Goal: Task Accomplishment & Management: Use online tool/utility

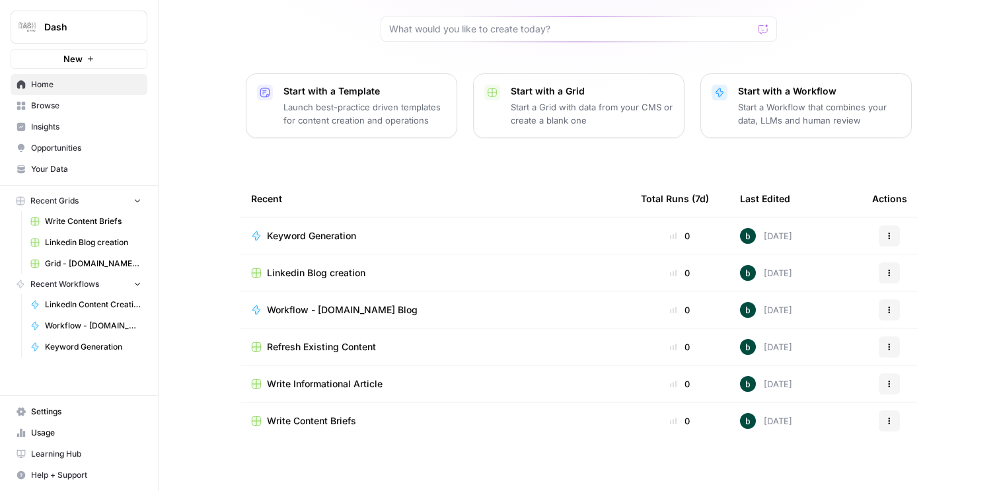
scroll to position [117, 0]
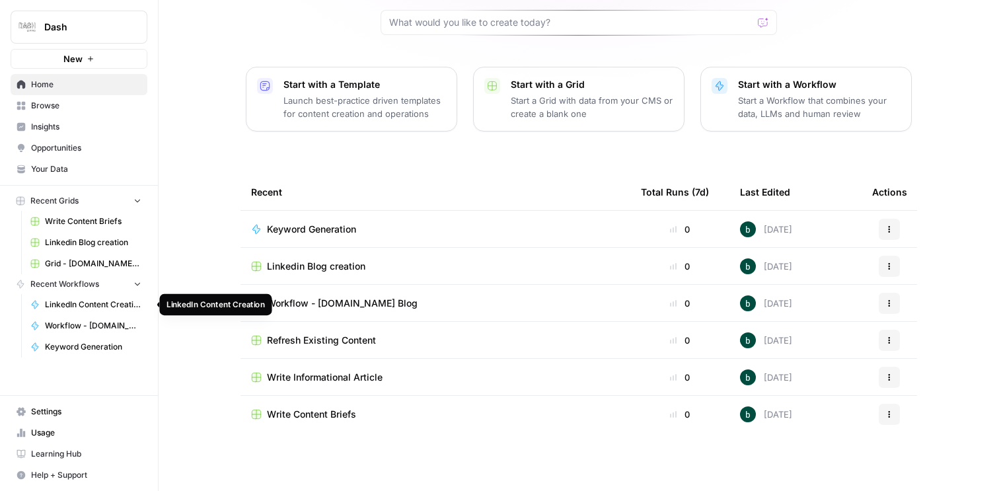
click at [88, 308] on span "LinkedIn Content Creation" at bounding box center [93, 305] width 96 height 12
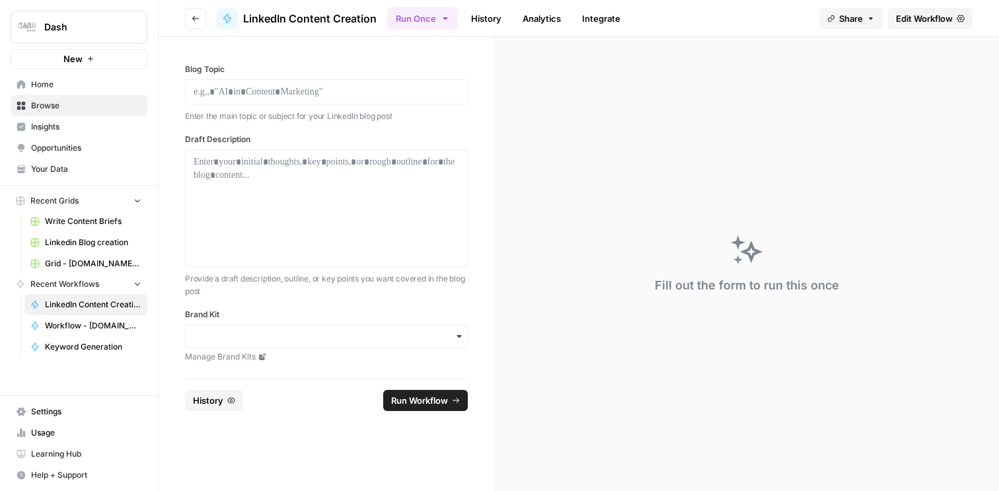
click at [930, 19] on span "Edit Workflow" at bounding box center [924, 18] width 57 height 13
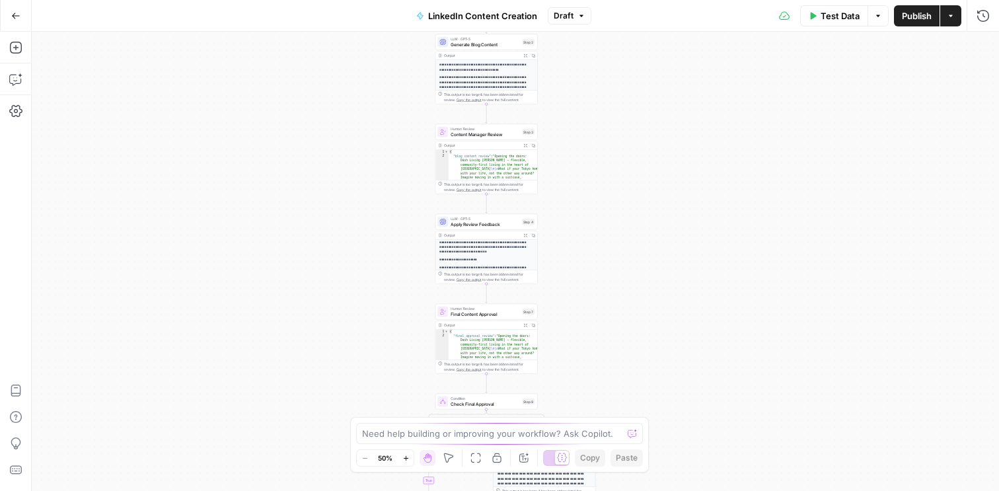
scroll to position [141, 0]
click at [477, 314] on span "Final Content Approval" at bounding box center [485, 314] width 69 height 7
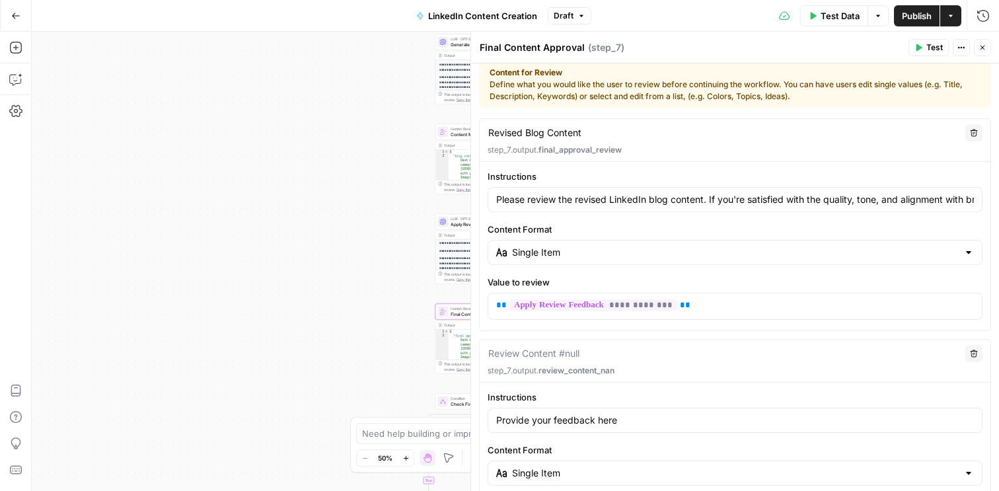
scroll to position [0, 0]
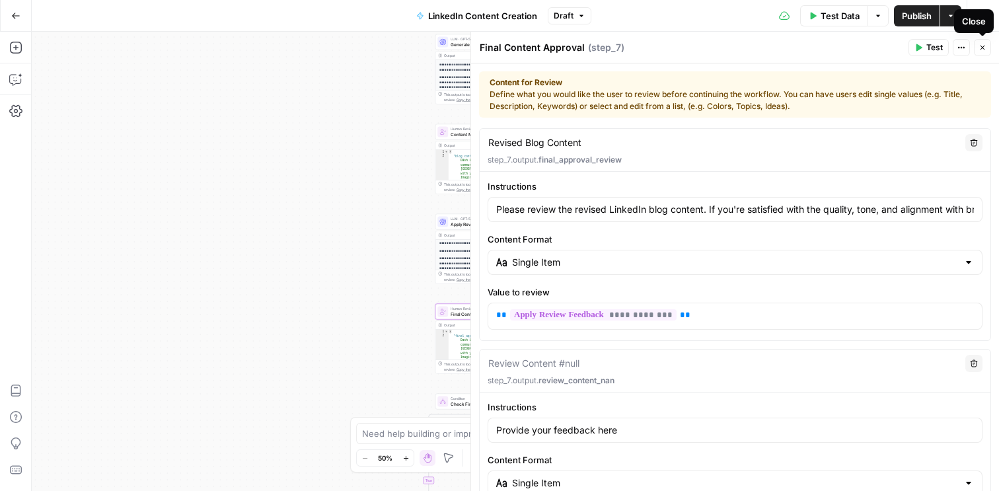
click at [981, 43] on button "Close" at bounding box center [982, 47] width 17 height 17
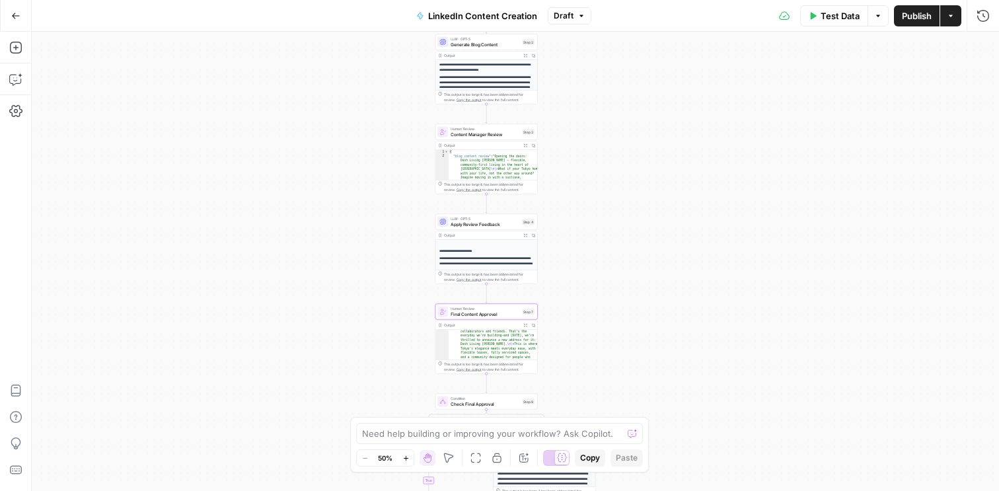
scroll to position [78, 0]
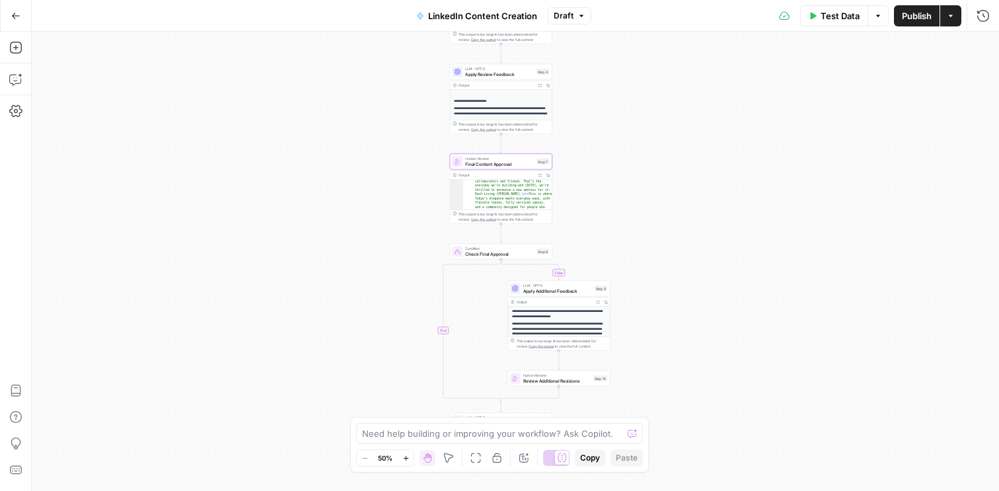
drag, startPoint x: 587, startPoint y: 369, endPoint x: 607, endPoint y: 202, distance: 168.9
click at [606, 201] on div "**********" at bounding box center [515, 261] width 967 height 459
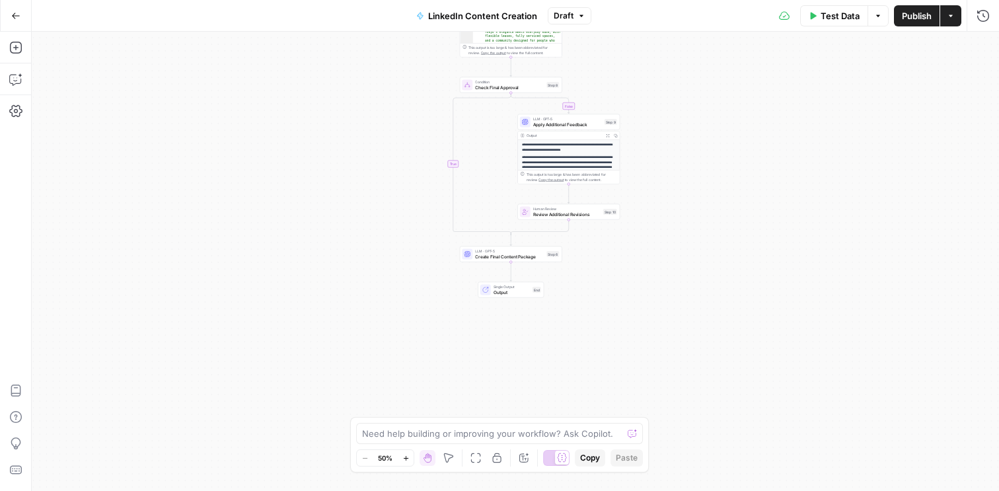
drag, startPoint x: 603, startPoint y: 228, endPoint x: 609, endPoint y: 81, distance: 147.5
click at [609, 80] on div "**********" at bounding box center [515, 261] width 967 height 459
click at [564, 125] on span "Apply Additional Feedback" at bounding box center [567, 124] width 69 height 7
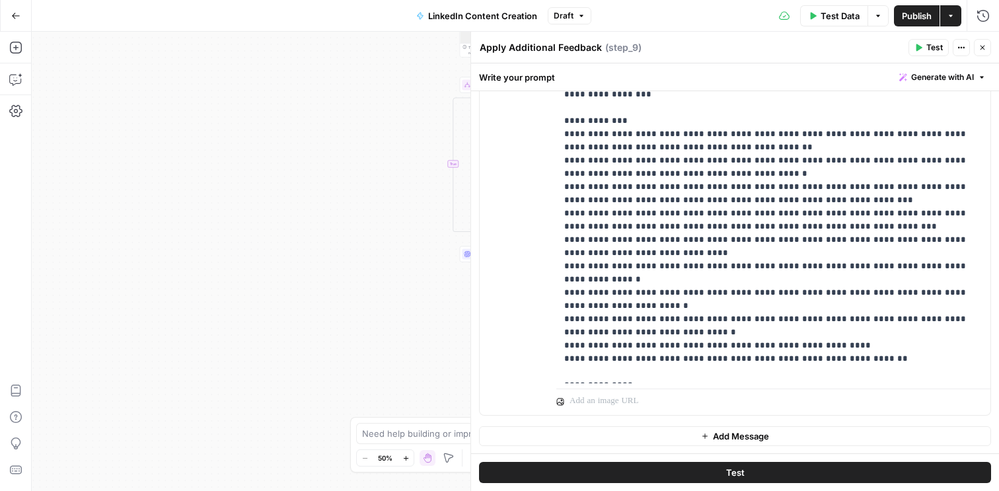
scroll to position [0, 0]
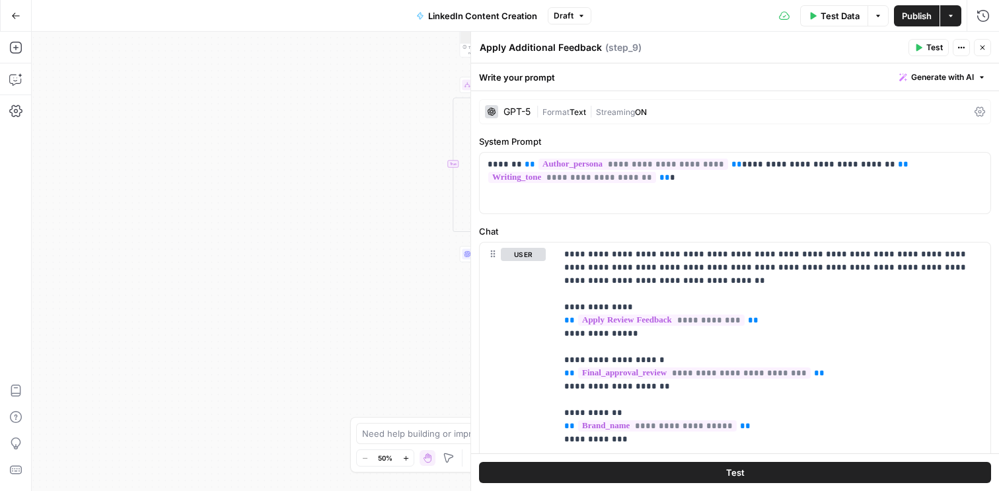
click at [981, 49] on icon "button" at bounding box center [983, 48] width 5 height 5
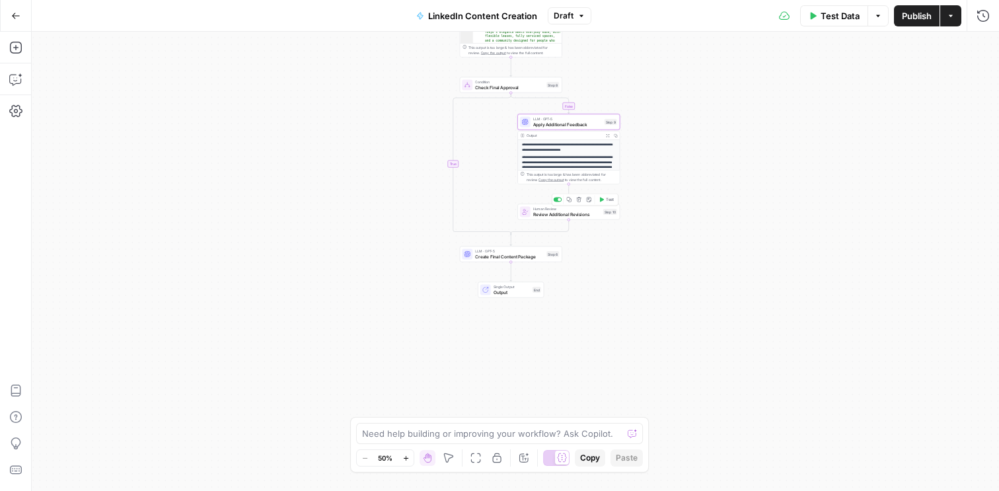
click at [535, 213] on span "Review Additional Revisions" at bounding box center [566, 214] width 67 height 7
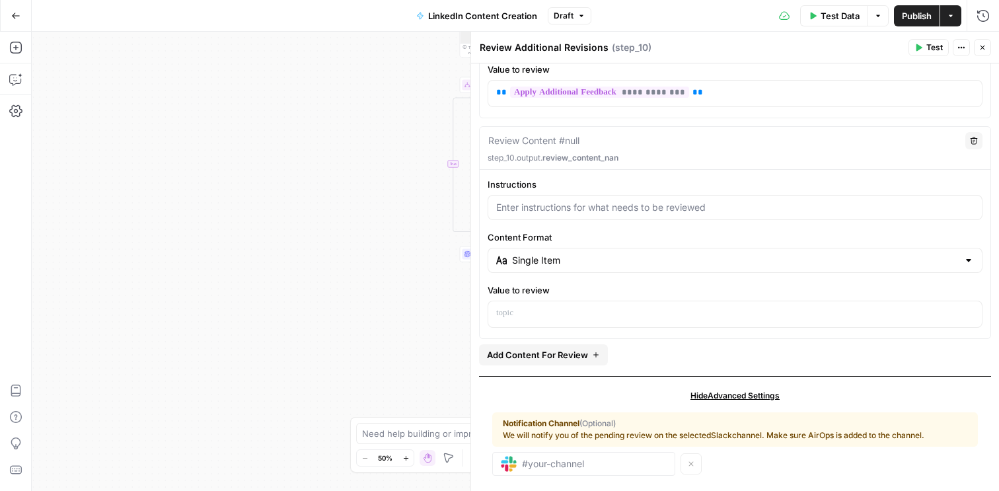
scroll to position [224, 0]
click at [978, 44] on button "Close" at bounding box center [982, 47] width 17 height 17
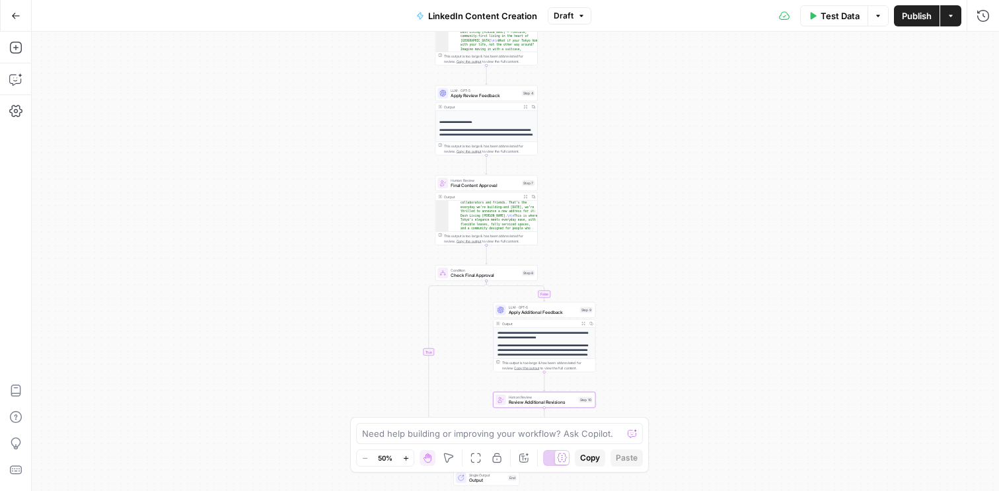
drag, startPoint x: 716, startPoint y: 145, endPoint x: 702, endPoint y: 339, distance: 194.8
click at [702, 338] on div "**********" at bounding box center [515, 261] width 967 height 459
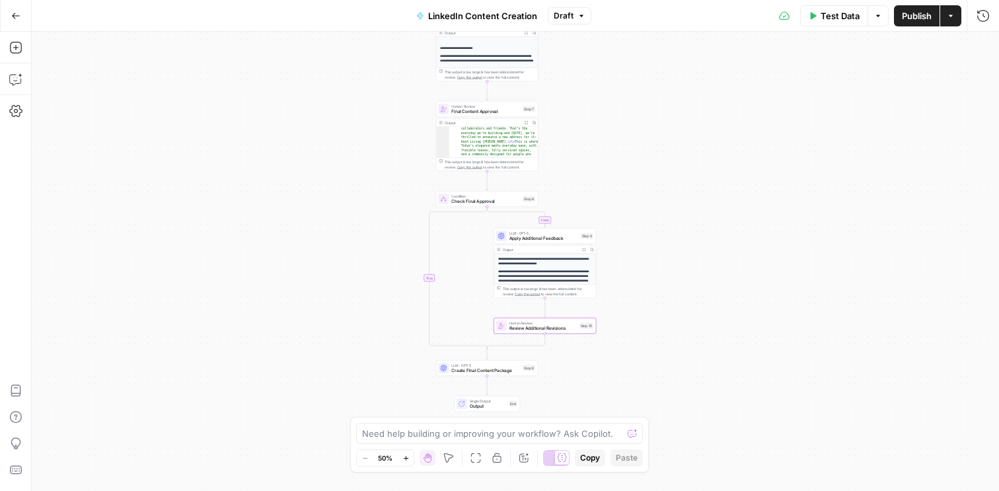
drag, startPoint x: 690, startPoint y: 186, endPoint x: 696, endPoint y: 48, distance: 137.6
click at [696, 48] on div "**********" at bounding box center [515, 261] width 967 height 459
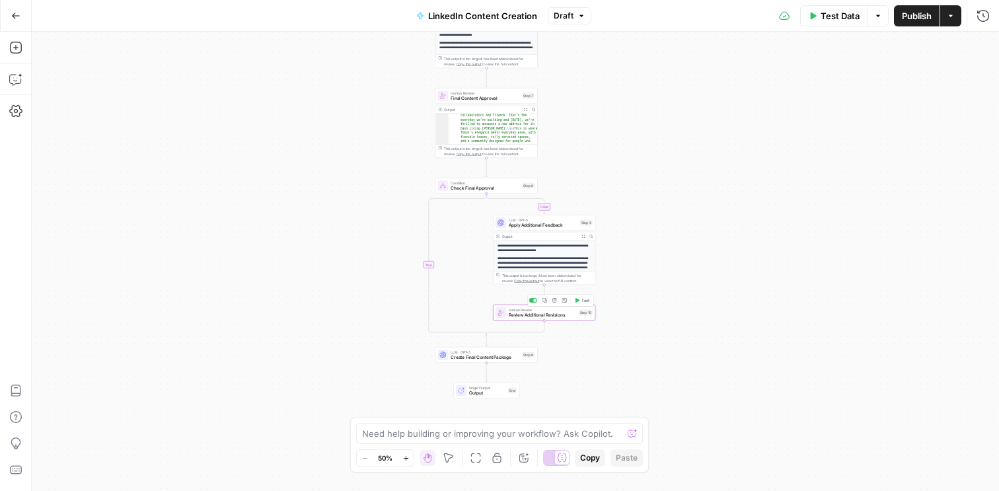
click at [541, 315] on span "Review Additional Revisions" at bounding box center [542, 315] width 67 height 7
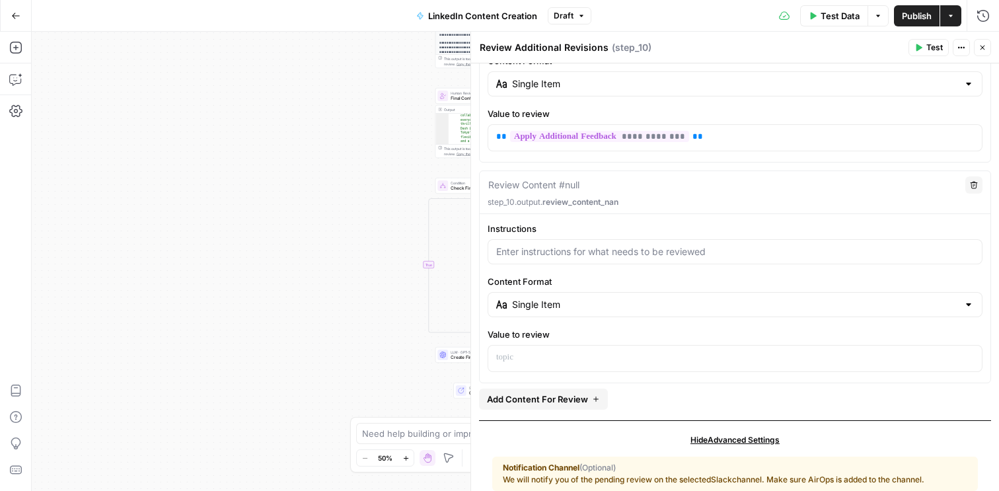
scroll to position [180, 0]
click at [985, 46] on icon "button" at bounding box center [983, 48] width 8 height 8
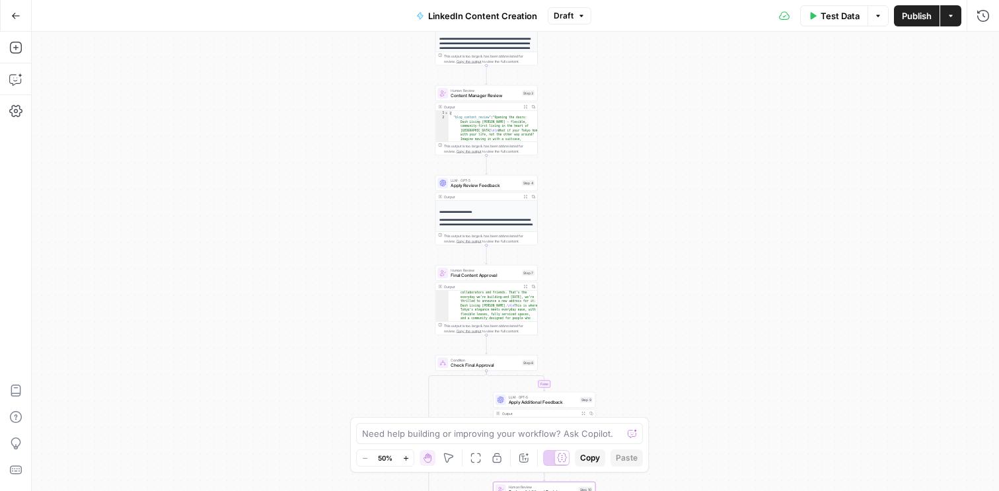
drag, startPoint x: 702, startPoint y: 167, endPoint x: 702, endPoint y: 382, distance: 215.4
click at [702, 382] on div "**********" at bounding box center [515, 261] width 967 height 459
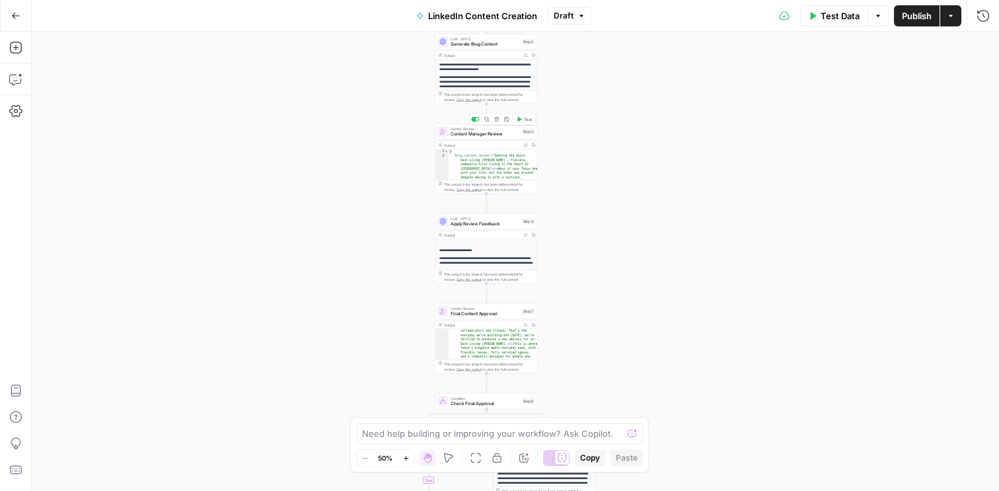
click at [473, 129] on span "Human Review" at bounding box center [485, 128] width 69 height 5
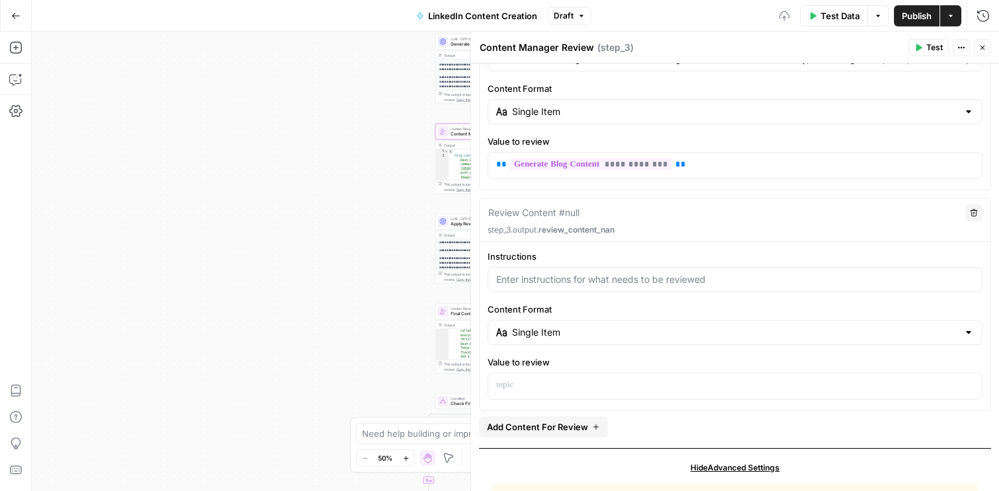
scroll to position [193, 0]
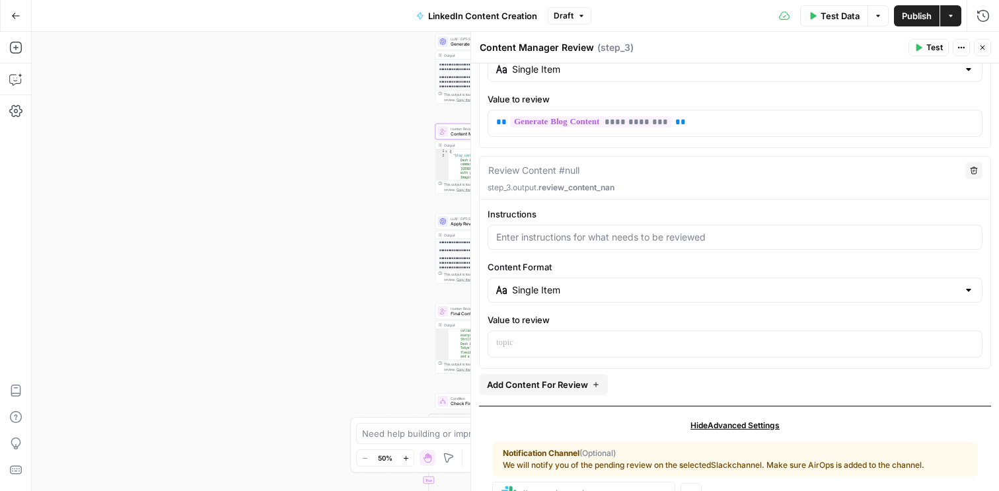
click at [983, 45] on icon "button" at bounding box center [983, 48] width 8 height 8
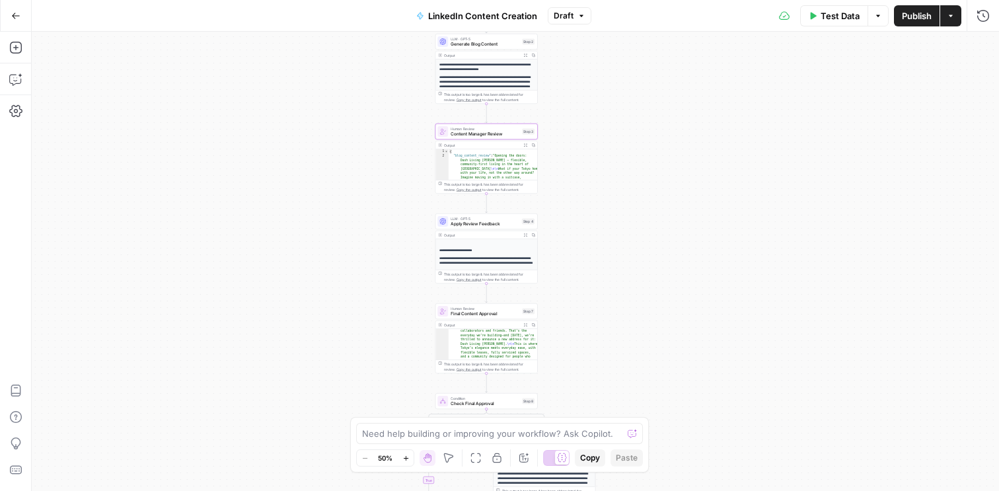
click at [788, 118] on div "**********" at bounding box center [515, 261] width 967 height 459
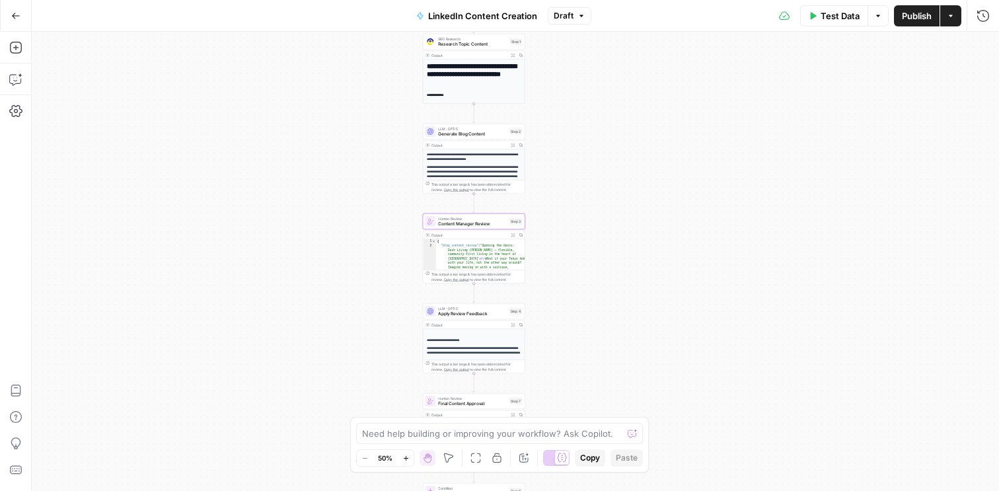
drag, startPoint x: 668, startPoint y: 87, endPoint x: 656, endPoint y: 176, distance: 90.7
click at [656, 176] on div "**********" at bounding box center [515, 261] width 967 height 459
click at [466, 73] on h1 "**********" at bounding box center [474, 73] width 94 height 23
click at [444, 134] on span "Generate Blog Content" at bounding box center [472, 134] width 69 height 7
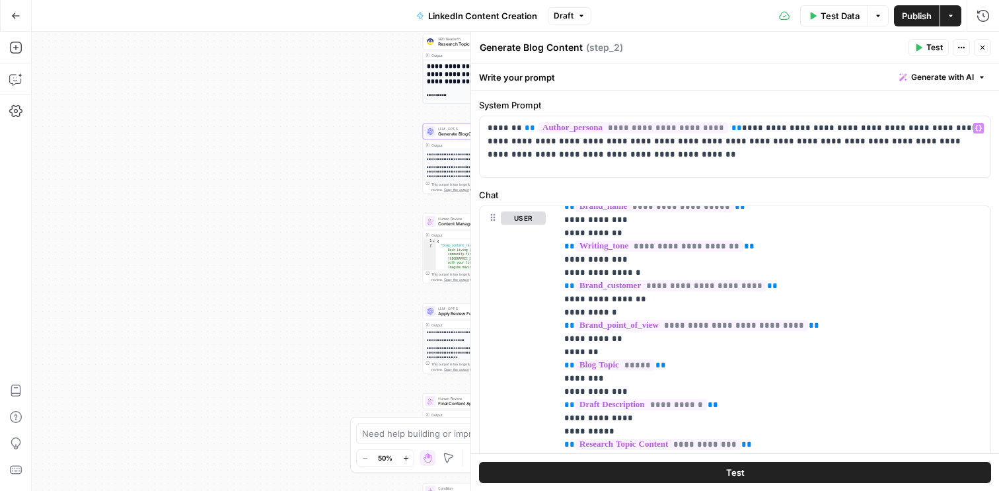
scroll to position [0, 0]
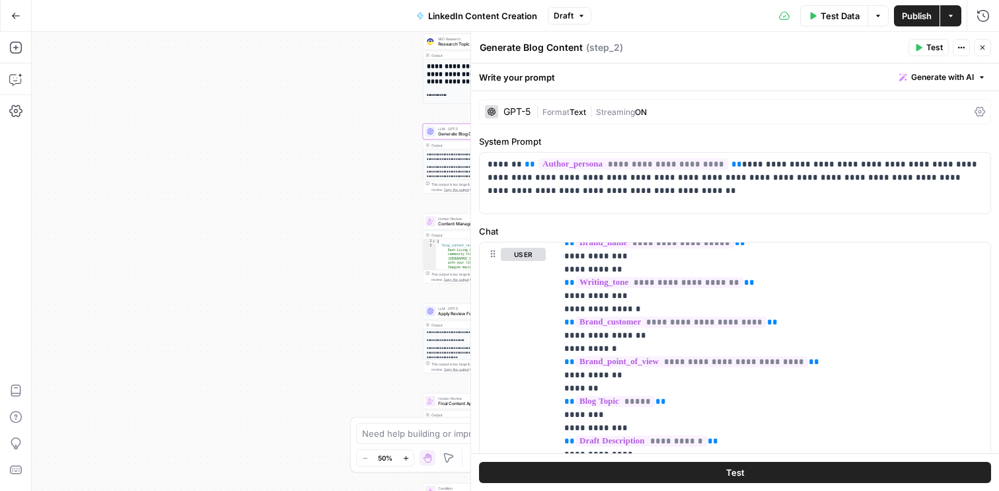
click at [981, 45] on icon "button" at bounding box center [983, 48] width 8 height 8
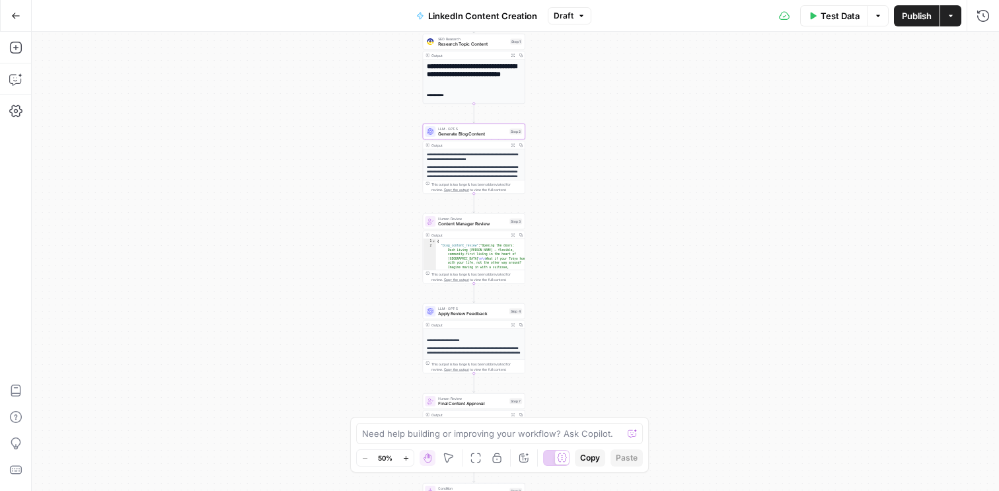
click at [761, 152] on div "**********" at bounding box center [515, 261] width 967 height 459
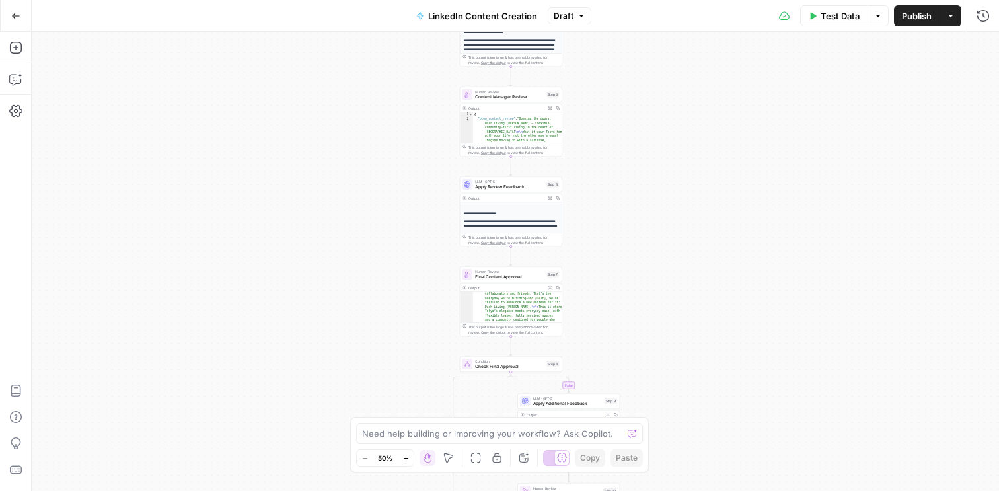
drag, startPoint x: 661, startPoint y: 156, endPoint x: 697, endPoint y: 24, distance: 137.1
click at [697, 24] on div "**********" at bounding box center [499, 245] width 999 height 491
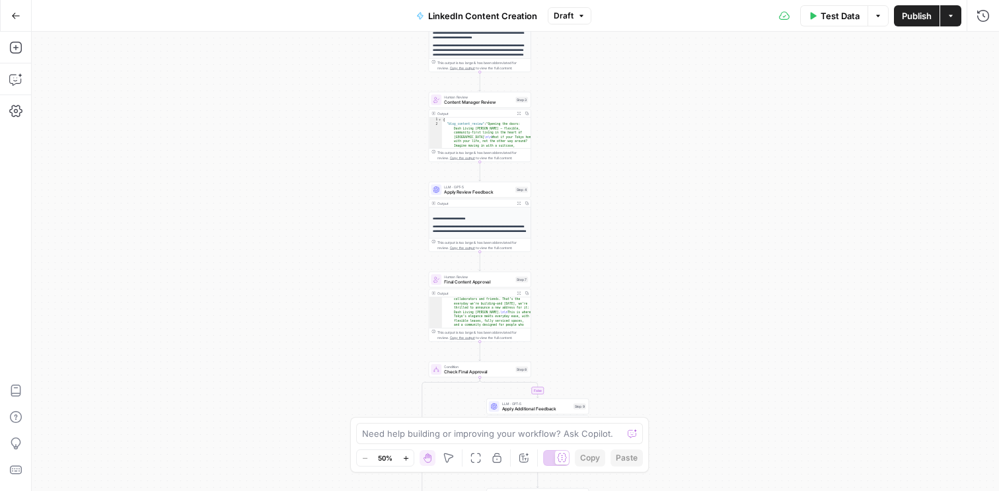
drag, startPoint x: 626, startPoint y: 264, endPoint x: 573, endPoint y: 359, distance: 109.2
click at [572, 357] on div "**********" at bounding box center [515, 261] width 967 height 459
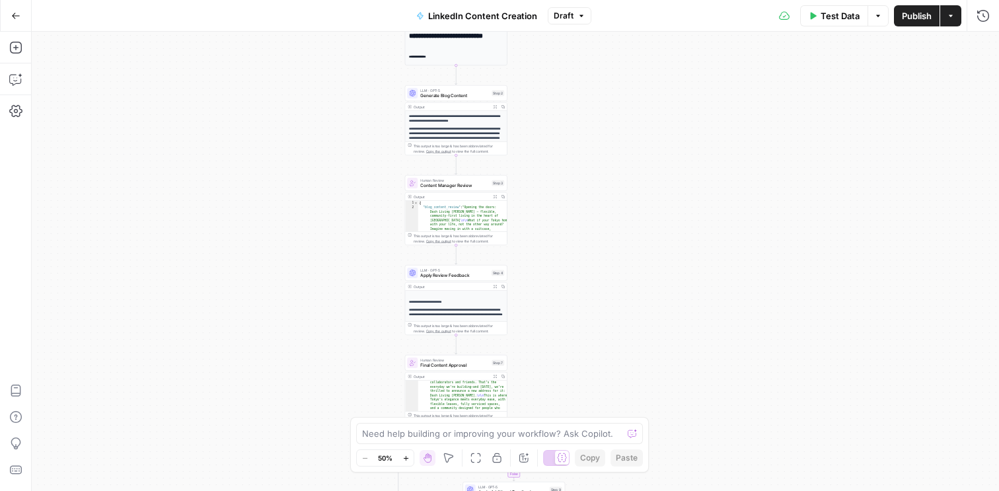
click at [915, 26] on div "Test Data Options Publish Actions Run History" at bounding box center [795, 15] width 408 height 31
click at [919, 17] on span "Publish" at bounding box center [917, 15] width 30 height 13
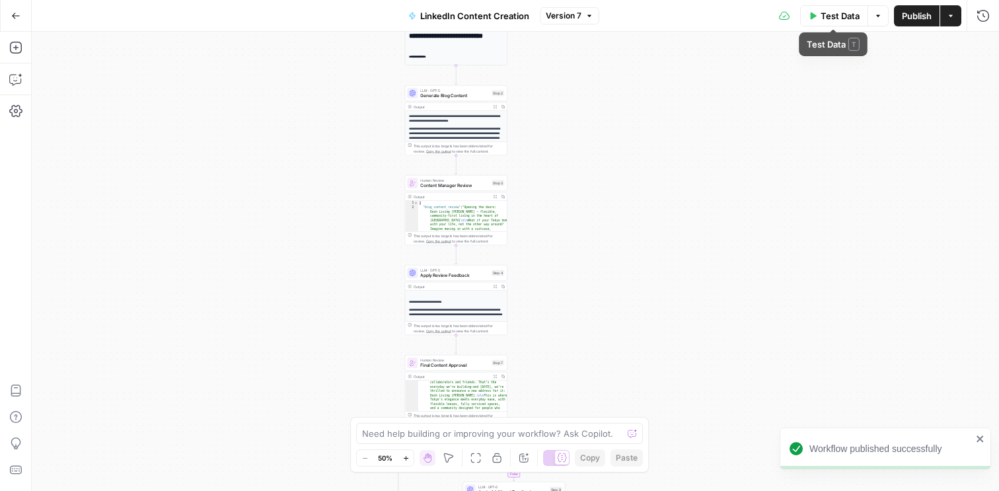
click at [840, 14] on span "Test Data" at bounding box center [840, 15] width 39 height 13
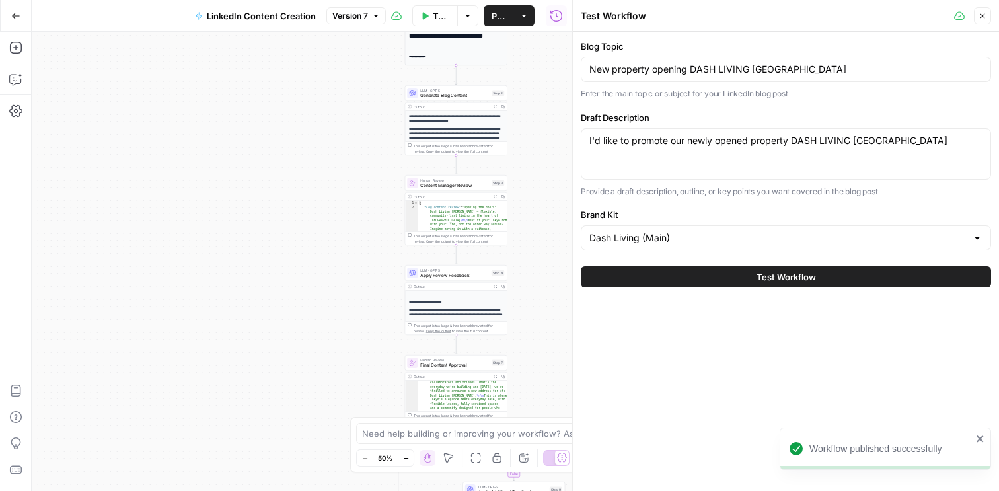
click at [708, 278] on button "Test Workflow" at bounding box center [786, 276] width 410 height 21
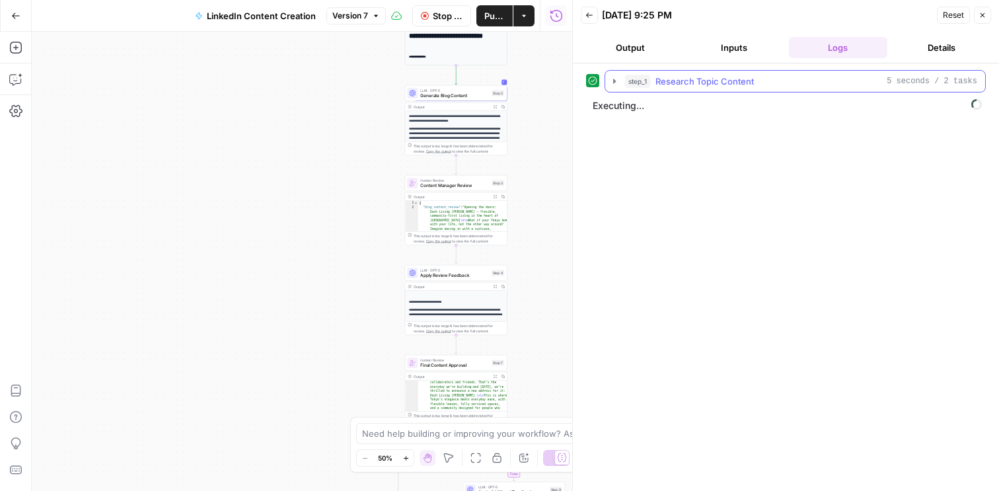
click at [615, 81] on icon "button" at bounding box center [614, 81] width 3 height 5
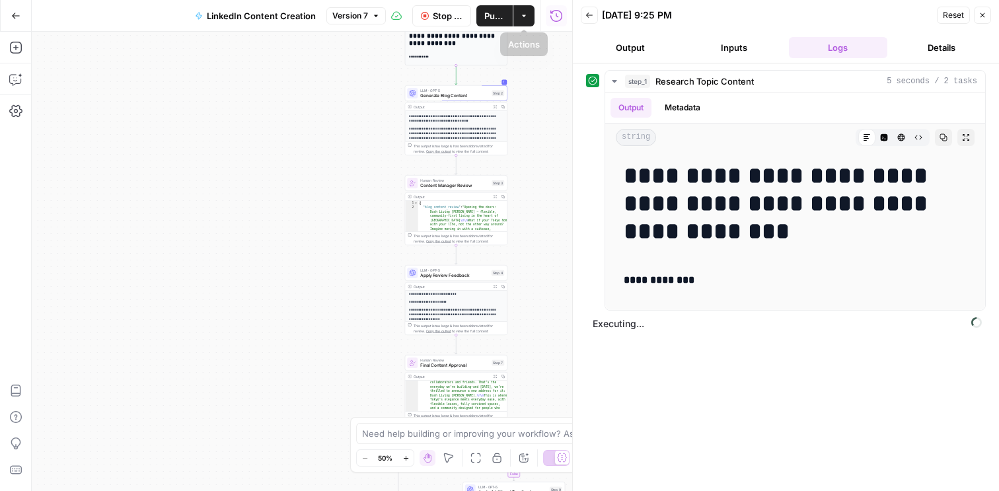
click at [448, 13] on span "Stop Run" at bounding box center [448, 15] width 30 height 13
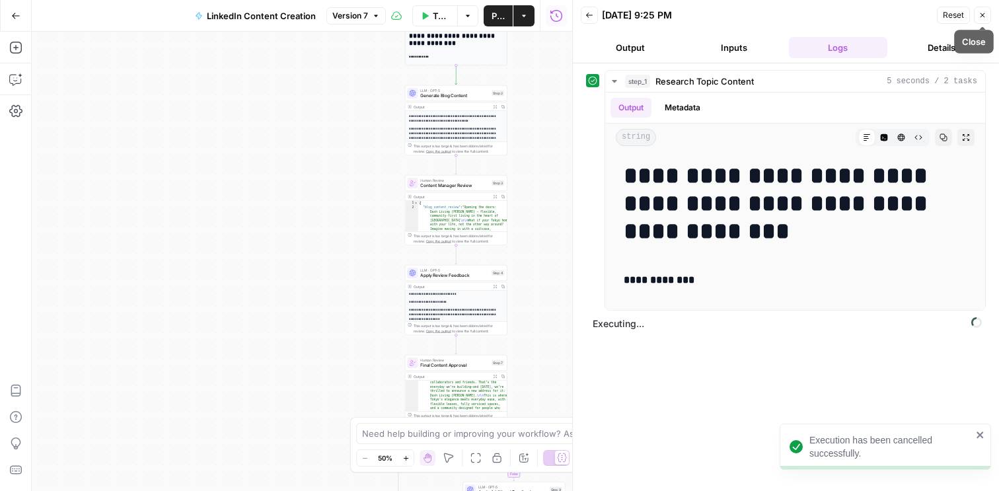
click at [985, 13] on icon "button" at bounding box center [983, 15] width 8 height 8
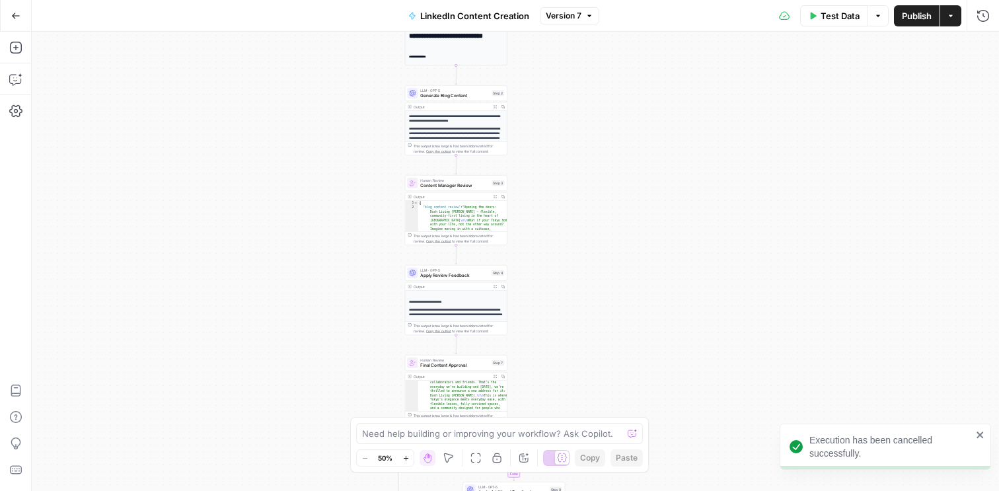
click at [14, 15] on icon "button" at bounding box center [16, 16] width 8 height 6
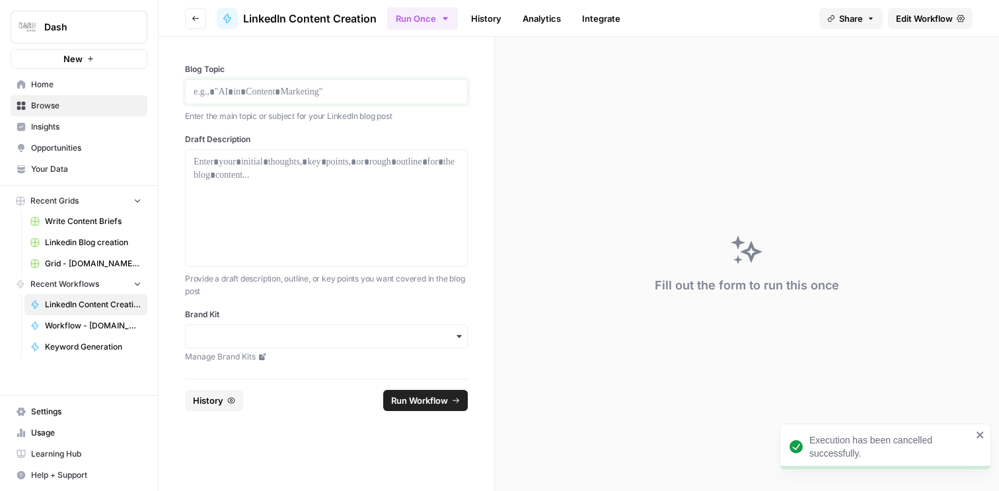
click at [258, 93] on p at bounding box center [327, 91] width 266 height 13
click at [461, 338] on icon "button" at bounding box center [459, 336] width 11 height 11
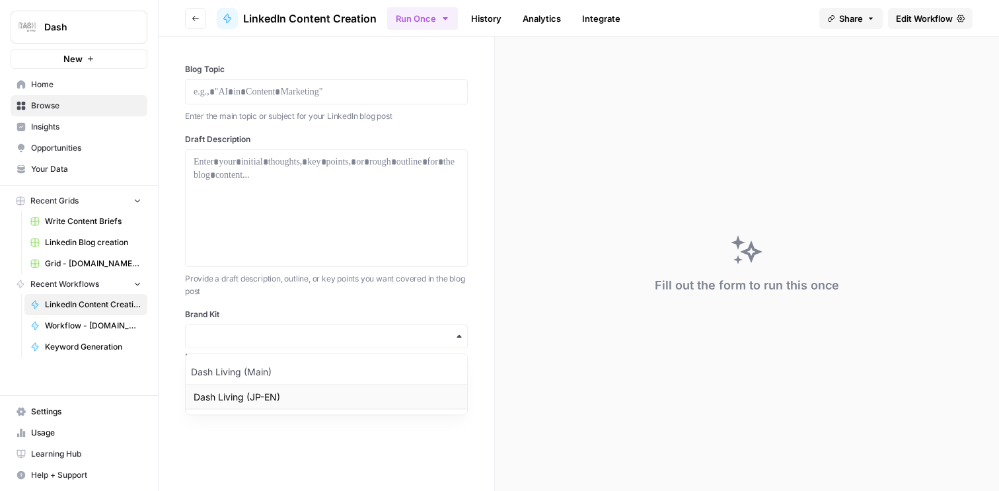
click at [330, 398] on div "Dash Living (JP-EN)" at bounding box center [327, 397] width 282 height 25
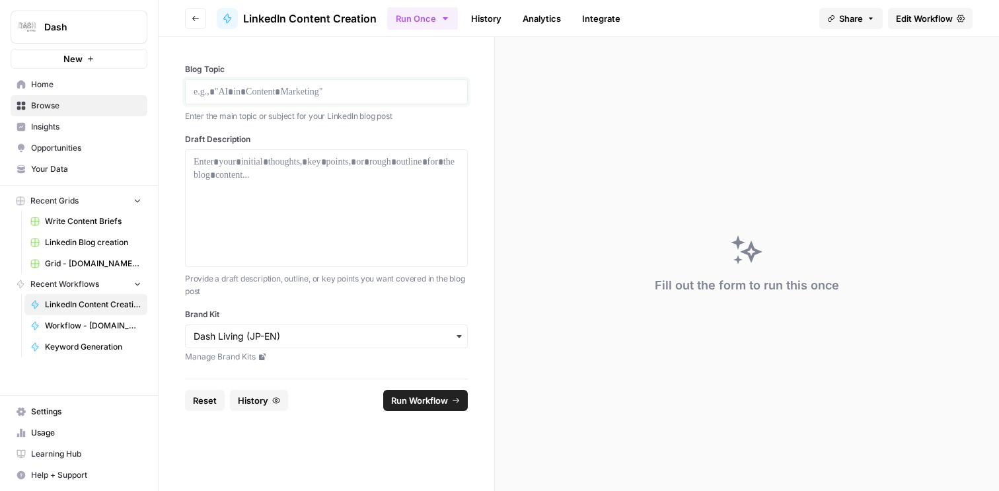
click at [306, 97] on p at bounding box center [327, 91] width 266 height 13
click at [285, 206] on div at bounding box center [327, 208] width 266 height 106
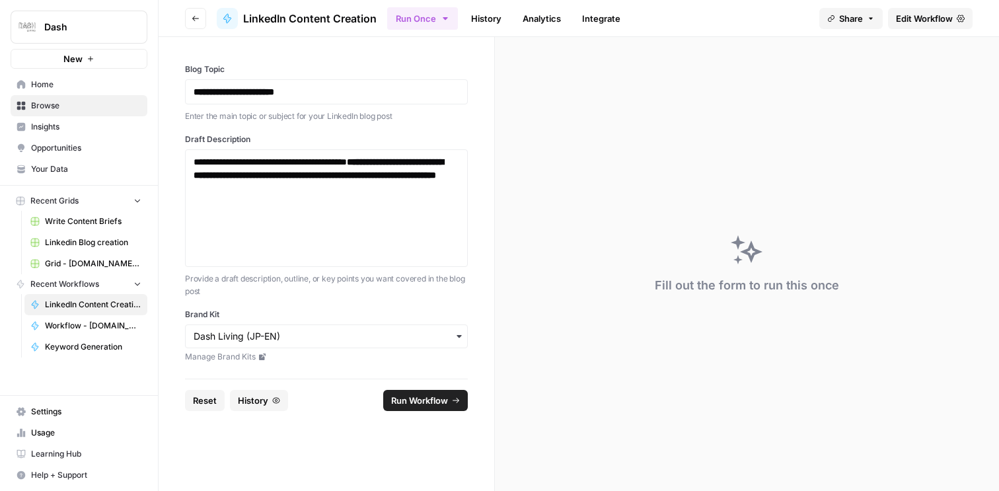
click at [412, 404] on span "Run Workflow" at bounding box center [419, 400] width 57 height 13
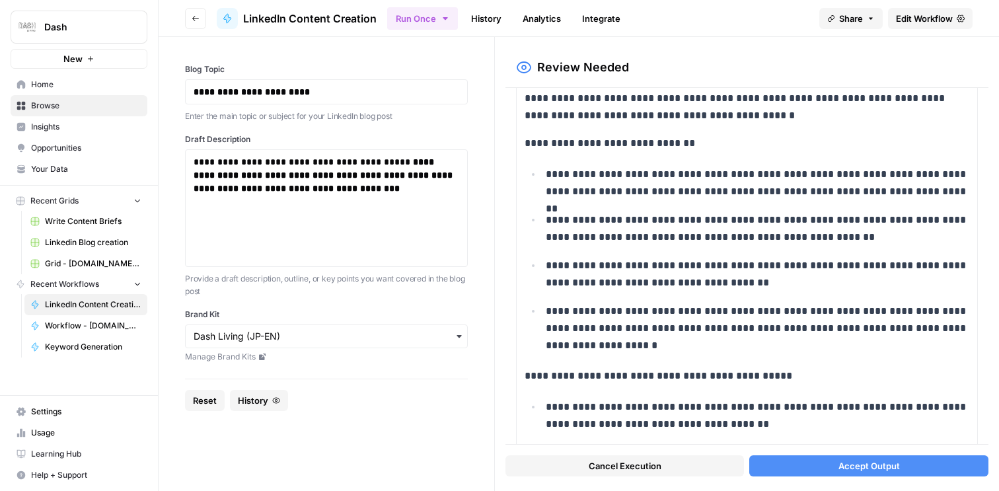
scroll to position [5091, 0]
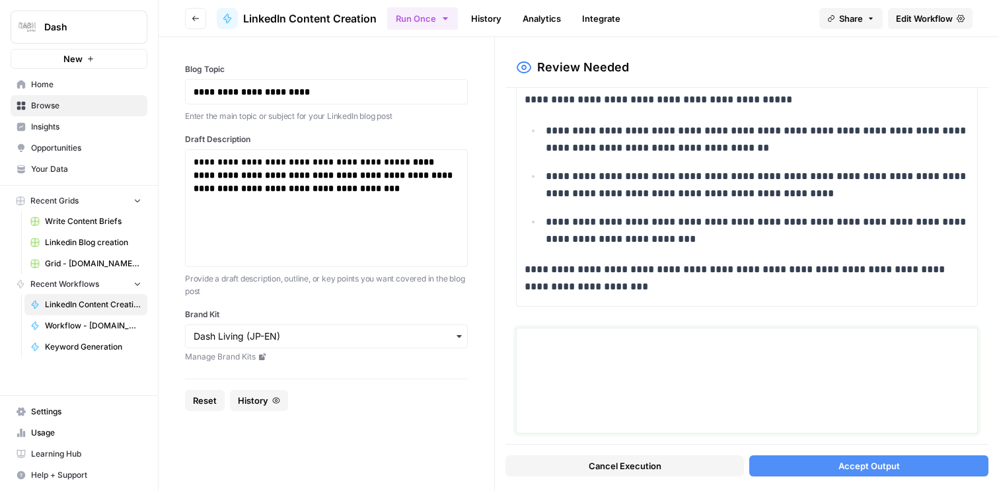
click at [704, 375] on textarea at bounding box center [747, 381] width 445 height 94
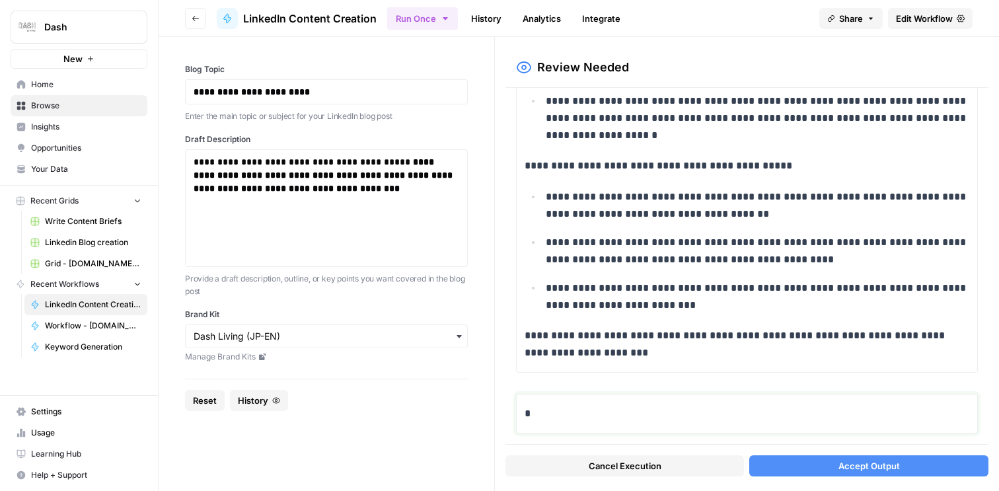
click at [652, 416] on p "*" at bounding box center [747, 413] width 445 height 17
click at [870, 464] on span "Accept Output" at bounding box center [869, 465] width 61 height 13
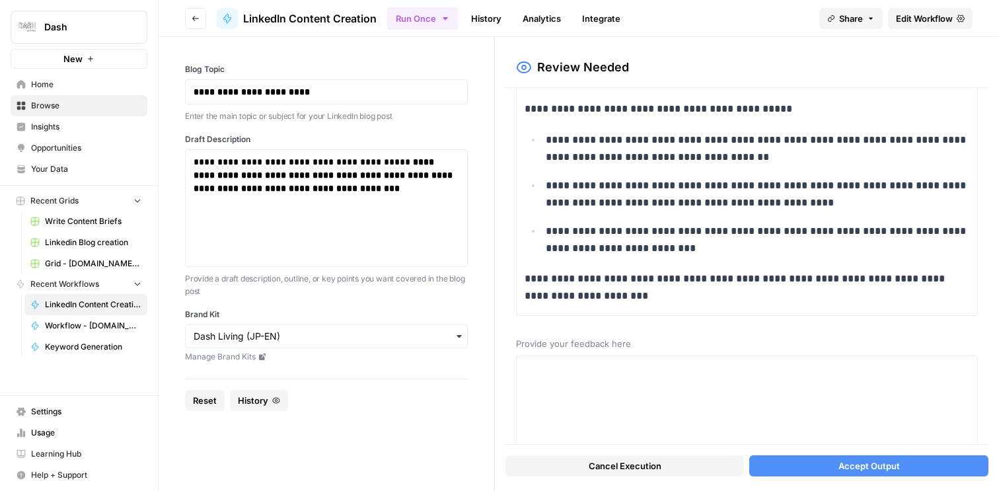
scroll to position [5123, 0]
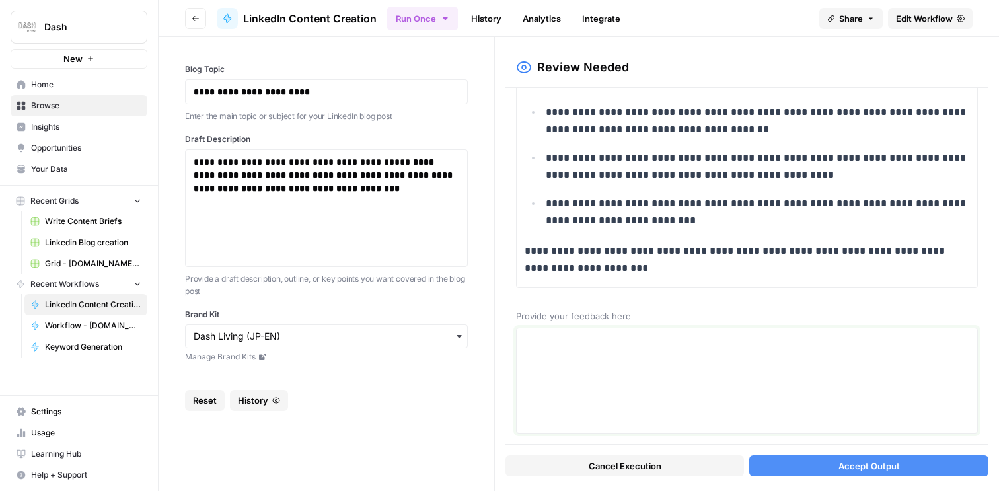
click at [687, 361] on textarea at bounding box center [747, 381] width 445 height 94
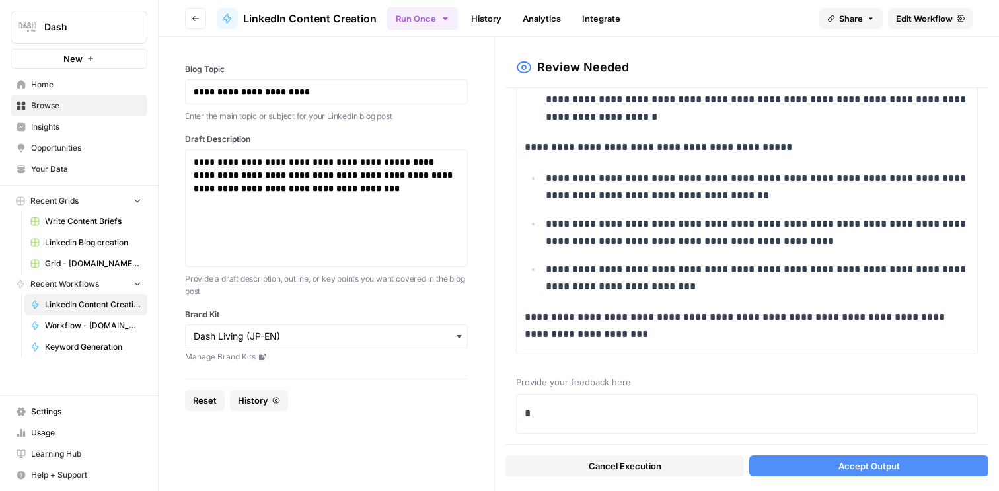
scroll to position [5057, 0]
click at [632, 406] on p "*" at bounding box center [747, 413] width 445 height 17
click at [833, 478] on div "Cancel Execution Accept Output" at bounding box center [747, 463] width 483 height 36
click at [844, 467] on span "Accept Output" at bounding box center [869, 465] width 61 height 13
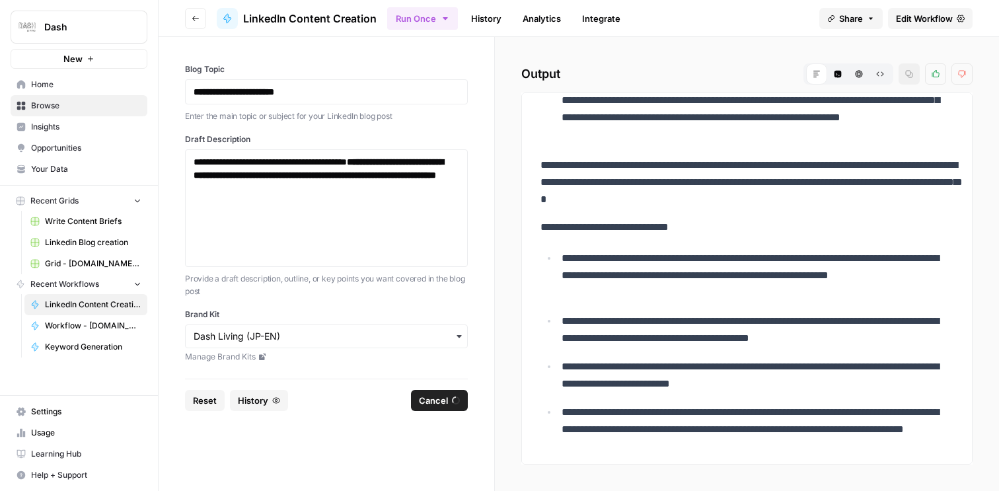
scroll to position [10288, 0]
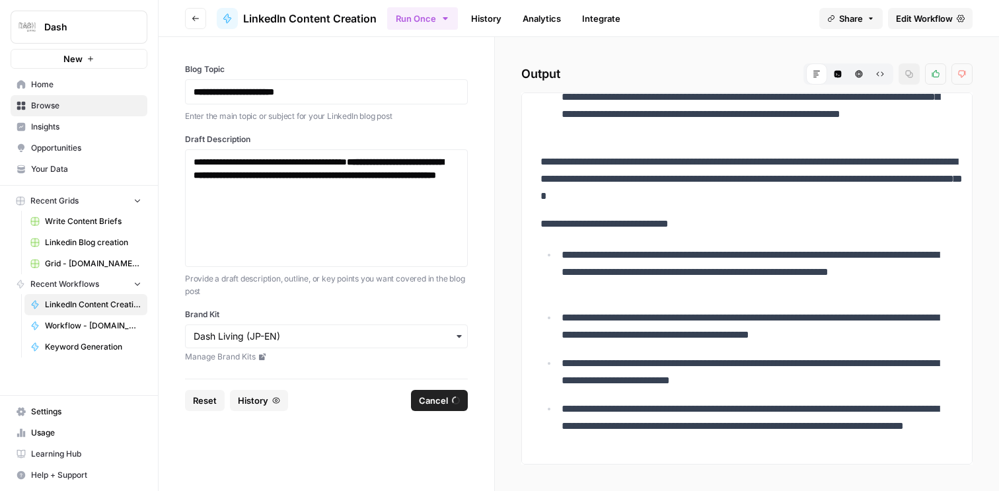
click at [806, 117] on p "**********" at bounding box center [758, 105] width 392 height 69
click at [798, 114] on p "**********" at bounding box center [758, 105] width 392 height 69
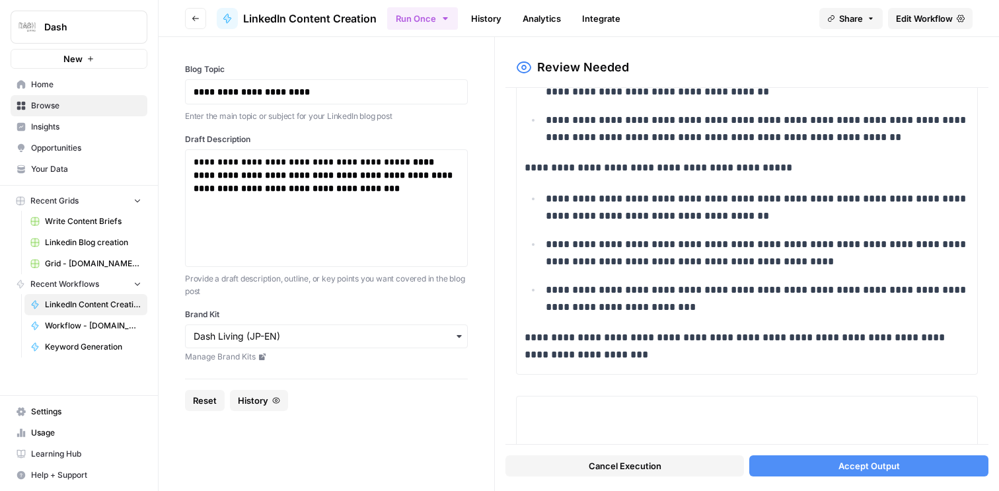
scroll to position [4842, 0]
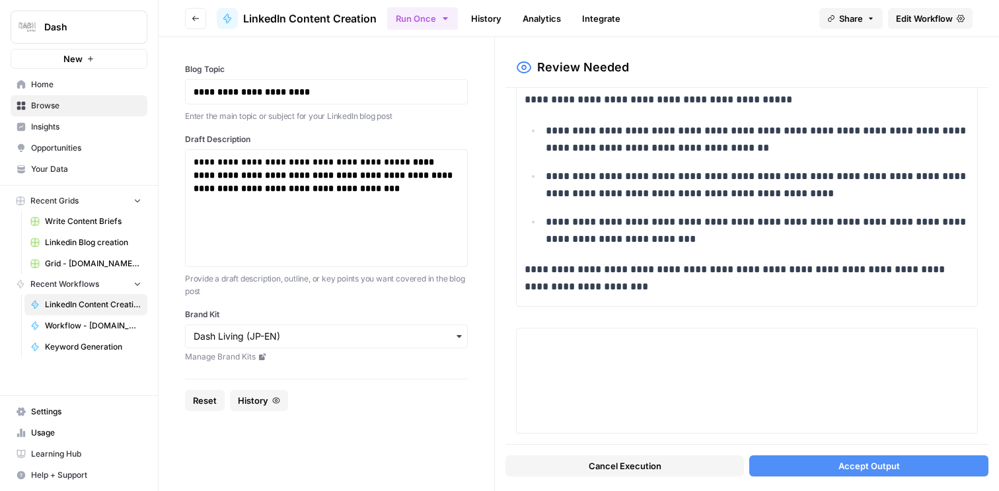
click at [841, 467] on span "Accept Output" at bounding box center [869, 465] width 61 height 13
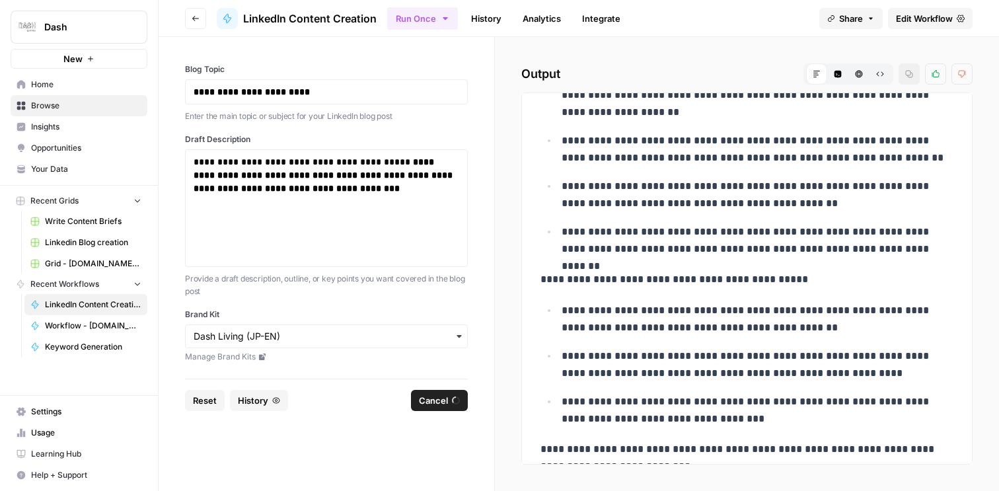
scroll to position [15749, 0]
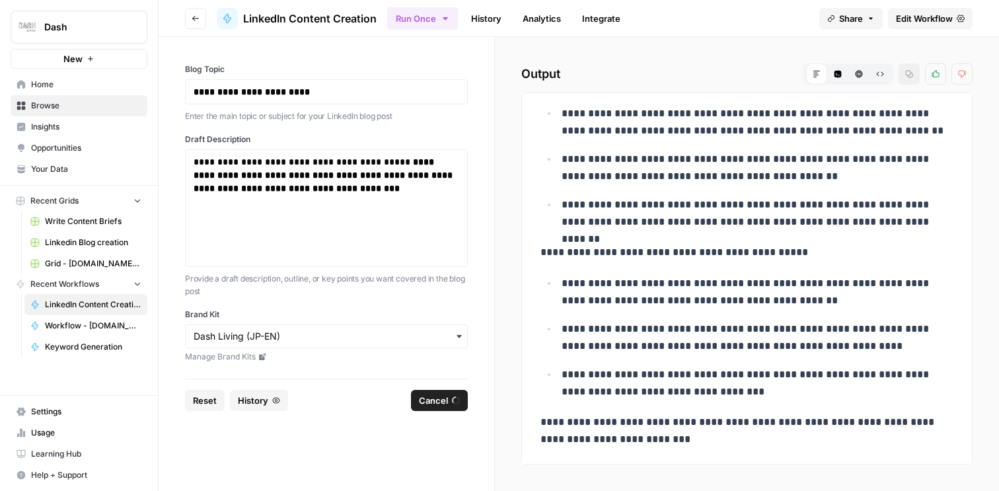
click at [430, 400] on span "Cancel" at bounding box center [433, 400] width 29 height 13
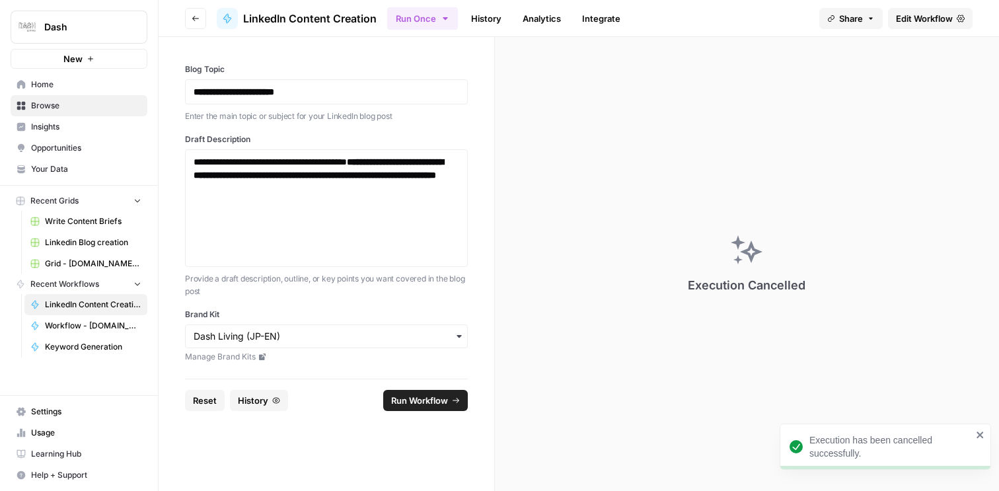
click at [933, 16] on span "Edit Workflow" at bounding box center [924, 18] width 57 height 13
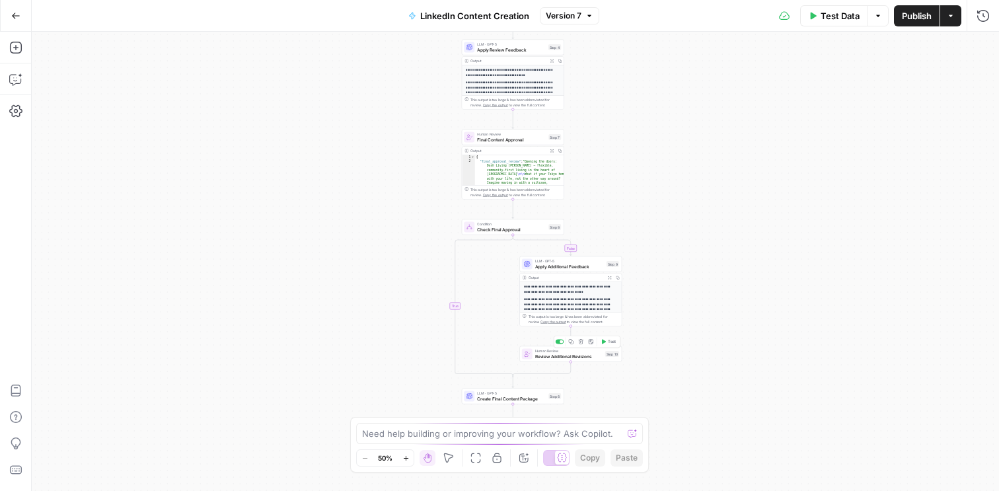
click at [574, 358] on span "Review Additional Revisions" at bounding box center [568, 356] width 67 height 7
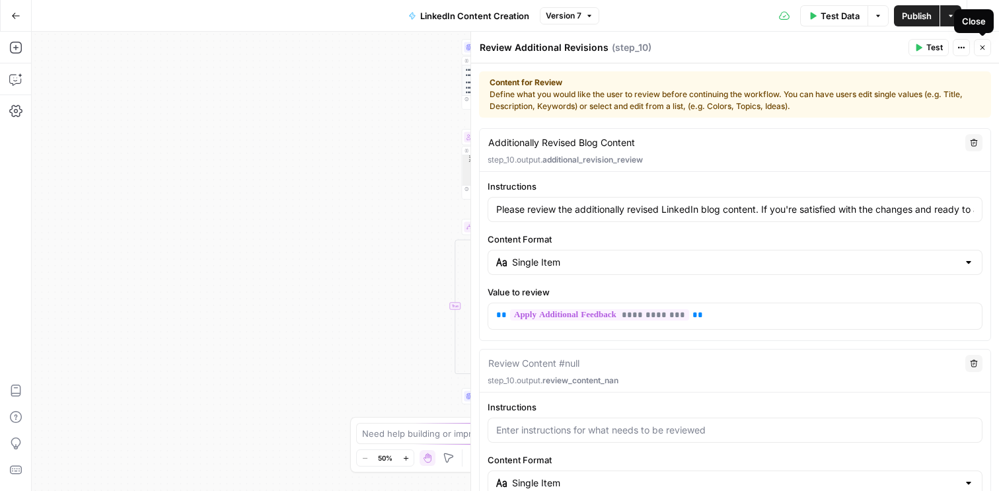
click at [984, 50] on icon "button" at bounding box center [983, 48] width 8 height 8
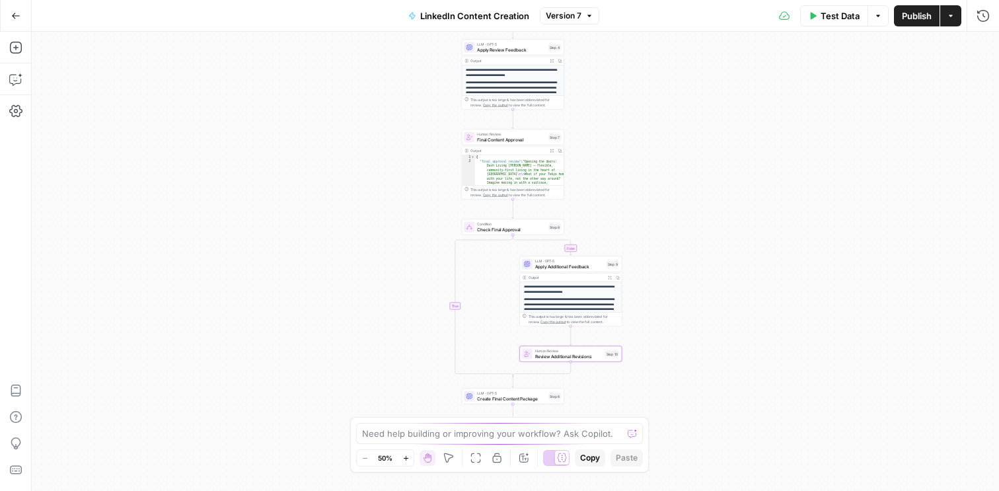
click at [549, 294] on div "**********" at bounding box center [571, 331] width 102 height 99
click at [570, 266] on span "Apply Additional Feedback" at bounding box center [569, 266] width 69 height 7
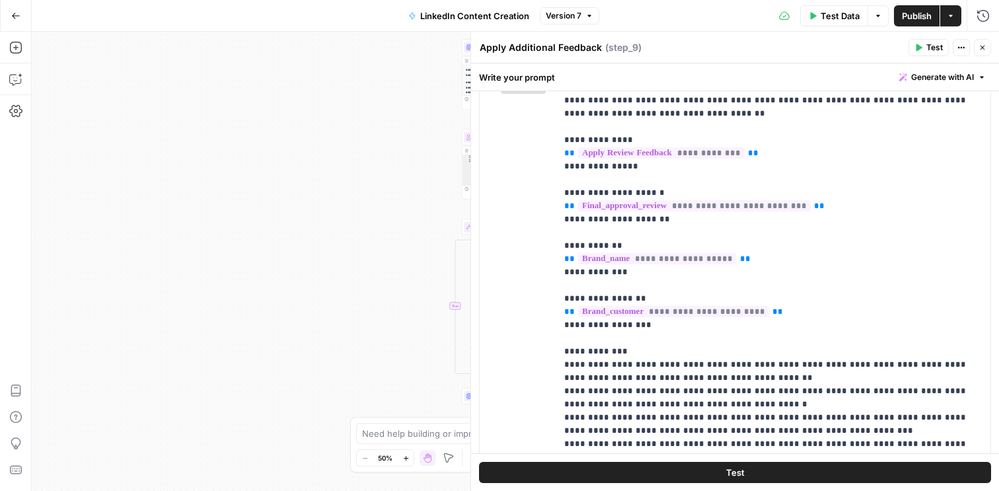
click at [981, 50] on icon "button" at bounding box center [983, 48] width 8 height 8
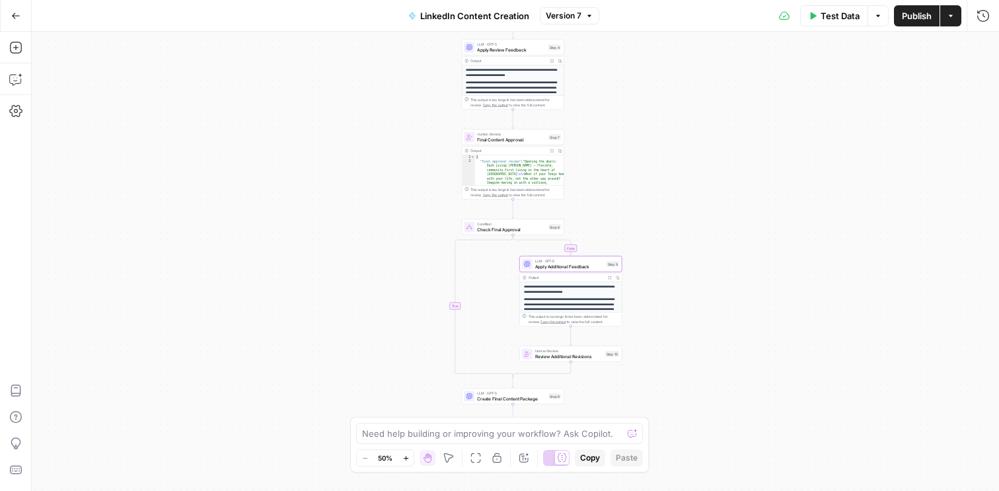
click at [563, 304] on p "**********" at bounding box center [571, 309] width 94 height 24
click at [615, 269] on div "LLM · GPT-5 Apply Additional Feedback Step 9 Copy step Delete step Add Note Test" at bounding box center [570, 263] width 97 height 11
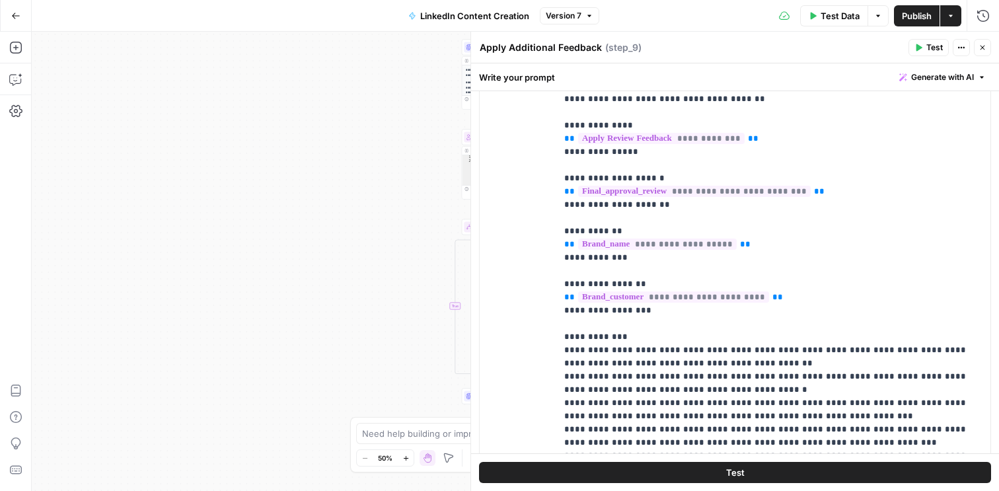
scroll to position [398, 0]
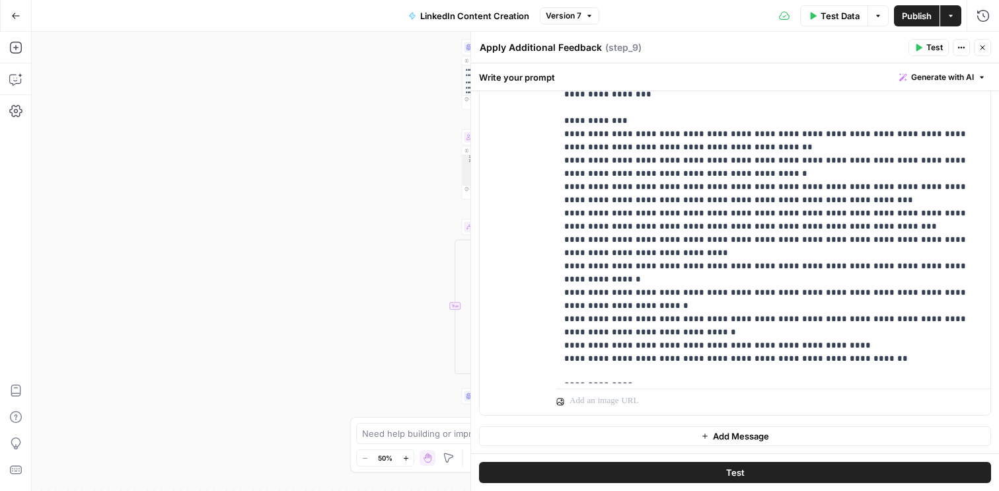
click at [983, 46] on icon "button" at bounding box center [983, 48] width 8 height 8
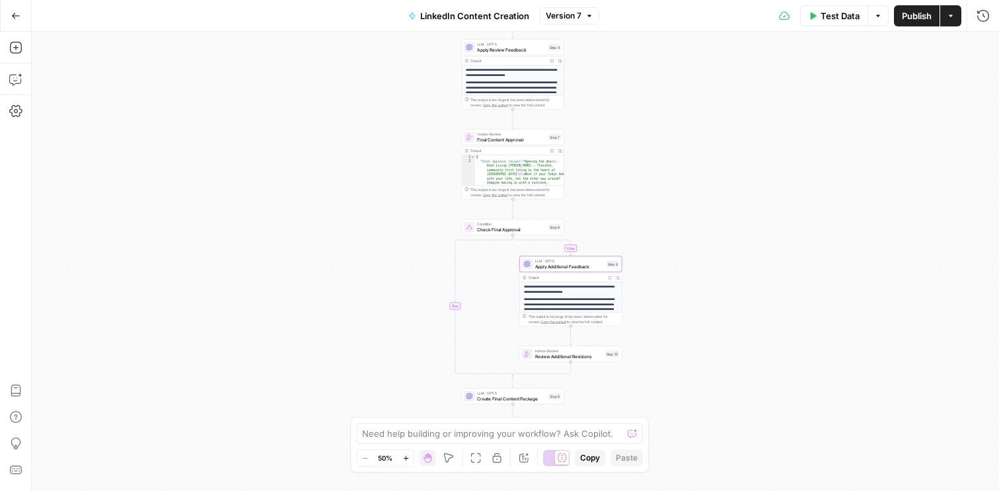
click at [500, 193] on div "This output is too large & has been abbreviated for review. Copy the output to …" at bounding box center [515, 192] width 91 height 11
click at [515, 147] on div "Output Expand Output Copy" at bounding box center [513, 151] width 102 height 9
click at [517, 133] on span "Human Review" at bounding box center [511, 134] width 69 height 5
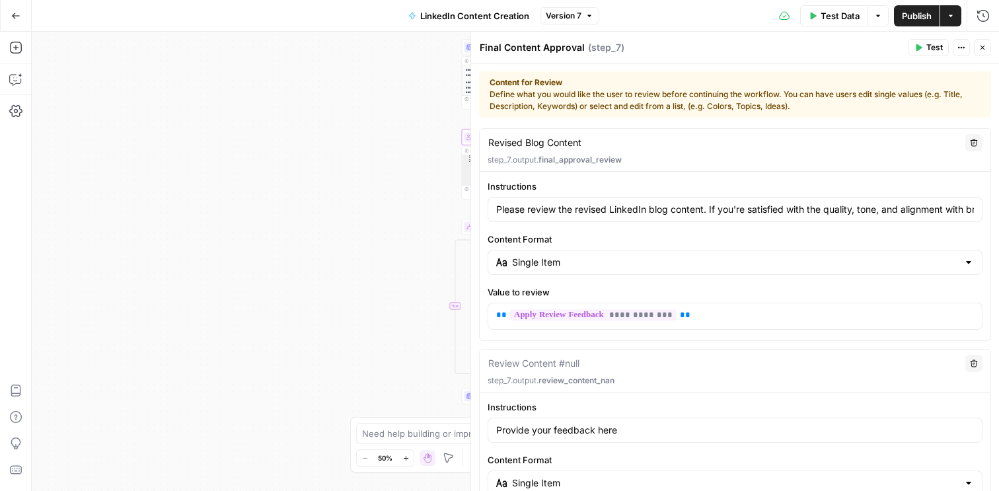
scroll to position [239, 0]
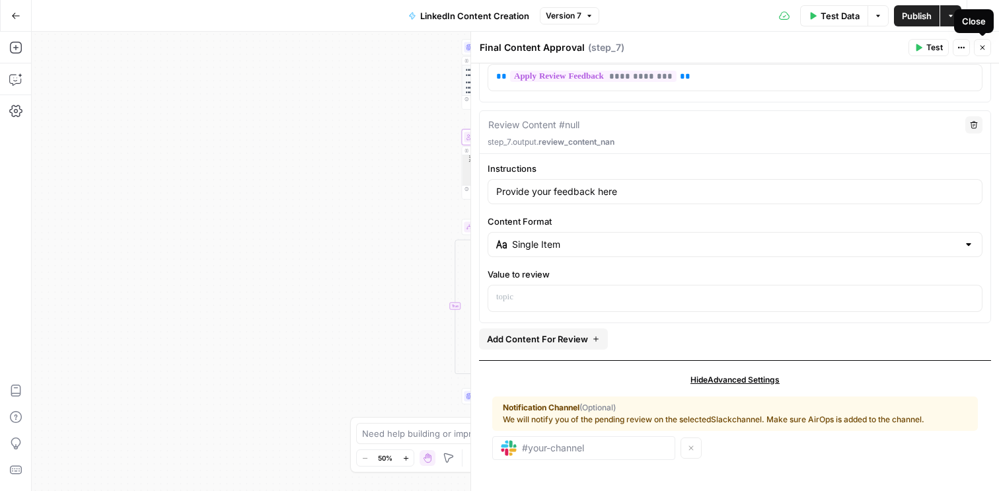
click at [983, 44] on icon "button" at bounding box center [983, 48] width 8 height 8
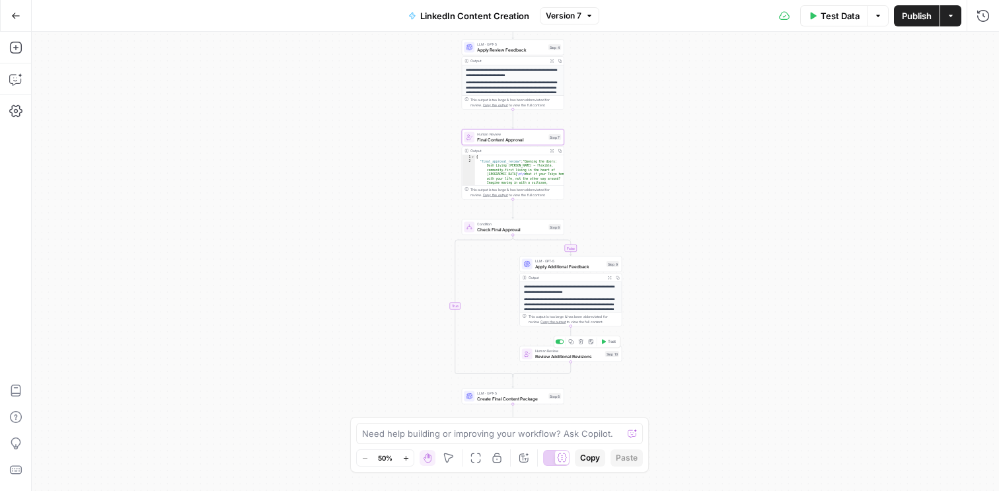
click at [580, 363] on div "**********" at bounding box center [515, 261] width 967 height 459
click at [589, 356] on span "Review Additional Revisions" at bounding box center [568, 355] width 67 height 7
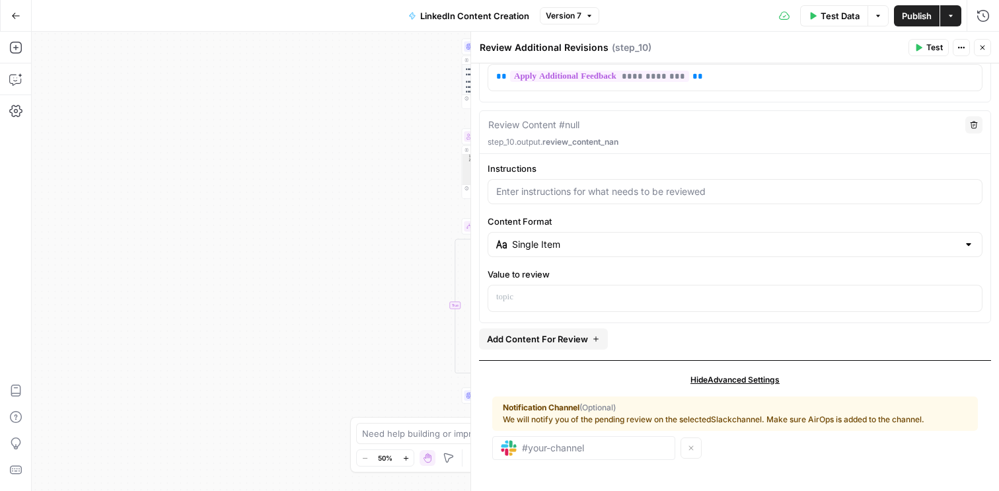
click at [979, 48] on icon "button" at bounding box center [983, 48] width 8 height 8
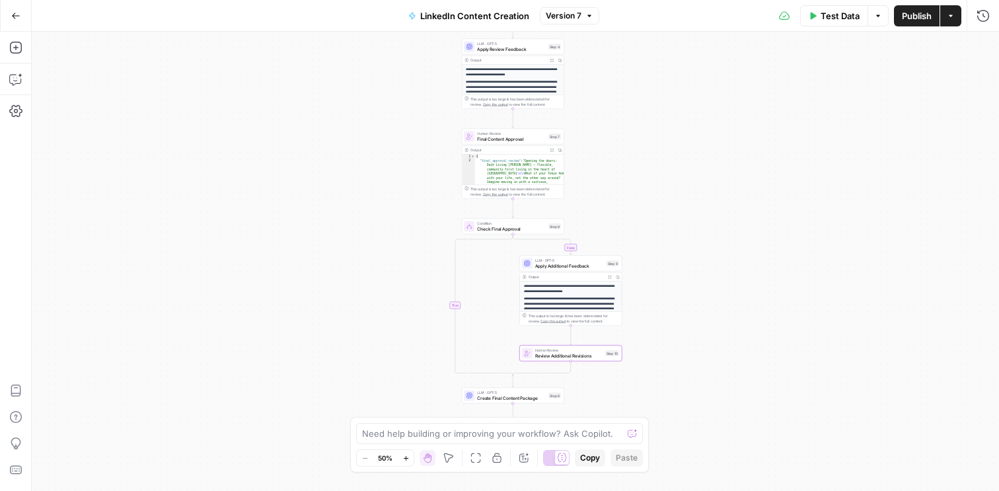
click at [546, 290] on p "**********" at bounding box center [571, 289] width 94 height 10
click at [610, 276] on icon "button" at bounding box center [609, 277] width 3 height 3
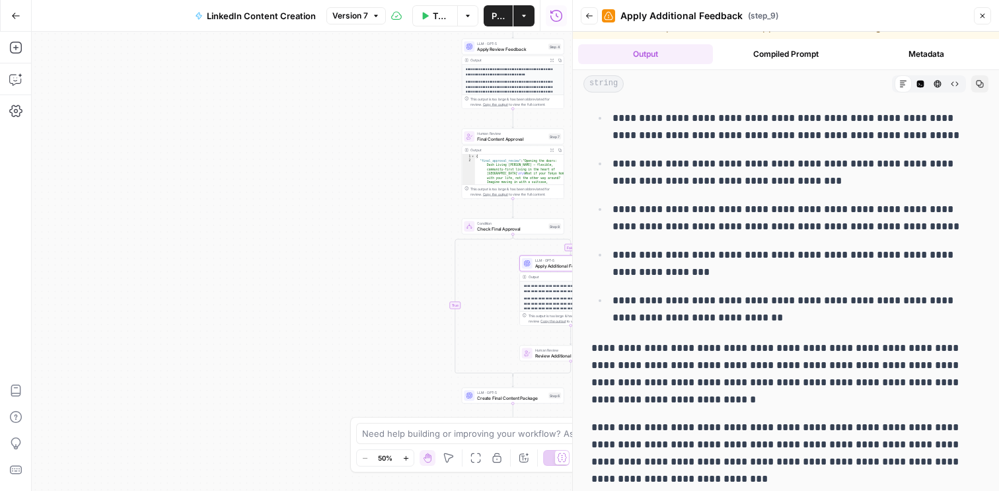
scroll to position [56, 0]
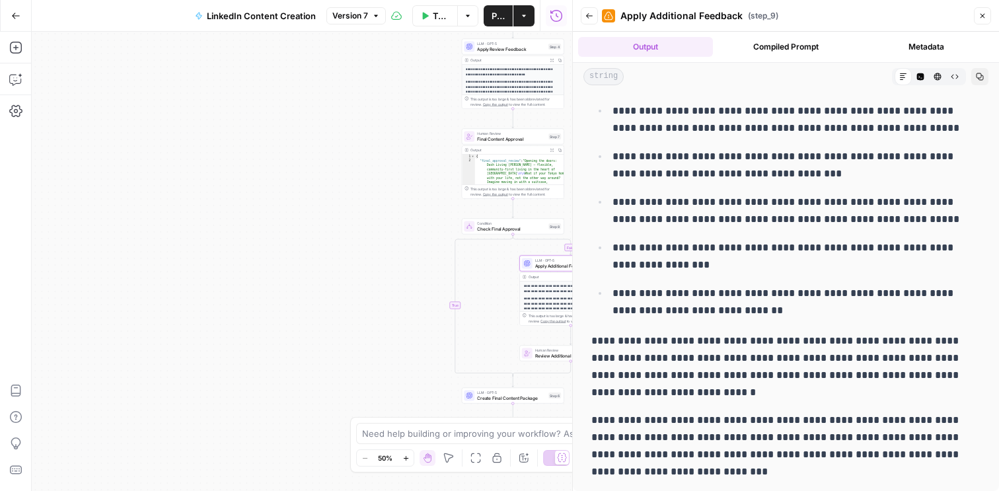
click at [795, 52] on button "Compiled Prompt" at bounding box center [785, 47] width 135 height 20
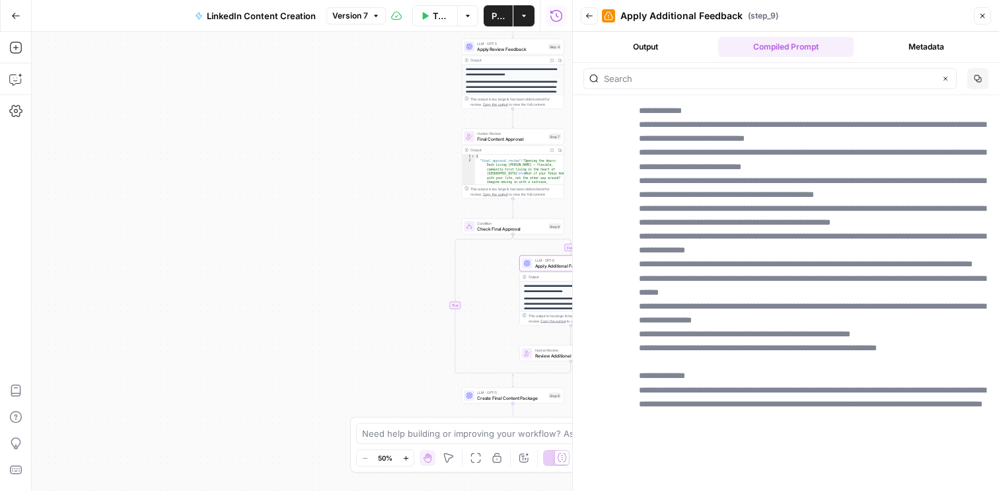
scroll to position [4165, 0]
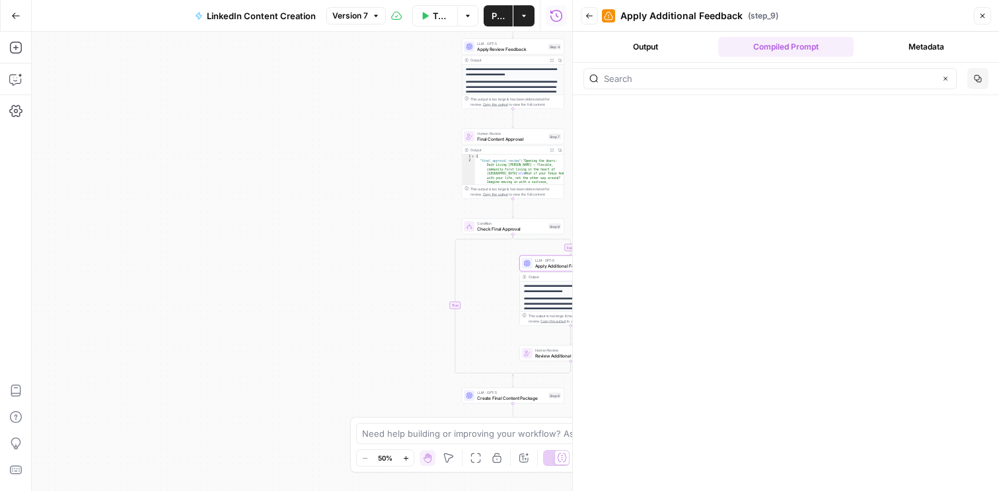
click at [915, 48] on button "Metadata" at bounding box center [926, 47] width 135 height 20
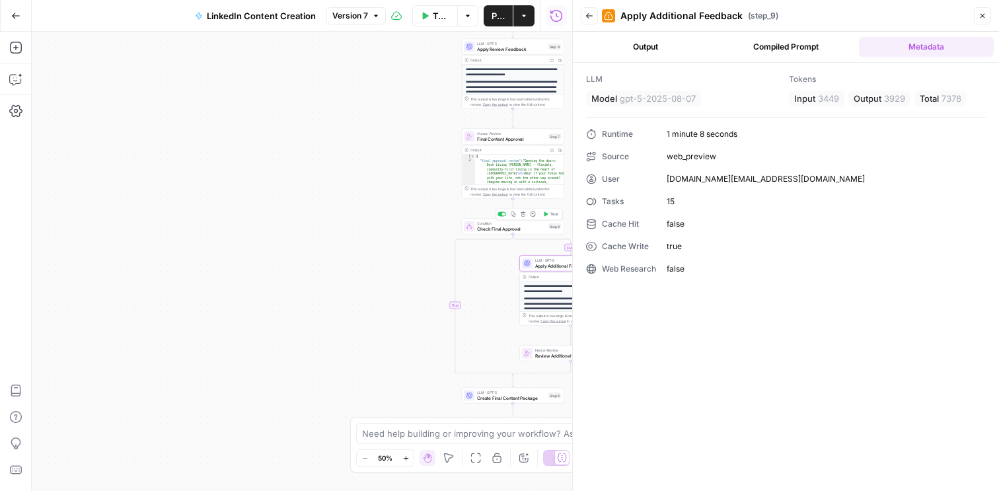
click at [485, 230] on span "Check Final Approval" at bounding box center [511, 228] width 69 height 7
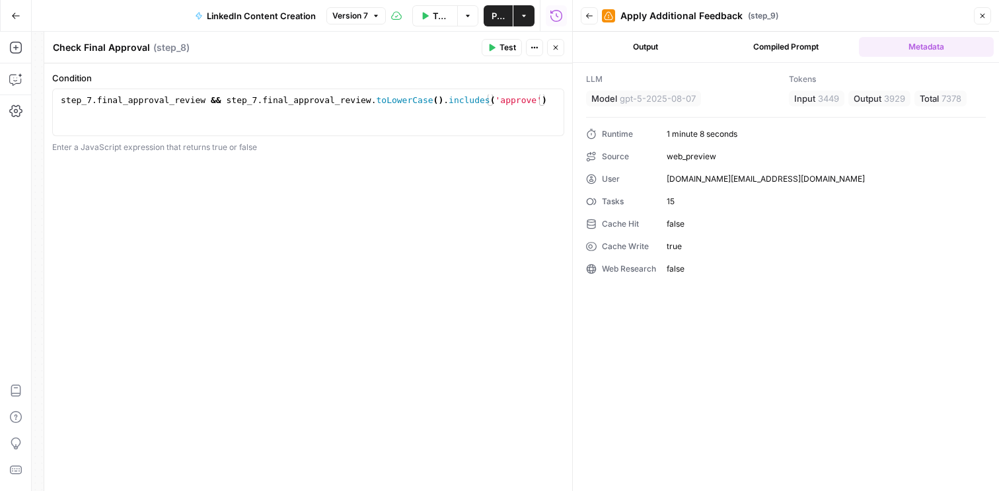
click at [557, 47] on icon "button" at bounding box center [556, 48] width 8 height 8
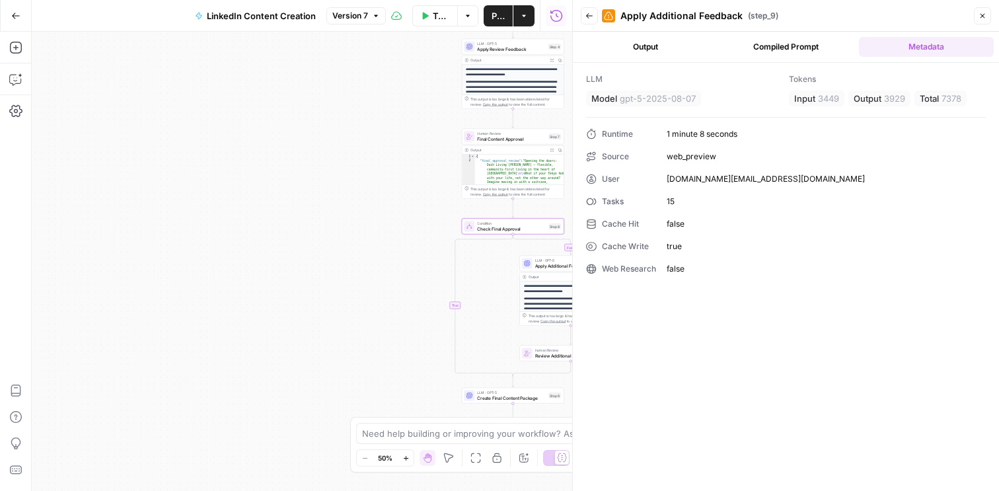
type textarea "**********"
click at [555, 149] on button "Expand Output" at bounding box center [552, 150] width 8 height 8
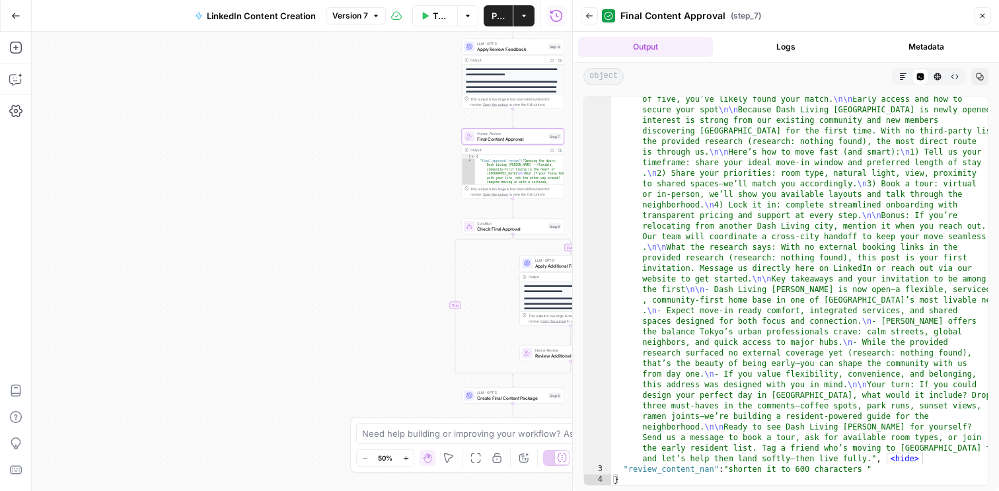
scroll to position [1873, 0]
click at [494, 233] on div "Condition Check Final Approval Step 8 Copy step Delete step Add Note Test" at bounding box center [513, 227] width 102 height 16
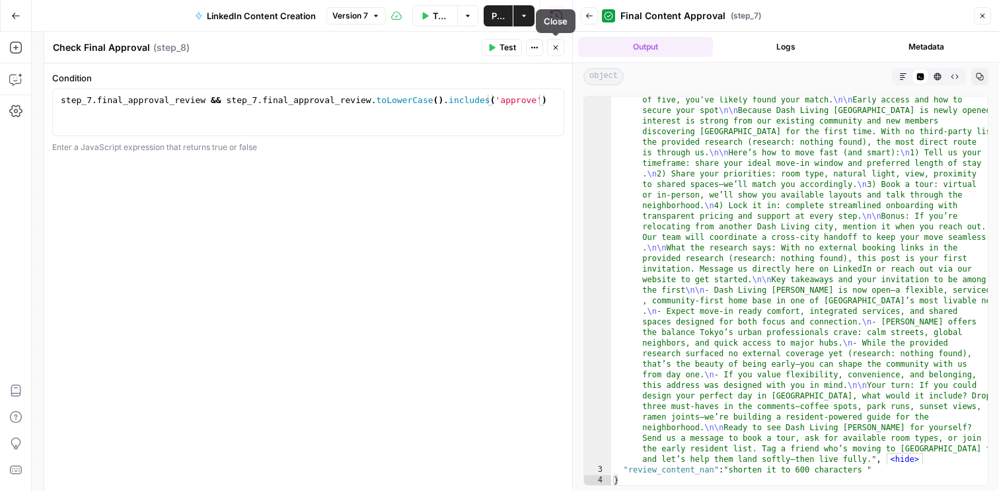
click at [558, 45] on icon "button" at bounding box center [556, 48] width 8 height 8
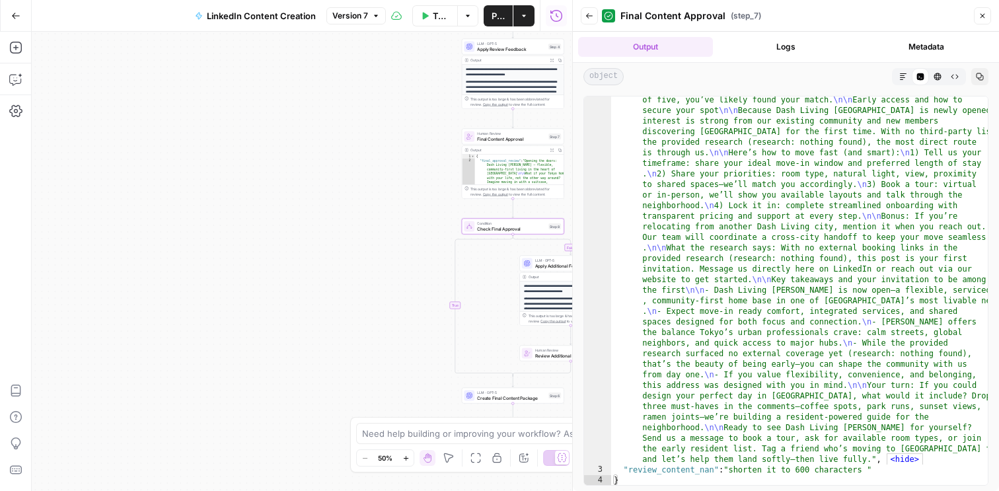
click at [989, 14] on button "Close" at bounding box center [982, 15] width 17 height 17
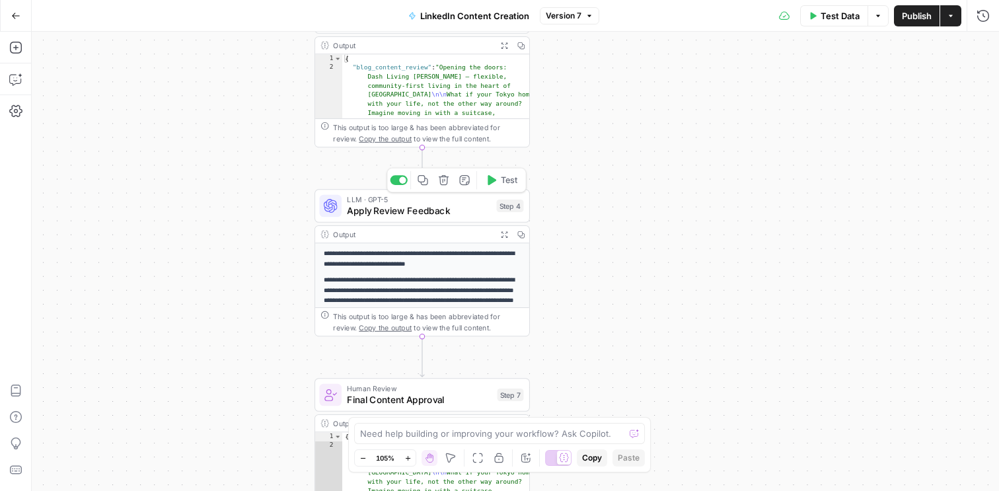
click at [400, 213] on span "Apply Review Feedback" at bounding box center [419, 211] width 144 height 14
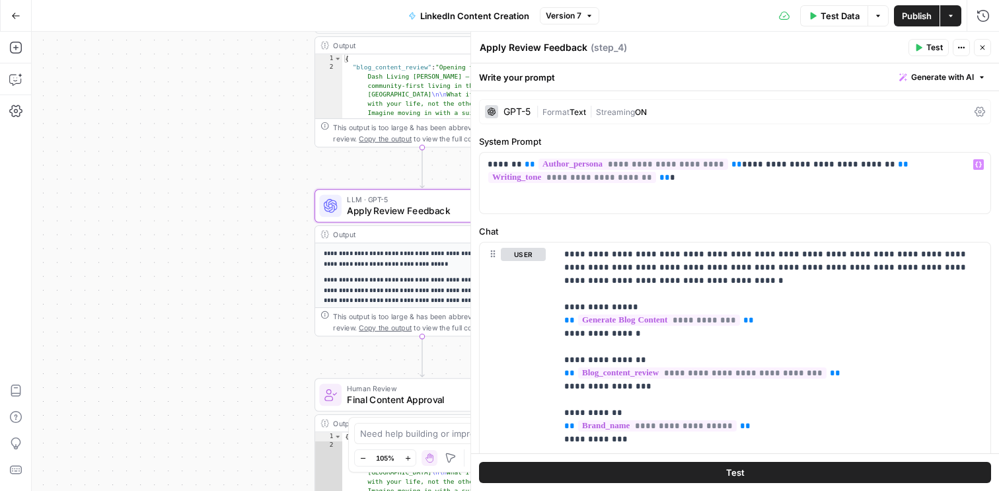
scroll to position [39, 0]
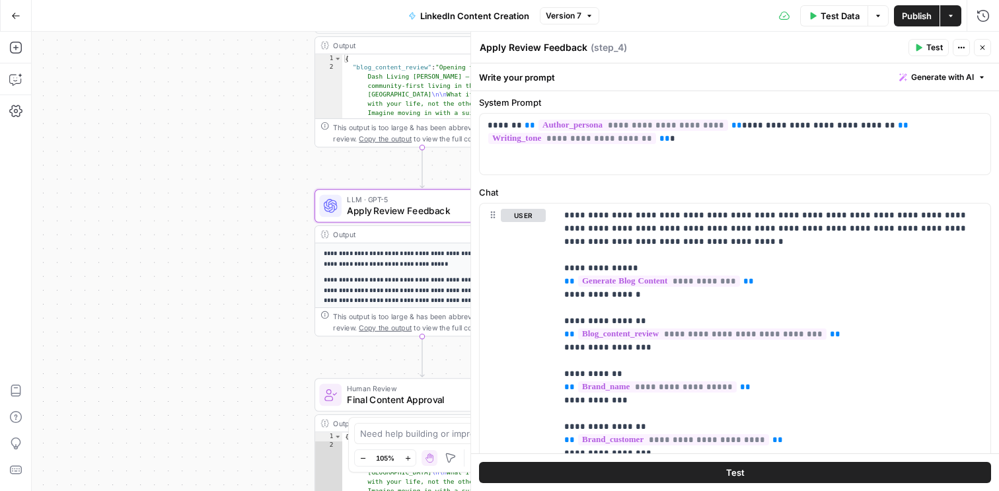
click at [981, 49] on icon "button" at bounding box center [983, 48] width 8 height 8
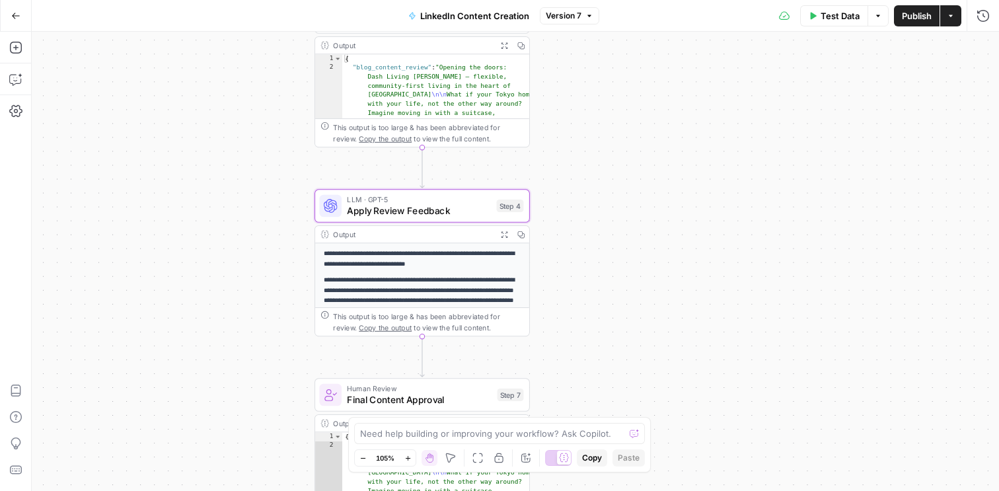
click at [504, 233] on icon "button" at bounding box center [504, 235] width 8 height 8
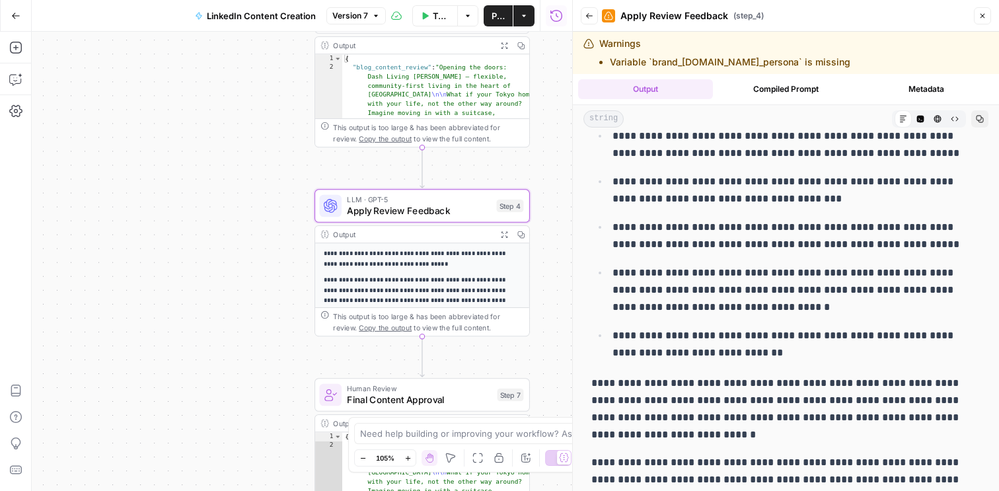
scroll to position [42, 0]
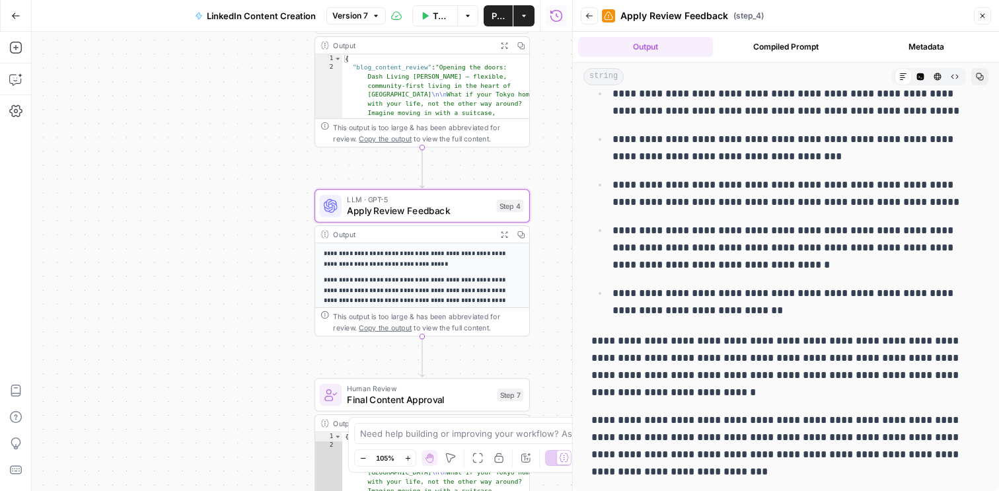
click at [791, 38] on button "Compiled Prompt" at bounding box center [785, 47] width 135 height 20
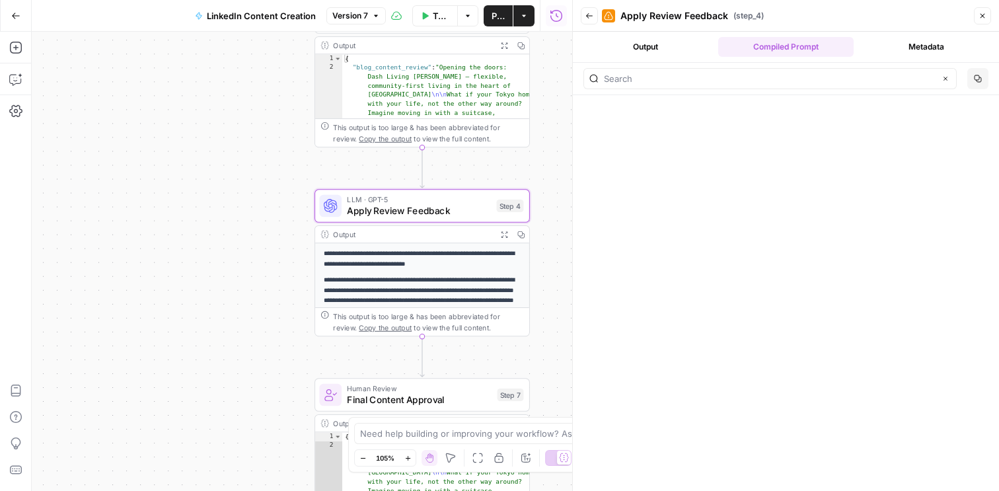
scroll to position [7962, 0]
click at [463, 320] on div "This output is too large & has been abbreviated for review. Copy the output to …" at bounding box center [428, 322] width 190 height 22
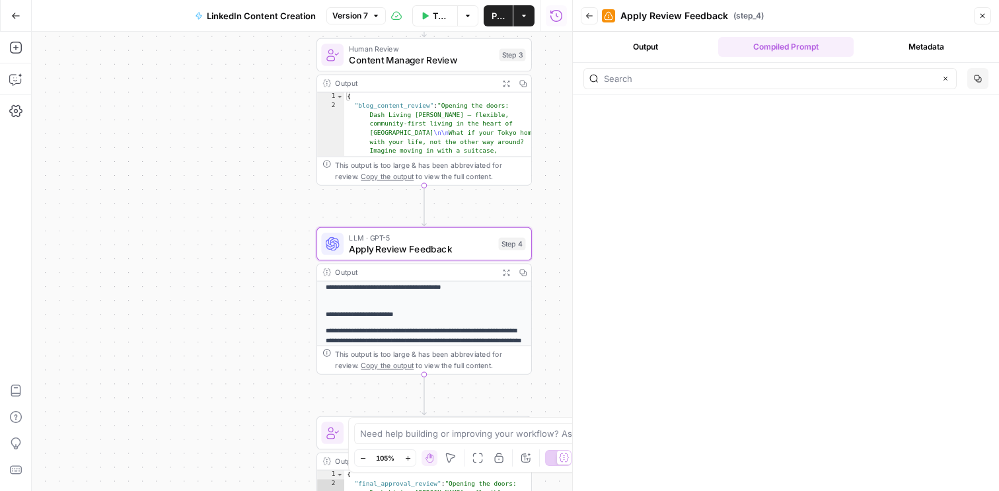
scroll to position [135, 0]
click at [982, 9] on button "Close" at bounding box center [982, 15] width 17 height 17
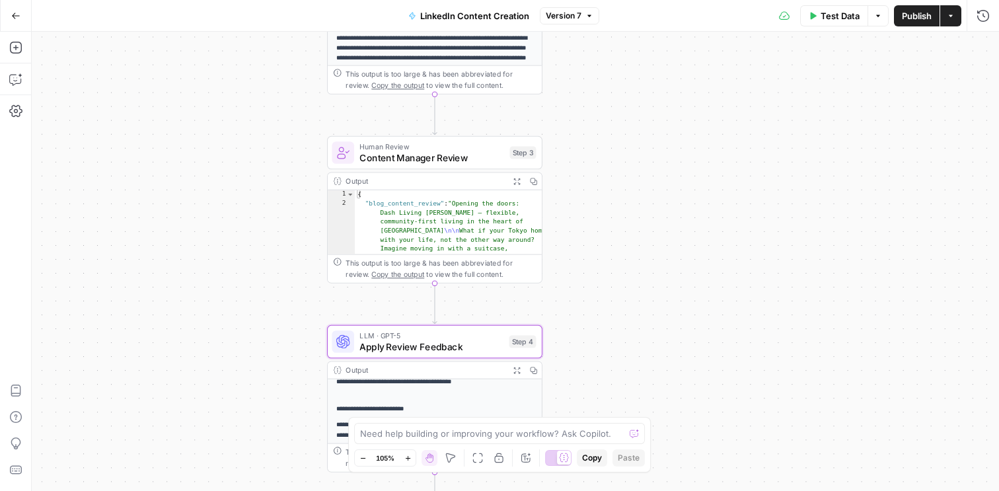
drag, startPoint x: 649, startPoint y: 206, endPoint x: 659, endPoint y: 304, distance: 99.0
click at [659, 304] on div "**********" at bounding box center [515, 261] width 967 height 459
click at [13, 18] on icon "button" at bounding box center [15, 15] width 9 height 9
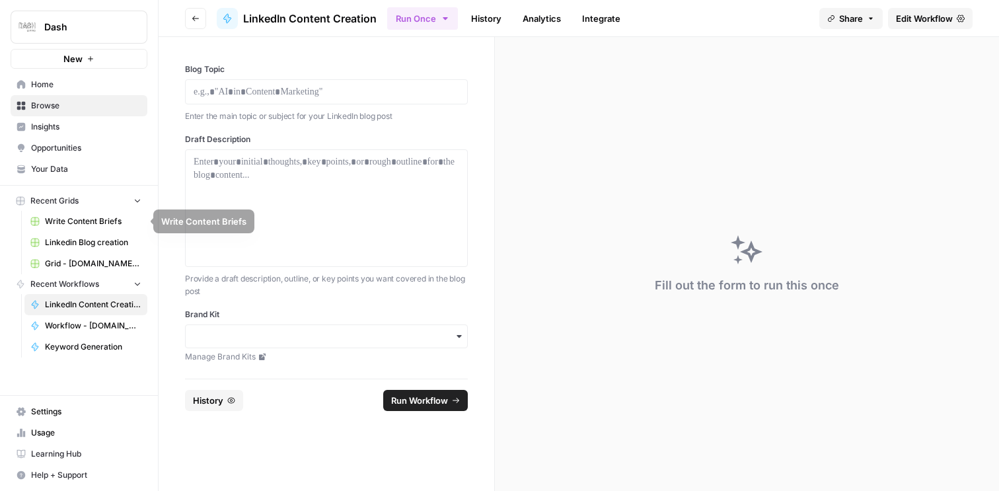
click at [93, 234] on link "Linkedin Blog creation" at bounding box center [85, 242] width 123 height 21
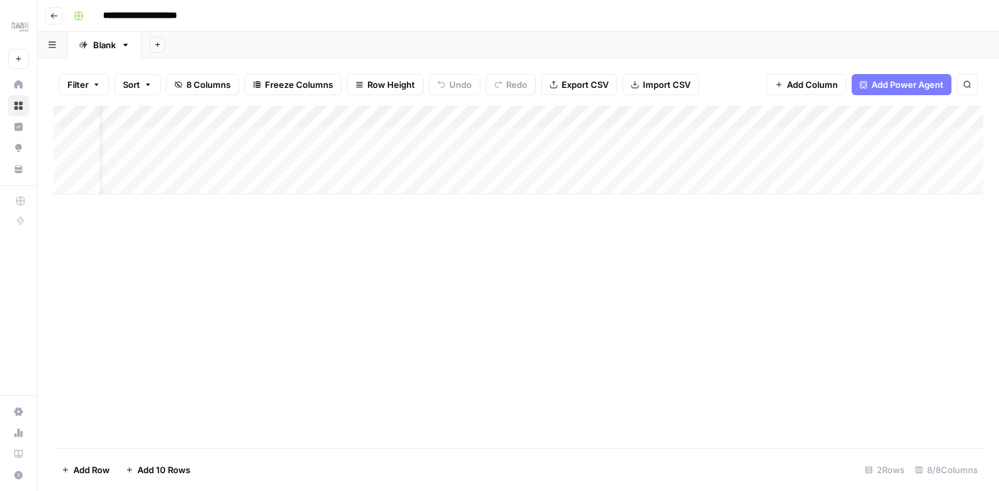
scroll to position [0, 81]
click at [677, 116] on div "Add Column" at bounding box center [519, 150] width 930 height 89
click at [730, 79] on div "Filter Sort 8 Columns Freeze Columns Row Height Undo Redo Export CSV Import CSV…" at bounding box center [519, 84] width 930 height 42
click at [638, 232] on div "Add Column" at bounding box center [519, 277] width 930 height 342
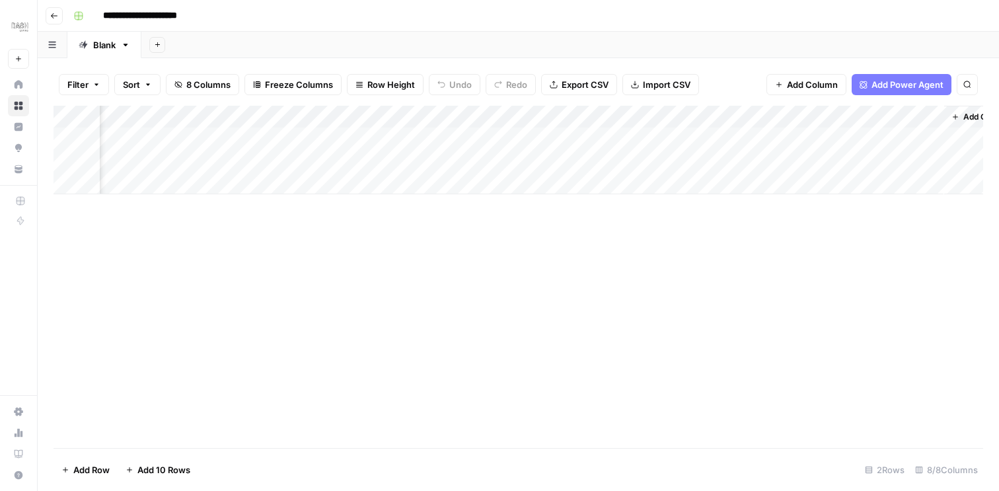
scroll to position [0, 335]
click at [832, 140] on div "Add Column" at bounding box center [519, 150] width 930 height 89
click at [206, 160] on div "Add Column" at bounding box center [519, 150] width 930 height 89
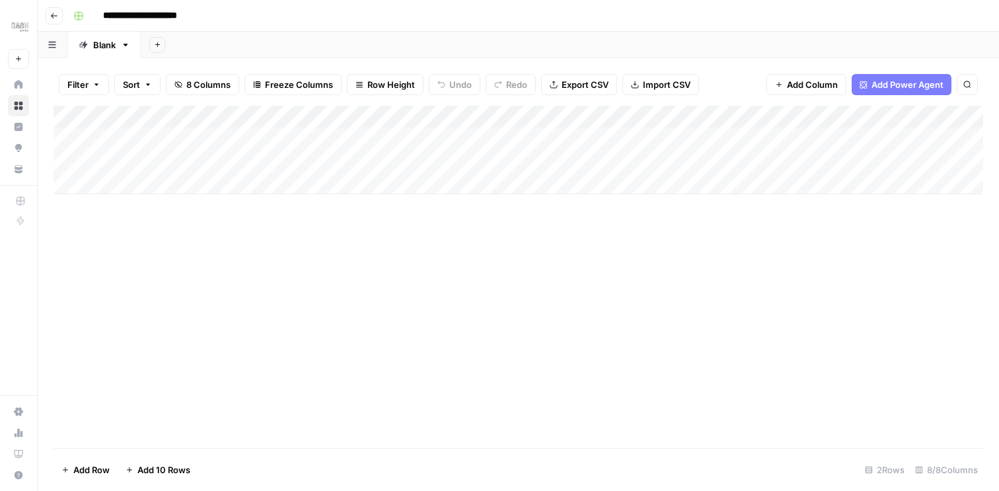
click at [213, 157] on body "**********" at bounding box center [499, 245] width 999 height 491
click at [213, 157] on textarea at bounding box center [204, 162] width 211 height 19
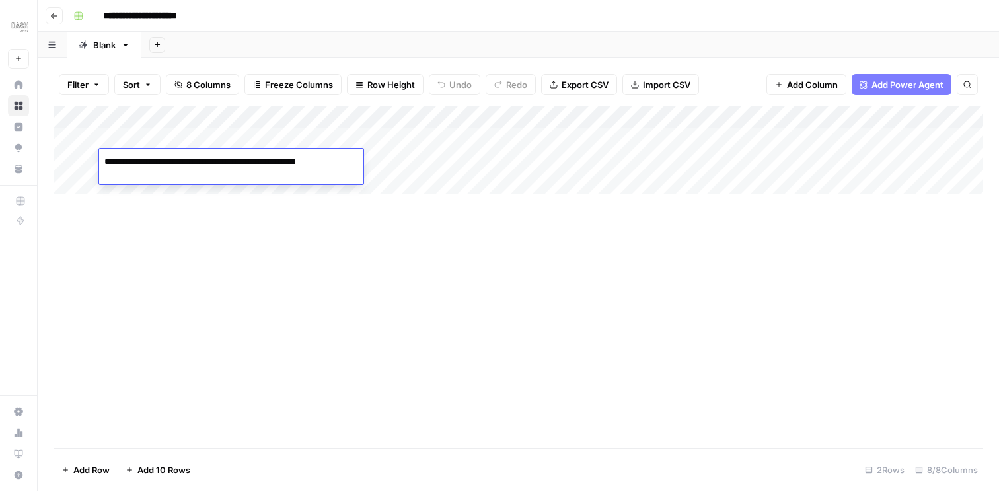
click at [335, 162] on textarea "**********" at bounding box center [227, 162] width 257 height 19
click at [352, 163] on textarea "**********" at bounding box center [228, 162] width 258 height 19
type textarea "**********"
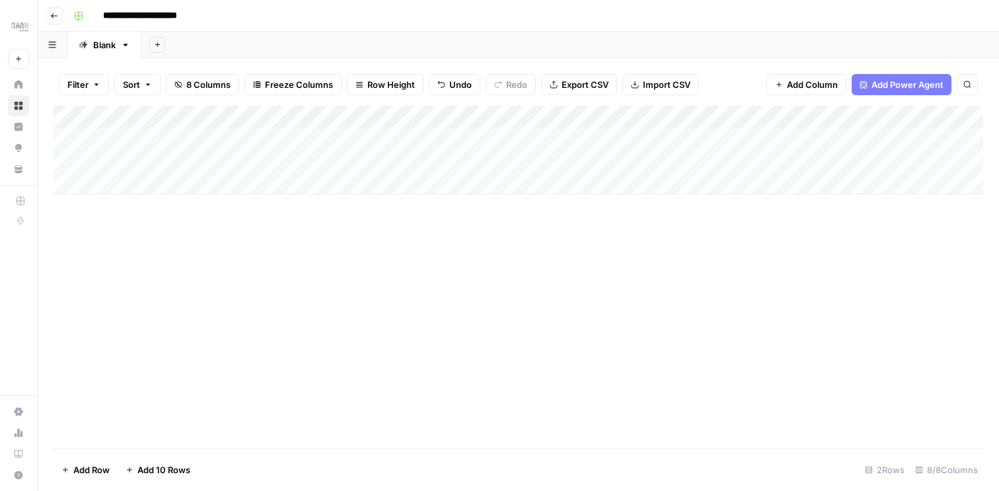
click at [424, 158] on div "Add Column" at bounding box center [519, 150] width 930 height 89
click at [397, 158] on div "Add Column" at bounding box center [519, 150] width 930 height 89
click at [397, 158] on textarea at bounding box center [394, 162] width 211 height 19
drag, startPoint x: 516, startPoint y: 163, endPoint x: 589, endPoint y: 163, distance: 73.4
click at [587, 163] on body "**********" at bounding box center [499, 245] width 999 height 491
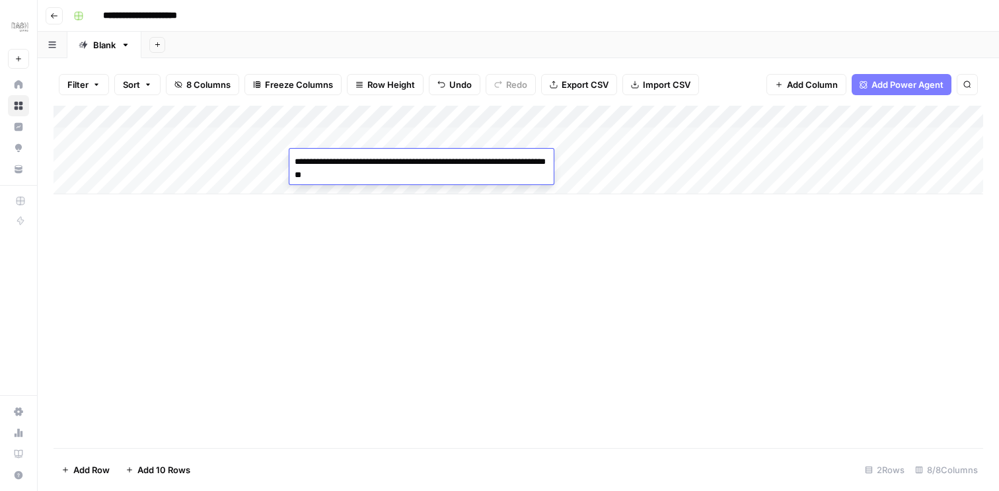
type textarea "**********"
click at [387, 229] on div "Add Column" at bounding box center [519, 277] width 930 height 342
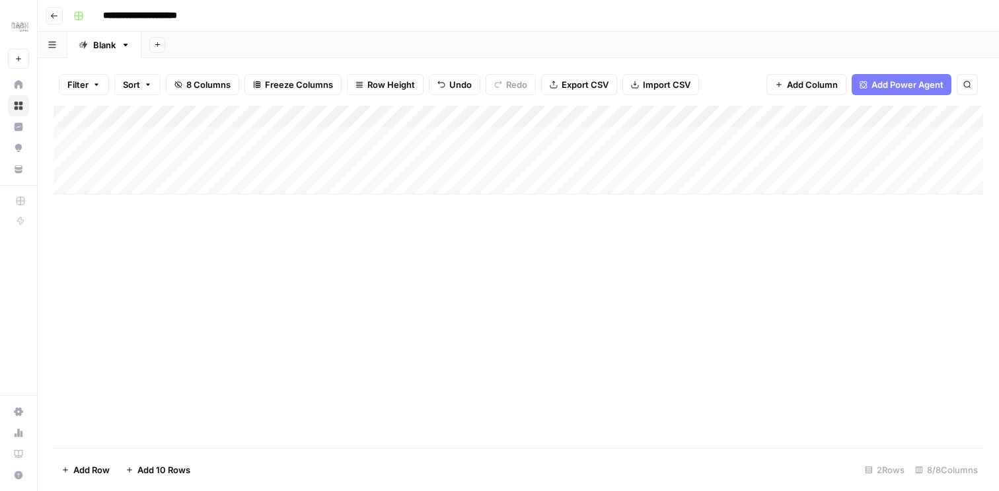
click at [544, 158] on div "Add Column" at bounding box center [519, 150] width 930 height 89
click at [507, 163] on div "Add Column" at bounding box center [519, 150] width 930 height 89
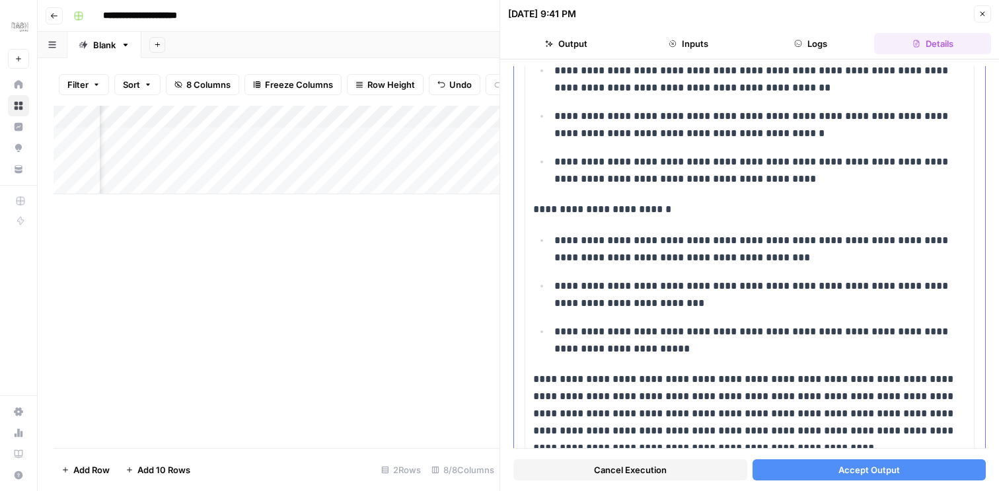
scroll to position [5190, 0]
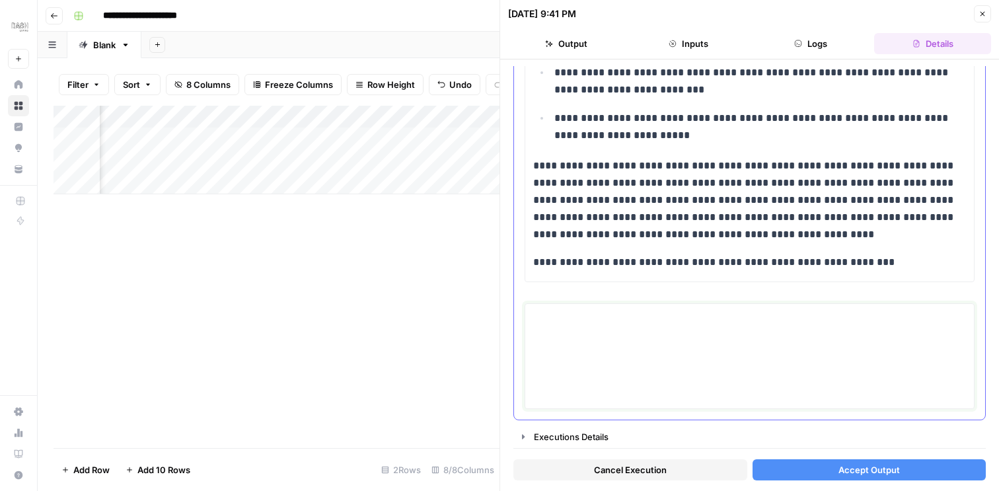
click at [640, 365] on textarea at bounding box center [749, 356] width 433 height 94
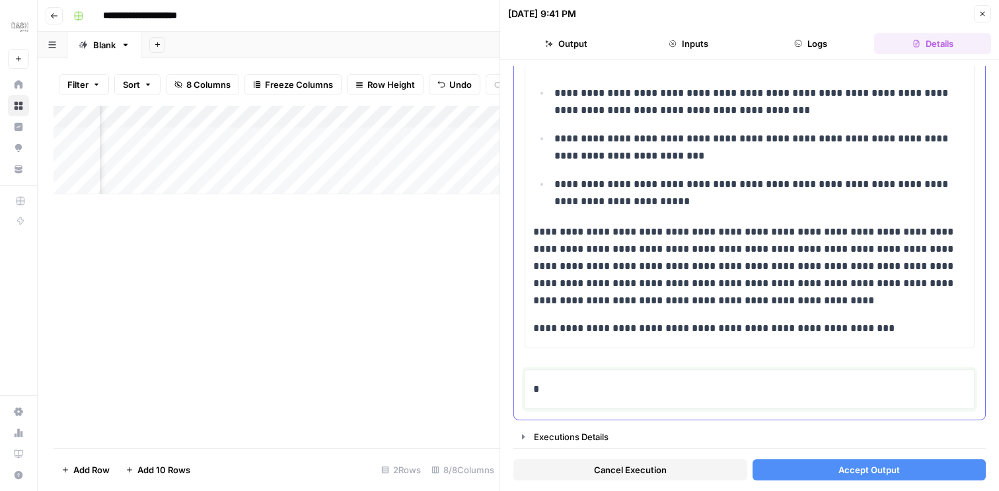
click at [582, 398] on div "*" at bounding box center [749, 389] width 433 height 28
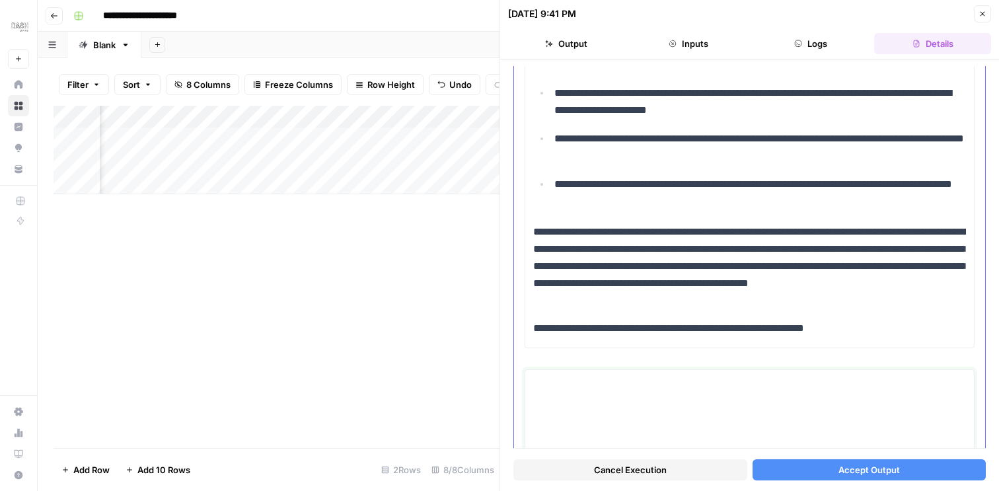
click at [564, 397] on textarea at bounding box center [749, 422] width 433 height 94
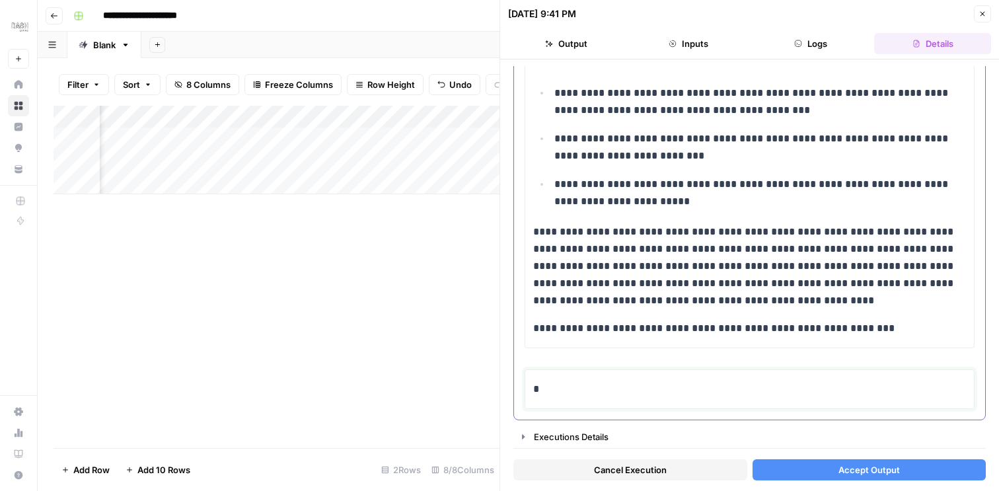
click at [564, 397] on p "*" at bounding box center [749, 389] width 433 height 17
click at [793, 463] on button "Accept Output" at bounding box center [870, 469] width 234 height 21
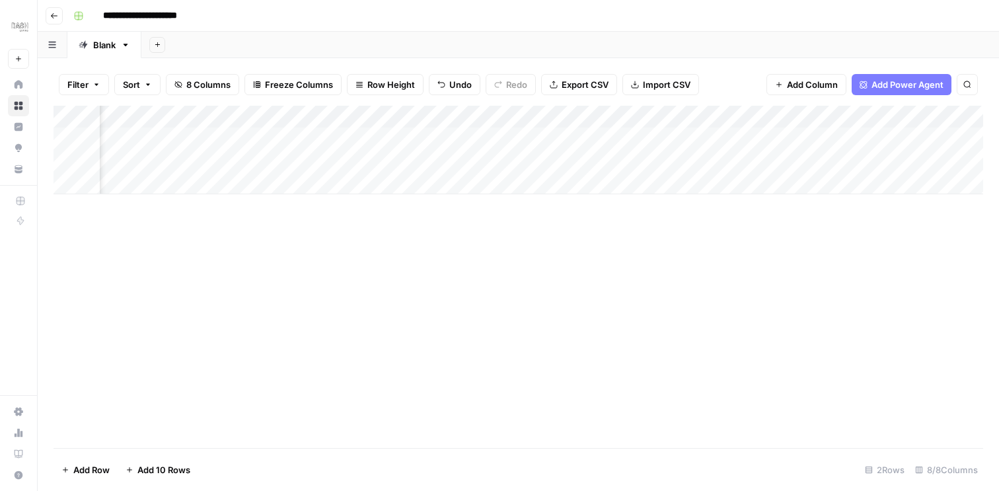
click at [509, 161] on div "Add Column" at bounding box center [519, 150] width 930 height 89
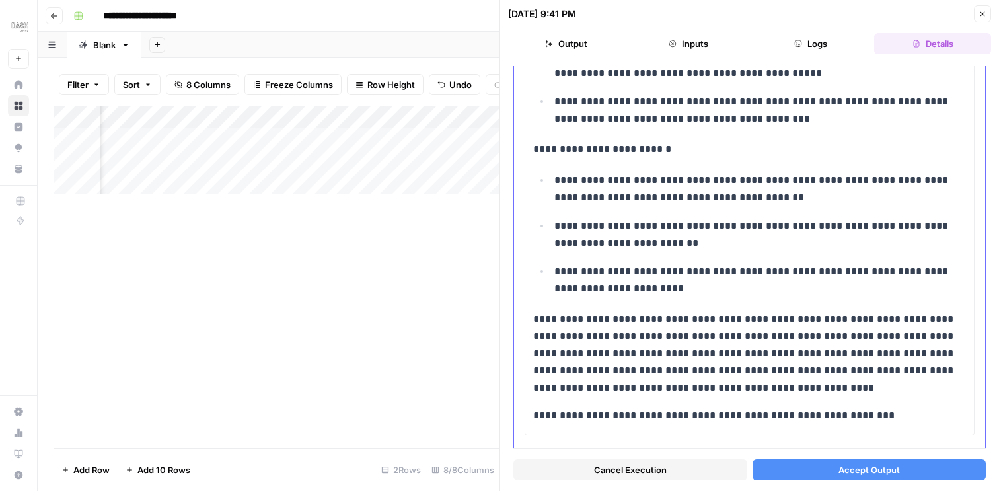
scroll to position [5205, 0]
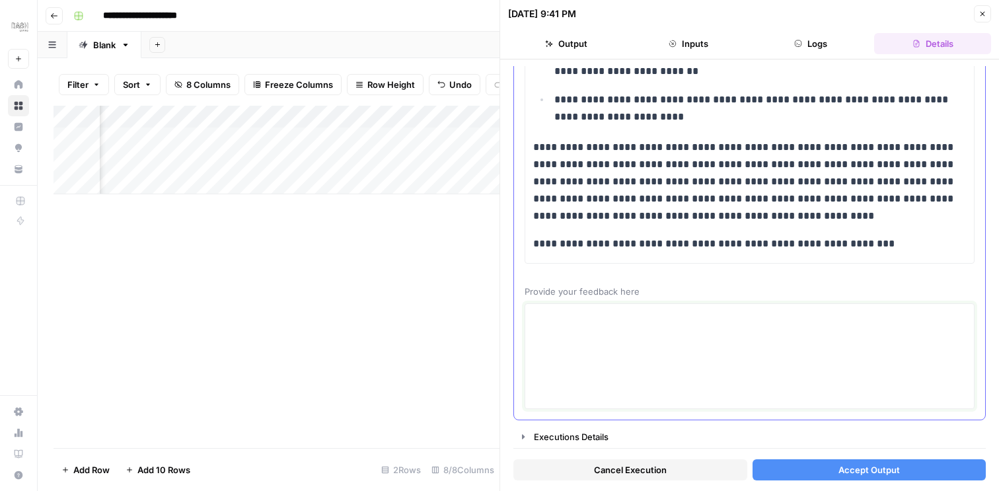
click at [641, 379] on textarea at bounding box center [749, 356] width 433 height 94
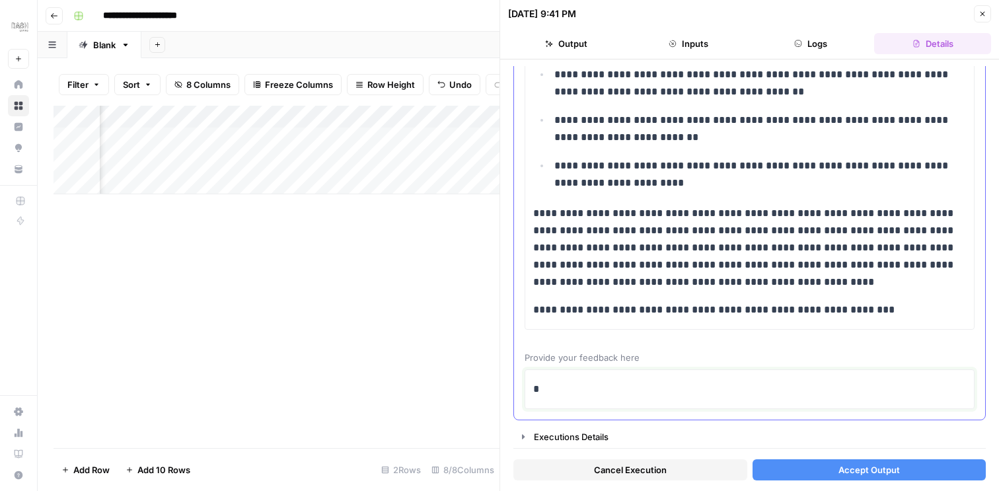
click at [634, 379] on div "*" at bounding box center [749, 389] width 433 height 28
click at [634, 383] on p "*" at bounding box center [749, 389] width 433 height 17
click at [812, 472] on button "Accept Output" at bounding box center [870, 469] width 234 height 21
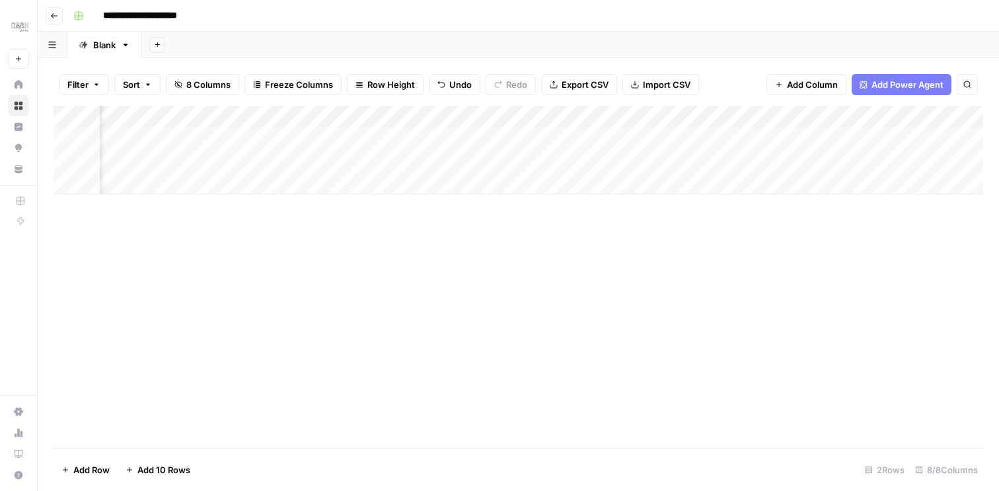
click at [438, 161] on div "Add Column" at bounding box center [519, 150] width 930 height 89
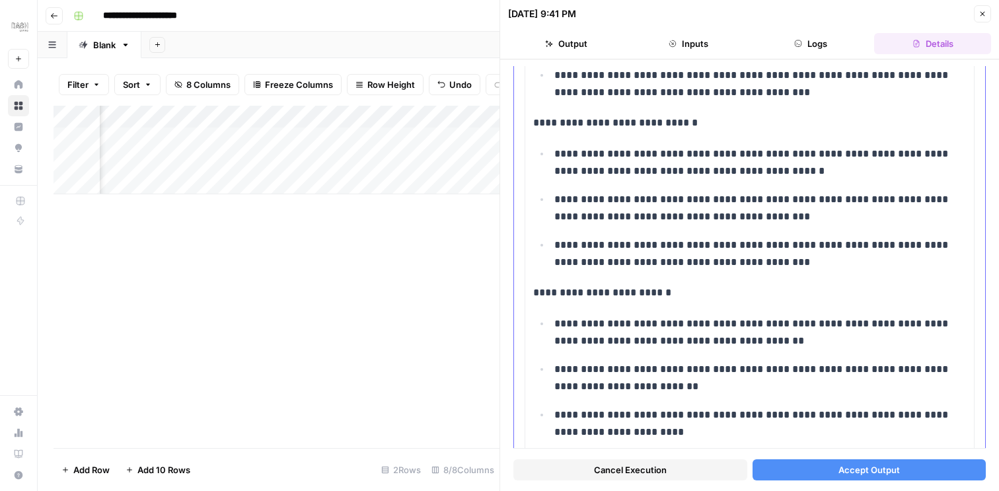
scroll to position [5186, 0]
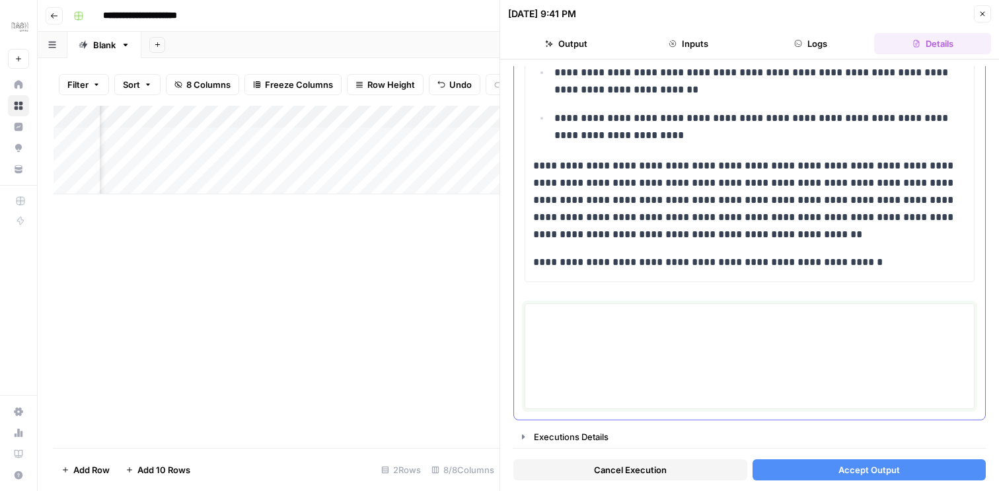
click at [657, 342] on textarea at bounding box center [749, 356] width 433 height 94
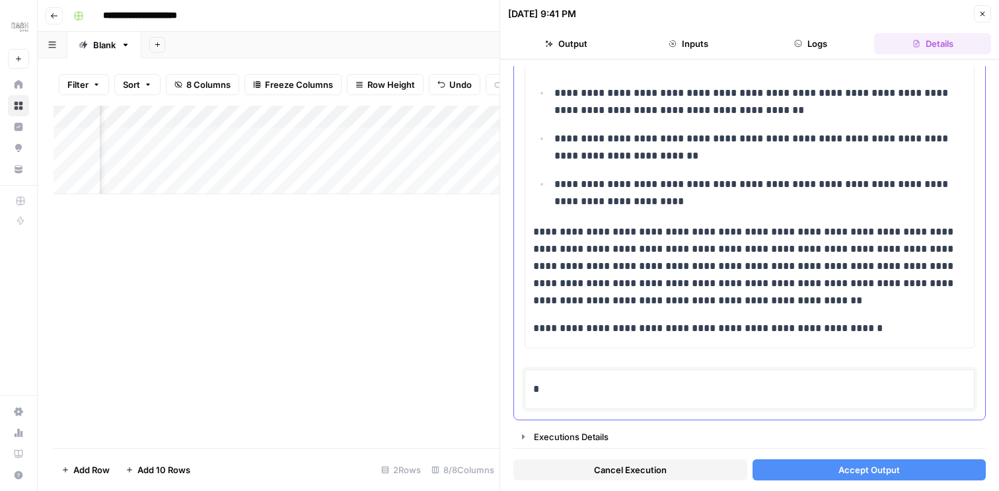
click at [613, 385] on p "*" at bounding box center [749, 389] width 433 height 17
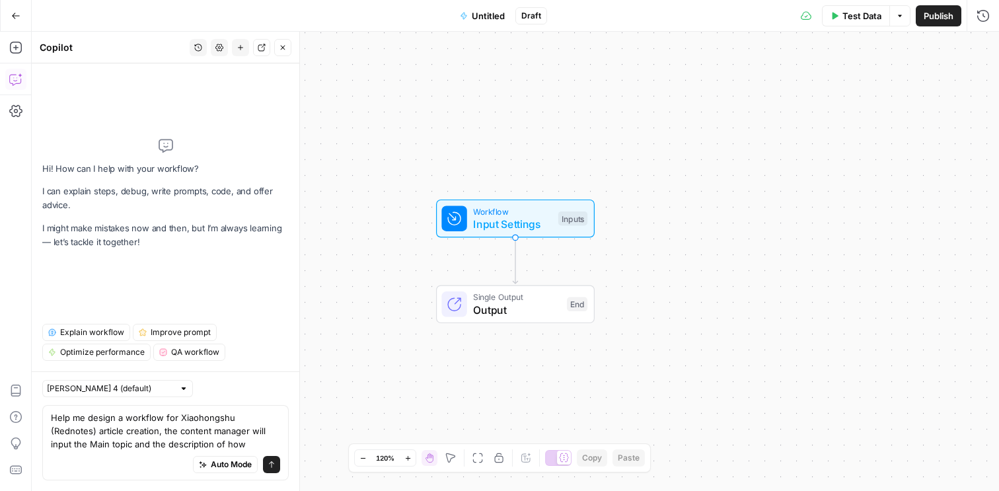
click at [216, 449] on textarea "Help me design a workflow for Xiaohongshu (Rednotes) article creation, the cont…" at bounding box center [165, 431] width 229 height 40
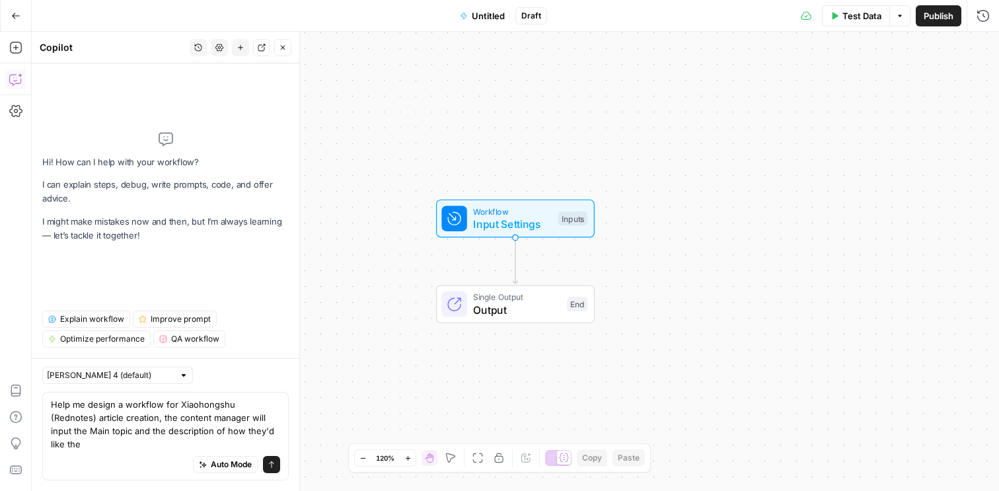
click at [67, 432] on textarea "Help me design a workflow for Xiaohongshu (Rednotes) article creation, the cont…" at bounding box center [165, 424] width 229 height 53
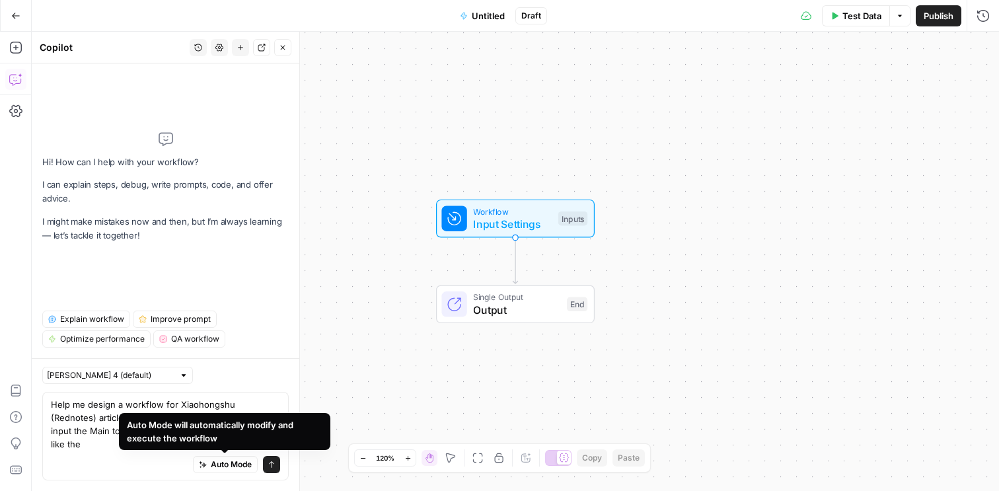
click at [241, 447] on div "Auto Mode will automatically modify and execute the workflow" at bounding box center [224, 431] width 211 height 37
click at [271, 426] on div "Auto Mode will automatically modify and execute the workflow" at bounding box center [225, 431] width 196 height 26
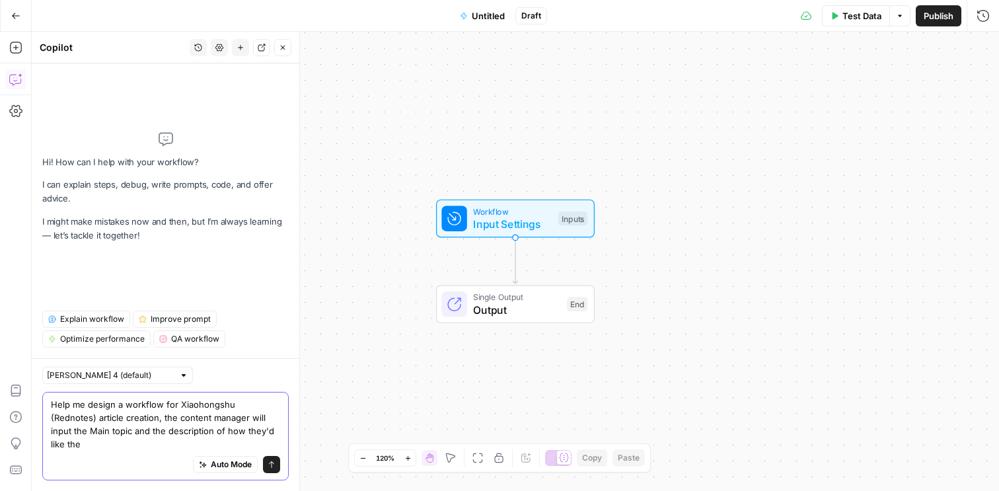
click at [115, 436] on textarea "Help me design a workflow for Xiaohongshu (Rednotes) article creation, the cont…" at bounding box center [165, 424] width 229 height 53
click at [263, 443] on textarea "Help me design a workflow for Xiaohongshu (Rednotes) article creation, the cont…" at bounding box center [165, 424] width 229 height 53
paste textarea "article"
click at [109, 448] on textarea "Help me design a workflow for Xiaohongshu (Rednotes) article creation, the cont…" at bounding box center [165, 424] width 229 height 53
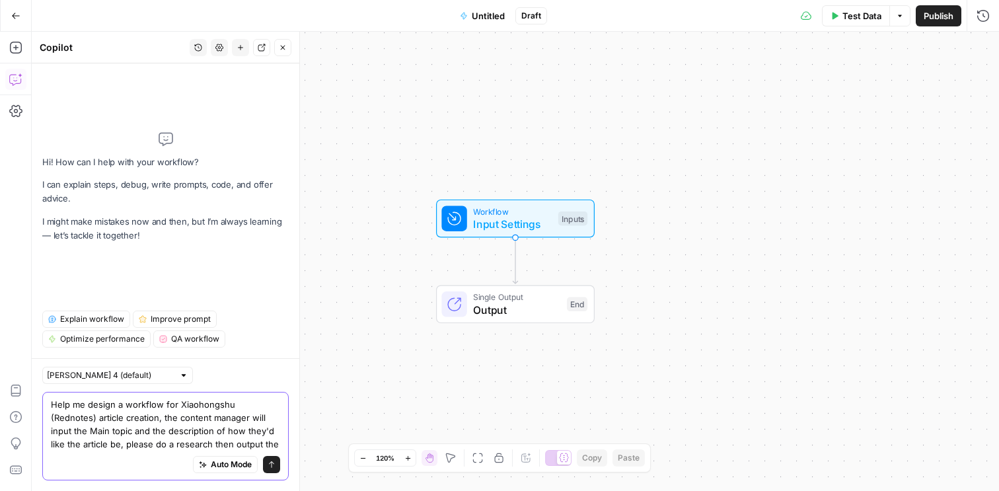
drag, startPoint x: 177, startPoint y: 404, endPoint x: 229, endPoint y: 403, distance: 52.2
click at [229, 403] on textarea "Help me design a workflow for Xiaohongshu (Rednotes) article creation, the cont…" at bounding box center [165, 424] width 229 height 53
click at [225, 445] on textarea "Help me design a workflow for Xiaohongshu (Rednotes) article creation, the cont…" at bounding box center [165, 424] width 229 height 53
paste textarea "Xiaohongshu"
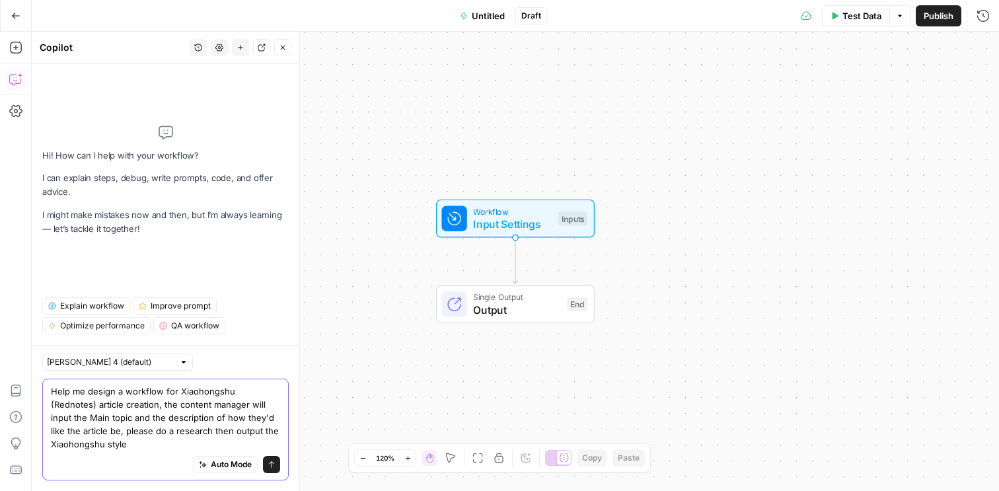
click at [263, 416] on textarea "Help me design a workflow for Xiaohongshu (Rednotes) article creation, the cont…" at bounding box center [165, 418] width 229 height 66
click at [145, 445] on textarea "Help me design a workflow for Xiaohongshu (Rednotes) article creation, the cont…" at bounding box center [165, 418] width 229 height 66
paste textarea "article"
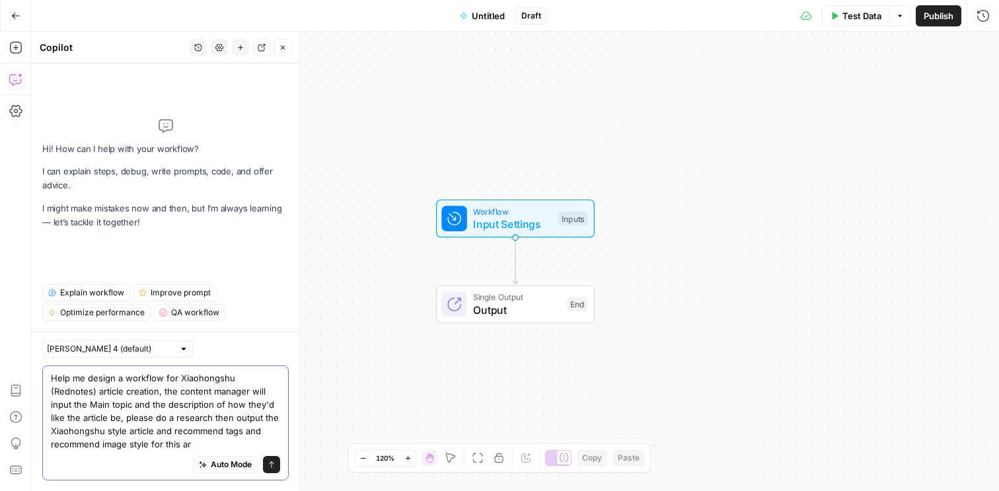
click at [258, 406] on textarea "Help me design a workflow for Xiaohongshu (Rednotes) article creation, the cont…" at bounding box center [165, 410] width 229 height 79
click at [165, 444] on textarea "Help me design a workflow for Xiaohongshu (Rednotes) article creation, the cont…" at bounding box center [165, 410] width 229 height 79
paste textarea "article"
type textarea "Help me design a workflow for Xiaohongshu (Rednotes) article creation, the cont…"
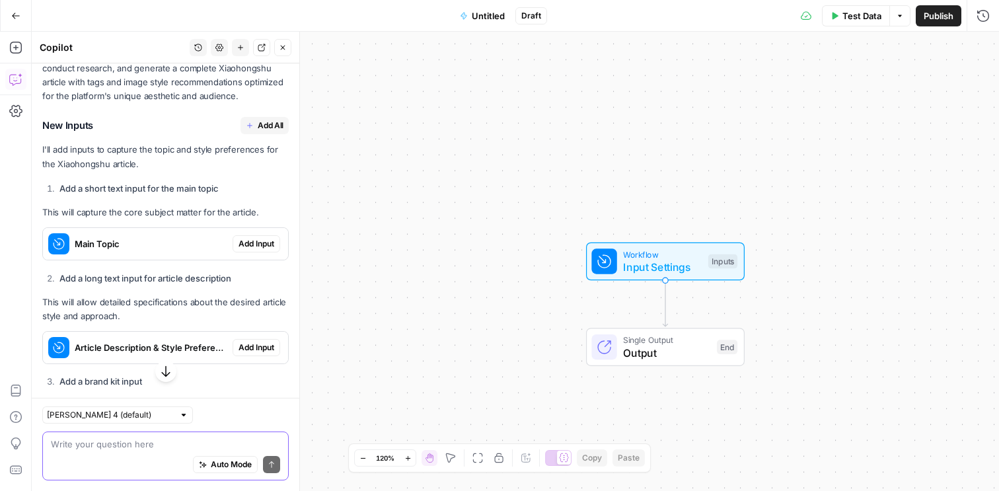
scroll to position [332, 0]
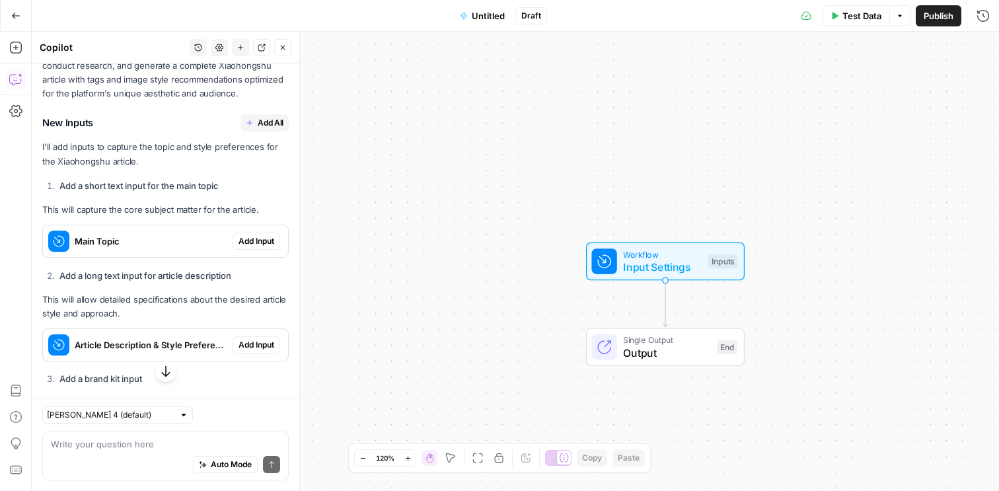
click at [266, 120] on span "Add All" at bounding box center [271, 123] width 26 height 12
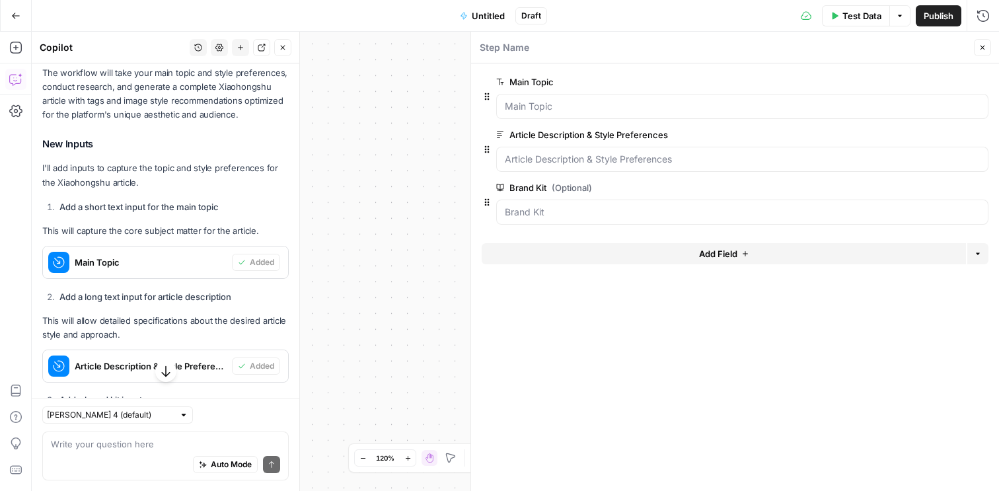
scroll to position [353, 0]
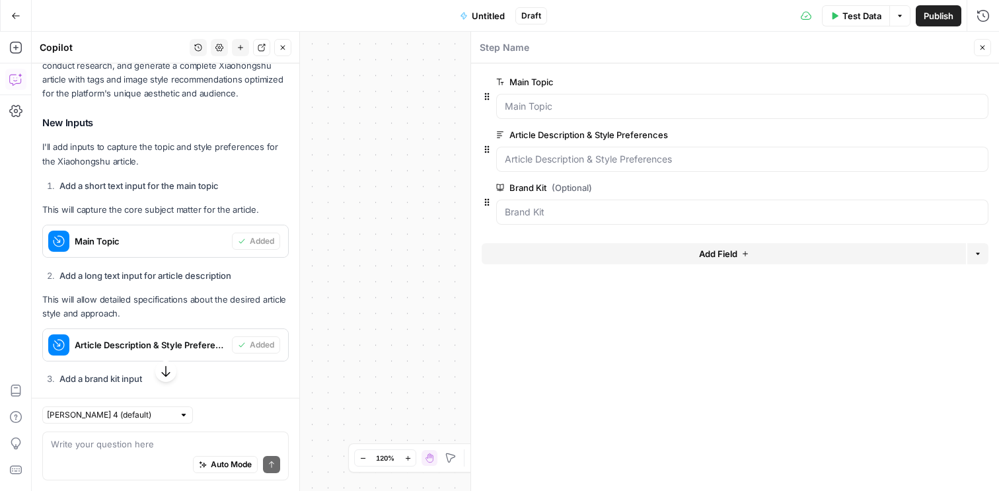
click at [983, 46] on icon "button" at bounding box center [983, 48] width 8 height 8
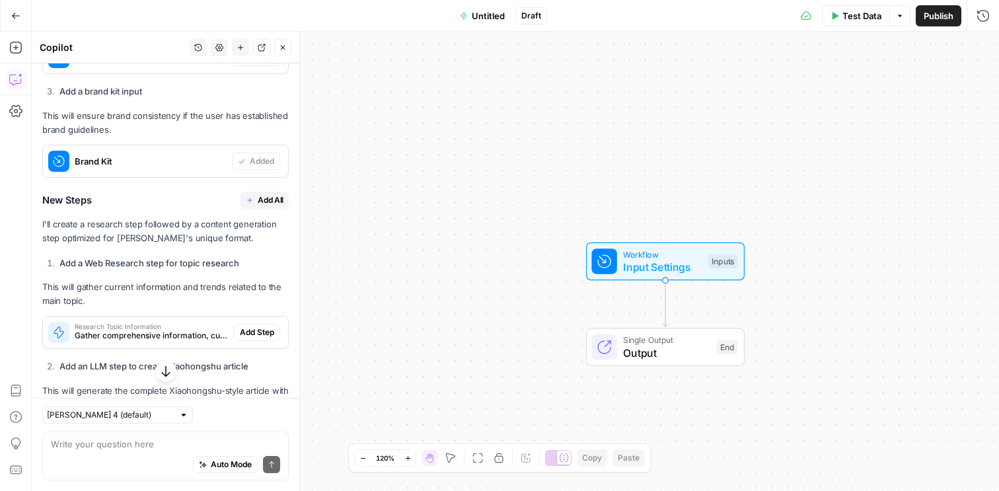
scroll to position [641, 0]
click at [268, 197] on span "Add All" at bounding box center [271, 200] width 26 height 12
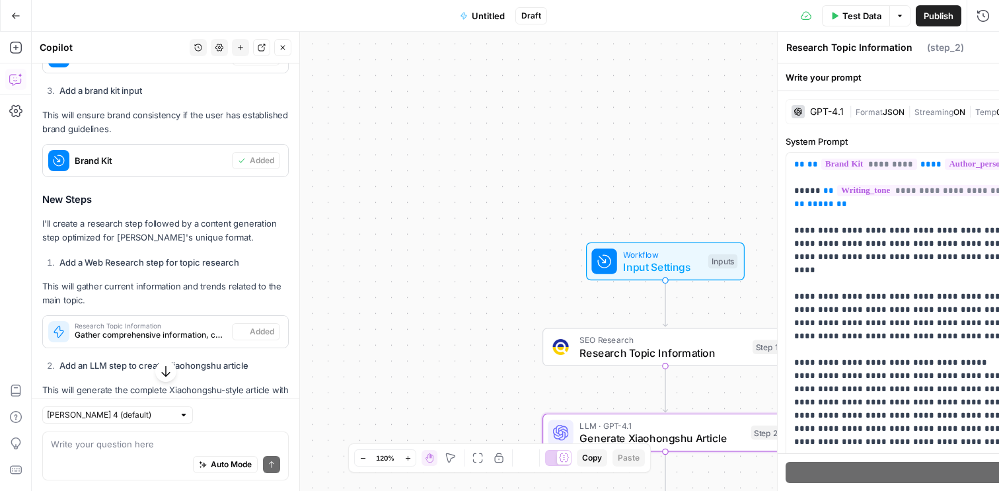
type textarea "Generate Xiaohongshu Article"
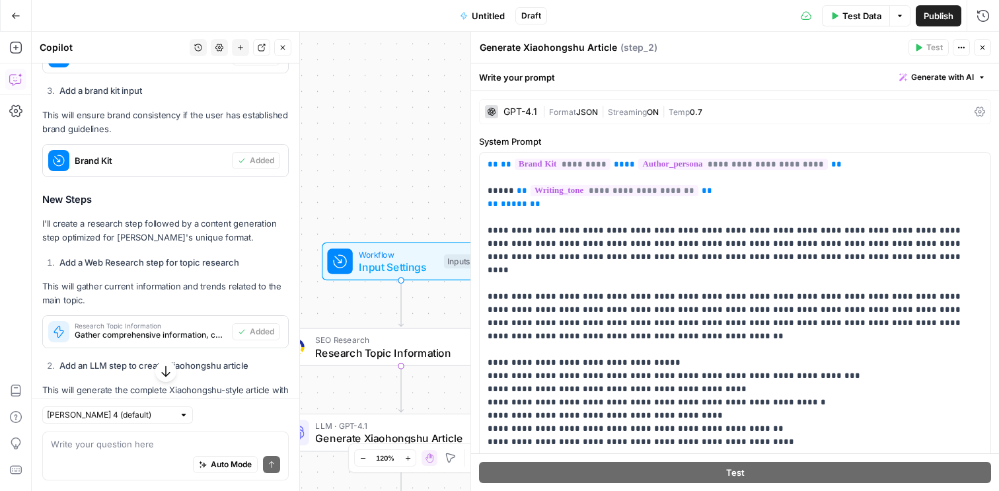
click at [529, 113] on div "GPT-4.1" at bounding box center [521, 111] width 34 height 9
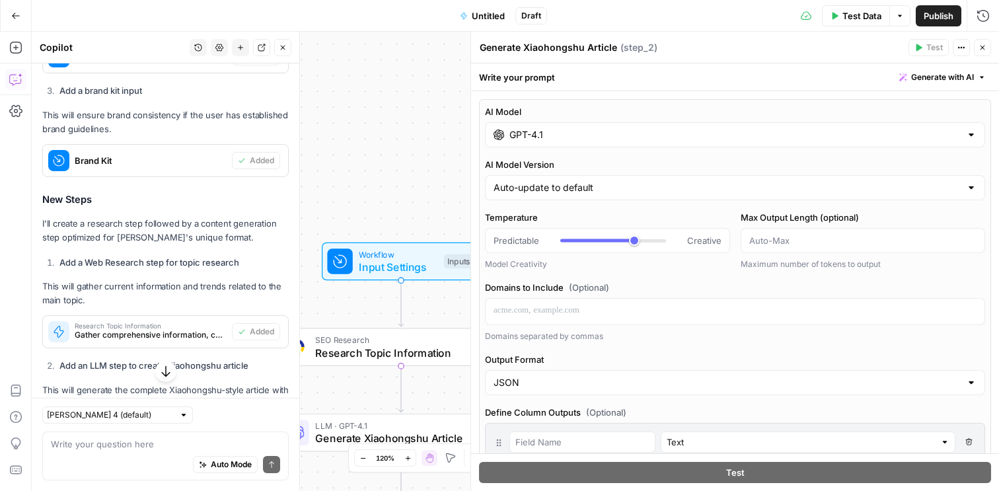
click at [534, 135] on input "GPT-4.1" at bounding box center [734, 134] width 451 height 13
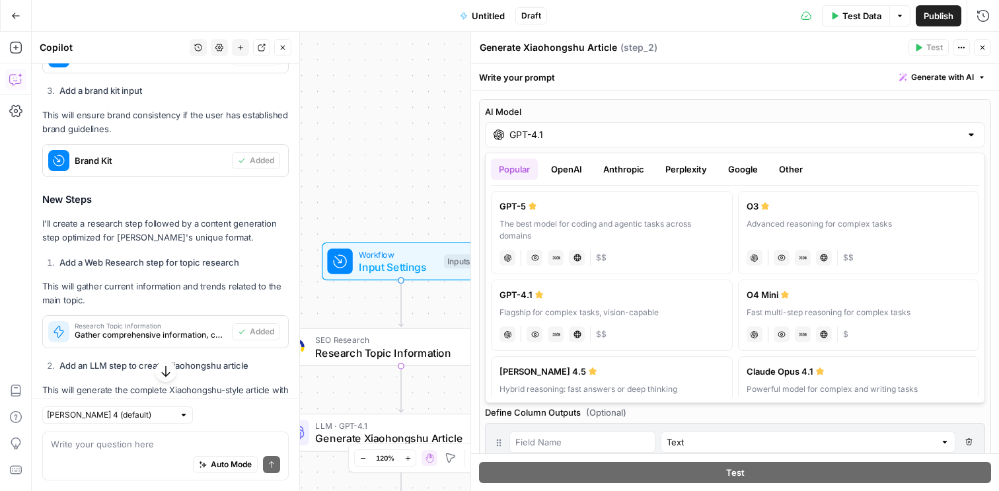
click at [622, 211] on div "GPT-5" at bounding box center [612, 206] width 225 height 13
type input "GPT-5"
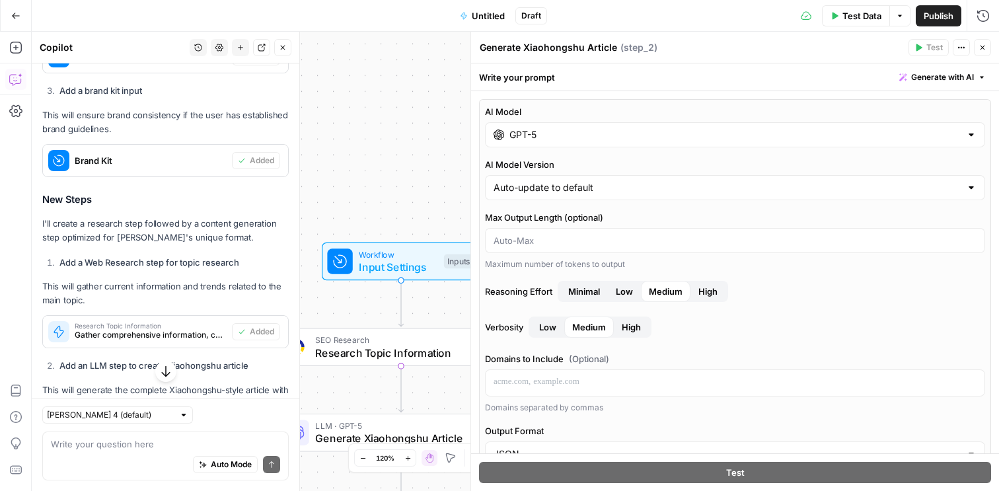
click at [979, 48] on icon "button" at bounding box center [983, 48] width 8 height 8
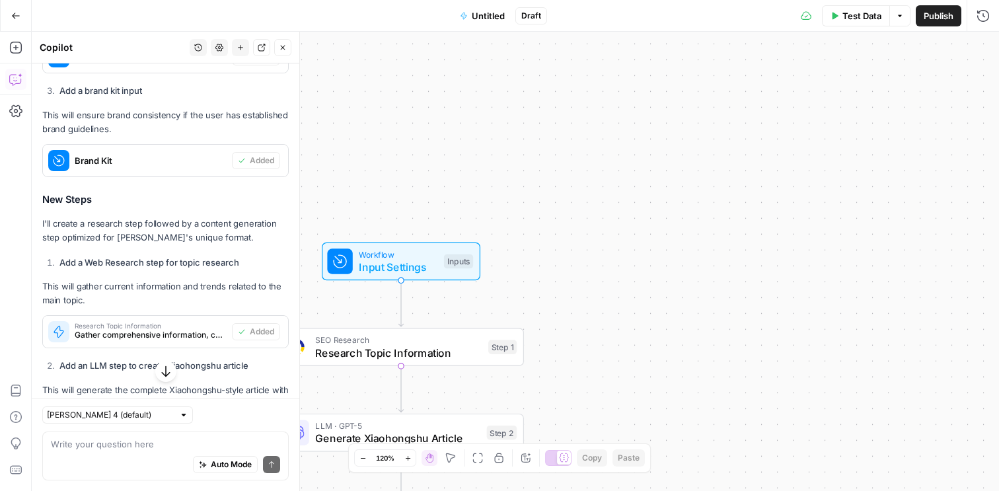
click at [480, 13] on span "Untitled" at bounding box center [488, 15] width 33 height 13
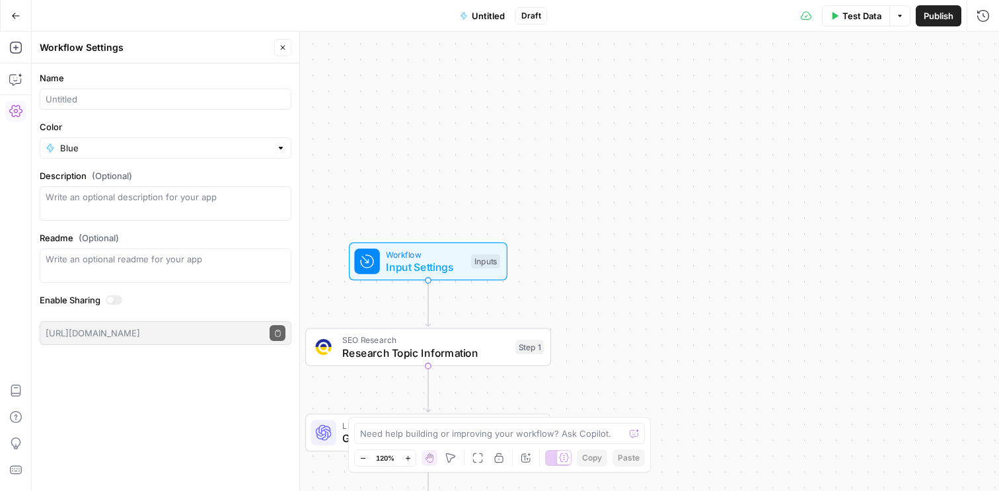
click at [480, 13] on span "Untitled" at bounding box center [488, 15] width 33 height 13
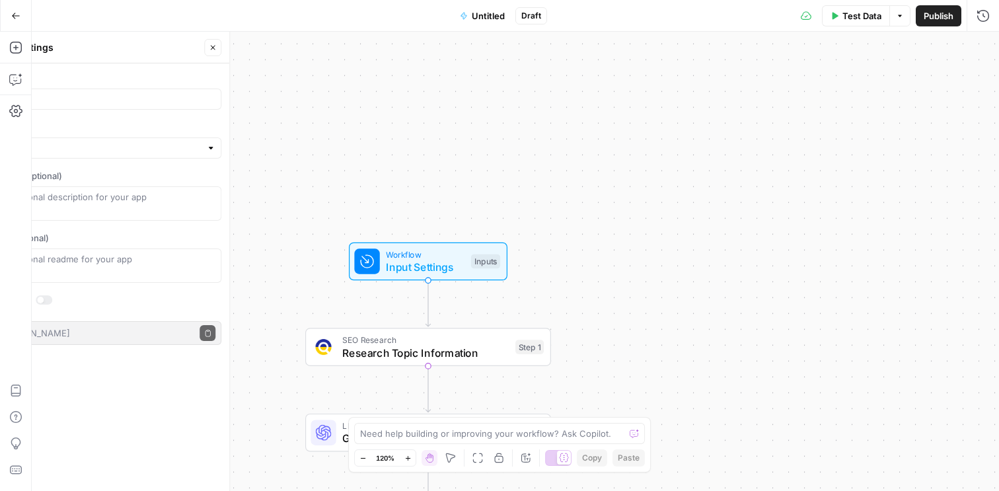
click at [480, 13] on span "Untitled" at bounding box center [488, 15] width 33 height 13
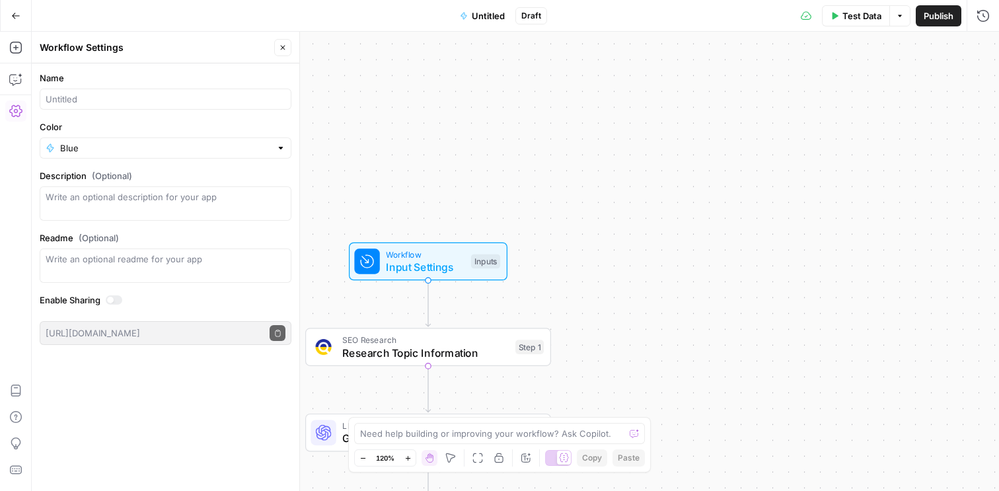
click at [483, 9] on span "Untitled" at bounding box center [488, 15] width 33 height 13
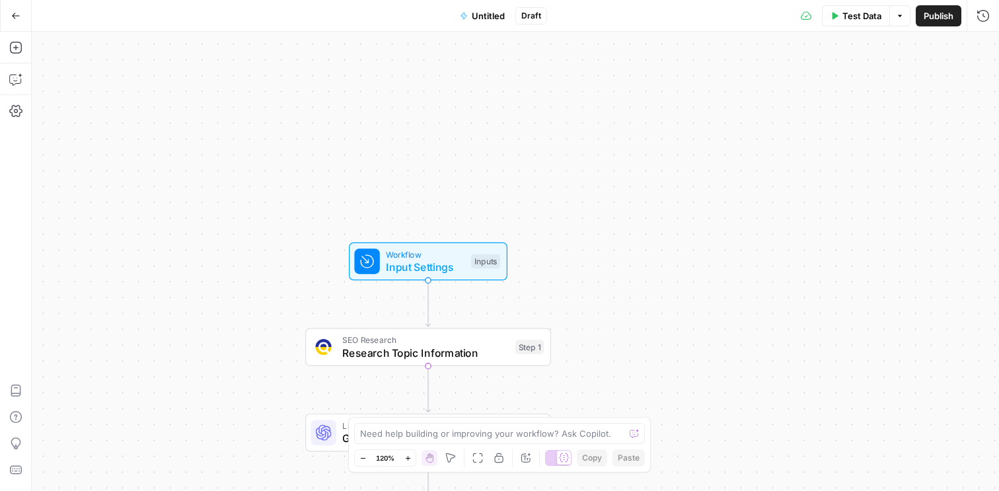
click at [480, 17] on span "Untitled" at bounding box center [488, 15] width 33 height 13
click at [483, 17] on span "Untitled" at bounding box center [488, 15] width 33 height 13
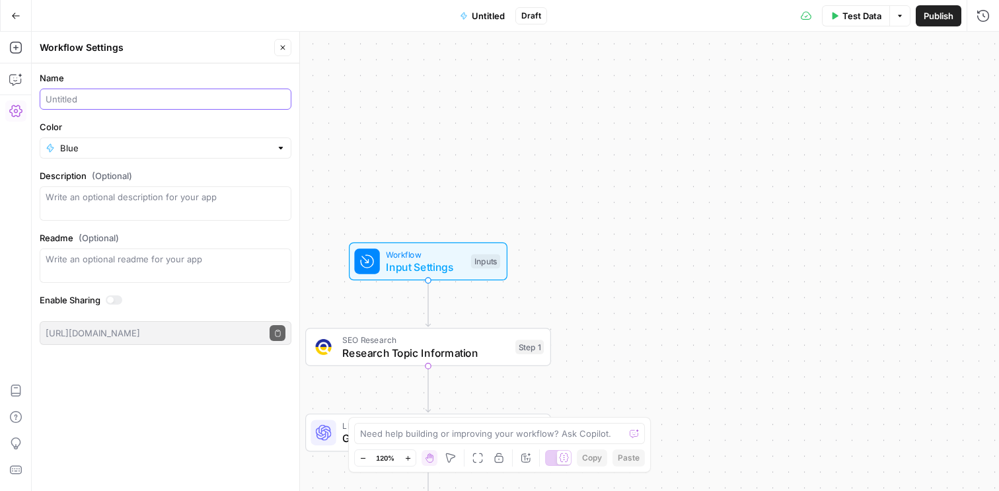
click at [96, 98] on input "Name" at bounding box center [166, 99] width 240 height 13
type input "Xiaohongshu Article"
click at [940, 19] on span "Publish" at bounding box center [939, 15] width 30 height 13
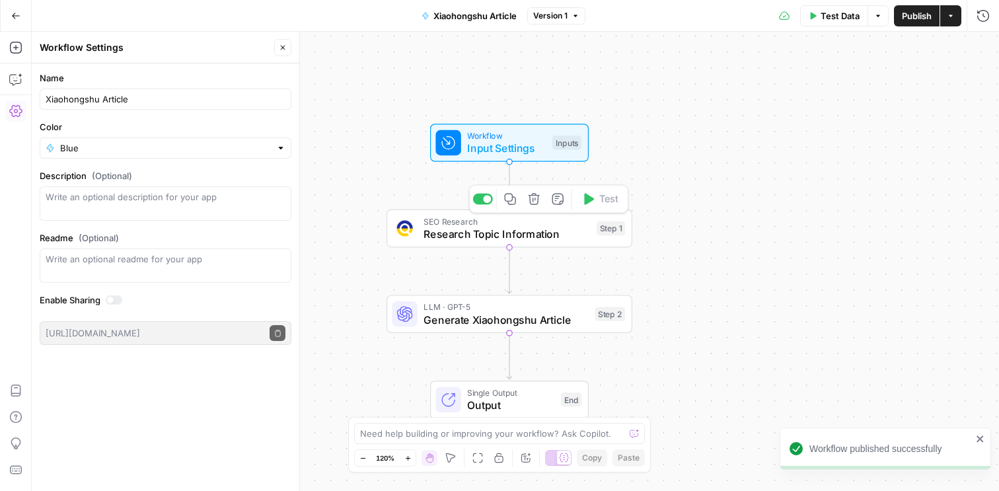
click at [523, 245] on div "SEO Research Research Topic Information Step 1 Copy step Delete step Add Note T…" at bounding box center [510, 228] width 246 height 38
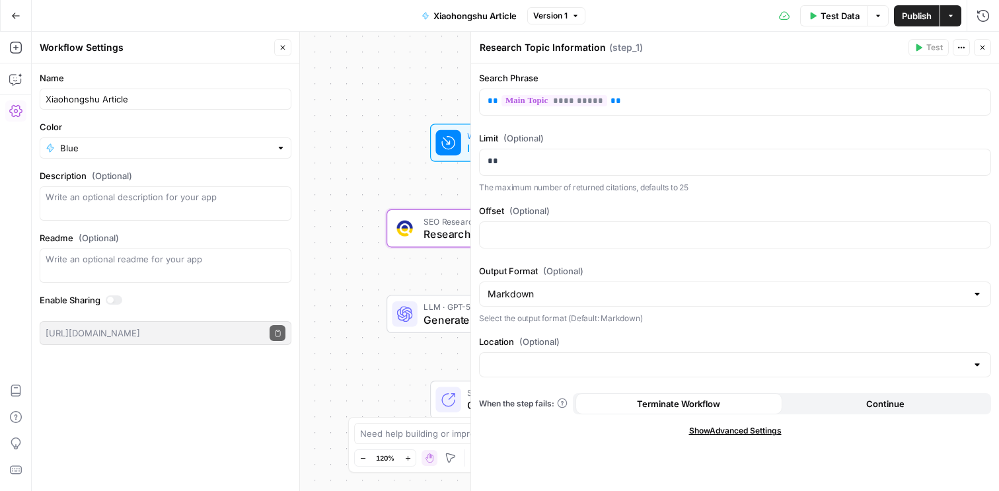
click at [980, 44] on icon "button" at bounding box center [983, 48] width 8 height 8
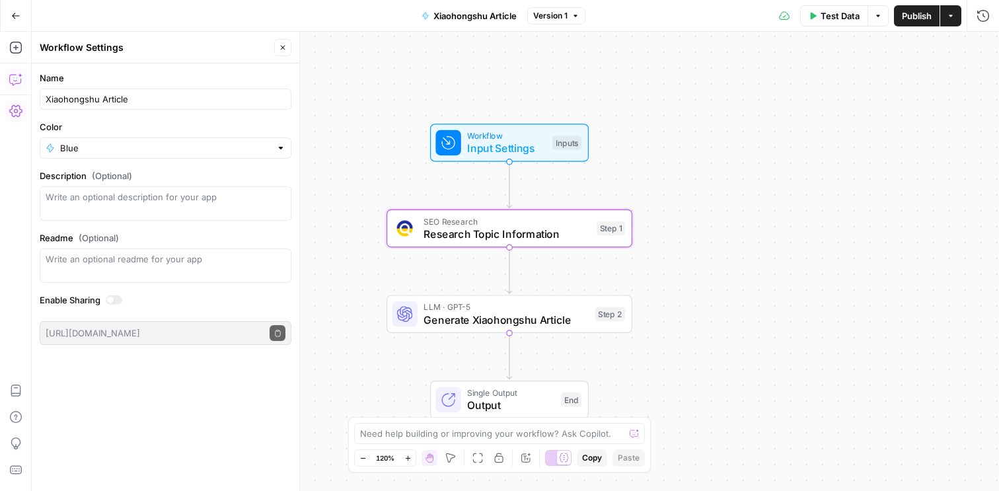
click at [9, 78] on icon "button" at bounding box center [14, 80] width 11 height 11
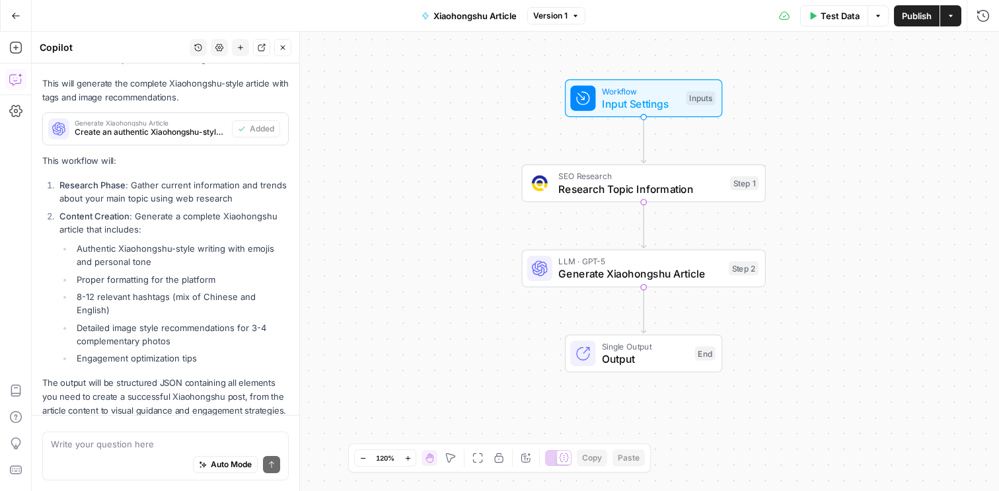
scroll to position [986, 0]
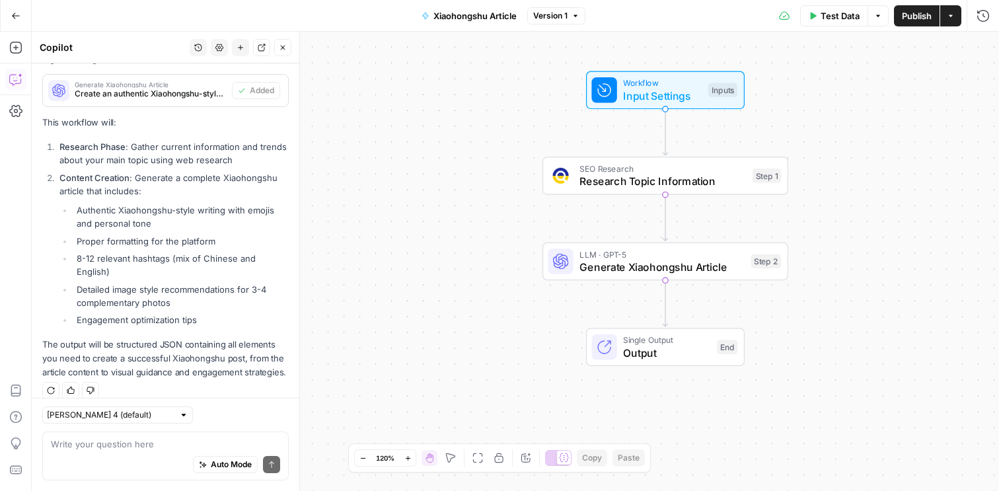
click at [141, 413] on div "Claude Sonnet 4 (default)" at bounding box center [117, 414] width 151 height 17
type input "Claude Sonnet 4 (default)"
click at [137, 447] on textarea at bounding box center [165, 443] width 229 height 13
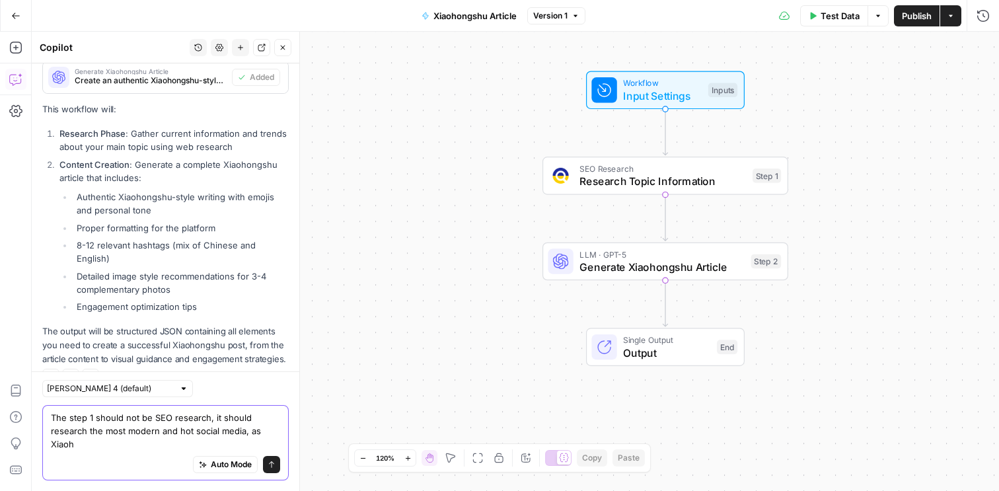
scroll to position [1012, 0]
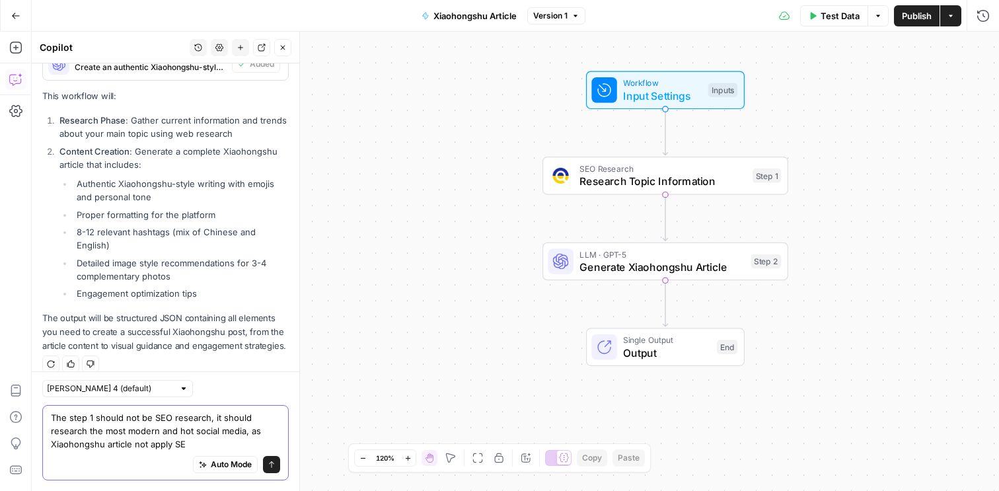
type textarea "The step 1 should not be SEO research, it should research the most modern and h…"
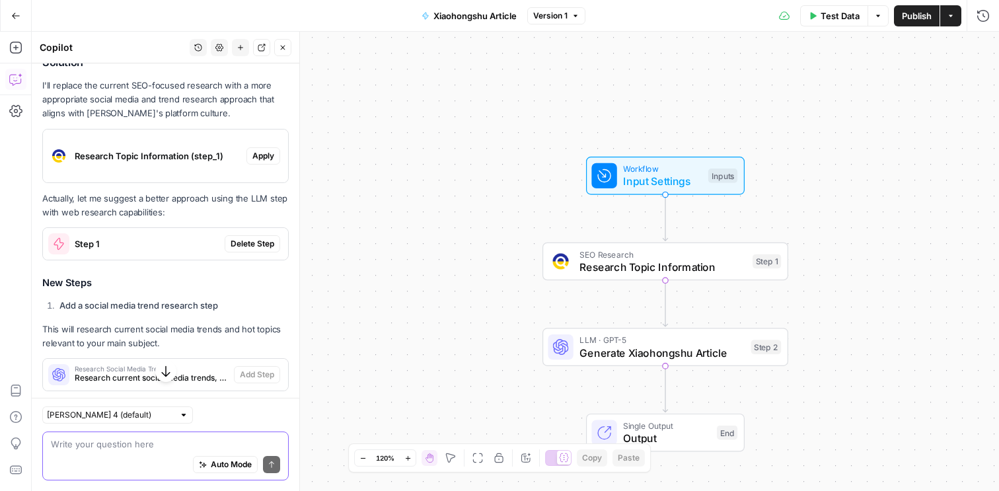
scroll to position [1458, 0]
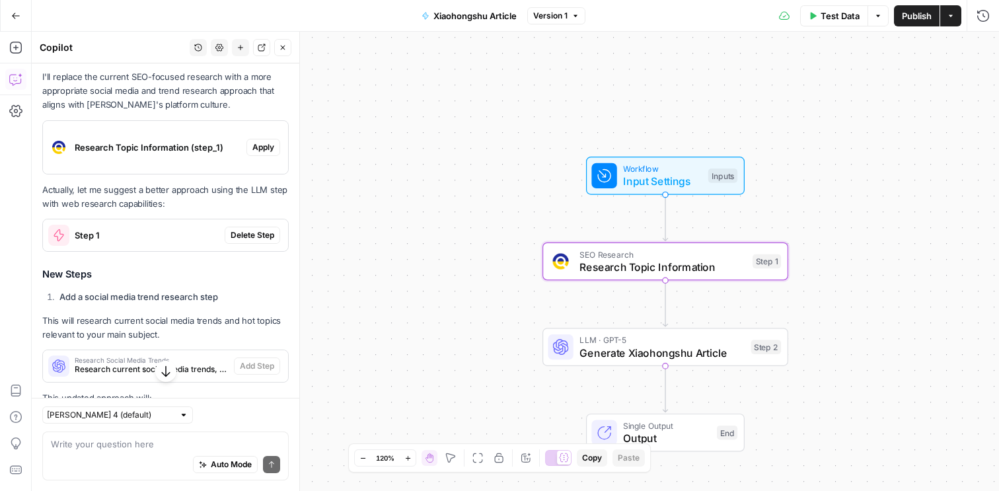
click at [264, 141] on span "Apply" at bounding box center [263, 147] width 22 height 12
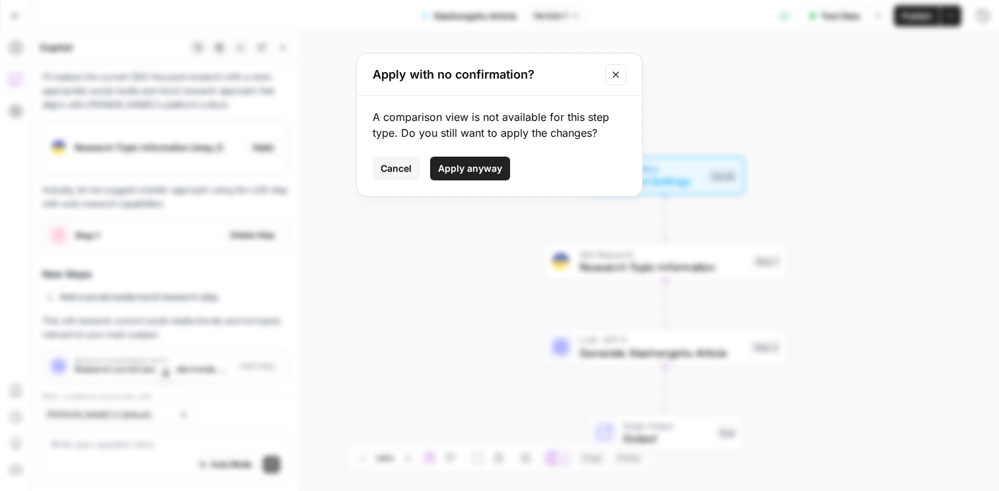
click at [482, 168] on span "Apply anyway" at bounding box center [470, 168] width 64 height 13
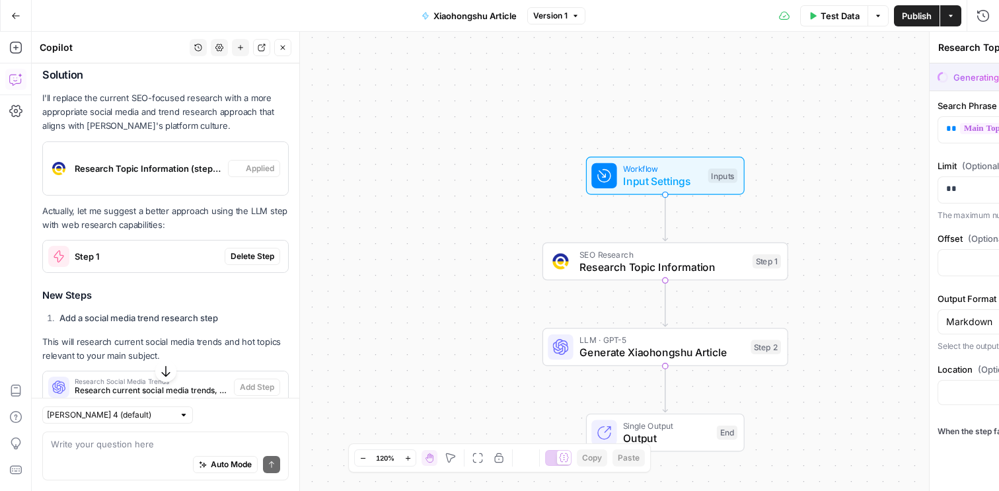
scroll to position [1479, 0]
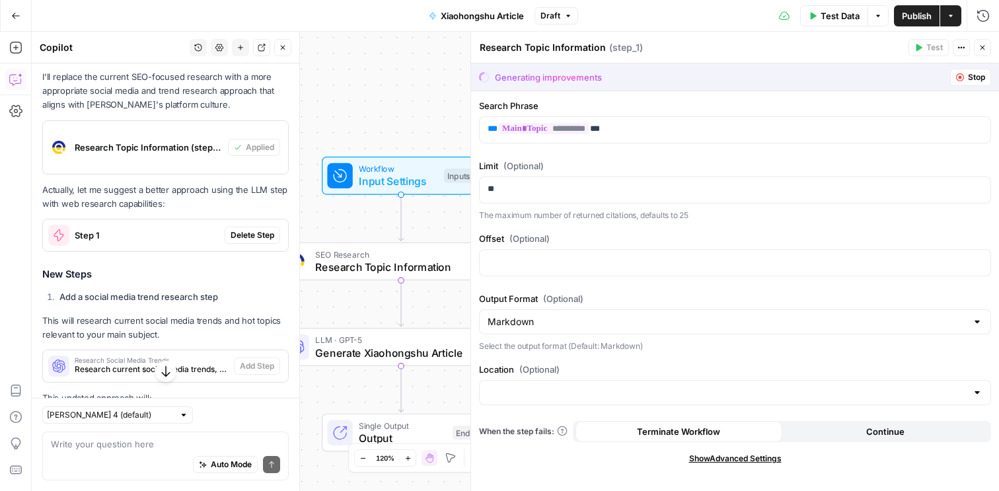
click at [983, 48] on span "E" at bounding box center [980, 44] width 11 height 13
click at [256, 229] on span "Delete Step" at bounding box center [253, 235] width 44 height 12
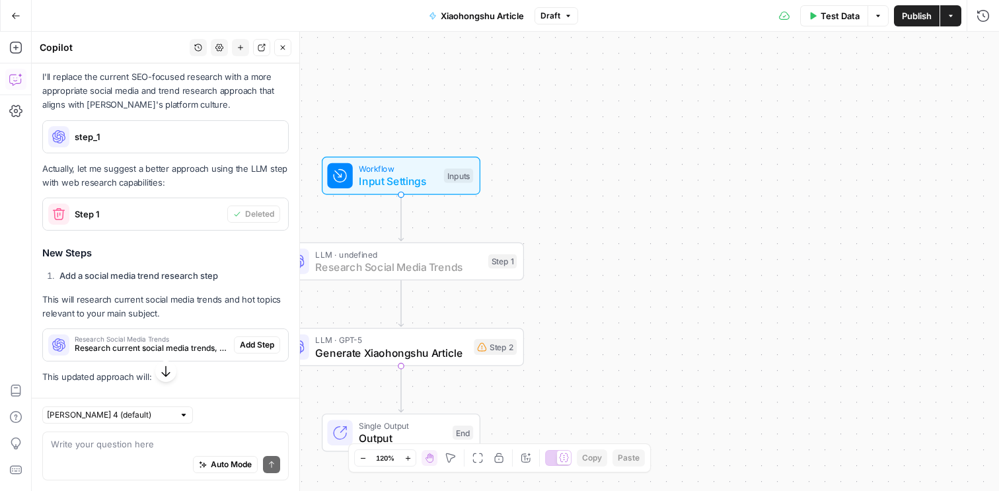
click at [264, 336] on button "Add Step" at bounding box center [257, 344] width 46 height 17
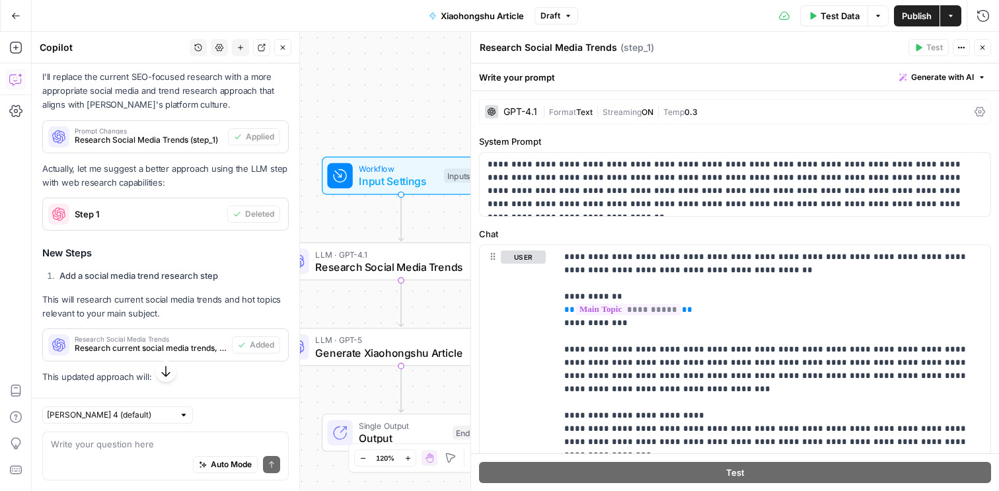
click at [985, 41] on button "Close" at bounding box center [982, 47] width 17 height 17
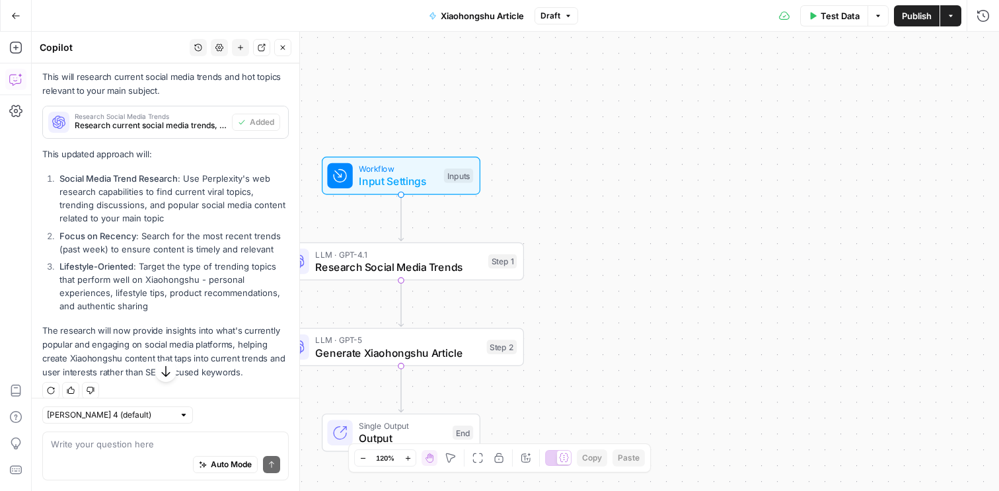
scroll to position [1702, 0]
click at [348, 262] on span "Research Social Media Trends" at bounding box center [398, 267] width 167 height 16
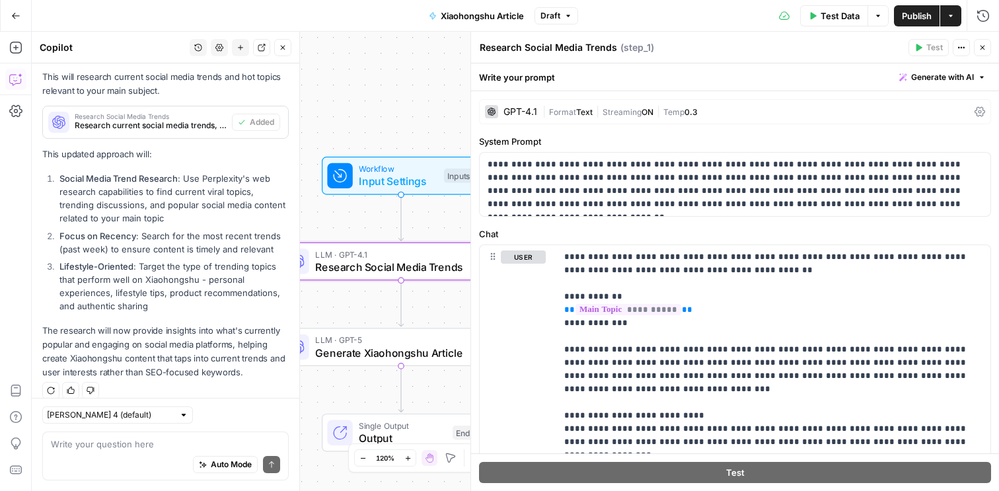
click at [533, 110] on div "GPT-4.1" at bounding box center [521, 111] width 34 height 9
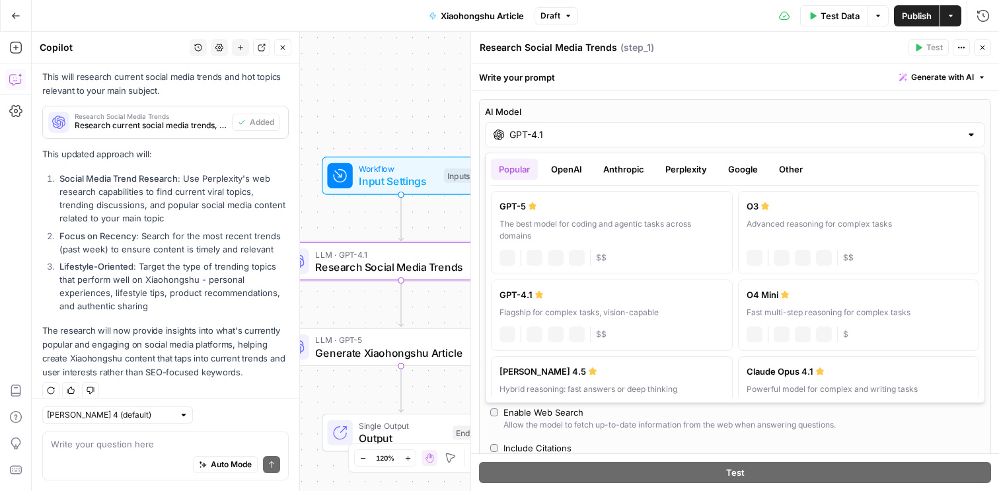
click at [533, 143] on div "GPT-4.1" at bounding box center [735, 134] width 500 height 25
click at [982, 42] on button "Close" at bounding box center [982, 47] width 17 height 17
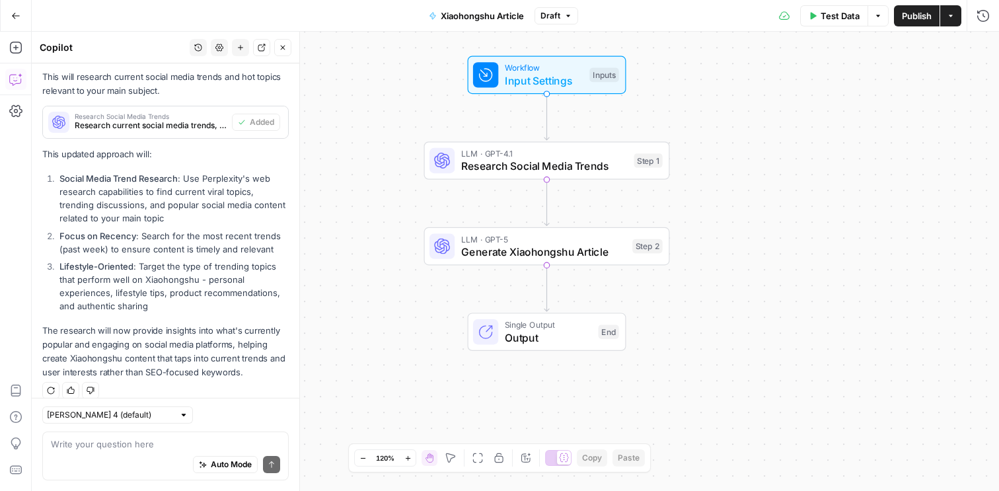
drag, startPoint x: 666, startPoint y: 283, endPoint x: 741, endPoint y: 228, distance: 92.7
click at [741, 229] on div "Workflow Input Settings Inputs LLM · GPT-4.1 Research Social Media Trends Step …" at bounding box center [515, 261] width 967 height 459
click at [919, 11] on span "Publish" at bounding box center [917, 15] width 30 height 13
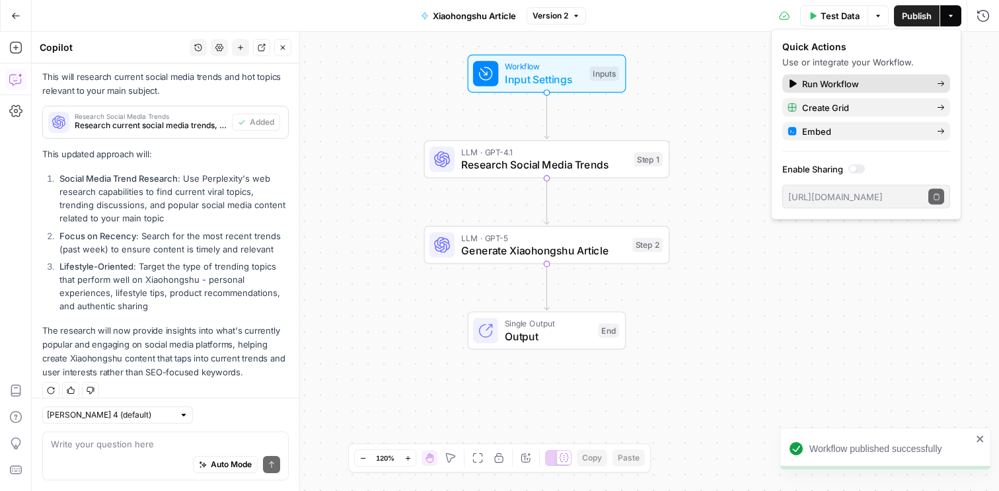
click at [849, 83] on span "Run Workflow" at bounding box center [864, 83] width 124 height 13
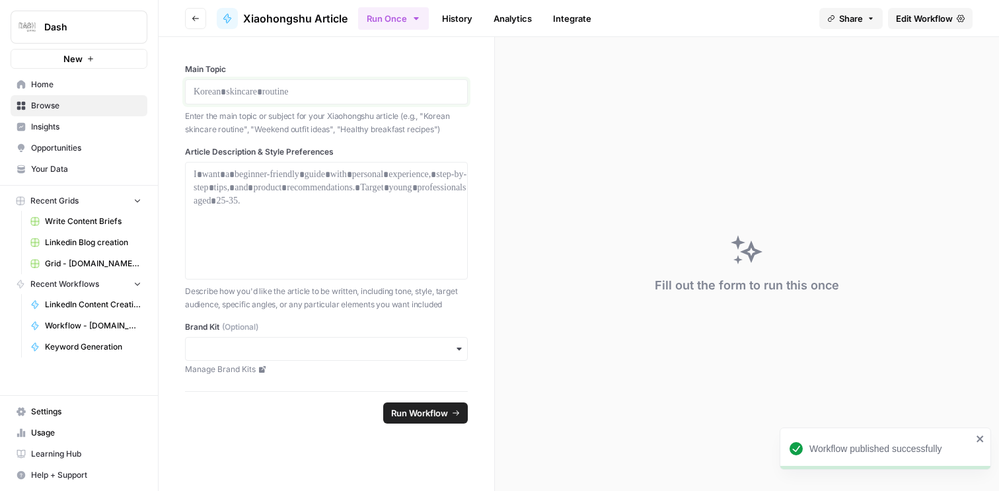
click at [330, 88] on p at bounding box center [327, 91] width 266 height 13
click at [263, 207] on div at bounding box center [327, 221] width 266 height 106
click at [283, 196] on div at bounding box center [327, 221] width 266 height 106
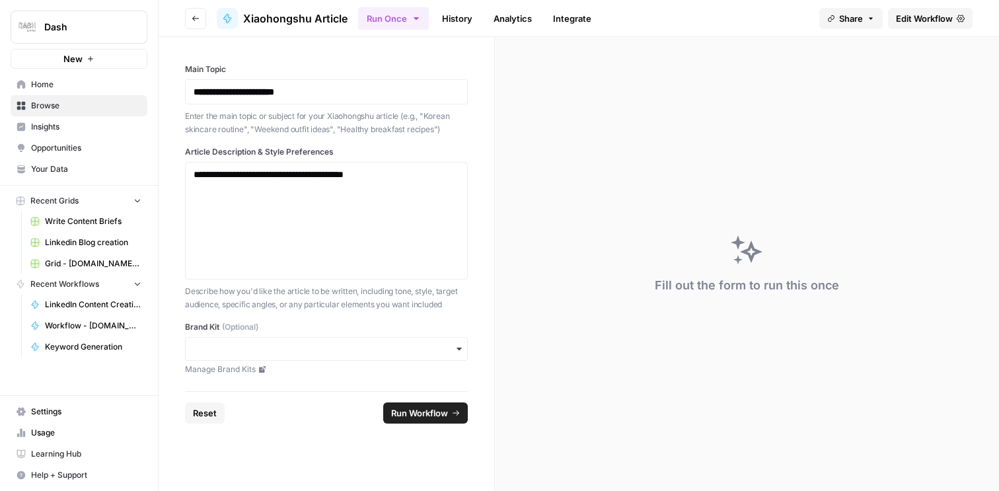
click at [342, 102] on div "**********" at bounding box center [326, 91] width 283 height 25
click at [348, 91] on h1 "**********" at bounding box center [327, 91] width 266 height 13
click at [406, 176] on p "**********" at bounding box center [327, 174] width 266 height 13
click at [400, 192] on strong "**********" at bounding box center [325, 194] width 262 height 22
drag, startPoint x: 328, startPoint y: 199, endPoint x: 539, endPoint y: 206, distance: 210.9
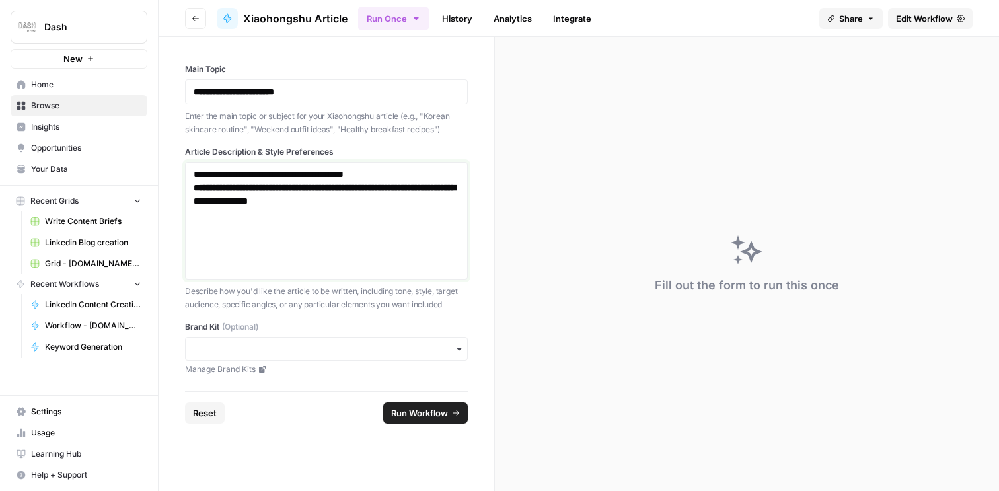
click at [539, 206] on section "**********" at bounding box center [579, 264] width 841 height 454
click at [452, 344] on input "Brand Kit (Optional)" at bounding box center [327, 348] width 266 height 13
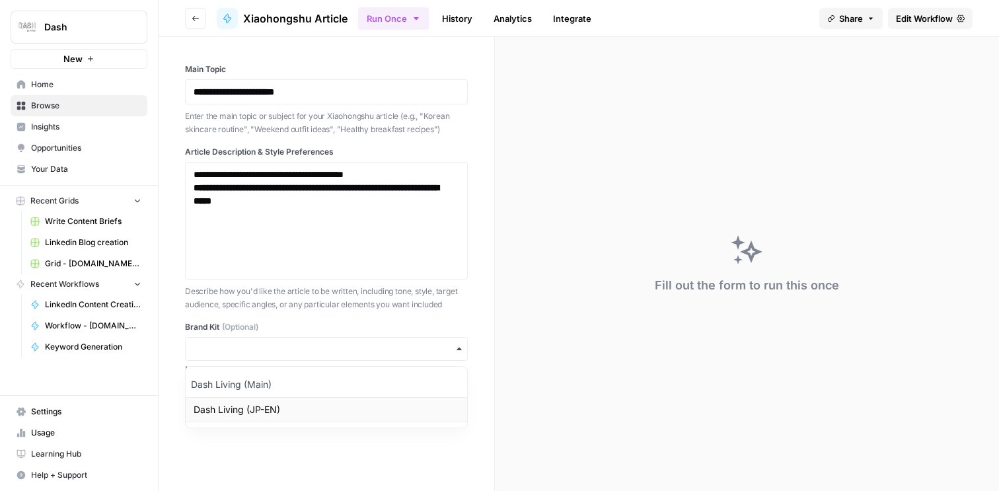
click at [363, 404] on div "Dash Living (JP-EN)" at bounding box center [327, 409] width 282 height 25
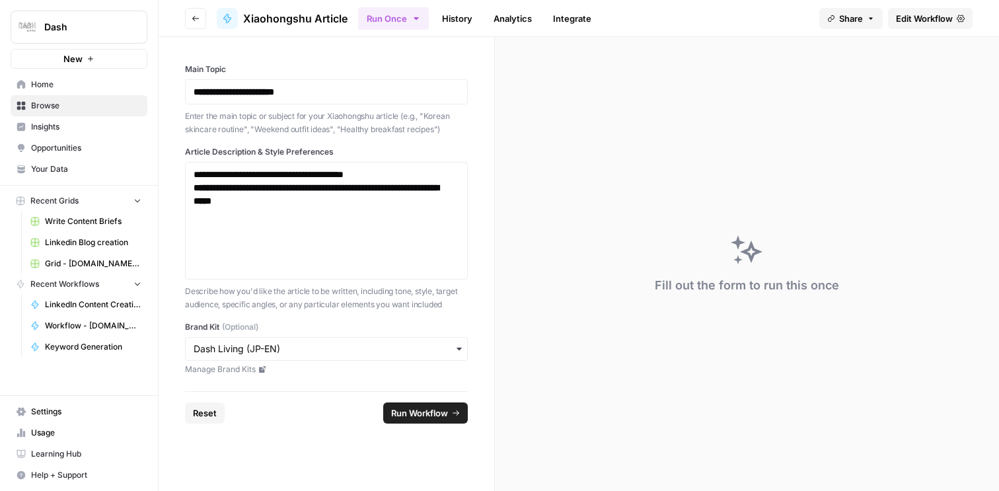
click at [432, 412] on span "Run Workflow" at bounding box center [419, 412] width 57 height 13
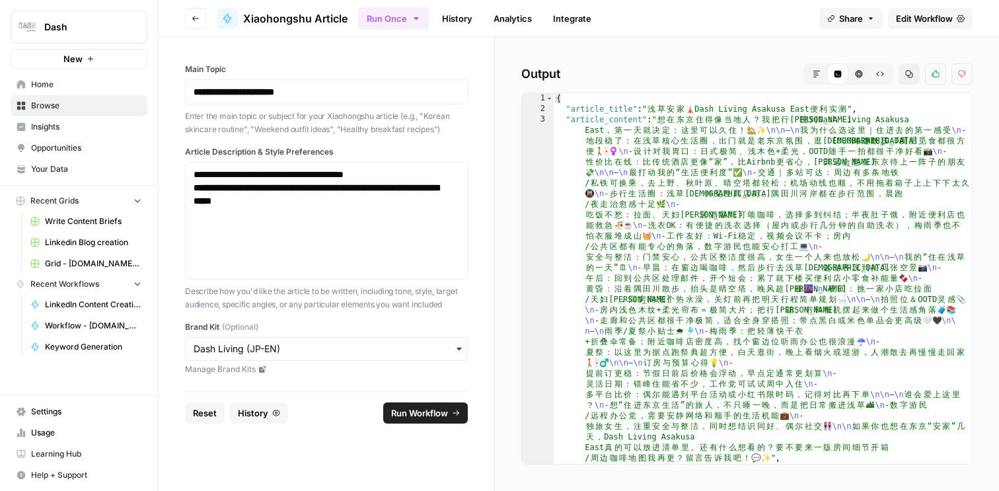
click at [819, 77] on icon "button" at bounding box center [817, 74] width 8 height 8
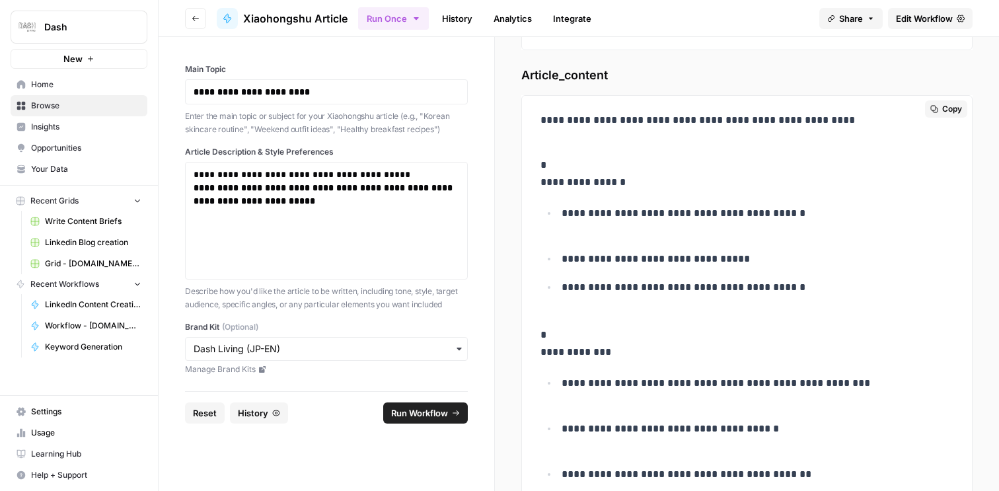
scroll to position [132, 0]
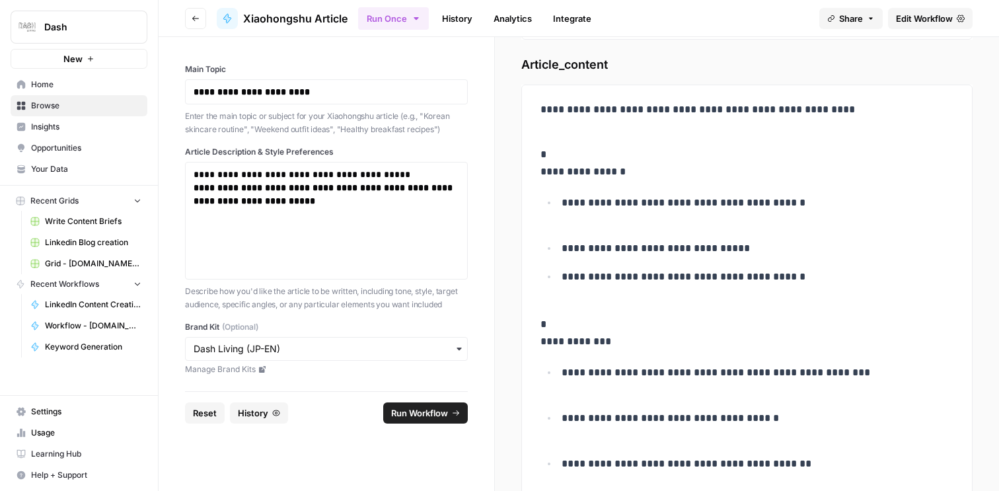
click at [930, 17] on span "Edit Workflow" at bounding box center [924, 18] width 57 height 13
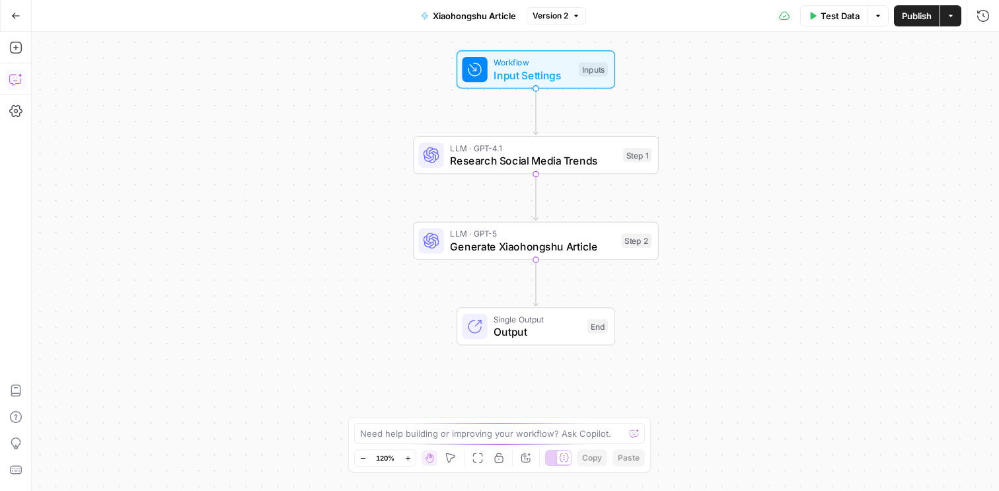
click at [17, 81] on icon "button" at bounding box center [15, 79] width 13 height 13
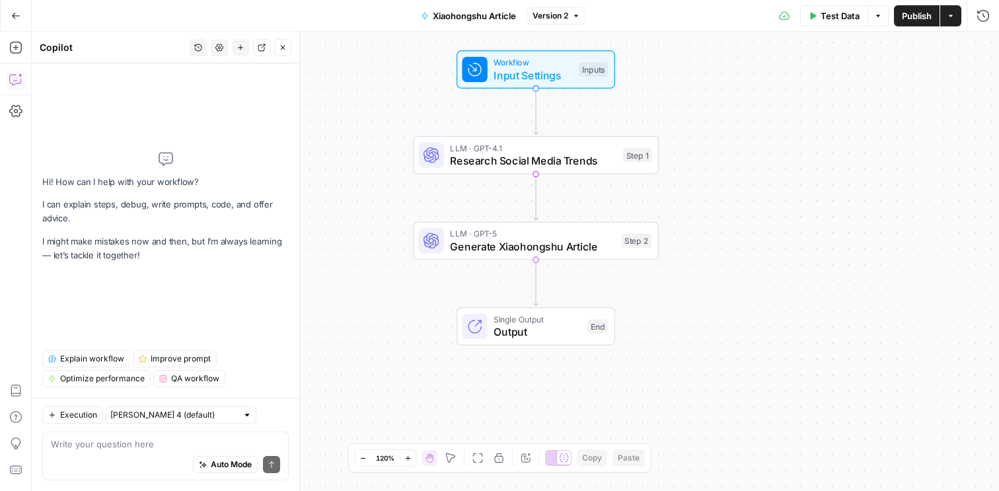
click at [141, 445] on textarea at bounding box center [165, 443] width 229 height 13
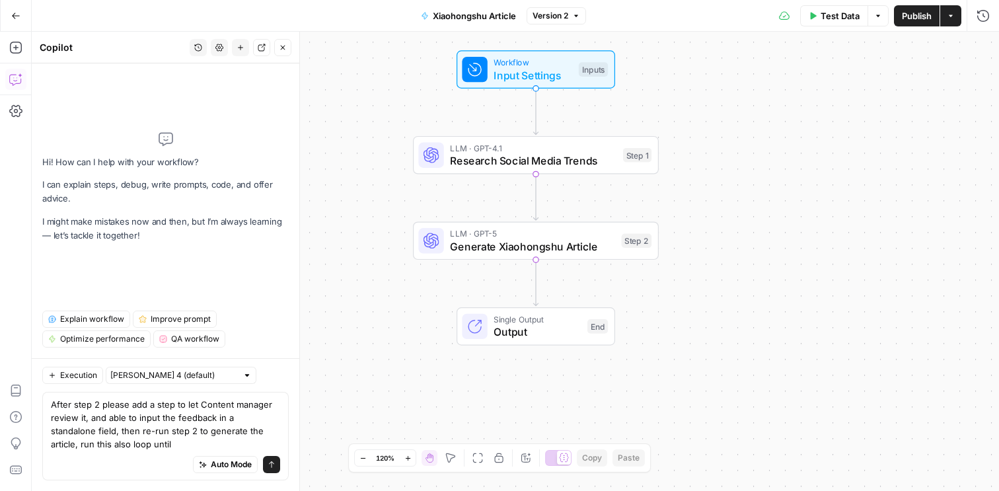
click at [126, 445] on textarea "After step 2 please add a step to let Content manager review it, and able to in…" at bounding box center [165, 424] width 229 height 53
click at [147, 433] on textarea "After step 2 please add a step to let Content manager review it, and able to in…" at bounding box center [165, 424] width 229 height 53
drag, startPoint x: 95, startPoint y: 430, endPoint x: 159, endPoint y: 433, distance: 63.5
click at [159, 433] on textarea "After step 2 please add a step to let Content manager review it, and able to in…" at bounding box center [165, 424] width 229 height 53
click at [184, 430] on textarea "After step 2 please add a step to let Content manager review it, and able to in…" at bounding box center [165, 424] width 229 height 53
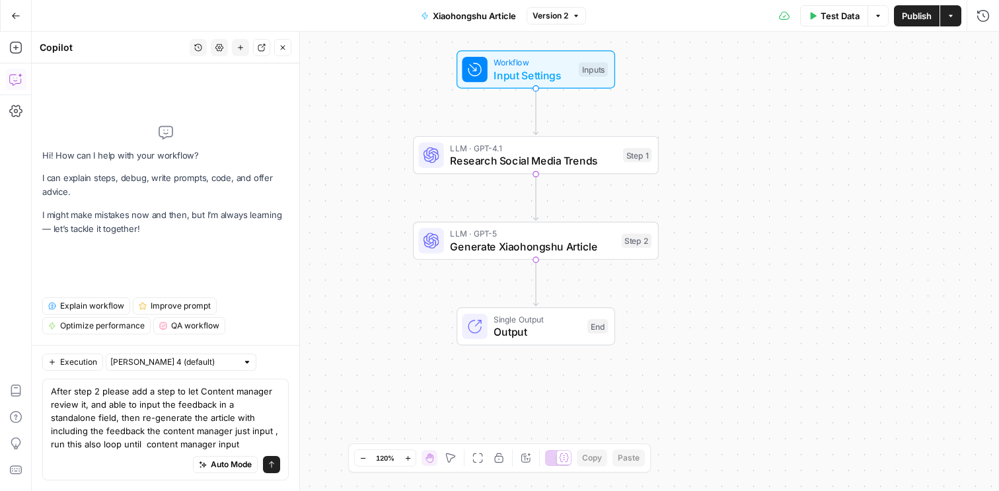
click at [266, 430] on textarea "After step 2 please add a step to let Content manager review it, and able to in…" at bounding box center [165, 418] width 229 height 66
click at [191, 446] on textarea "After step 2 please add a step to let Content manager review it, and able to in…" at bounding box center [165, 418] width 229 height 66
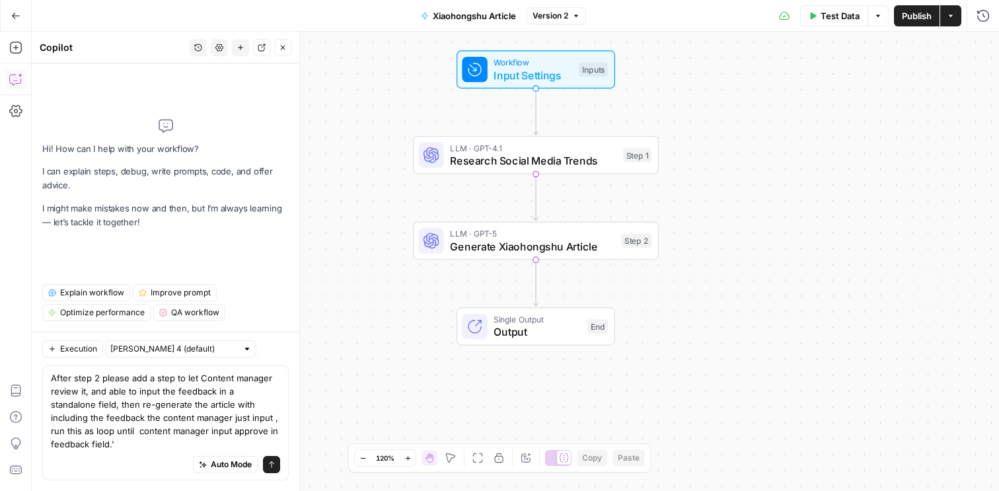
type textarea "After step 2 please add a step to let Content manager review it, and able to in…"
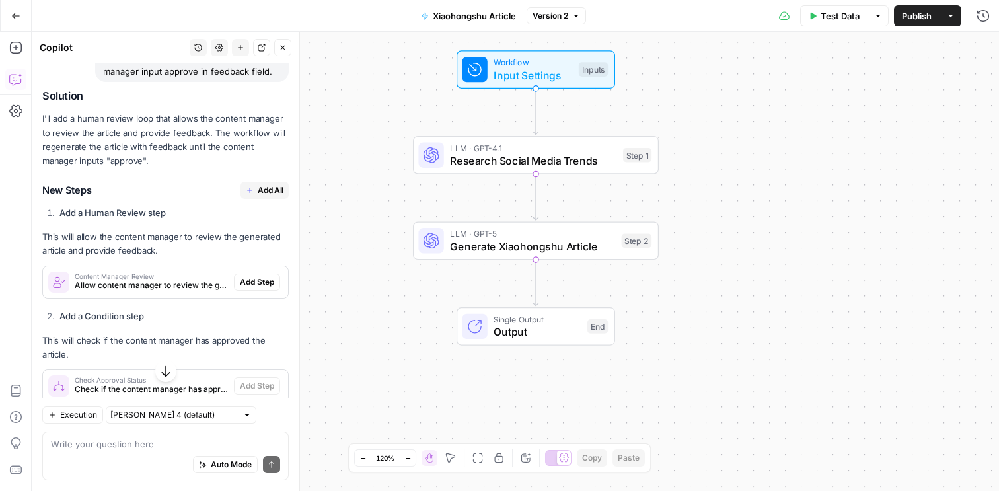
scroll to position [209, 0]
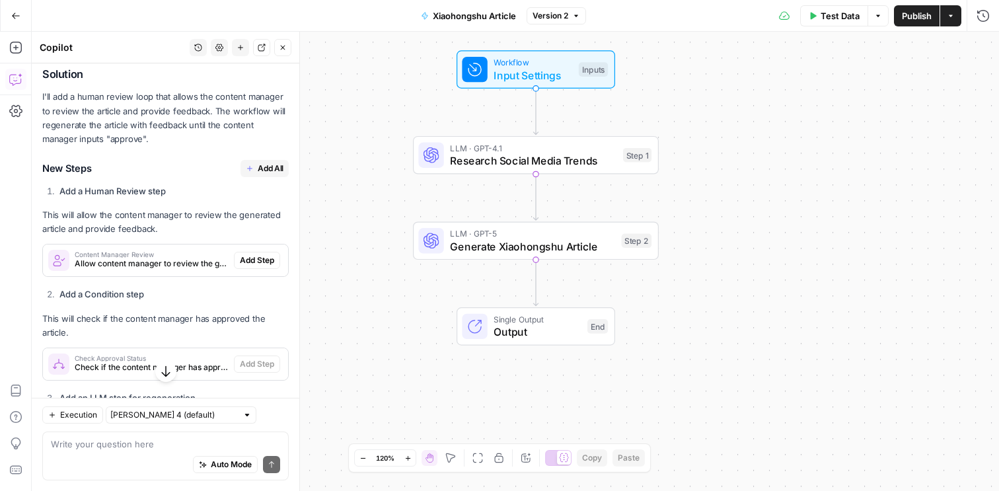
click at [251, 167] on icon "button" at bounding box center [250, 169] width 8 height 8
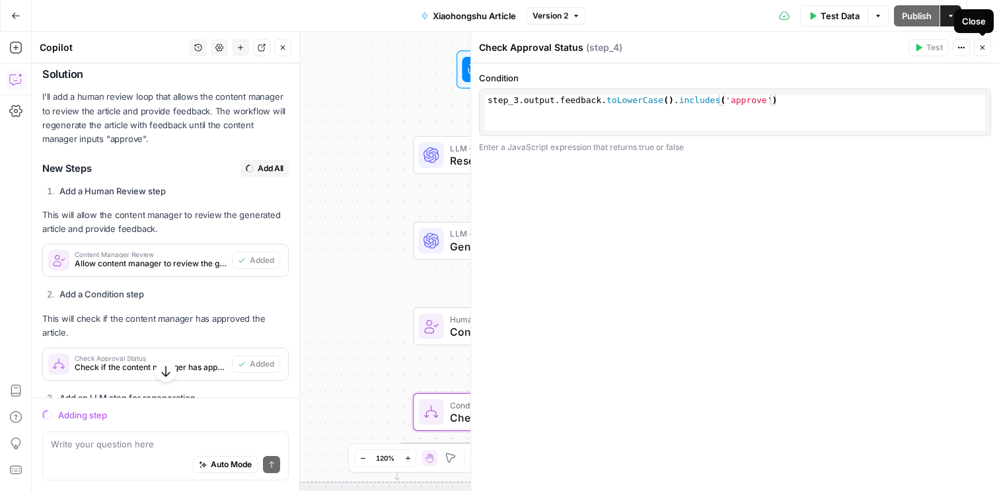
click at [983, 48] on icon "button" at bounding box center [983, 48] width 8 height 8
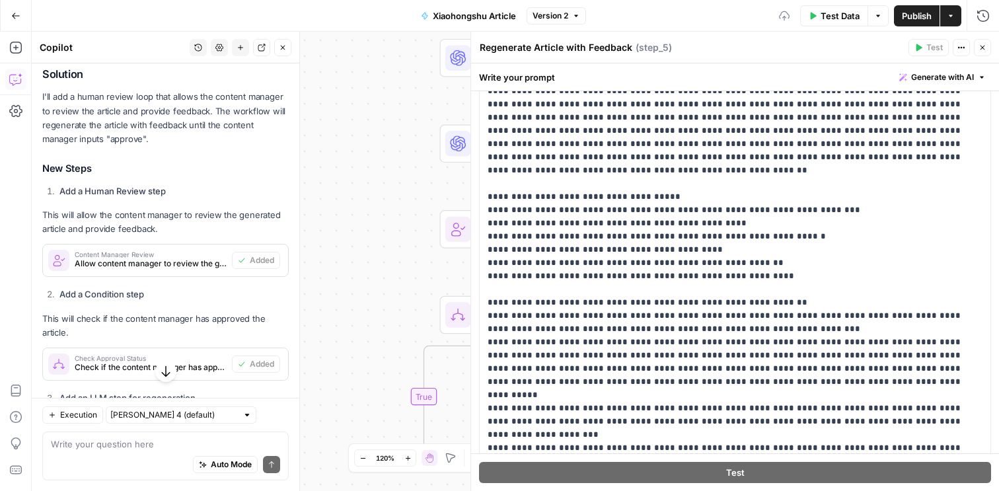
scroll to position [164, 0]
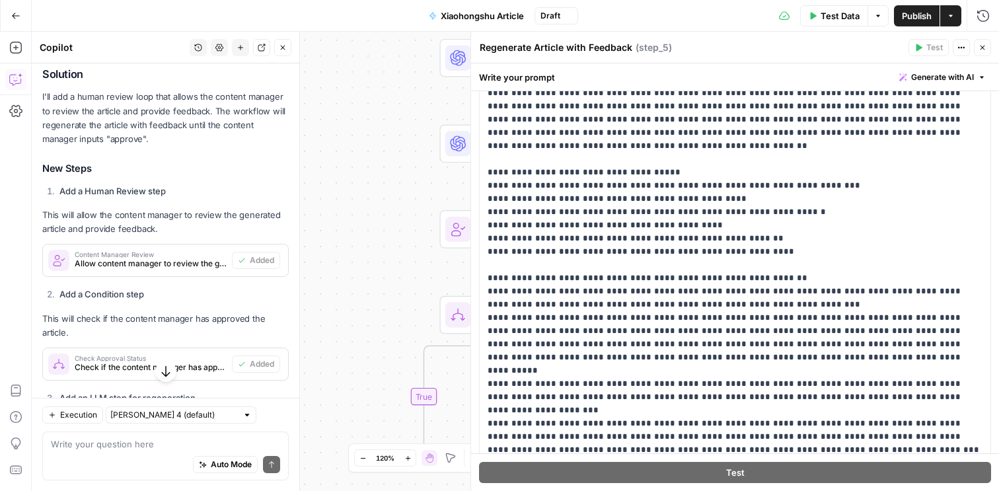
click at [983, 49] on icon "button" at bounding box center [983, 48] width 8 height 8
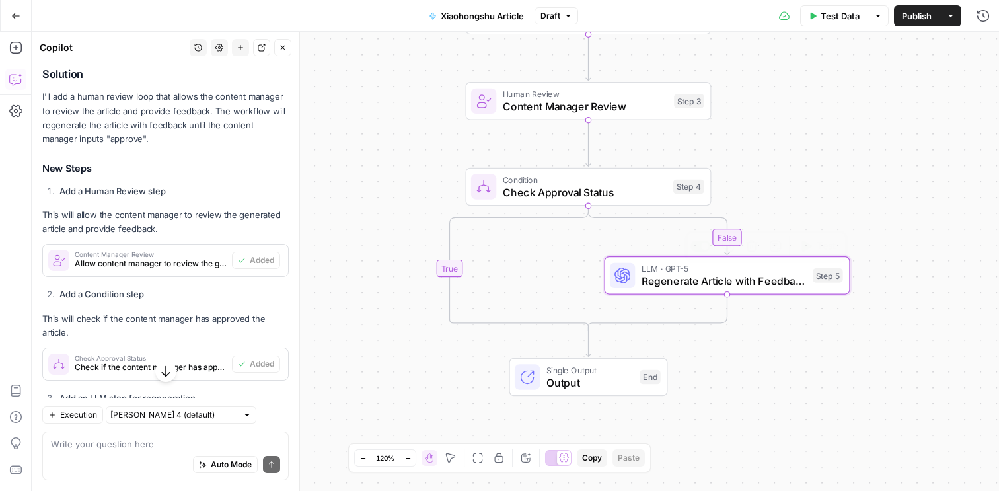
click at [755, 289] on span "Regenerate Article with Feedback" at bounding box center [724, 281] width 165 height 16
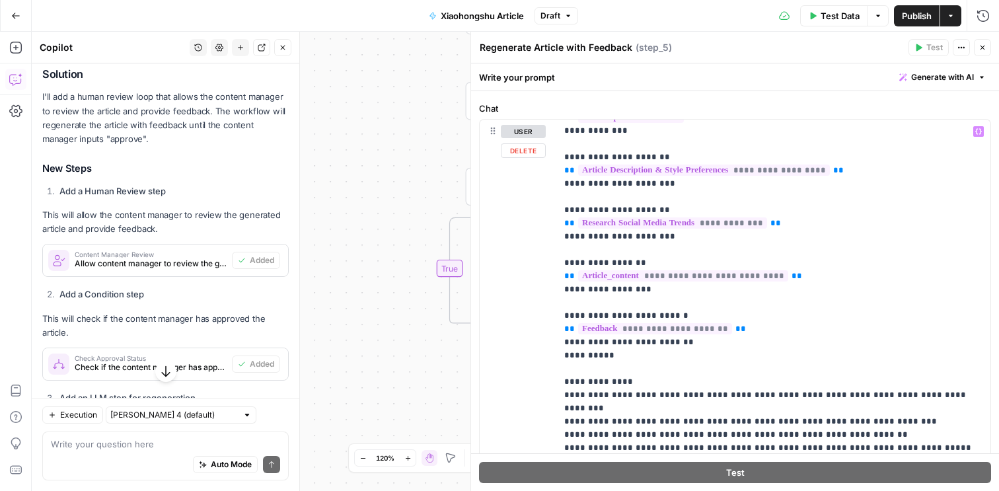
scroll to position [87, 0]
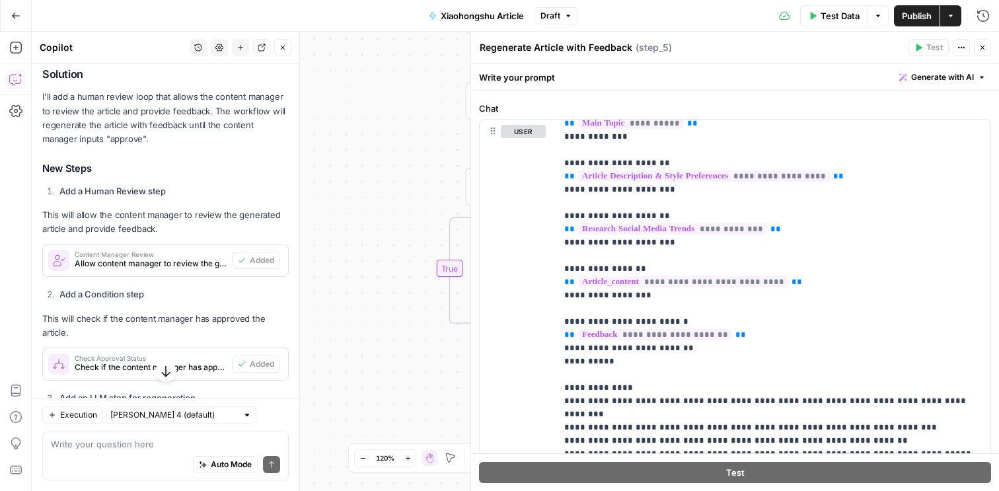
click at [987, 49] on button "Close" at bounding box center [982, 47] width 17 height 17
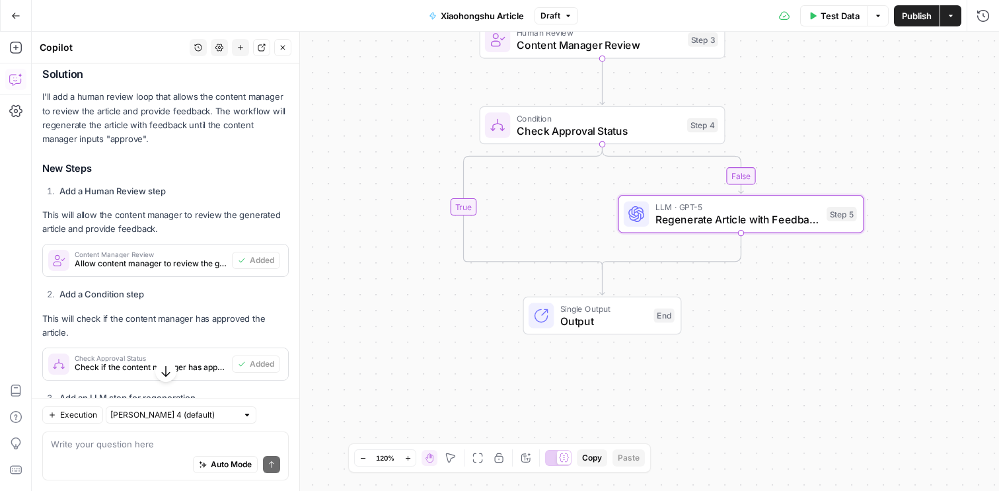
scroll to position [483, 0]
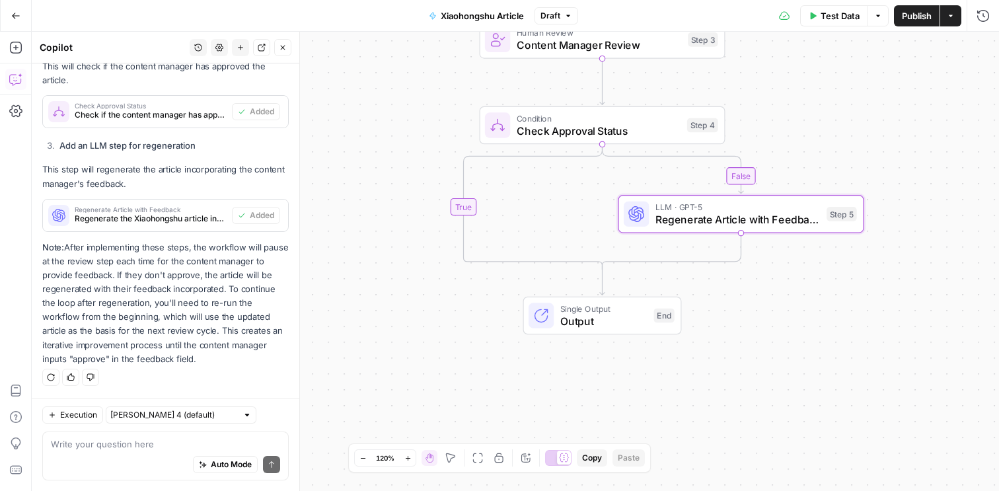
click at [915, 22] on button "Publish" at bounding box center [917, 15] width 46 height 21
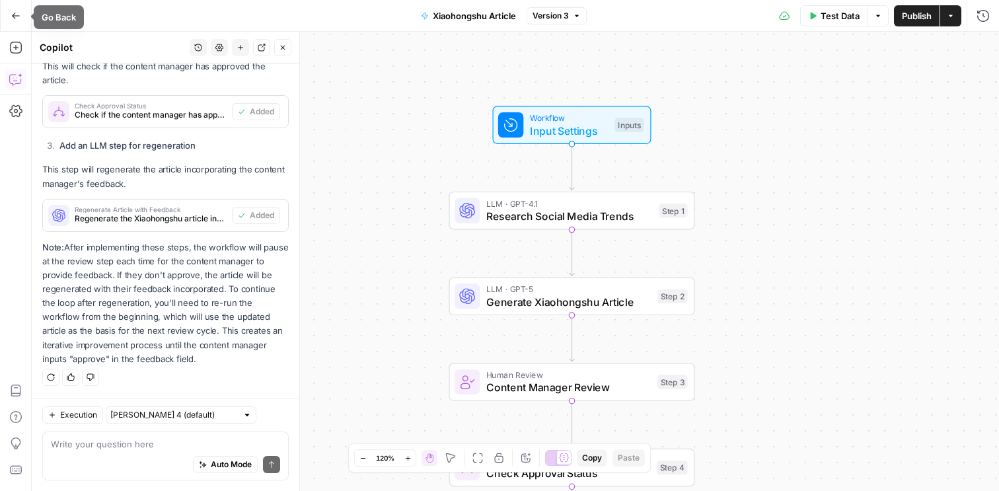
click at [18, 9] on button "Go Back" at bounding box center [16, 16] width 24 height 24
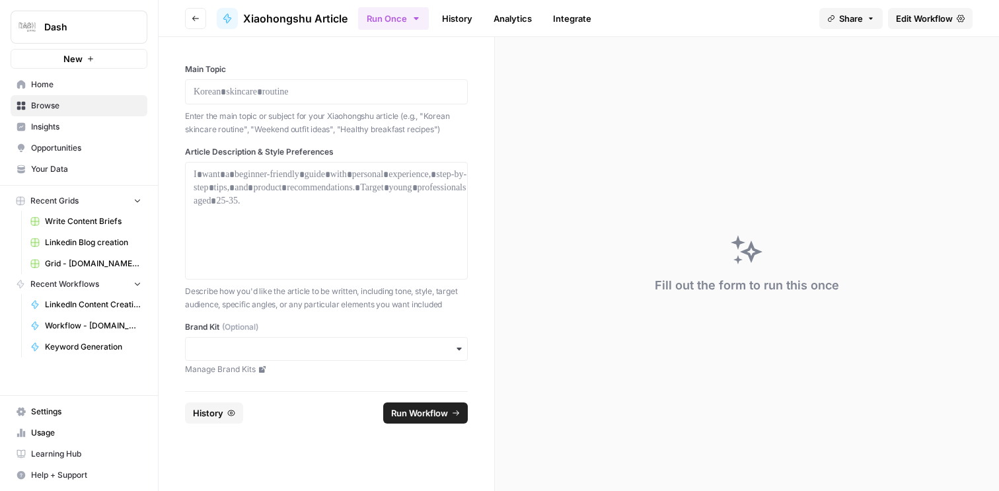
click at [108, 63] on button "New" at bounding box center [79, 59] width 137 height 20
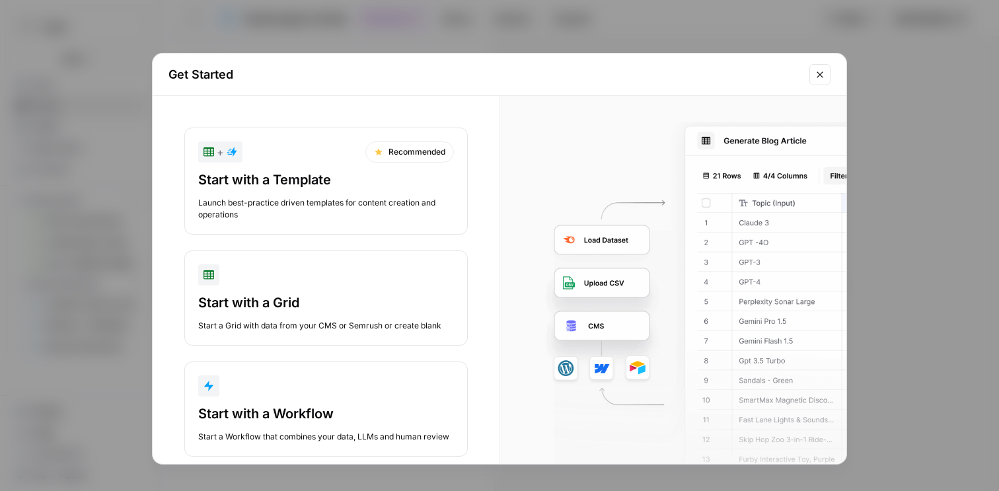
click at [336, 284] on div "button" at bounding box center [326, 274] width 256 height 21
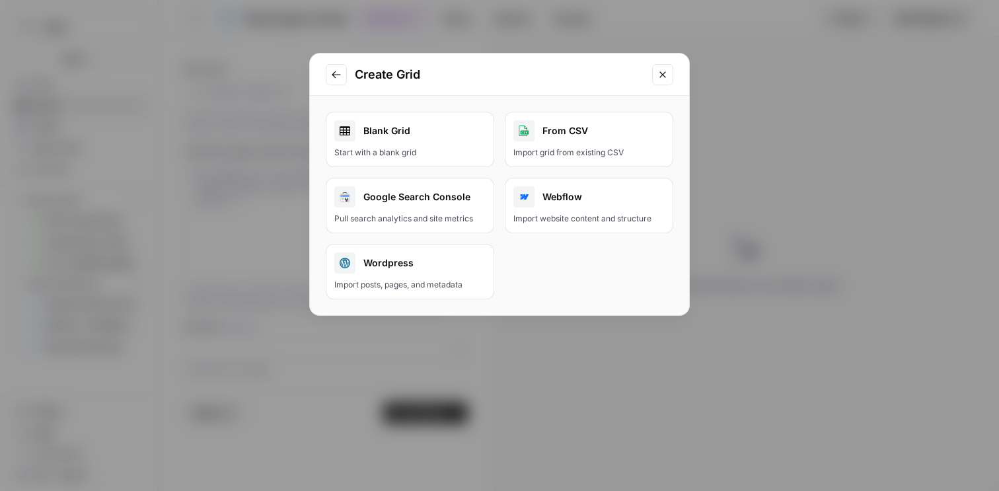
click at [425, 133] on div "Blank Grid" at bounding box center [409, 130] width 151 height 21
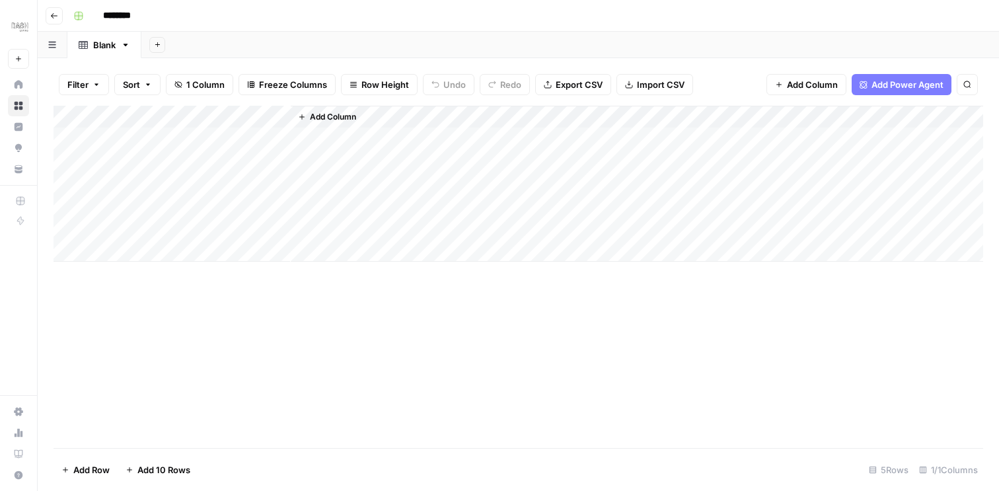
click at [313, 118] on span "Add Column" at bounding box center [333, 117] width 46 height 12
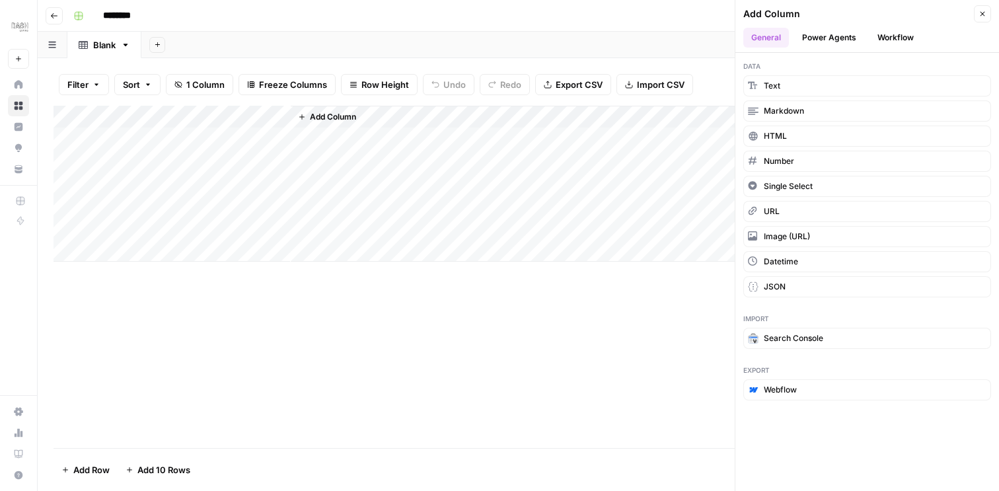
click at [846, 32] on button "Power Agents" at bounding box center [829, 38] width 70 height 20
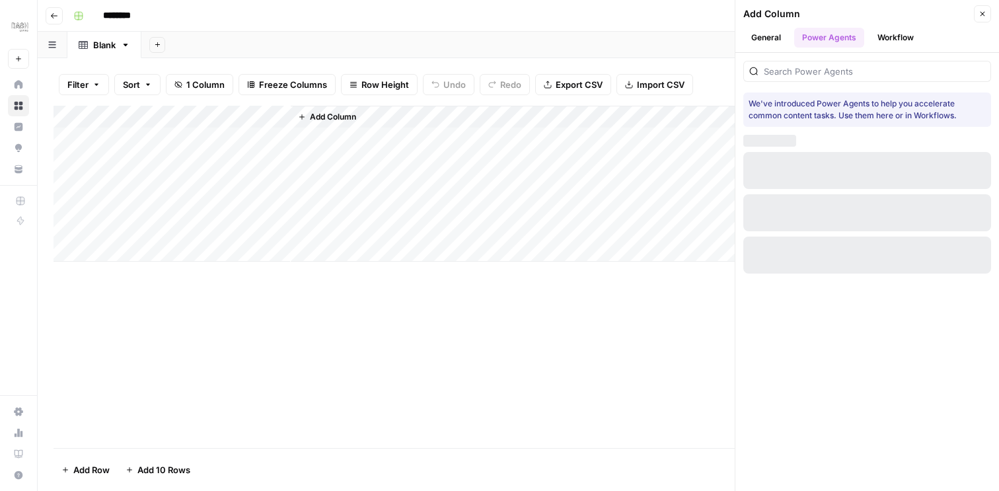
click at [890, 38] on button "Workflow" at bounding box center [896, 38] width 52 height 20
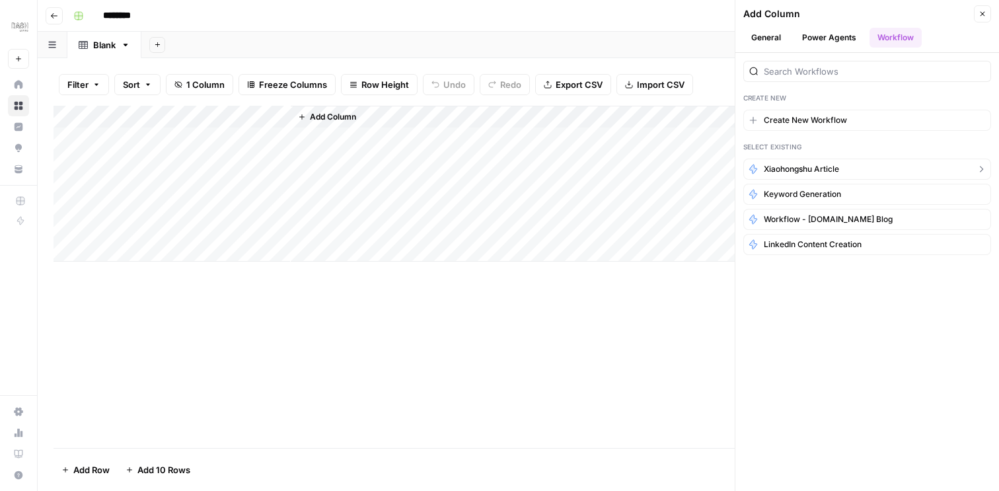
click at [827, 172] on span "Xiaohongshu Article" at bounding box center [801, 169] width 75 height 12
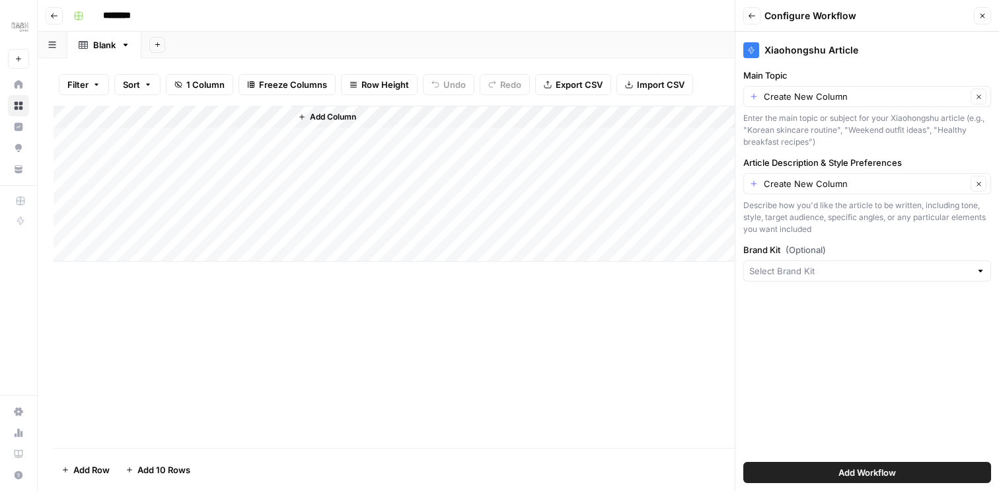
click at [859, 470] on span "Add Workflow" at bounding box center [867, 472] width 57 height 13
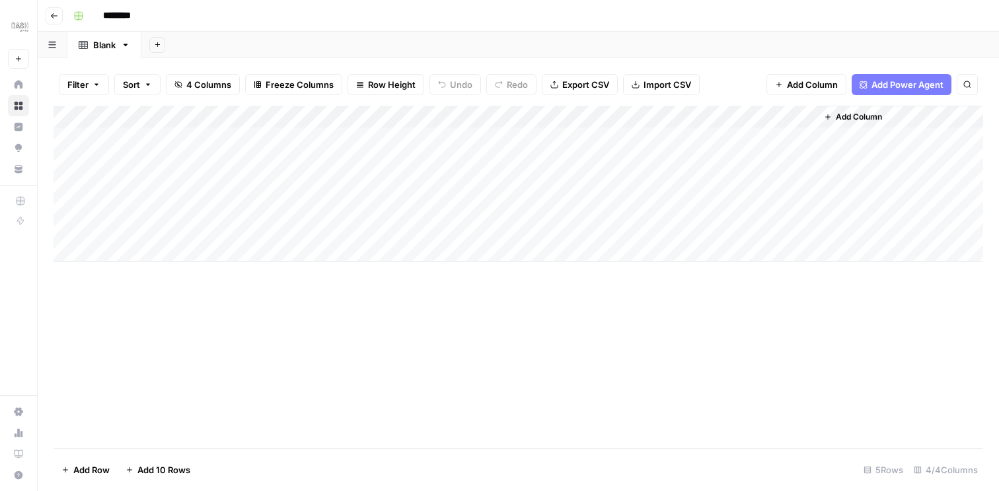
click at [870, 115] on span "Add Column" at bounding box center [859, 117] width 46 height 12
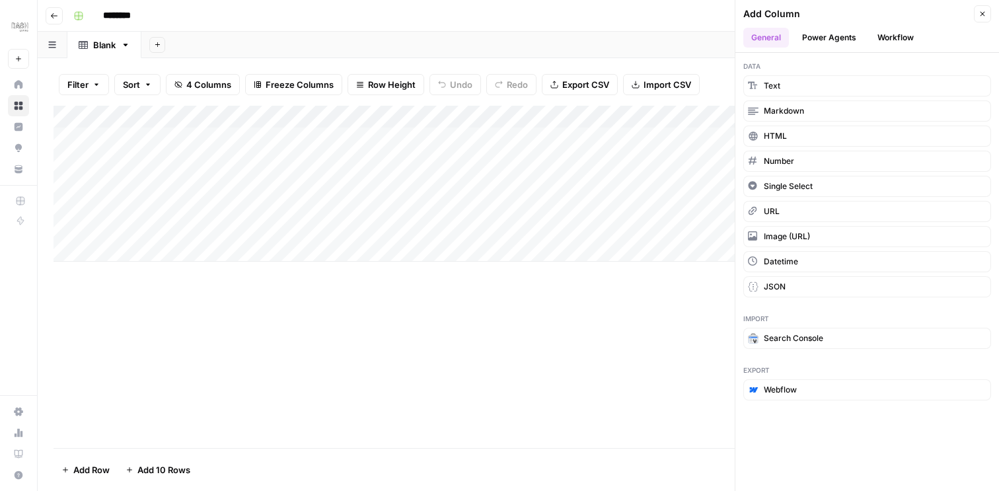
click at [553, 213] on div "Add Column" at bounding box center [519, 184] width 930 height 156
click at [983, 11] on icon "button" at bounding box center [983, 14] width 8 height 8
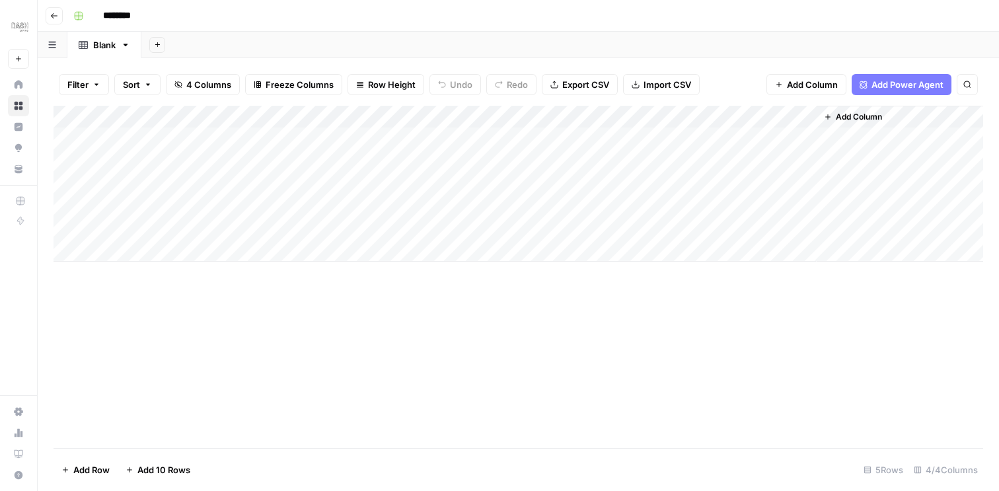
click at [787, 117] on div "Add Column" at bounding box center [519, 184] width 930 height 156
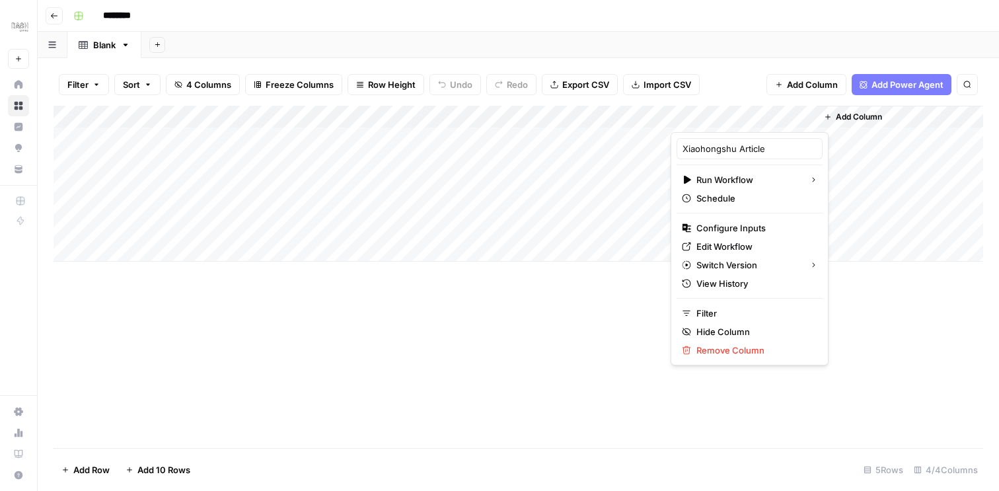
click at [891, 173] on div "Add Column" at bounding box center [900, 184] width 167 height 156
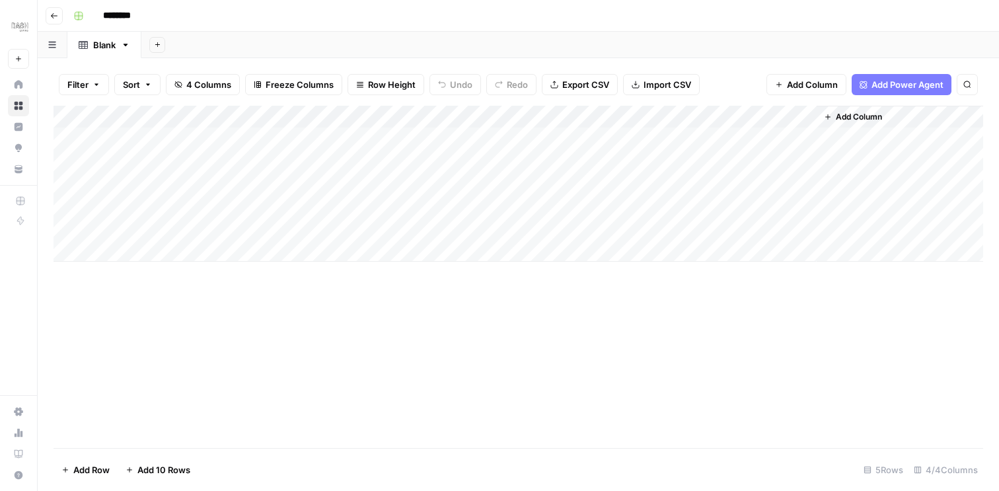
click at [879, 141] on div "Add Column" at bounding box center [900, 184] width 167 height 156
click at [849, 135] on div "Add Column" at bounding box center [900, 184] width 167 height 156
click at [917, 83] on span "Add Power Agent" at bounding box center [908, 84] width 72 height 13
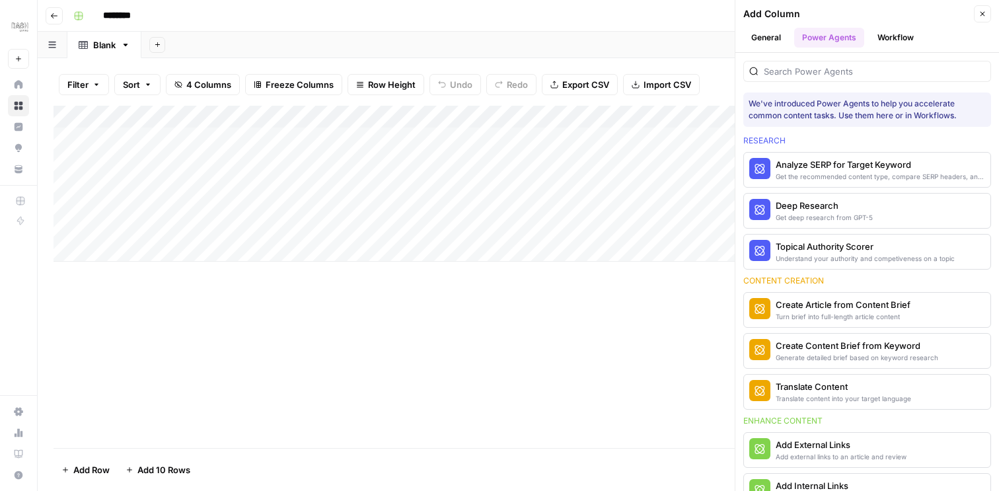
click at [913, 34] on button "Workflow" at bounding box center [896, 38] width 52 height 20
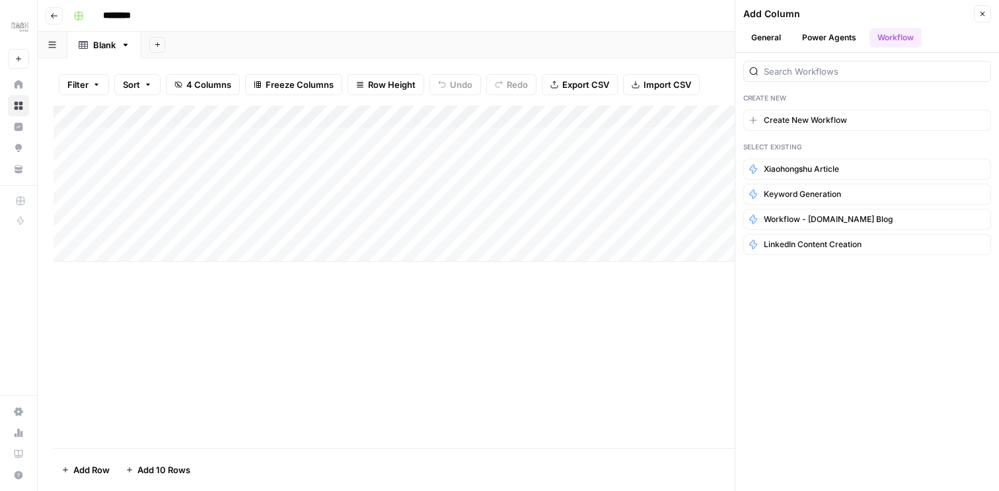
click at [985, 17] on icon "button" at bounding box center [983, 14] width 8 height 8
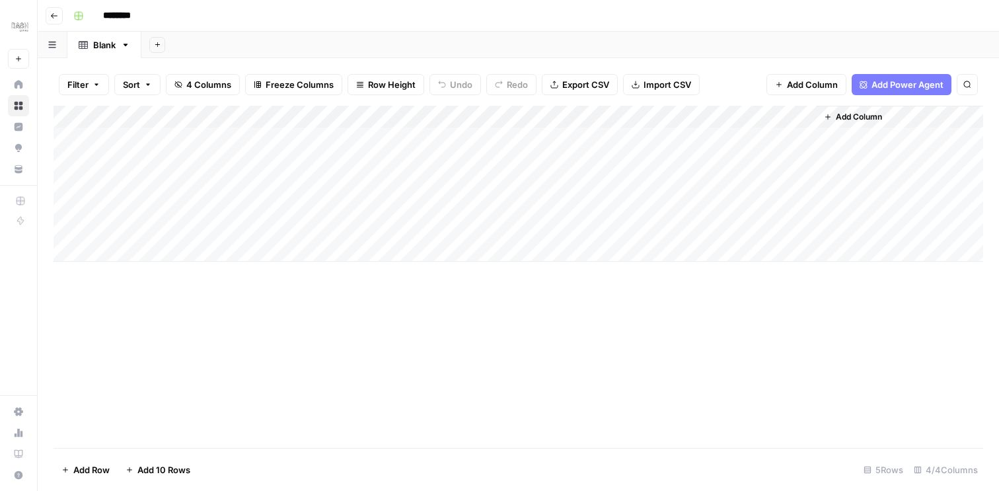
click at [872, 117] on span "Add Column" at bounding box center [859, 117] width 46 height 12
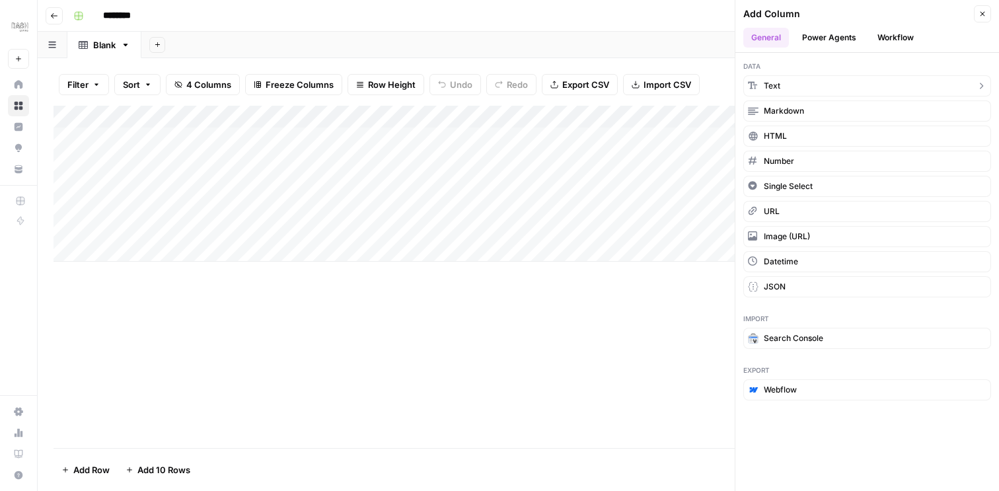
click at [848, 91] on button "Text" at bounding box center [867, 85] width 248 height 21
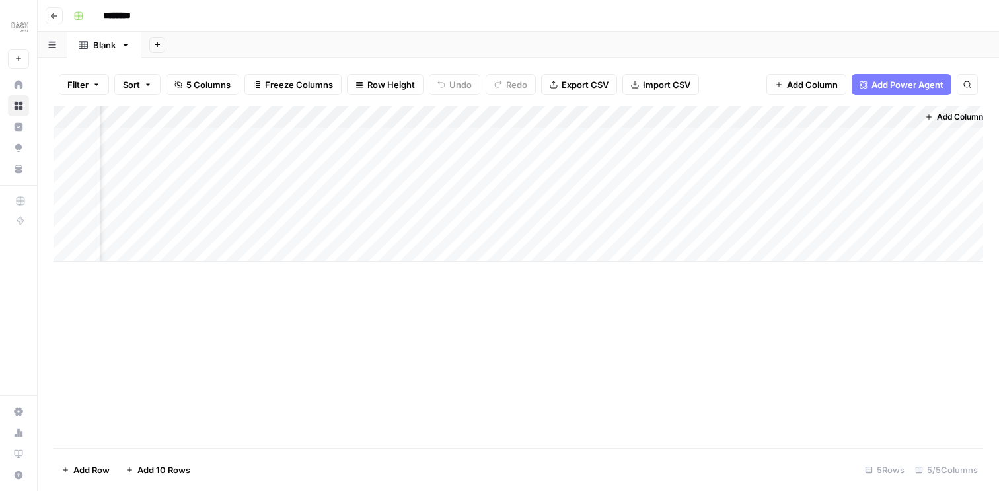
scroll to position [0, 97]
click at [765, 118] on div "Add Column" at bounding box center [519, 184] width 930 height 156
click at [834, 116] on div at bounding box center [814, 119] width 191 height 26
click at [903, 120] on div at bounding box center [814, 119] width 191 height 26
click at [896, 119] on div at bounding box center [814, 119] width 191 height 26
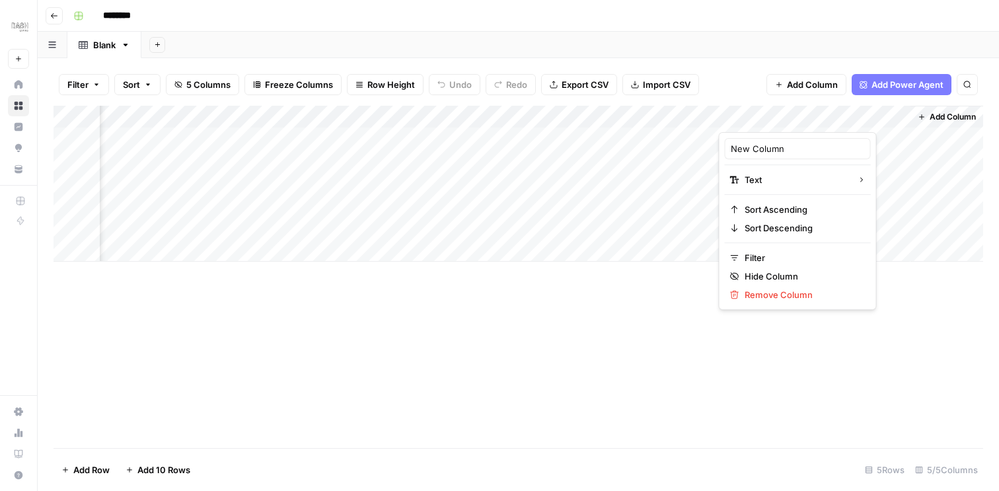
click at [854, 348] on div "Add Column" at bounding box center [519, 277] width 930 height 342
click at [897, 116] on div "Add Column" at bounding box center [519, 184] width 930 height 156
click at [754, 293] on span "Remove Column" at bounding box center [803, 294] width 116 height 13
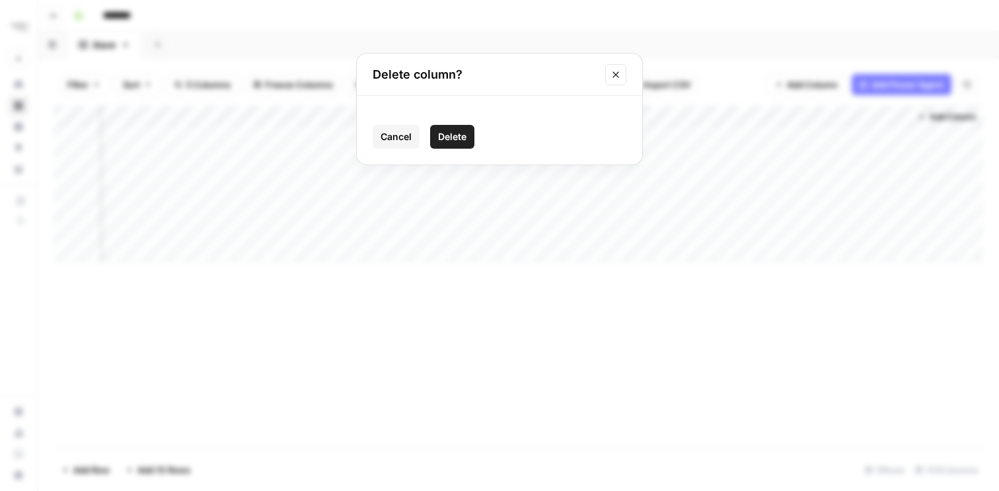
click at [452, 140] on span "Delete" at bounding box center [452, 136] width 28 height 13
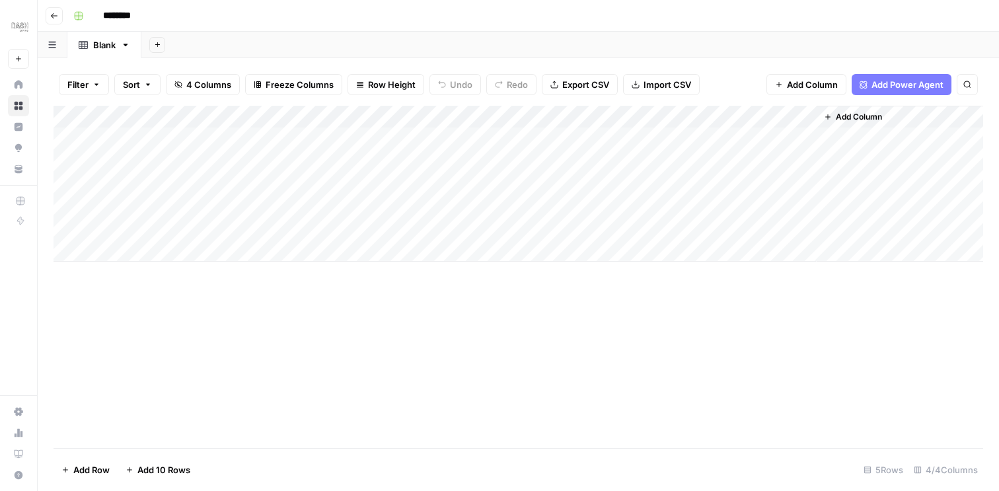
scroll to position [0, 0]
click at [277, 114] on div "Add Column" at bounding box center [519, 184] width 930 height 156
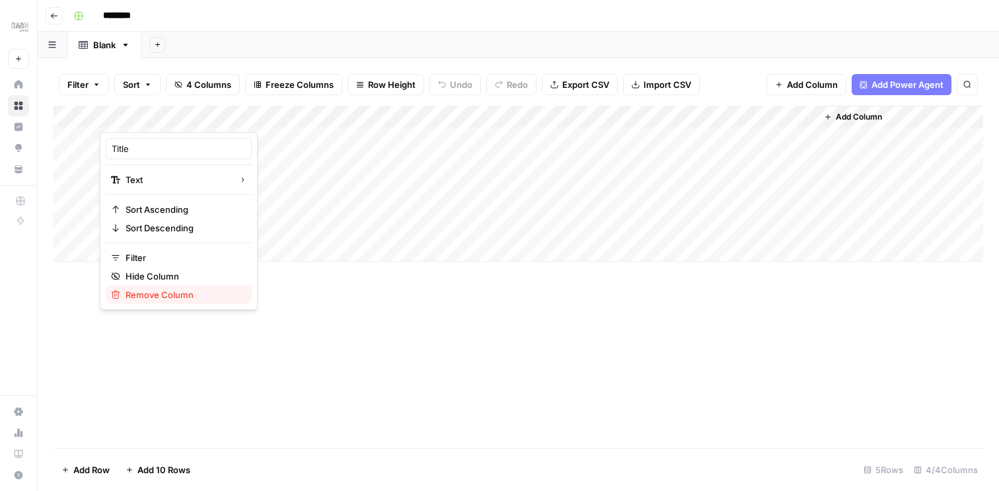
click at [176, 297] on span "Remove Column" at bounding box center [184, 294] width 116 height 13
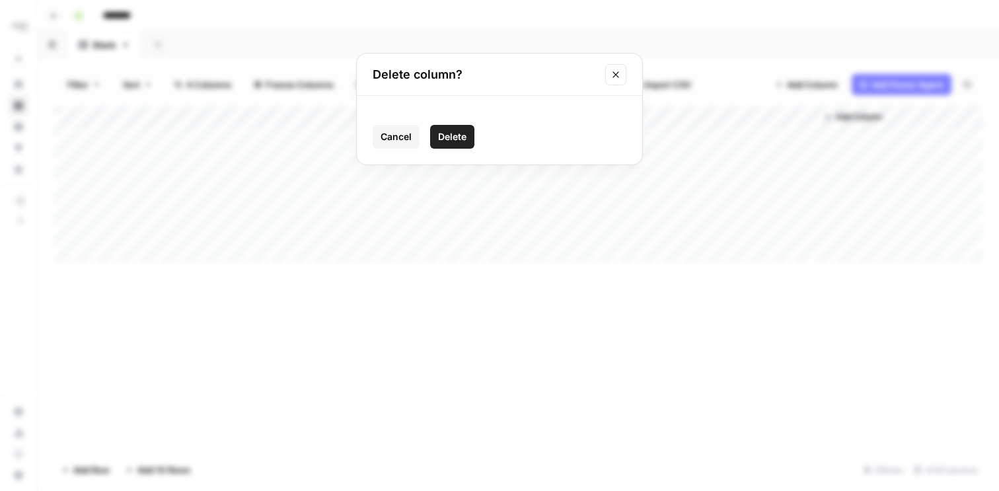
click at [449, 139] on span "Delete" at bounding box center [452, 136] width 28 height 13
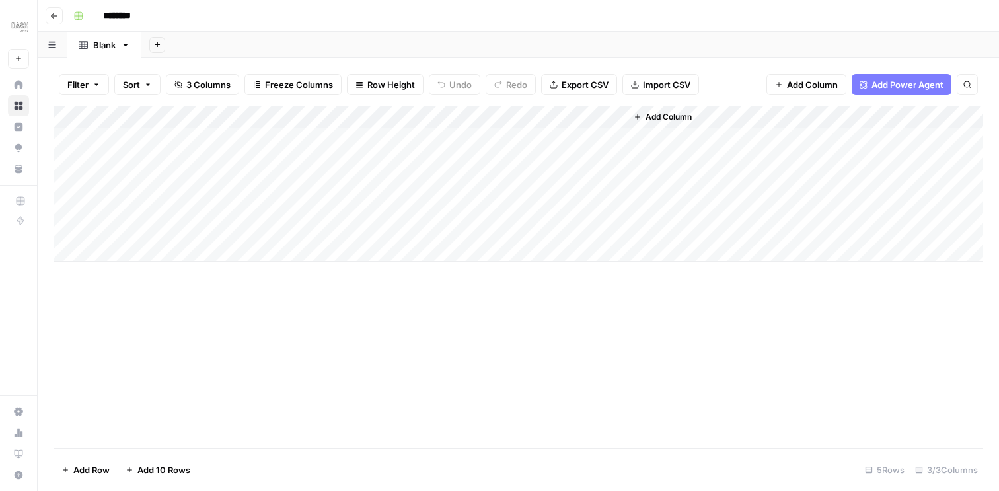
click at [569, 117] on div "Add Column" at bounding box center [519, 184] width 930 height 156
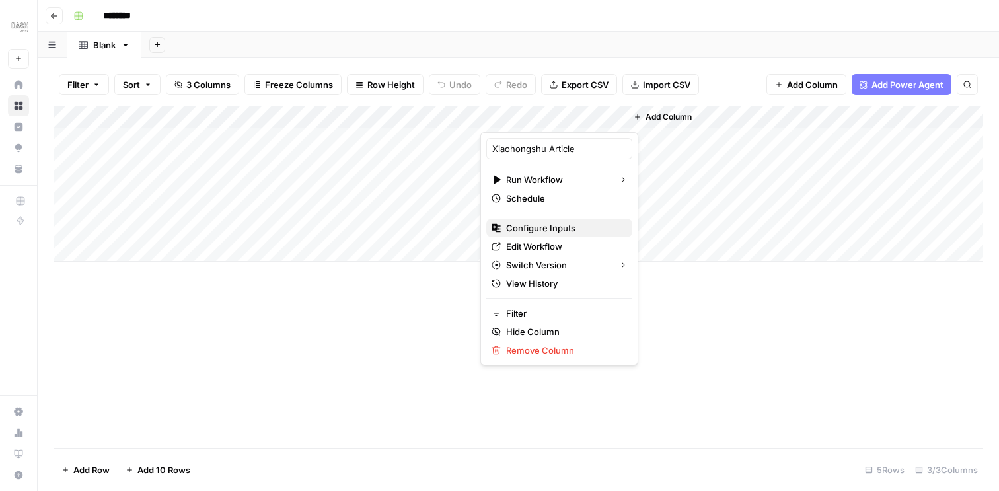
click at [539, 226] on span "Configure Inputs" at bounding box center [564, 227] width 116 height 13
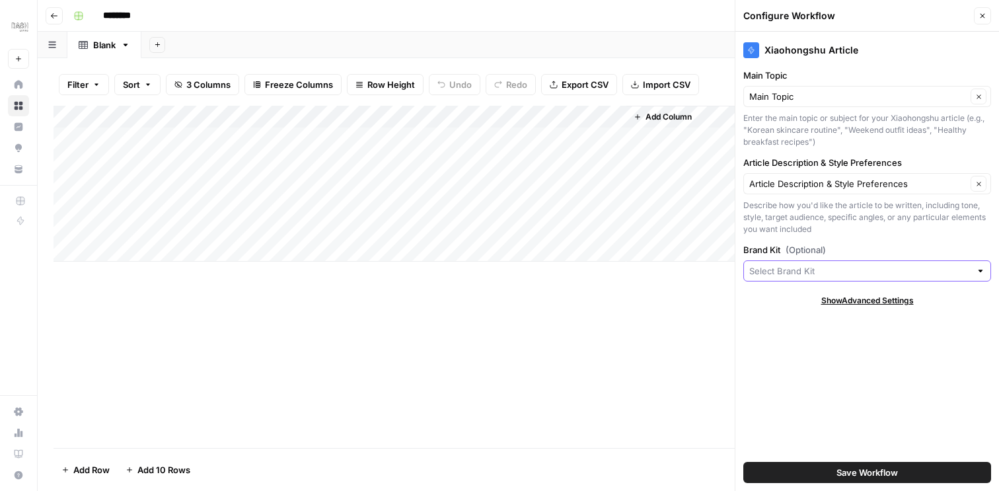
click at [960, 272] on input "Brand Kit (Optional)" at bounding box center [859, 270] width 221 height 13
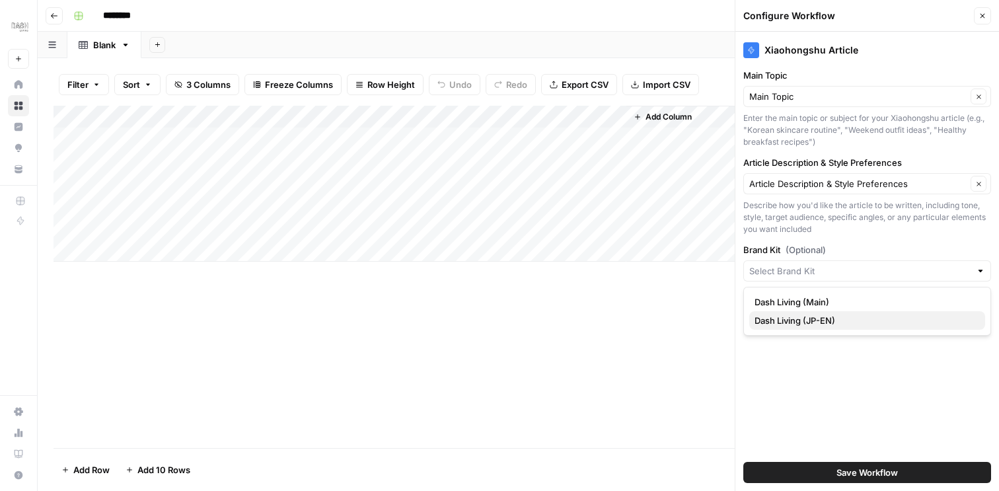
click at [877, 317] on span "Dash Living (JP-EN)" at bounding box center [865, 320] width 220 height 13
type input "Dash Living (JP-EN)"
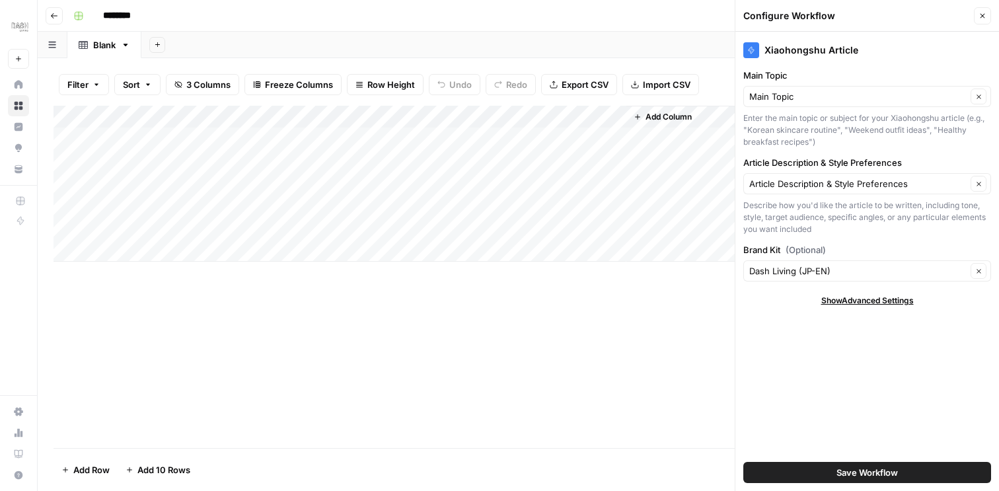
click at [847, 473] on span "Save Workflow" at bounding box center [867, 472] width 61 height 13
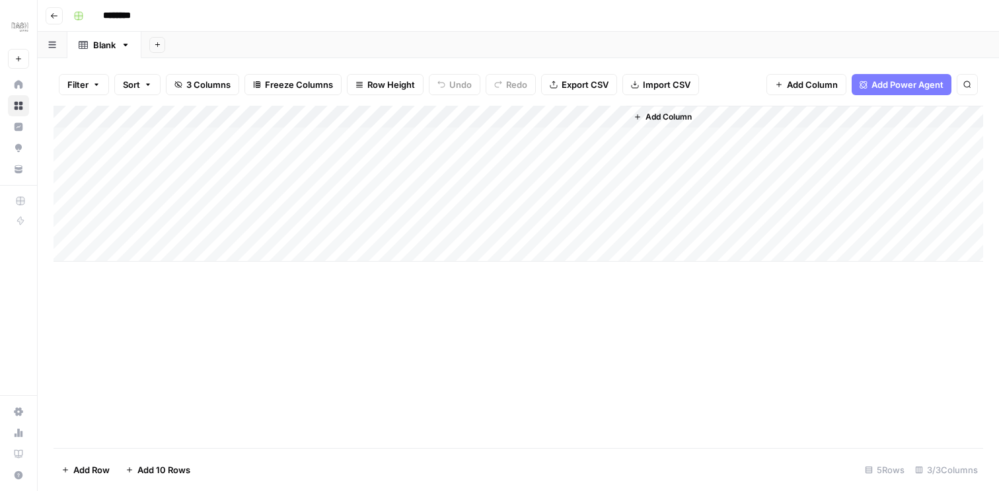
click at [122, 12] on input "********" at bounding box center [134, 15] width 74 height 21
type input "**********"
click at [172, 130] on div "Add Column" at bounding box center [519, 184] width 930 height 156
click at [172, 136] on div "Add Column" at bounding box center [519, 184] width 930 height 156
click at [172, 136] on textarea at bounding box center [204, 139] width 211 height 19
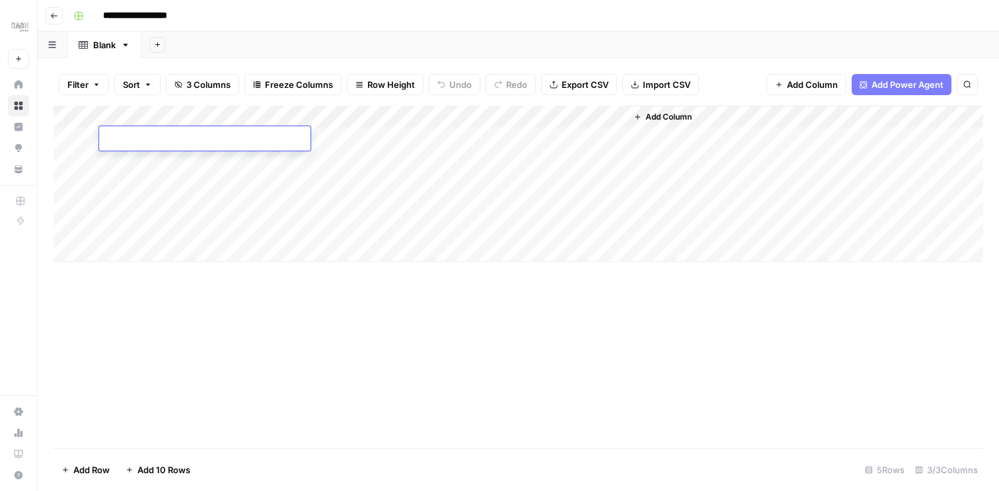
type textarea "**********"
click at [355, 138] on div "Add Column" at bounding box center [519, 184] width 930 height 156
type textarea "*"
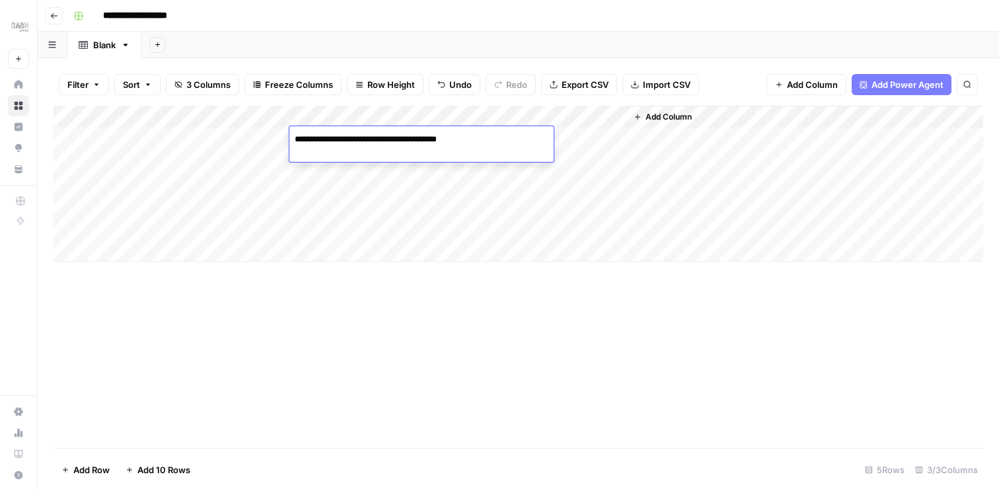
type textarea "**********"
click at [499, 141] on div "Add Column" at bounding box center [519, 184] width 930 height 156
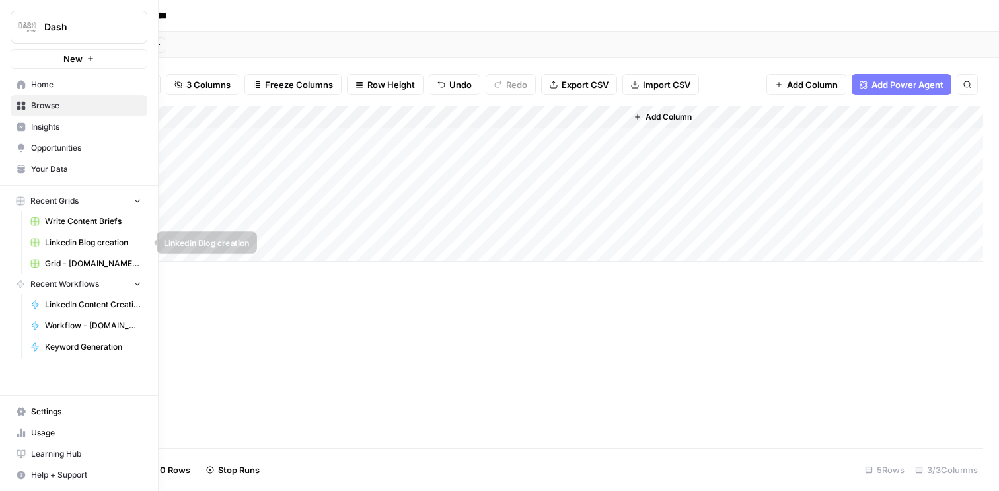
click at [54, 239] on span "Linkedin Blog creation" at bounding box center [93, 243] width 96 height 12
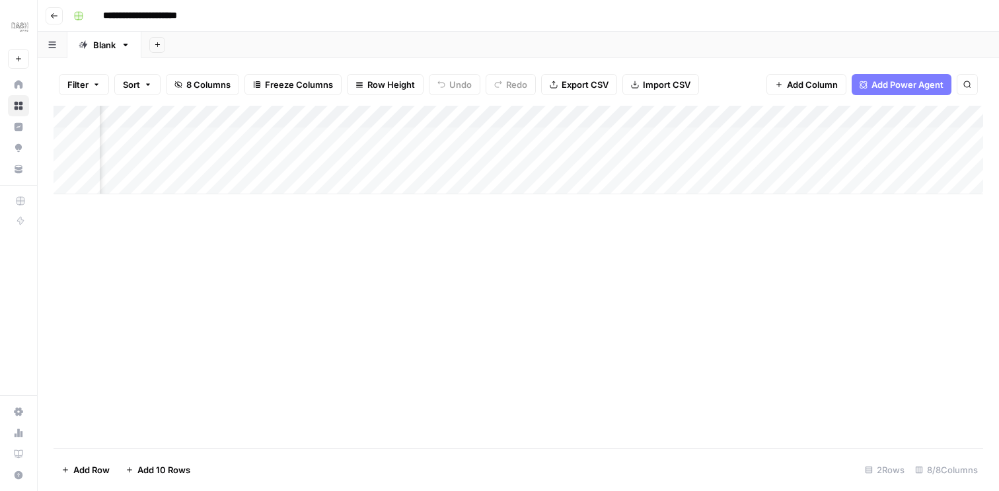
scroll to position [0, 335]
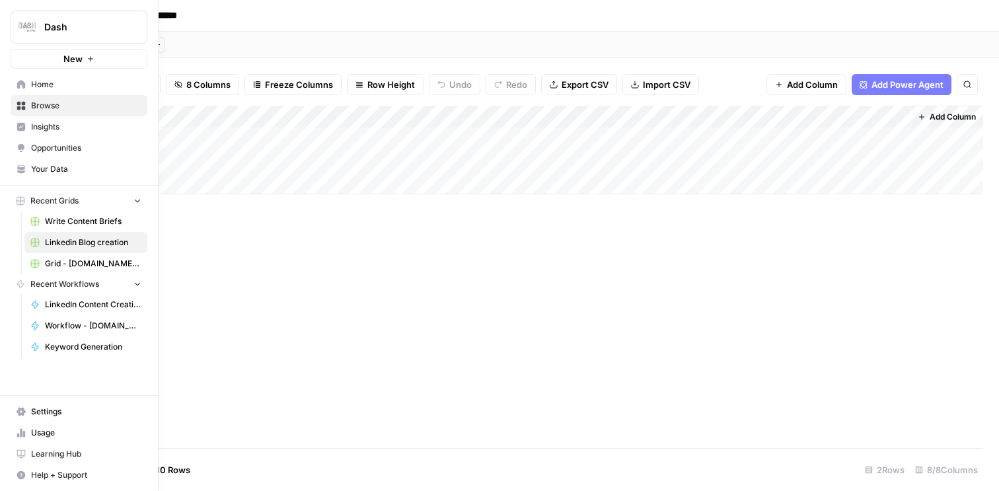
click at [65, 102] on span "Browse" at bounding box center [86, 106] width 110 height 12
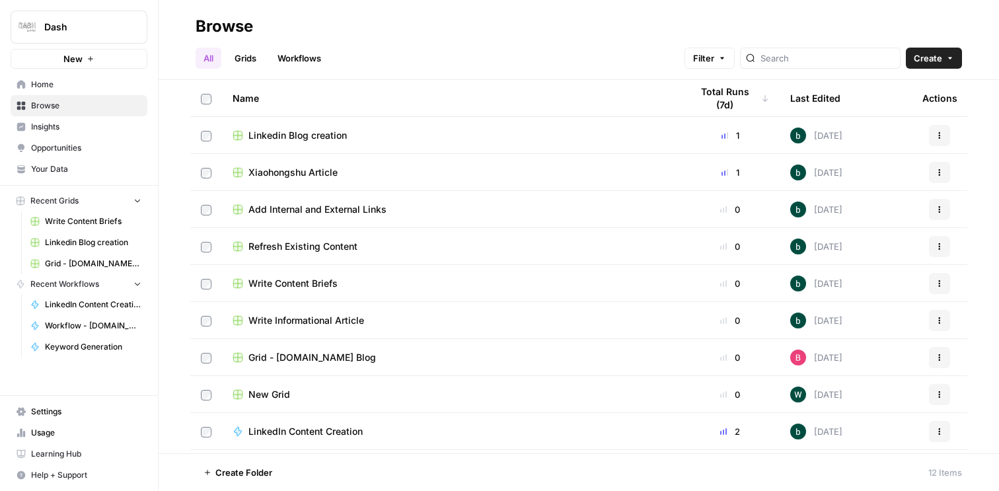
click at [330, 170] on span "Xiaohongshu Article" at bounding box center [292, 172] width 89 height 13
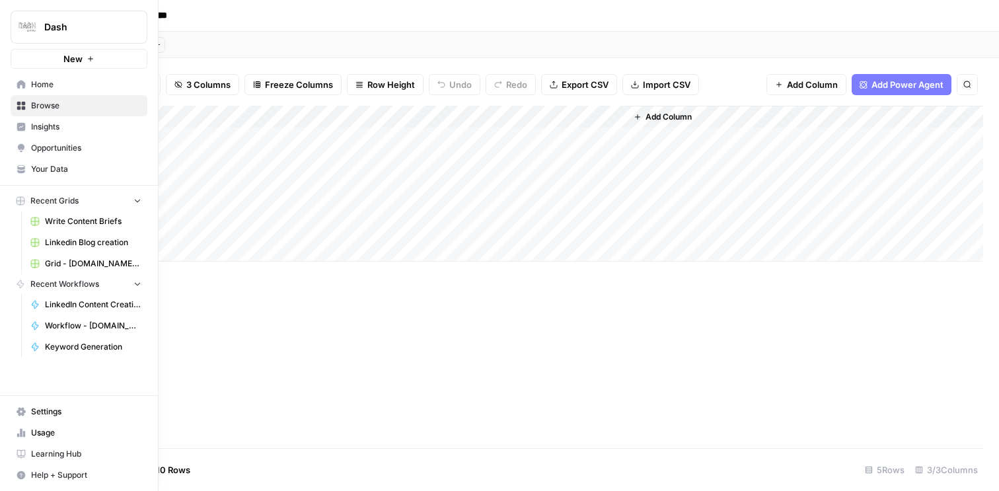
click at [98, 246] on span "Linkedin Blog creation" at bounding box center [93, 243] width 96 height 12
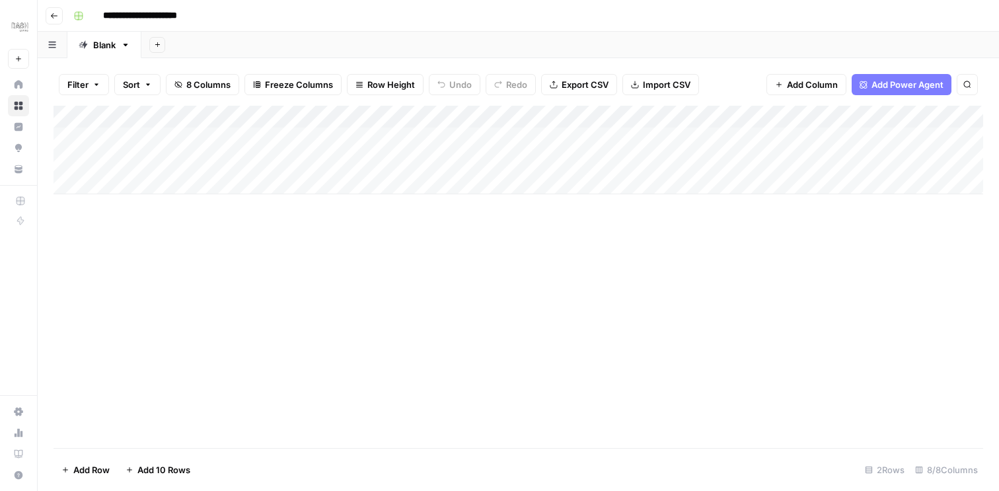
click at [756, 118] on div "Add Column" at bounding box center [519, 150] width 930 height 89
click at [550, 215] on div "Add Column" at bounding box center [519, 277] width 930 height 342
click at [622, 116] on div "Add Column" at bounding box center [519, 150] width 930 height 89
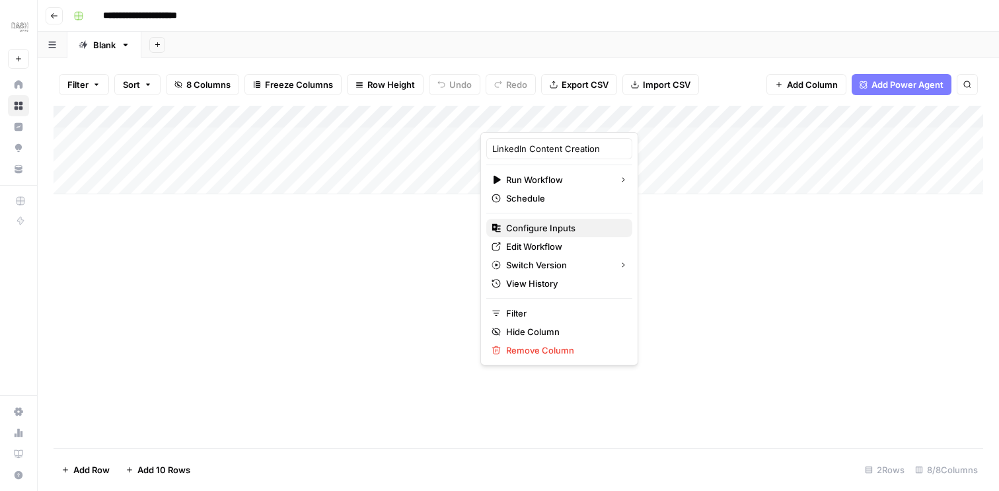
click at [576, 224] on span "Configure Inputs" at bounding box center [564, 227] width 116 height 13
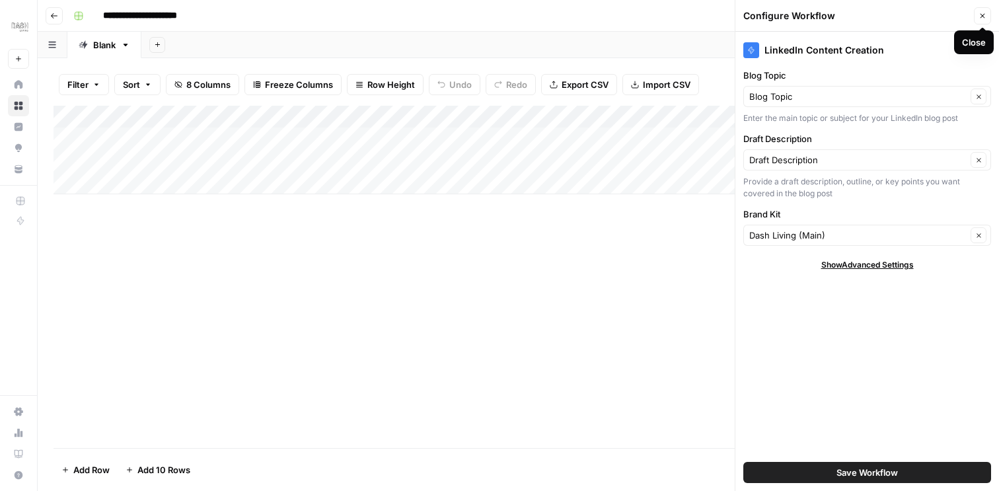
click at [983, 14] on icon "button" at bounding box center [983, 16] width 8 height 8
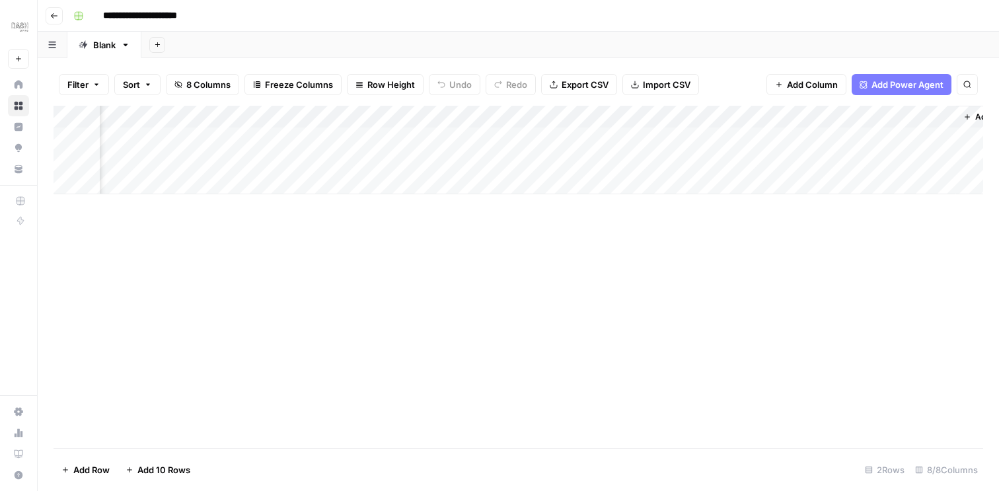
scroll to position [0, 335]
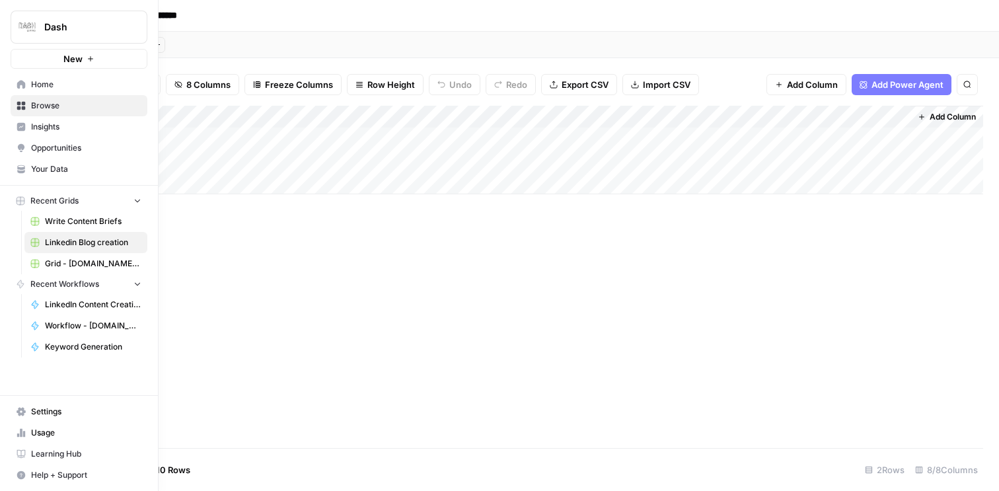
click at [139, 201] on icon "button" at bounding box center [137, 200] width 9 height 9
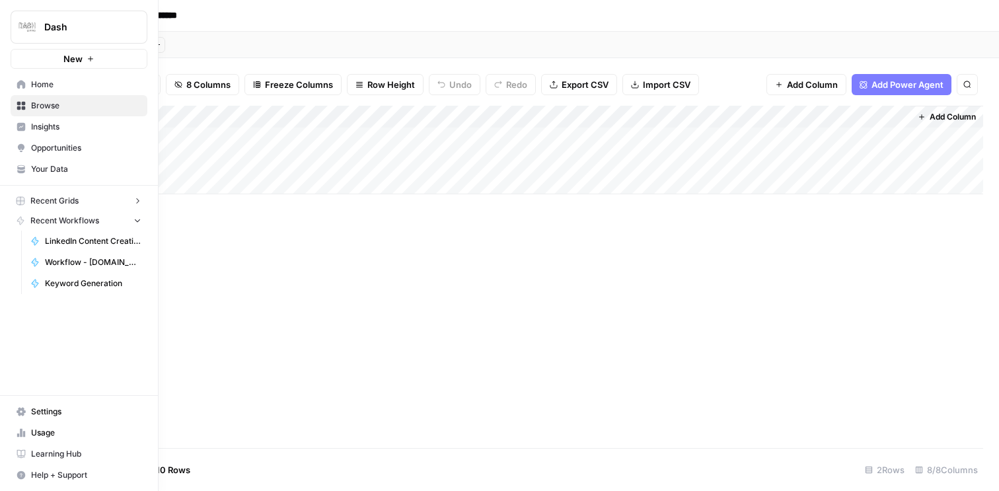
click at [90, 110] on span "Browse" at bounding box center [86, 106] width 110 height 12
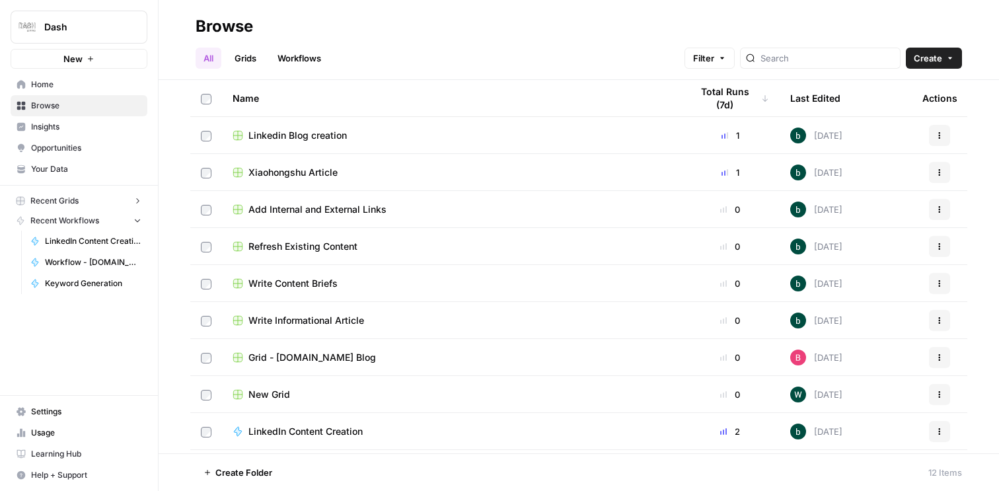
click at [326, 174] on span "Xiaohongshu Article" at bounding box center [292, 172] width 89 height 13
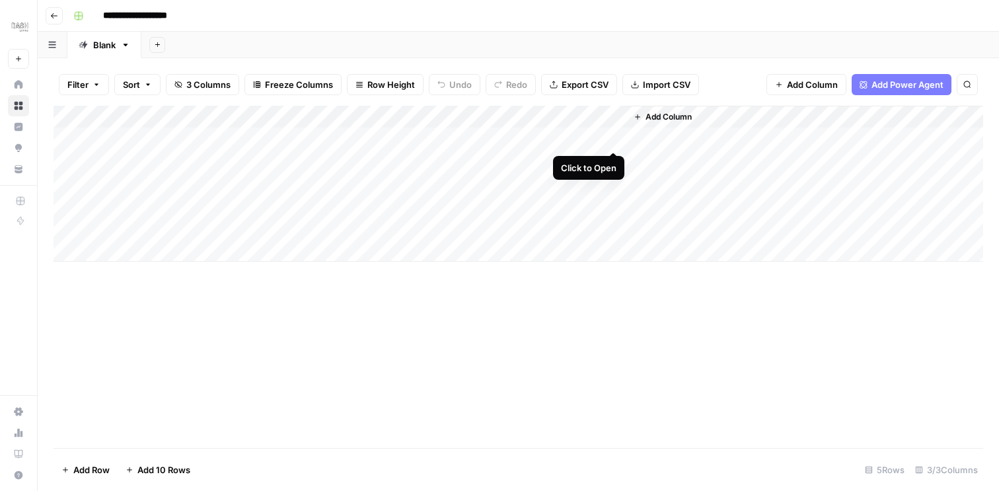
click at [613, 139] on div "Add Column" at bounding box center [519, 184] width 930 height 156
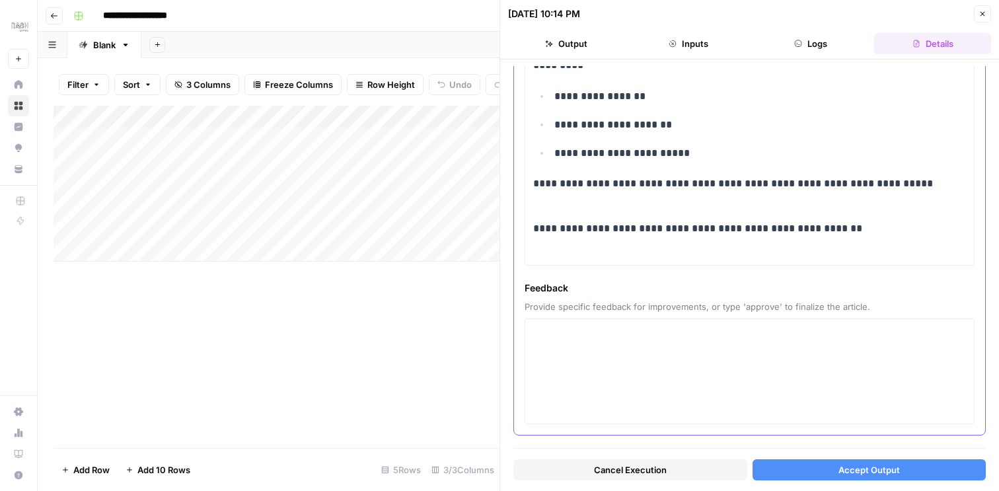
scroll to position [1403, 0]
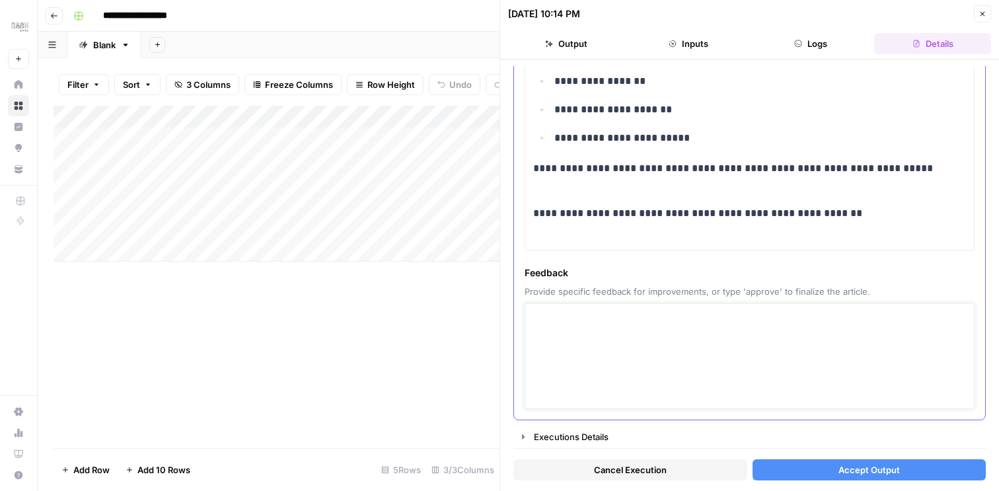
click at [667, 373] on textarea at bounding box center [749, 356] width 433 height 94
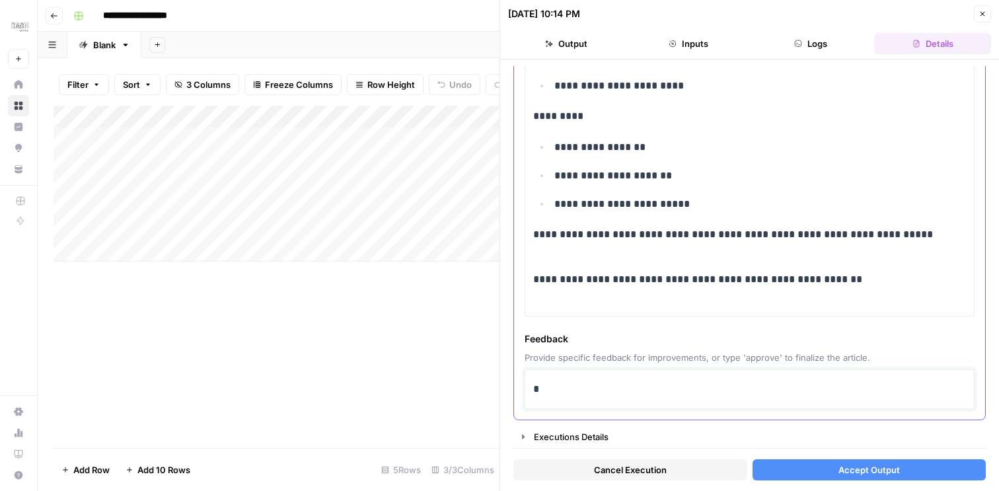
click at [581, 381] on p "*" at bounding box center [749, 389] width 433 height 17
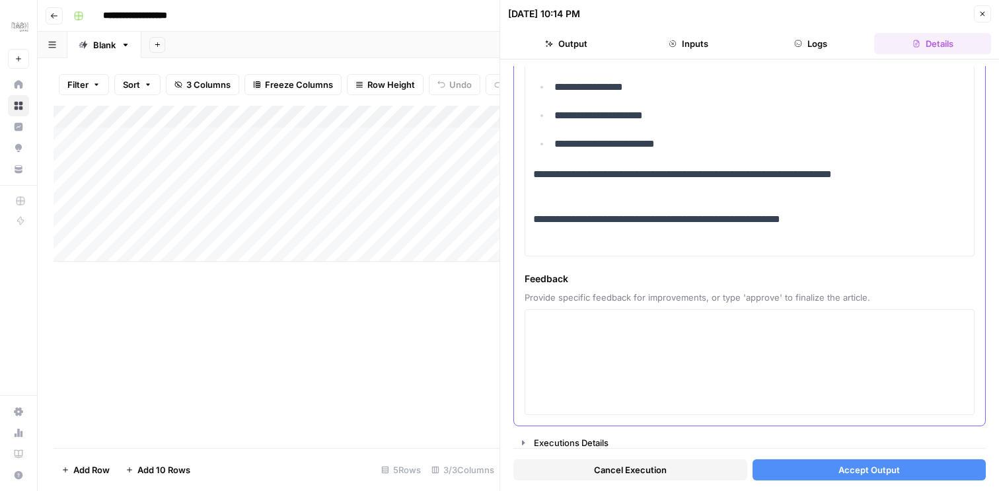
scroll to position [1403, 0]
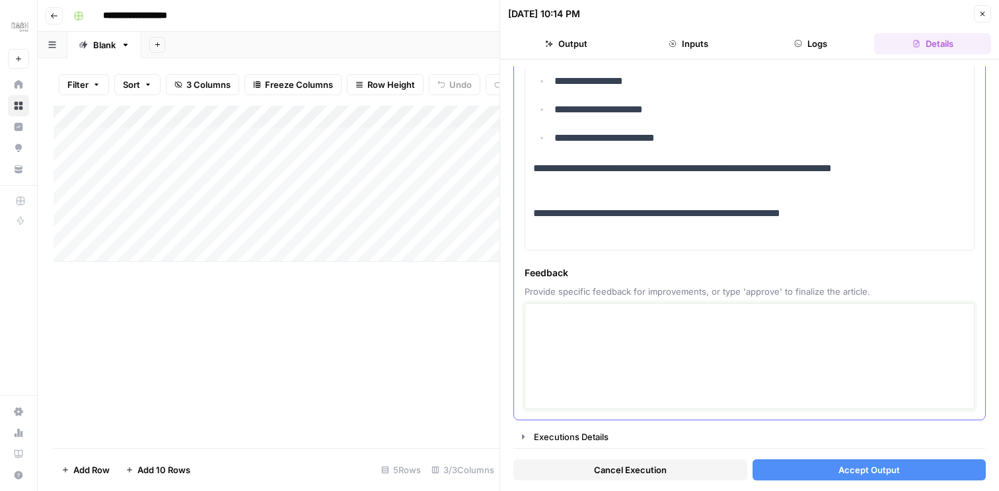
click at [611, 348] on textarea at bounding box center [749, 356] width 433 height 94
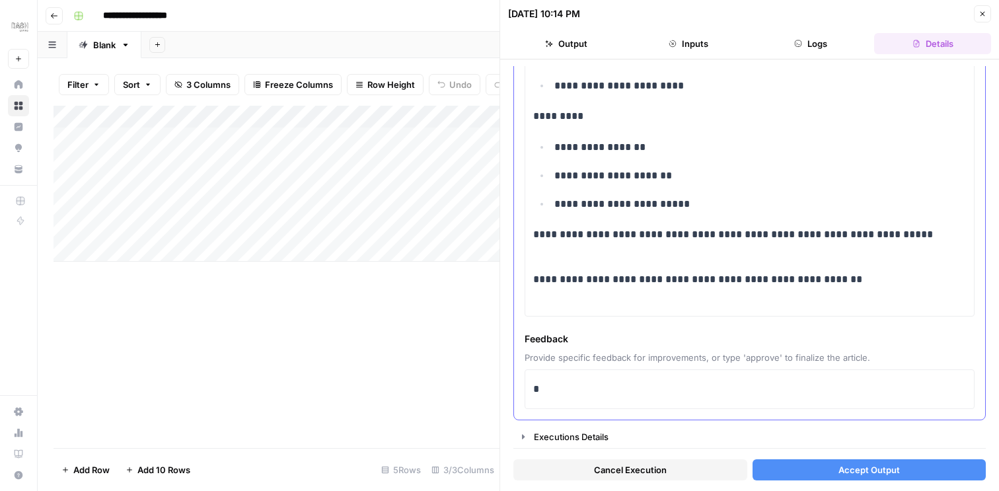
scroll to position [1337, 0]
click at [579, 385] on p "*" at bounding box center [749, 389] width 433 height 17
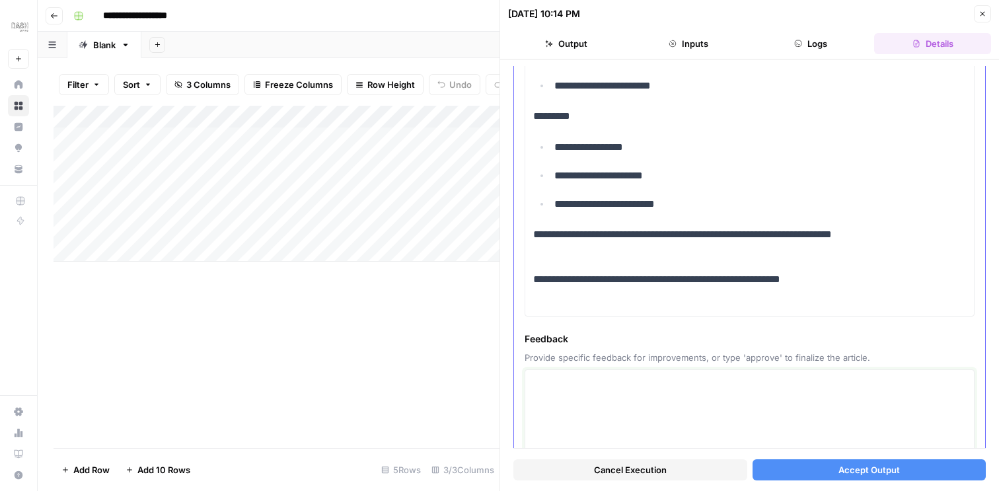
click at [571, 396] on textarea at bounding box center [749, 422] width 433 height 94
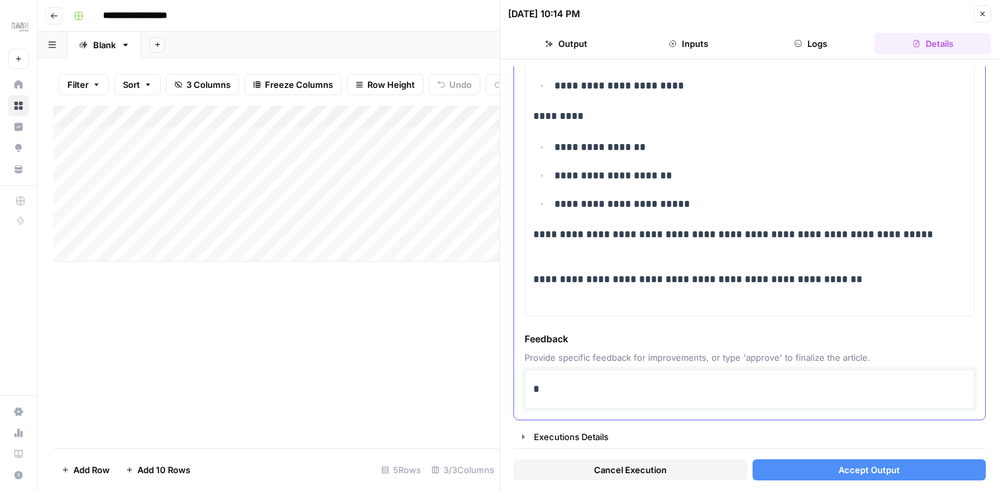
click at [571, 396] on p "*" at bounding box center [749, 389] width 433 height 17
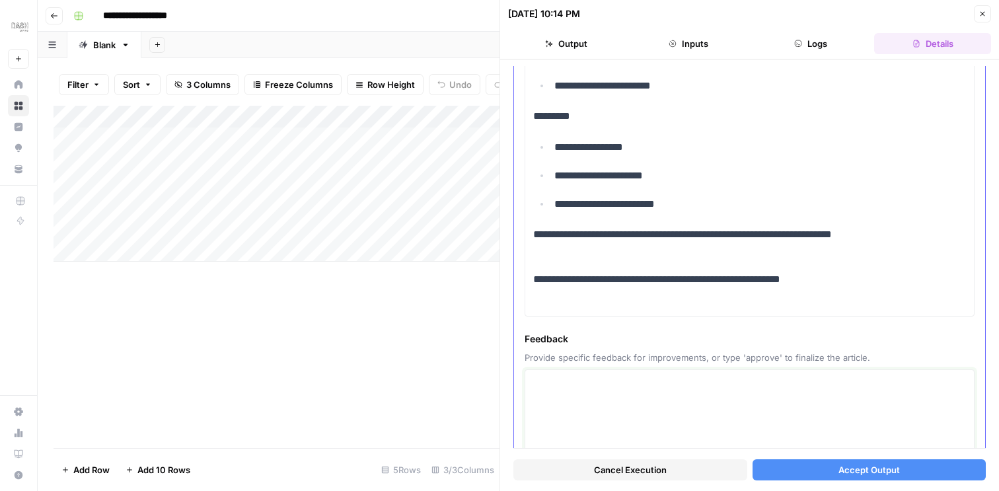
click at [562, 398] on textarea at bounding box center [749, 422] width 433 height 94
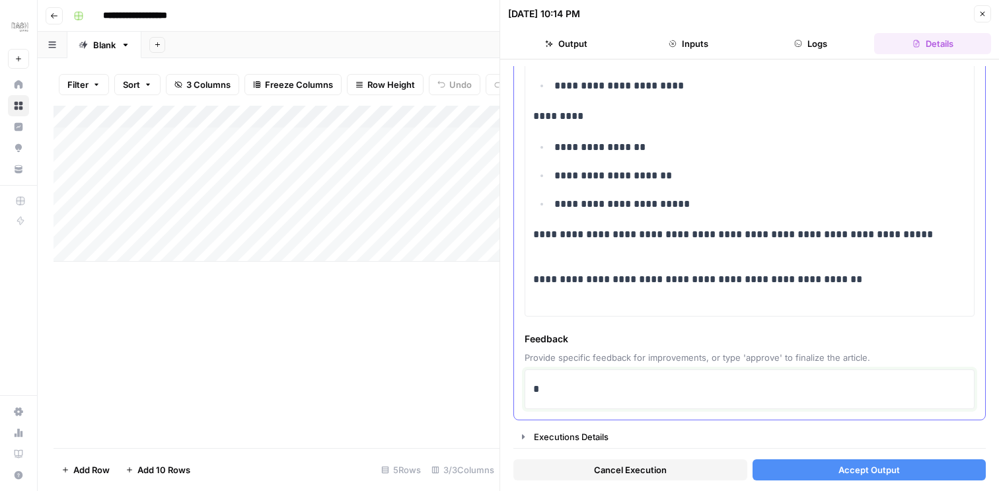
click at [561, 399] on div "*" at bounding box center [749, 389] width 433 height 28
click at [574, 390] on p "**********" at bounding box center [749, 389] width 433 height 17
click at [719, 385] on p "**********" at bounding box center [749, 389] width 433 height 17
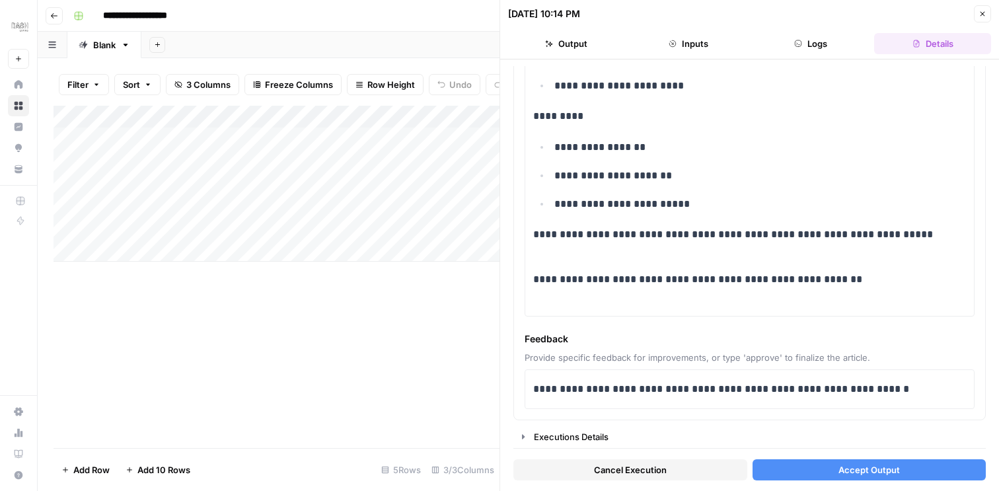
click at [829, 462] on button "Accept Output" at bounding box center [870, 469] width 234 height 21
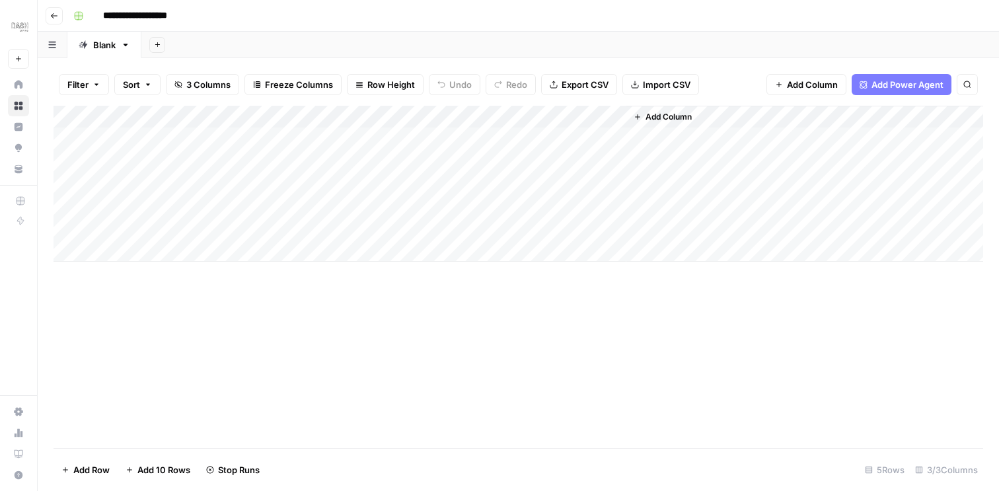
click at [777, 110] on div "Add Column" at bounding box center [804, 184] width 357 height 156
click at [774, 119] on div "Add Column" at bounding box center [804, 184] width 357 height 156
click at [655, 118] on span "Add Column" at bounding box center [669, 117] width 46 height 12
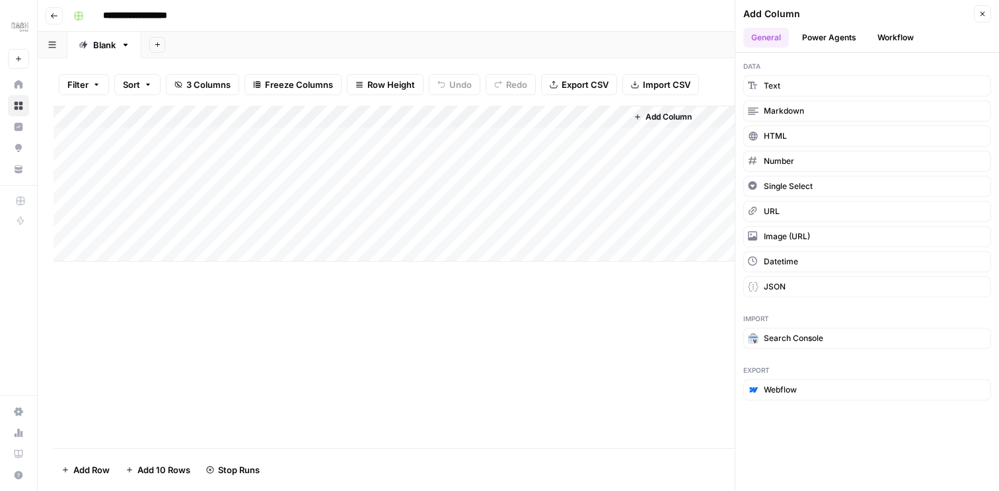
click at [983, 16] on icon "button" at bounding box center [983, 14] width 8 height 8
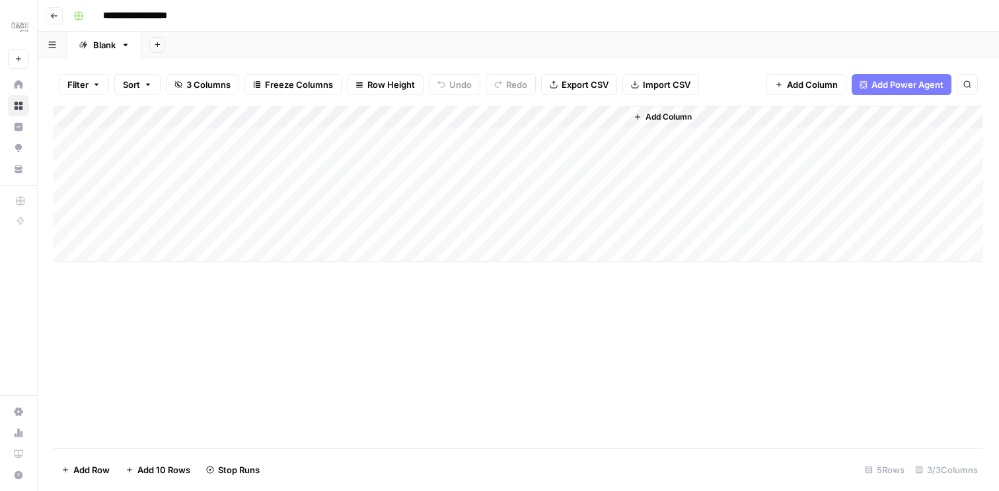
click at [820, 78] on span "Add Column" at bounding box center [812, 84] width 51 height 13
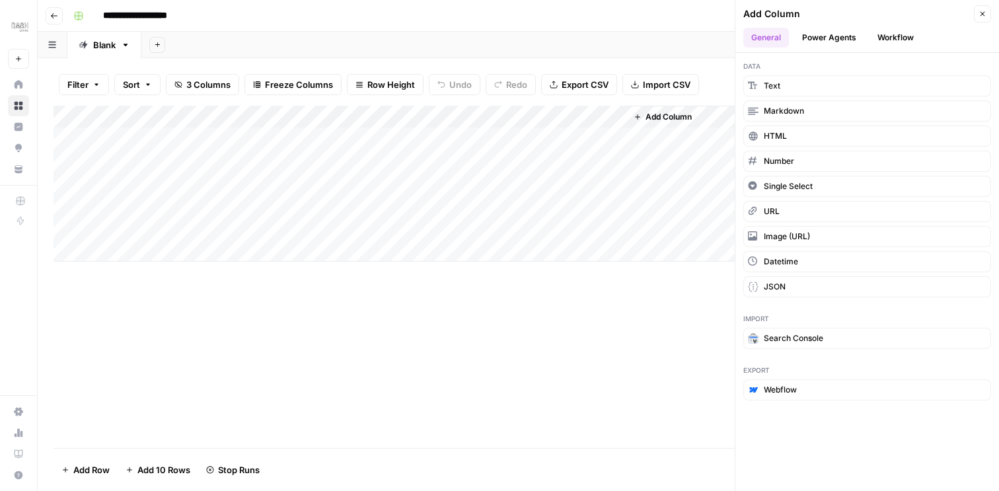
click at [893, 39] on button "Workflow" at bounding box center [896, 38] width 52 height 20
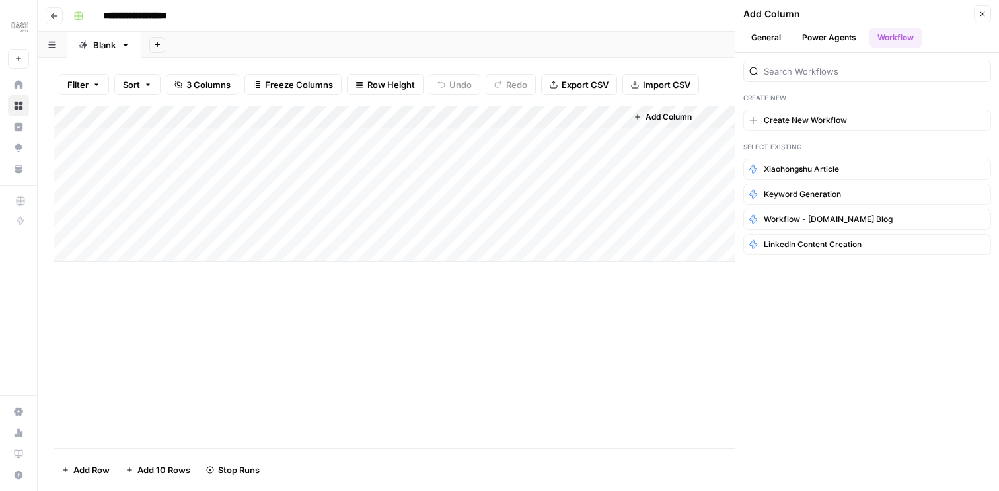
click at [763, 37] on button "General" at bounding box center [766, 38] width 46 height 20
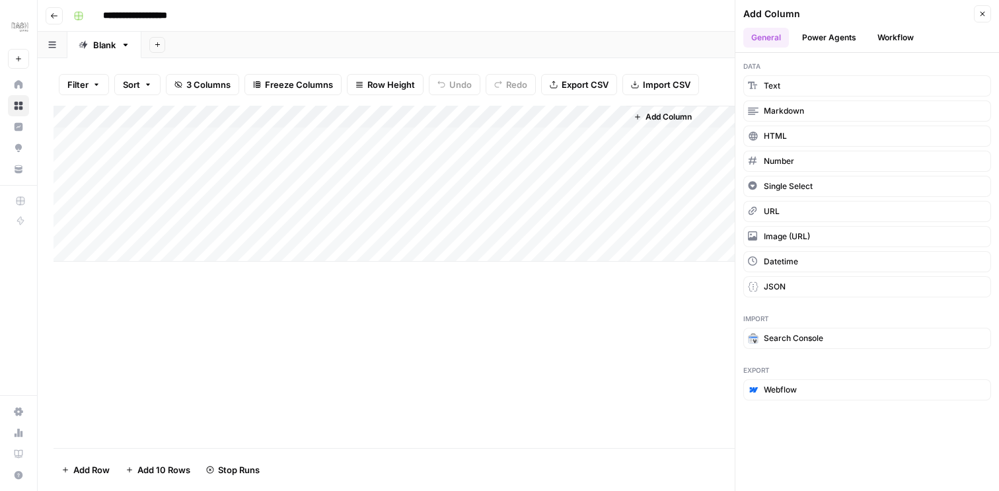
click at [980, 15] on icon "button" at bounding box center [983, 14] width 8 height 8
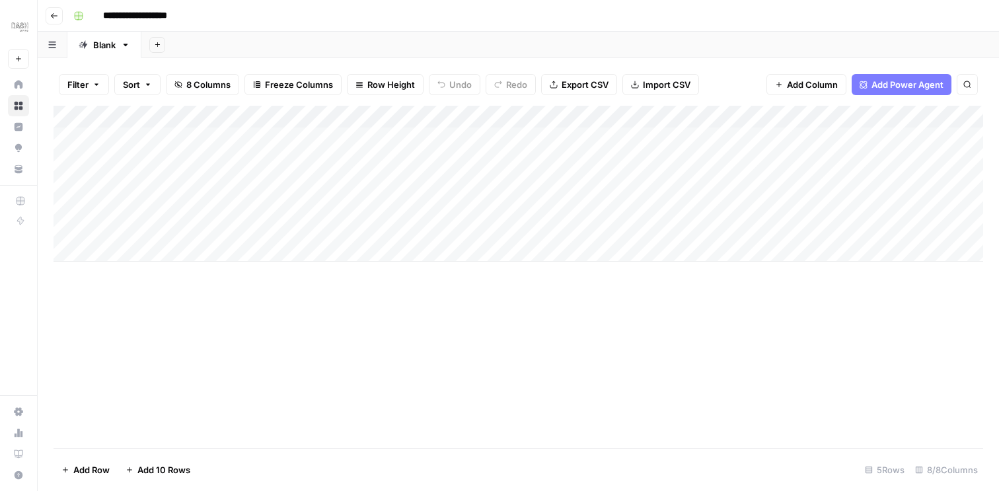
click at [177, 161] on div "Add Column" at bounding box center [519, 184] width 930 height 156
type textarea "**********"
click at [409, 332] on div "Add Column" at bounding box center [519, 277] width 930 height 342
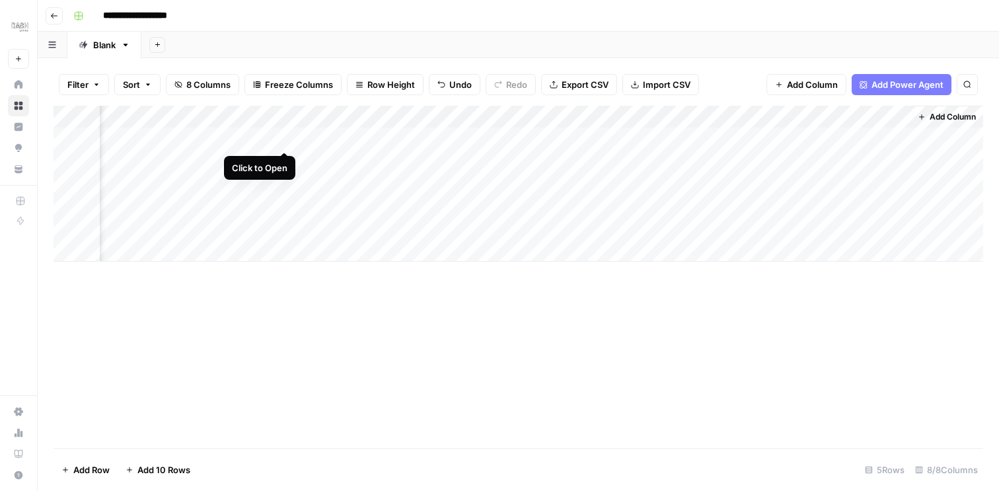
click at [286, 139] on div "Add Column" at bounding box center [519, 184] width 930 height 156
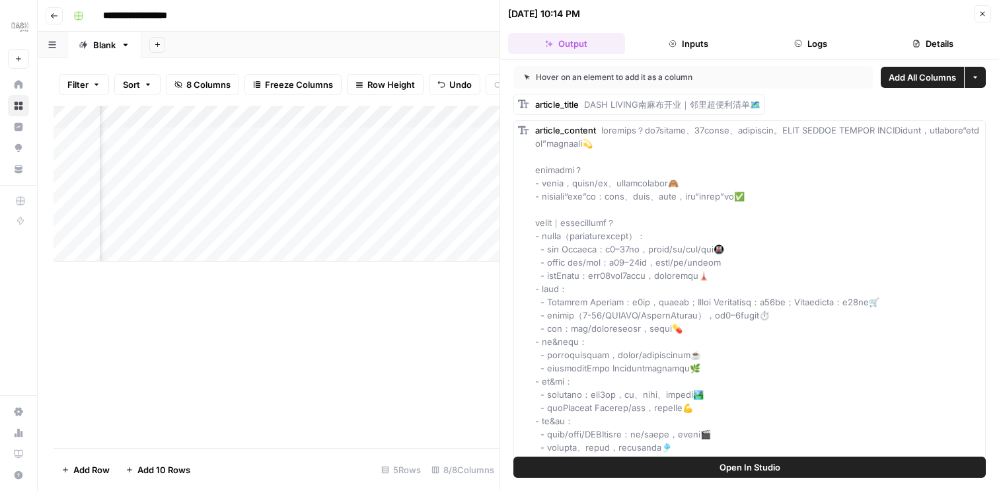
click at [698, 38] on button "Inputs" at bounding box center [688, 43] width 117 height 21
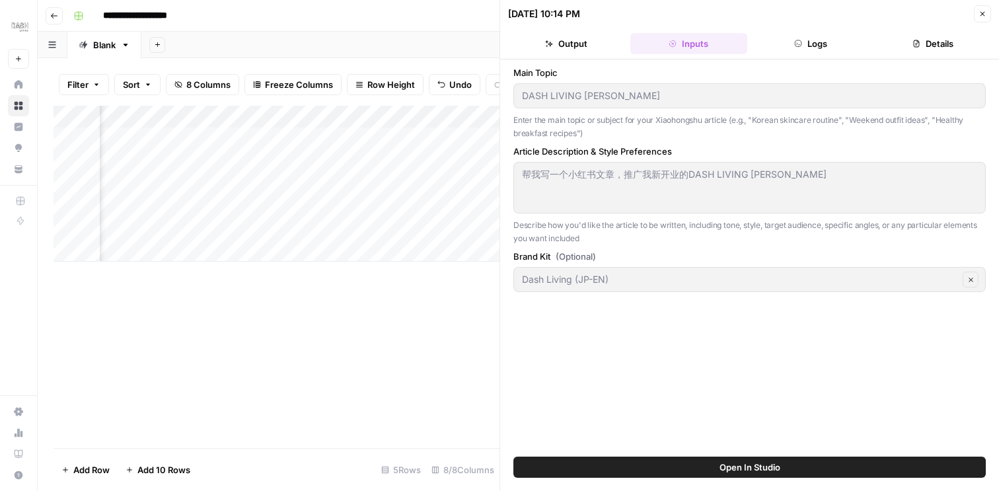
click at [981, 13] on icon "button" at bounding box center [983, 14] width 8 height 8
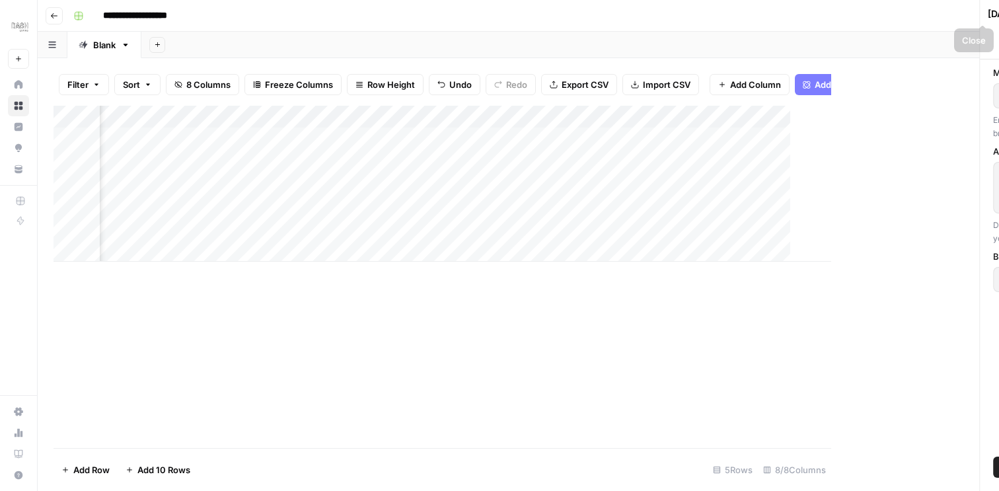
scroll to position [0, 295]
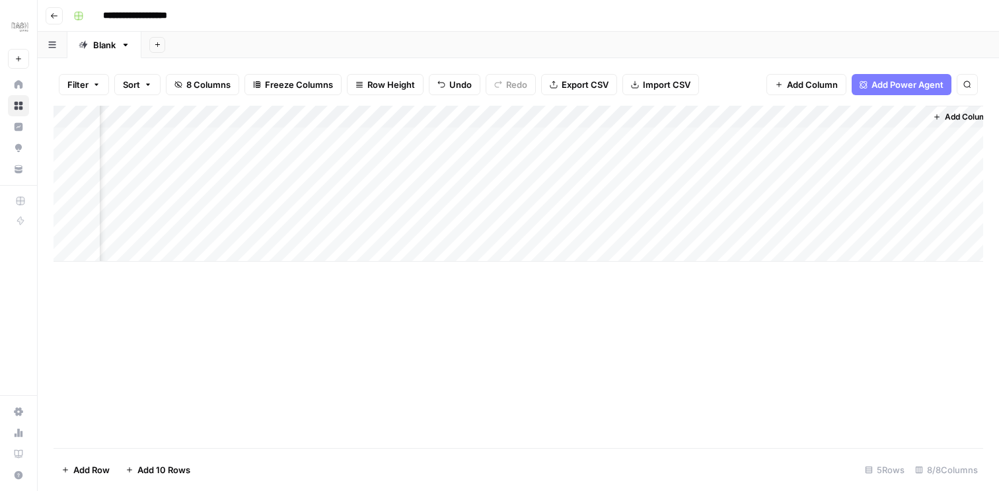
click at [431, 137] on div "Add Column" at bounding box center [519, 184] width 930 height 156
click at [515, 144] on div "Add Column" at bounding box center [519, 184] width 930 height 156
click at [547, 139] on div "Add Column" at bounding box center [519, 184] width 930 height 156
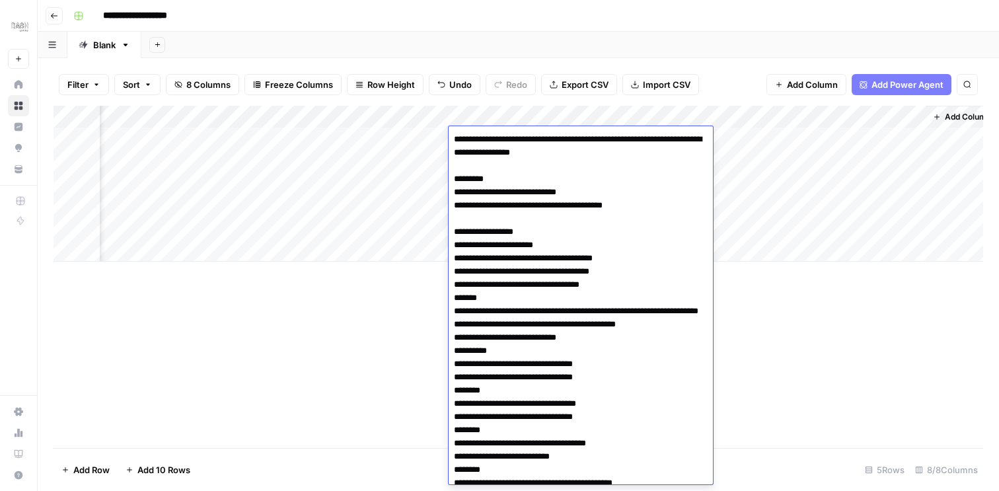
scroll to position [880, 0]
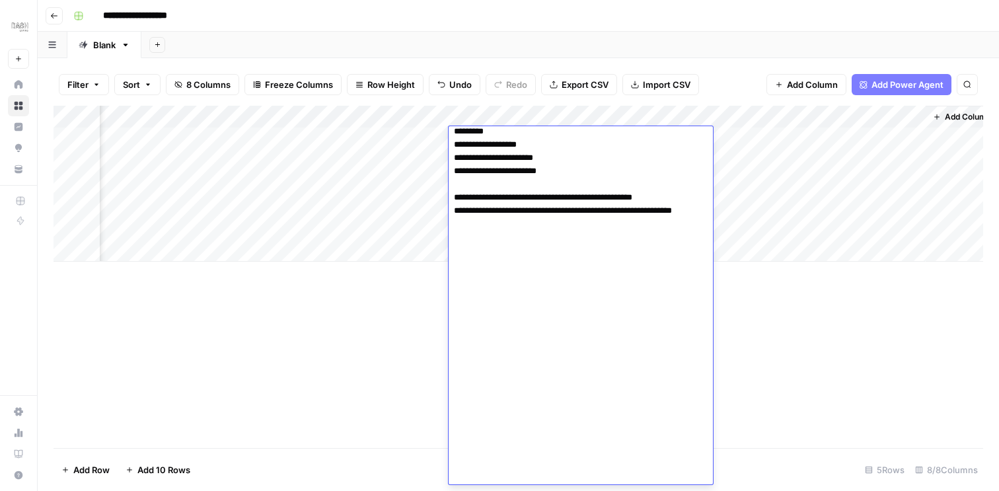
click at [375, 173] on div "Add Column" at bounding box center [519, 184] width 930 height 156
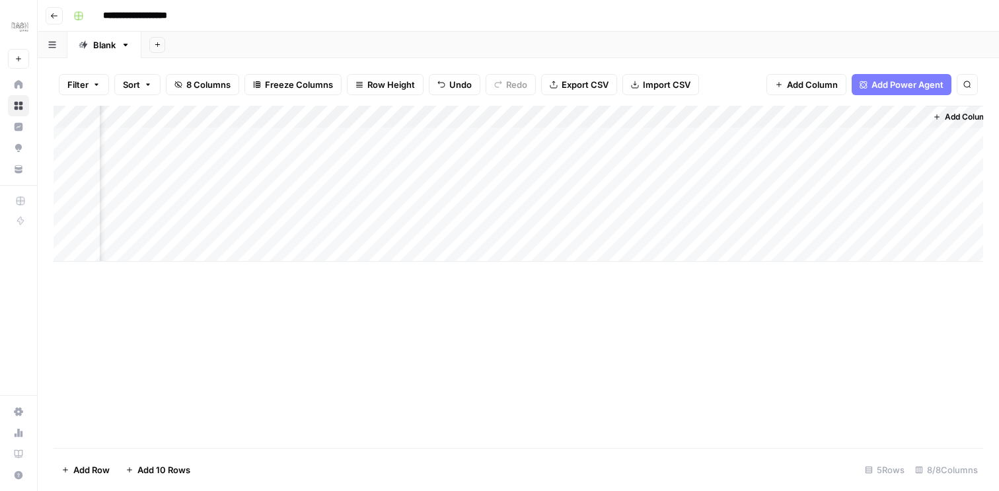
click at [623, 137] on div "Add Column" at bounding box center [519, 184] width 930 height 156
click at [673, 139] on div "Add Column" at bounding box center [519, 184] width 930 height 156
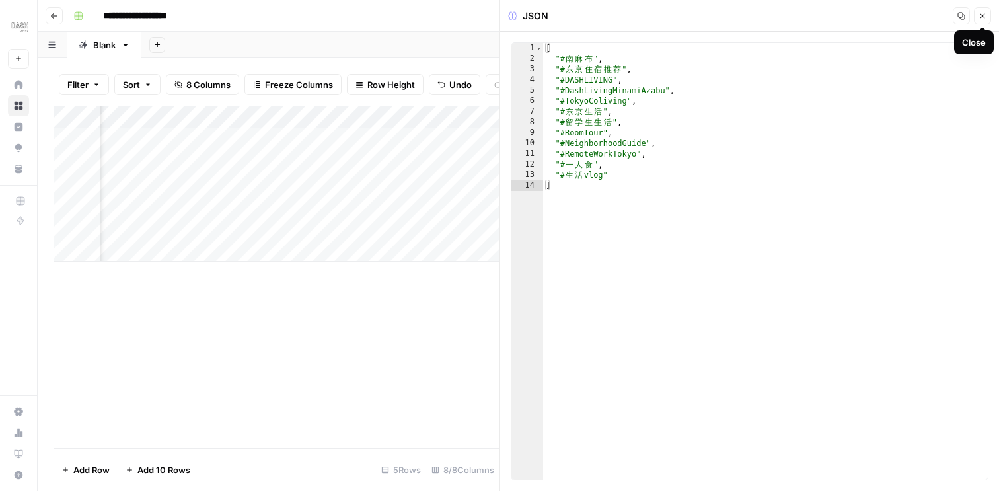
click at [983, 12] on icon "button" at bounding box center [983, 16] width 8 height 8
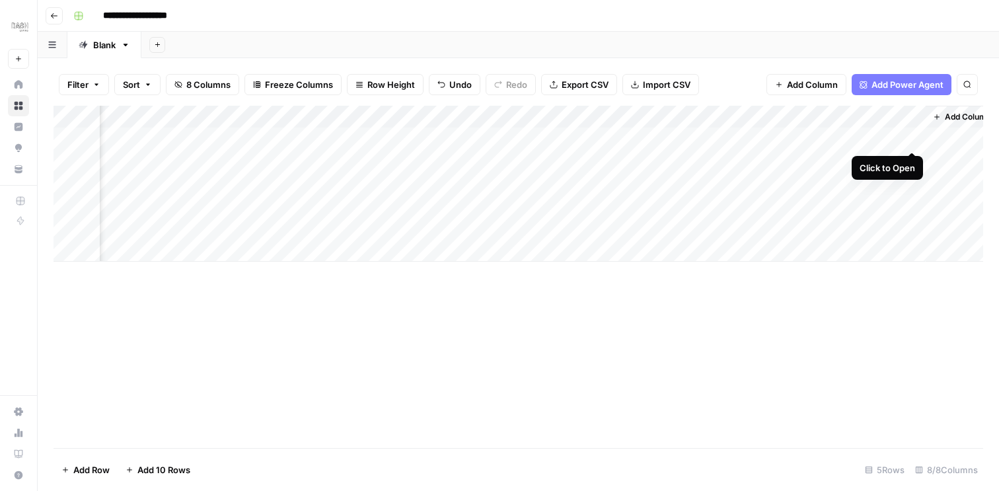
click at [911, 138] on div "Add Column" at bounding box center [519, 184] width 930 height 156
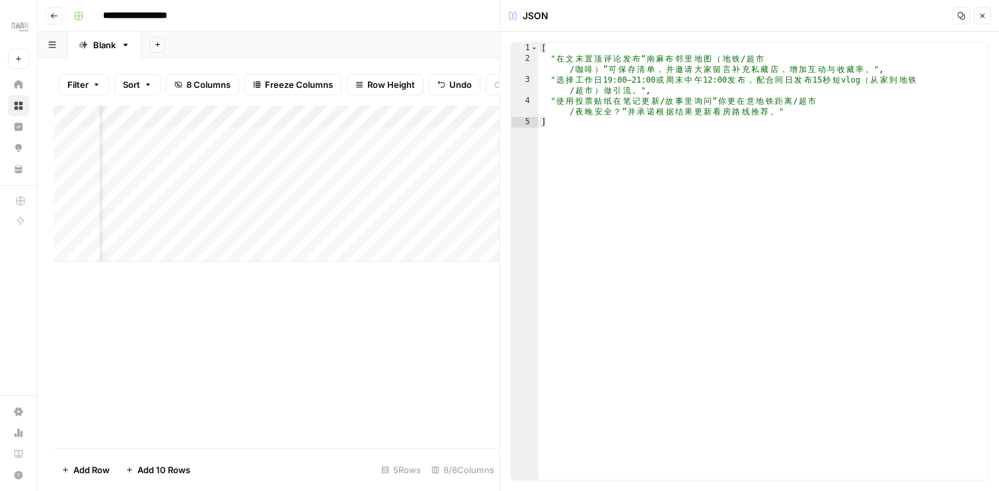
click at [984, 16] on icon "button" at bounding box center [983, 16] width 8 height 8
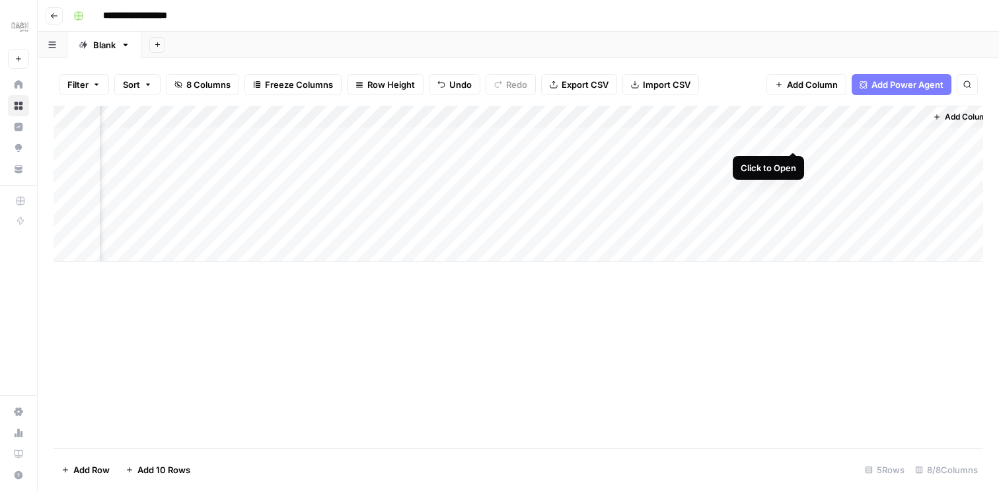
click at [795, 139] on div "Add Column" at bounding box center [519, 184] width 930 height 156
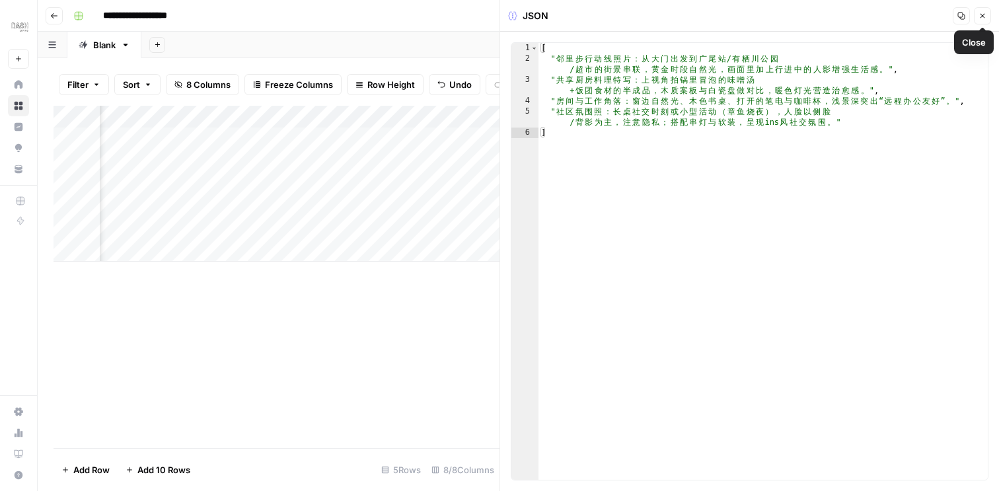
click at [985, 17] on icon "button" at bounding box center [983, 16] width 8 height 8
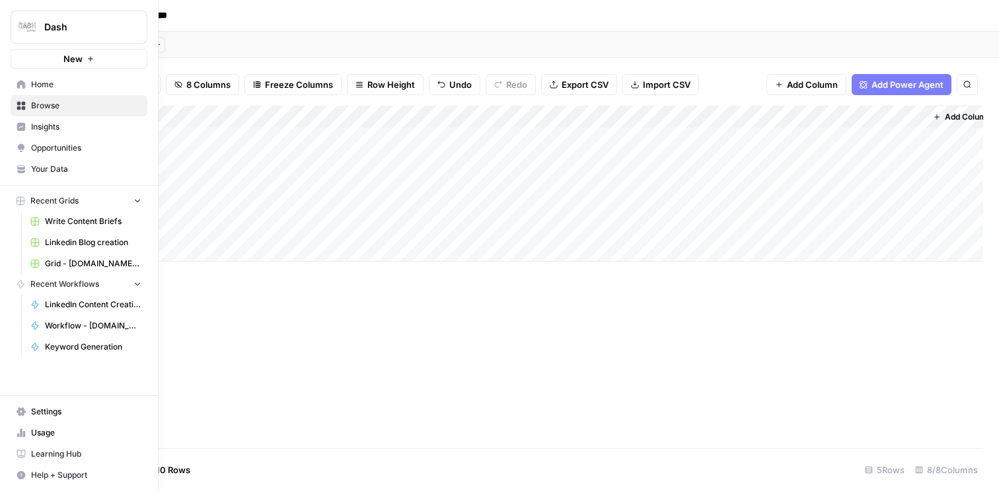
click at [56, 101] on span "Browse" at bounding box center [86, 106] width 110 height 12
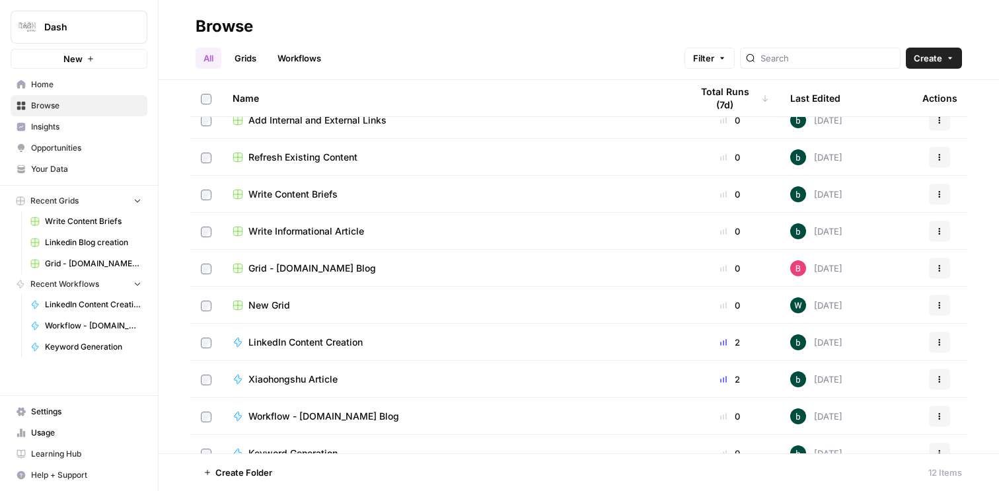
scroll to position [108, 0]
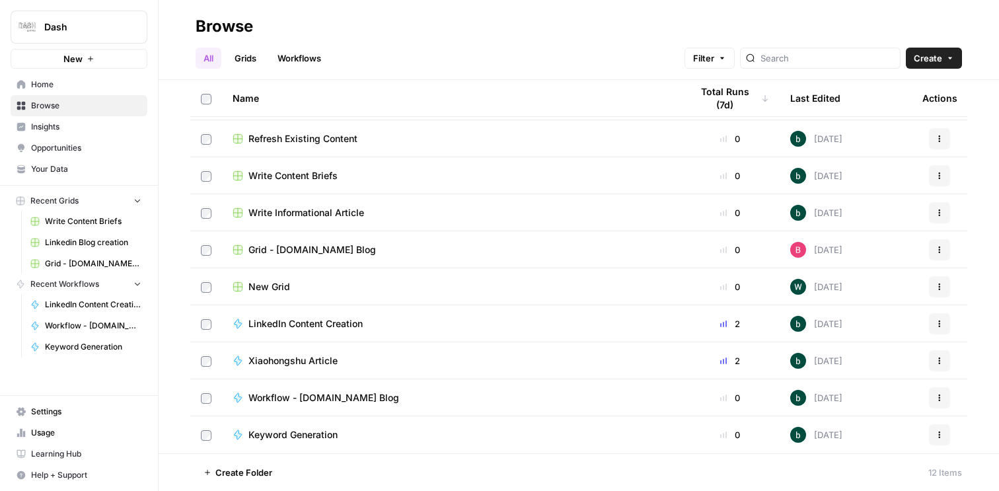
click at [316, 367] on td "Xiaohongshu Article" at bounding box center [451, 360] width 459 height 36
click at [464, 359] on div "Xiaohongshu Article" at bounding box center [451, 360] width 437 height 13
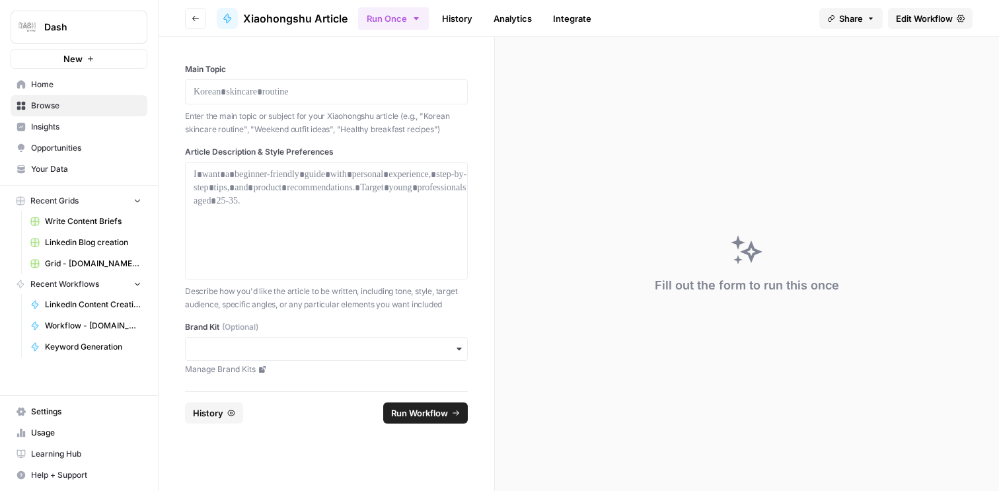
click at [923, 17] on span "Edit Workflow" at bounding box center [924, 18] width 57 height 13
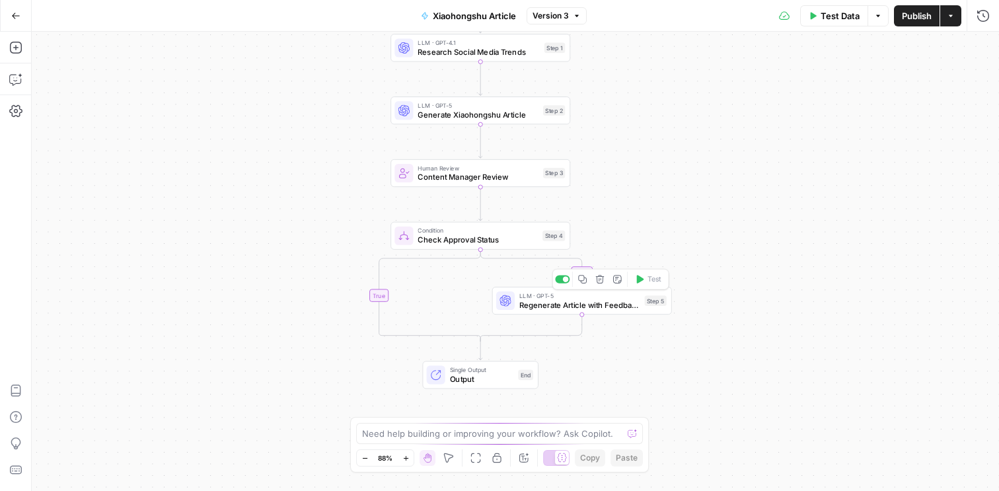
click at [543, 307] on span "Regenerate Article with Feedback" at bounding box center [579, 305] width 121 height 12
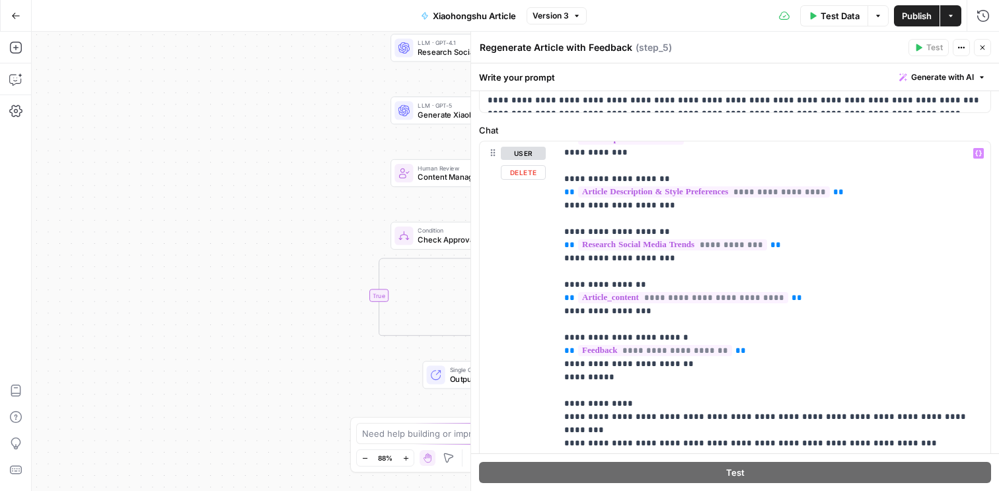
scroll to position [92, 0]
click at [983, 46] on icon "button" at bounding box center [983, 48] width 5 height 5
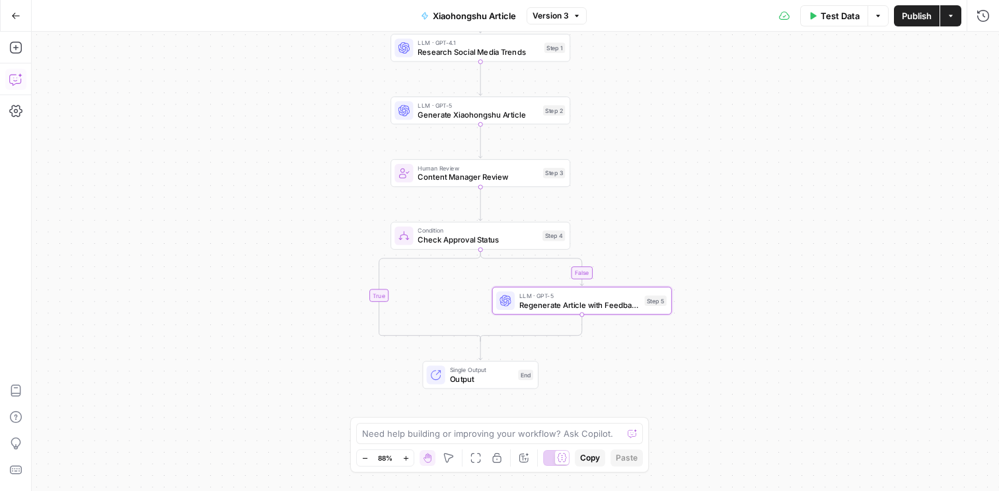
click at [13, 78] on icon "button" at bounding box center [13, 78] width 0 height 0
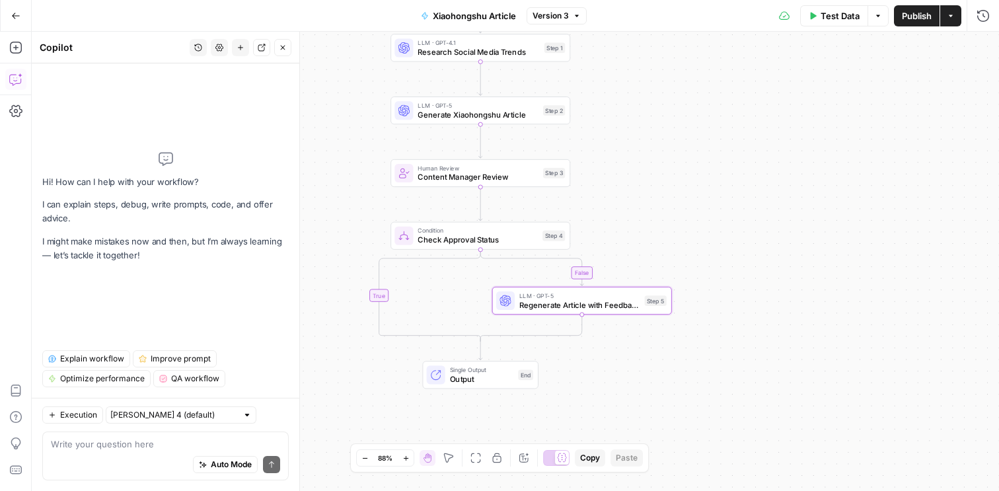
click at [130, 440] on textarea at bounding box center [165, 443] width 229 height 13
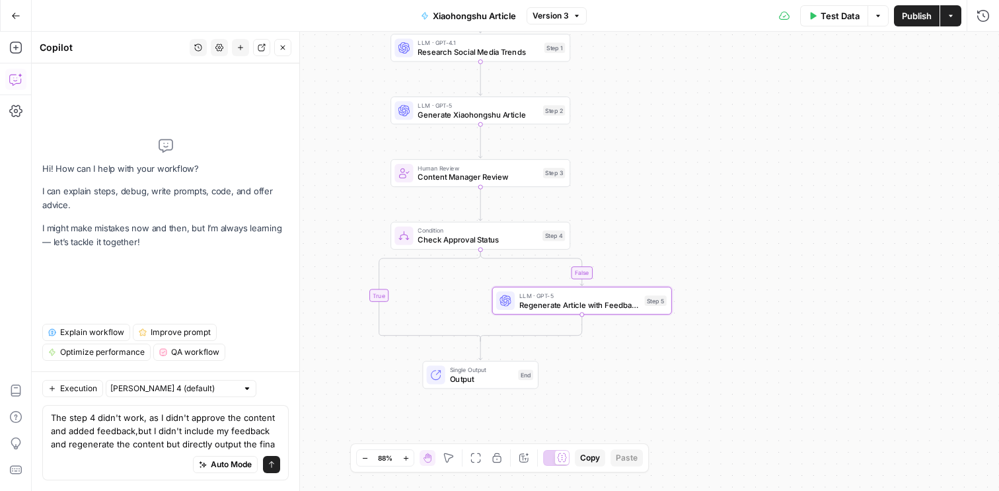
type textarea "The step 4 didn't work, as I didn't approve the content and added feedback,but …"
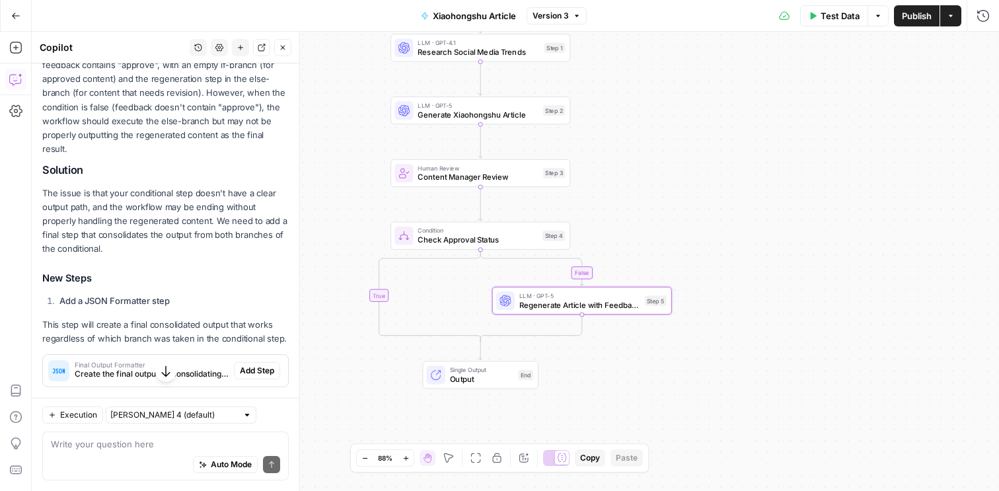
scroll to position [245, 0]
click at [157, 185] on p "The issue is that your conditional step doesn't have a clear output path, and t…" at bounding box center [165, 220] width 246 height 70
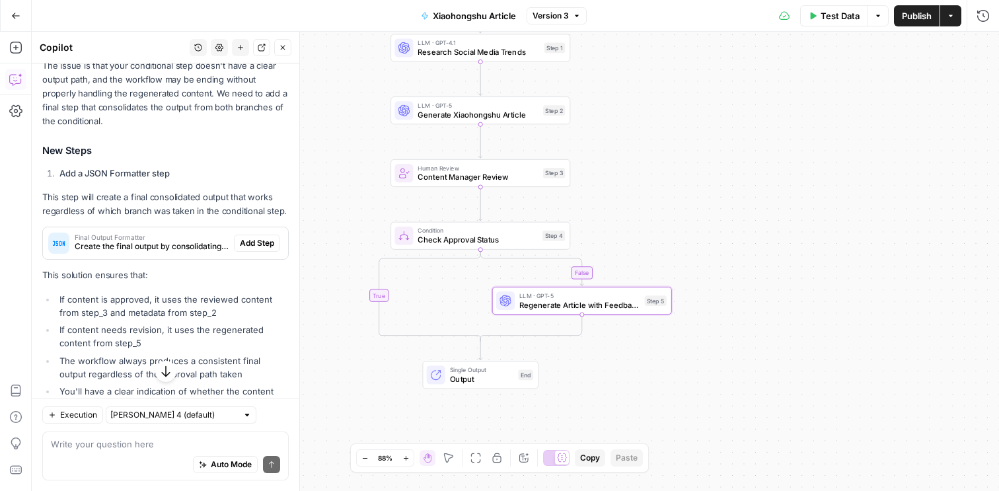
scroll to position [407, 0]
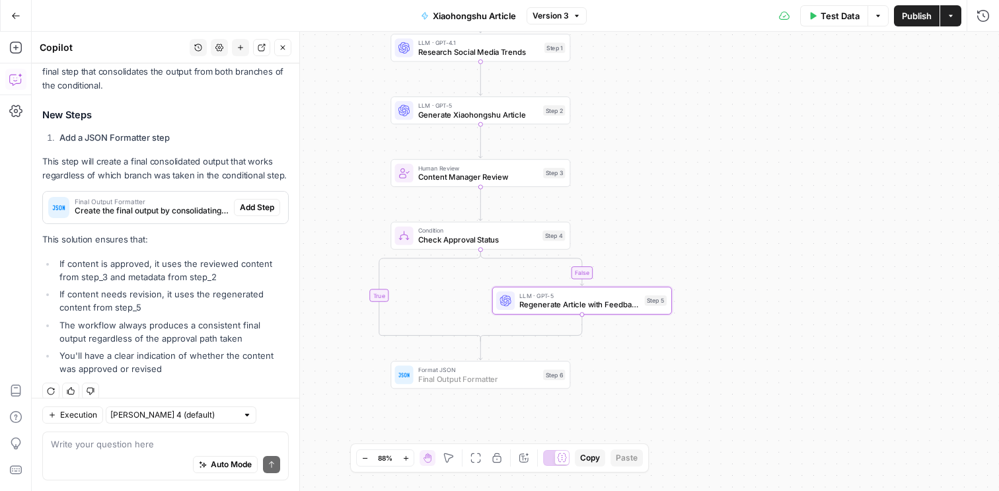
click at [258, 202] on span "Add Step" at bounding box center [257, 208] width 34 height 12
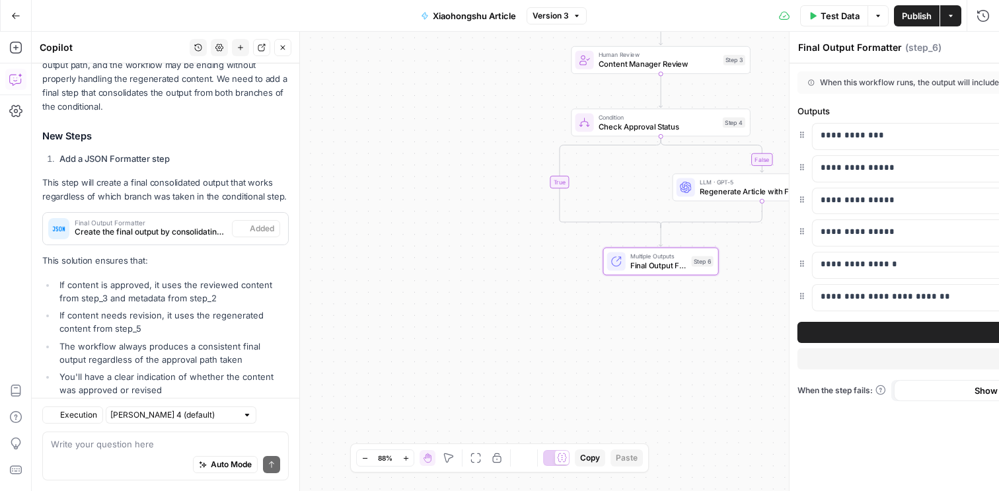
scroll to position [428, 0]
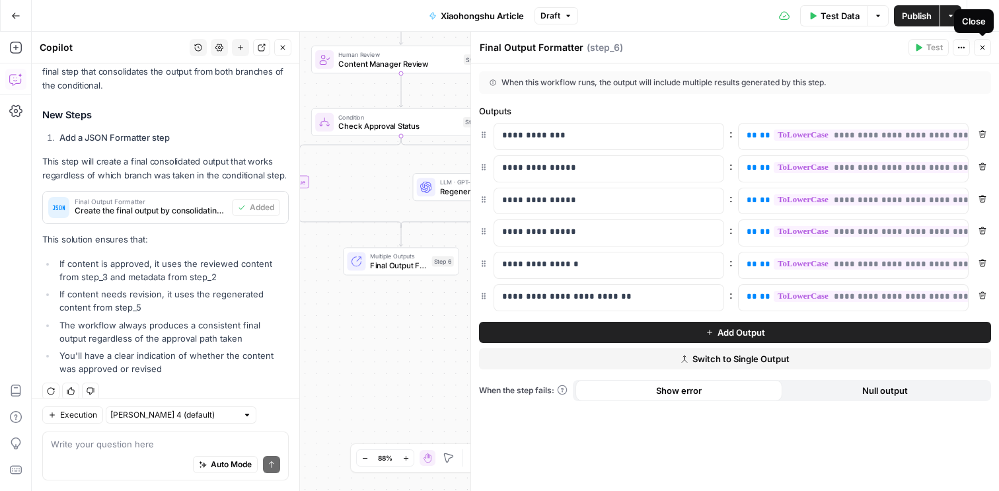
click at [986, 48] on span "Close" at bounding box center [986, 48] width 1 height 1
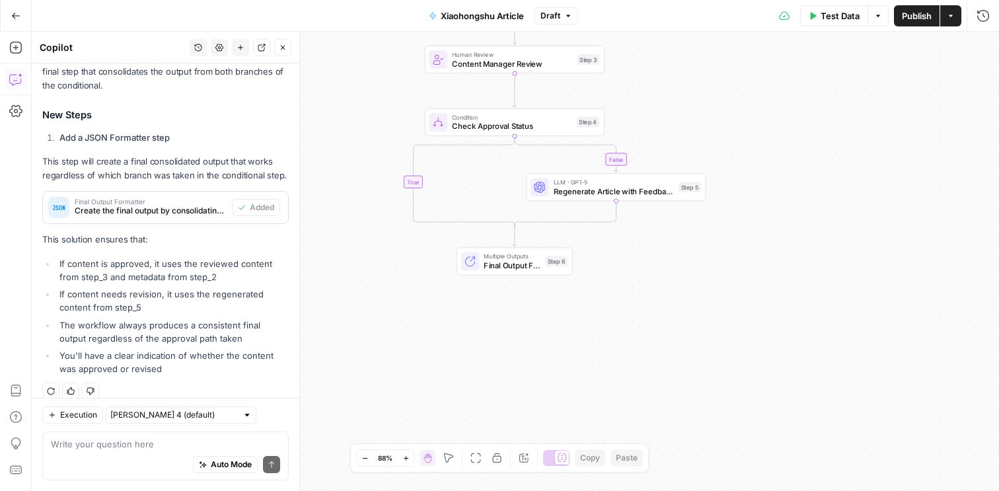
drag, startPoint x: 630, startPoint y: 264, endPoint x: 759, endPoint y: 265, distance: 128.9
click at [759, 265] on div "false true Workflow Input Settings Inputs LLM · GPT-4.1 Research Social Media T…" at bounding box center [515, 261] width 967 height 459
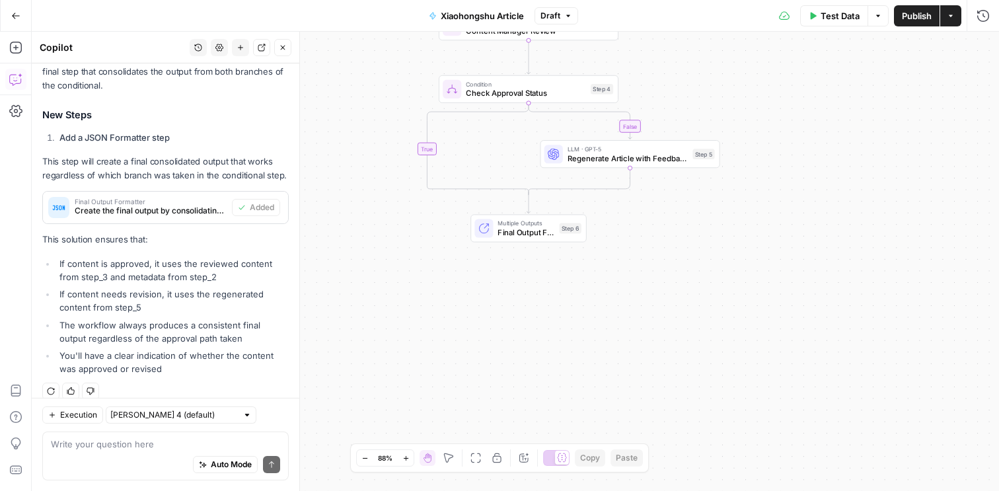
drag, startPoint x: 668, startPoint y: 118, endPoint x: 667, endPoint y: 85, distance: 33.7
click at [667, 85] on div "false true Workflow Input Settings Inputs LLM · GPT-4.1 Research Social Media T…" at bounding box center [515, 261] width 967 height 459
click at [581, 155] on span "Regenerate Article with Feedback" at bounding box center [628, 159] width 121 height 12
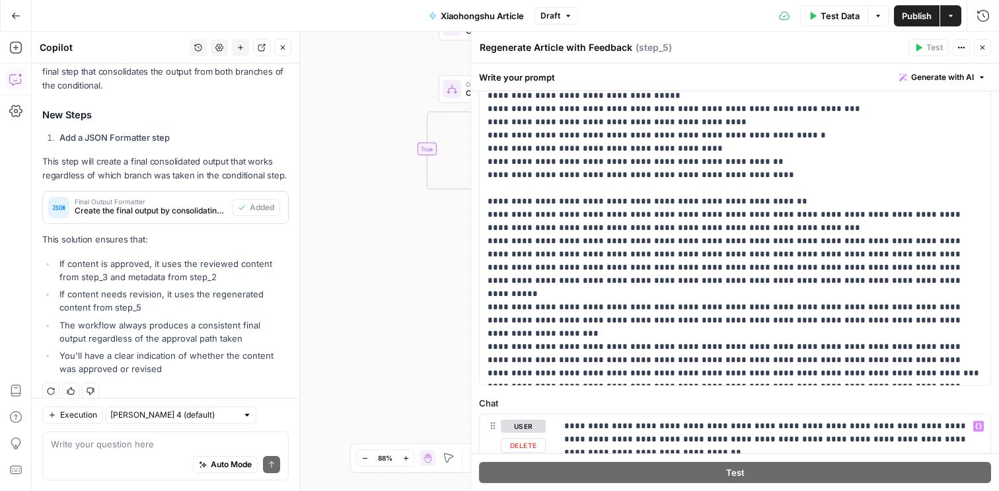
scroll to position [0, 0]
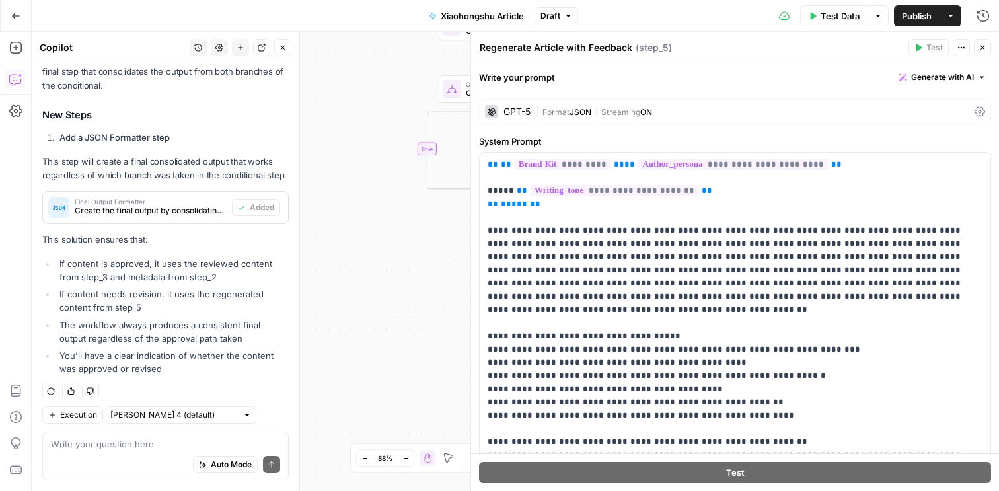
click at [982, 38] on span "E" at bounding box center [980, 44] width 10 height 13
click at [985, 51] on icon "button" at bounding box center [983, 48] width 8 height 8
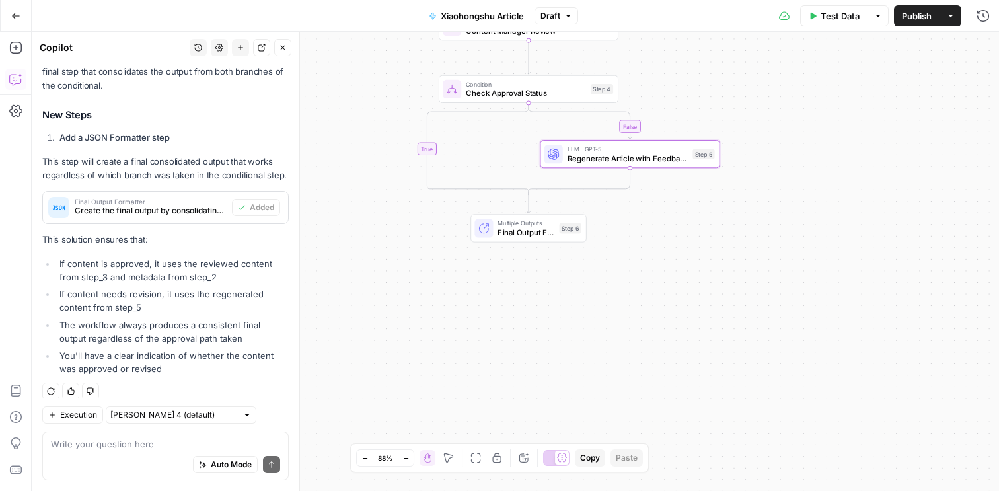
click at [920, 8] on button "Publish" at bounding box center [917, 15] width 46 height 21
click at [693, 159] on div "LLM · GPT-5 Regenerate Article with Feedback Step 5 Copy step Delete step Add N…" at bounding box center [630, 154] width 170 height 20
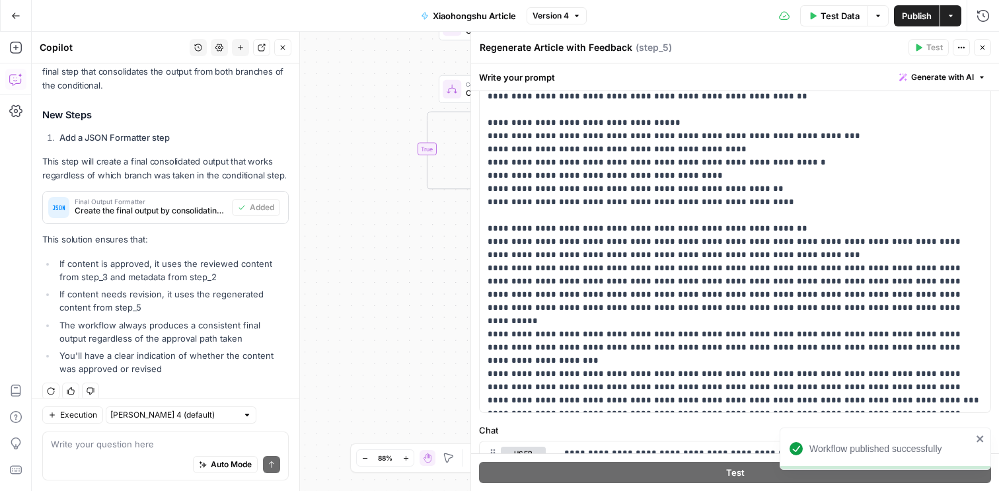
scroll to position [269, 0]
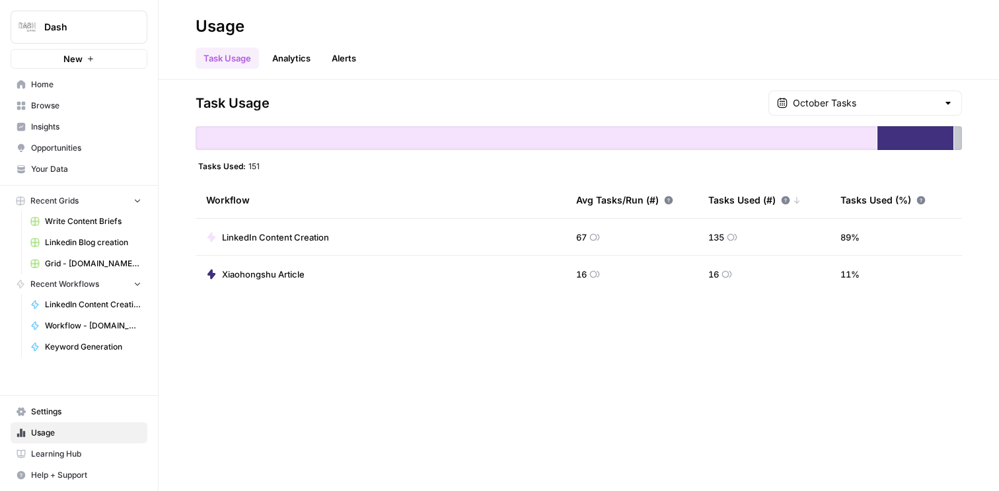
click at [270, 63] on link "Analytics" at bounding box center [291, 58] width 54 height 21
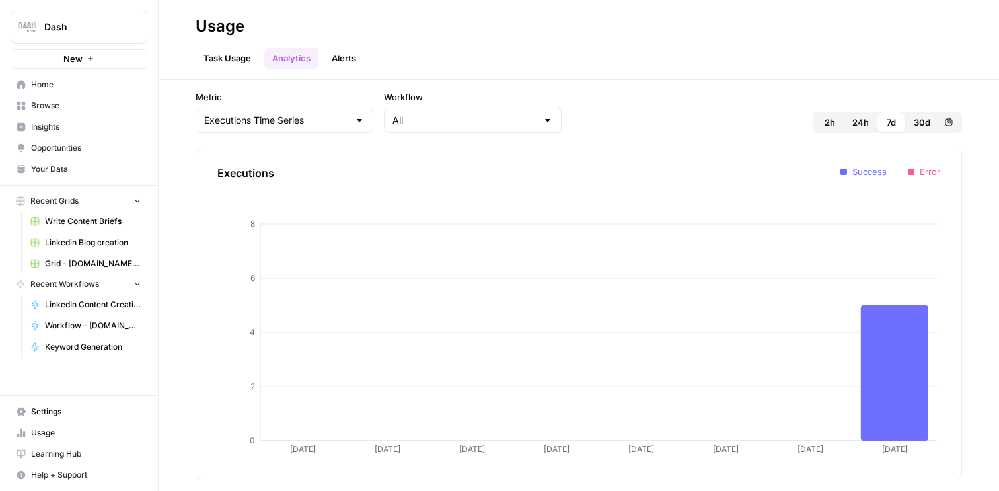
click at [342, 56] on link "Alerts" at bounding box center [344, 58] width 40 height 21
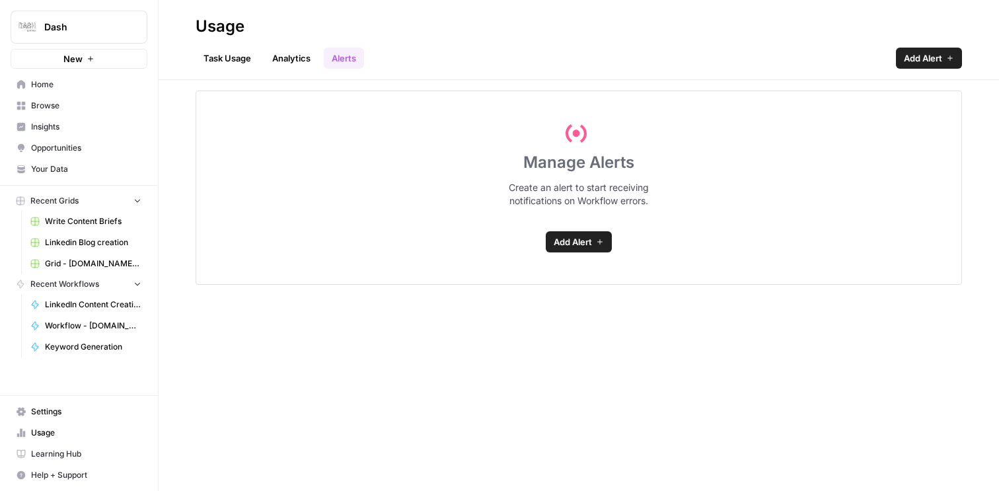
click at [231, 60] on link "Task Usage" at bounding box center [227, 58] width 63 height 21
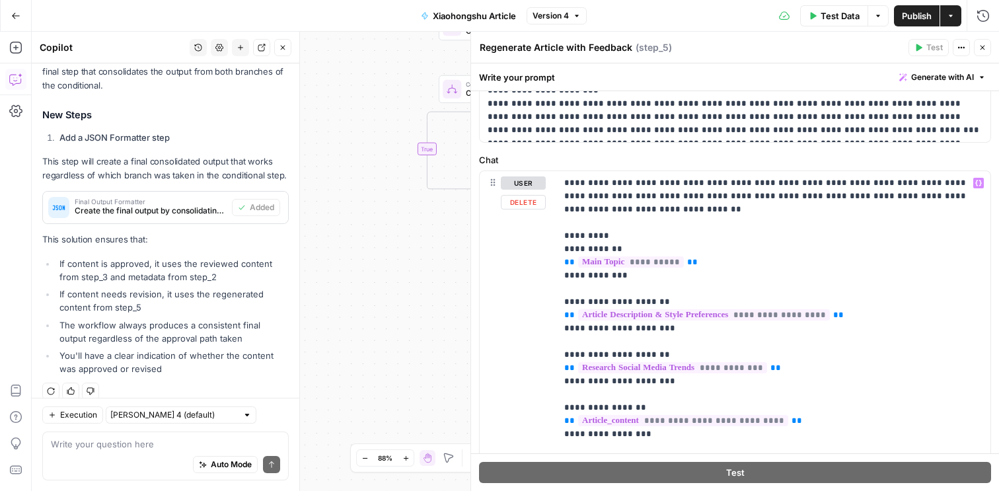
scroll to position [93, 0]
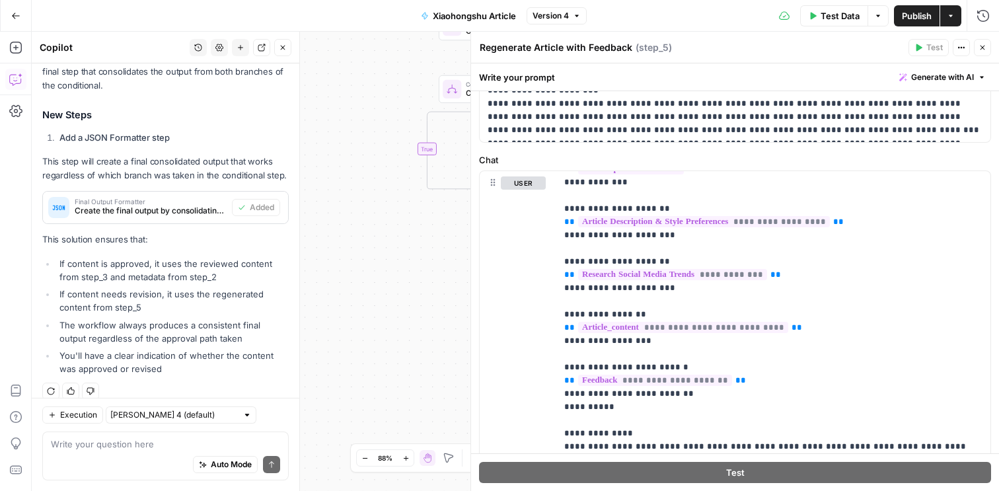
click at [985, 46] on icon "button" at bounding box center [983, 48] width 8 height 8
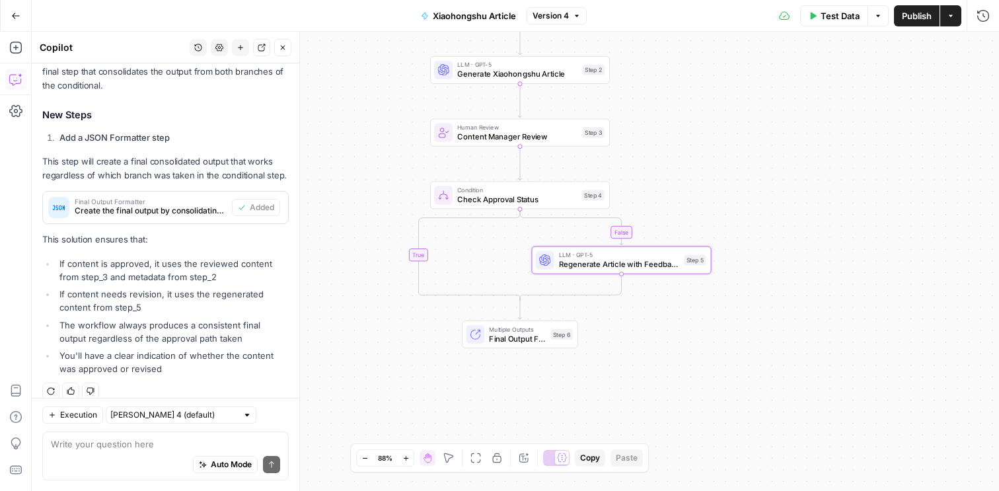
click at [505, 140] on span "Content Manager Review" at bounding box center [517, 137] width 121 height 12
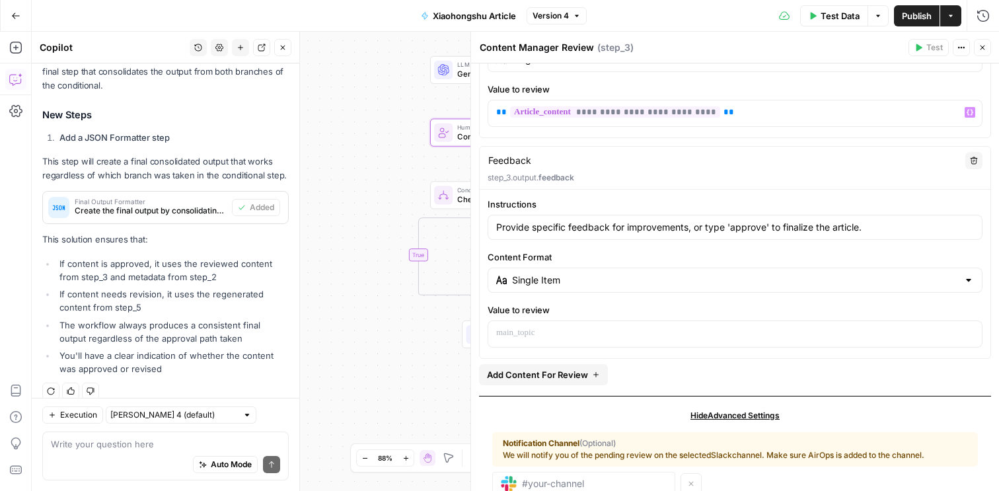
scroll to position [206, 0]
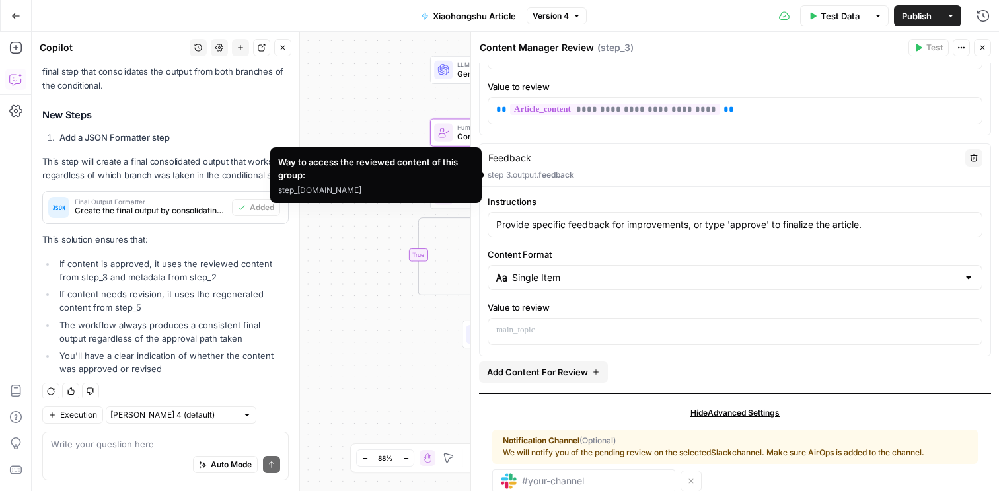
click at [550, 173] on span "feedback" at bounding box center [557, 175] width 36 height 10
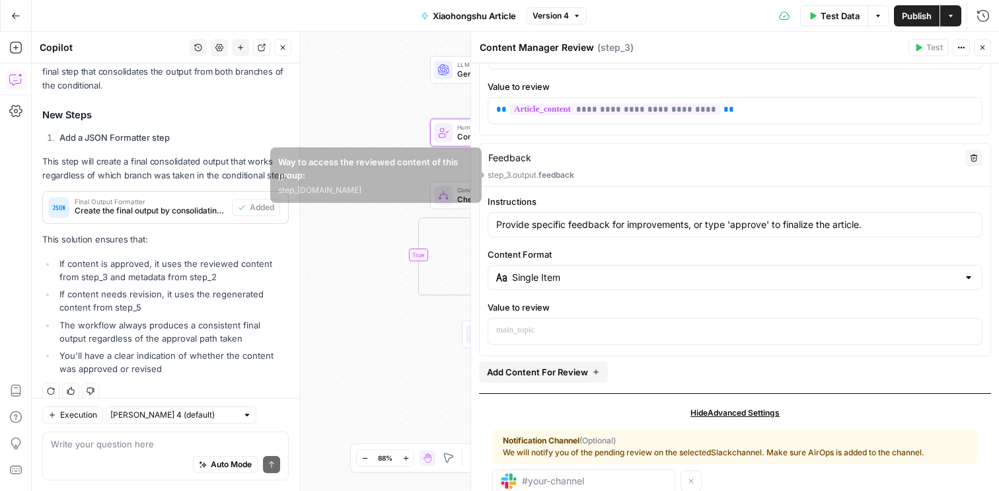
click at [560, 176] on span "feedback" at bounding box center [557, 175] width 36 height 10
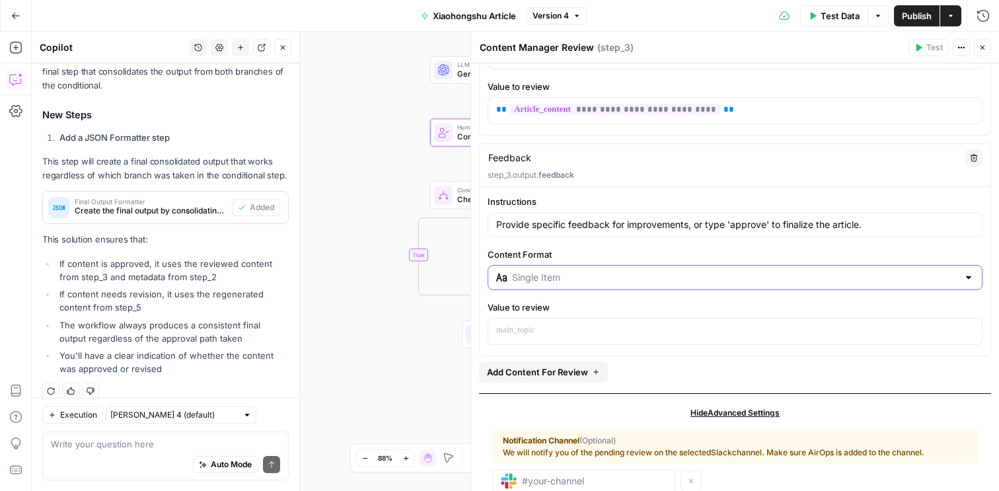
click at [582, 278] on input "Content Format" at bounding box center [735, 277] width 446 height 13
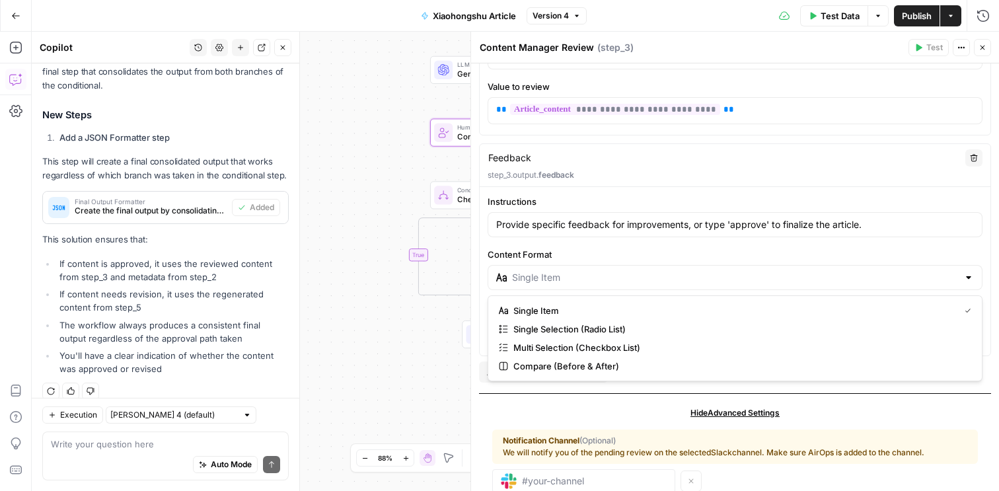
type input "Single Item"
click at [587, 246] on div "Instructions Provide specific feedback for improvements, or type 'approve' to f…" at bounding box center [735, 270] width 511 height 150
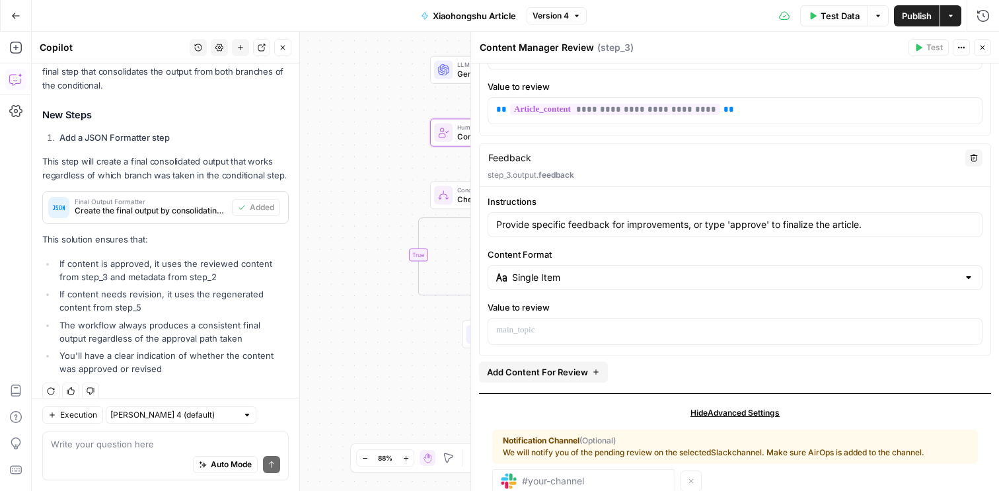
scroll to position [239, 0]
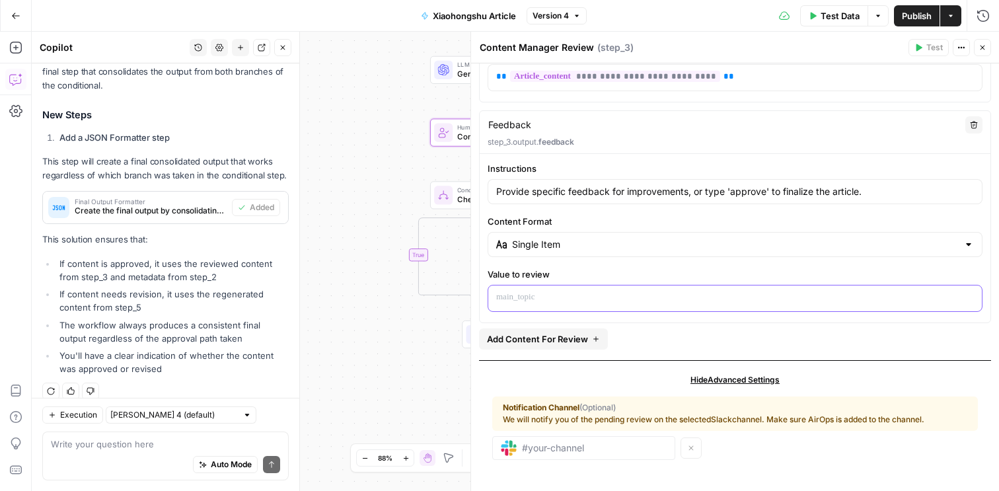
click at [564, 291] on p at bounding box center [735, 297] width 478 height 13
click at [614, 274] on label "Value to review" at bounding box center [735, 274] width 495 height 13
click at [582, 337] on span "Add Content For Review" at bounding box center [537, 338] width 101 height 13
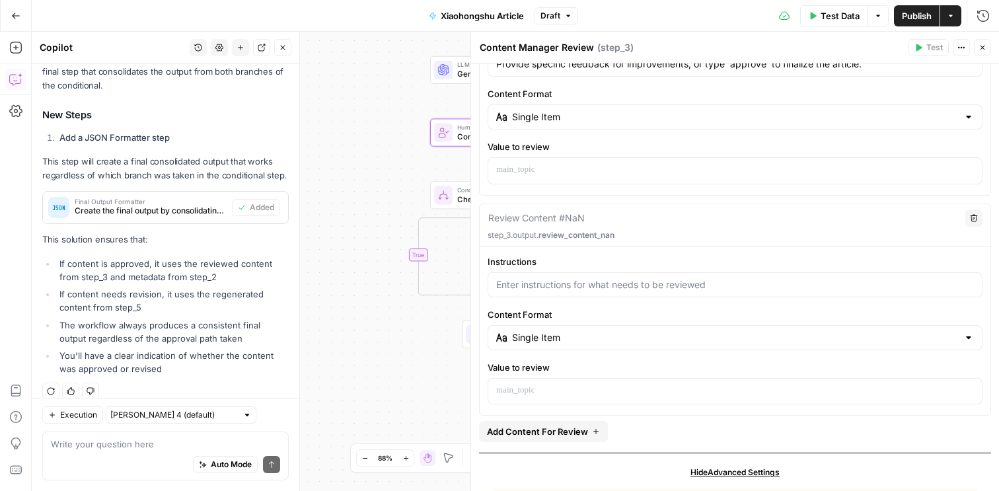
scroll to position [362, 0]
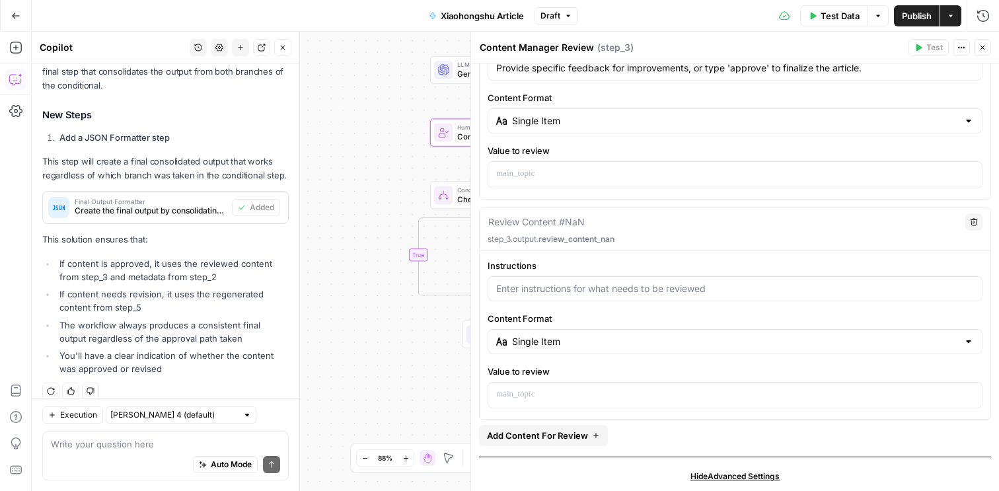
click at [974, 220] on icon "button" at bounding box center [974, 222] width 8 height 8
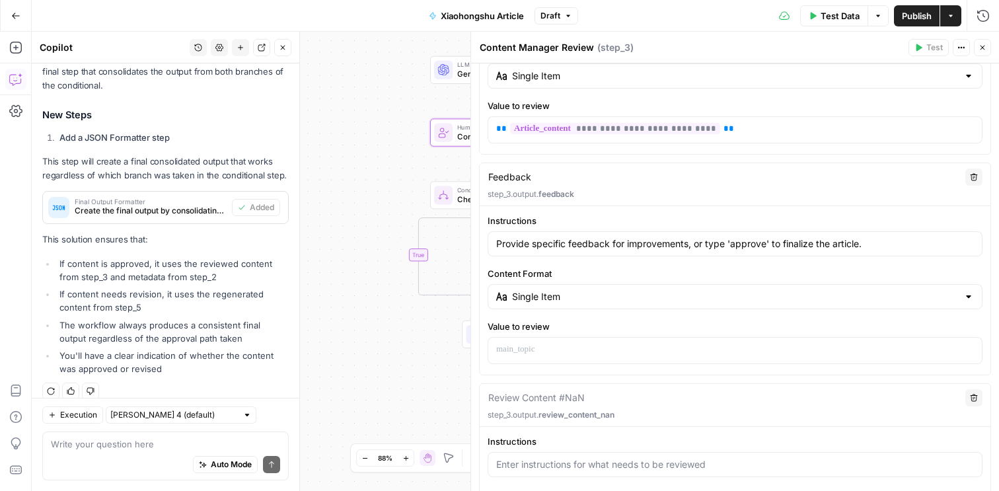
scroll to position [139, 0]
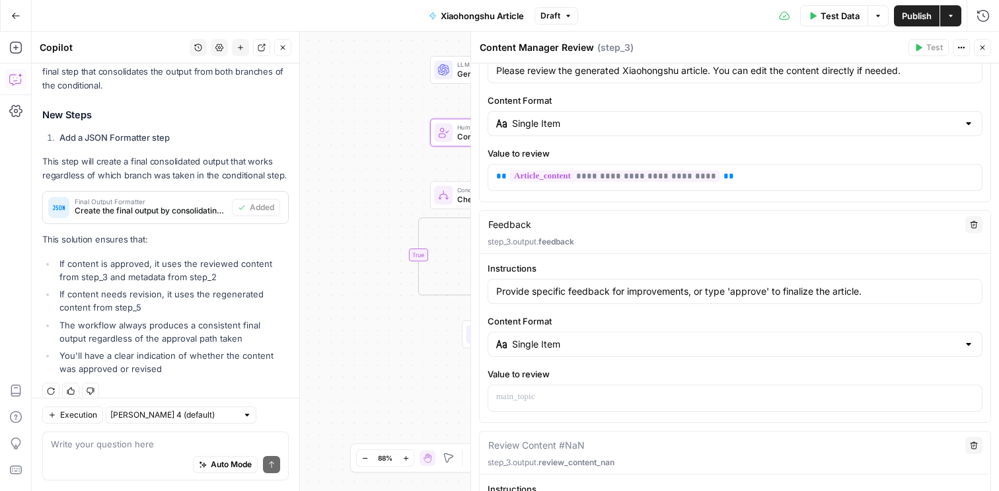
click at [982, 44] on icon "button" at bounding box center [983, 48] width 8 height 8
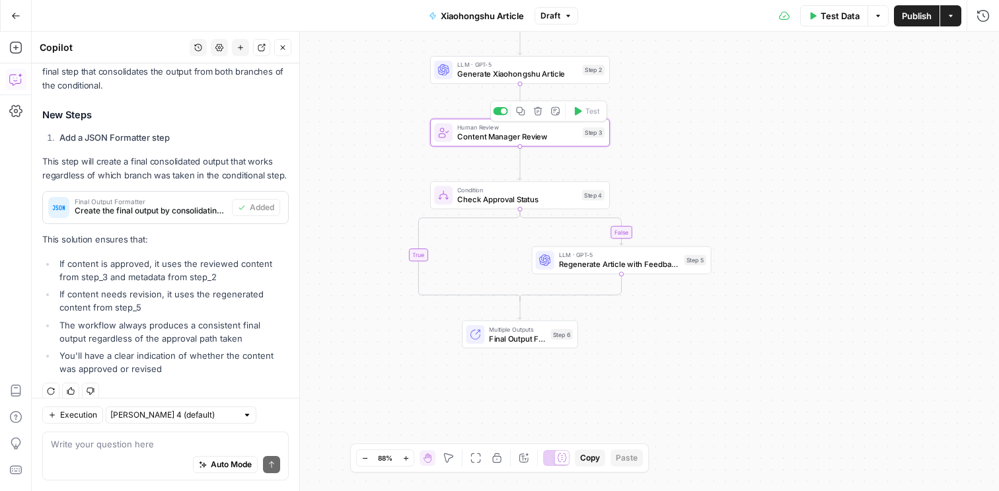
click at [550, 133] on span "Content Manager Review" at bounding box center [517, 137] width 121 height 12
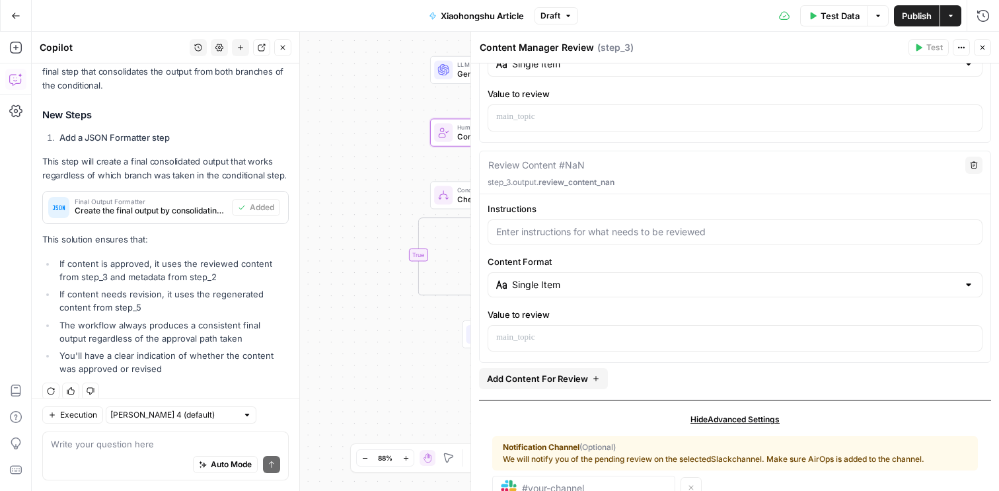
scroll to position [402, 0]
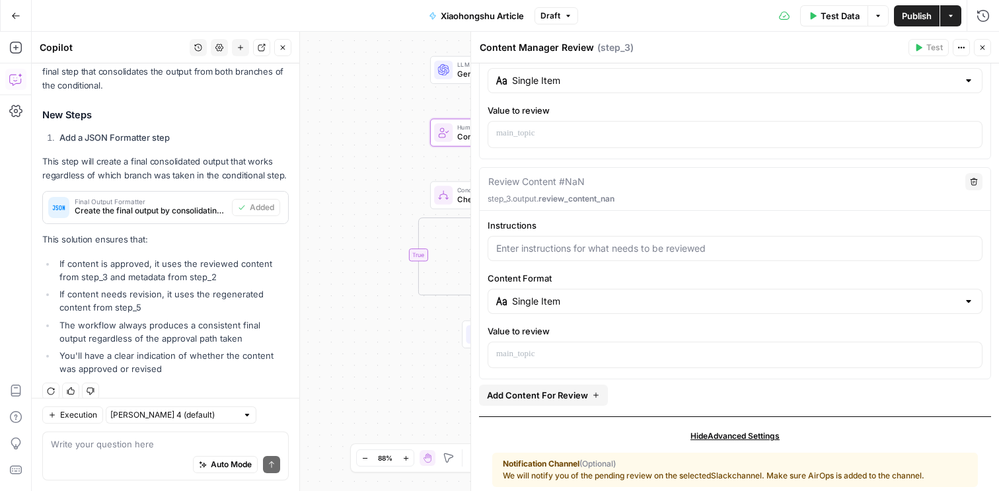
click at [977, 179] on icon "button" at bounding box center [974, 181] width 7 height 7
click at [983, 42] on button "Close" at bounding box center [982, 47] width 17 height 17
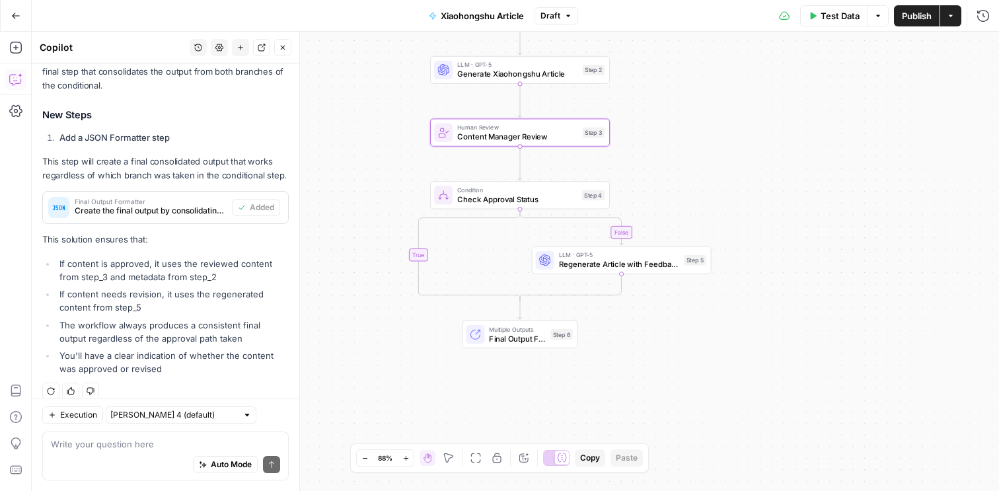
click at [919, 23] on button "Publish" at bounding box center [917, 15] width 46 height 21
click at [17, 17] on icon "button" at bounding box center [15, 15] width 9 height 9
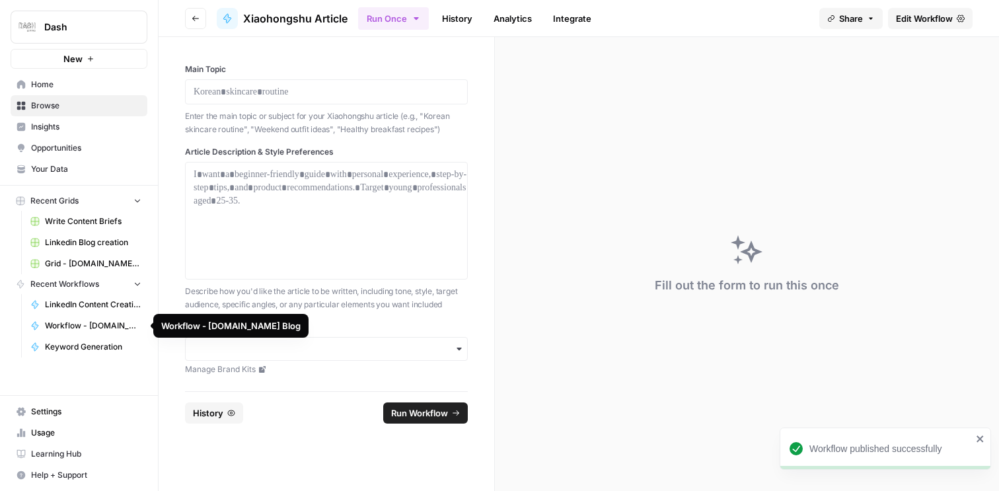
click at [85, 307] on span "LinkedIn Content Creation" at bounding box center [93, 305] width 96 height 12
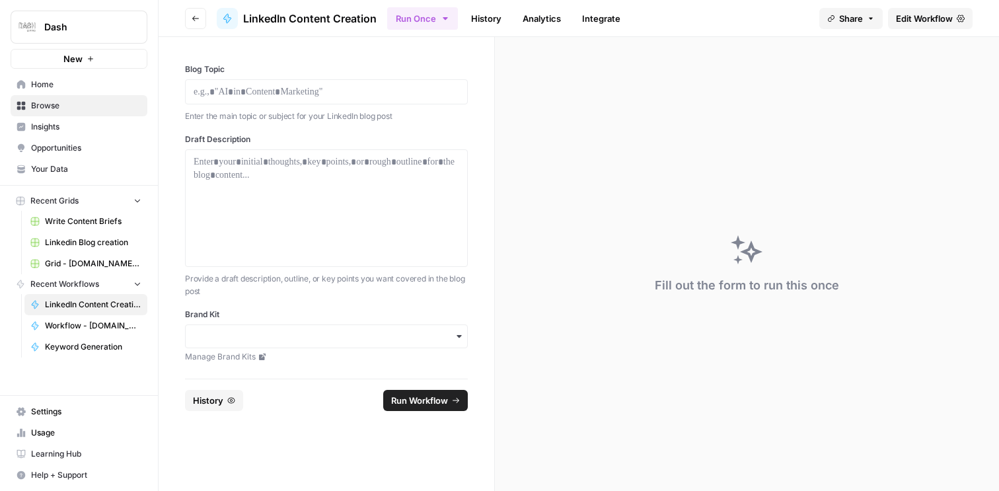
click at [944, 20] on span "Edit Workflow" at bounding box center [924, 18] width 57 height 13
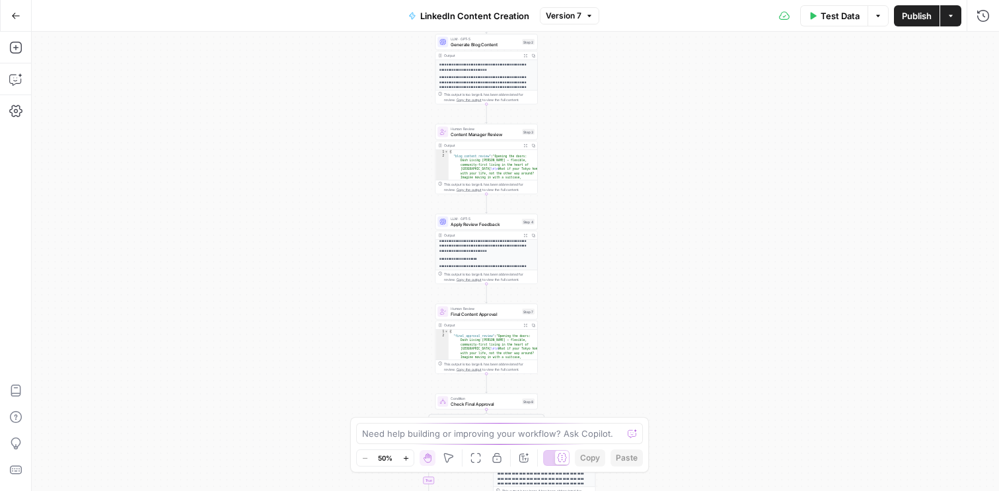
scroll to position [124, 0]
click at [479, 136] on span "Content Manager Review" at bounding box center [485, 134] width 69 height 7
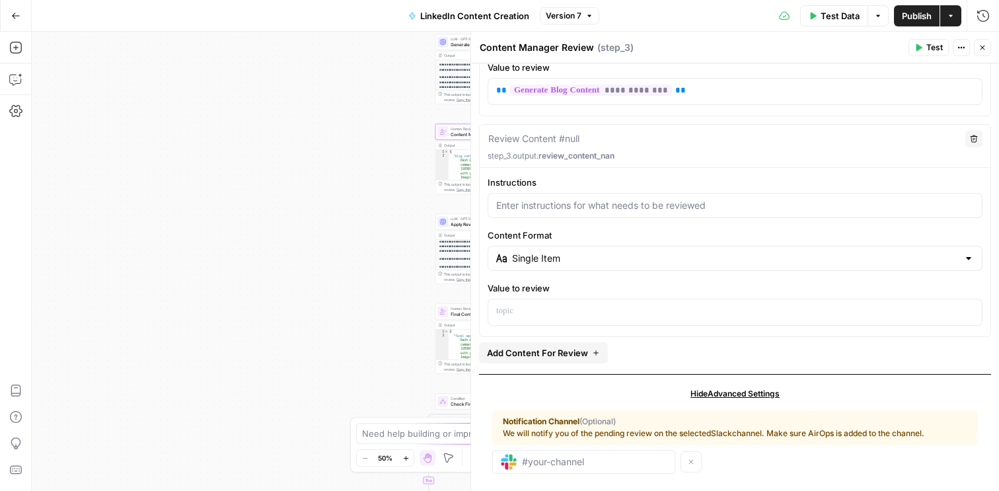
scroll to position [239, 0]
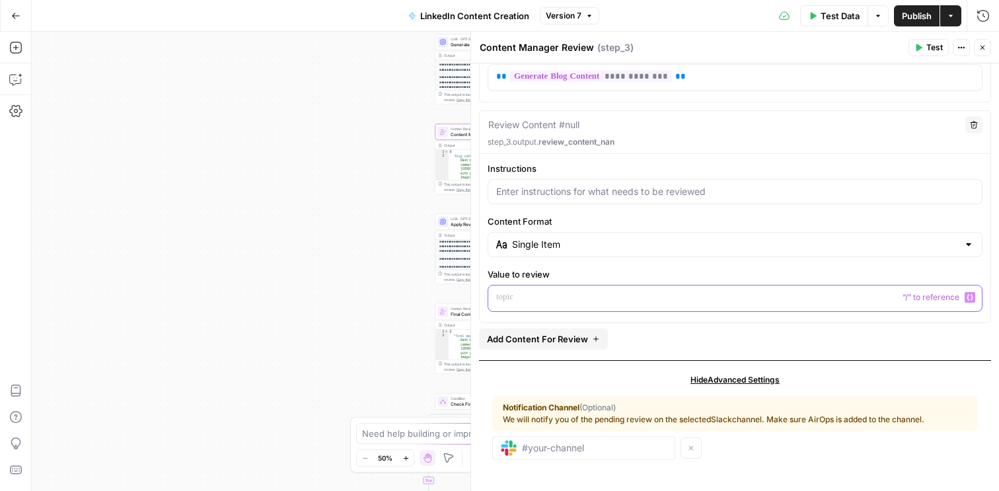
click at [585, 295] on p at bounding box center [735, 297] width 478 height 13
click at [624, 258] on div "Instructions Content Format Single Item Value to review “/” to reference Variab…" at bounding box center [735, 237] width 511 height 150
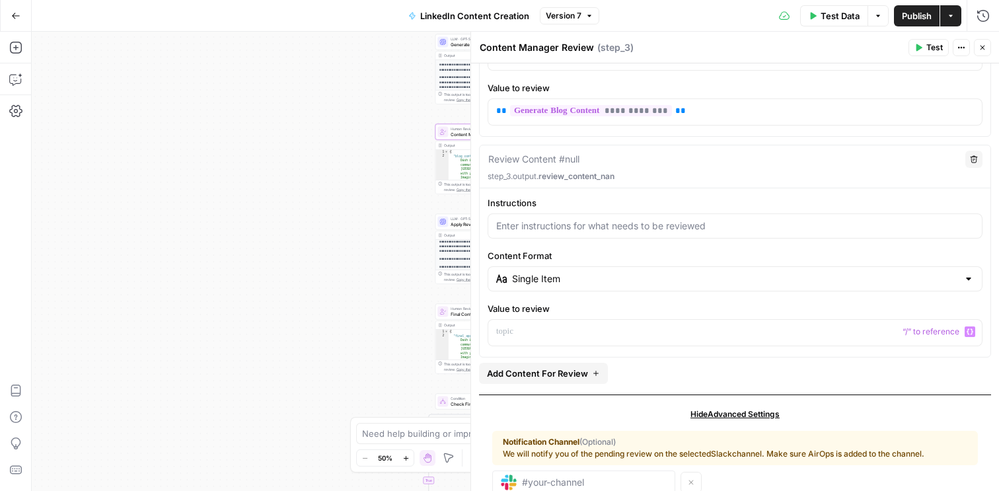
scroll to position [215, 0]
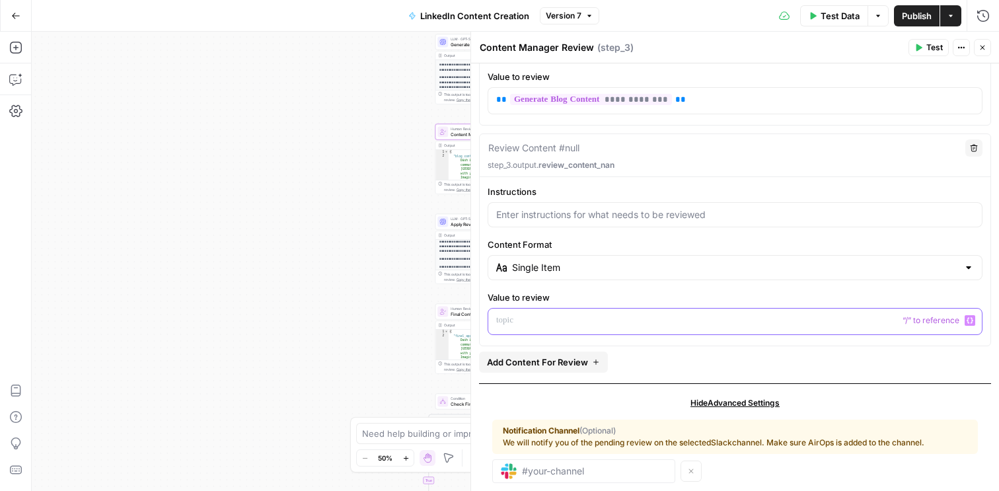
click at [592, 325] on p at bounding box center [735, 320] width 478 height 13
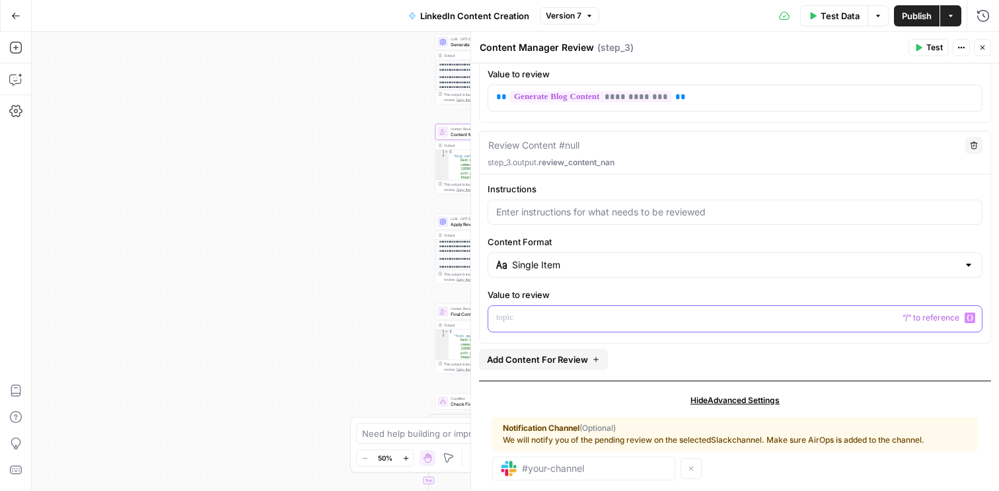
scroll to position [239, 0]
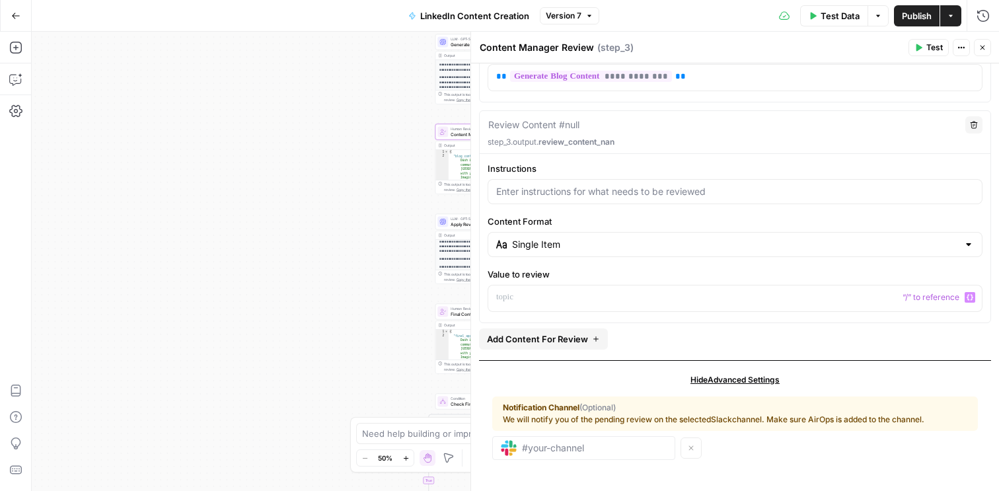
click at [985, 46] on icon "button" at bounding box center [983, 48] width 8 height 8
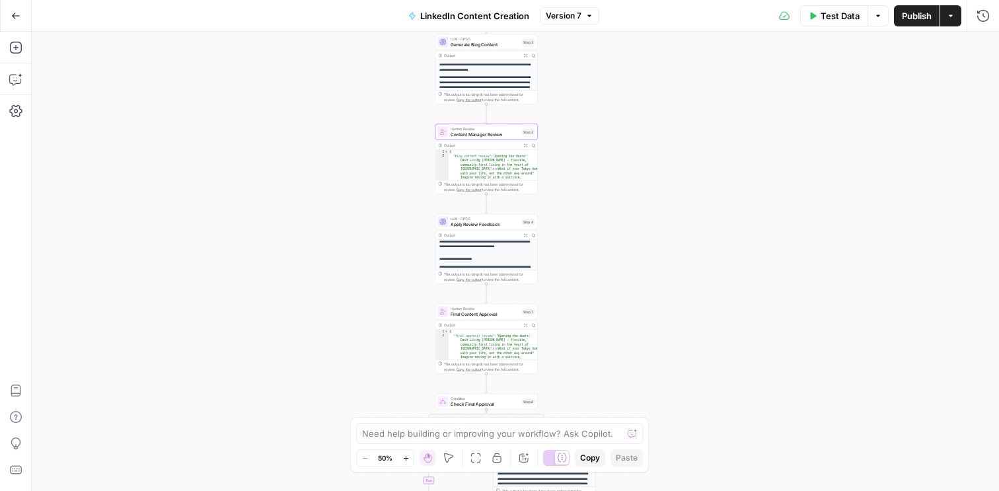
click at [461, 227] on span "Apply Review Feedback" at bounding box center [485, 224] width 69 height 7
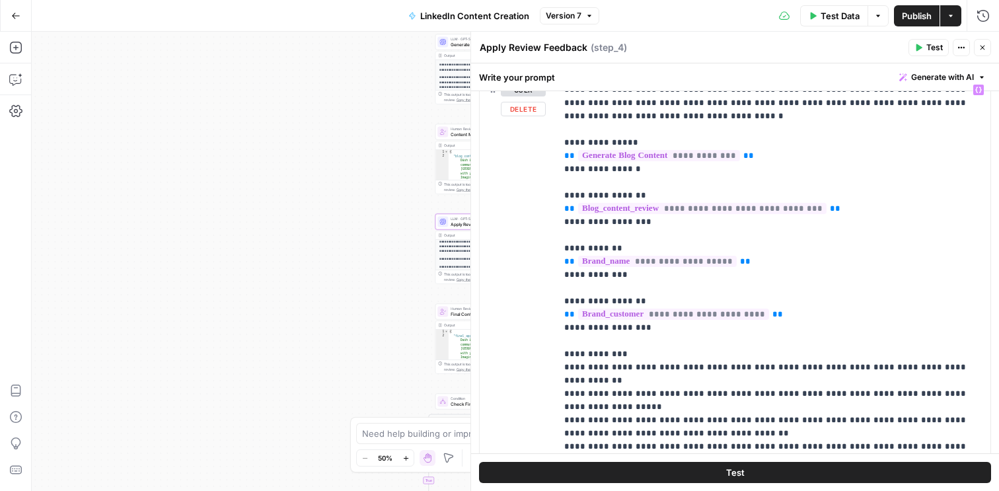
scroll to position [180, 0]
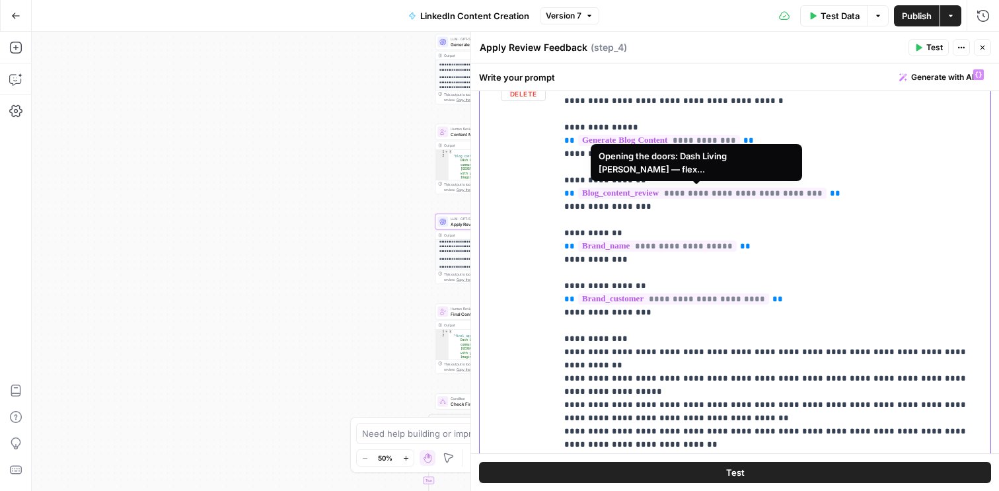
click at [732, 195] on span "**********" at bounding box center [702, 193] width 248 height 11
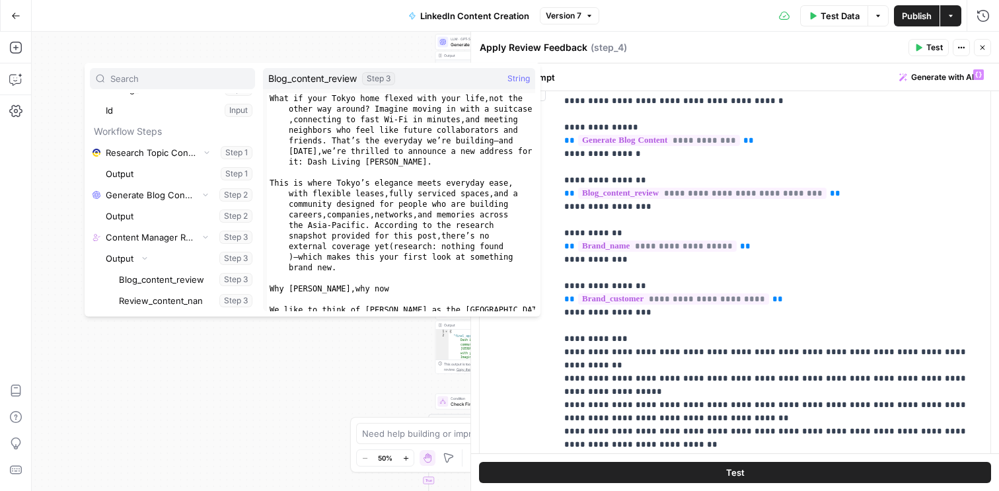
scroll to position [52, 0]
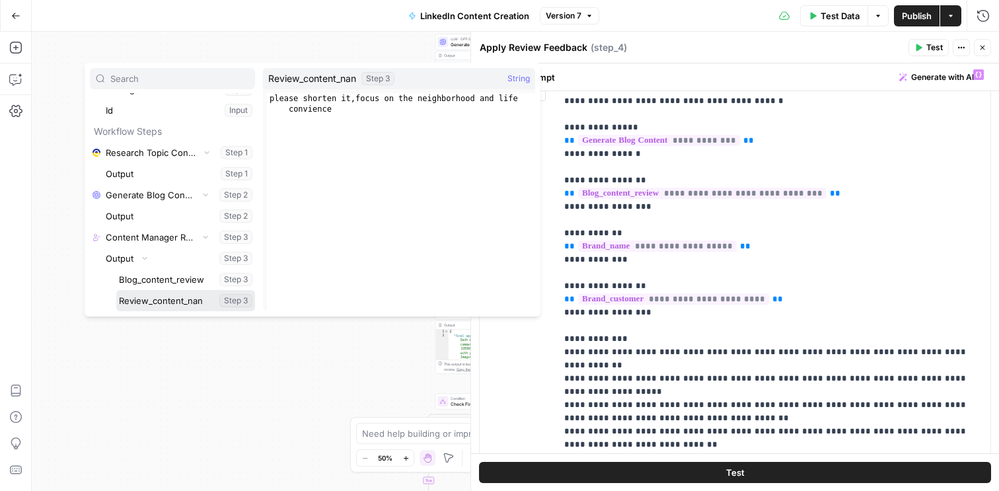
click at [175, 302] on button "Select variable Review_content_nan" at bounding box center [185, 300] width 139 height 21
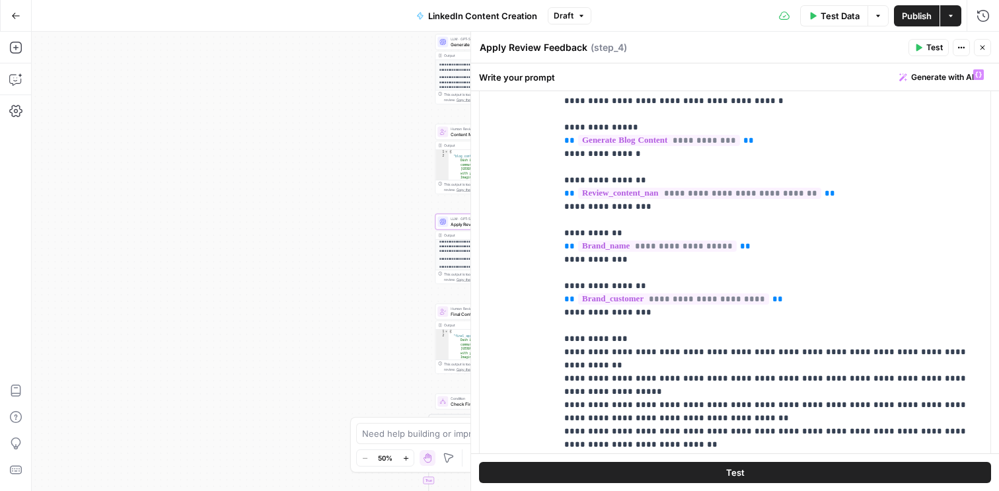
click at [983, 46] on icon "button" at bounding box center [983, 48] width 5 height 5
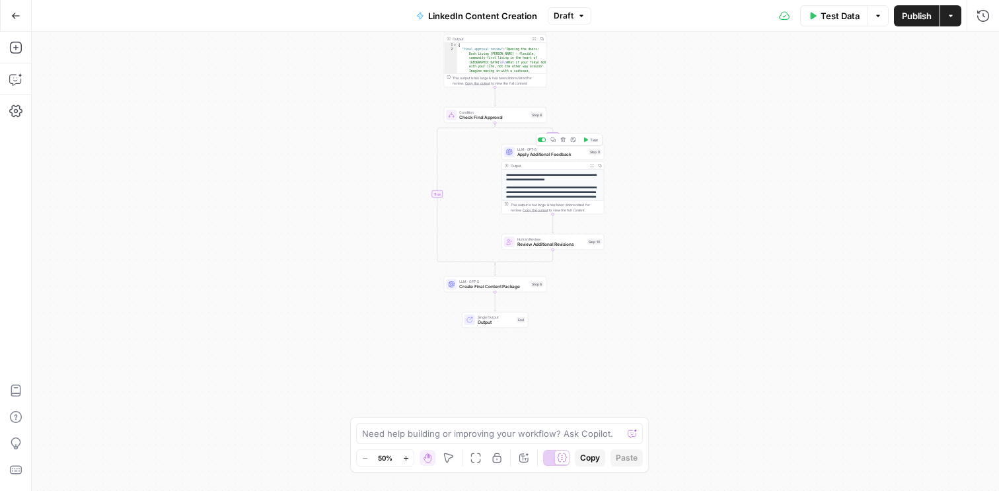
click at [525, 157] on span "Apply Additional Feedback" at bounding box center [551, 154] width 69 height 7
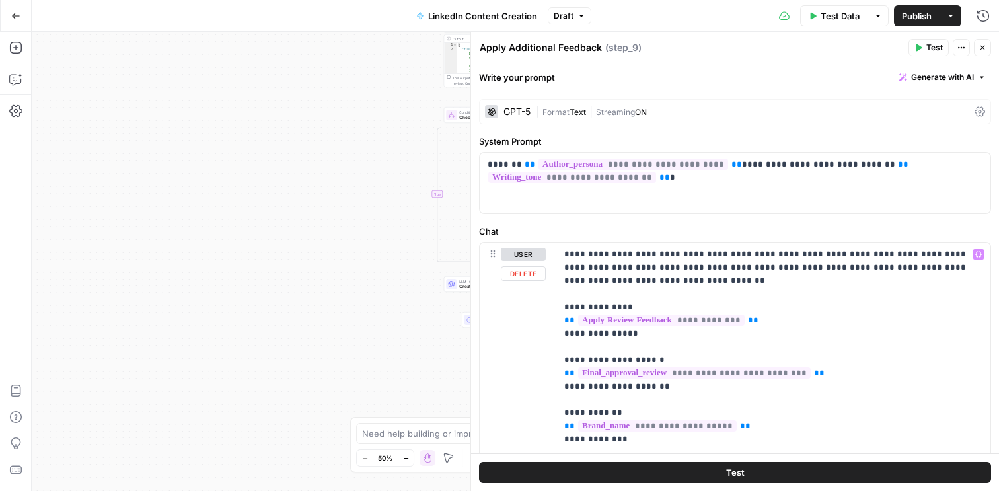
scroll to position [27, 0]
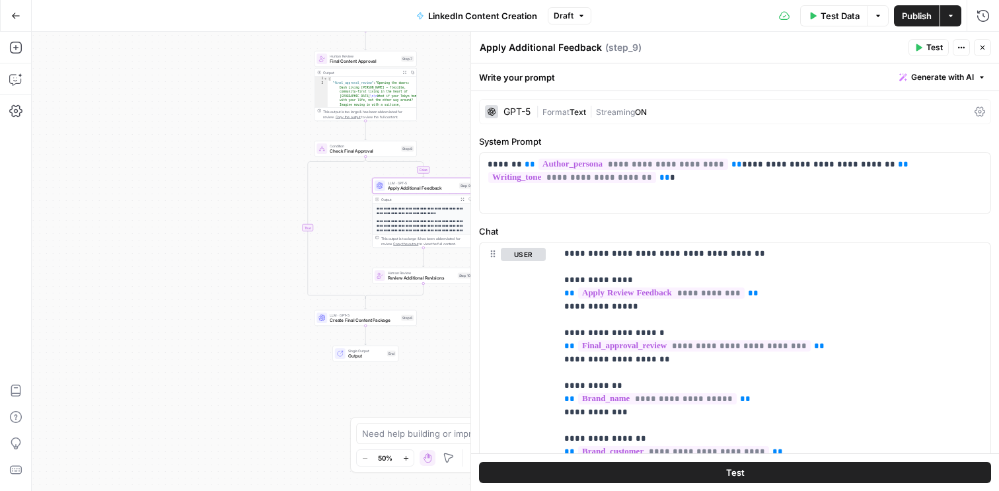
drag, startPoint x: 327, startPoint y: 248, endPoint x: 198, endPoint y: 282, distance: 133.8
click at [198, 282] on div "**********" at bounding box center [515, 261] width 967 height 459
click at [751, 346] on span "**********" at bounding box center [694, 345] width 233 height 11
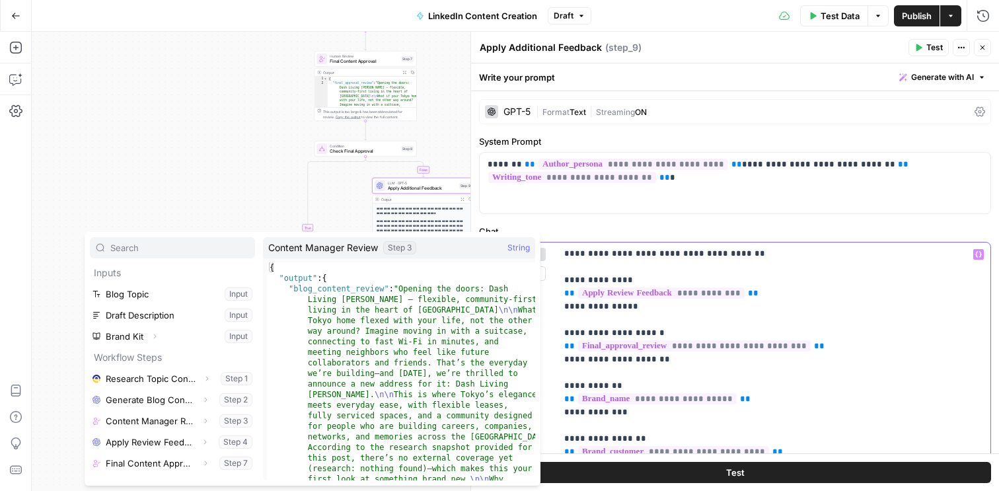
click at [805, 314] on p "**********" at bounding box center [773, 498] width 418 height 555
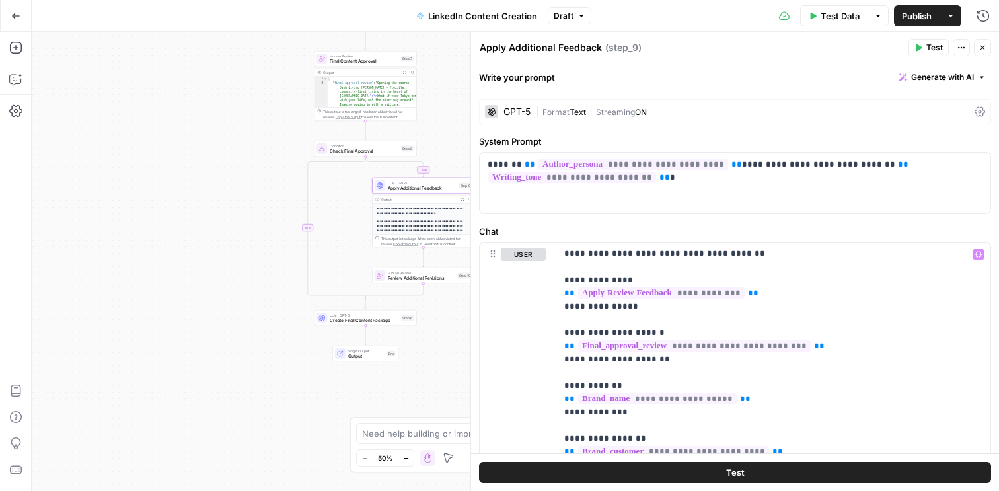
click at [983, 52] on button "Close" at bounding box center [982, 47] width 17 height 17
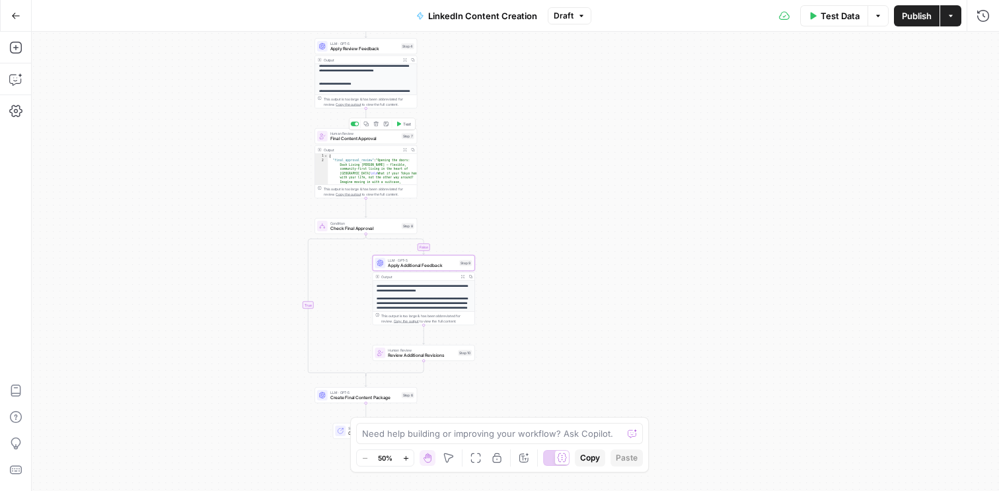
type textarea "**********"
click at [353, 137] on span "Final Content Approval" at bounding box center [364, 138] width 69 height 7
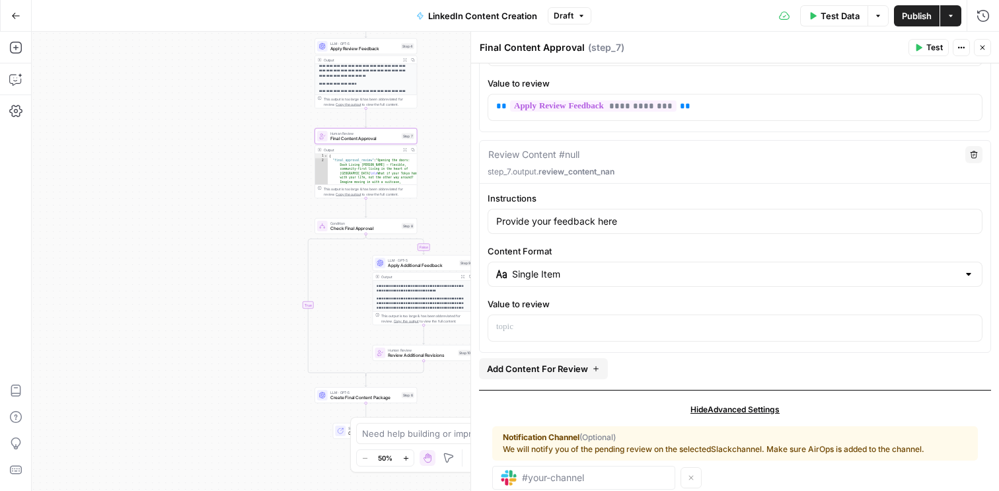
scroll to position [239, 0]
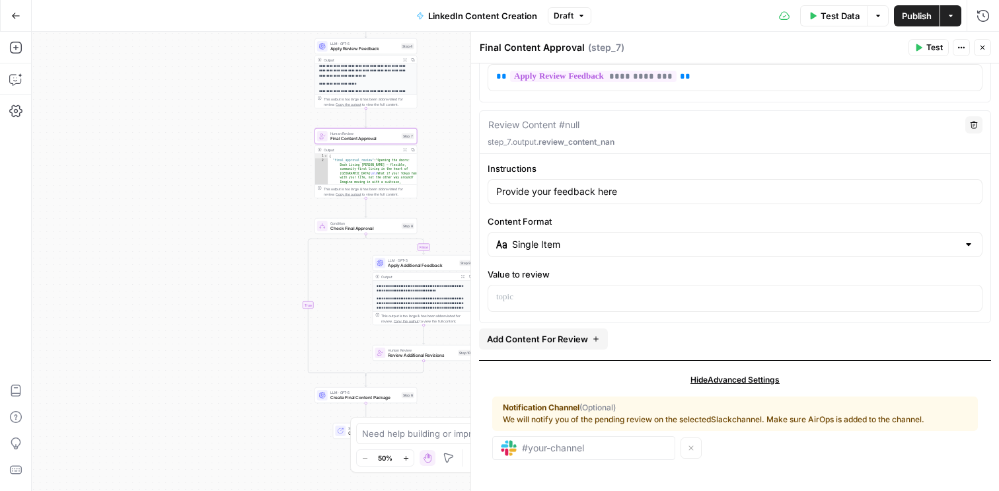
click at [983, 44] on icon "button" at bounding box center [983, 48] width 8 height 8
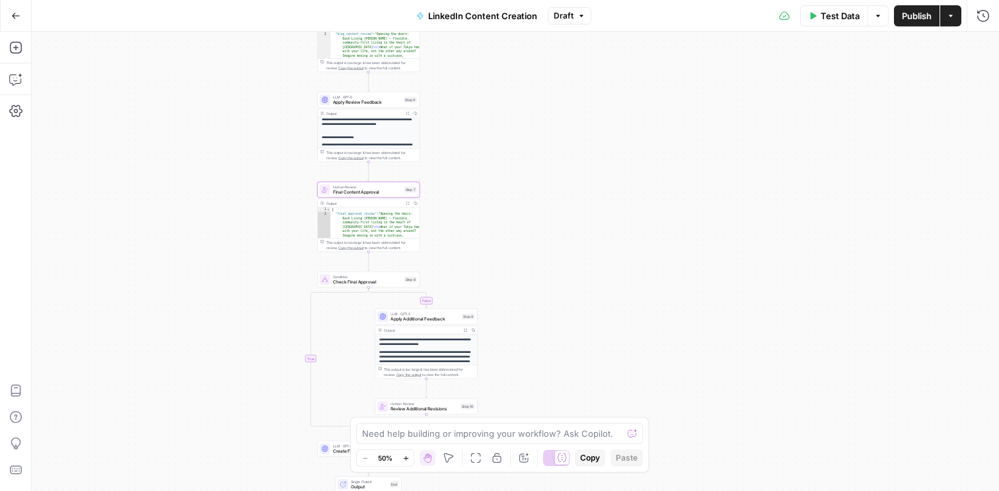
drag, startPoint x: 564, startPoint y: 145, endPoint x: 567, endPoint y: 120, distance: 24.6
click at [567, 120] on div "**********" at bounding box center [515, 261] width 967 height 459
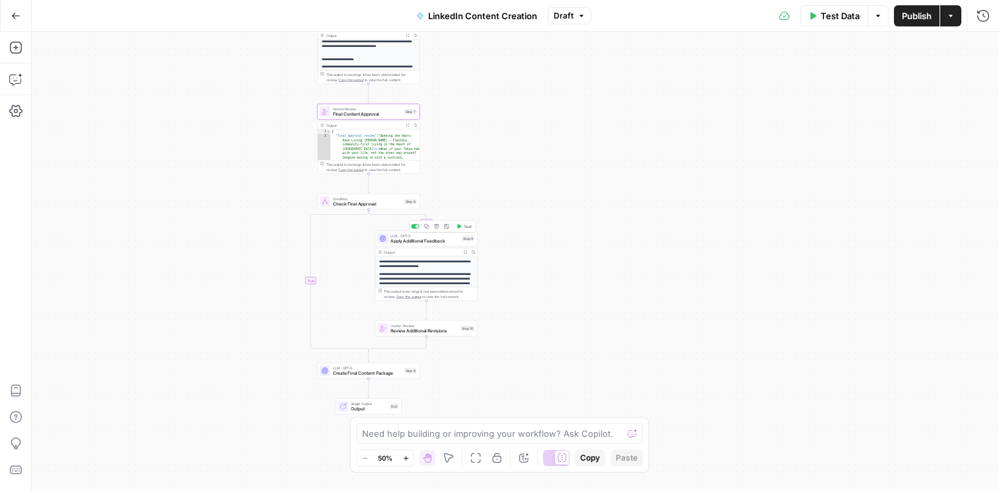
click at [439, 241] on span "Apply Additional Feedback" at bounding box center [425, 241] width 69 height 7
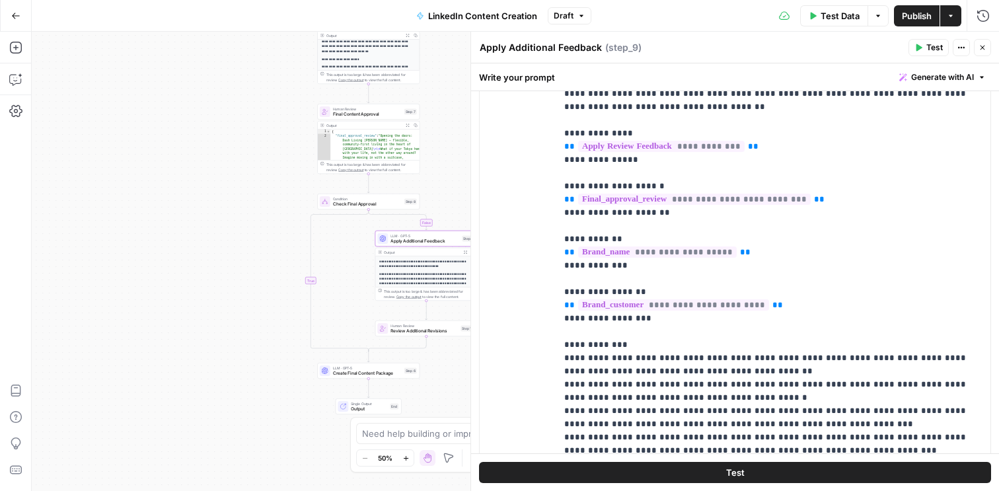
scroll to position [177, 0]
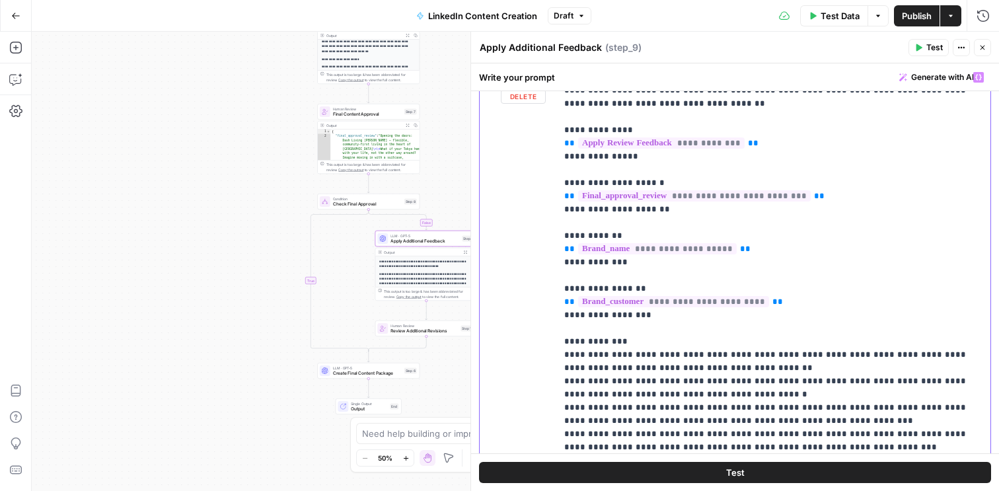
click at [745, 194] on span "**********" at bounding box center [694, 195] width 233 height 11
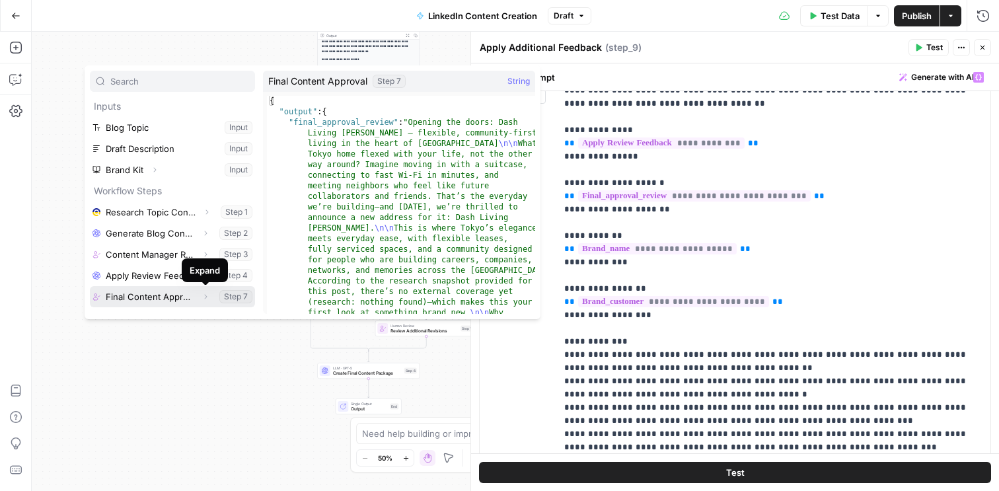
click at [206, 297] on icon "button" at bounding box center [206, 297] width 3 height 5
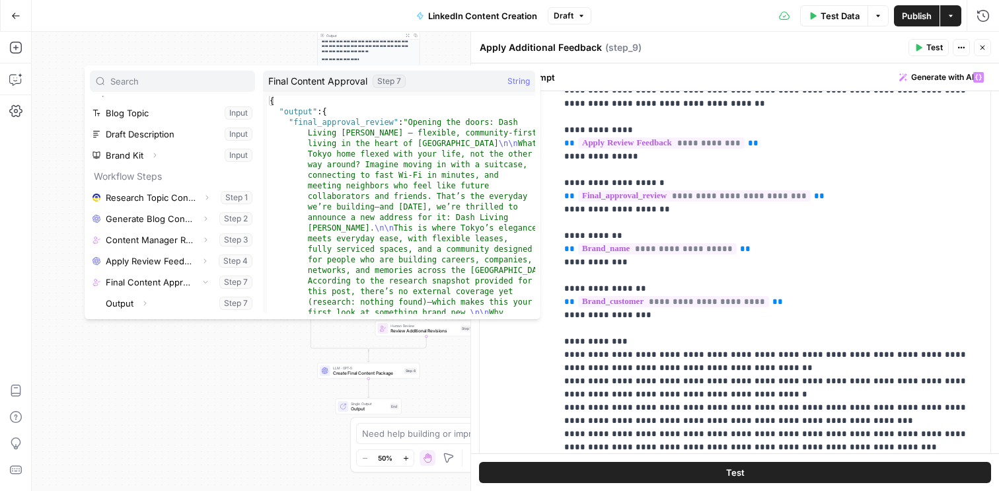
click at [983, 44] on icon "button" at bounding box center [983, 48] width 8 height 8
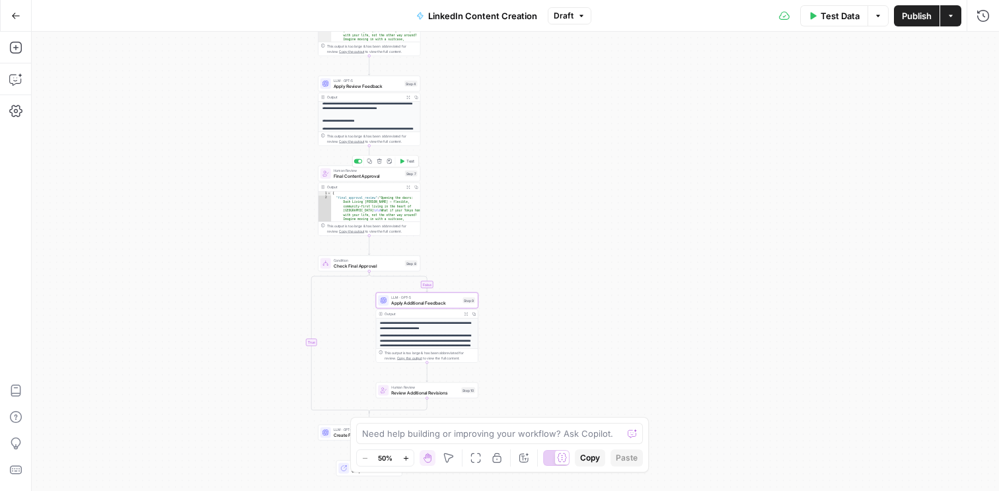
click at [350, 178] on span "Final Content Approval" at bounding box center [368, 175] width 69 height 7
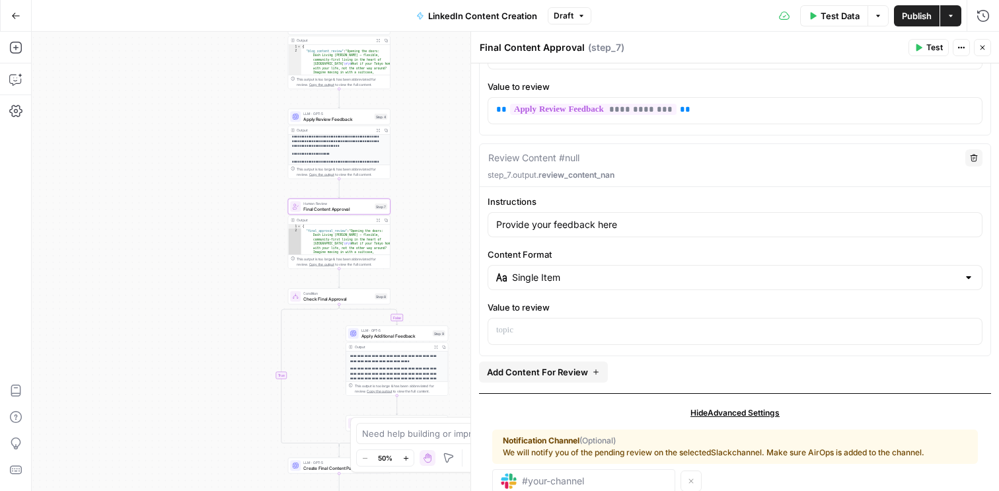
scroll to position [239, 0]
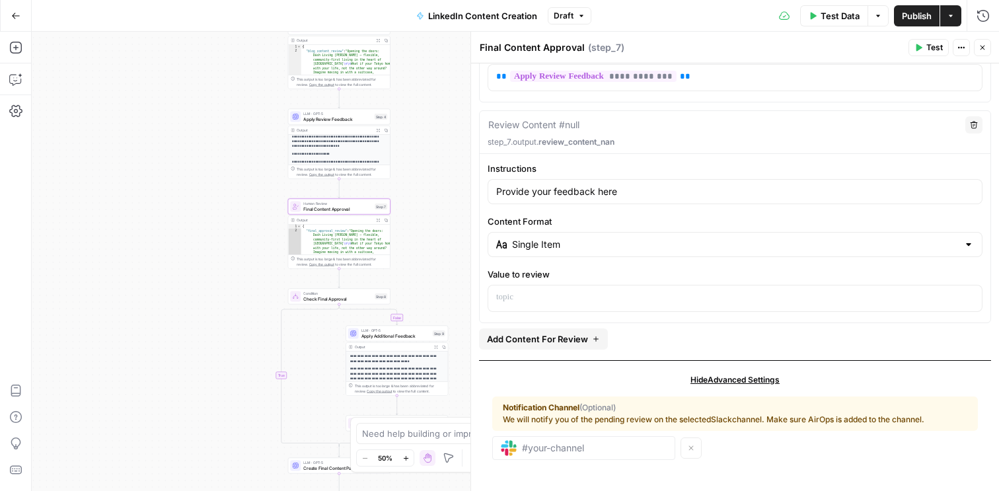
click at [562, 120] on textarea at bounding box center [533, 124] width 91 height 13
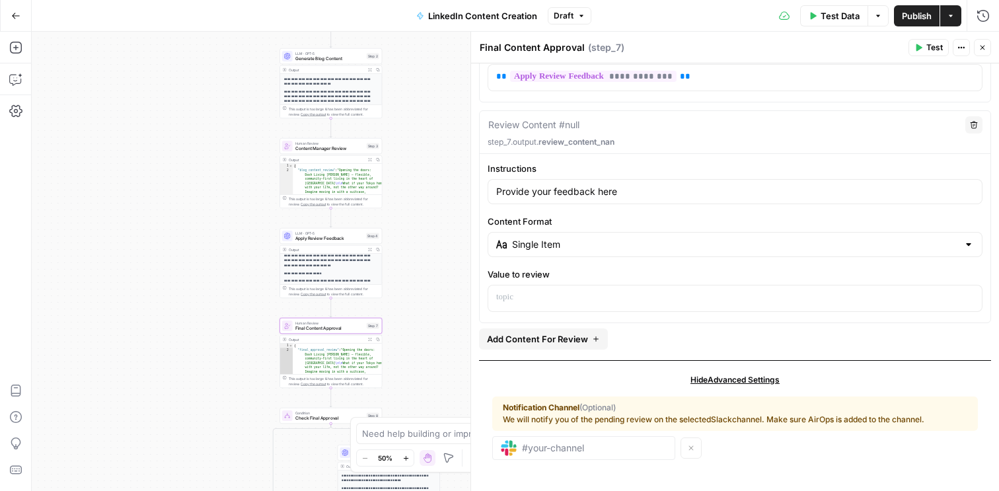
click at [307, 149] on span "Content Manager Review" at bounding box center [329, 148] width 69 height 7
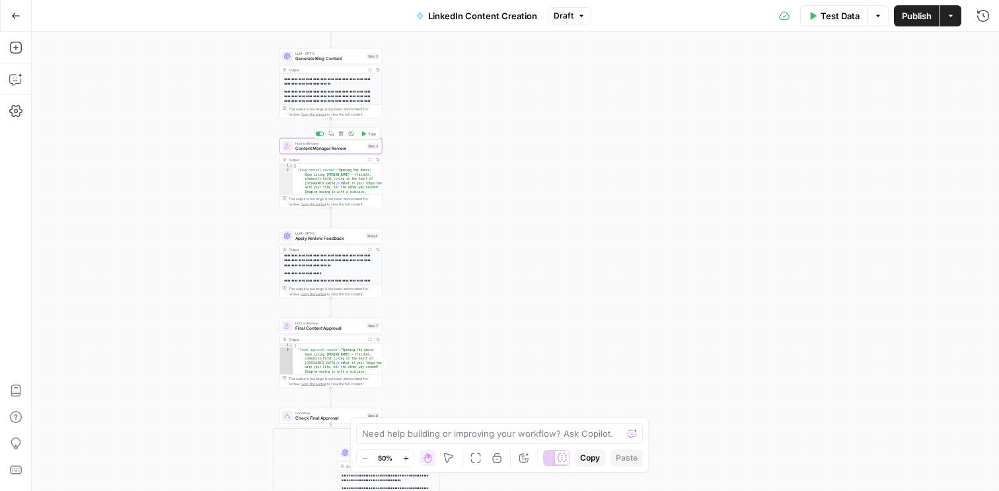
type textarea "Content Manager Review"
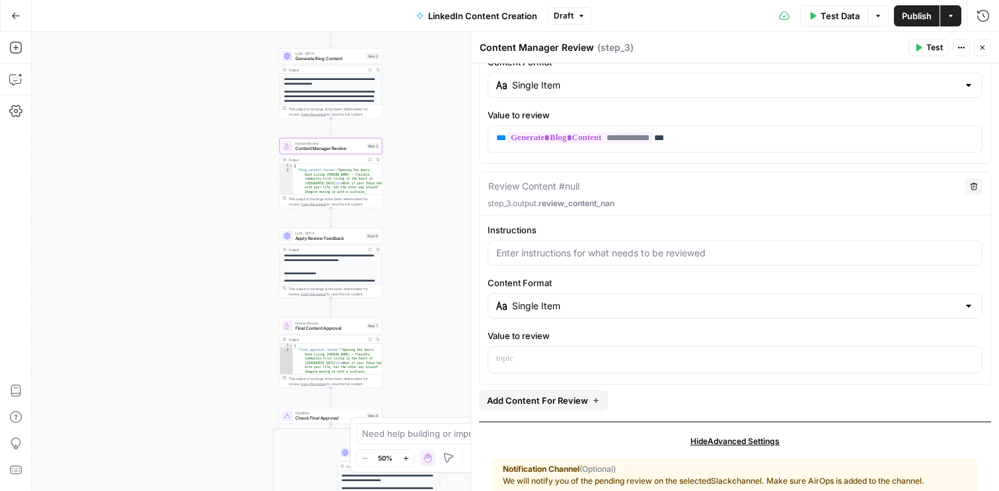
scroll to position [201, 0]
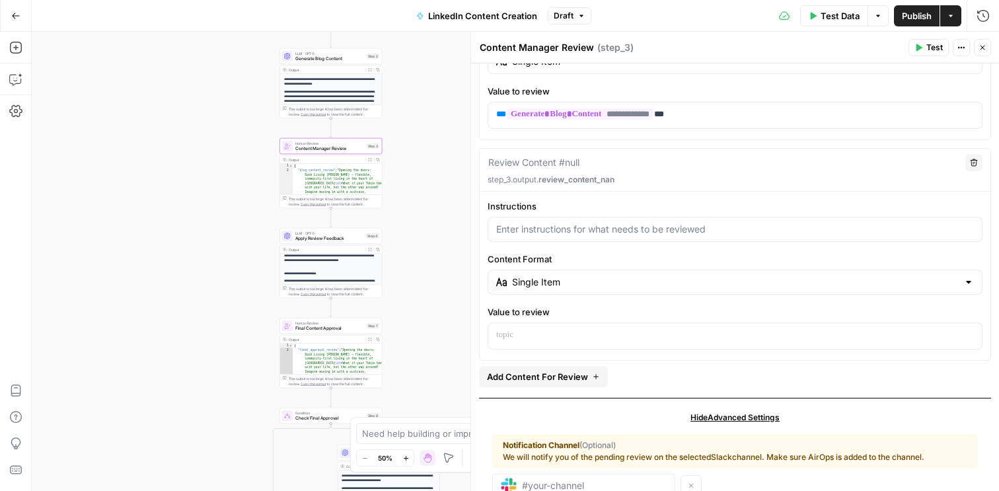
click at [540, 161] on textarea at bounding box center [533, 162] width 91 height 13
type textarea "Content Manager Review"
click at [707, 178] on p "step_3.output. content_manager_review" at bounding box center [735, 180] width 495 height 12
click at [303, 326] on span "Final Content Approval" at bounding box center [329, 328] width 69 height 7
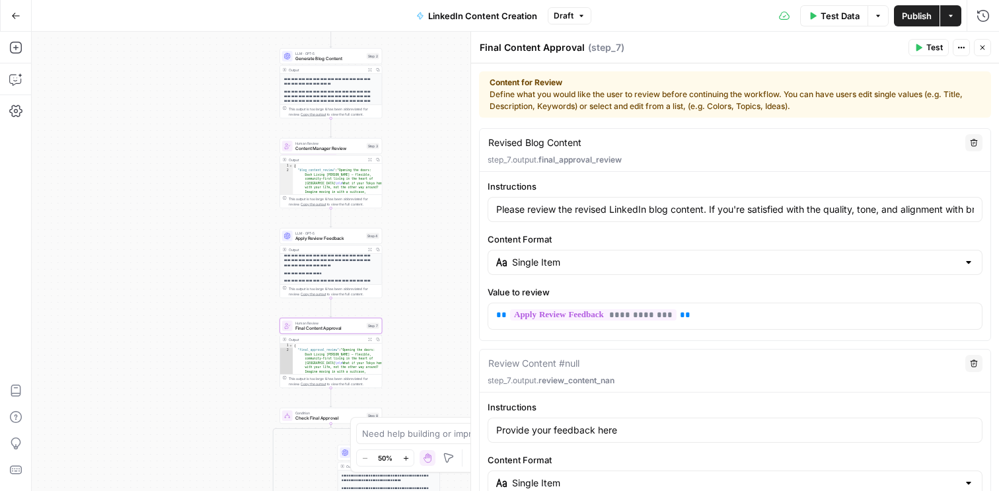
scroll to position [239, 0]
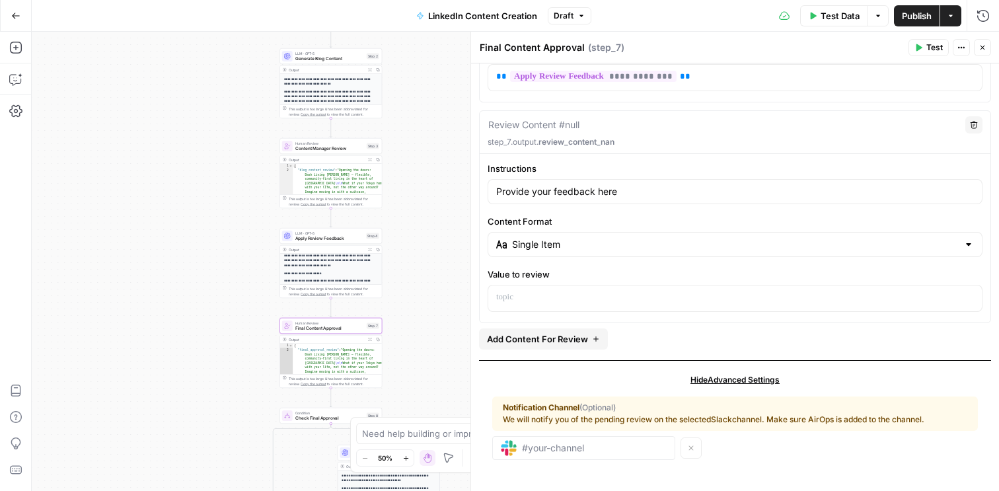
click at [557, 123] on textarea at bounding box center [533, 124] width 91 height 13
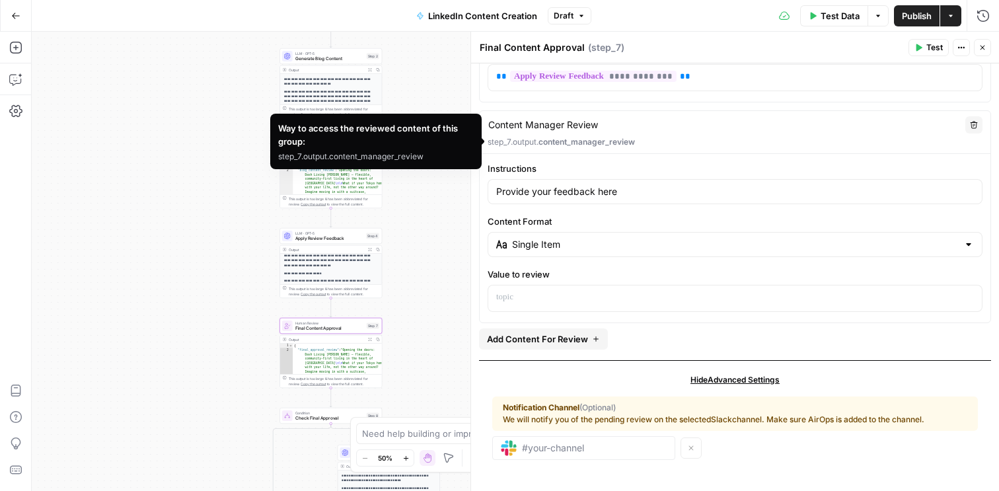
type textarea "Content Manager Review"
drag, startPoint x: 278, startPoint y: 155, endPoint x: 426, endPoint y: 159, distance: 148.1
click at [426, 159] on div "Way to access the reviewed content of this group: step_7.output.content_manager…" at bounding box center [375, 142] width 211 height 56
copy div "step_7.output.content_manager_review"
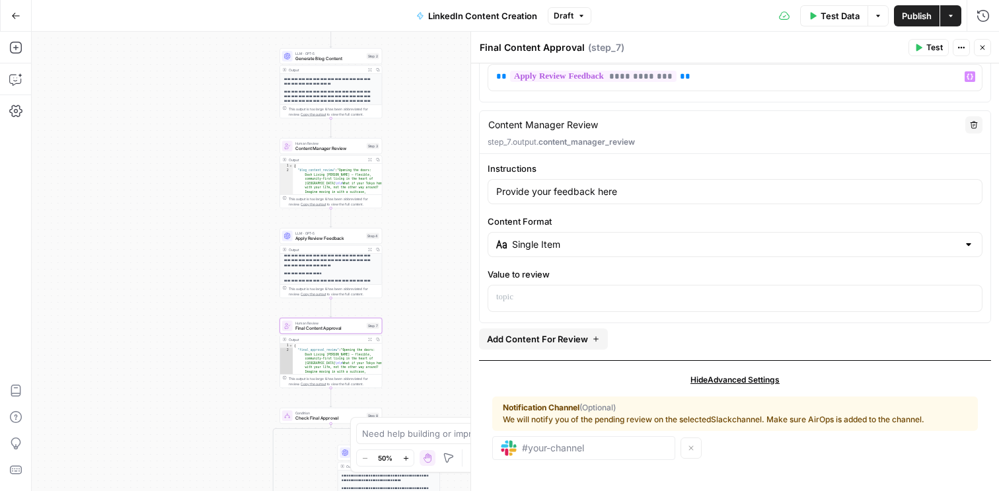
click at [985, 44] on icon "button" at bounding box center [983, 48] width 8 height 8
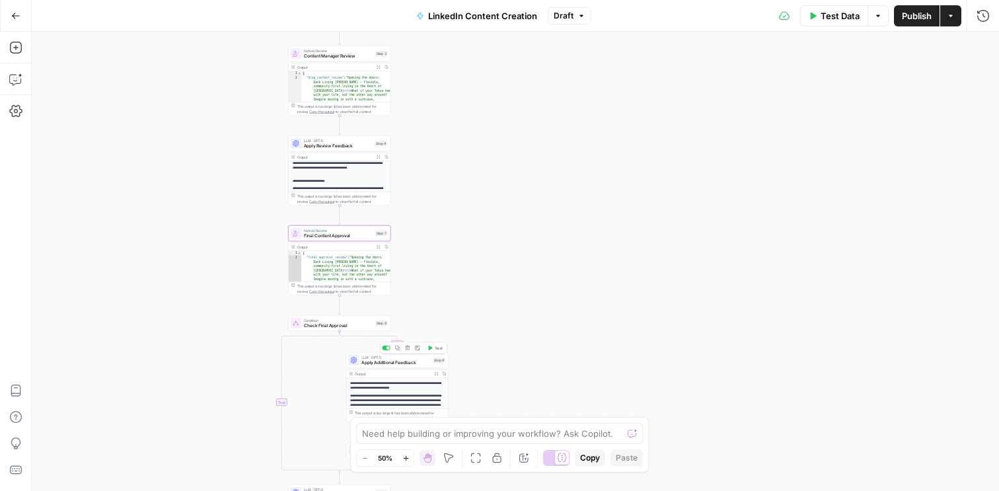
click at [372, 365] on span "Apply Additional Feedback" at bounding box center [395, 362] width 69 height 7
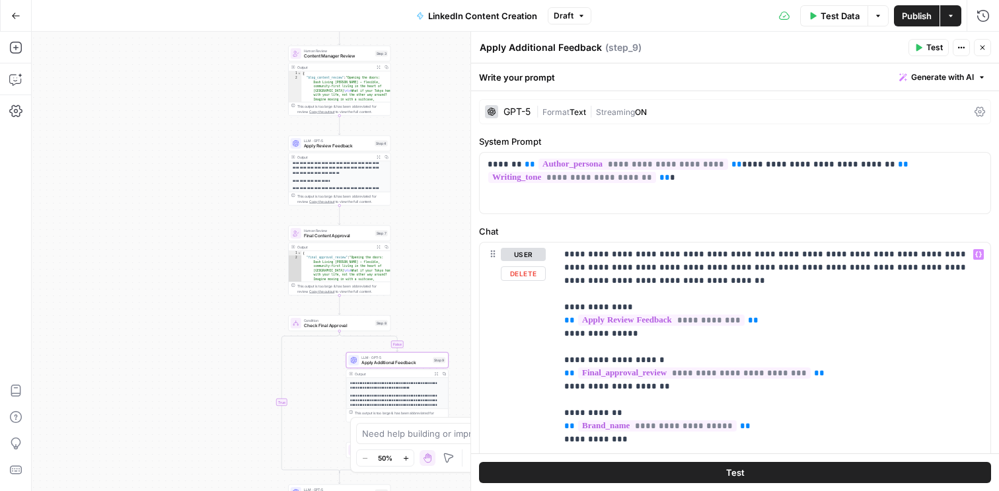
scroll to position [27, 0]
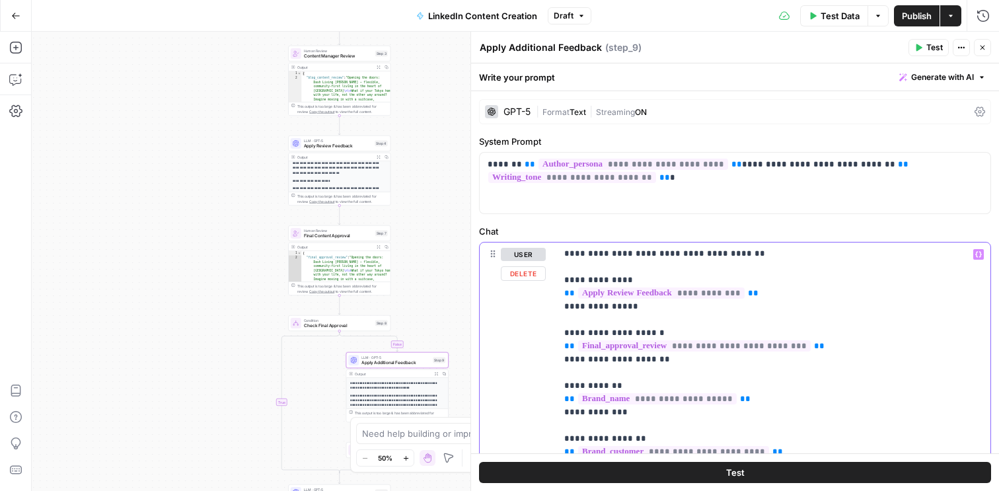
click at [716, 346] on span "**********" at bounding box center [694, 345] width 233 height 11
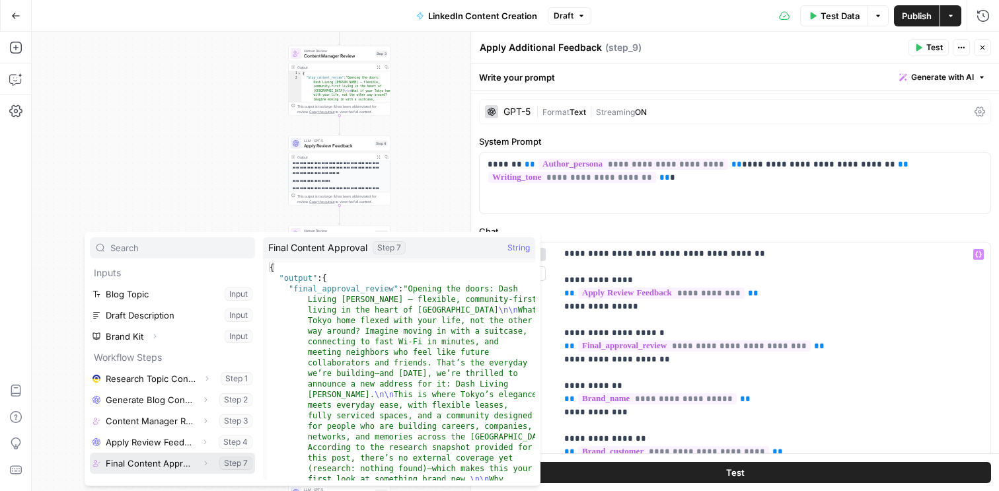
click at [206, 465] on icon "button" at bounding box center [206, 463] width 8 height 8
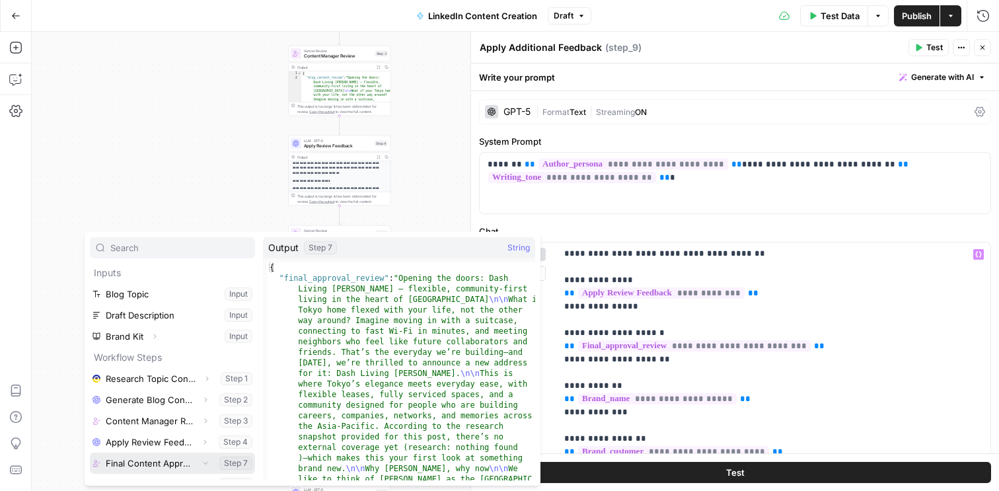
scroll to position [15, 0]
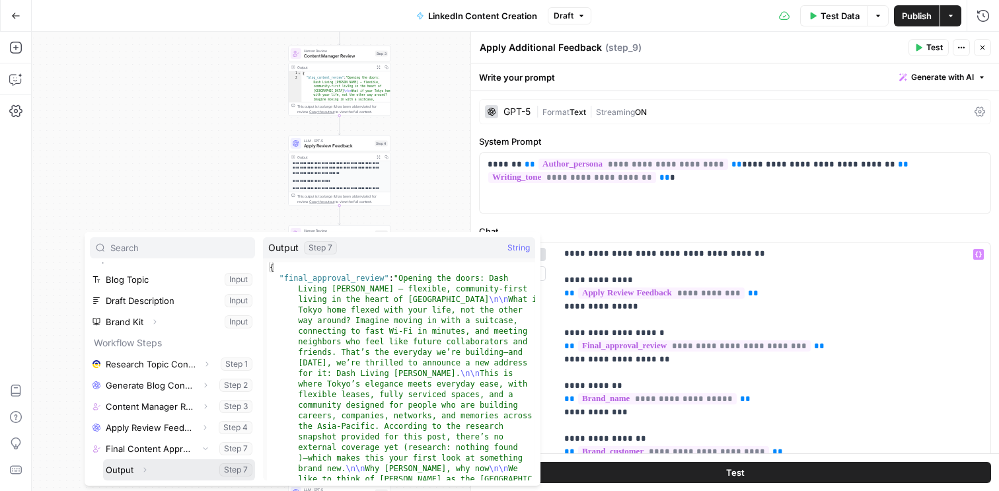
click at [146, 468] on icon "button" at bounding box center [145, 470] width 8 height 8
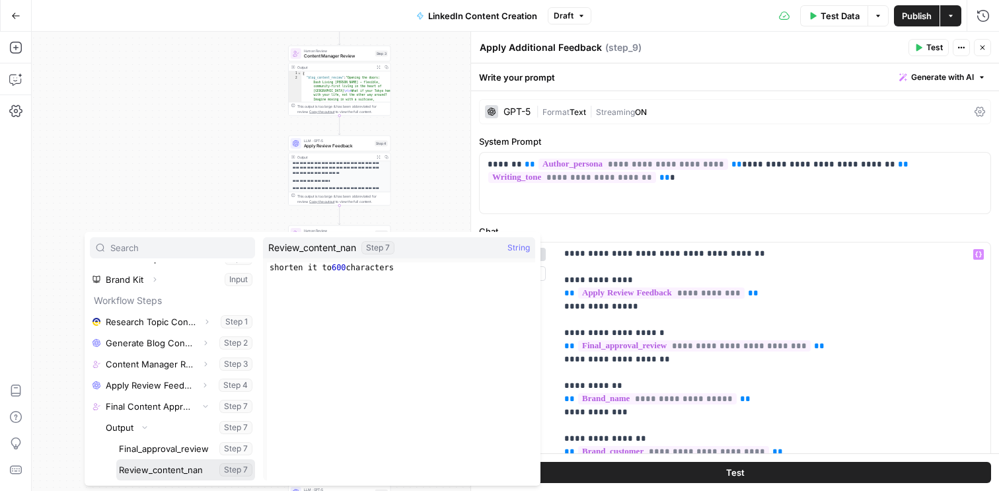
click at [174, 468] on button "Select variable Review_content_nan" at bounding box center [185, 469] width 139 height 21
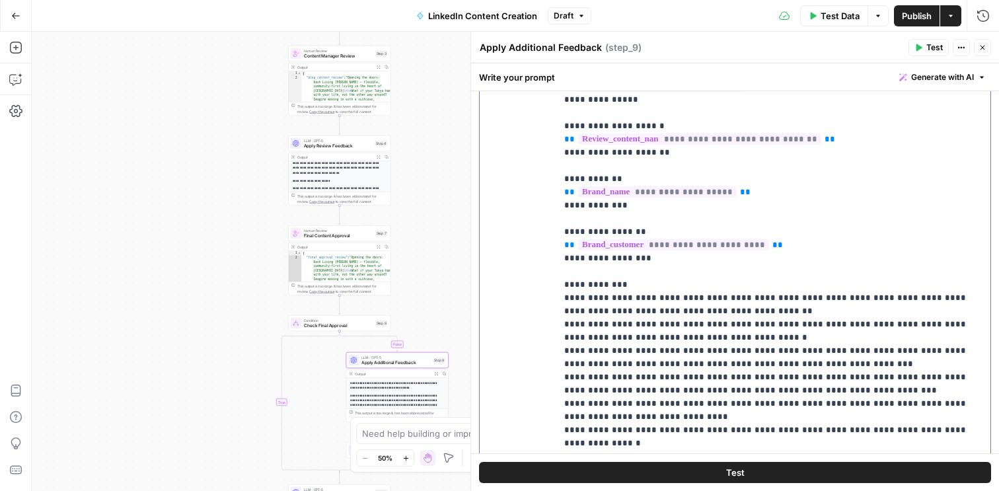
scroll to position [209, 0]
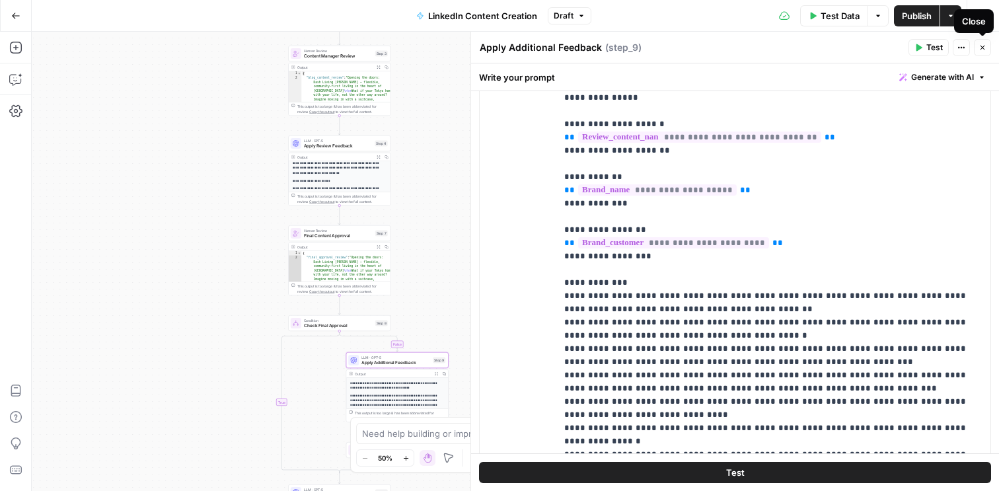
click at [985, 51] on icon "button" at bounding box center [983, 48] width 8 height 8
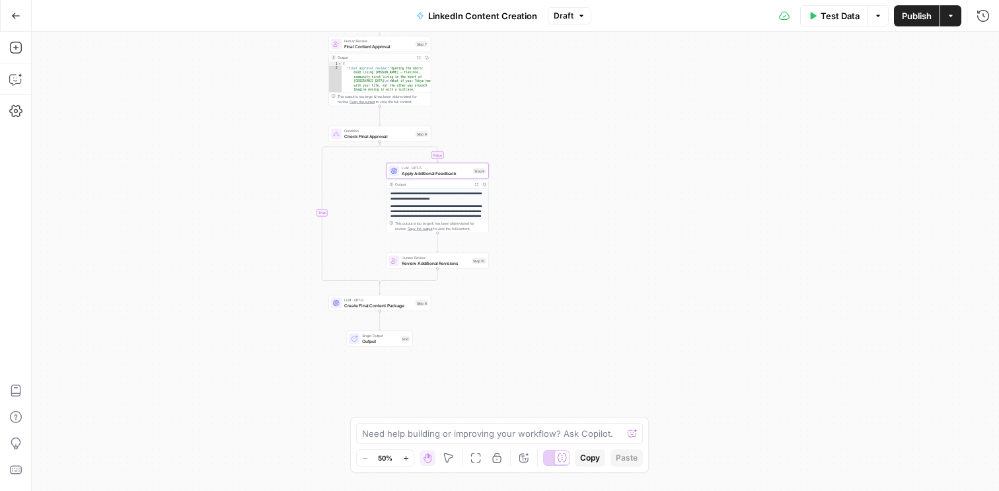
click at [16, 20] on button "Go Back" at bounding box center [16, 16] width 24 height 24
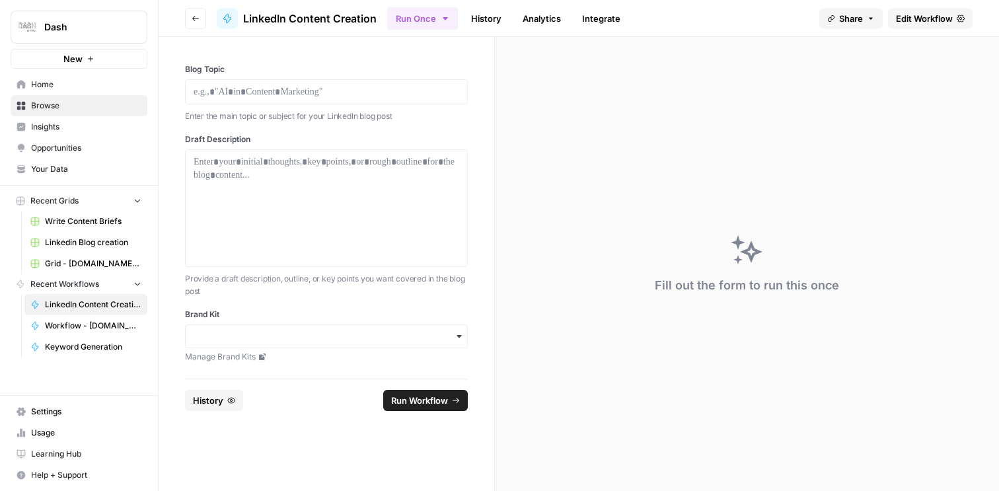
click at [64, 91] on link "Home" at bounding box center [79, 84] width 137 height 21
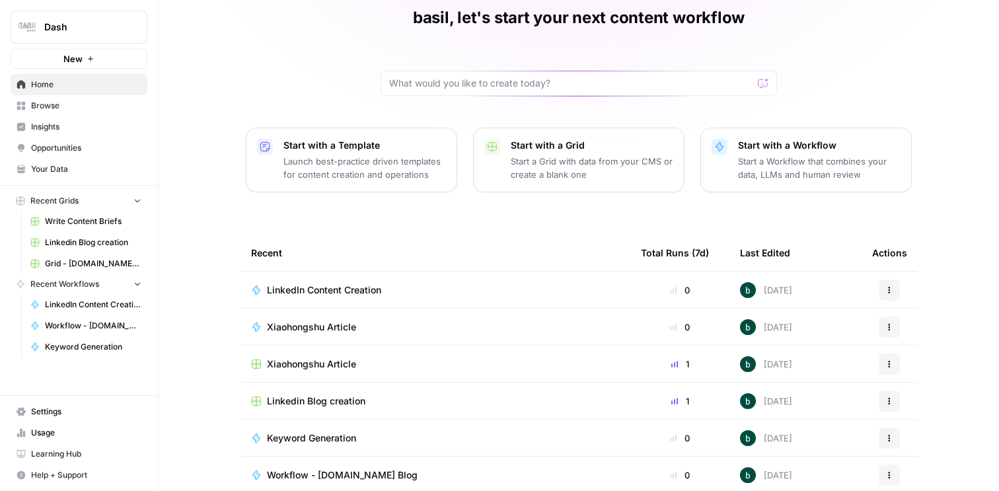
scroll to position [77, 0]
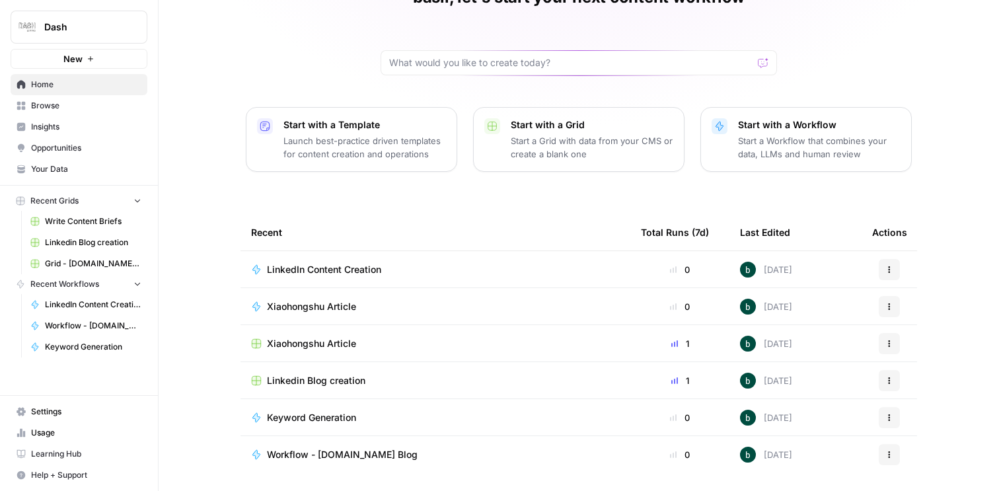
click at [335, 301] on span "Xiaohongshu Article" at bounding box center [311, 306] width 89 height 13
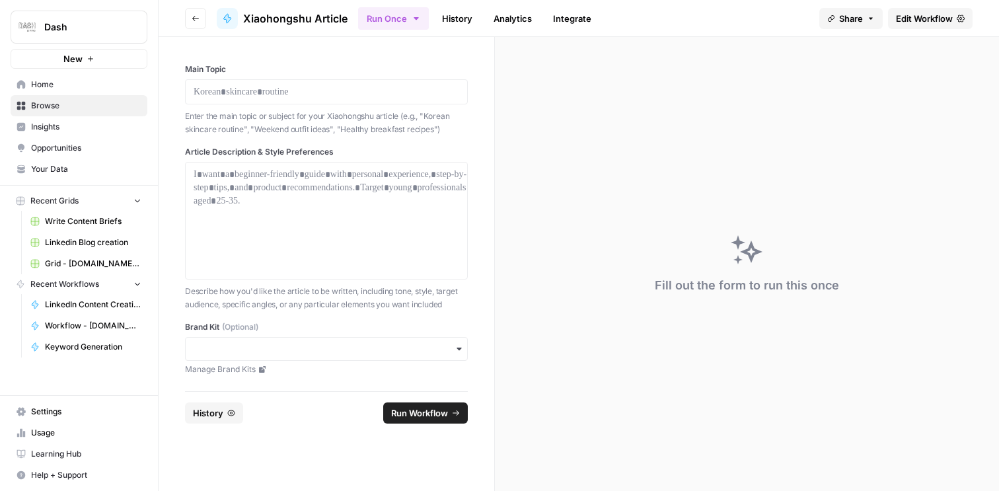
click at [922, 19] on span "Edit Workflow" at bounding box center [924, 18] width 57 height 13
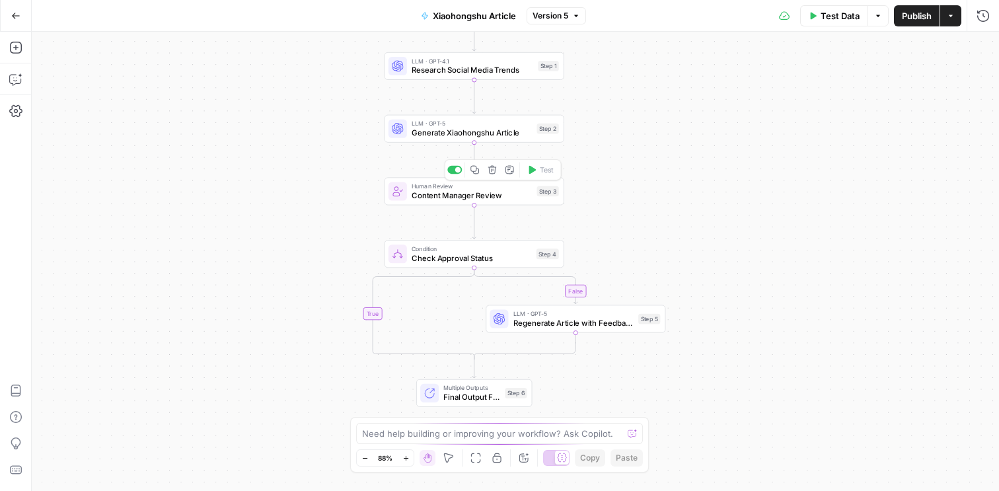
click at [452, 195] on span "Content Manager Review" at bounding box center [472, 196] width 121 height 12
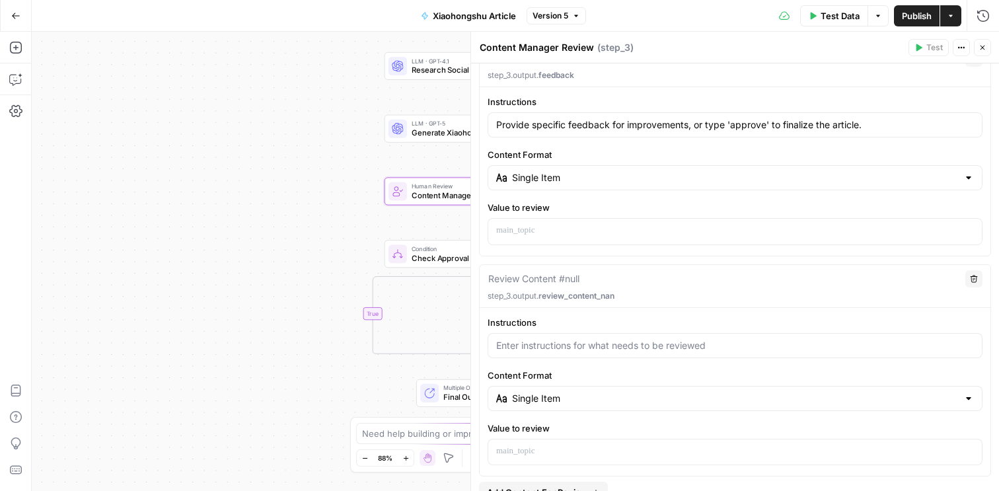
scroll to position [324, 0]
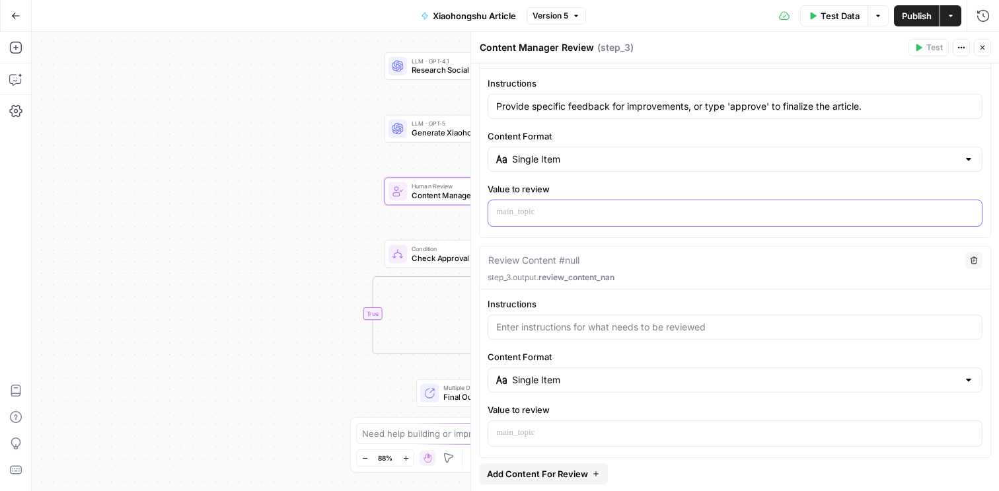
click at [601, 206] on p at bounding box center [735, 212] width 478 height 13
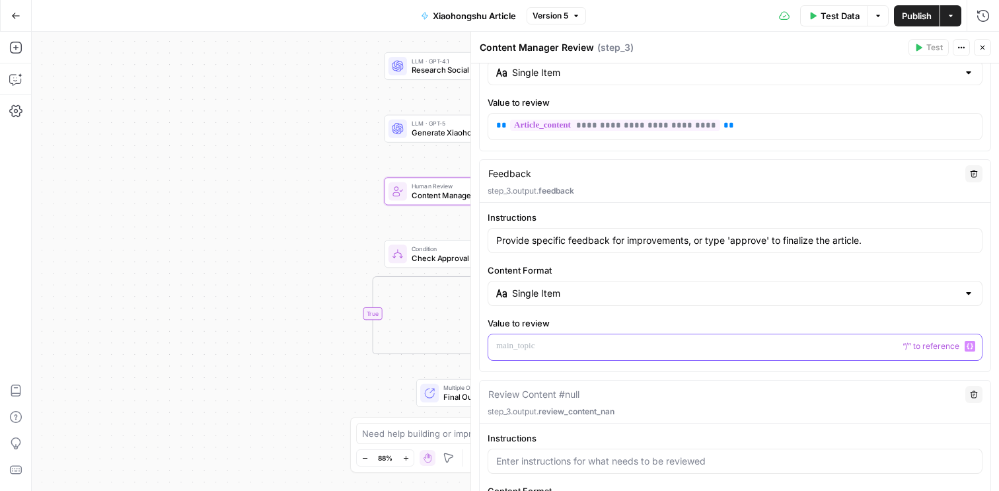
scroll to position [169, 0]
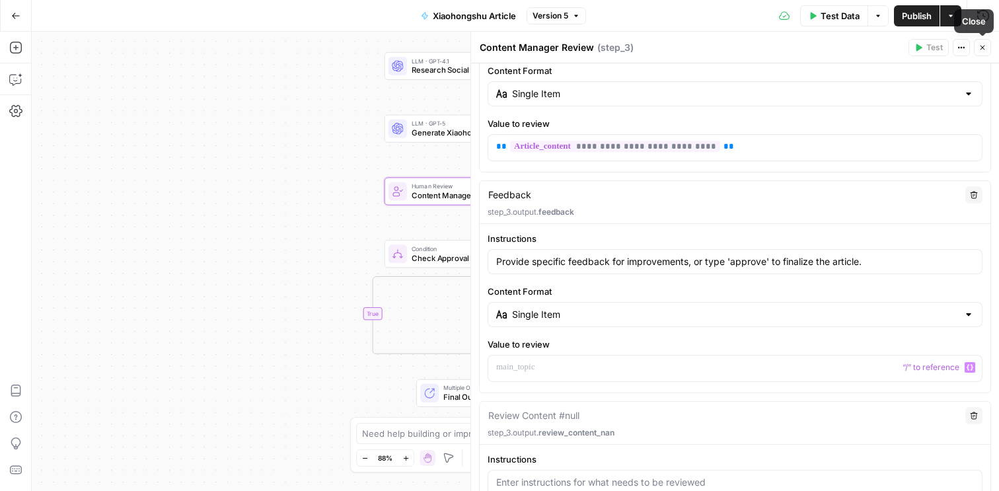
click at [983, 44] on icon "button" at bounding box center [983, 48] width 8 height 8
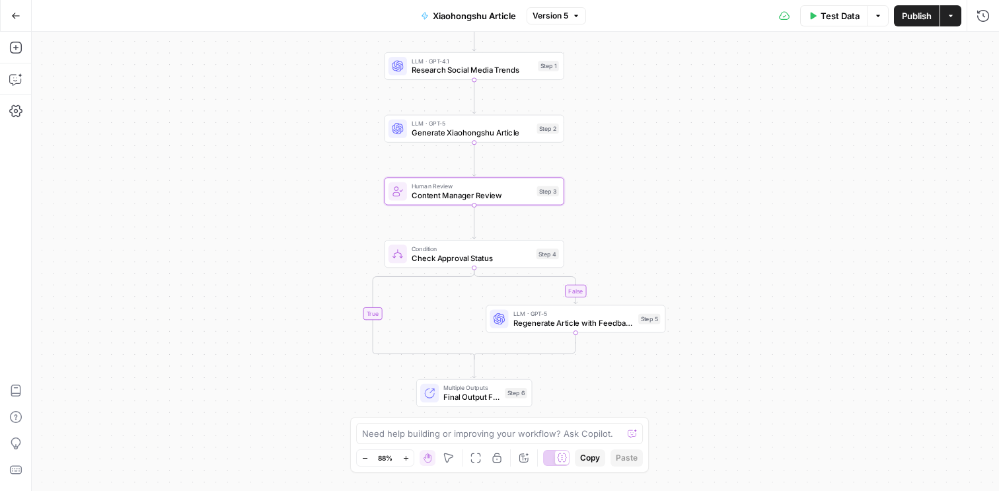
click at [493, 258] on span "Check Approval Status" at bounding box center [472, 258] width 120 height 12
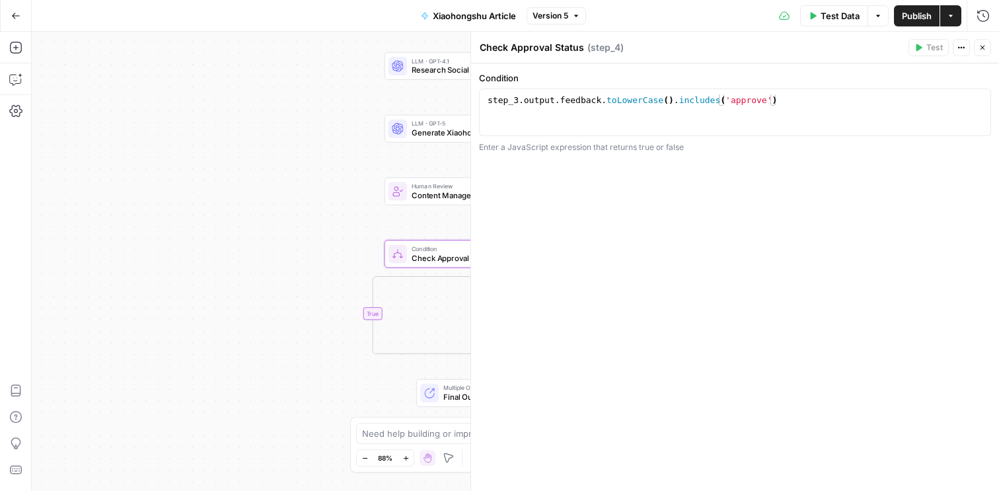
click at [985, 47] on icon "button" at bounding box center [983, 48] width 8 height 8
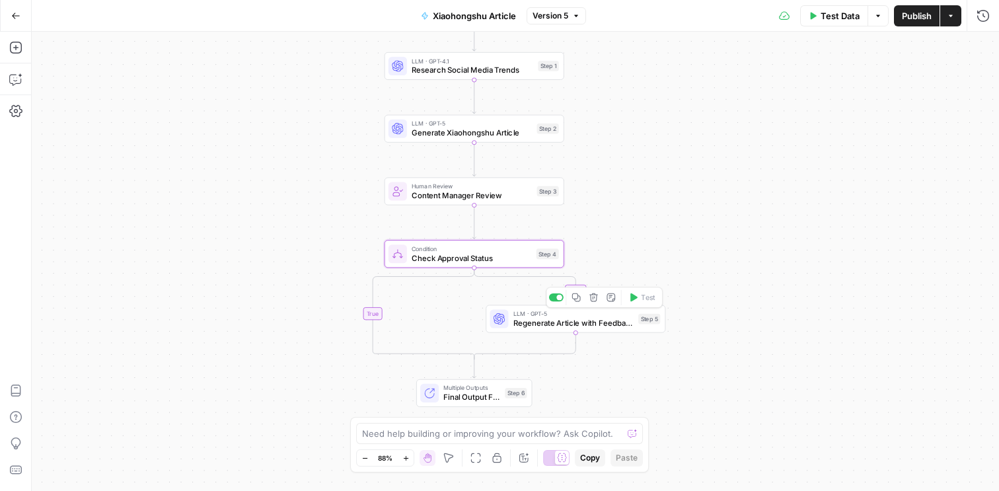
click at [523, 318] on span "Regenerate Article with Feedback" at bounding box center [573, 323] width 121 height 12
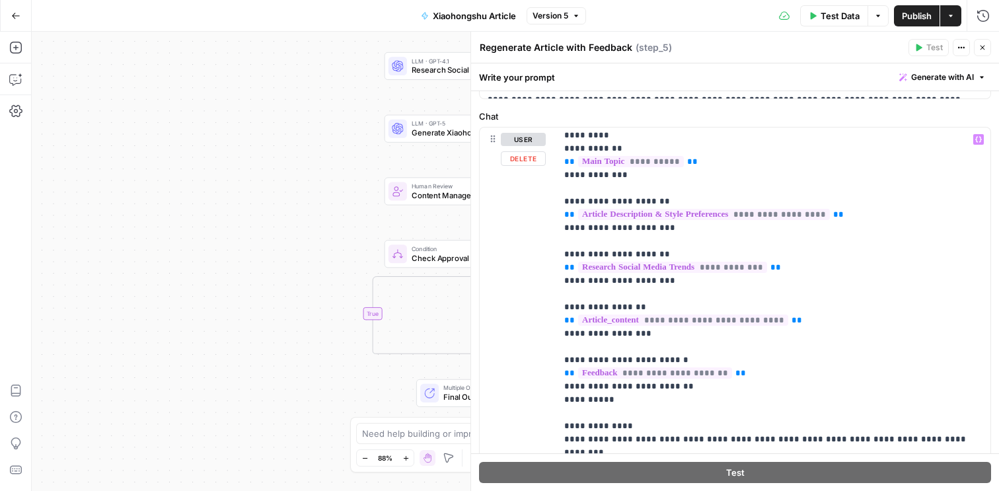
scroll to position [93, 0]
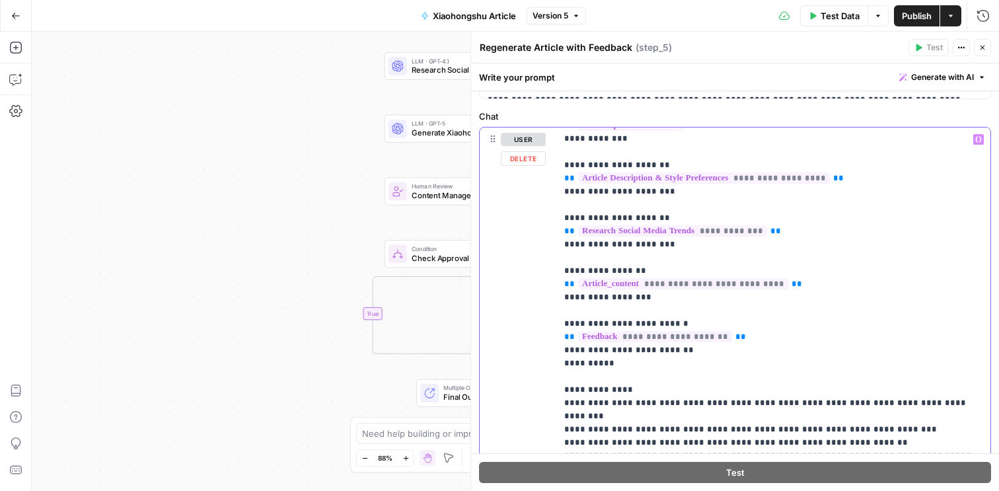
click at [689, 334] on span "**********" at bounding box center [655, 336] width 154 height 11
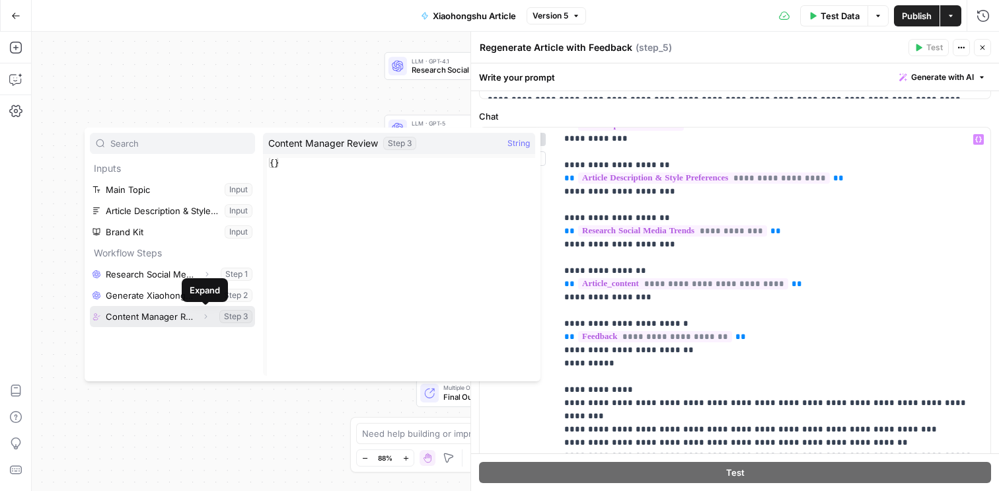
click at [206, 315] on icon "button" at bounding box center [206, 317] width 8 height 8
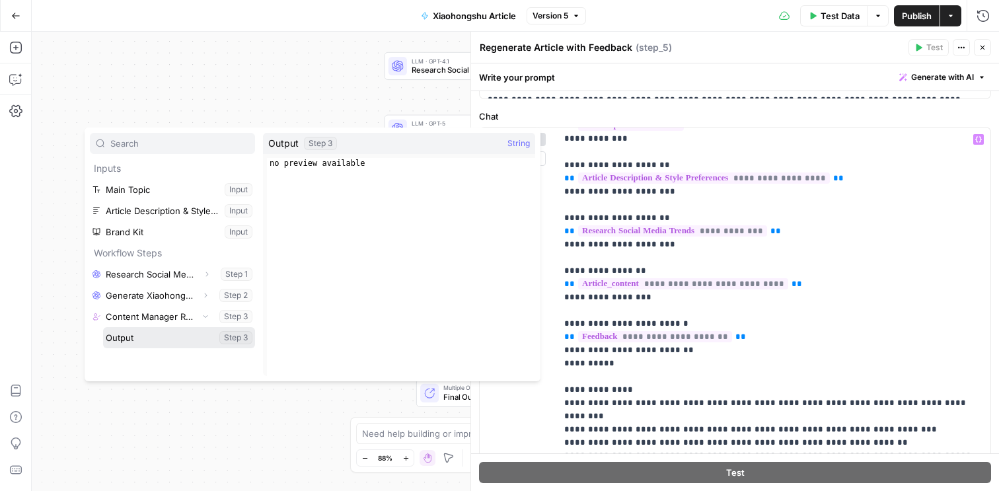
click at [208, 340] on button "Select variable Output" at bounding box center [179, 337] width 152 height 21
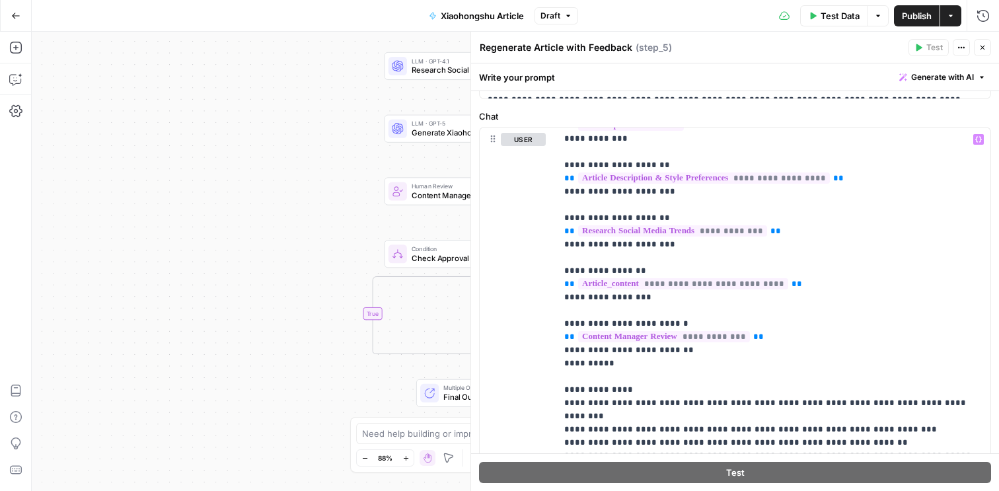
click at [983, 48] on icon "button" at bounding box center [983, 48] width 5 height 5
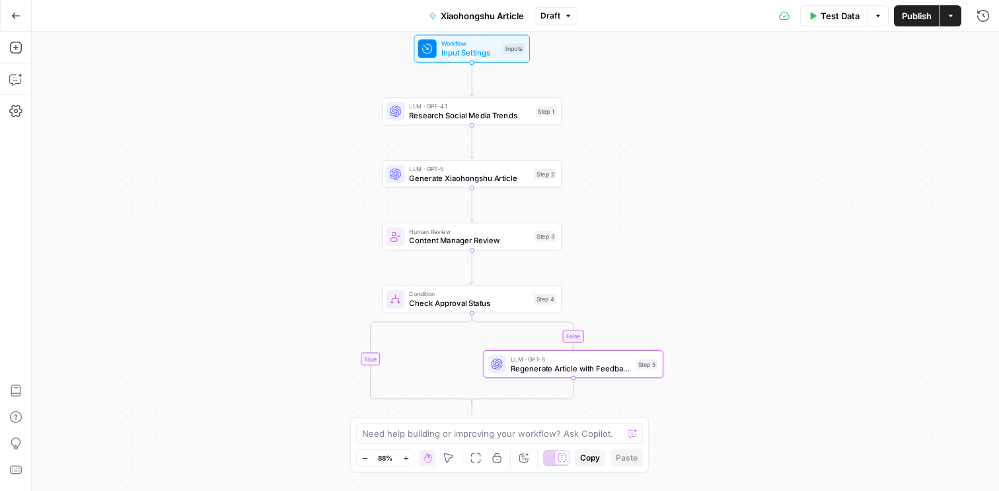
click at [443, 182] on span "Generate Xiaohongshu Article" at bounding box center [469, 178] width 121 height 12
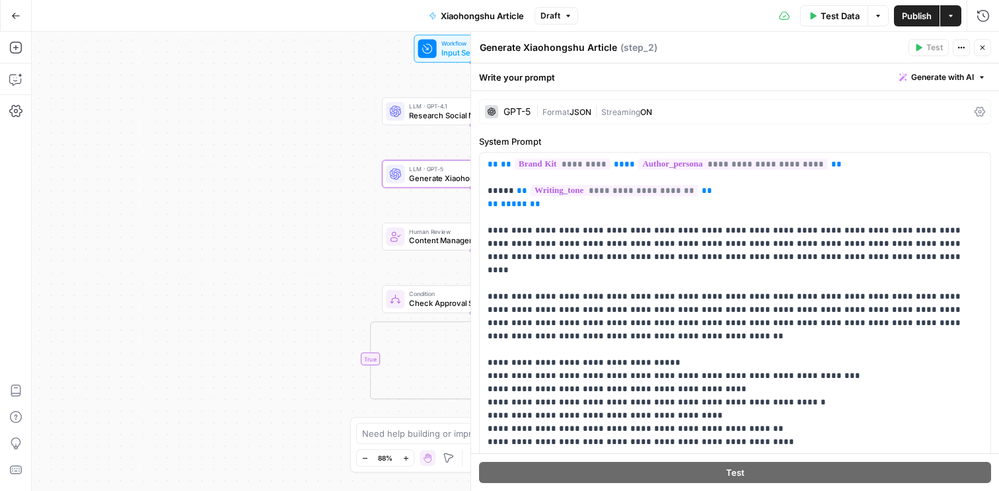
click at [441, 241] on span "Content Manager Review" at bounding box center [469, 241] width 121 height 12
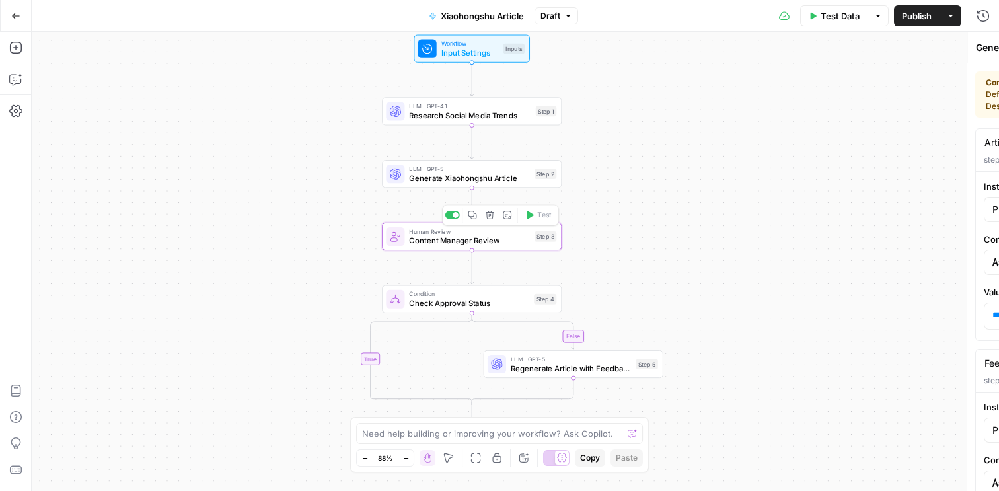
type textarea "Content Manager Review"
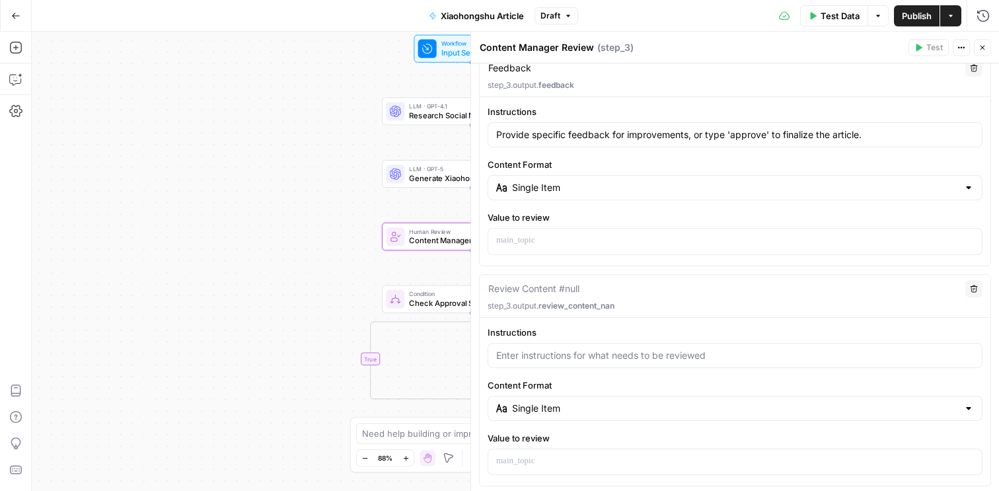
scroll to position [272, 0]
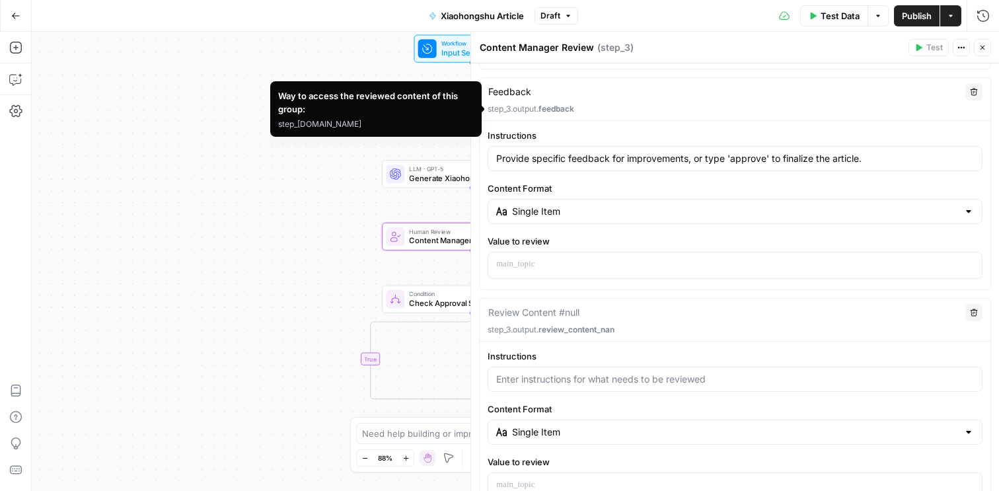
drag, startPoint x: 488, startPoint y: 110, endPoint x: 585, endPoint y: 110, distance: 96.5
click at [585, 110] on p "step_3.output. feedback" at bounding box center [735, 109] width 495 height 12
copy p "step_3.output. feedback"
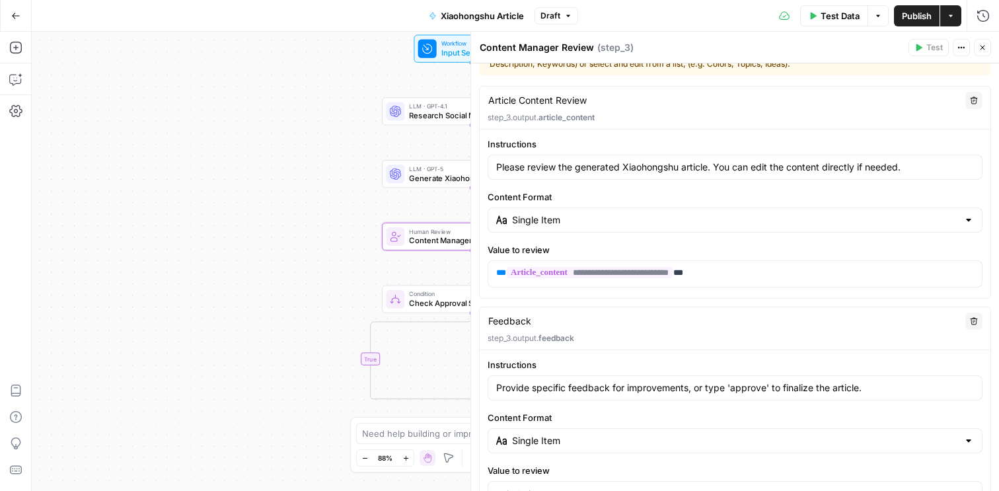
scroll to position [0, 0]
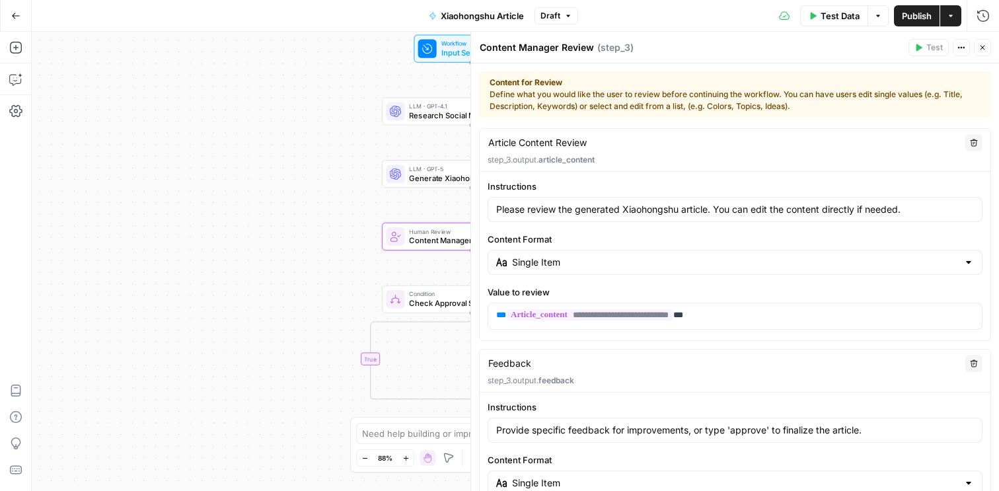
click at [984, 48] on icon "button" at bounding box center [983, 48] width 5 height 5
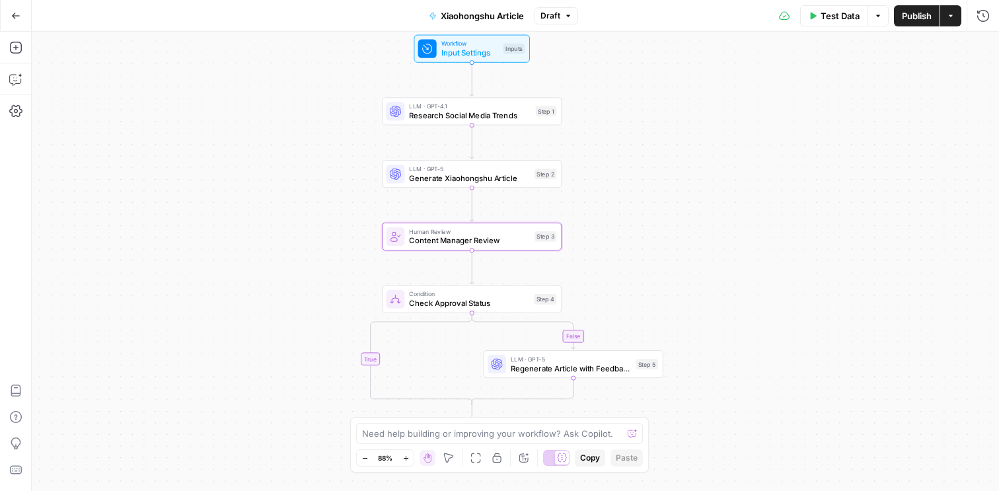
click at [923, 11] on span "Publish" at bounding box center [917, 15] width 30 height 13
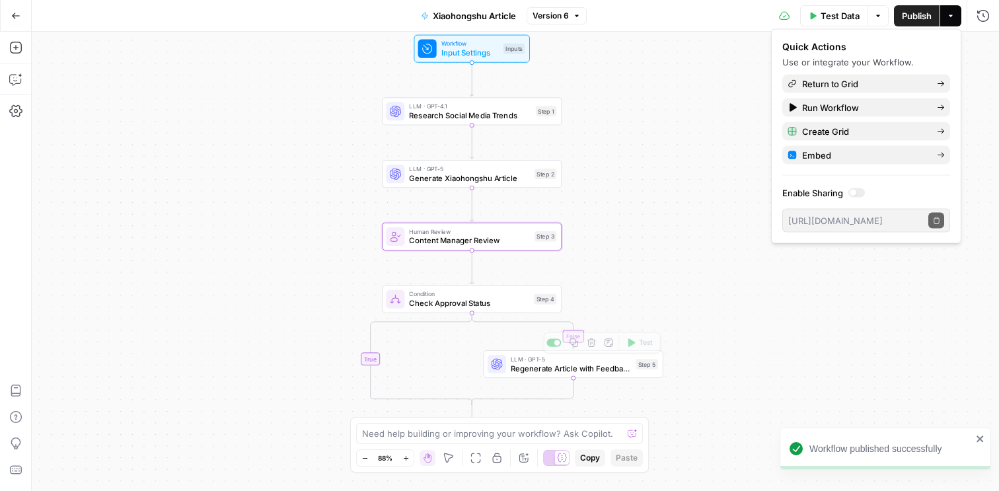
click at [523, 365] on span "Regenerate Article with Feedback" at bounding box center [571, 368] width 121 height 12
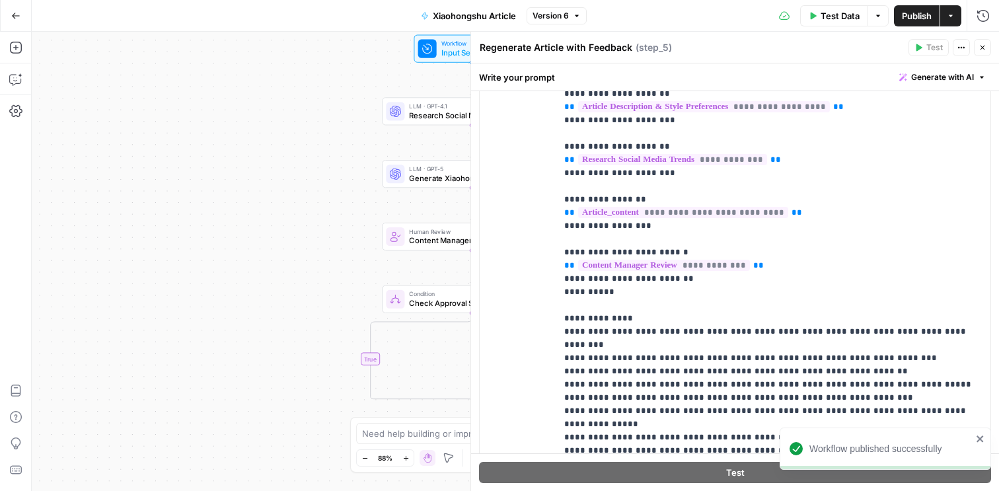
scroll to position [14, 0]
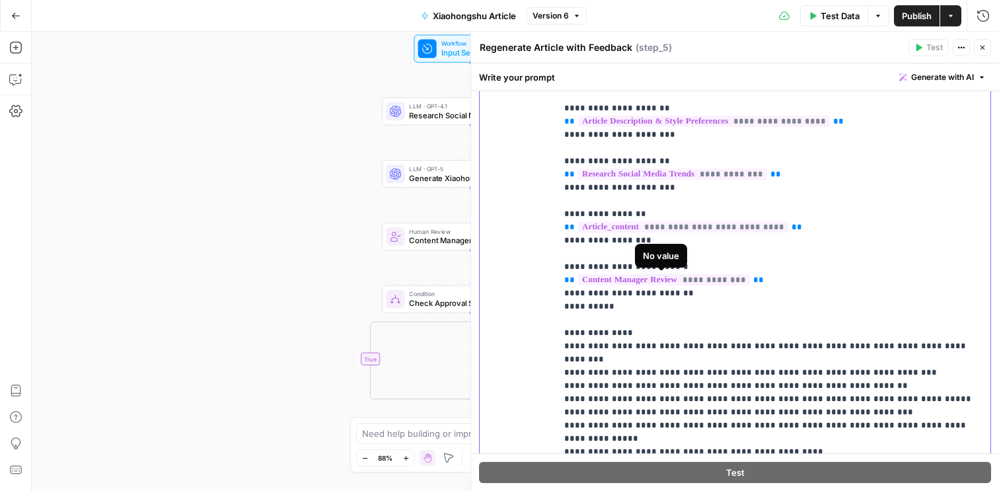
click at [702, 283] on span "**********" at bounding box center [664, 279] width 172 height 11
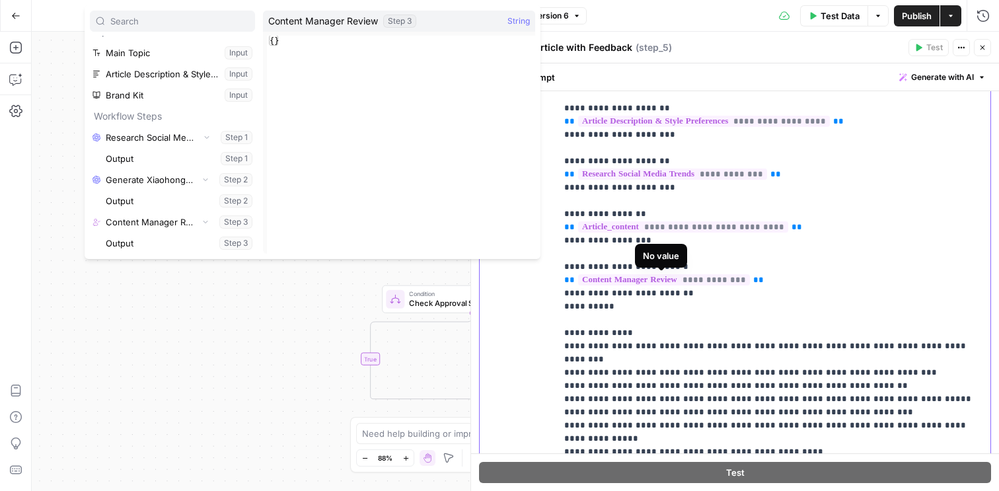
click at [720, 281] on span "**********" at bounding box center [664, 279] width 172 height 11
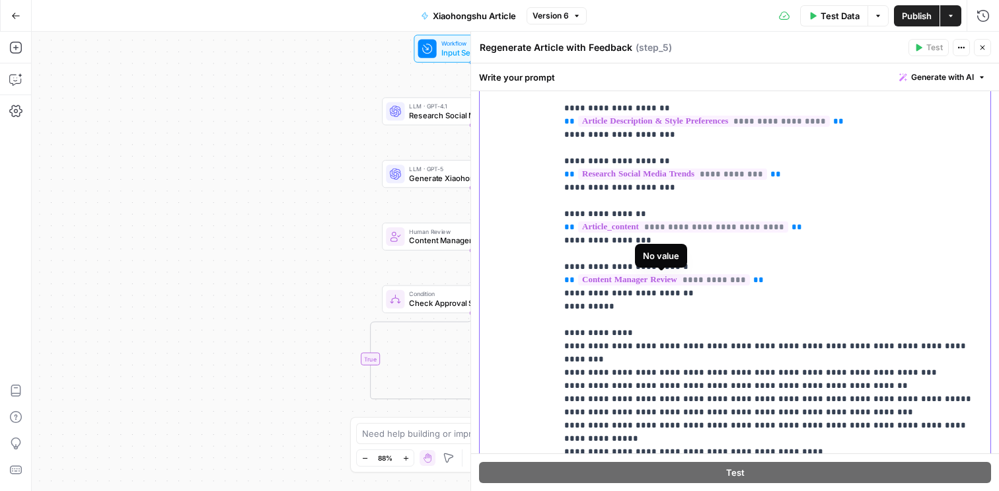
drag, startPoint x: 689, startPoint y: 279, endPoint x: 743, endPoint y: 282, distance: 53.6
click at [743, 282] on span "**********" at bounding box center [664, 279] width 172 height 11
click at [825, 272] on p "**********" at bounding box center [773, 293] width 418 height 621
click at [837, 268] on p "**********" at bounding box center [773, 293] width 418 height 621
click at [984, 48] on icon "button" at bounding box center [983, 48] width 8 height 8
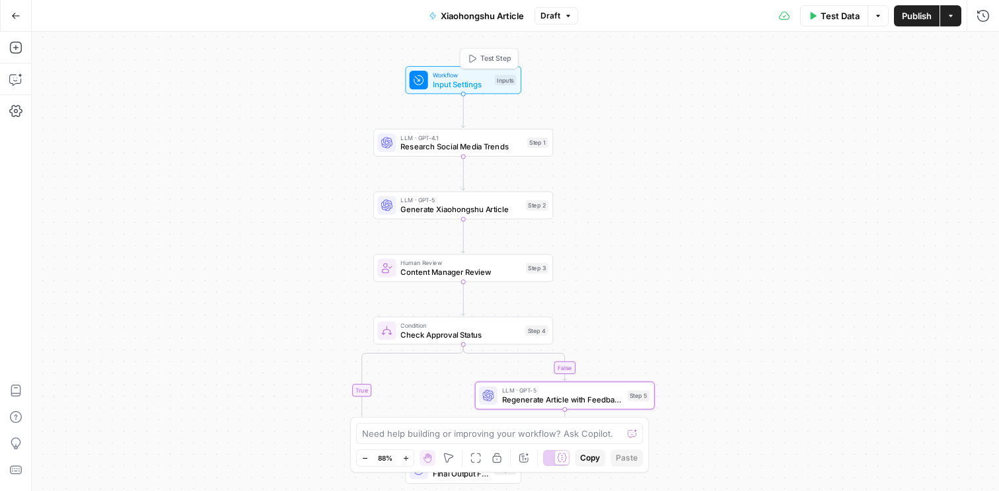
click at [488, 57] on span "Test Step" at bounding box center [495, 59] width 31 height 11
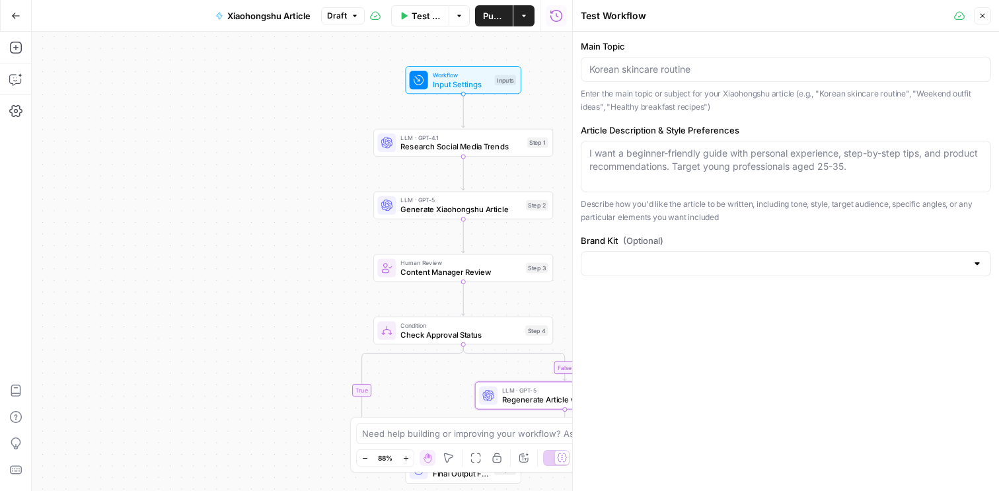
click at [987, 17] on button "Close" at bounding box center [982, 15] width 17 height 17
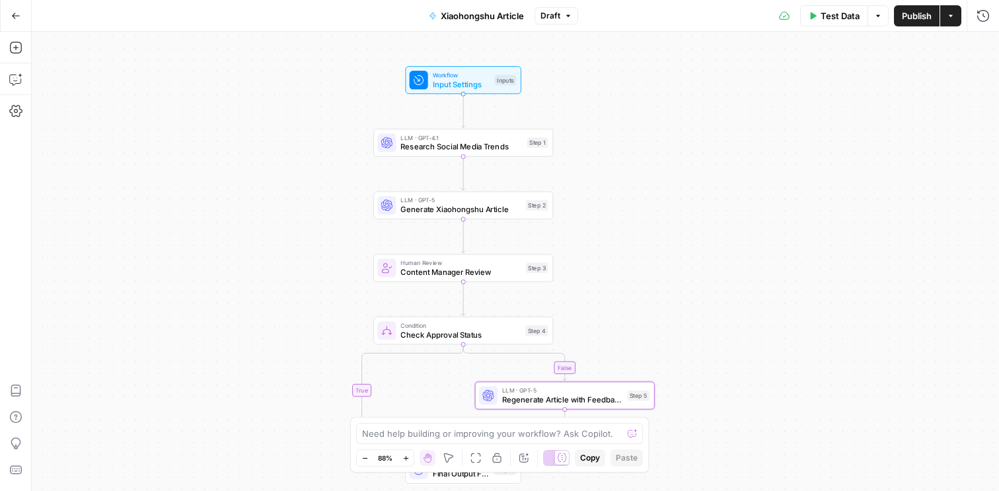
click at [922, 17] on span "Publish" at bounding box center [917, 15] width 30 height 13
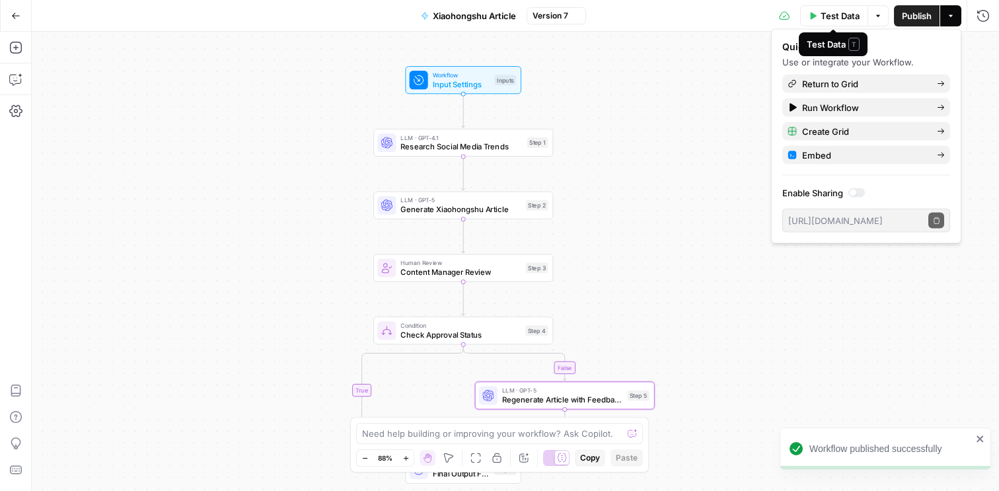
click at [833, 15] on span "Test Data" at bounding box center [840, 15] width 39 height 13
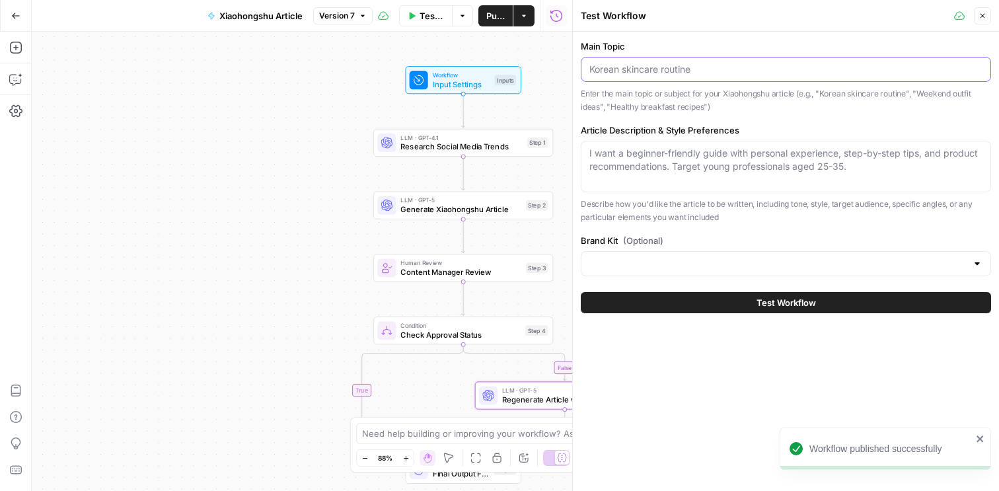
click at [747, 63] on input "Main Topic" at bounding box center [785, 69] width 393 height 13
paste input "DASH LIVING IKEBUKURO WEST"
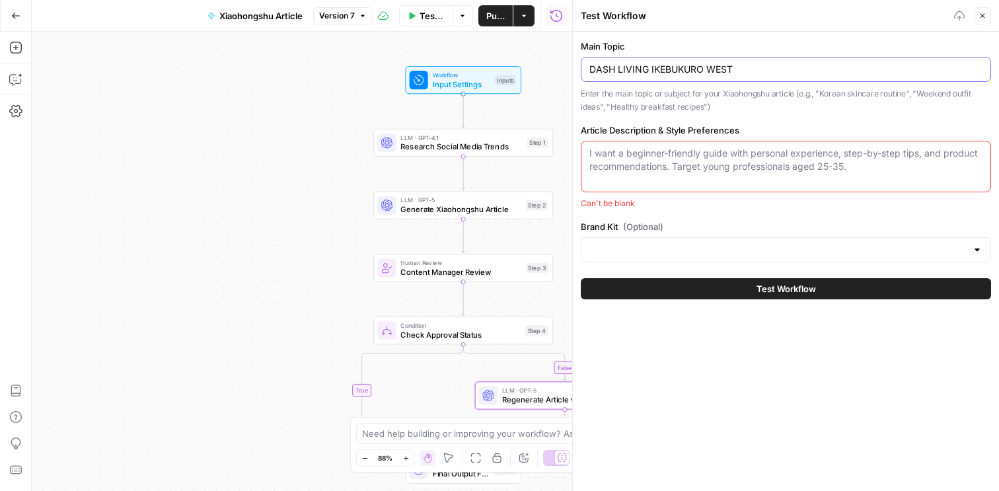
type input "DASH LIVING IKEBUKURO WEST"
click at [640, 157] on textarea "Article Description & Style Preferences" at bounding box center [785, 160] width 393 height 26
type textarea "s"
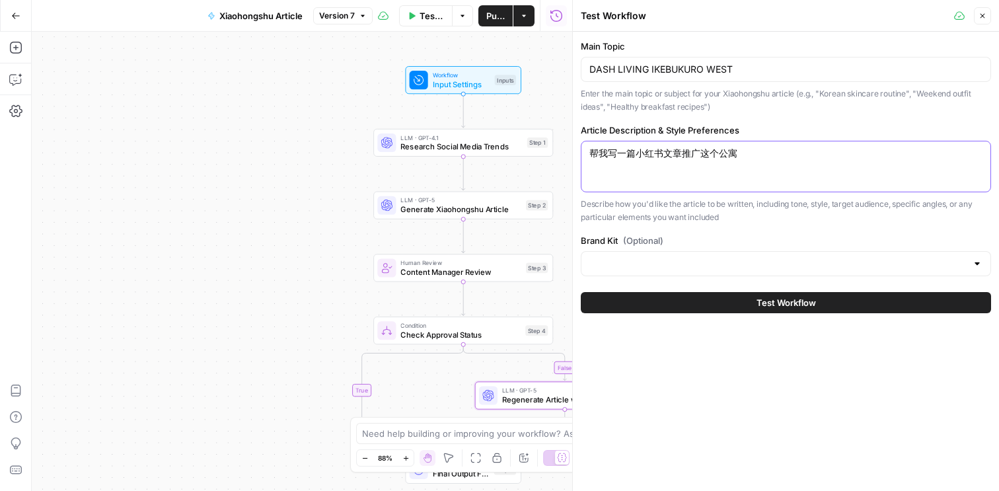
paste textarea "DASH LIVING IKEBUKURO WEST"
type textarea "帮我写一篇小红书文章推广这个公寓DASH LIVING IKEBUKURO WEST"
click at [671, 256] on div at bounding box center [786, 263] width 410 height 25
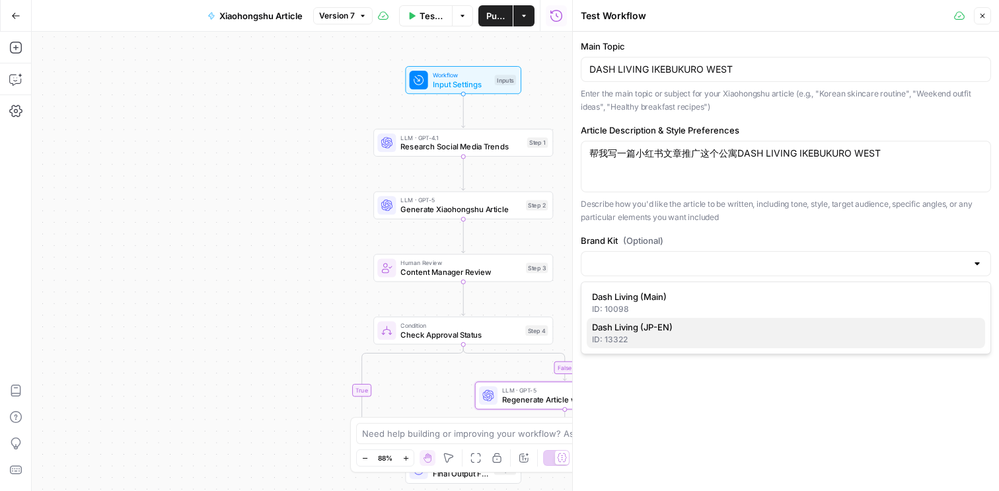
click at [678, 325] on span "Dash Living (JP-EN)" at bounding box center [783, 326] width 383 height 13
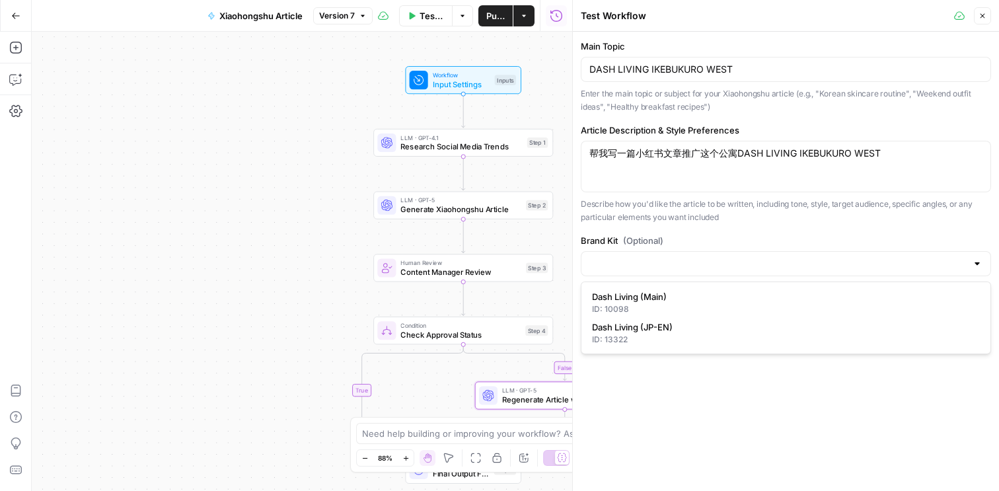
type input "Dash Living (JP-EN)"
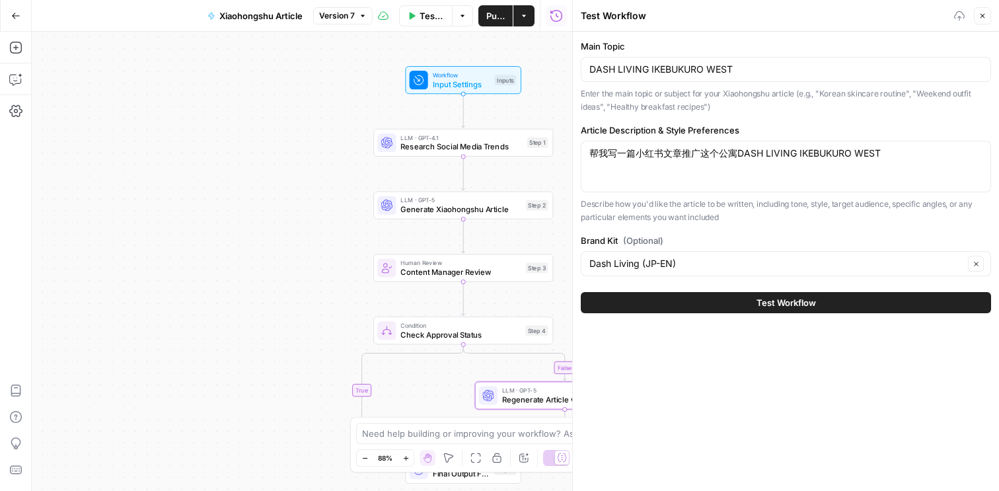
click at [706, 302] on button "Test Workflow" at bounding box center [786, 302] width 410 height 21
click at [812, 307] on span "Test Workflow" at bounding box center [786, 302] width 59 height 13
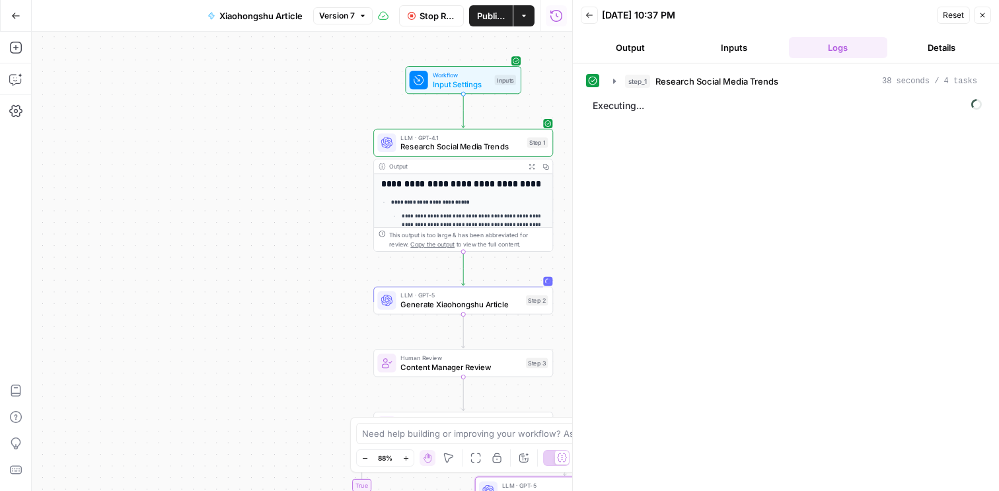
click at [985, 15] on icon "button" at bounding box center [983, 15] width 8 height 8
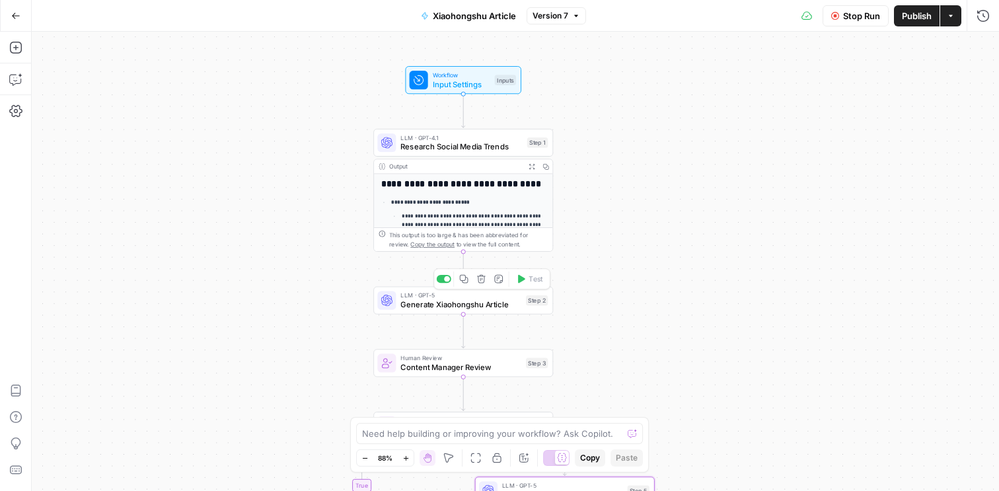
click at [455, 308] on span "Generate Xiaohongshu Article" at bounding box center [460, 305] width 121 height 12
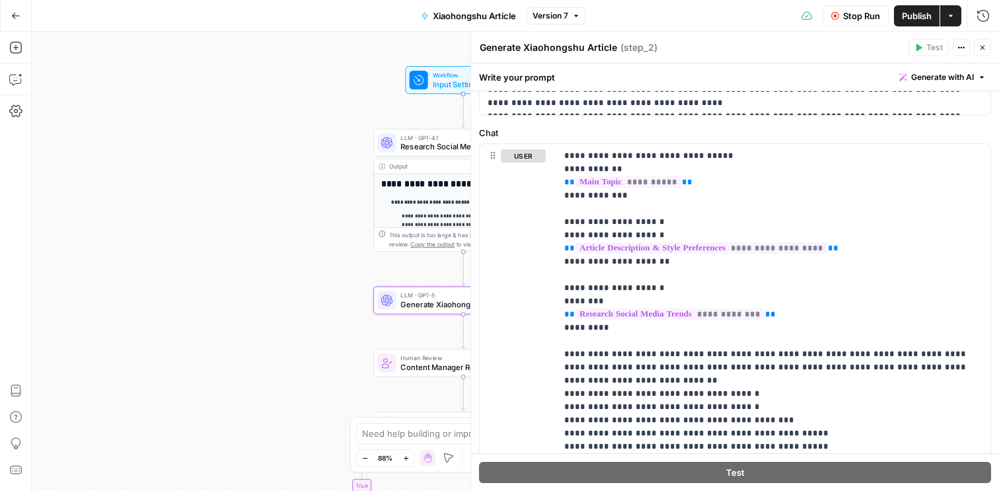
scroll to position [620, 0]
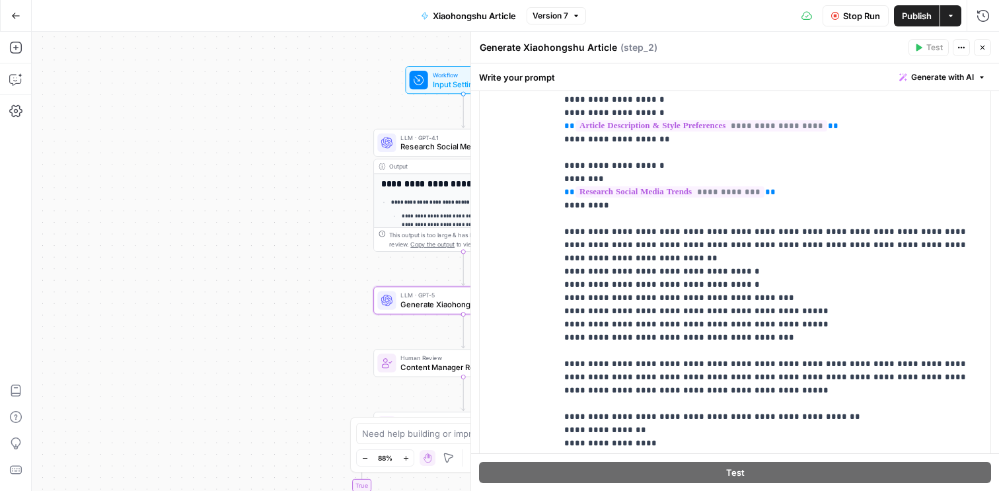
click at [987, 46] on button "Close" at bounding box center [982, 47] width 17 height 17
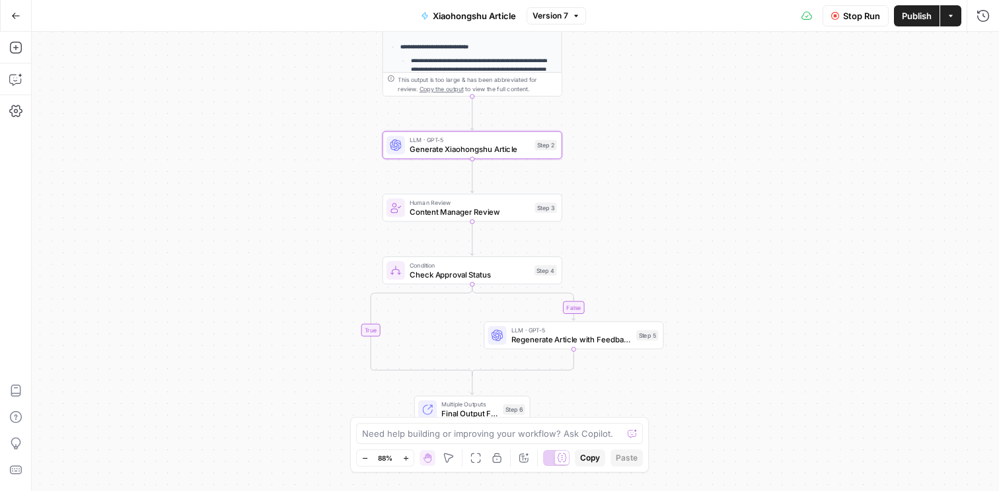
click at [646, 262] on div "**********" at bounding box center [515, 261] width 967 height 459
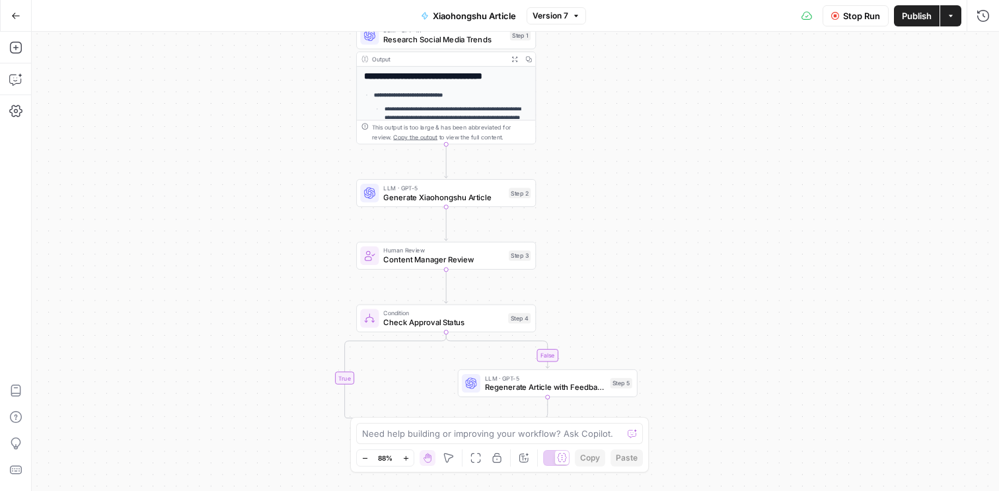
click at [476, 105] on p "**********" at bounding box center [457, 117] width 145 height 25
click at [463, 81] on div "**********" at bounding box center [446, 198] width 178 height 263
click at [498, 198] on span "Generate Xiaohongshu Article" at bounding box center [443, 197] width 121 height 12
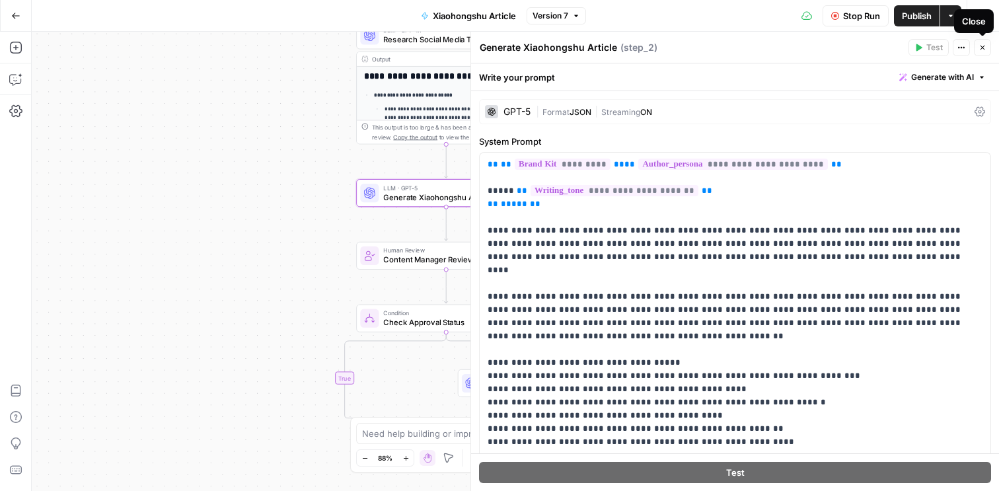
click at [987, 46] on button "Close" at bounding box center [982, 47] width 17 height 17
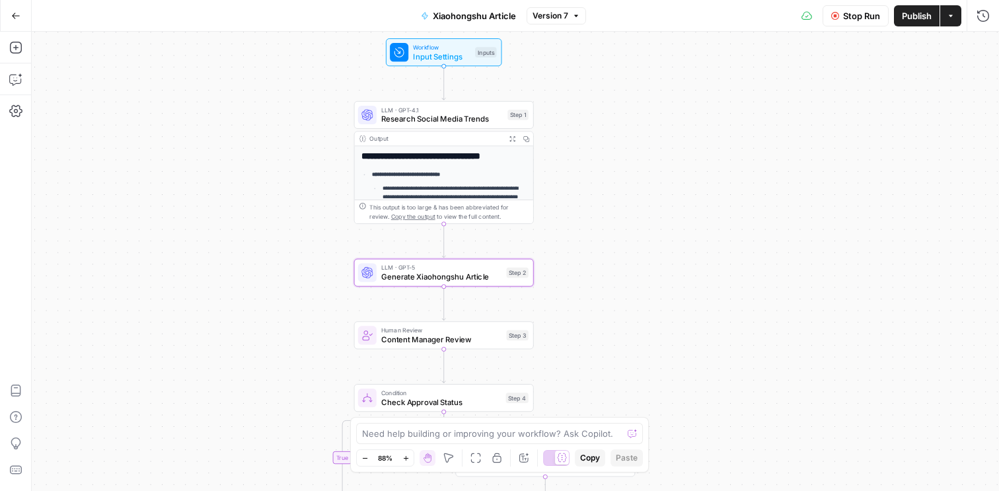
click at [511, 136] on icon "button" at bounding box center [511, 138] width 5 height 5
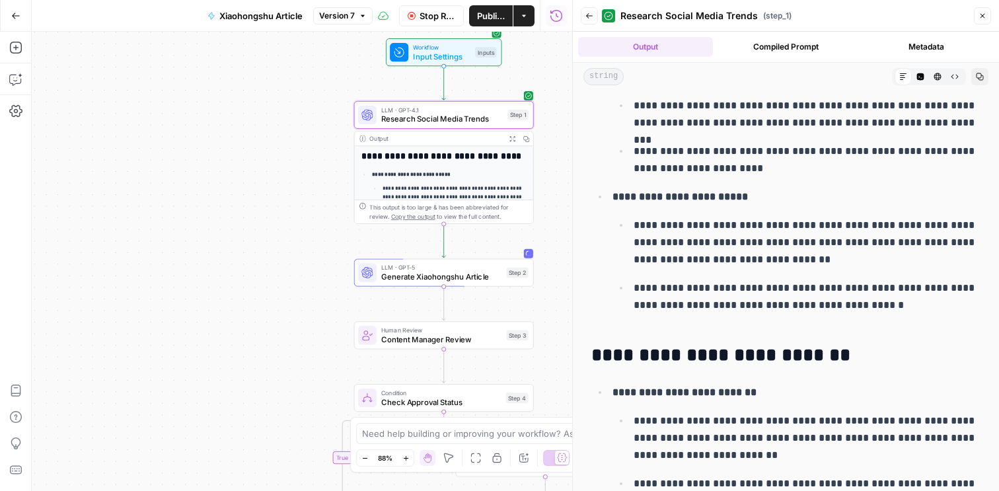
scroll to position [295, 0]
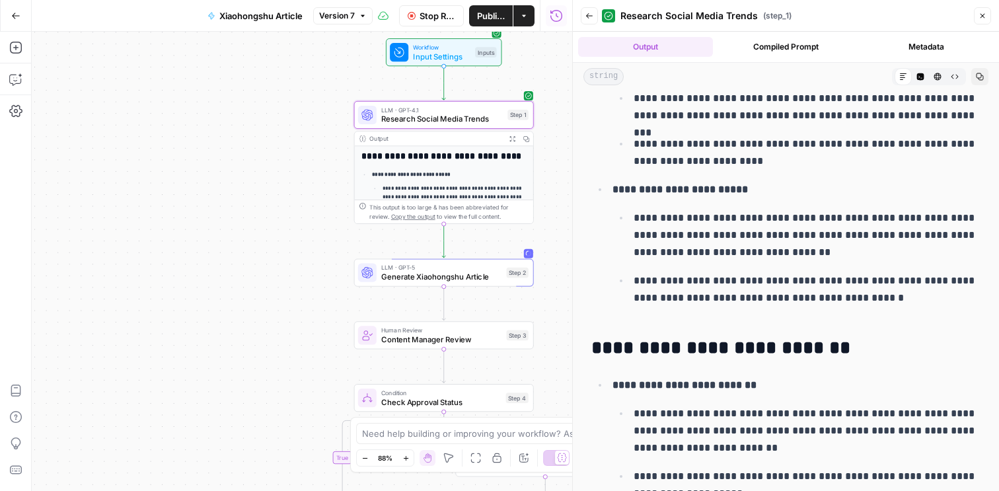
click at [593, 15] on icon "button" at bounding box center [589, 16] width 8 height 8
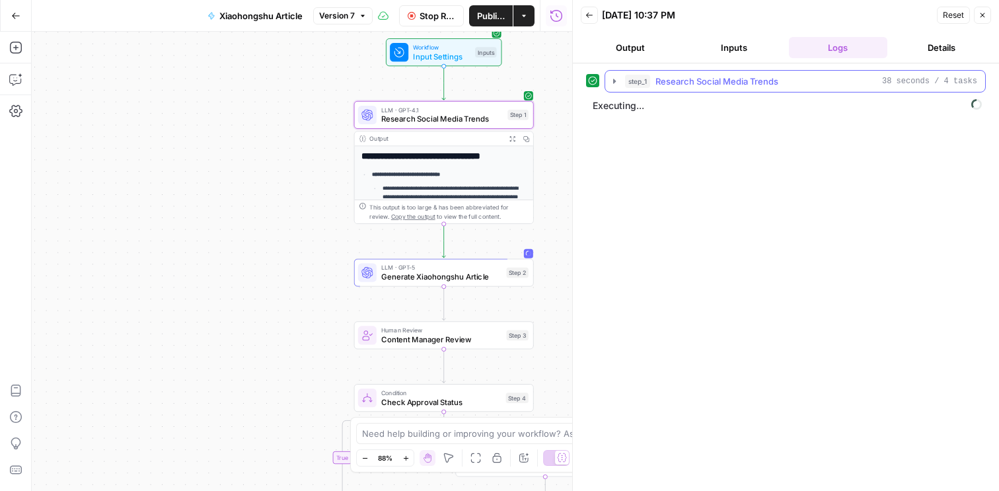
click at [615, 82] on icon "button" at bounding box center [614, 81] width 3 height 5
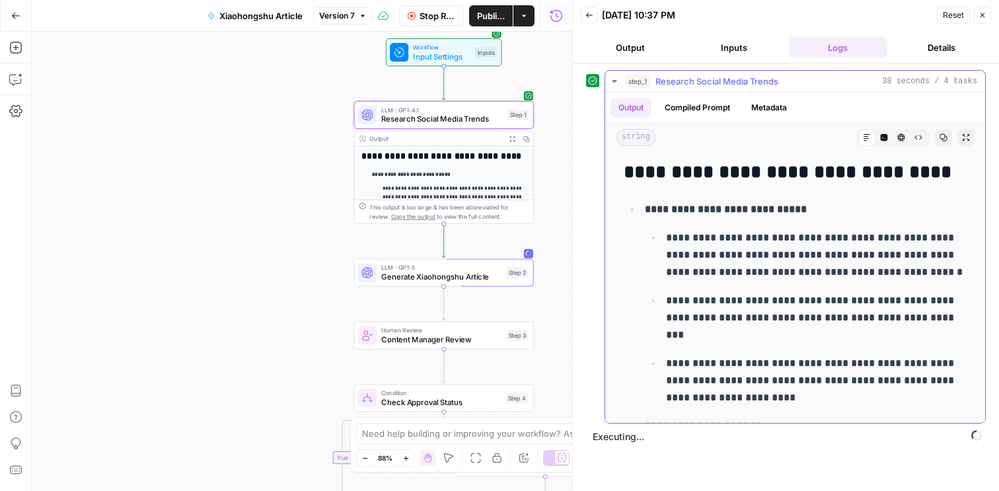
click at [615, 82] on icon "button" at bounding box center [614, 81] width 5 height 3
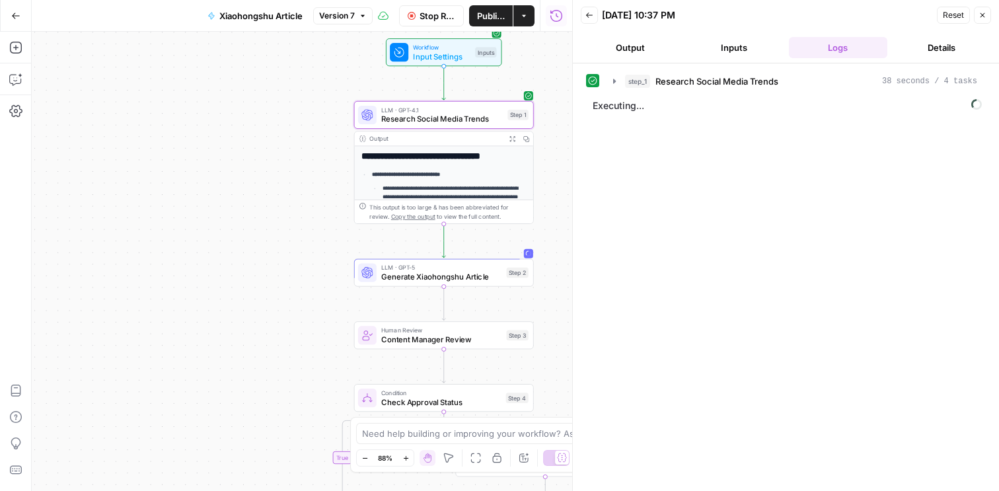
click at [645, 52] on button "Output" at bounding box center [630, 47] width 98 height 21
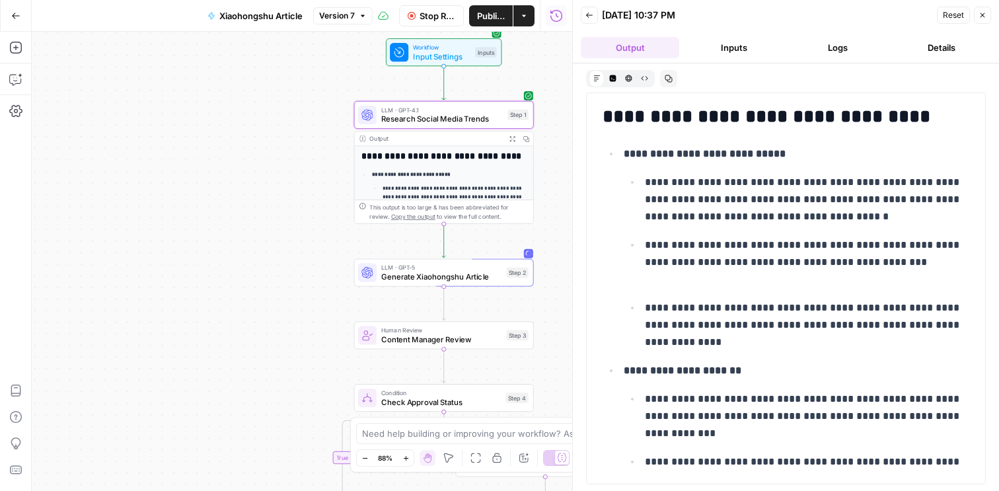
click at [729, 51] on button "Inputs" at bounding box center [734, 47] width 98 height 21
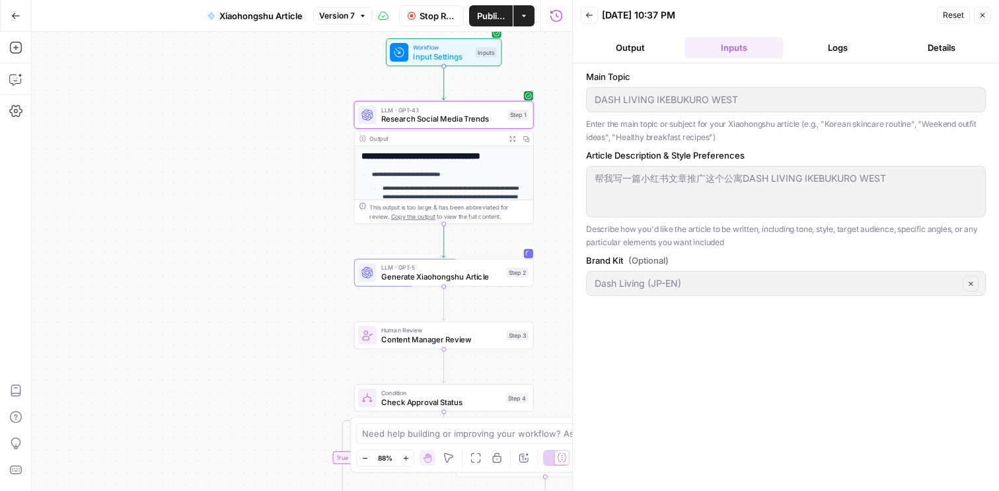
click at [836, 43] on button "Logs" at bounding box center [838, 47] width 98 height 21
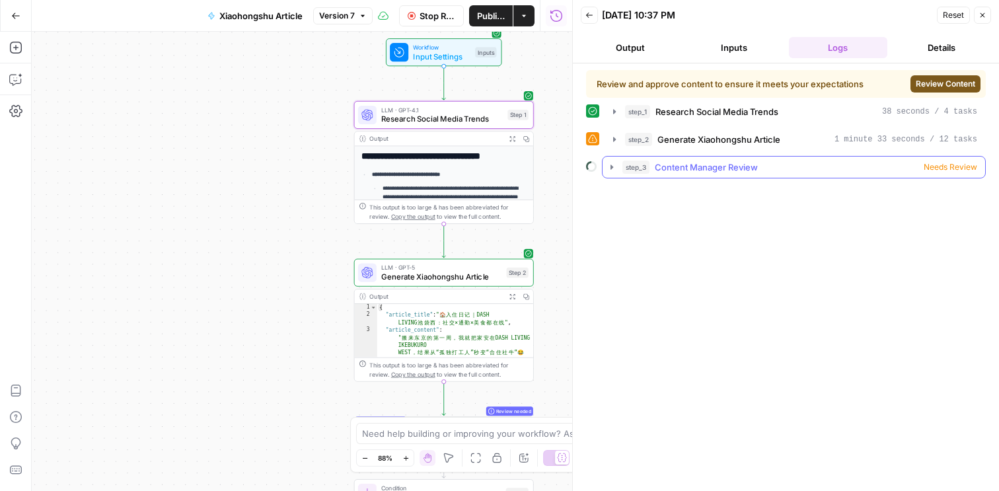
click at [860, 168] on div "step_3 Content Manager Review Needs Review" at bounding box center [799, 167] width 355 height 13
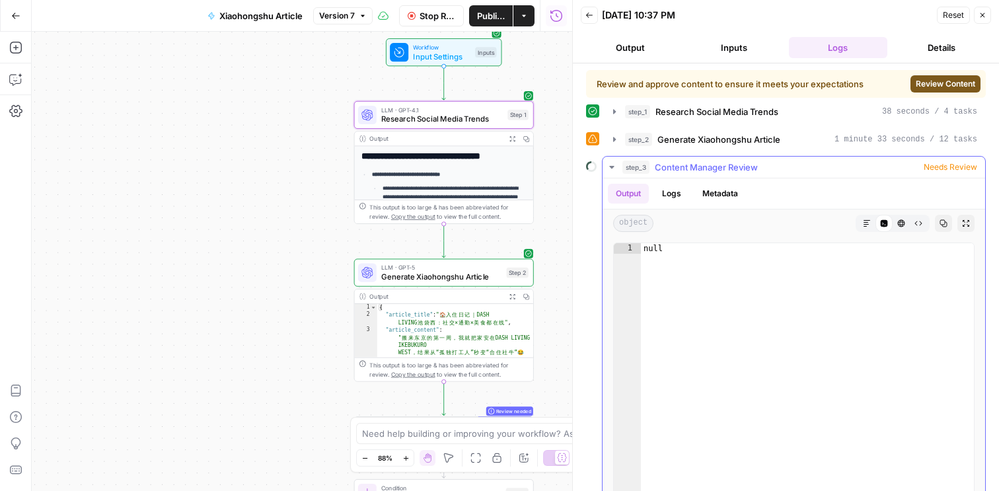
click at [936, 166] on span "Needs Review" at bounding box center [951, 167] width 54 height 12
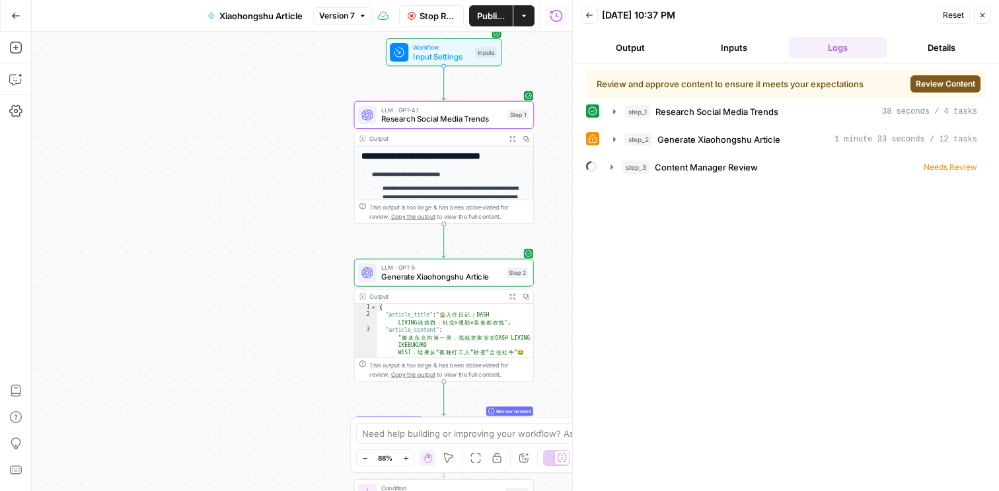
click at [948, 84] on span "Review Content" at bounding box center [945, 84] width 59 height 12
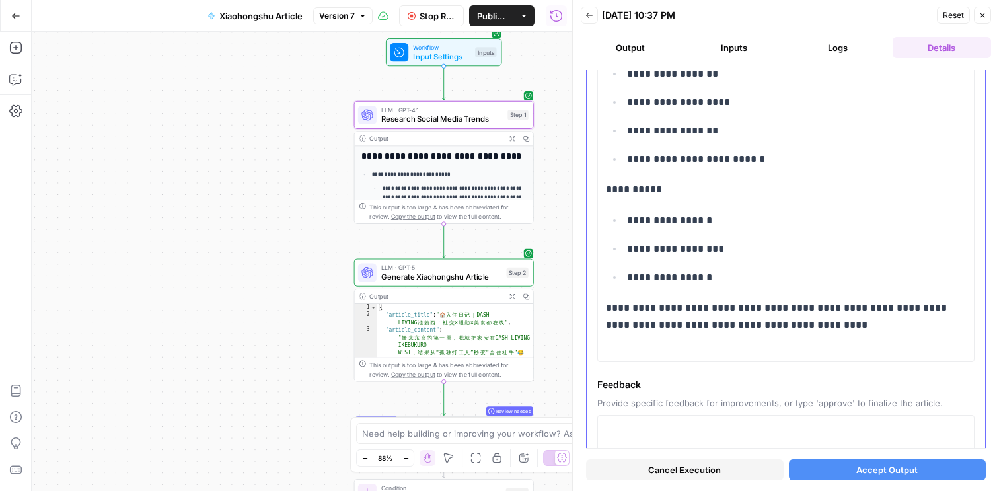
scroll to position [1380, 0]
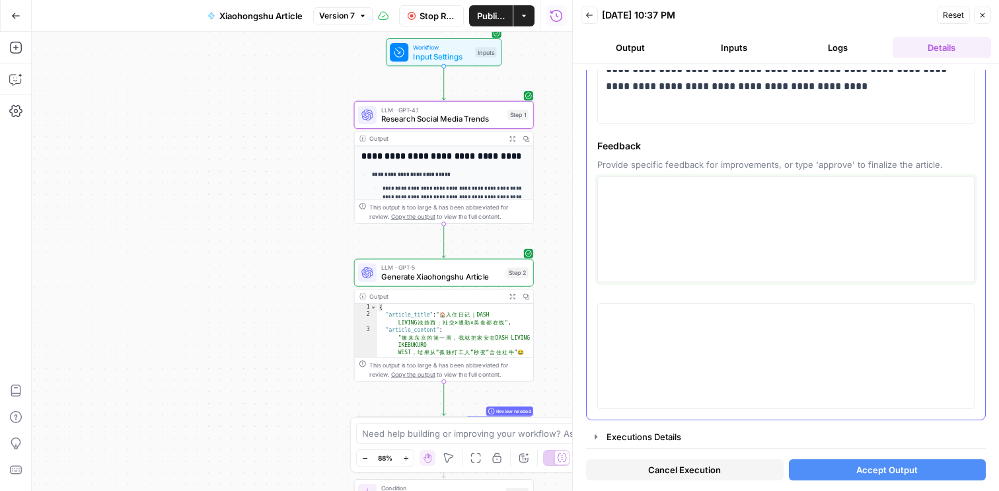
click at [723, 239] on textarea at bounding box center [786, 229] width 360 height 94
click at [718, 239] on textarea at bounding box center [786, 229] width 360 height 94
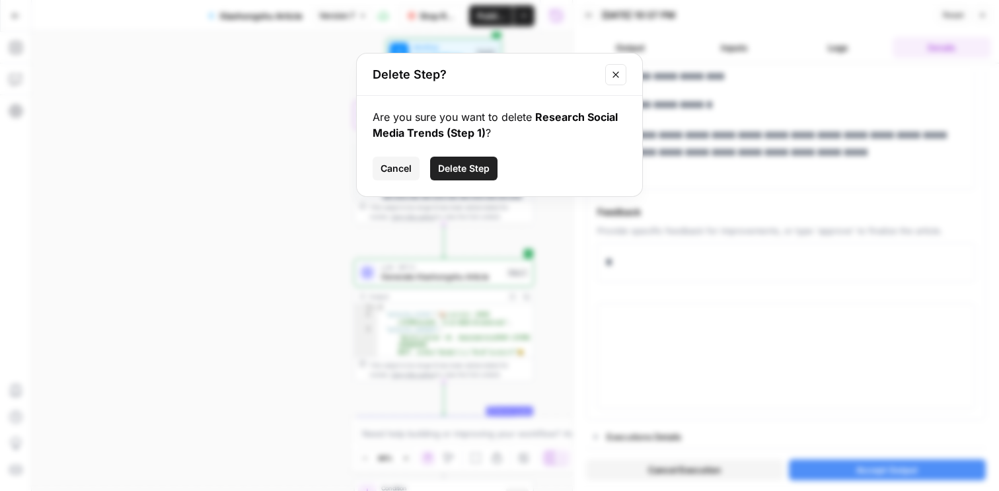
click at [624, 80] on button "Close modal" at bounding box center [615, 74] width 21 height 21
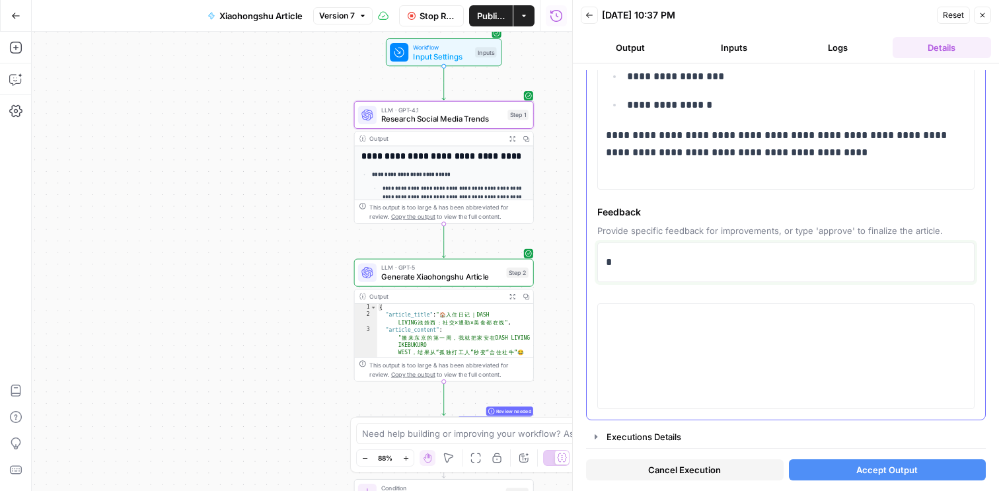
click at [644, 258] on p "*" at bounding box center [786, 262] width 360 height 17
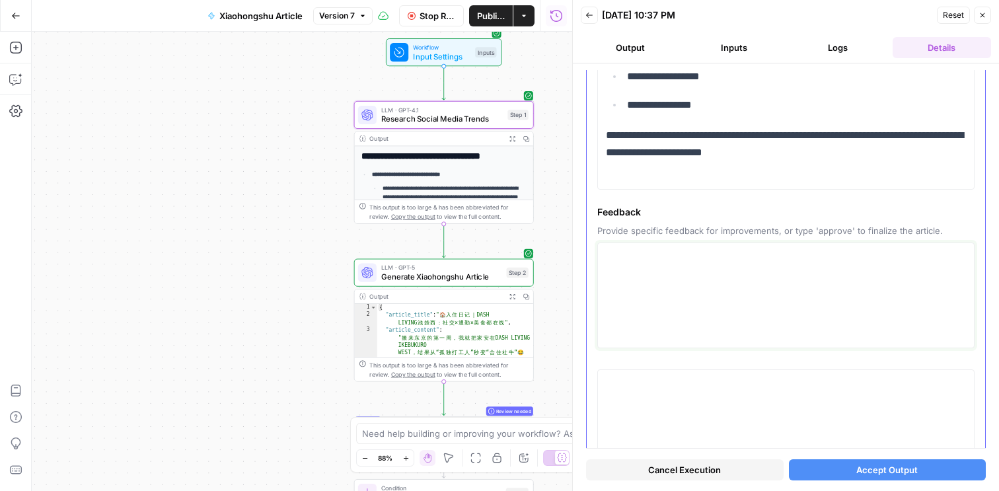
click at [656, 288] on textarea at bounding box center [786, 295] width 360 height 94
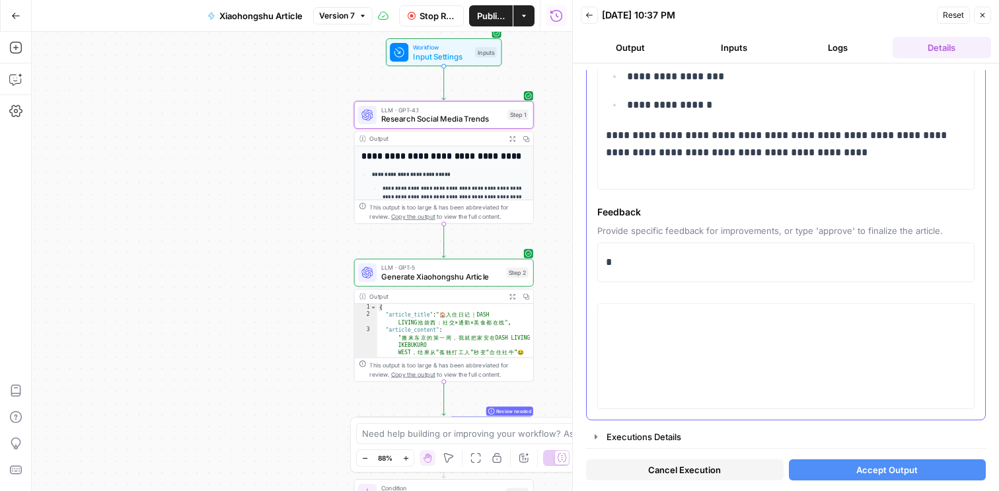
click at [644, 266] on p "*" at bounding box center [786, 262] width 360 height 17
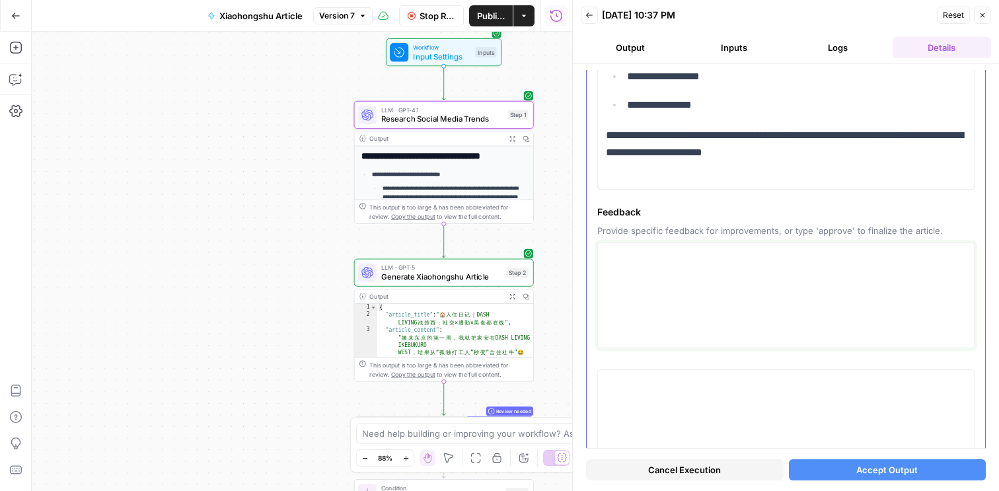
click at [644, 266] on textarea at bounding box center [786, 295] width 360 height 94
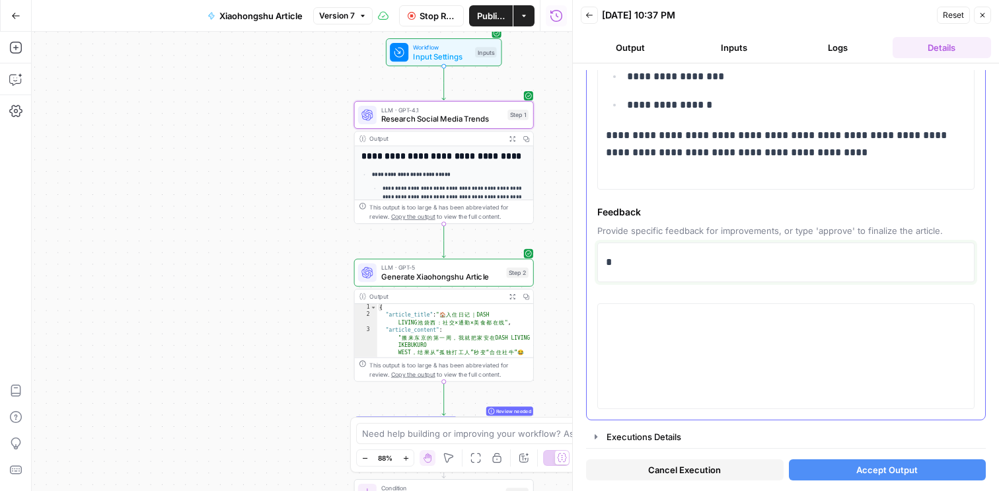
click at [644, 266] on p "*" at bounding box center [786, 262] width 360 height 17
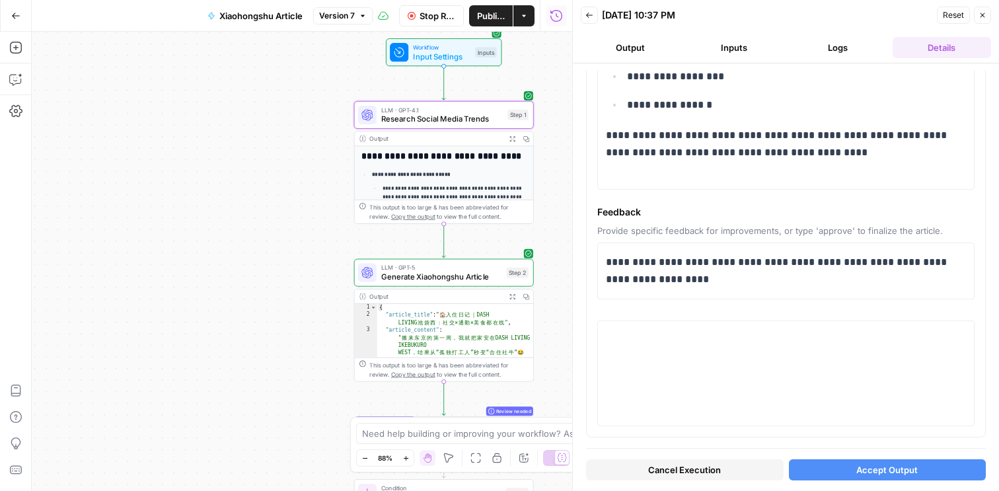
click at [832, 470] on button "Accept Output" at bounding box center [888, 469] width 198 height 21
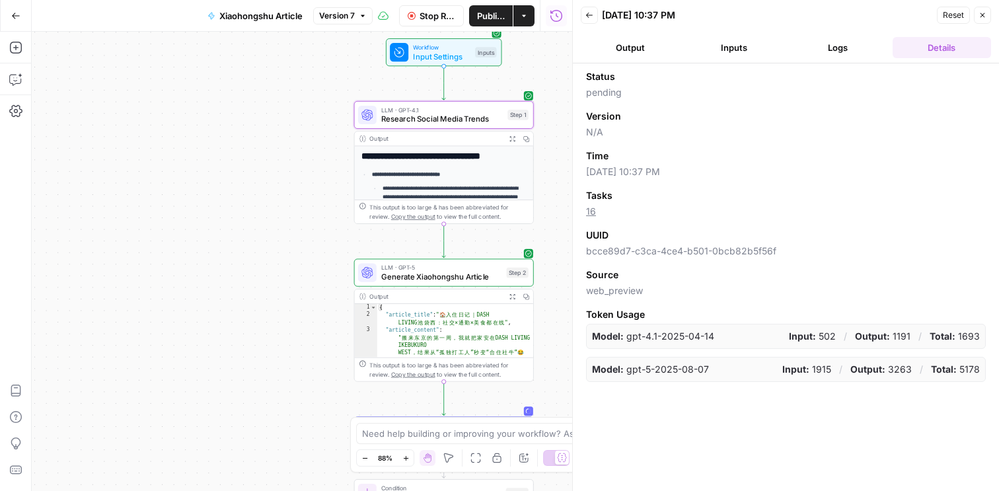
click at [642, 51] on button "Output" at bounding box center [630, 47] width 98 height 21
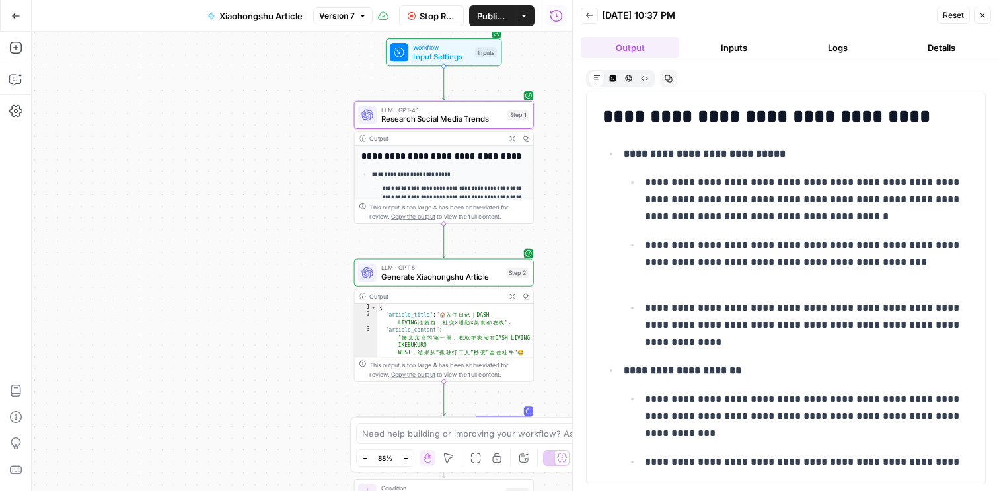
click at [722, 48] on button "Inputs" at bounding box center [734, 47] width 98 height 21
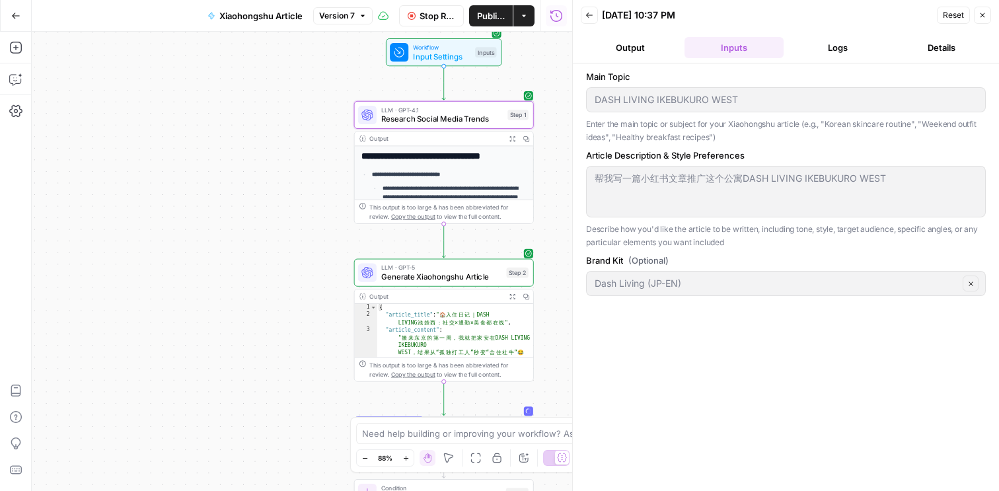
click at [822, 60] on header "Back 10/12/25 at 10:37 PM Reset Close Output Inputs Logs Details" at bounding box center [786, 31] width 426 height 63
click at [835, 54] on button "Logs" at bounding box center [838, 47] width 98 height 21
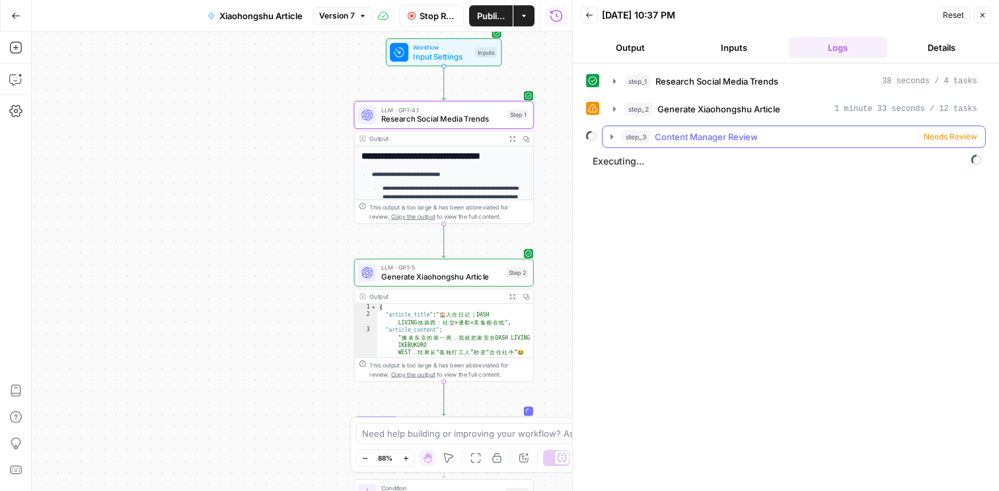
click at [614, 140] on icon "button" at bounding box center [612, 137] width 11 height 11
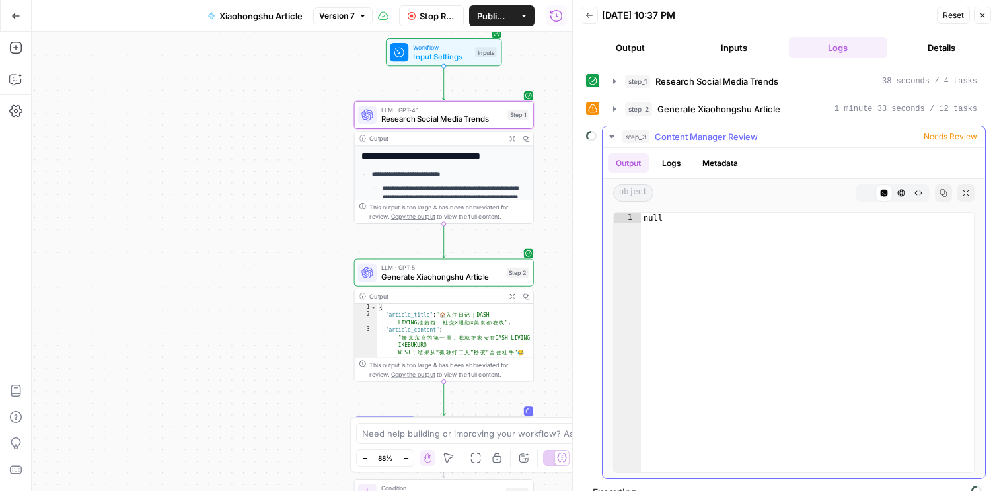
scroll to position [19, 0]
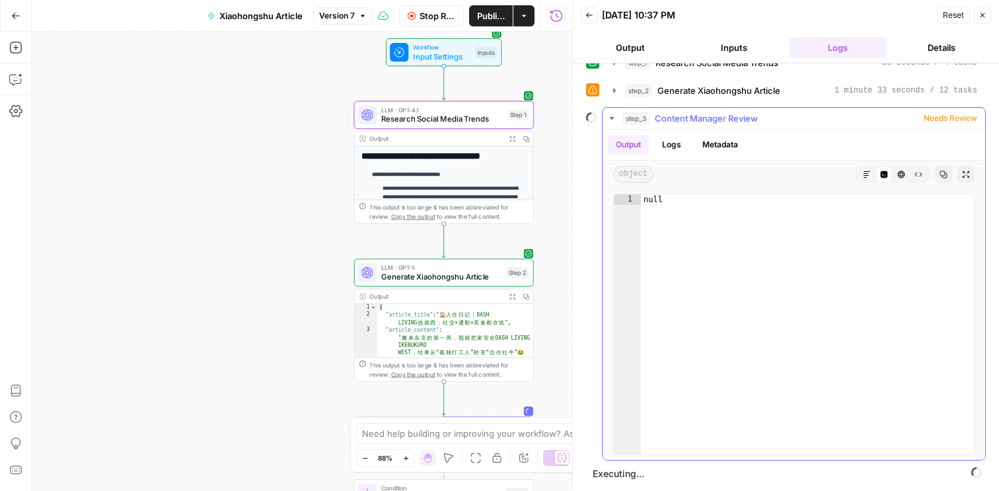
click at [678, 145] on button "Logs" at bounding box center [671, 145] width 35 height 20
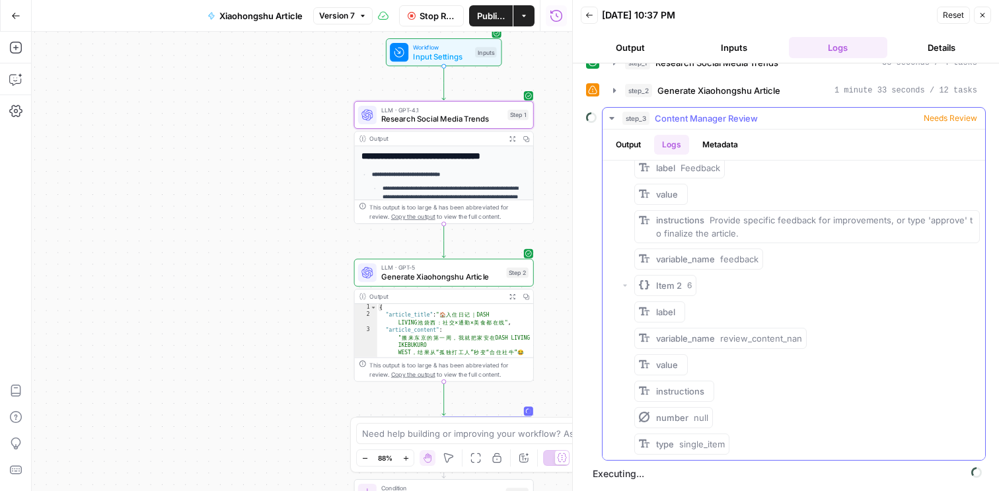
scroll to position [1010, 0]
click at [625, 285] on icon "button" at bounding box center [625, 286] width 4 height 2
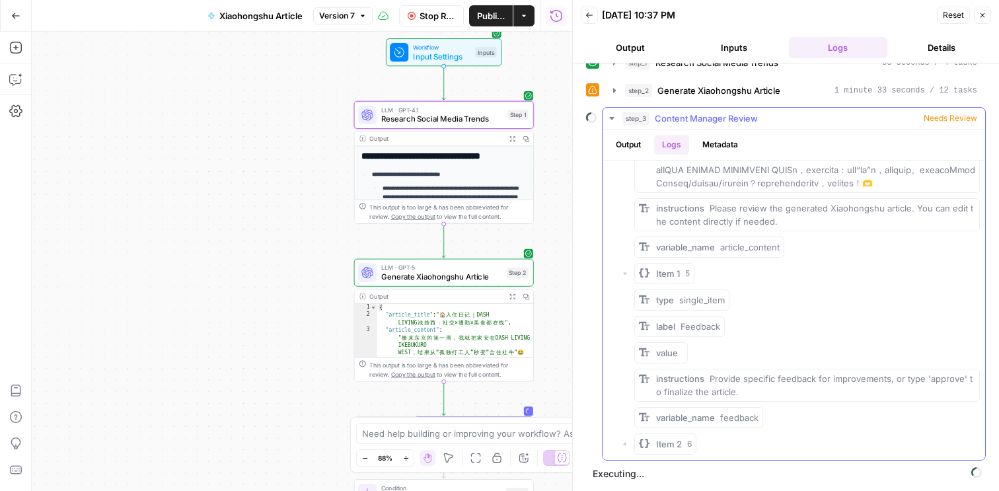
scroll to position [852, 0]
click at [626, 445] on icon "button" at bounding box center [625, 444] width 8 height 8
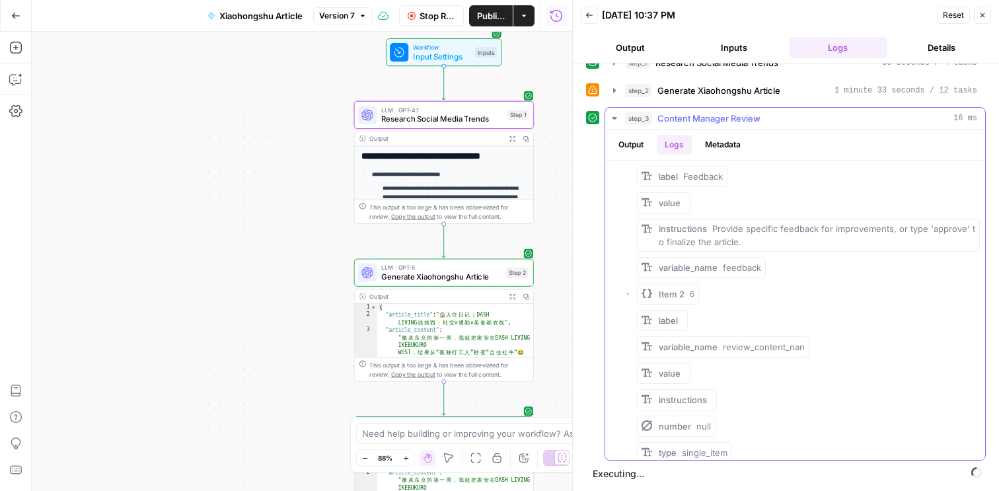
scroll to position [914, 0]
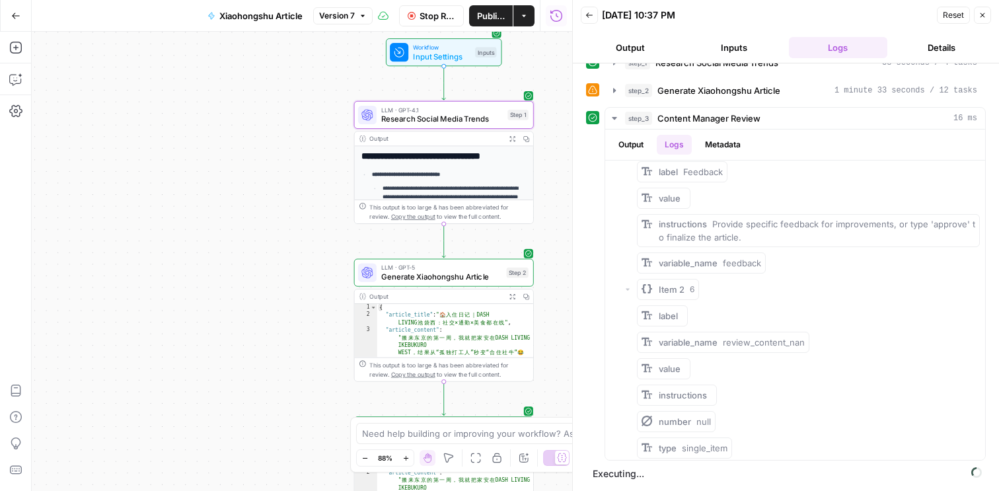
click at [590, 18] on icon "button" at bounding box center [589, 15] width 8 height 8
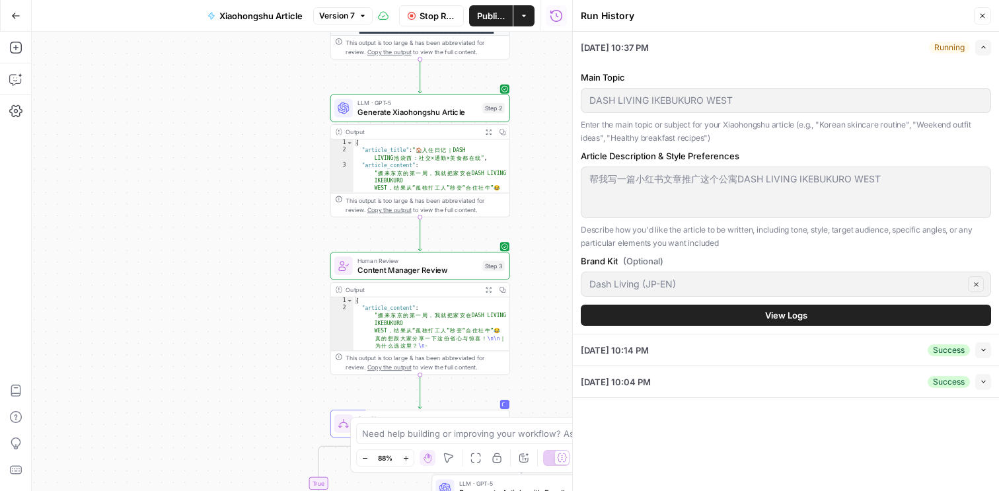
drag, startPoint x: 554, startPoint y: 235, endPoint x: 531, endPoint y: 66, distance: 170.1
click at [530, 65] on div "**********" at bounding box center [302, 261] width 541 height 459
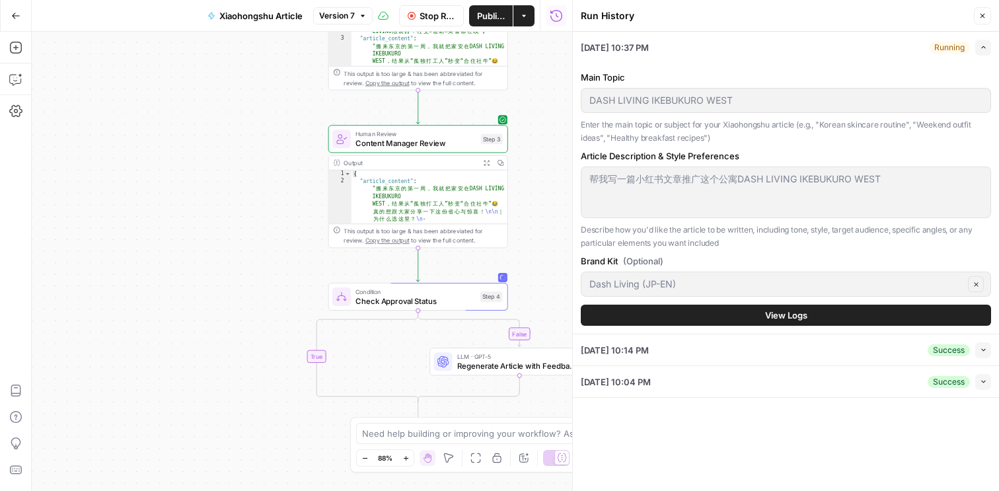
drag, startPoint x: 535, startPoint y: 263, endPoint x: 532, endPoint y: 138, distance: 124.9
click at [532, 137] on div "**********" at bounding box center [302, 261] width 541 height 459
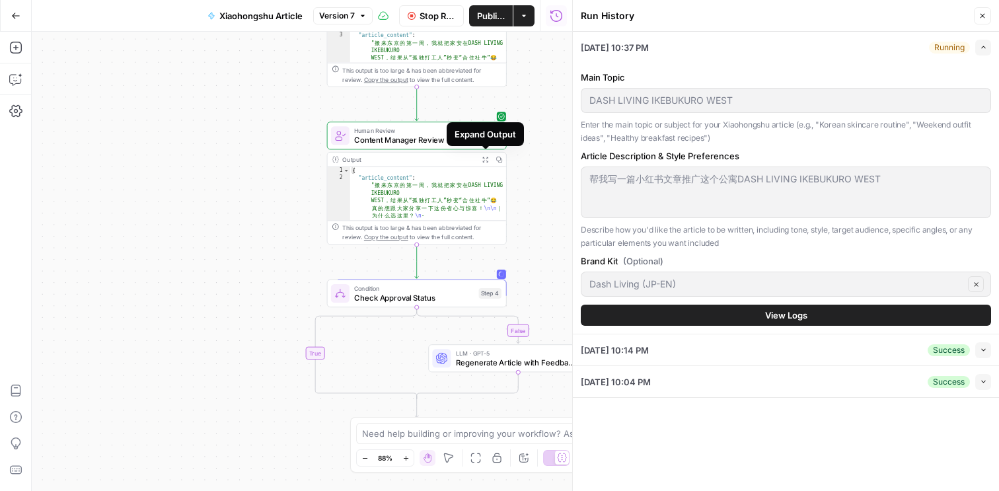
click at [486, 160] on icon "button" at bounding box center [485, 159] width 7 height 7
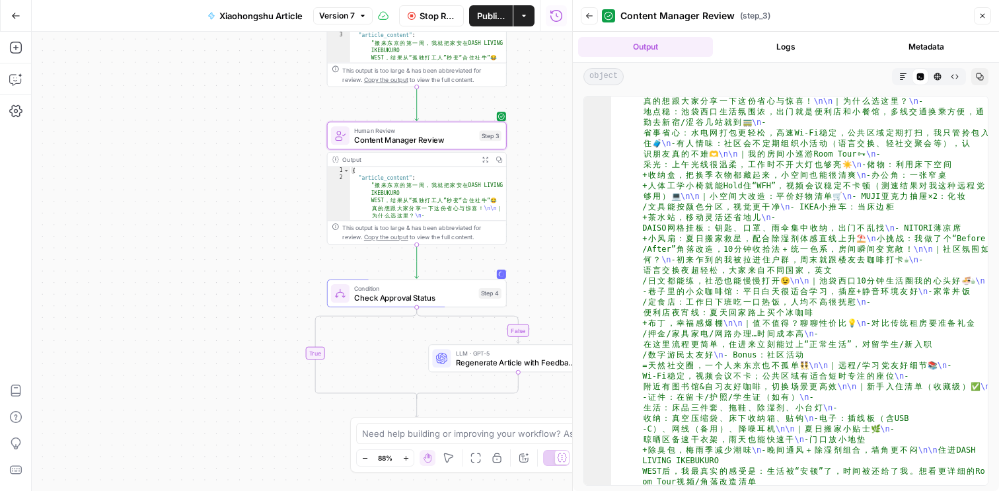
scroll to position [87, 0]
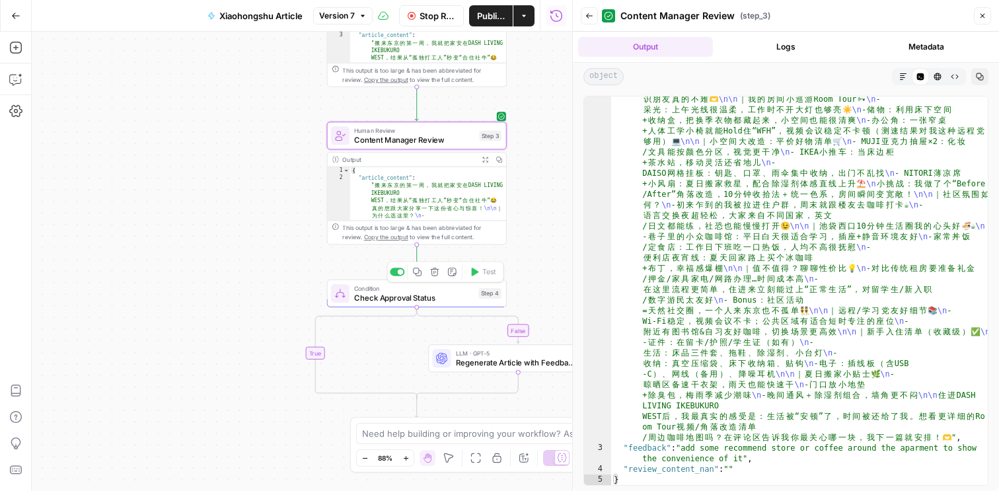
click at [461, 298] on span "Check Approval Status" at bounding box center [414, 297] width 120 height 12
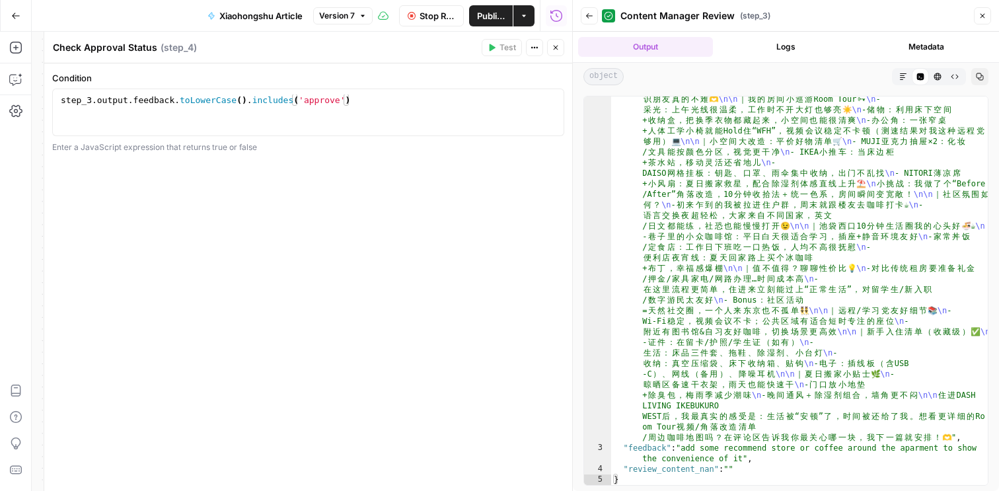
click at [557, 49] on icon "button" at bounding box center [556, 48] width 5 height 5
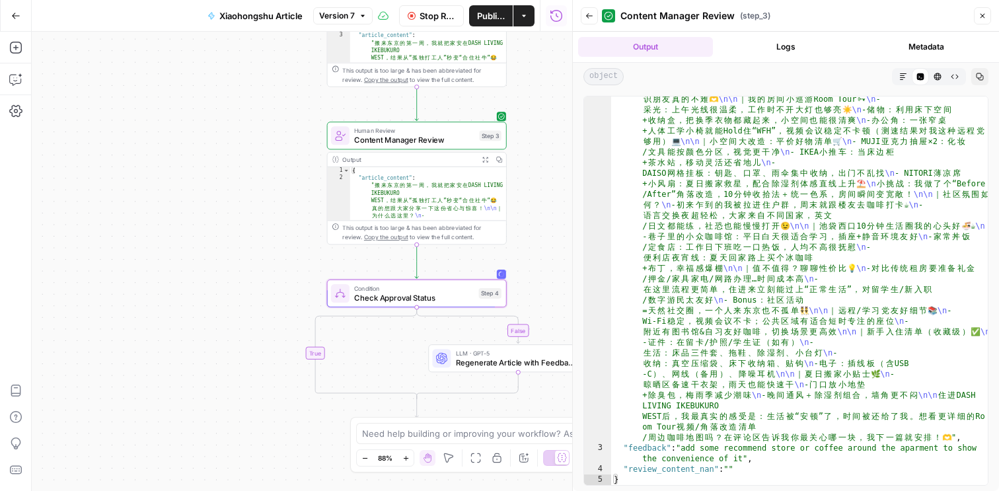
click at [589, 14] on icon "button" at bounding box center [589, 16] width 8 height 8
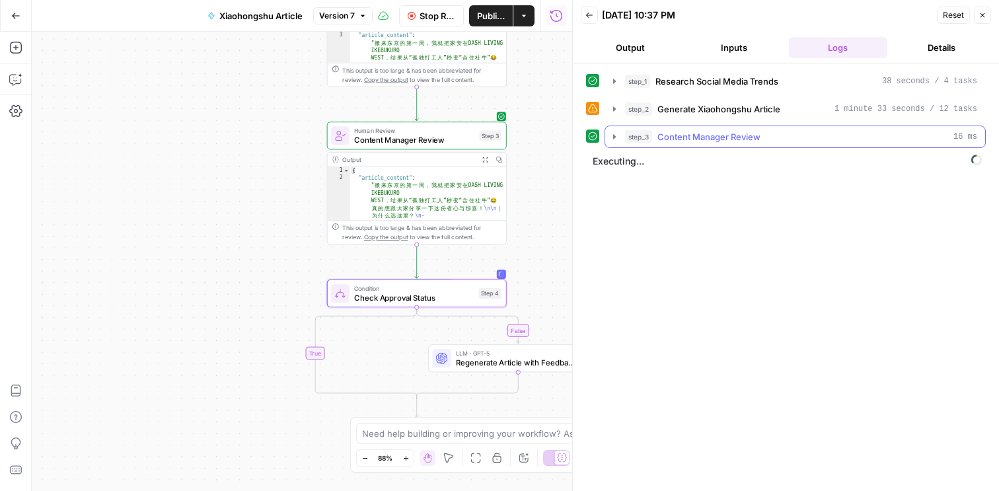
click at [613, 136] on icon "button" at bounding box center [614, 137] width 11 height 11
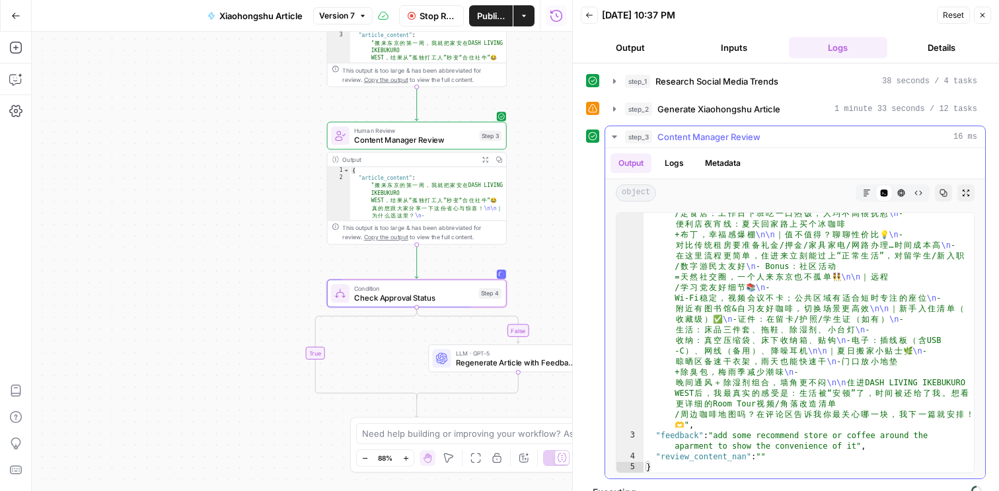
scroll to position [19, 0]
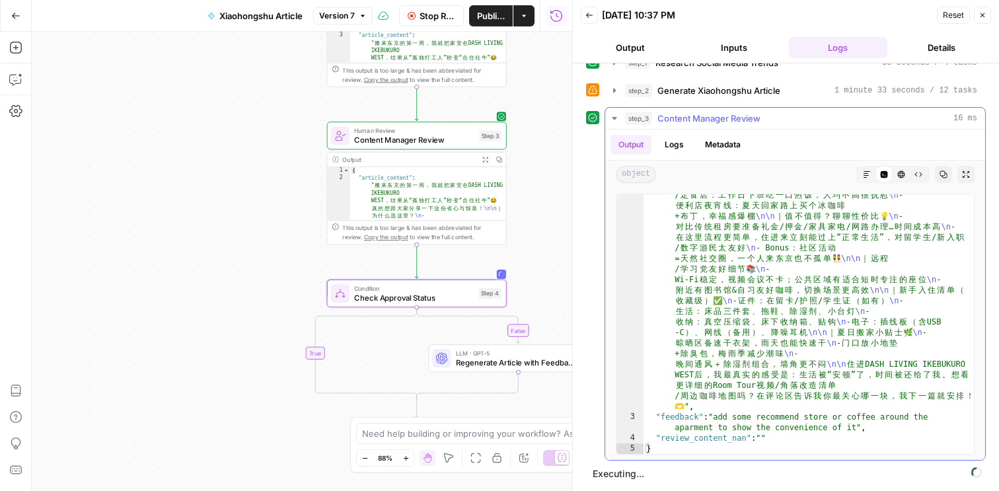
click at [611, 117] on icon "button" at bounding box center [614, 118] width 11 height 11
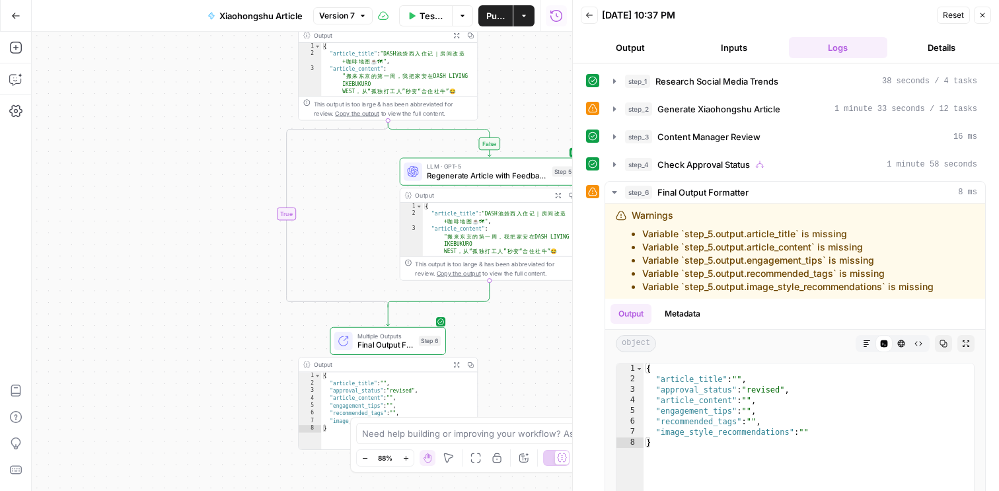
drag, startPoint x: 193, startPoint y: 182, endPoint x: 178, endPoint y: 120, distance: 63.8
click at [178, 118] on div "**********" at bounding box center [302, 261] width 541 height 459
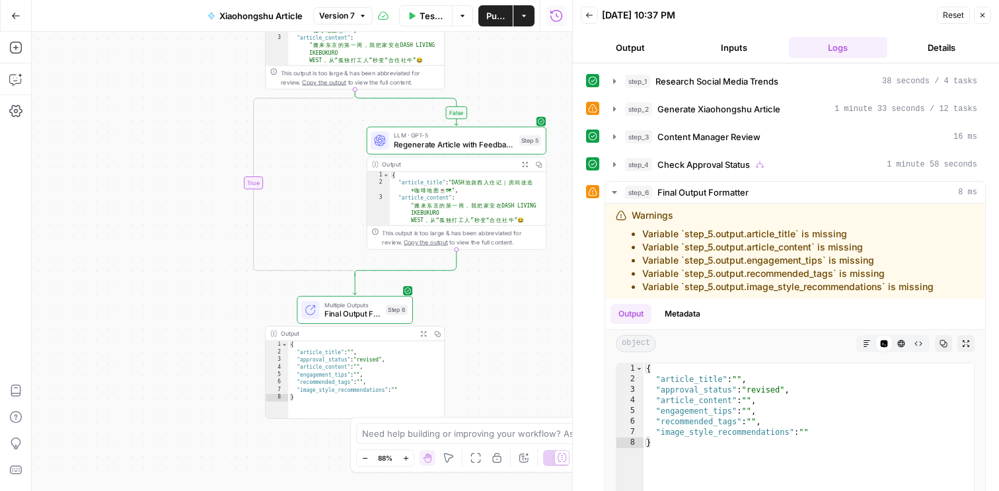
drag, startPoint x: 164, startPoint y: 167, endPoint x: 145, endPoint y: 178, distance: 22.6
click at [145, 178] on div "**********" at bounding box center [302, 261] width 541 height 459
click at [644, 48] on button "Output" at bounding box center [630, 47] width 98 height 21
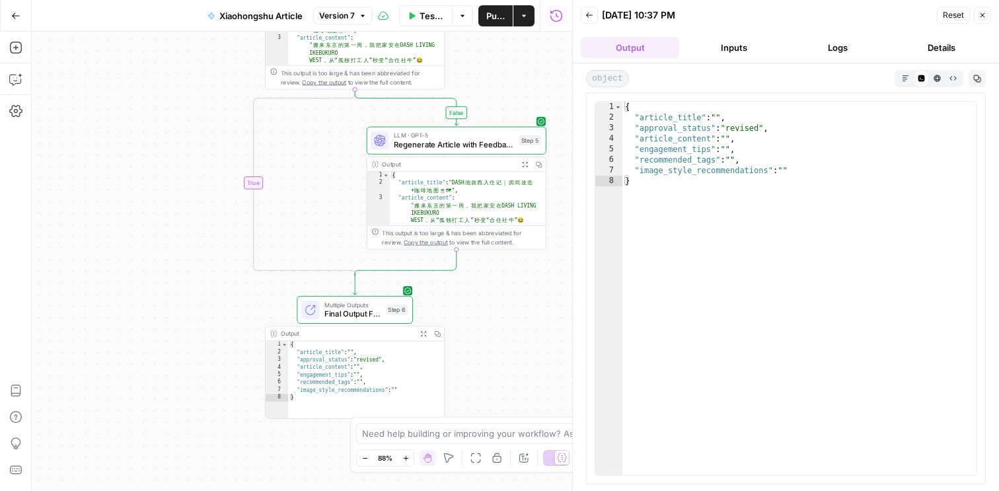
click at [743, 42] on button "Inputs" at bounding box center [734, 47] width 98 height 21
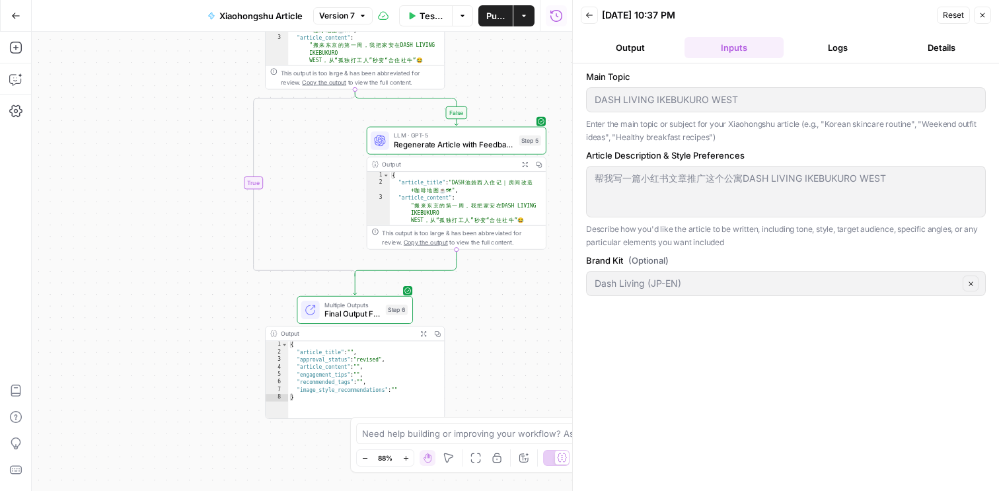
click at [981, 17] on icon "button" at bounding box center [983, 15] width 8 height 8
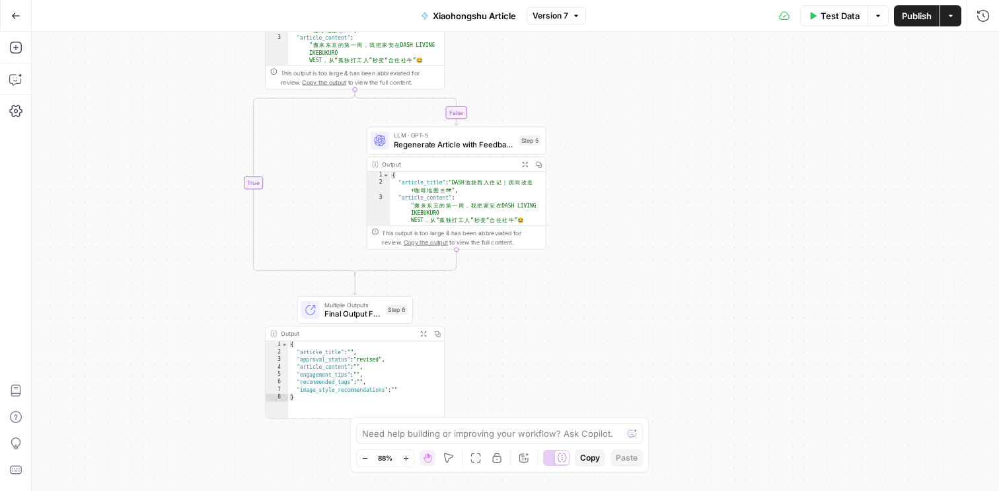
click at [361, 312] on span "Final Output Formatter" at bounding box center [352, 314] width 57 height 12
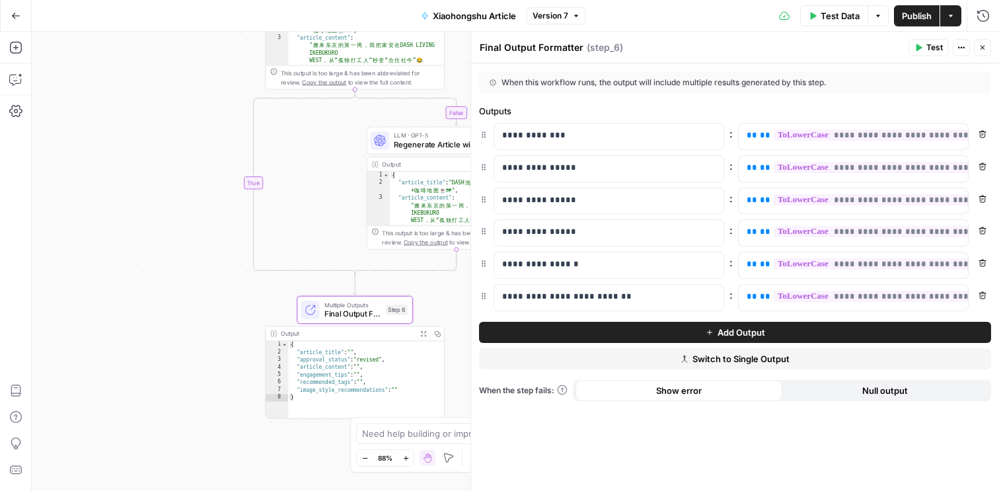
click at [982, 49] on icon "button" at bounding box center [983, 48] width 8 height 8
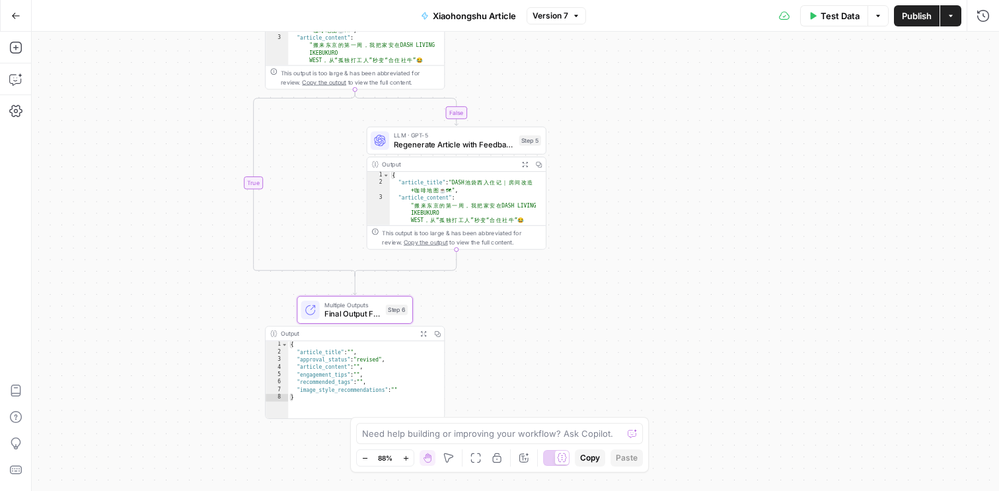
click at [525, 164] on icon "button" at bounding box center [525, 164] width 7 height 7
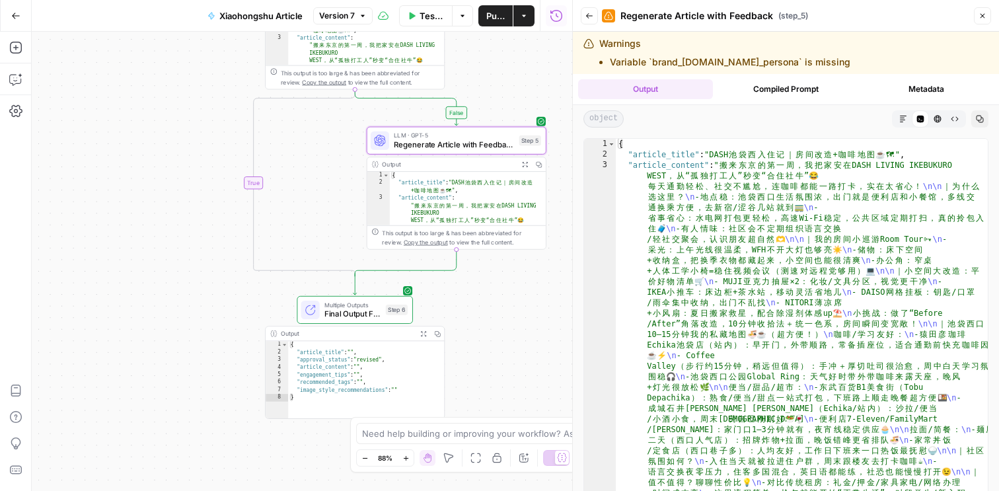
click at [901, 119] on icon "button" at bounding box center [903, 119] width 8 height 8
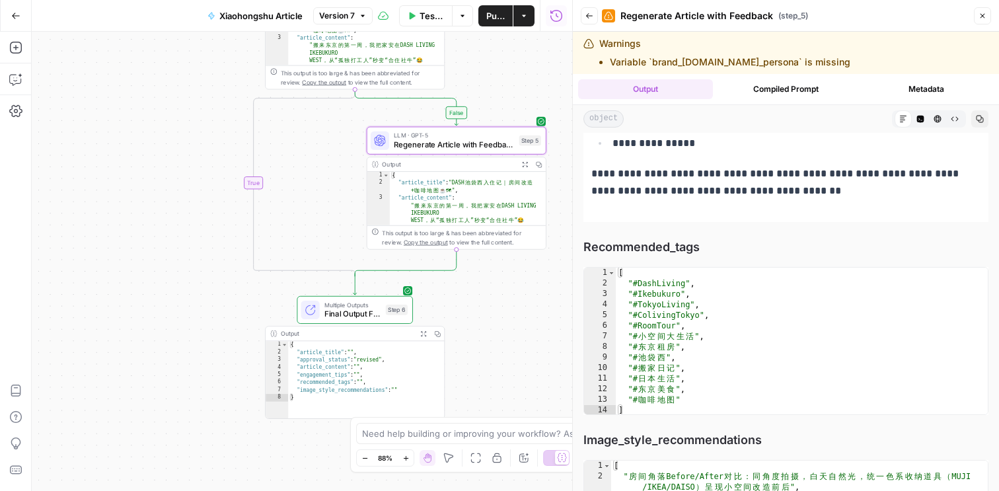
scroll to position [1719, 0]
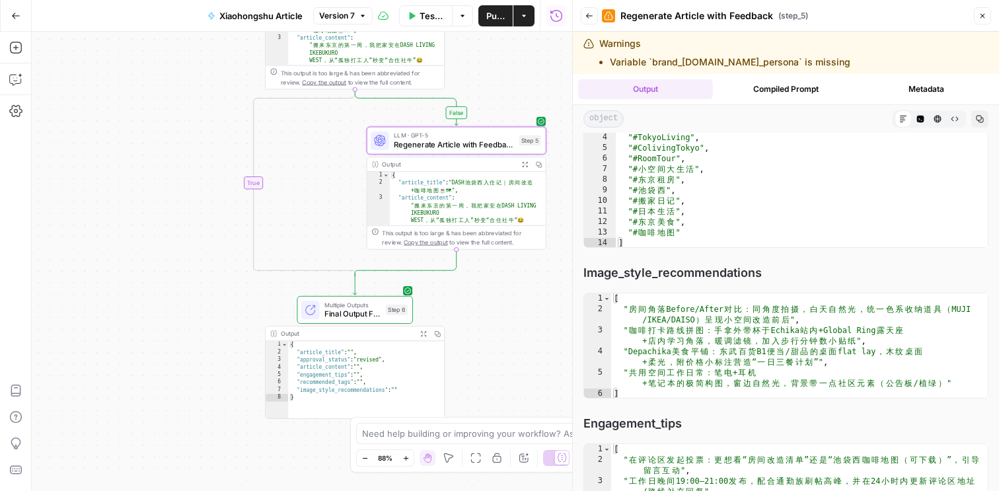
click at [987, 16] on button "Close" at bounding box center [982, 15] width 17 height 17
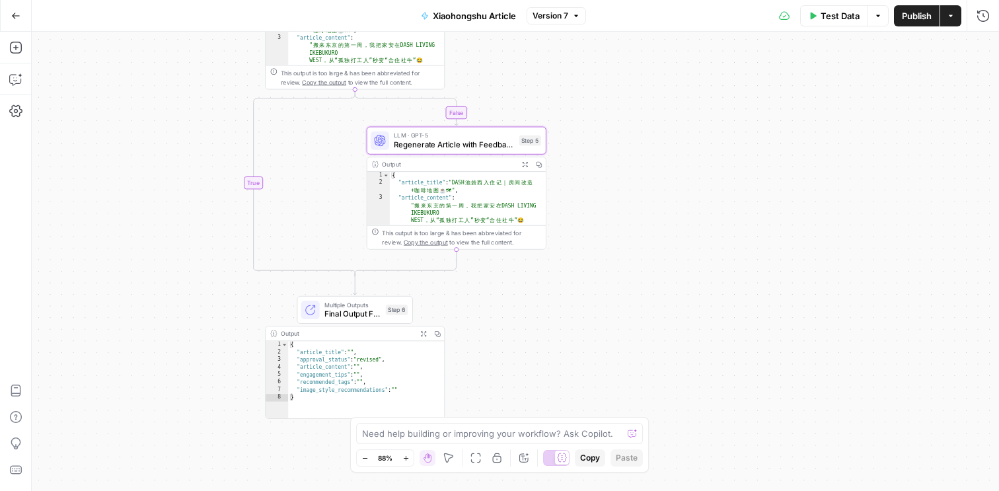
click at [576, 278] on div "**********" at bounding box center [515, 261] width 967 height 459
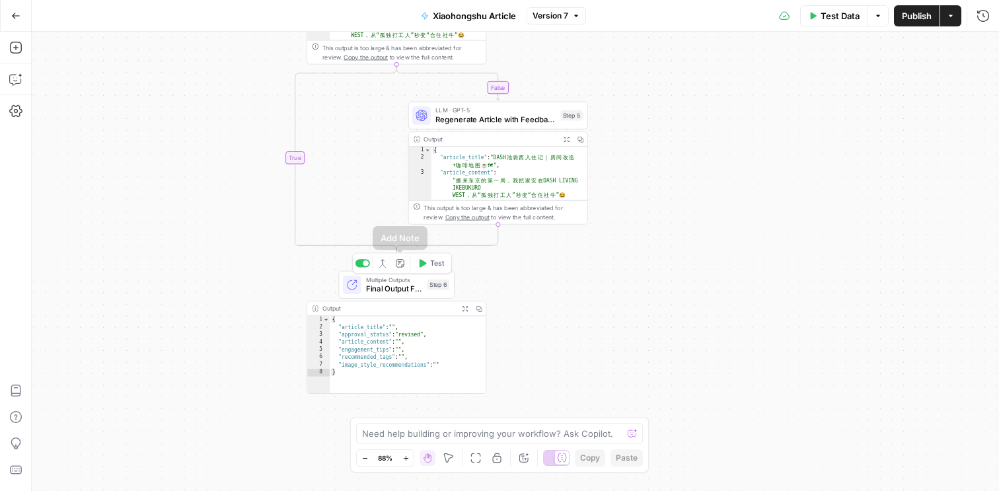
click at [402, 284] on span "Final Output Formatter" at bounding box center [394, 289] width 57 height 12
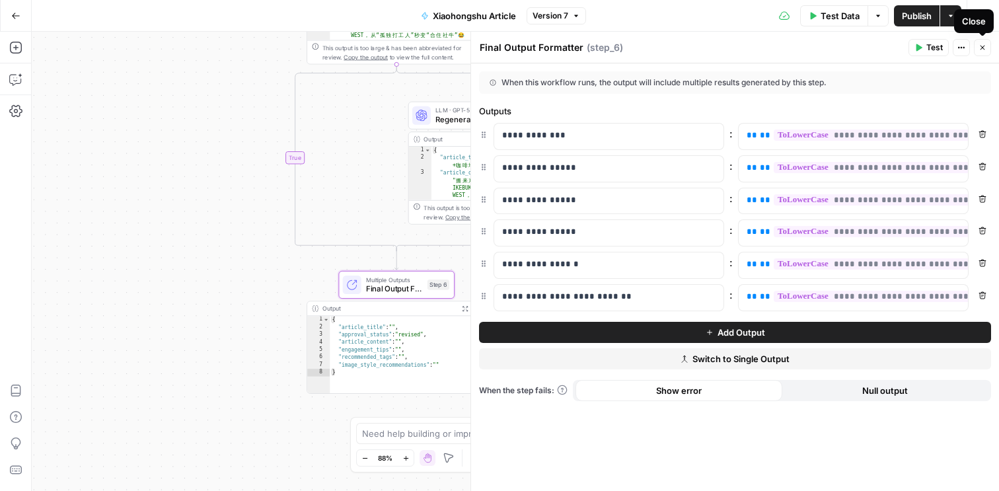
click at [985, 48] on icon "button" at bounding box center [983, 48] width 8 height 8
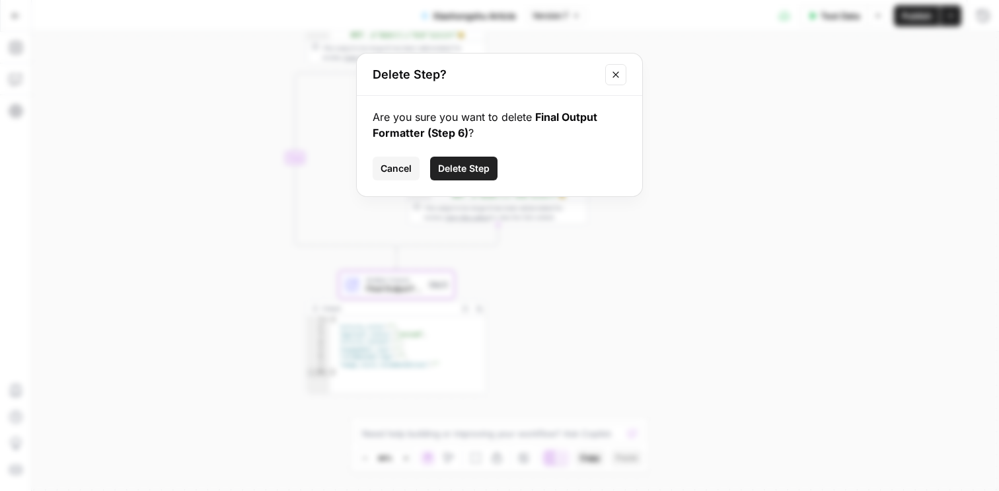
click at [469, 161] on button "Delete Step" at bounding box center [463, 169] width 67 height 24
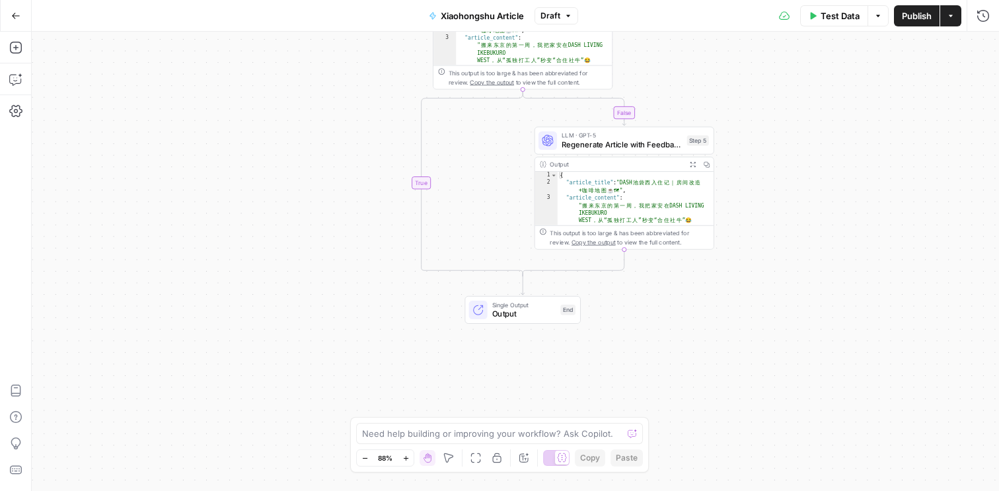
drag, startPoint x: 652, startPoint y: 229, endPoint x: 778, endPoint y: 254, distance: 128.6
click at [778, 254] on div "**********" at bounding box center [515, 261] width 967 height 459
click at [20, 83] on icon "button" at bounding box center [14, 80] width 11 height 11
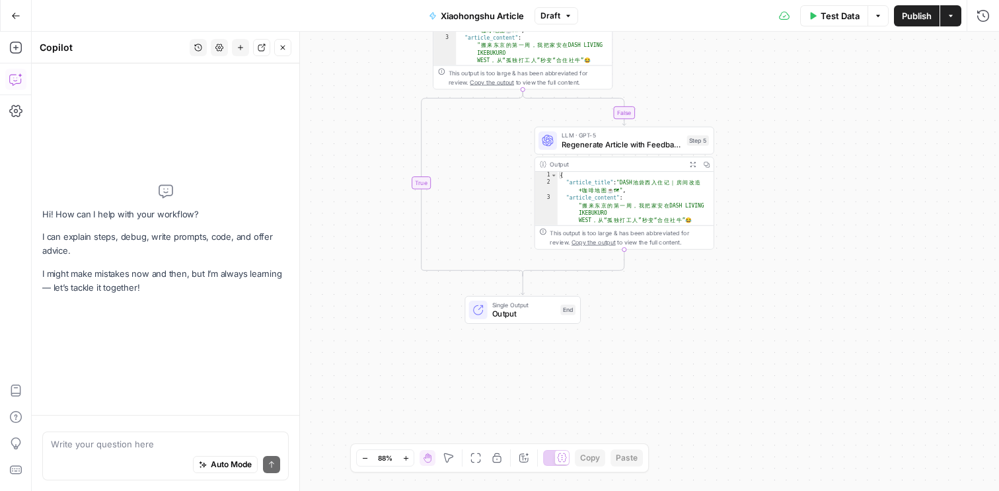
click at [96, 439] on textarea at bounding box center [165, 443] width 229 height 13
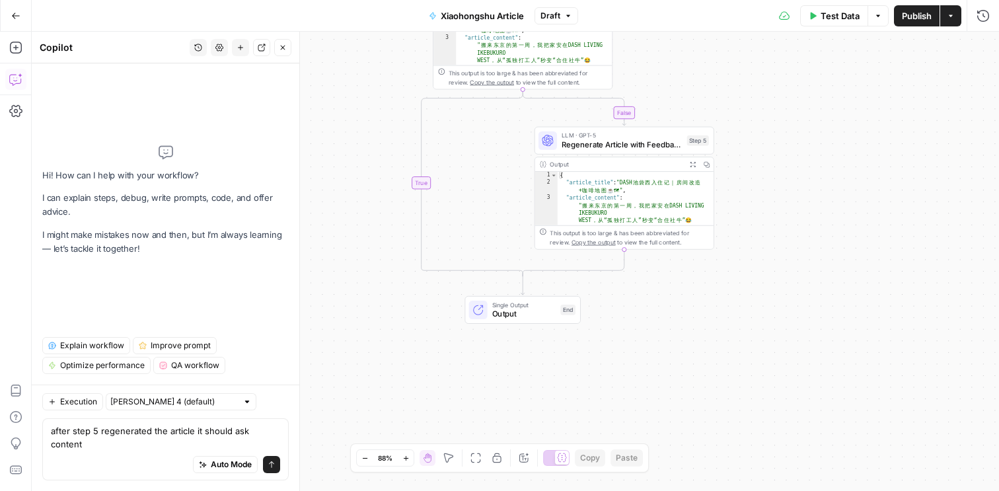
click at [285, 445] on div "after step 5 regenerated the article it should ask content after step 5 regener…" at bounding box center [165, 449] width 246 height 62
click at [283, 447] on div "after step 5 regenerated the article it should ask content after step 5 regener…" at bounding box center [165, 449] width 246 height 62
click at [277, 445] on textarea "after step 5 regenerated the article it should ask content" at bounding box center [165, 437] width 229 height 26
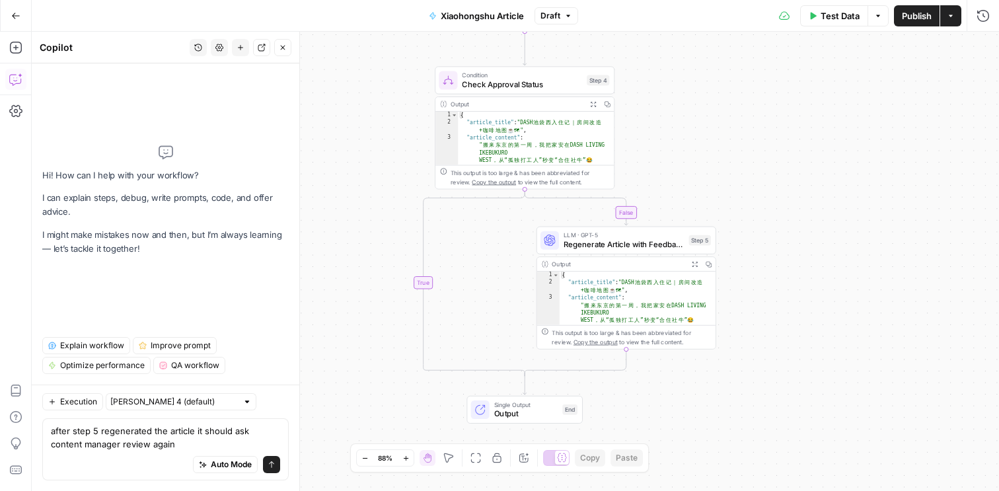
drag, startPoint x: 848, startPoint y: 203, endPoint x: 850, endPoint y: 303, distance: 99.8
click at [850, 303] on div "**********" at bounding box center [515, 261] width 967 height 459
click at [146, 447] on textarea "after step 5 regenerated the article it should ask content manager review again" at bounding box center [165, 437] width 229 height 26
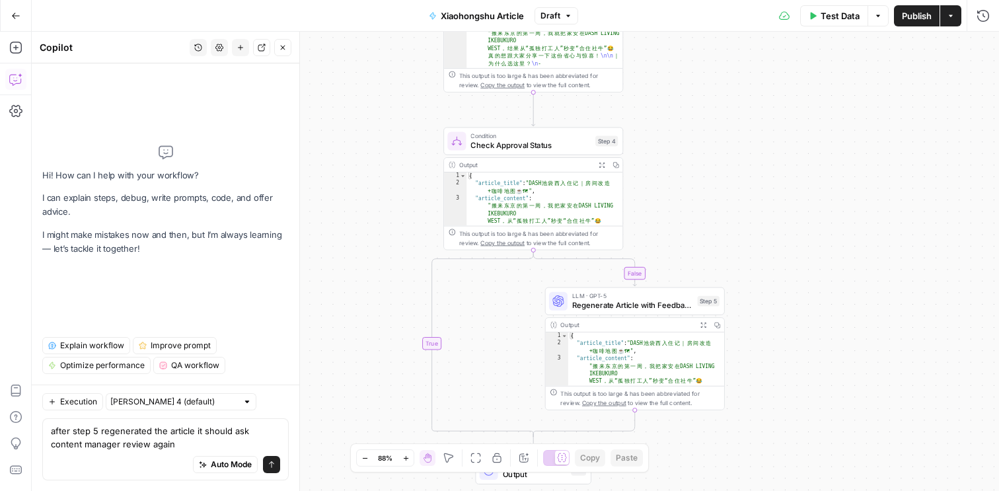
drag, startPoint x: 720, startPoint y: 146, endPoint x: 729, endPoint y: 206, distance: 60.7
click at [729, 206] on div "**********" at bounding box center [515, 261] width 967 height 459
click at [148, 445] on textarea "after step 5 regenerated the article it should ask content manager review again" at bounding box center [165, 437] width 229 height 26
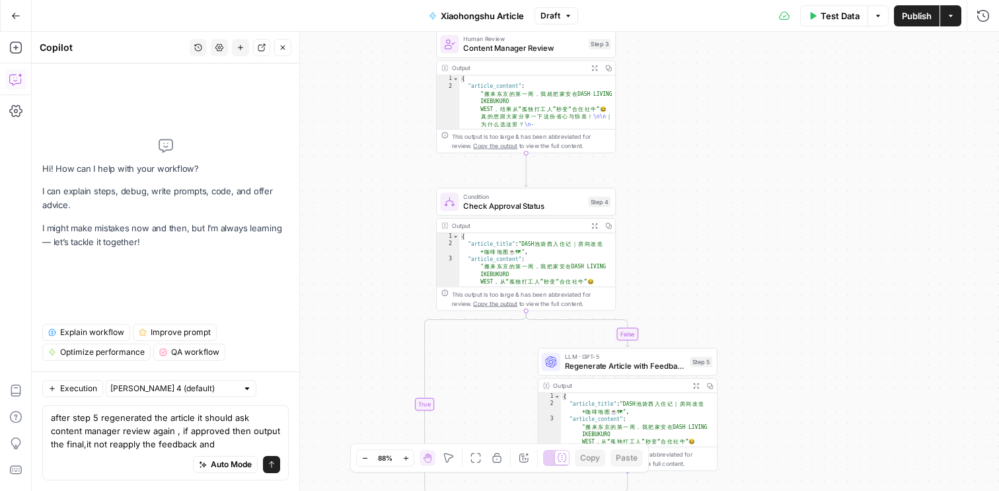
drag, startPoint x: 744, startPoint y: 151, endPoint x: 737, endPoint y: 212, distance: 61.9
click at [737, 212] on div "**********" at bounding box center [515, 261] width 967 height 459
click at [217, 439] on textarea "after step 5 regenerated the article it should ask content manager review again…" at bounding box center [165, 431] width 229 height 40
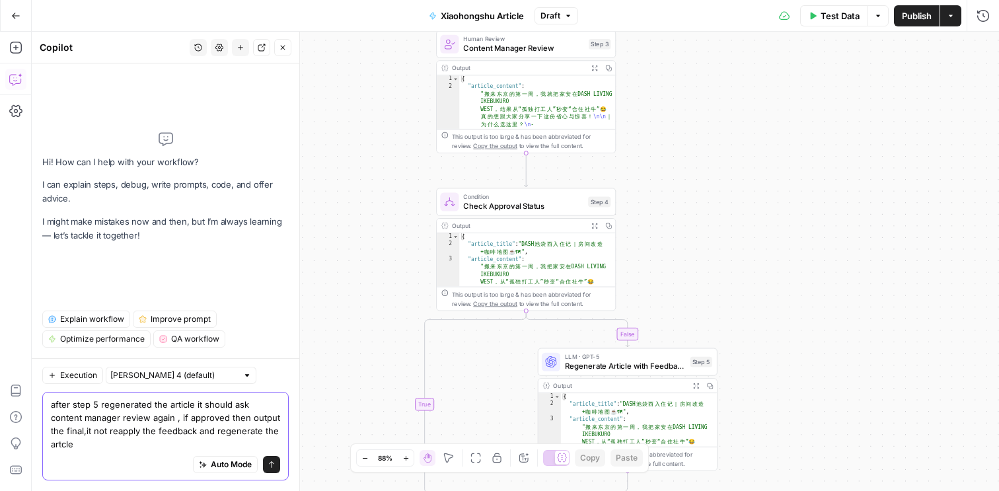
click at [61, 444] on textarea "after step 5 regenerated the article it should ask content manager review again…" at bounding box center [165, 424] width 229 height 53
type textarea "after step 5 regenerated the article it should ask content manager review again…"
click at [272, 463] on icon "submit" at bounding box center [271, 464] width 5 height 7
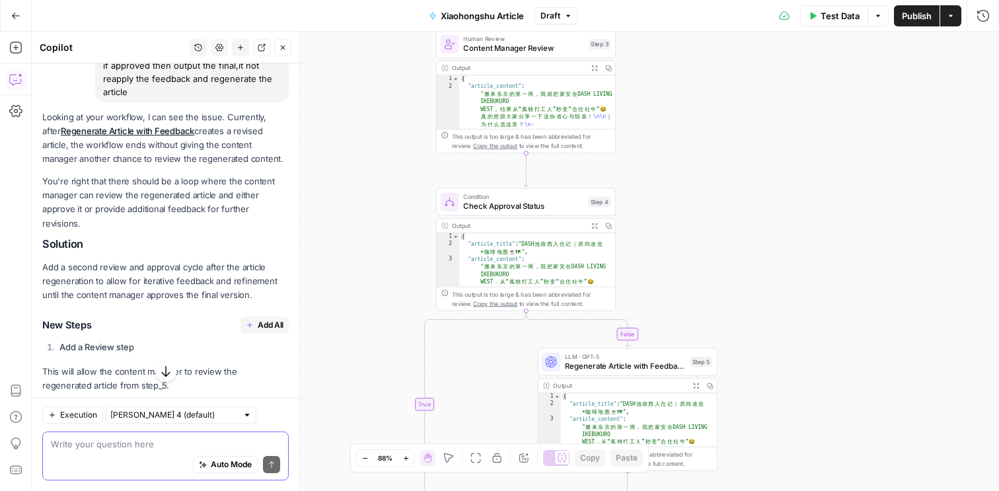
scroll to position [135, 0]
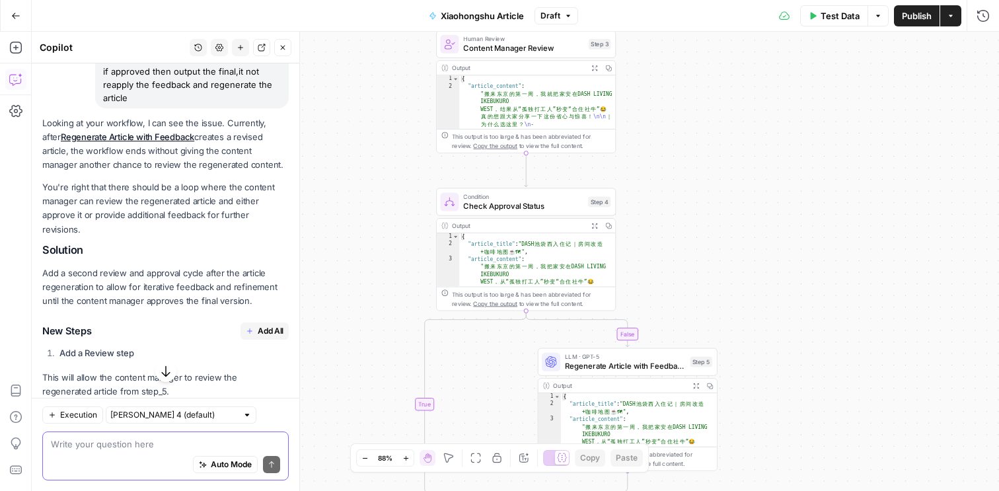
click at [266, 325] on span "Add All" at bounding box center [271, 331] width 26 height 12
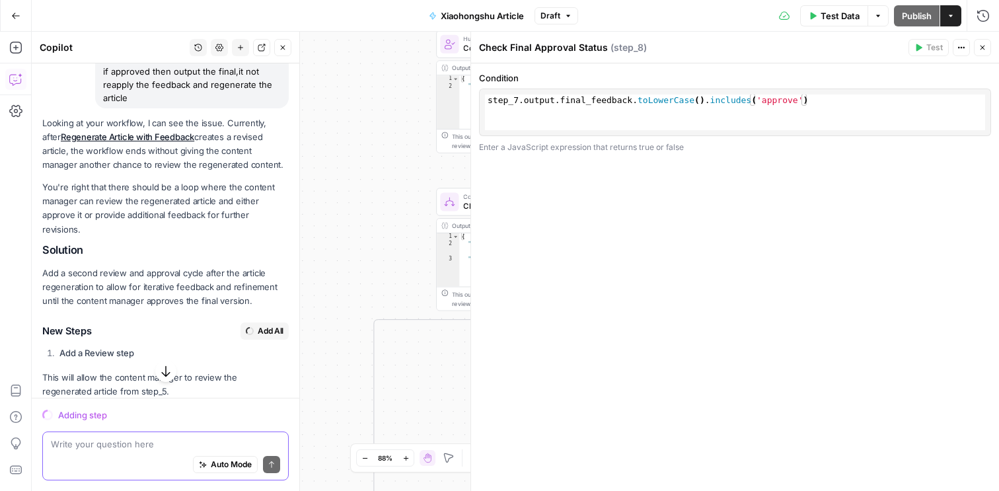
click at [985, 44] on icon "button" at bounding box center [983, 48] width 8 height 8
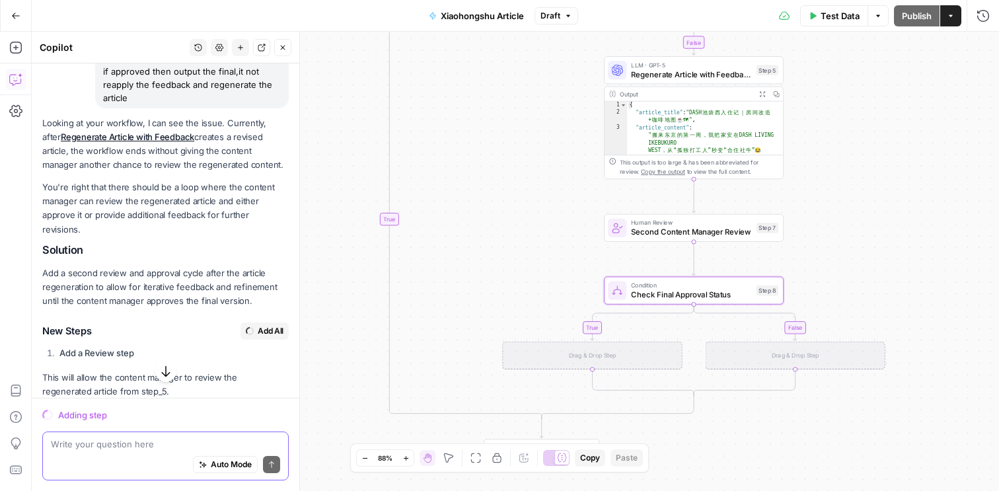
drag, startPoint x: 845, startPoint y: 317, endPoint x: 845, endPoint y: 174, distance: 142.7
click at [845, 174] on div "**********" at bounding box center [515, 261] width 967 height 459
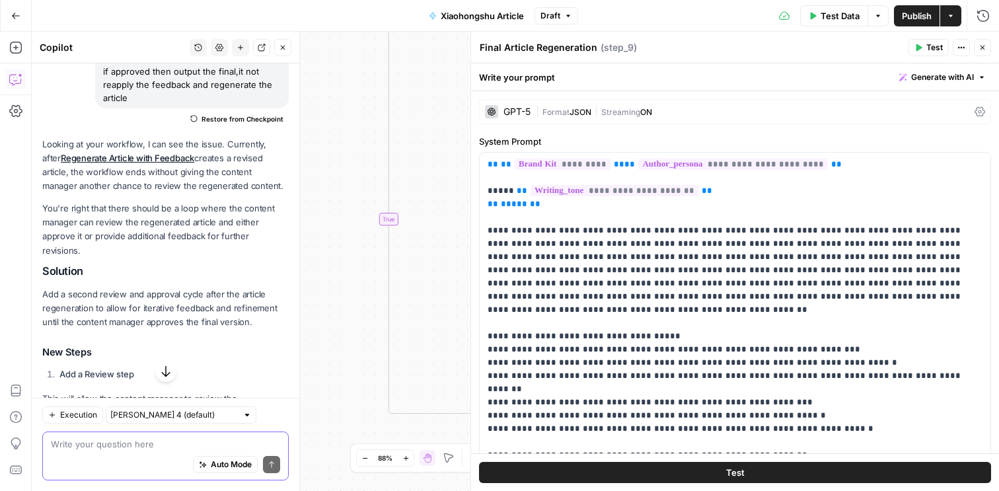
click at [983, 41] on button "Close" at bounding box center [982, 47] width 17 height 17
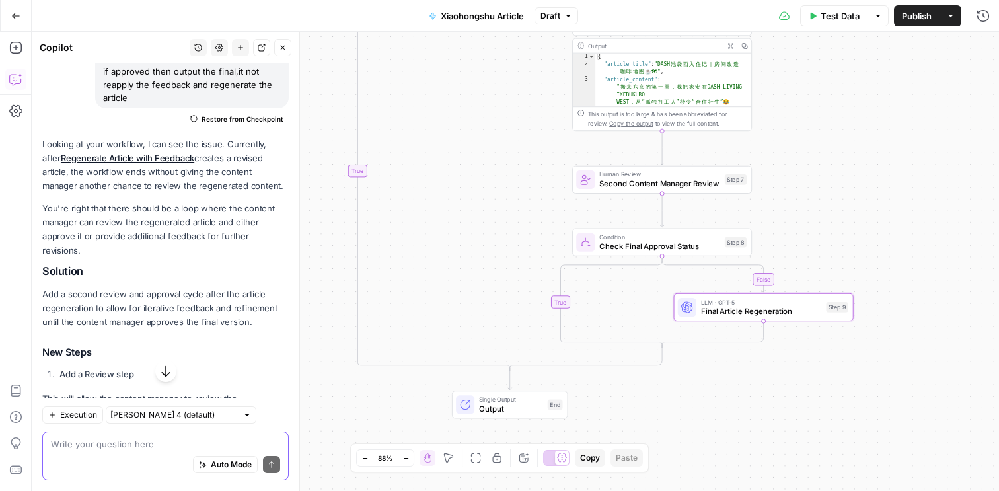
drag, startPoint x: 868, startPoint y: 263, endPoint x: 837, endPoint y: 215, distance: 57.4
click at [837, 215] on div "**********" at bounding box center [515, 261] width 967 height 459
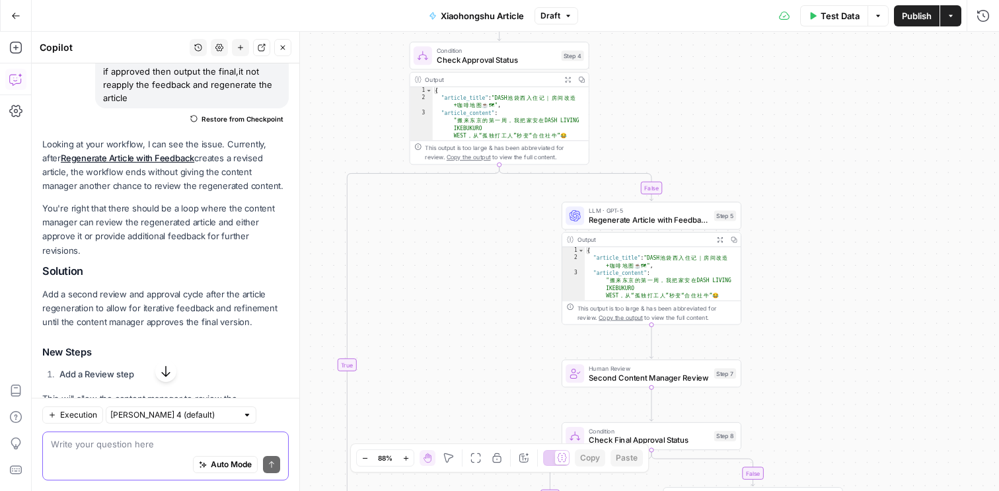
drag, startPoint x: 817, startPoint y: 354, endPoint x: 803, endPoint y: 309, distance: 47.2
click at [803, 309] on div "**********" at bounding box center [515, 261] width 967 height 459
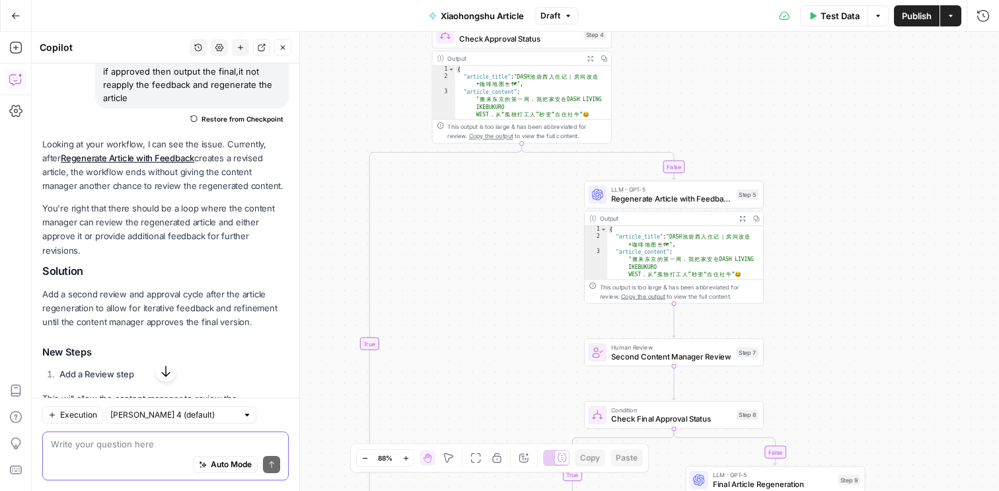
drag, startPoint x: 803, startPoint y: 309, endPoint x: 826, endPoint y: 287, distance: 31.3
click at [826, 287] on div "**********" at bounding box center [515, 261] width 967 height 459
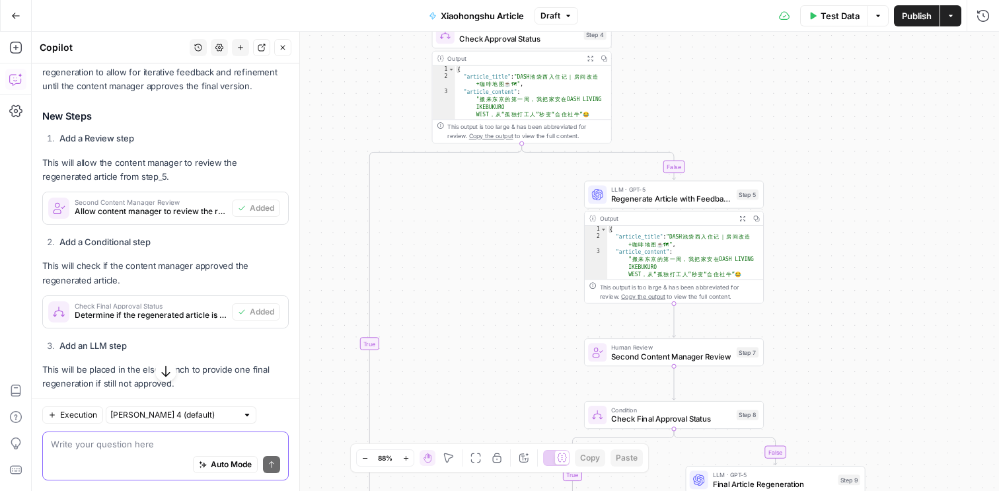
scroll to position [388, 0]
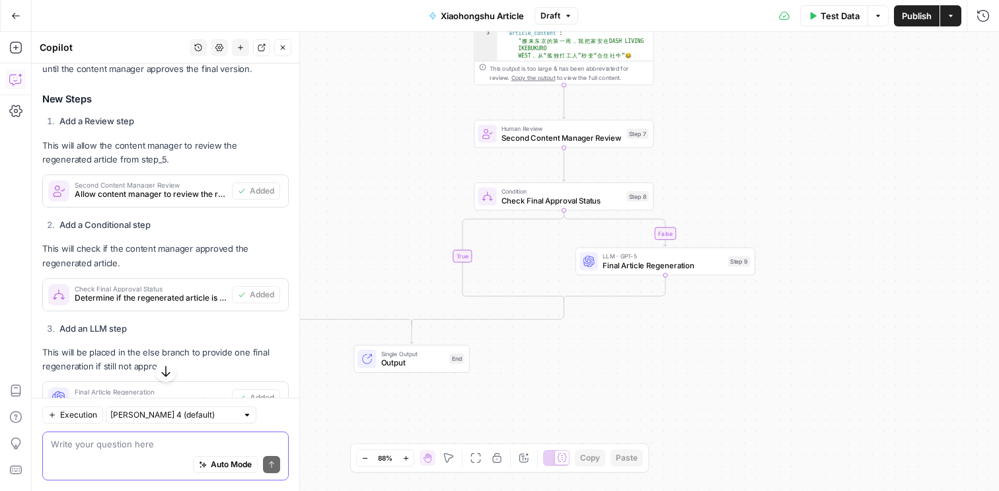
click at [118, 440] on textarea at bounding box center [165, 443] width 229 height 13
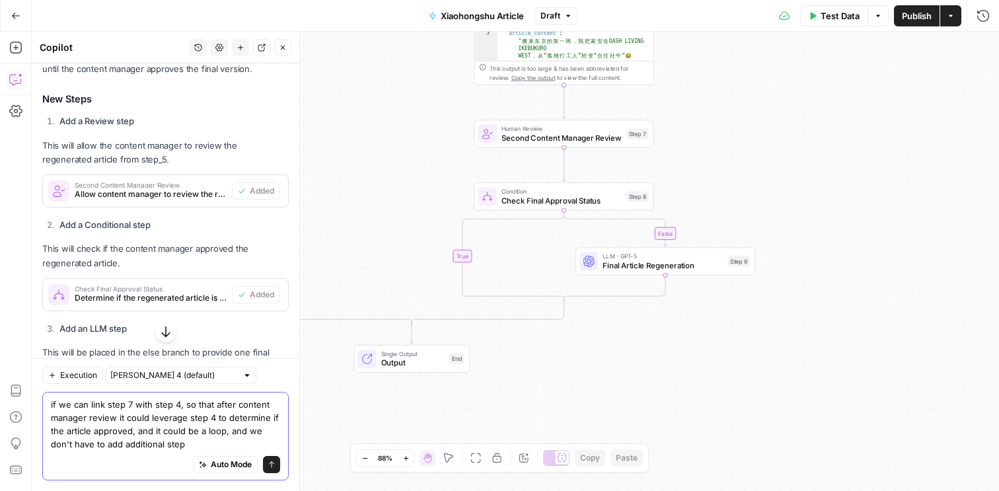
type textarea "if we can link step 7 with step 4, so that after content manager review it coul…"
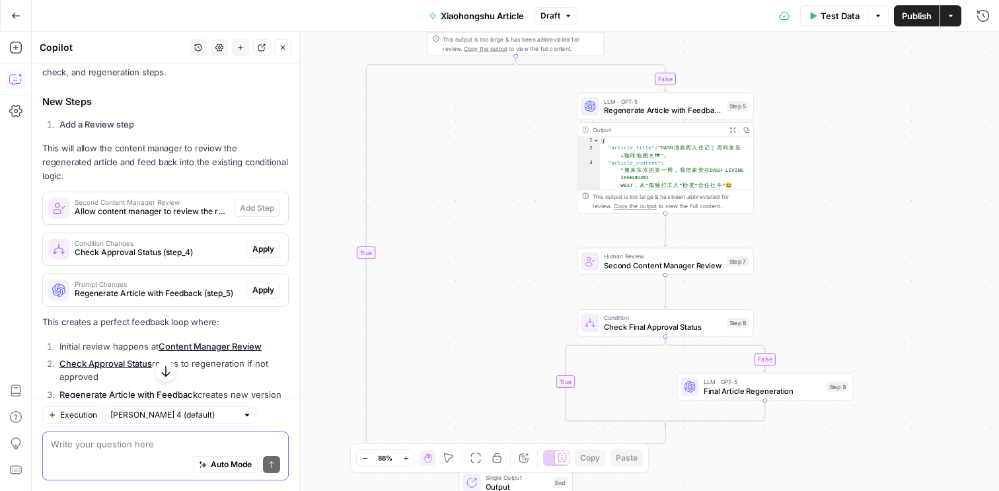
scroll to position [1139, 0]
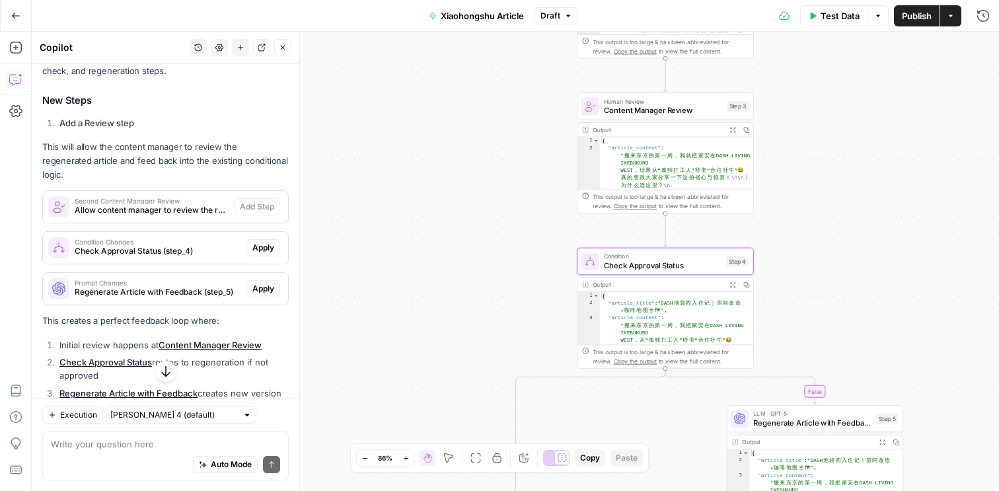
click at [267, 242] on span "Apply" at bounding box center [263, 248] width 22 height 12
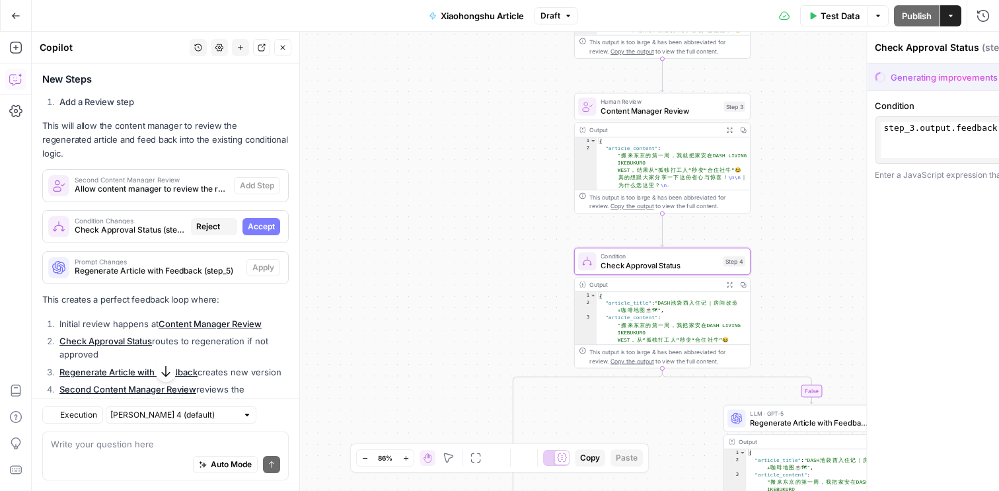
scroll to position [1117, 0]
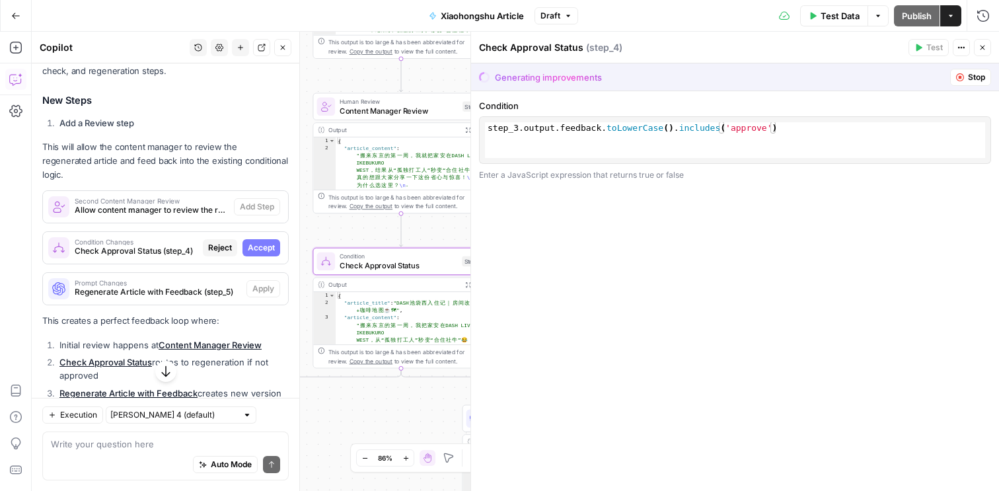
click at [262, 242] on span "Accept" at bounding box center [261, 248] width 27 height 12
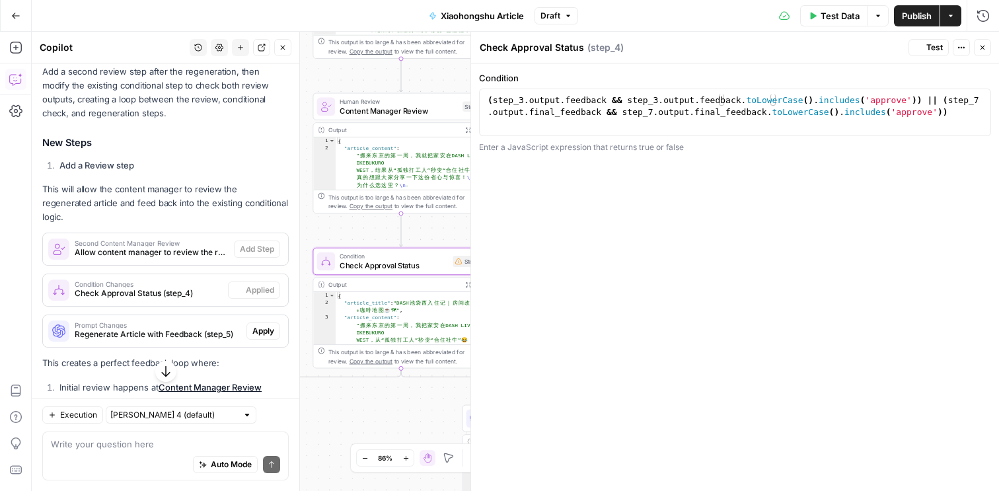
scroll to position [1160, 0]
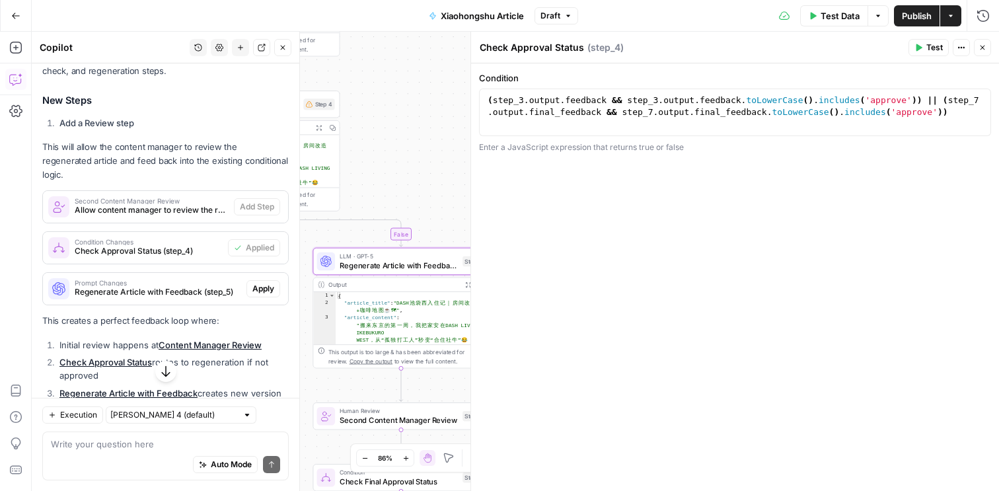
click at [266, 283] on span "Apply" at bounding box center [263, 289] width 22 height 12
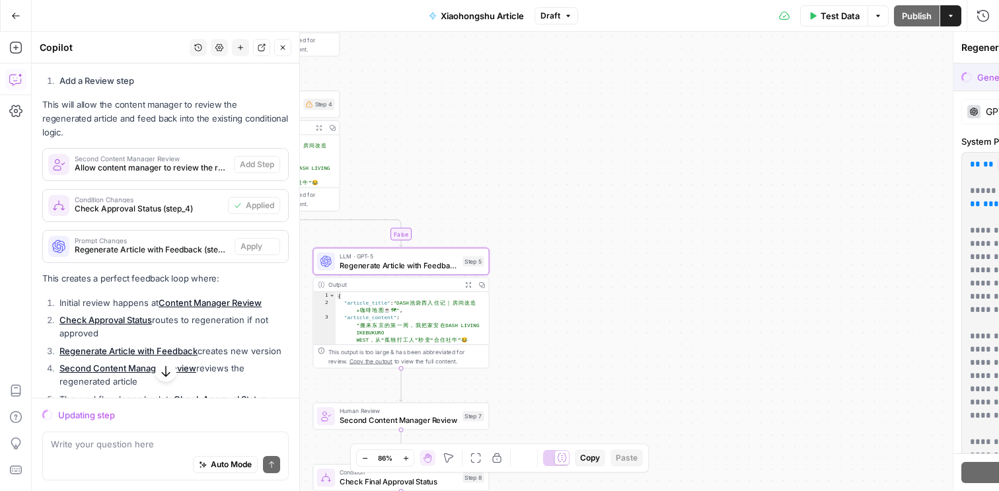
scroll to position [1117, 0]
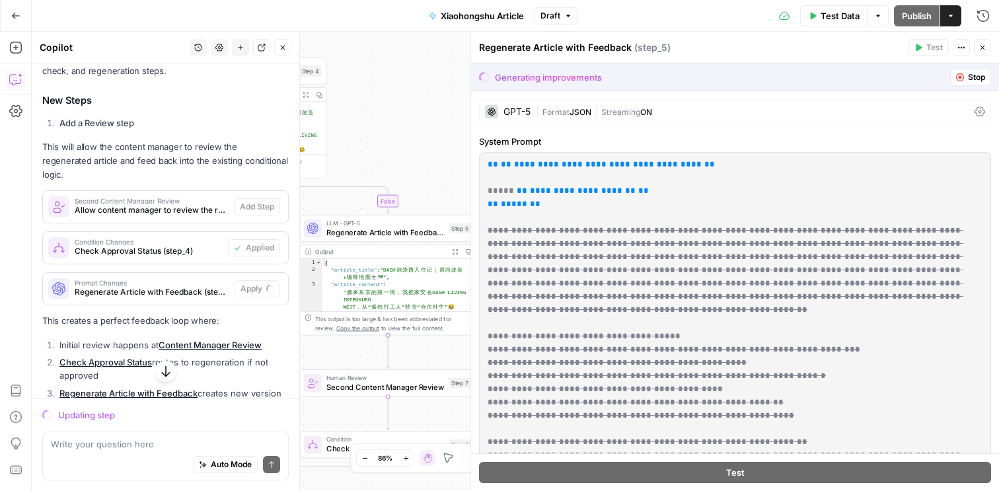
drag, startPoint x: 424, startPoint y: 174, endPoint x: 412, endPoint y: 140, distance: 35.5
click at [412, 140] on div "**********" at bounding box center [515, 261] width 967 height 459
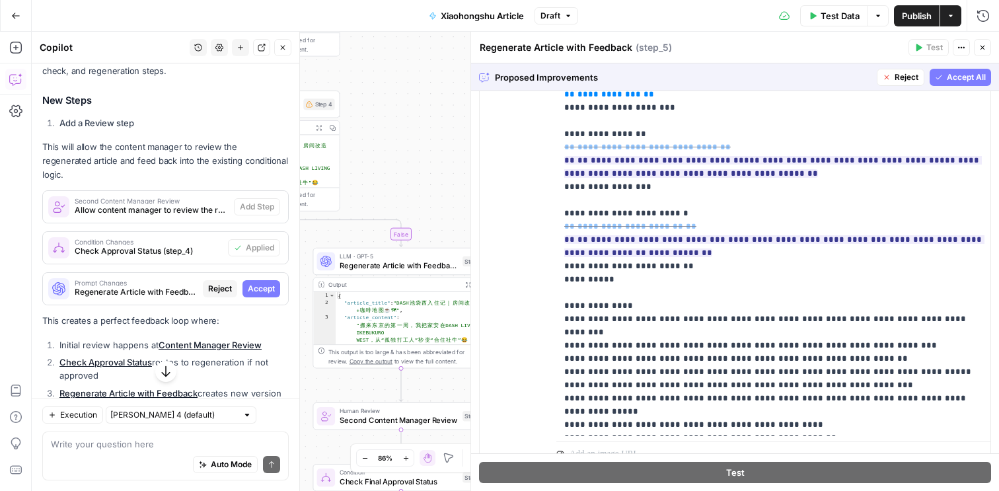
scroll to position [810, 0]
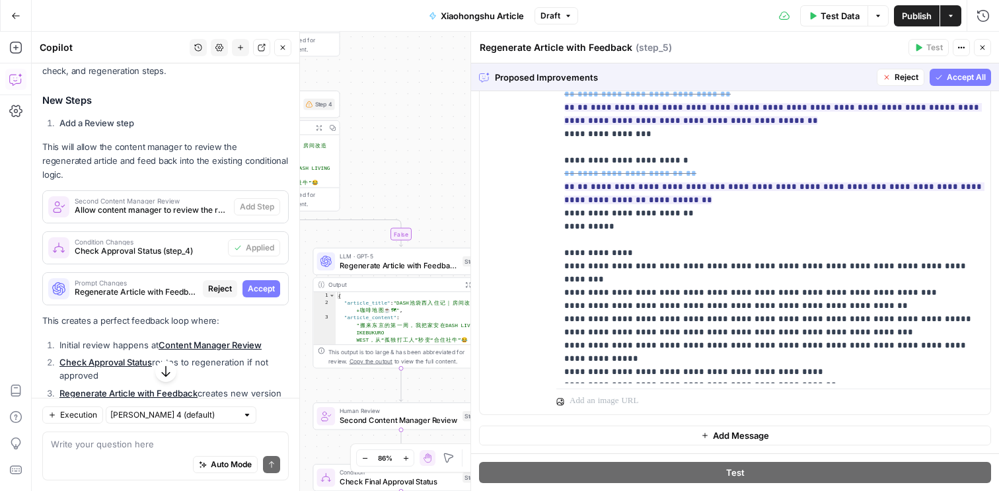
click at [967, 77] on span "Accept All" at bounding box center [966, 77] width 39 height 12
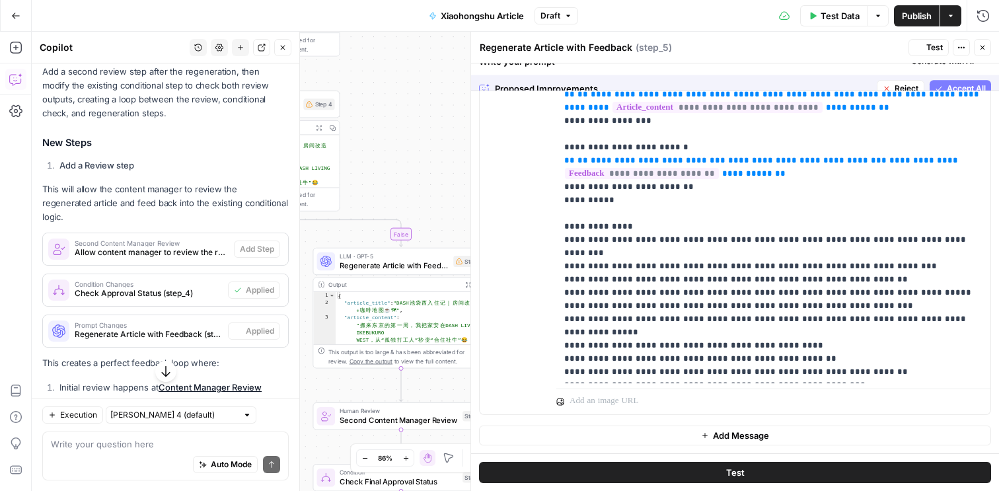
scroll to position [0, 0]
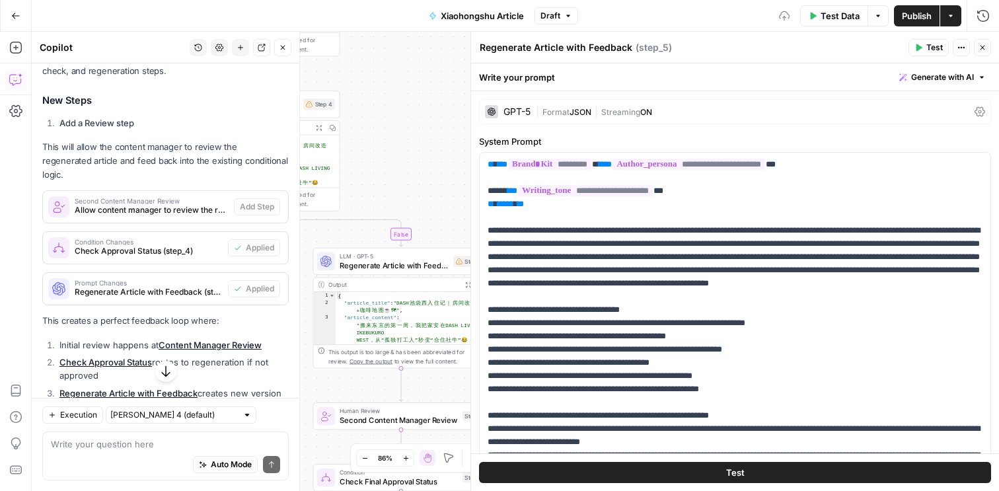
click at [989, 47] on button "Close" at bounding box center [982, 47] width 17 height 17
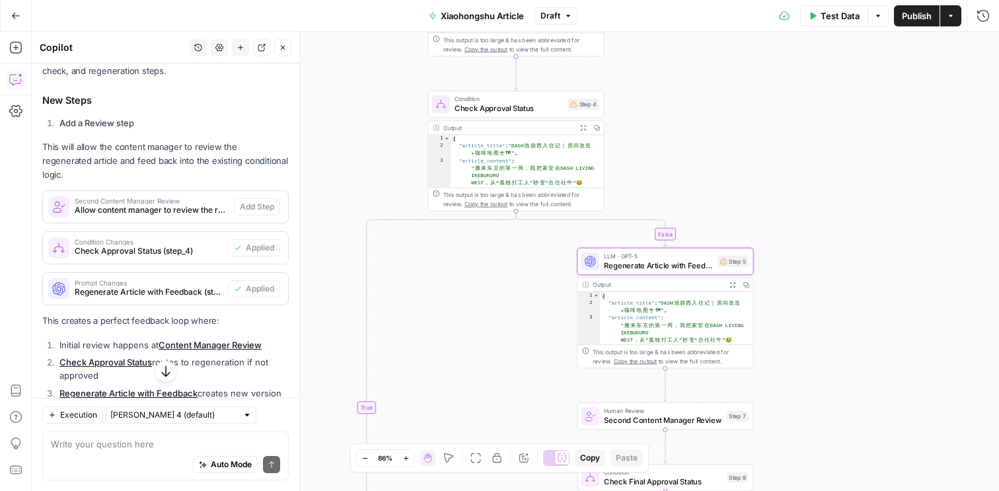
scroll to position [1314, 0]
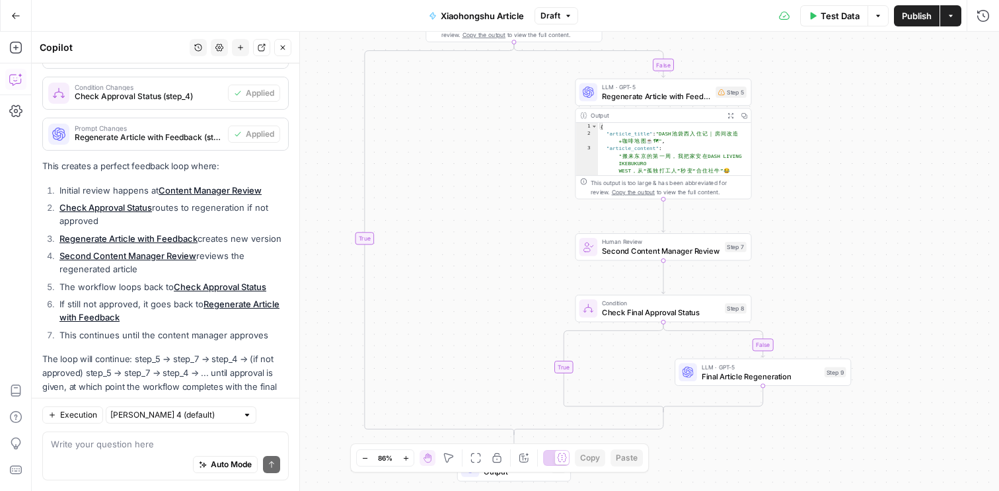
drag, startPoint x: 808, startPoint y: 381, endPoint x: 806, endPoint y: 211, distance: 169.2
click at [806, 211] on div "**********" at bounding box center [515, 261] width 967 height 459
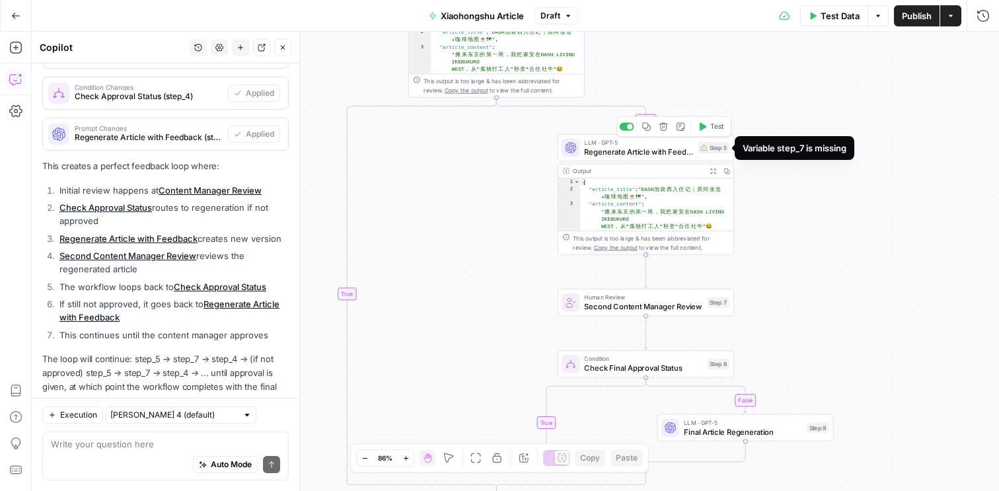
click at [712, 150] on div "Step 5" at bounding box center [713, 147] width 31 height 11
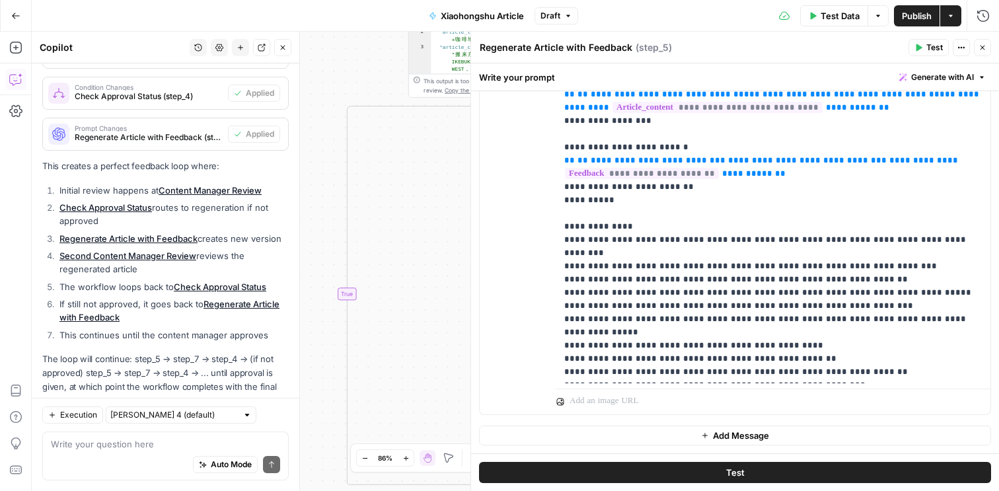
scroll to position [120, 0]
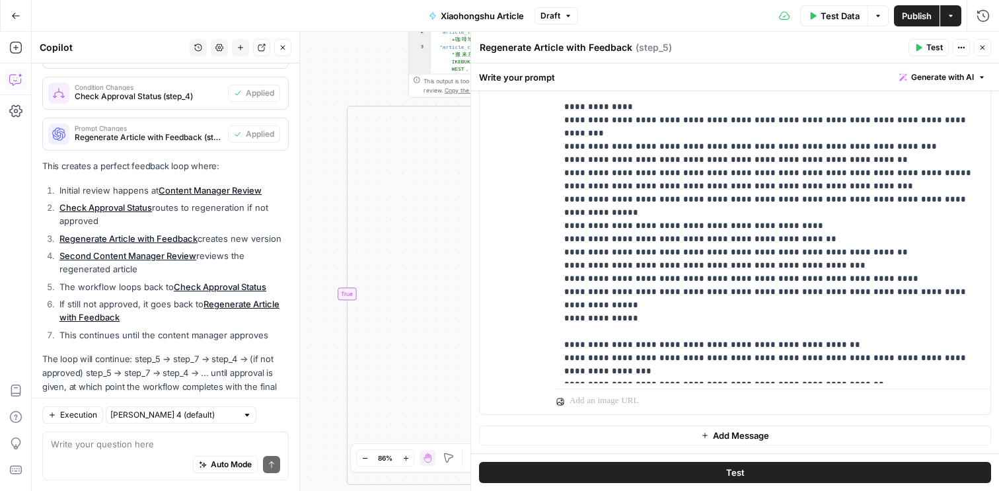
click at [988, 44] on button "Close" at bounding box center [982, 47] width 17 height 17
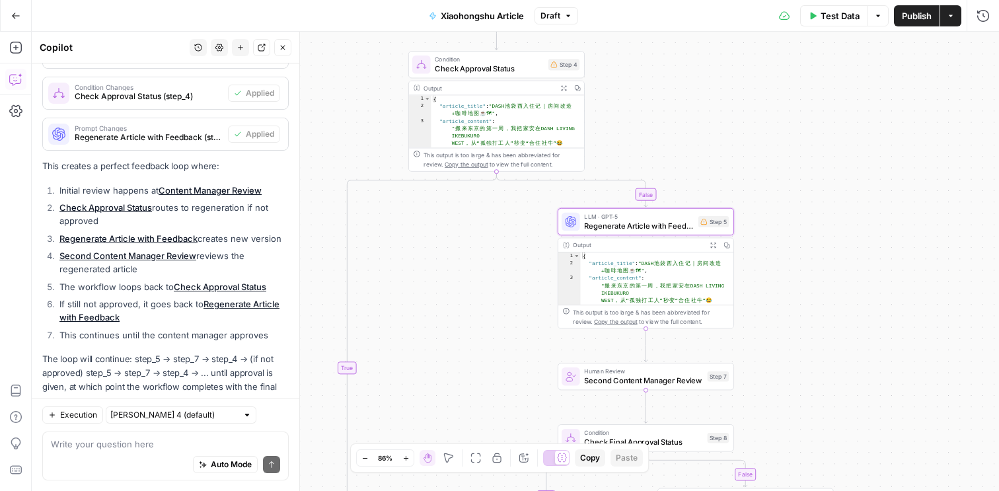
drag, startPoint x: 839, startPoint y: 199, endPoint x: 839, endPoint y: 279, distance: 80.0
click at [839, 279] on div "**********" at bounding box center [515, 261] width 967 height 459
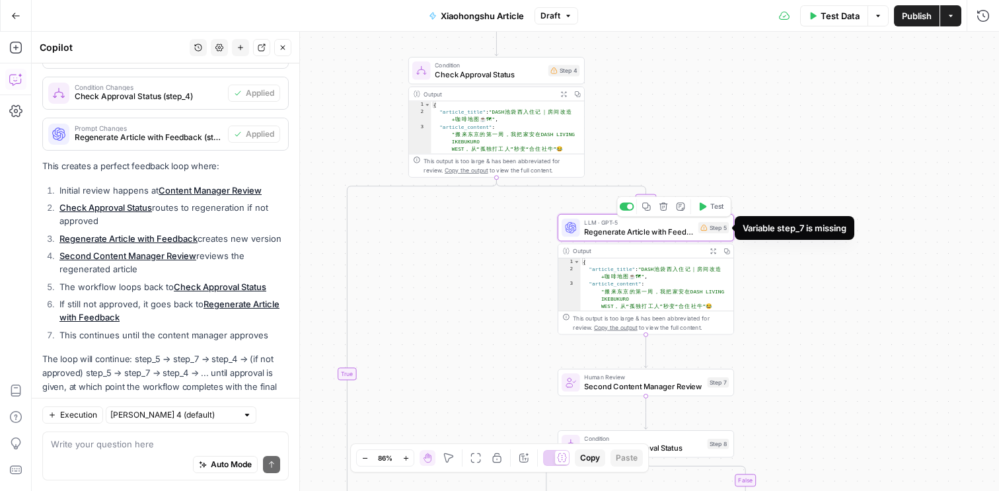
click at [588, 232] on span "Regenerate Article with Feedback" at bounding box center [638, 231] width 109 height 11
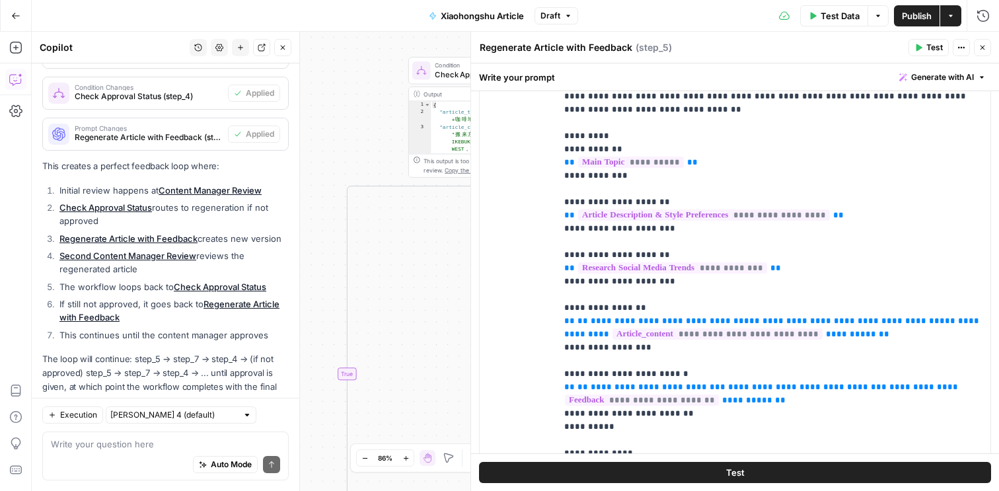
scroll to position [810, 0]
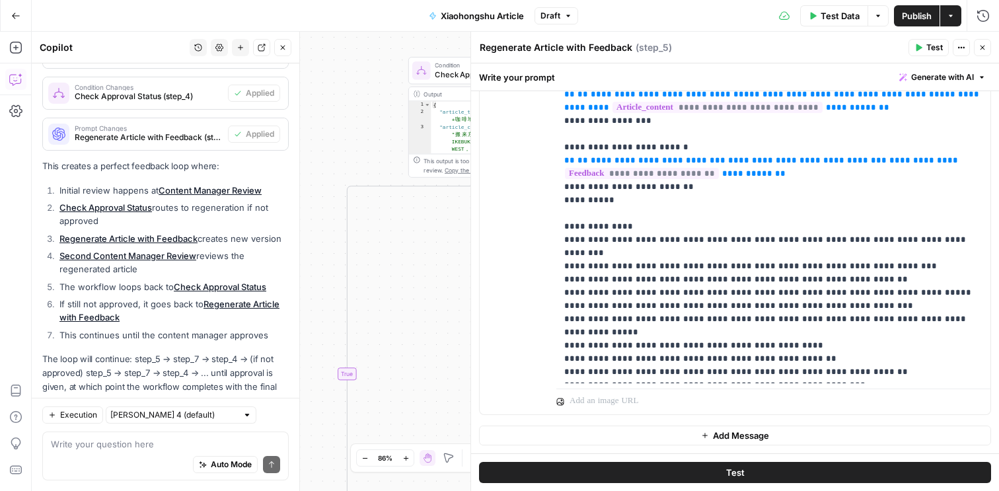
click at [989, 46] on button "Close" at bounding box center [982, 47] width 17 height 17
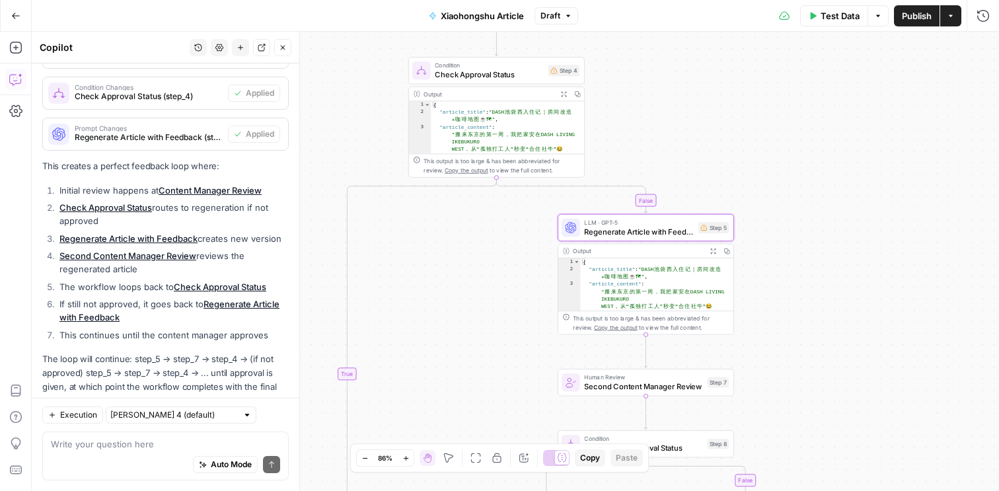
click at [712, 251] on icon "button" at bounding box center [712, 250] width 5 height 5
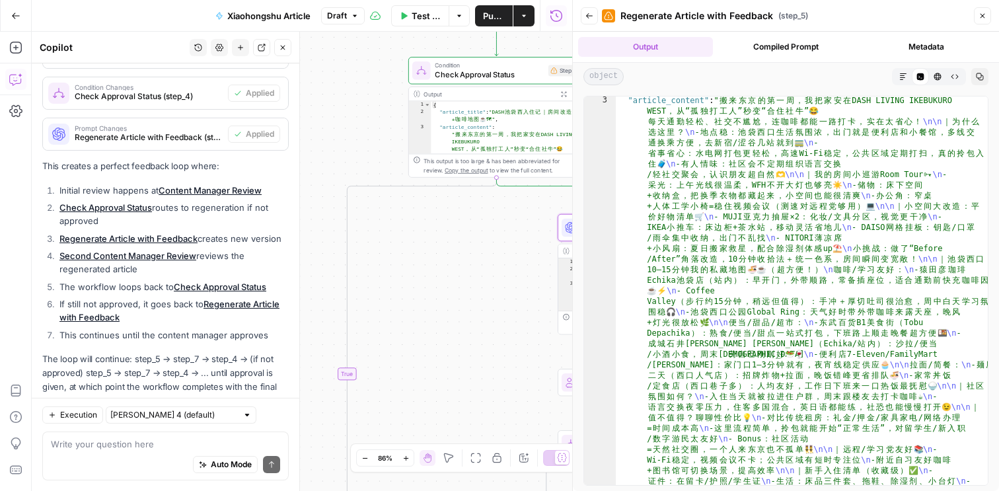
scroll to position [0, 0]
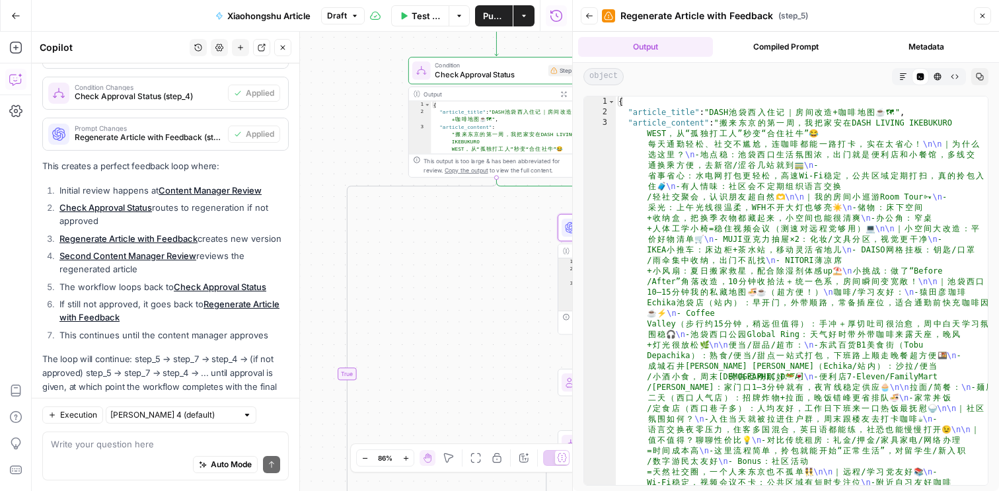
click at [983, 15] on icon "button" at bounding box center [983, 16] width 5 height 5
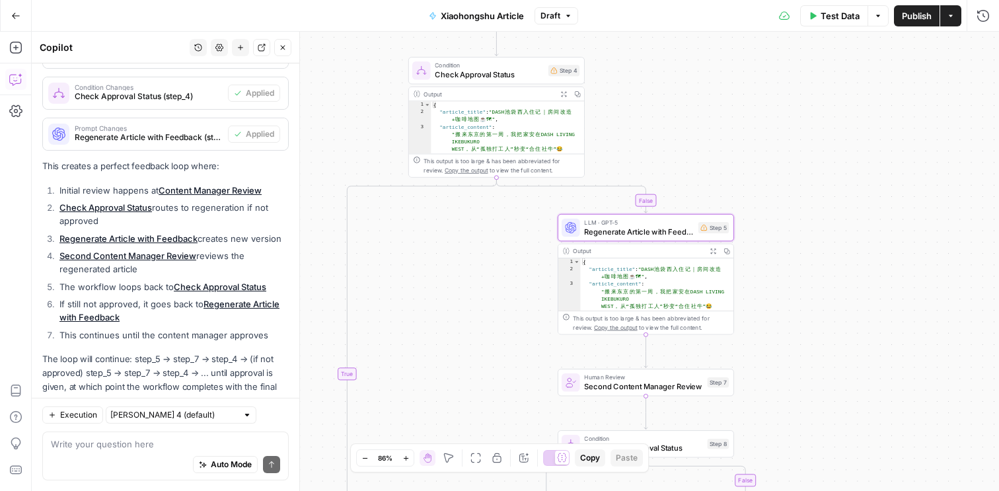
click at [880, 225] on div "**********" at bounding box center [515, 261] width 967 height 459
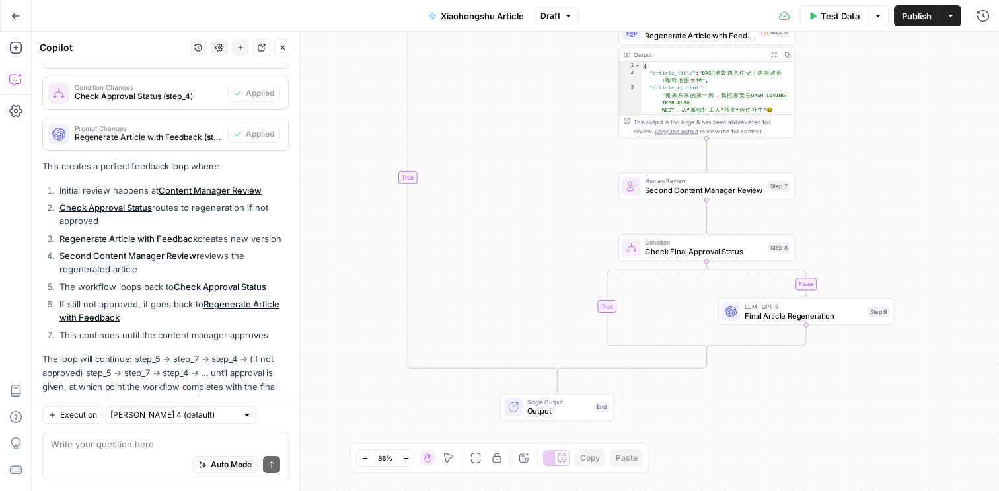
drag, startPoint x: 809, startPoint y: 277, endPoint x: 870, endPoint y: 82, distance: 204.2
click at [870, 82] on div "**********" at bounding box center [515, 261] width 967 height 459
drag, startPoint x: 888, startPoint y: 178, endPoint x: 887, endPoint y: 194, distance: 15.9
click at [887, 194] on div "**********" at bounding box center [515, 261] width 967 height 459
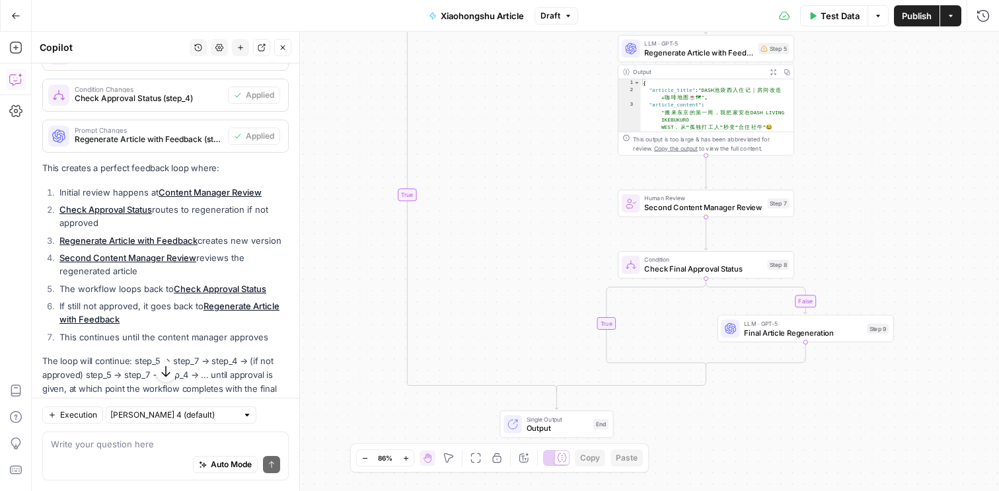
scroll to position [1314, 0]
click at [673, 207] on span "Second Content Manager Review" at bounding box center [703, 207] width 118 height 11
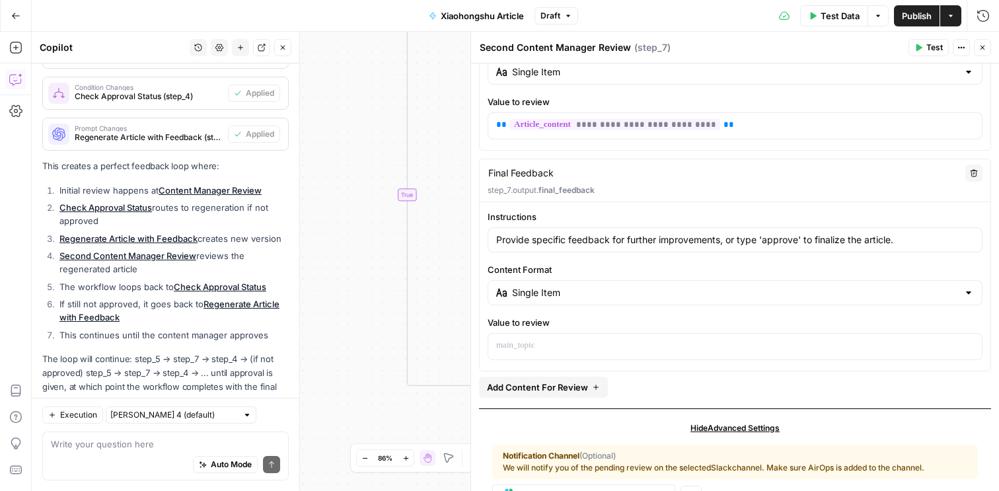
scroll to position [239, 0]
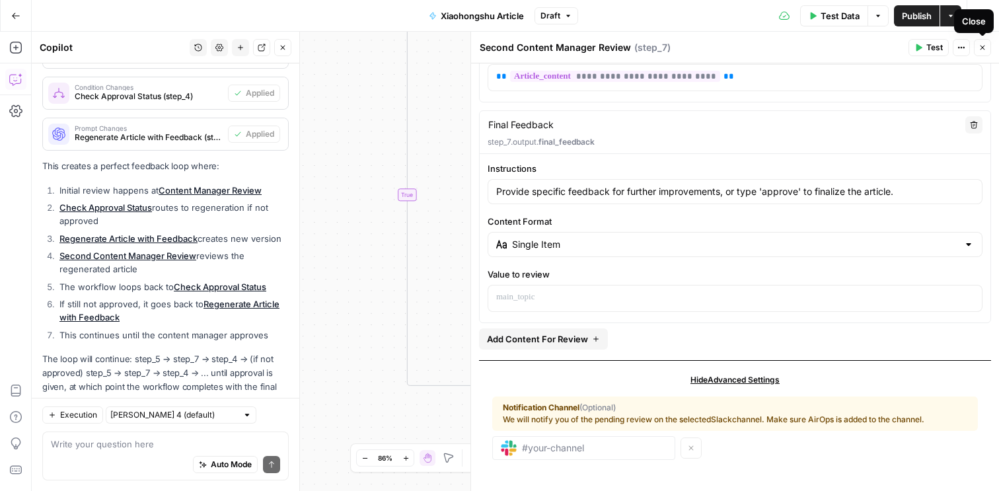
click at [983, 44] on icon "button" at bounding box center [983, 48] width 8 height 8
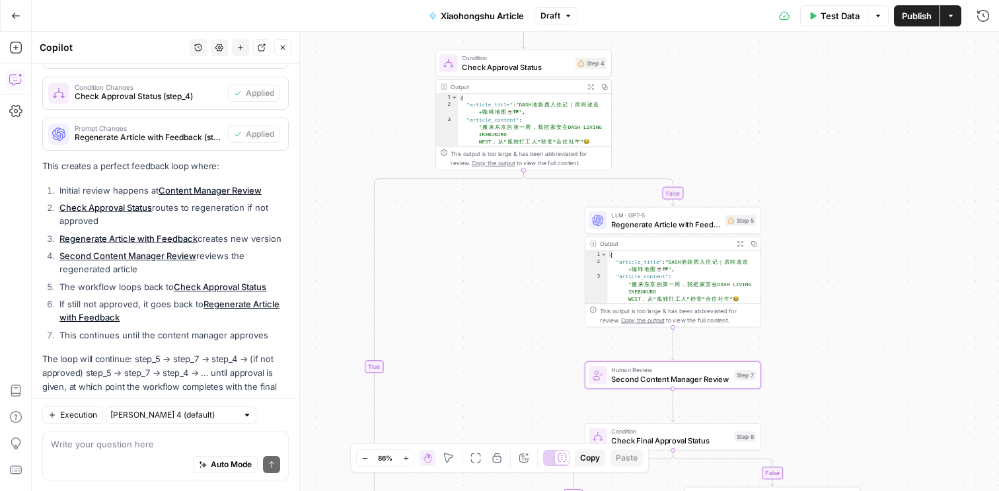
drag, startPoint x: 874, startPoint y: 163, endPoint x: 840, endPoint y: 334, distance: 175.1
click at [840, 334] on div "**********" at bounding box center [515, 261] width 967 height 459
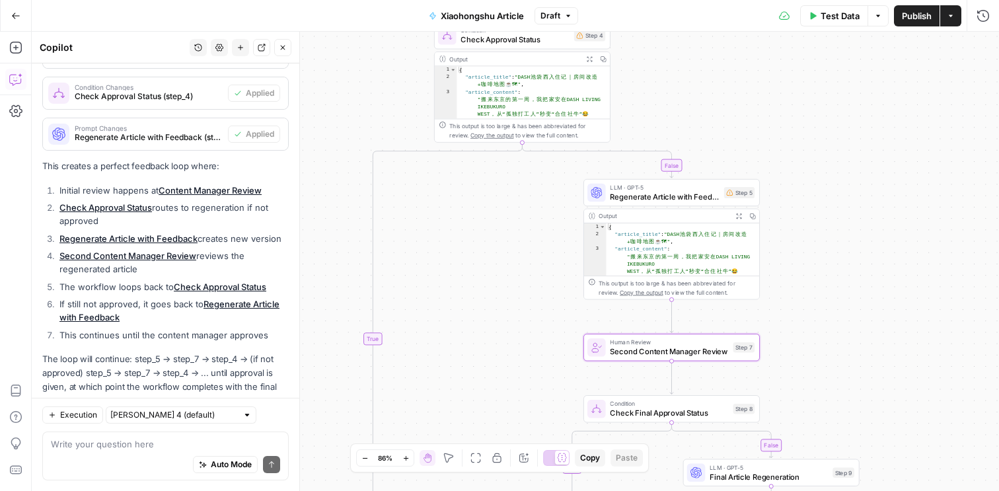
drag, startPoint x: 834, startPoint y: 328, endPoint x: 833, endPoint y: 301, distance: 27.1
click at [833, 301] on div "**********" at bounding box center [515, 261] width 967 height 459
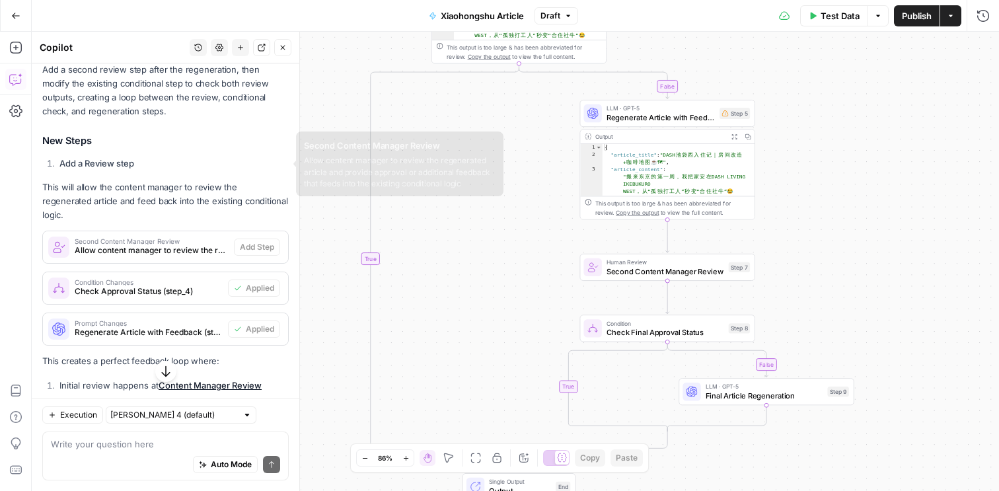
scroll to position [1314, 0]
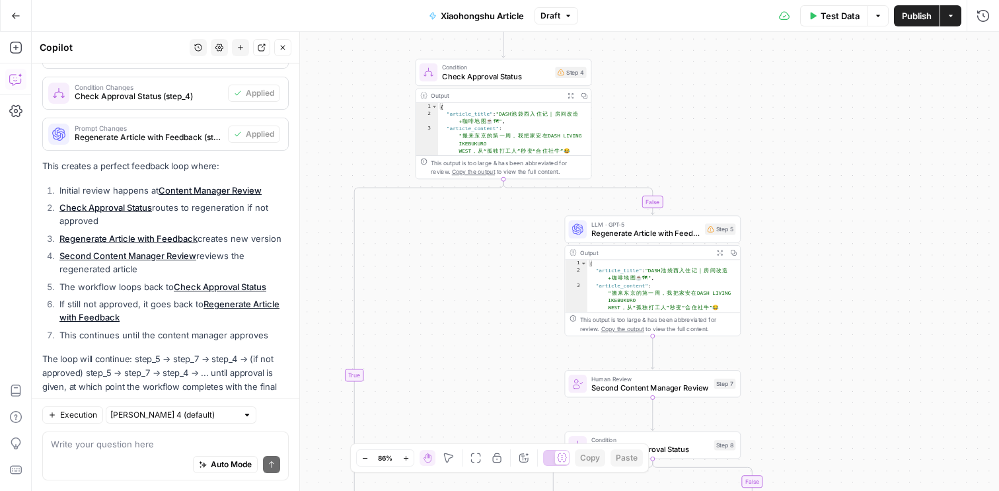
drag, startPoint x: 831, startPoint y: 244, endPoint x: 657, endPoint y: 41, distance: 267.6
click at [657, 41] on div "**********" at bounding box center [515, 261] width 967 height 459
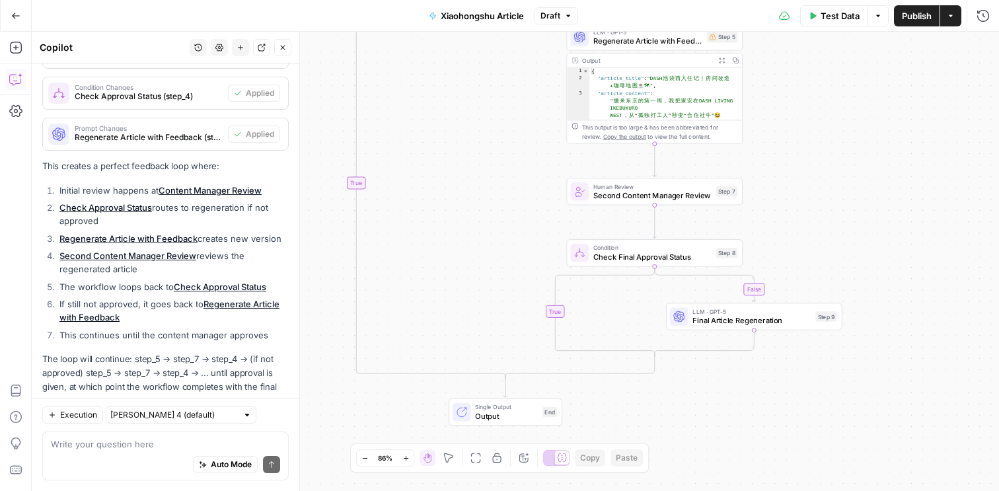
drag, startPoint x: 782, startPoint y: 268, endPoint x: 797, endPoint y: 82, distance: 186.3
click at [797, 81] on div "**********" at bounding box center [515, 261] width 967 height 459
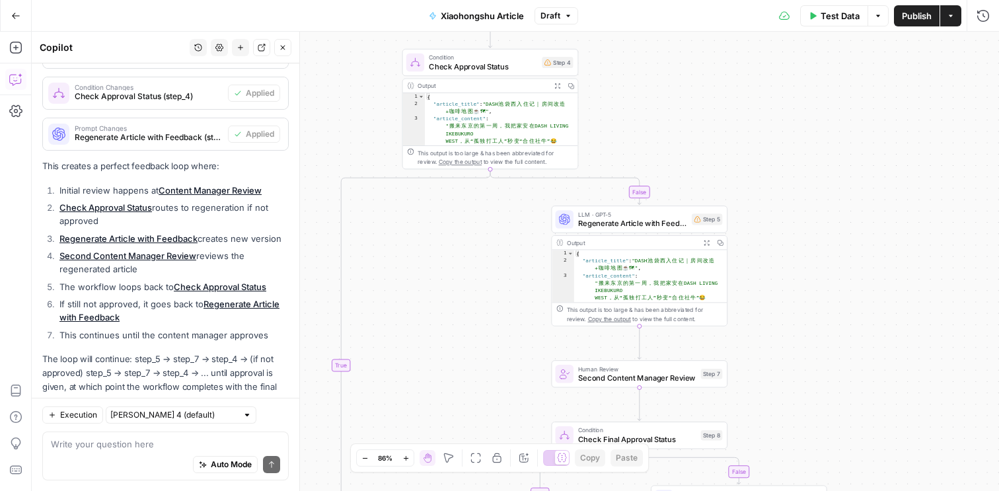
drag, startPoint x: 856, startPoint y: 153, endPoint x: 840, endPoint y: 348, distance: 195.6
click at [840, 348] on div "**********" at bounding box center [515, 261] width 967 height 459
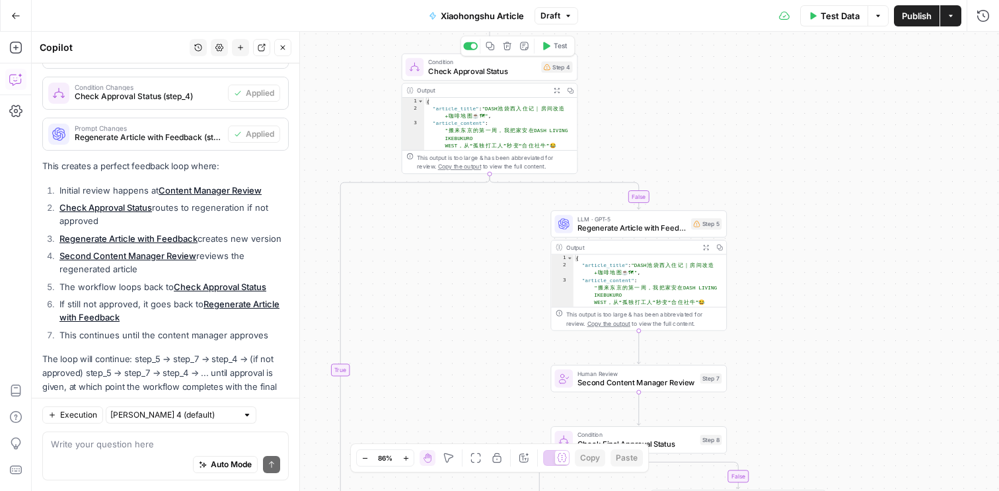
click at [499, 68] on span "Check Approval Status" at bounding box center [482, 70] width 108 height 11
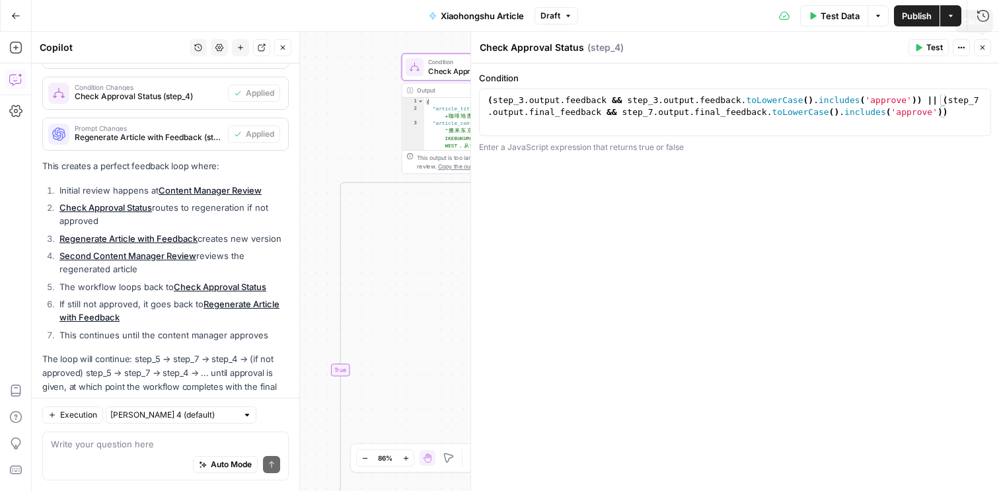
click at [983, 46] on icon "button" at bounding box center [983, 48] width 5 height 5
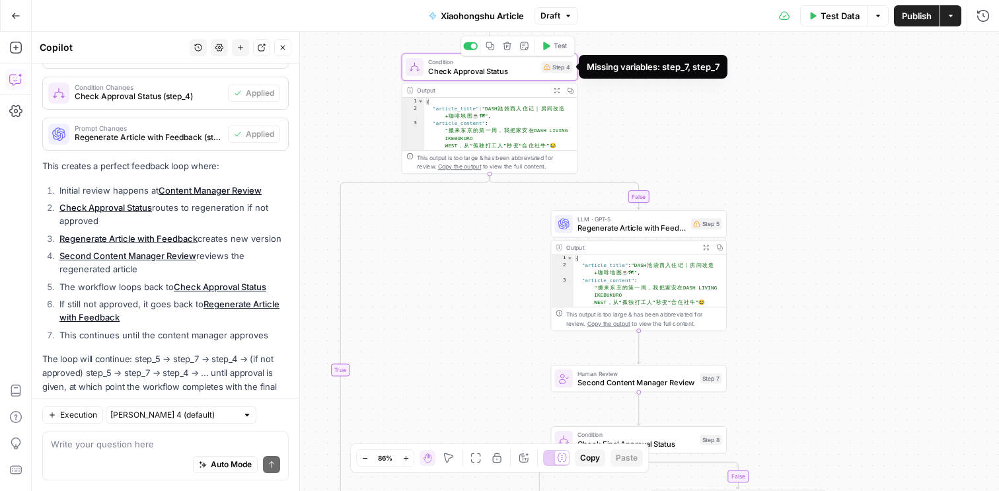
click at [554, 68] on div "Step 4" at bounding box center [556, 66] width 31 height 11
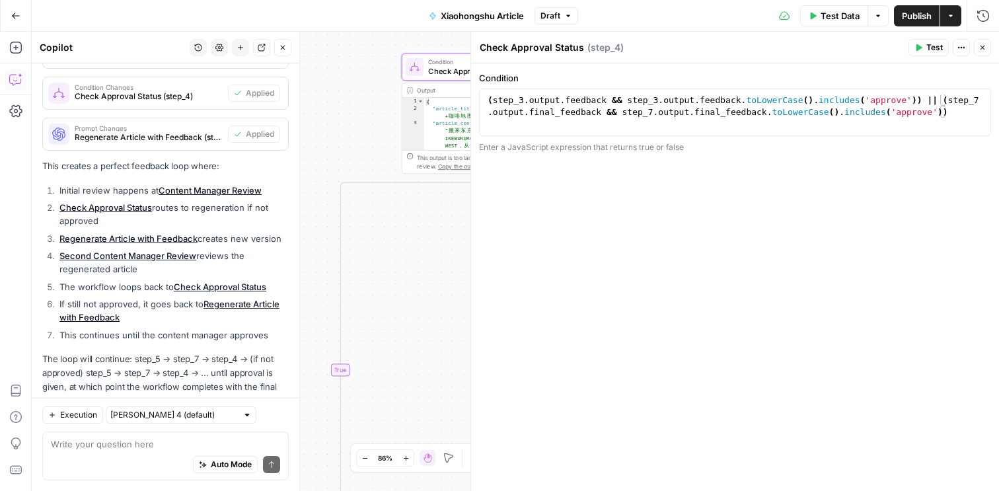
click at [981, 50] on icon "button" at bounding box center [983, 48] width 8 height 8
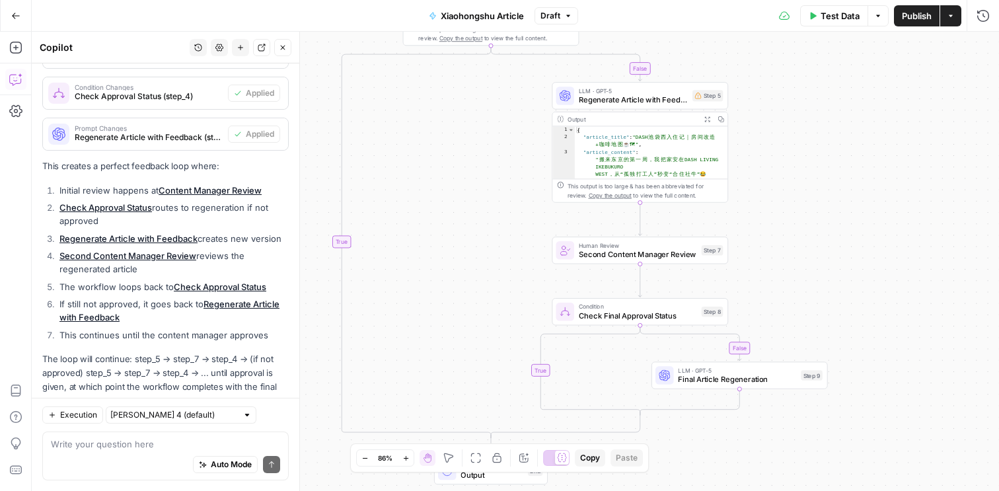
drag, startPoint x: 833, startPoint y: 276, endPoint x: 835, endPoint y: 148, distance: 128.2
click at [835, 147] on div "**********" at bounding box center [515, 261] width 967 height 459
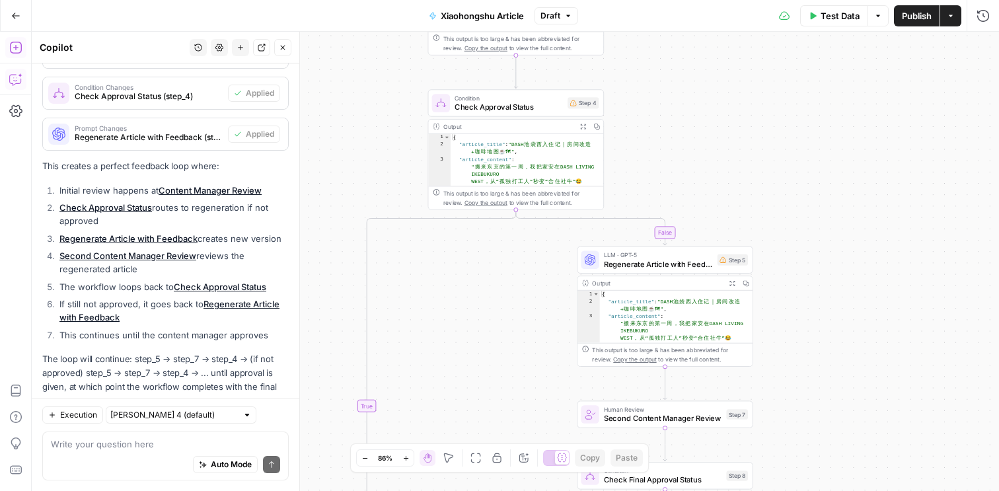
click at [14, 48] on icon "button" at bounding box center [15, 47] width 13 height 13
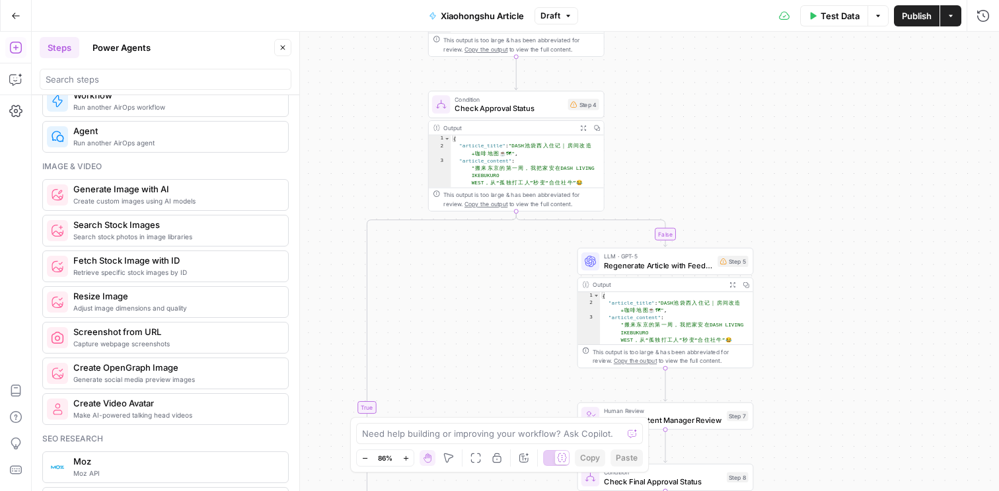
scroll to position [838, 0]
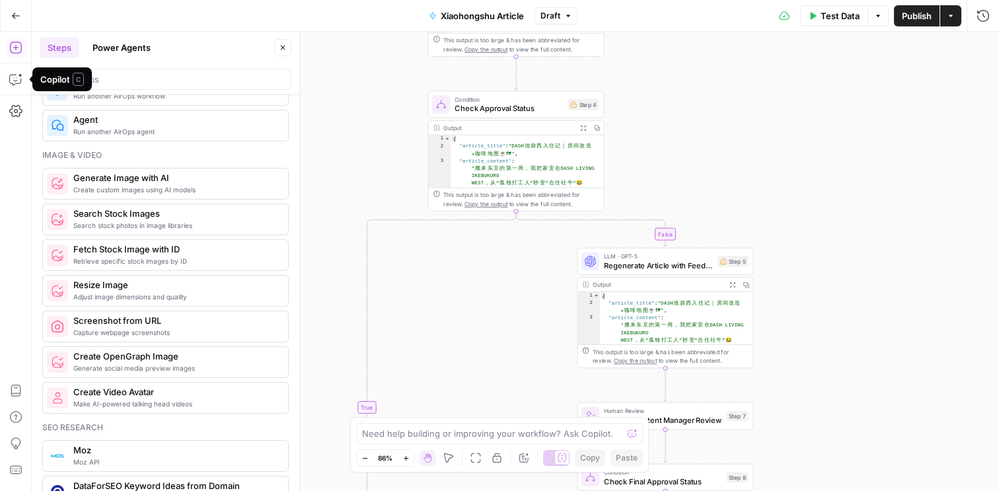
click at [20, 50] on icon "button" at bounding box center [15, 47] width 13 height 13
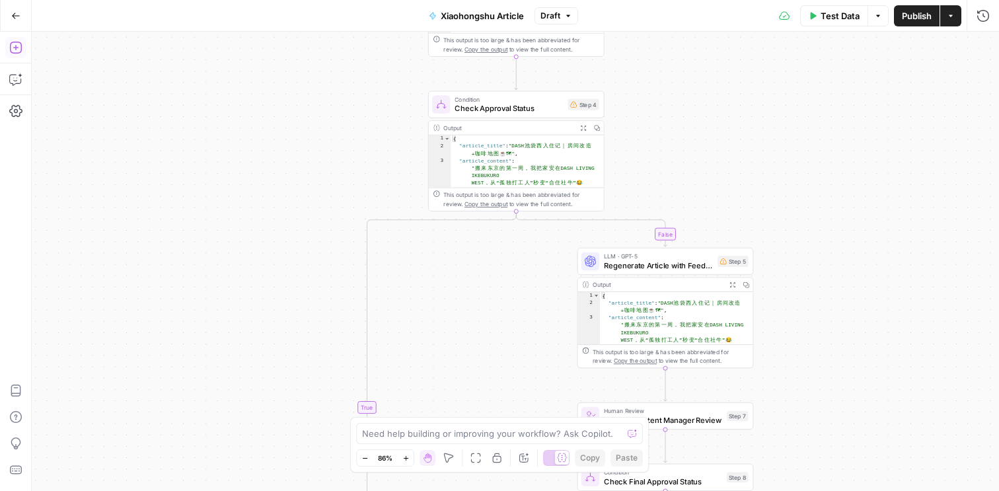
click at [20, 50] on icon "button" at bounding box center [15, 47] width 13 height 13
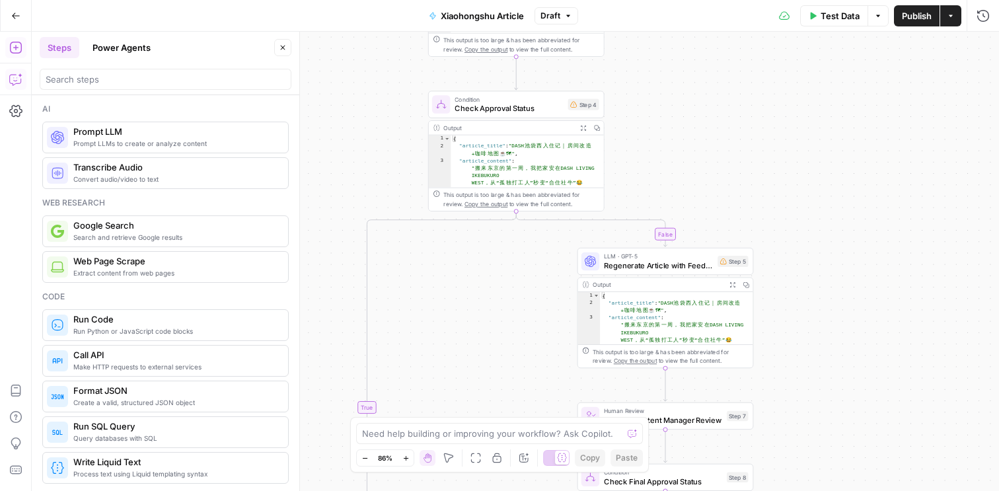
click at [10, 74] on icon "button" at bounding box center [15, 79] width 13 height 13
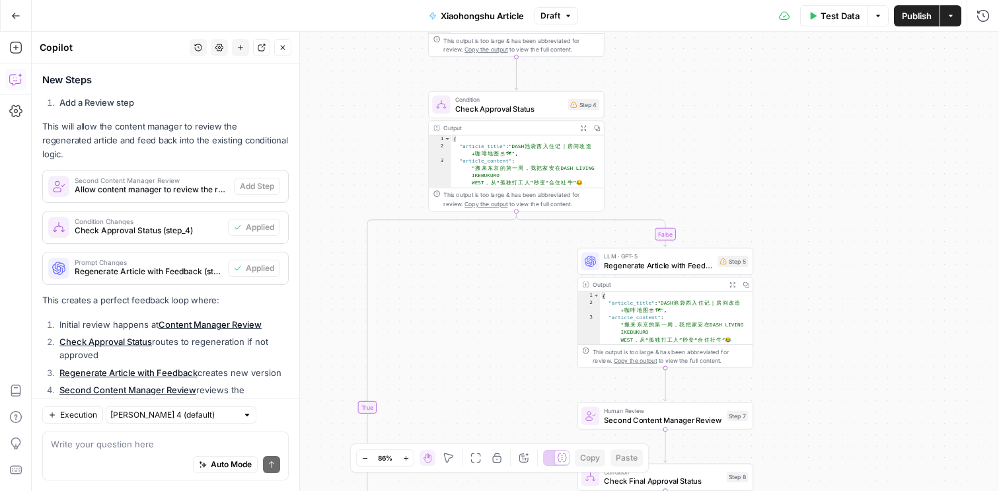
scroll to position [1148, 0]
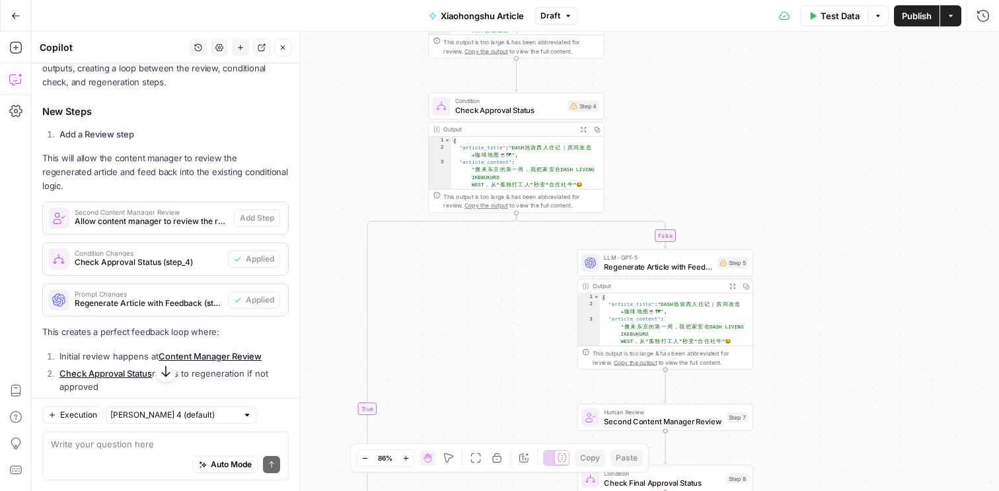
drag, startPoint x: 854, startPoint y: 167, endPoint x: 853, endPoint y: 338, distance: 171.2
click at [853, 338] on div "**********" at bounding box center [515, 261] width 967 height 459
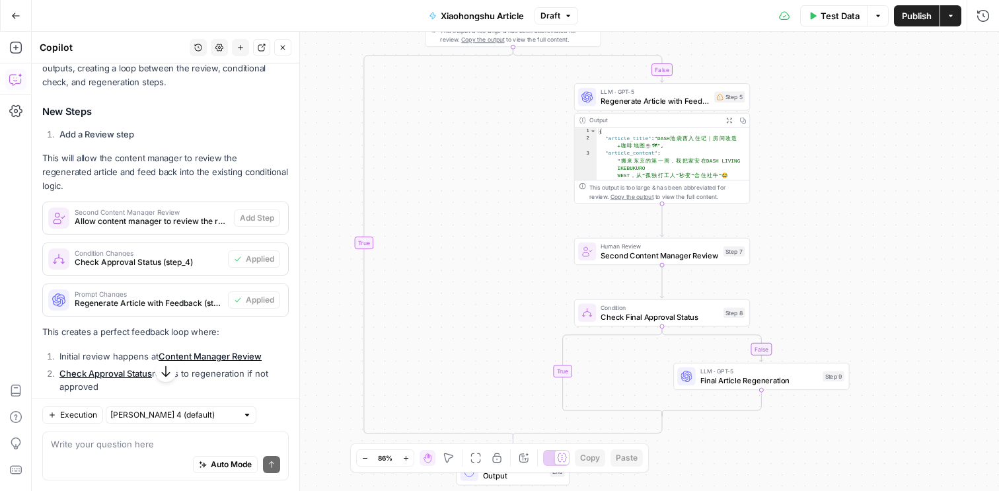
drag, startPoint x: 867, startPoint y: 257, endPoint x: 864, endPoint y: 77, distance: 180.4
click at [864, 77] on div "**********" at bounding box center [515, 261] width 967 height 459
click at [704, 256] on span "Second Content Manager Review" at bounding box center [659, 255] width 118 height 11
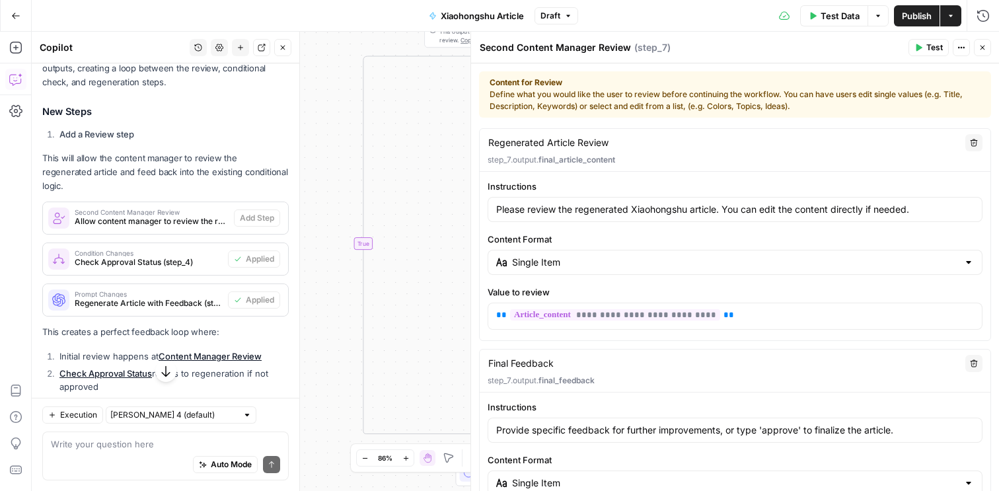
click at [980, 48] on icon "button" at bounding box center [983, 48] width 8 height 8
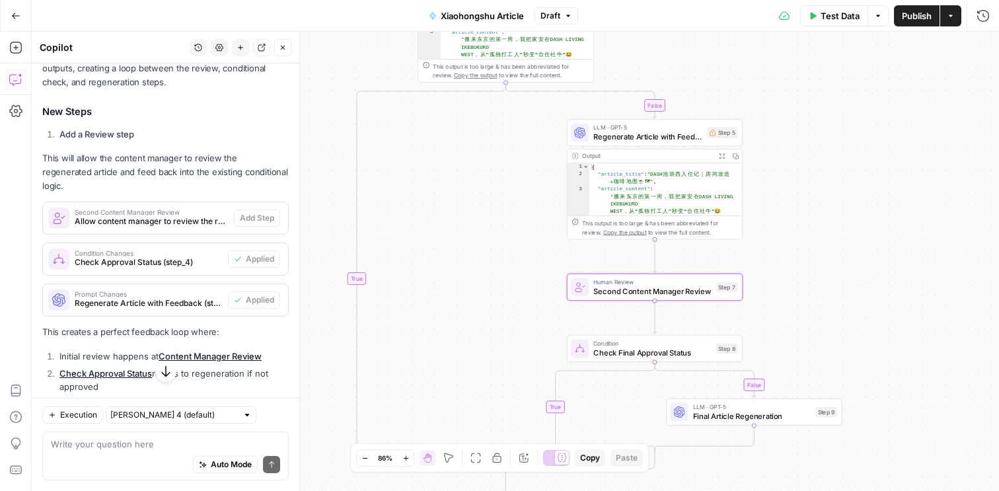
drag, startPoint x: 849, startPoint y: 171, endPoint x: 806, endPoint y: 231, distance: 73.9
click at [806, 232] on div "**********" at bounding box center [515, 261] width 967 height 459
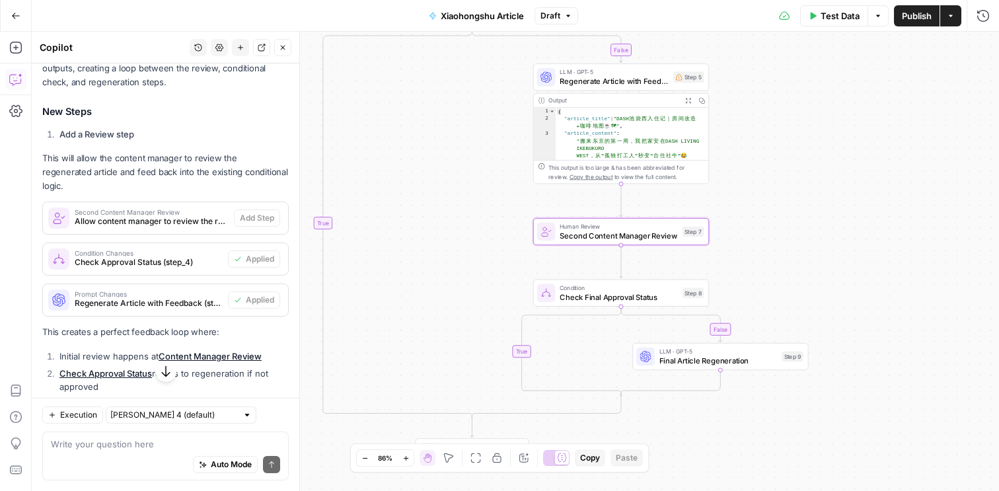
drag, startPoint x: 814, startPoint y: 315, endPoint x: 817, endPoint y: 235, distance: 80.7
click at [817, 234] on div "**********" at bounding box center [515, 261] width 967 height 459
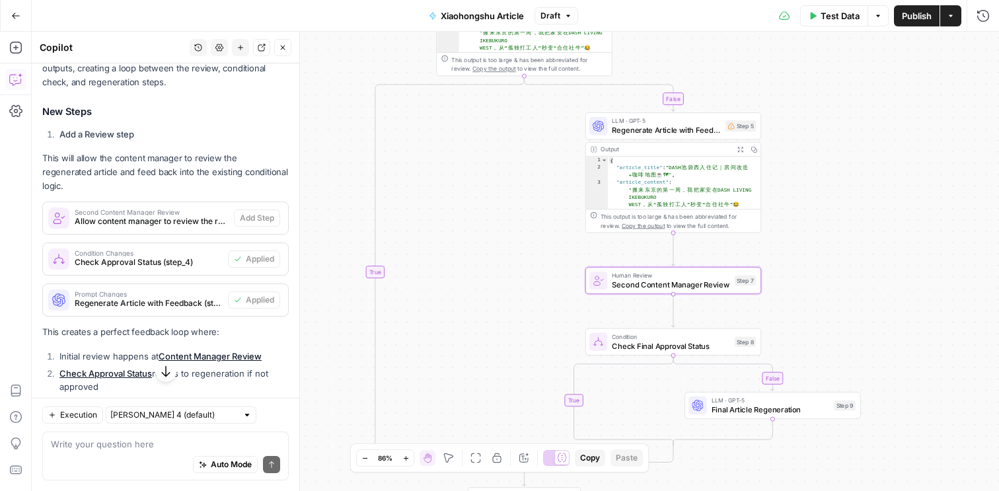
drag, startPoint x: 861, startPoint y: 143, endPoint x: 913, endPoint y: 192, distance: 71.5
click at [913, 192] on div "**********" at bounding box center [515, 261] width 967 height 459
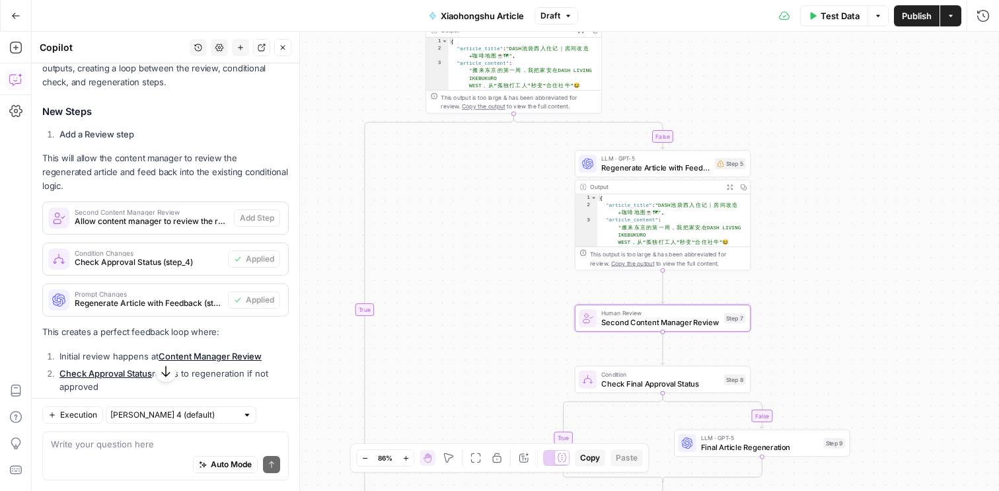
drag, startPoint x: 831, startPoint y: 260, endPoint x: 821, endPoint y: 297, distance: 39.1
click at [821, 297] on div "**********" at bounding box center [515, 261] width 967 height 459
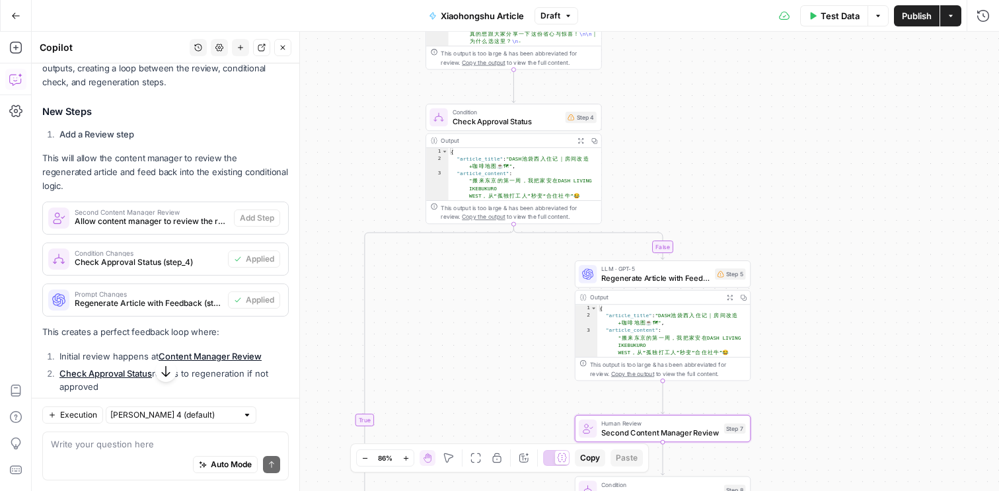
drag, startPoint x: 829, startPoint y: 167, endPoint x: 829, endPoint y: 277, distance: 110.4
click at [829, 277] on div "**********" at bounding box center [515, 261] width 967 height 459
click at [531, 122] on span "Check Approval Status" at bounding box center [507, 120] width 108 height 11
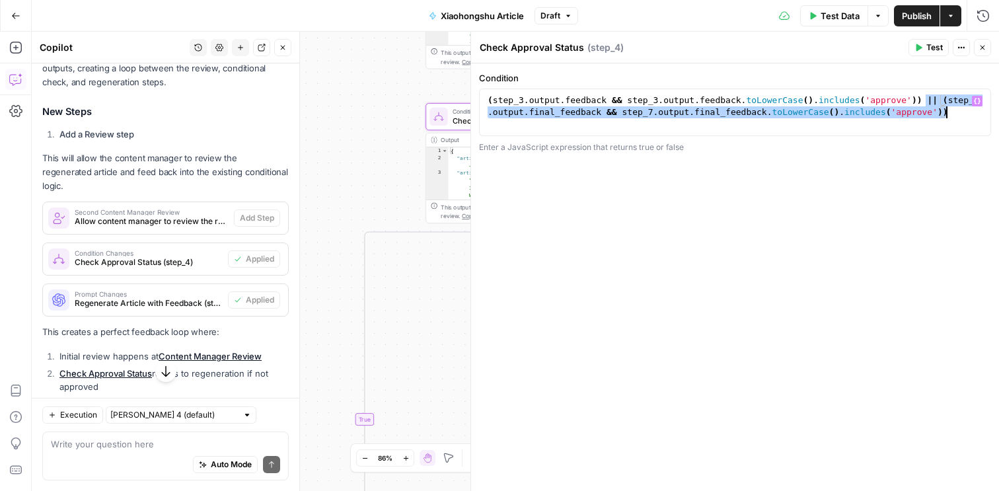
drag, startPoint x: 926, startPoint y: 95, endPoint x: 972, endPoint y: 132, distance: 58.8
click at [972, 132] on div "**********" at bounding box center [735, 113] width 512 height 48
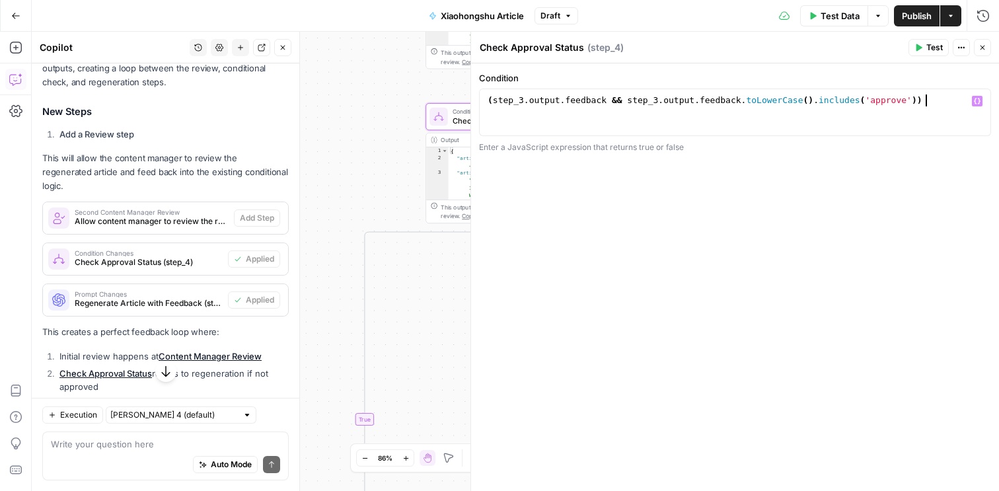
type textarea "**********"
click at [987, 42] on button "Close" at bounding box center [982, 47] width 17 height 17
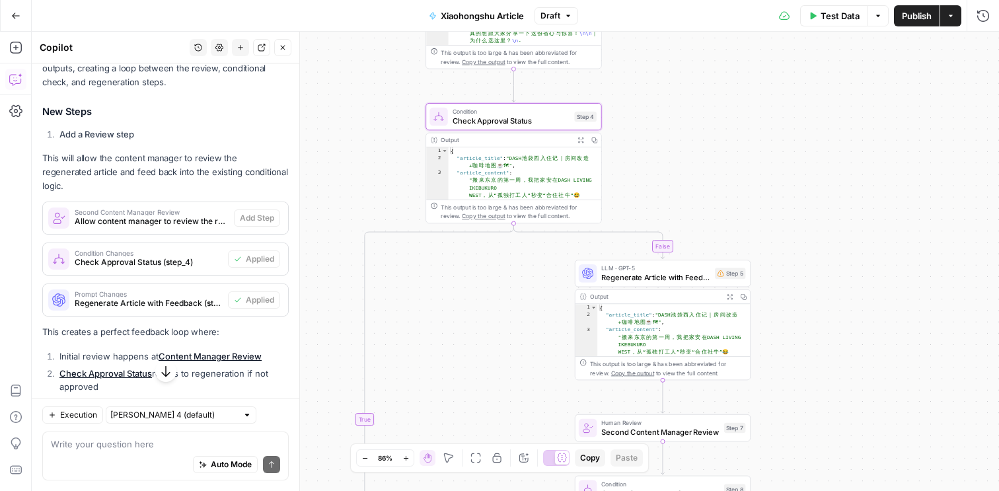
click at [861, 182] on div "**********" at bounding box center [515, 261] width 967 height 459
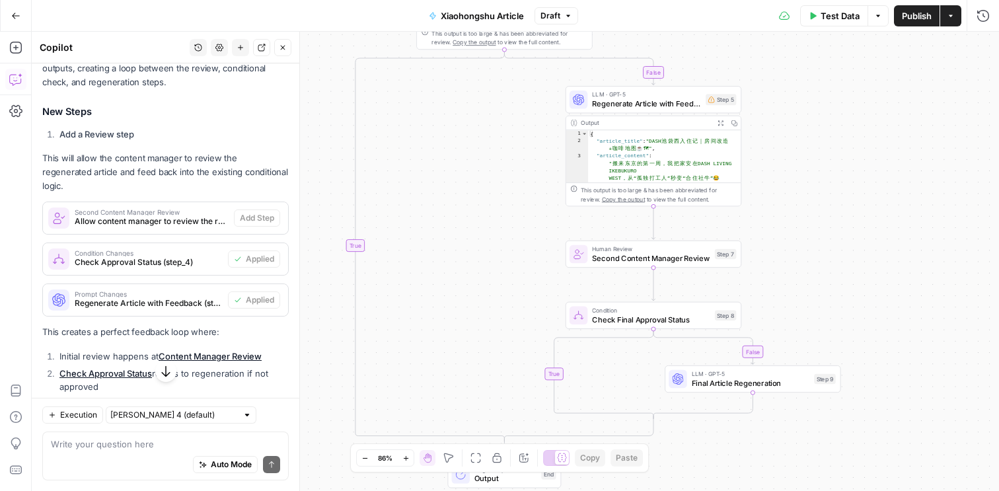
drag, startPoint x: 801, startPoint y: 124, endPoint x: 791, endPoint y: 96, distance: 29.5
click at [791, 96] on div "**********" at bounding box center [515, 261] width 967 height 459
click at [641, 106] on span "Regenerate Article with Feedback" at bounding box center [644, 103] width 109 height 11
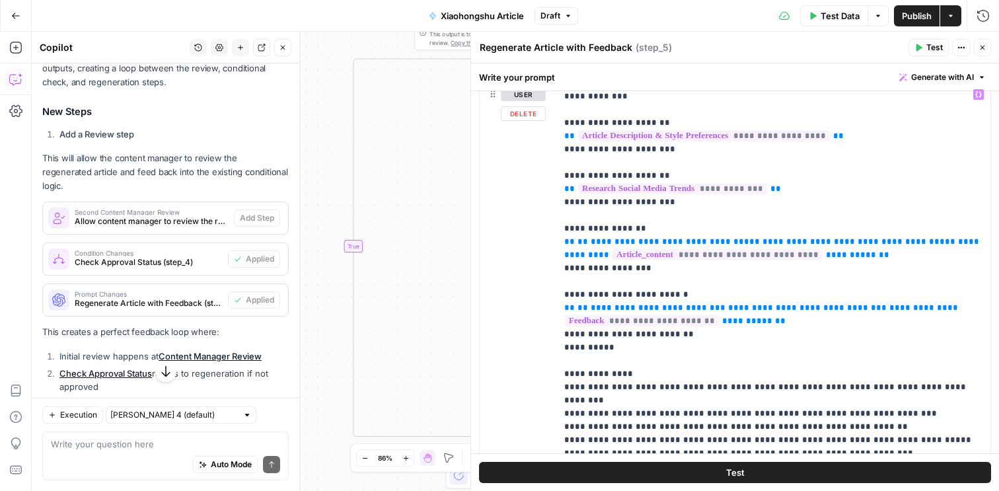
scroll to position [100, 0]
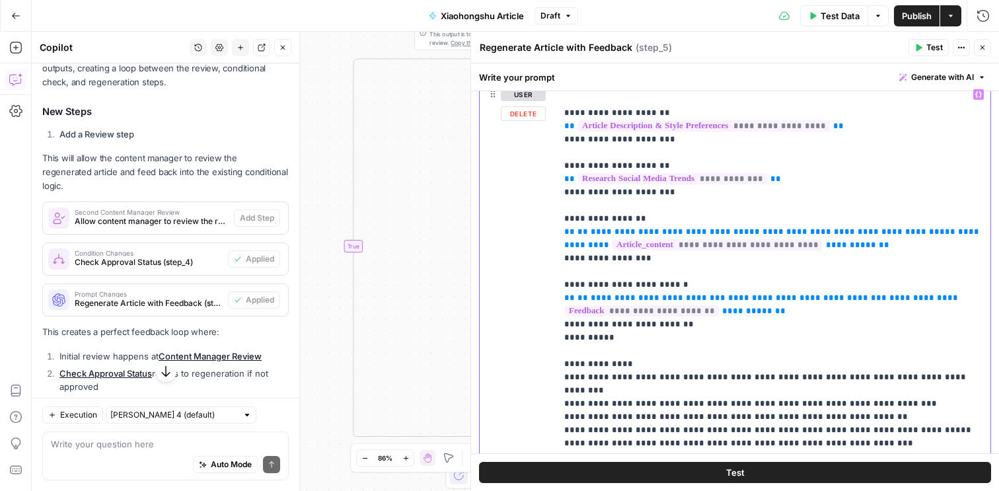
drag, startPoint x: 558, startPoint y: 232, endPoint x: 940, endPoint y: 225, distance: 382.0
click at [940, 225] on div "**********" at bounding box center [773, 352] width 434 height 539
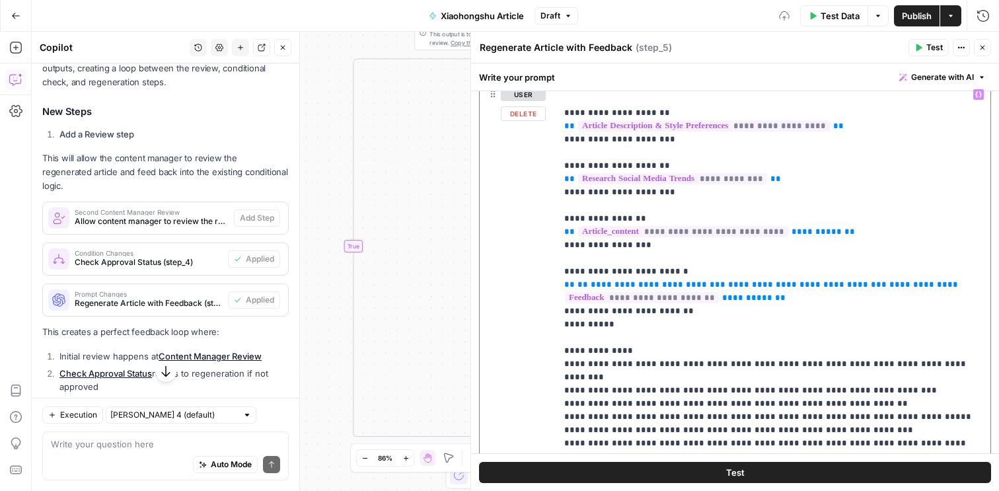
drag, startPoint x: 781, startPoint y: 233, endPoint x: 915, endPoint y: 231, distance: 133.5
click at [912, 231] on p "**********" at bounding box center [773, 304] width 418 height 634
click at [876, 233] on p "**********" at bounding box center [773, 304] width 418 height 634
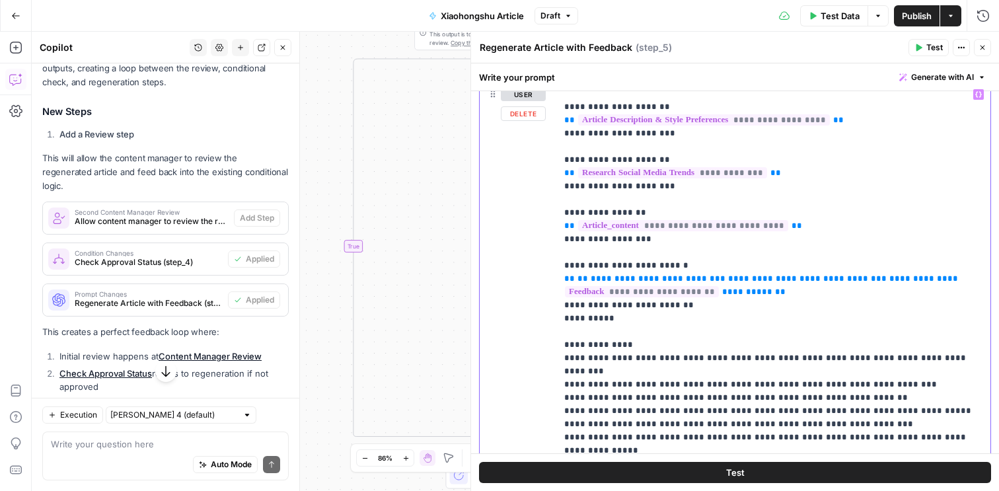
scroll to position [101, 0]
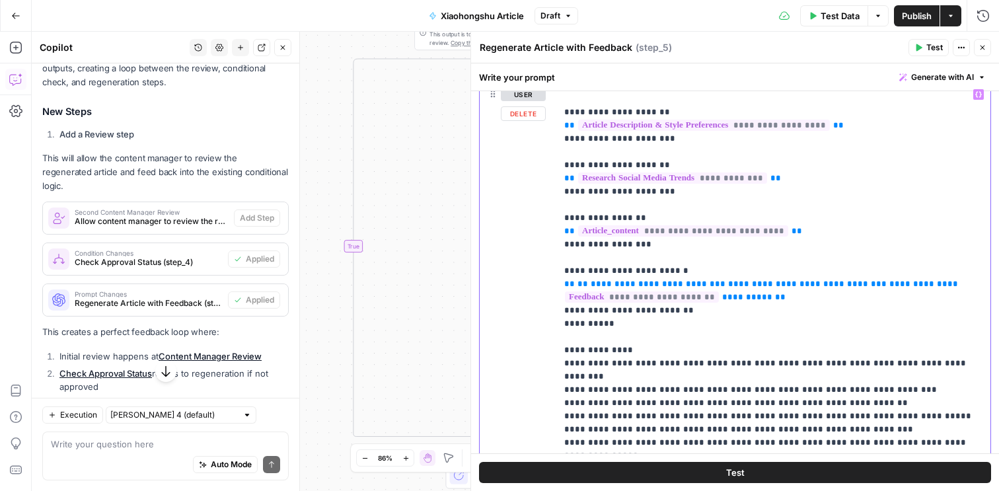
drag, startPoint x: 560, startPoint y: 284, endPoint x: 898, endPoint y: 279, distance: 338.4
click at [898, 279] on div "**********" at bounding box center [773, 352] width 434 height 539
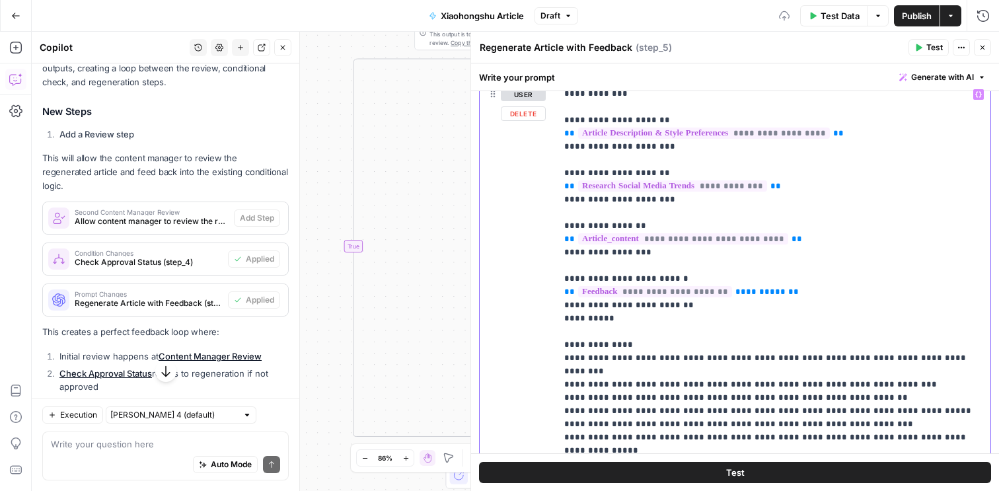
drag, startPoint x: 734, startPoint y: 291, endPoint x: 916, endPoint y: 288, distance: 181.8
click at [904, 291] on p "**********" at bounding box center [773, 305] width 418 height 621
click at [856, 283] on p "**********" at bounding box center [773, 305] width 418 height 621
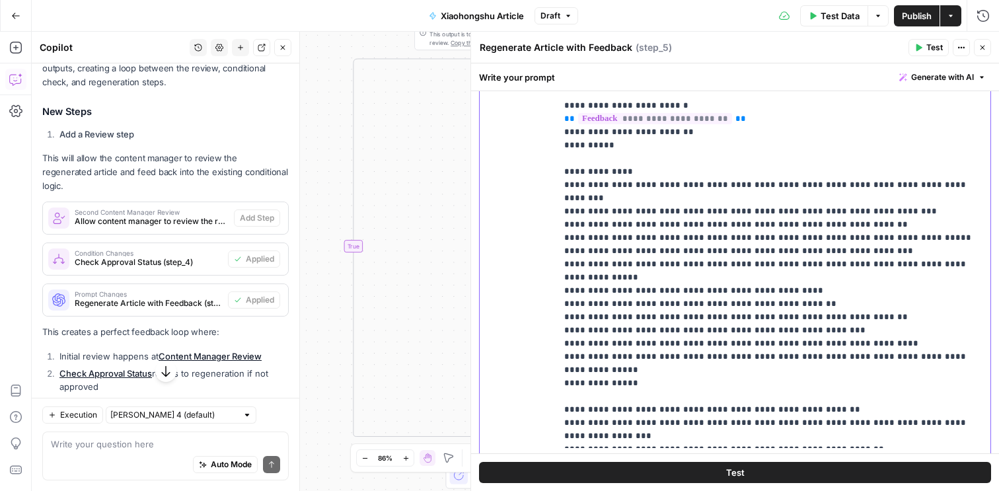
scroll to position [810, 0]
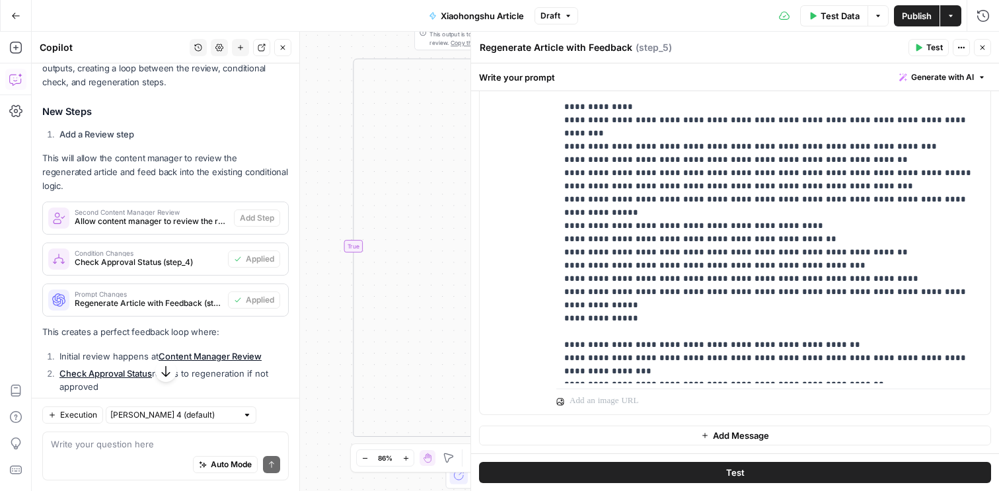
click at [986, 49] on icon "button" at bounding box center [983, 48] width 8 height 8
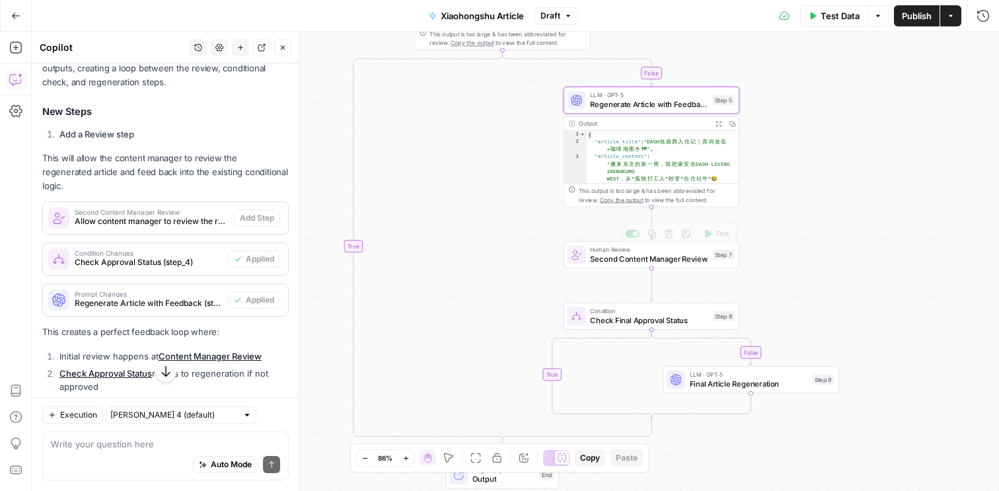
click at [633, 265] on div "Human Review Second Content Manager Review Step 7 Copy step Delete step Add Not…" at bounding box center [652, 254] width 176 height 27
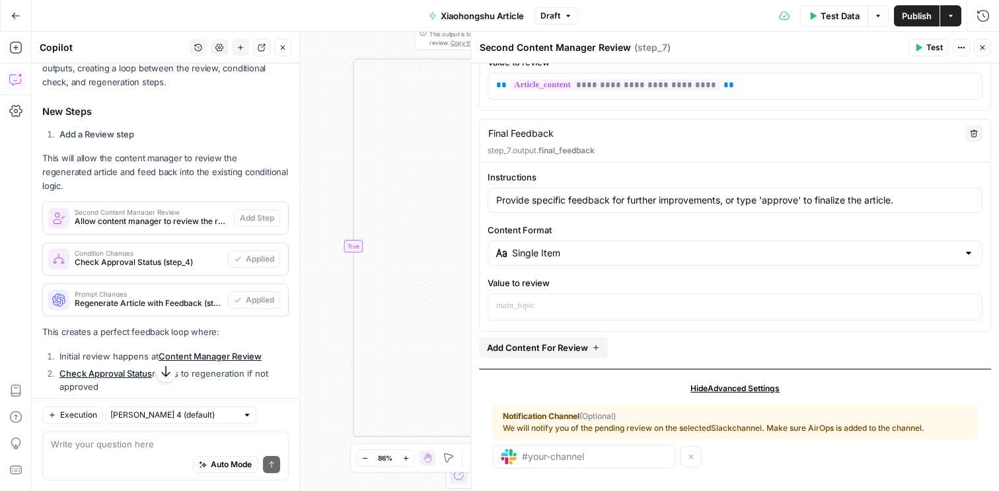
scroll to position [239, 0]
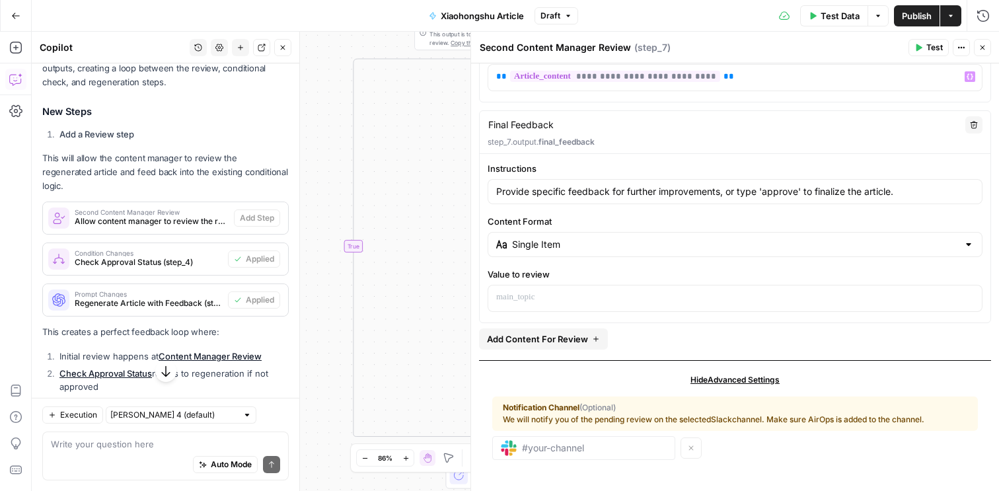
click at [986, 50] on icon "button" at bounding box center [983, 48] width 8 height 8
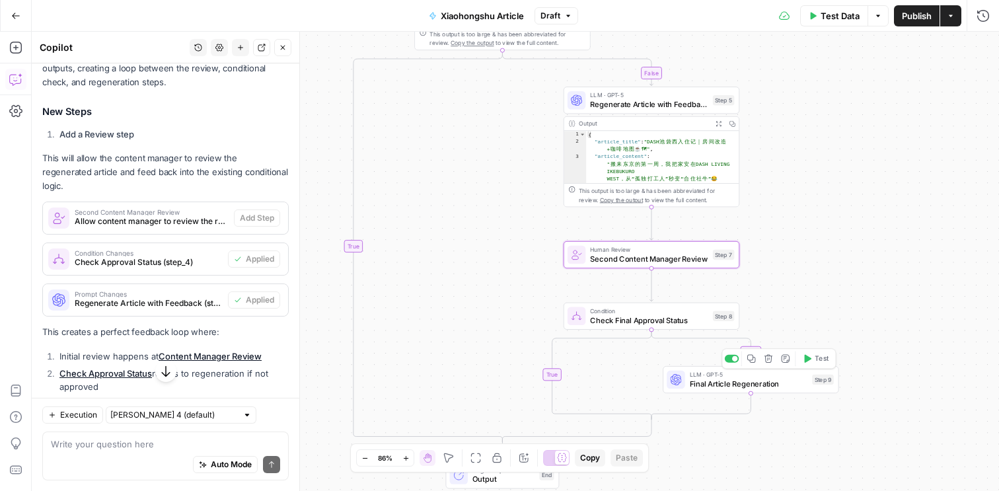
click at [714, 384] on span "Final Article Regeneration" at bounding box center [749, 383] width 118 height 11
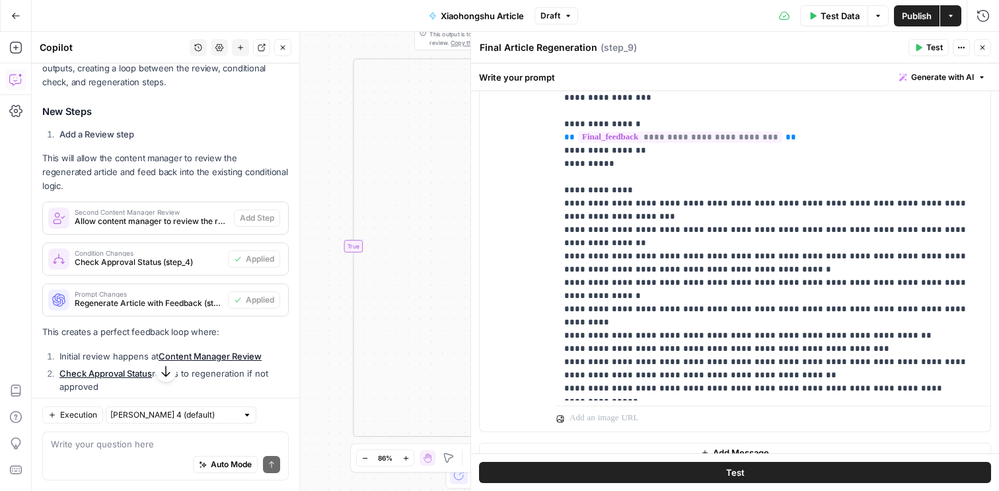
scroll to position [0, 0]
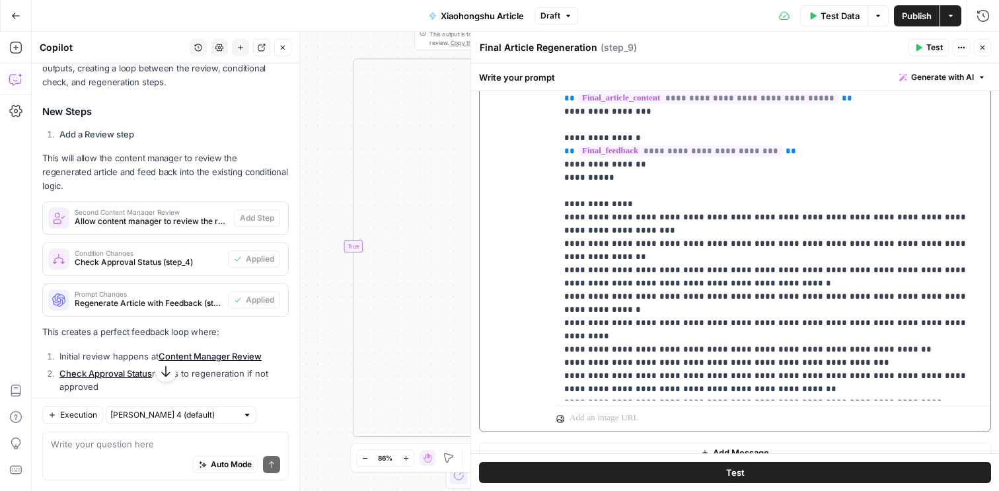
click at [708, 149] on span "**********" at bounding box center [680, 150] width 204 height 11
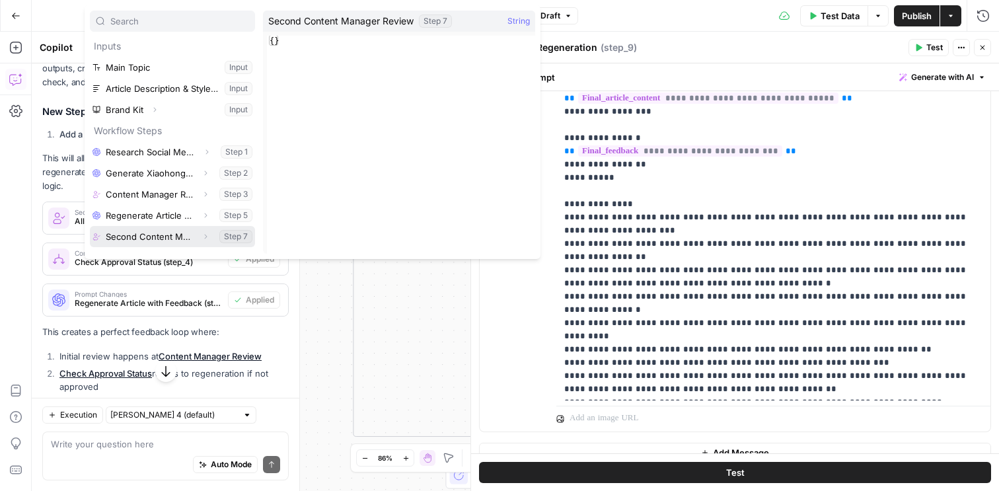
click at [204, 236] on icon "button" at bounding box center [206, 237] width 8 height 8
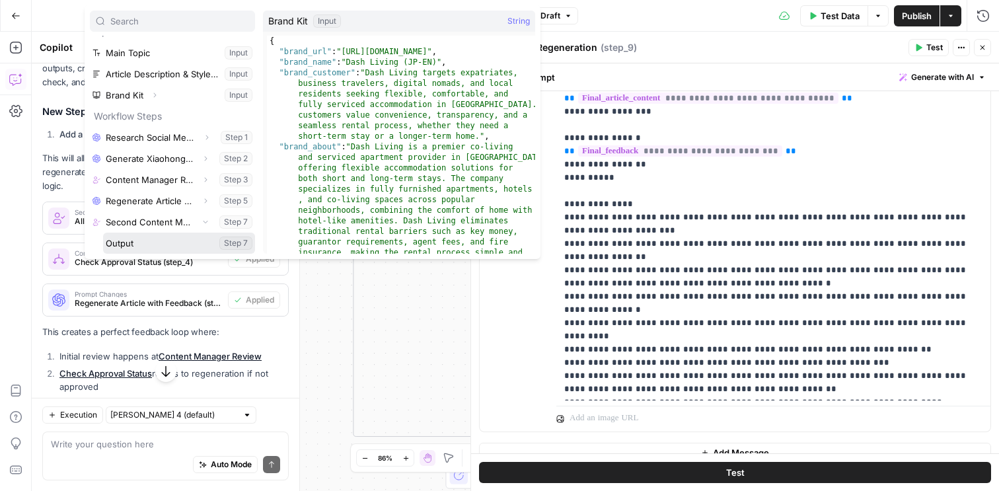
drag, startPoint x: 202, startPoint y: 245, endPoint x: 391, endPoint y: -28, distance: 332.0
click at [391, 0] on html "**********" at bounding box center [499, 245] width 999 height 491
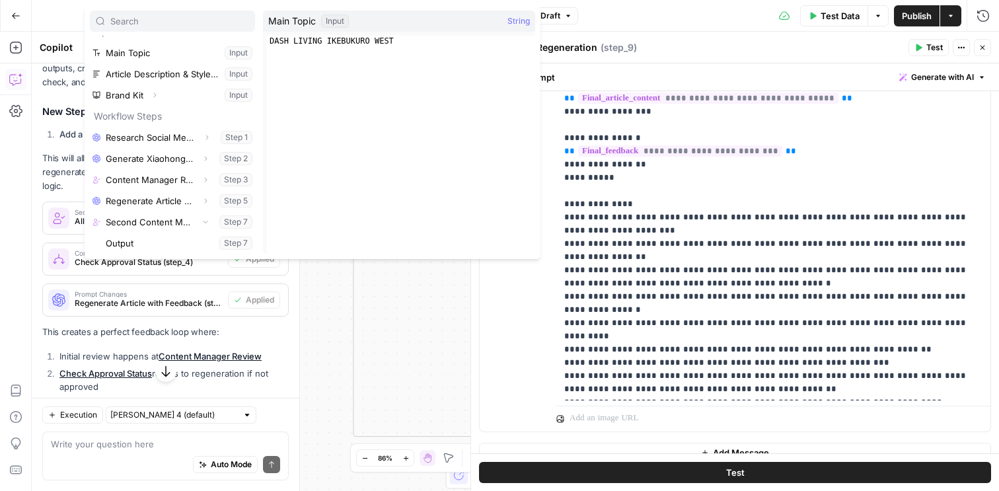
click at [983, 48] on icon "button" at bounding box center [983, 48] width 8 height 8
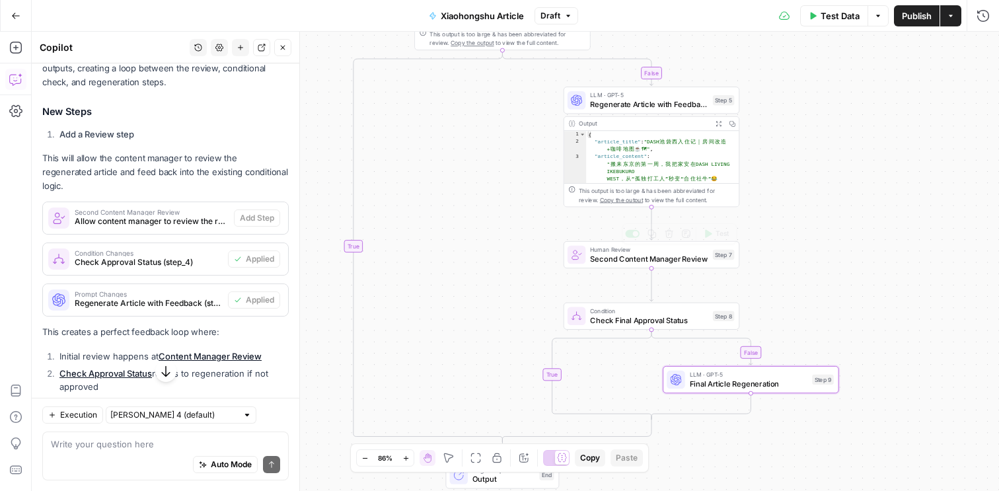
click at [643, 264] on div "Human Review Second Content Manager Review Step 7 Copy step Delete step Add Not…" at bounding box center [652, 254] width 176 height 27
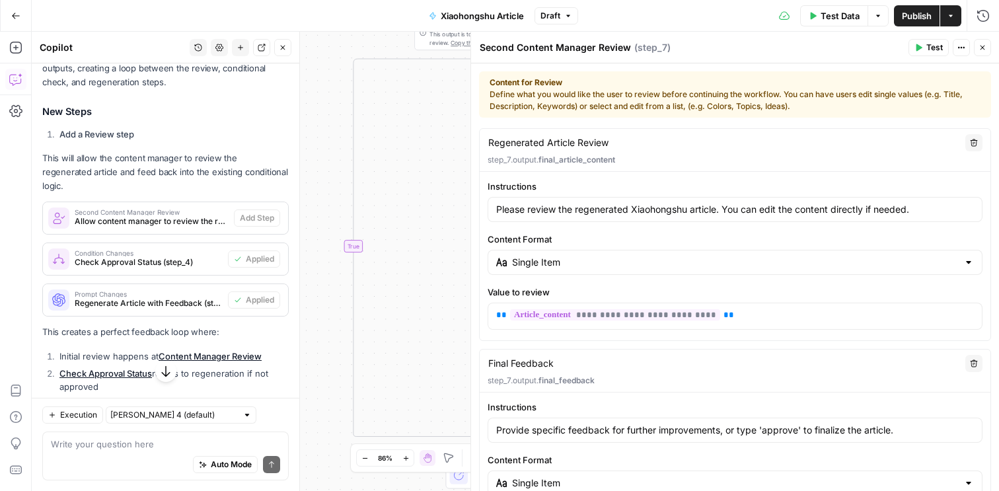
scroll to position [239, 0]
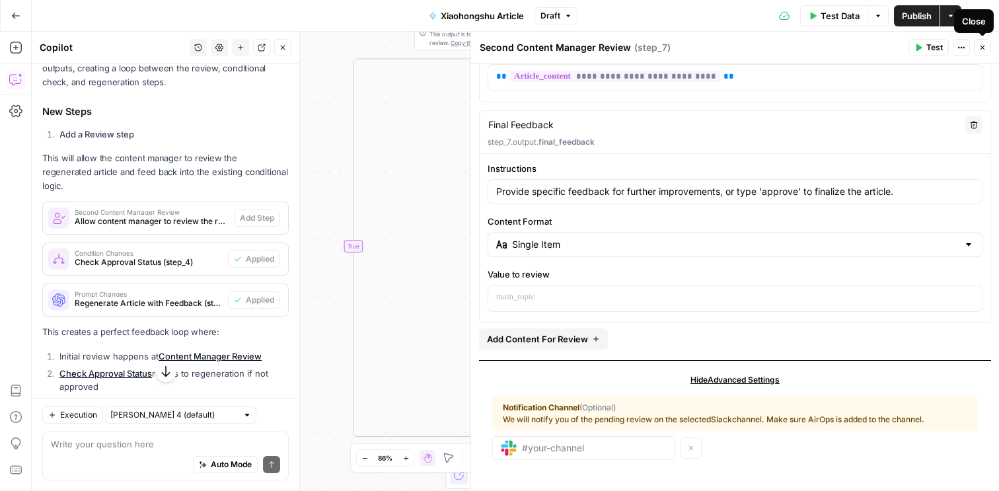
click at [983, 49] on icon "button" at bounding box center [983, 48] width 8 height 8
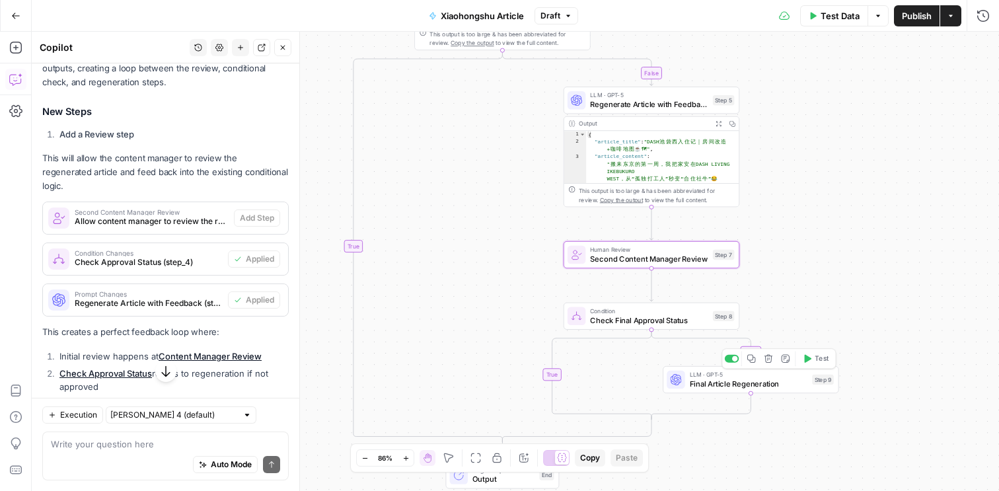
click at [748, 391] on div "LLM · GPT-5 Final Article Regeneration Step 9 Copy step Delete step Add Note Te…" at bounding box center [751, 379] width 176 height 27
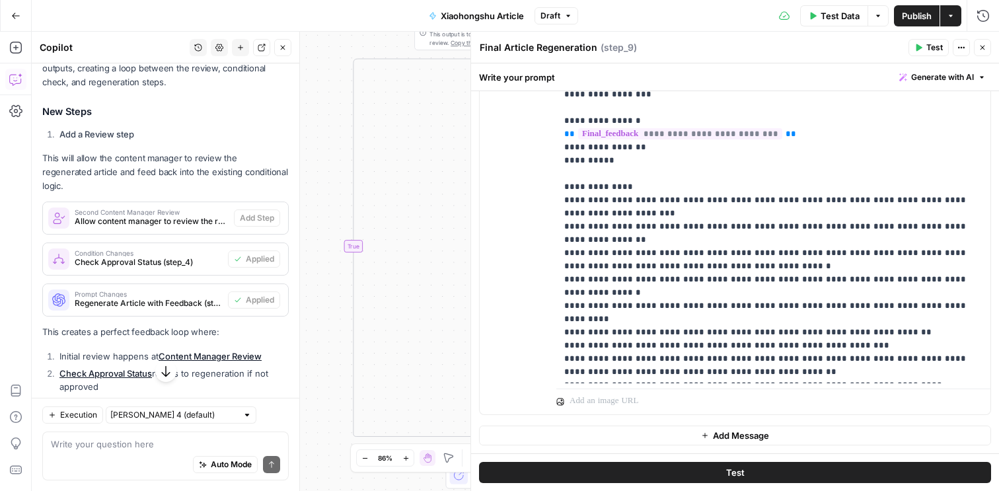
scroll to position [14, 0]
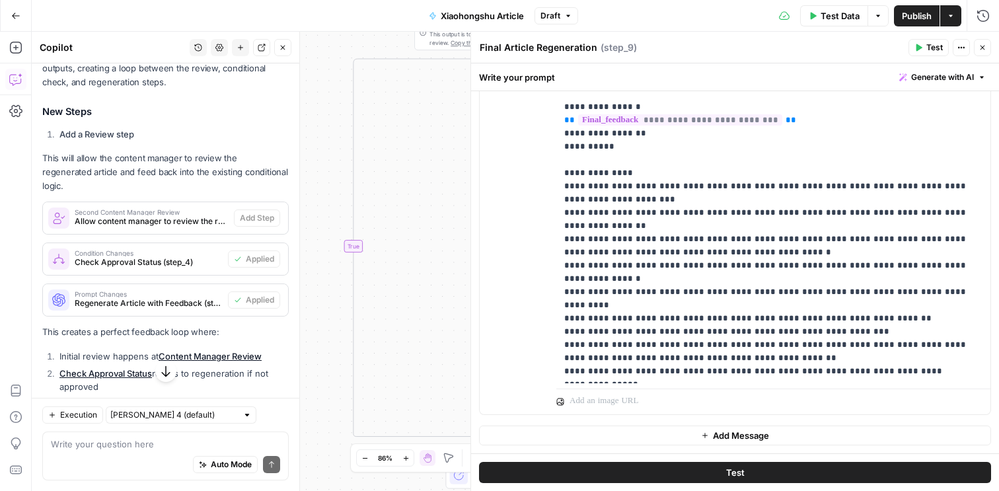
click at [983, 44] on icon "button" at bounding box center [983, 48] width 8 height 8
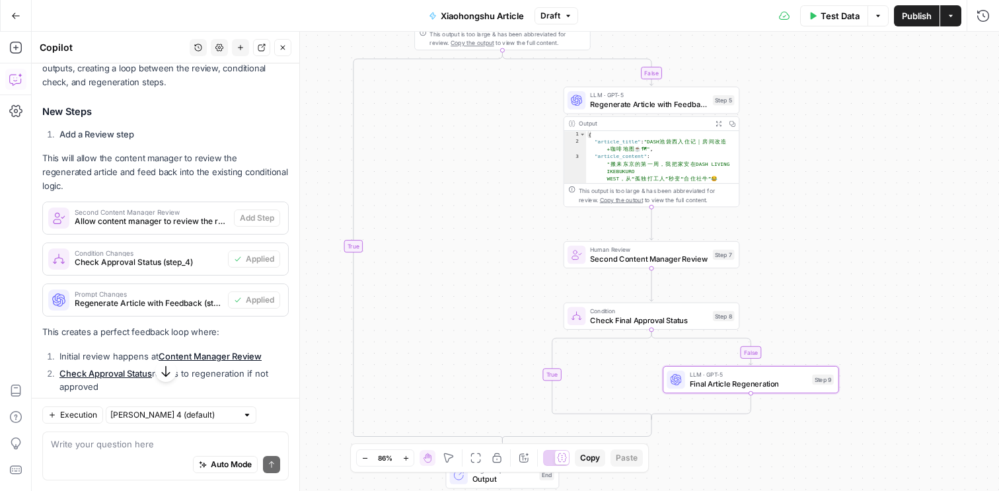
click at [869, 240] on div "**********" at bounding box center [515, 261] width 967 height 459
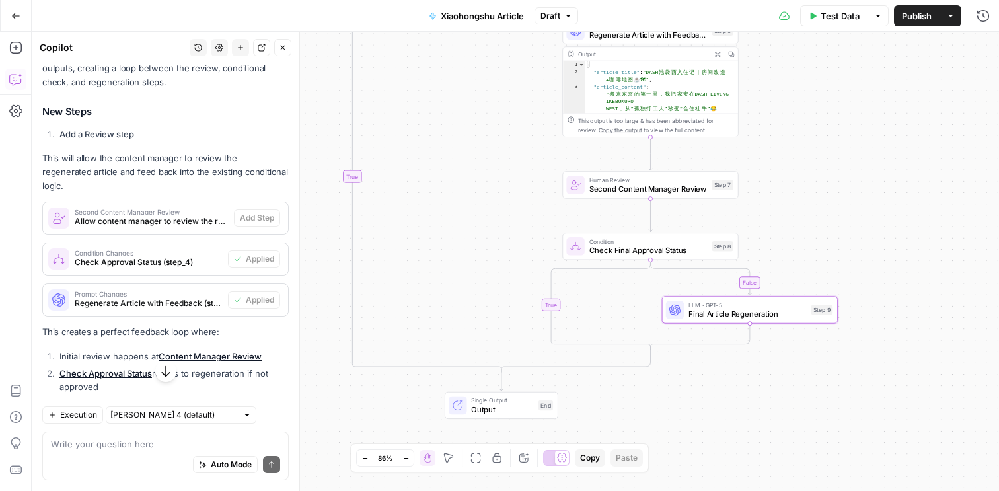
click at [920, 24] on button "Publish" at bounding box center [917, 15] width 46 height 21
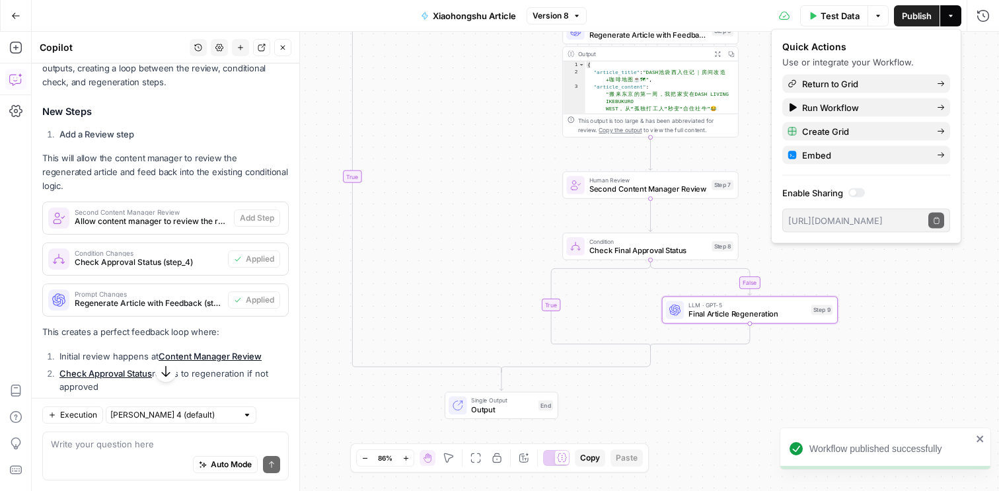
click at [894, 300] on div "**********" at bounding box center [515, 261] width 967 height 459
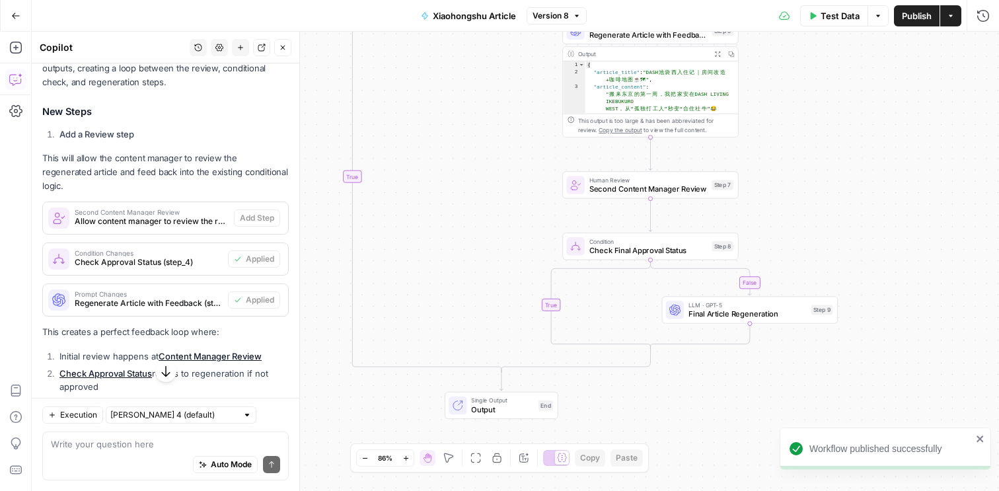
click at [16, 24] on button "Go Back" at bounding box center [16, 16] width 24 height 24
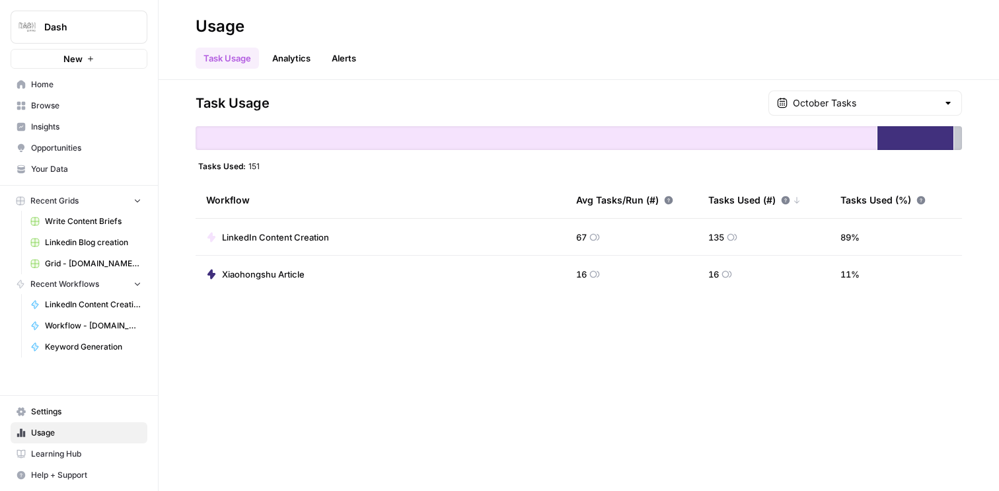
click at [90, 308] on span "LinkedIn Content Creation" at bounding box center [93, 305] width 96 height 12
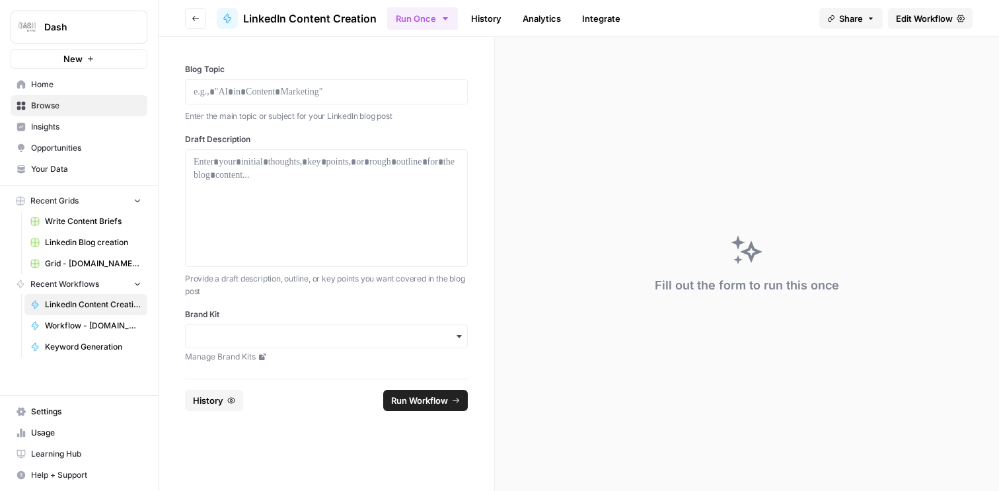
click at [915, 15] on span "Edit Workflow" at bounding box center [924, 18] width 57 height 13
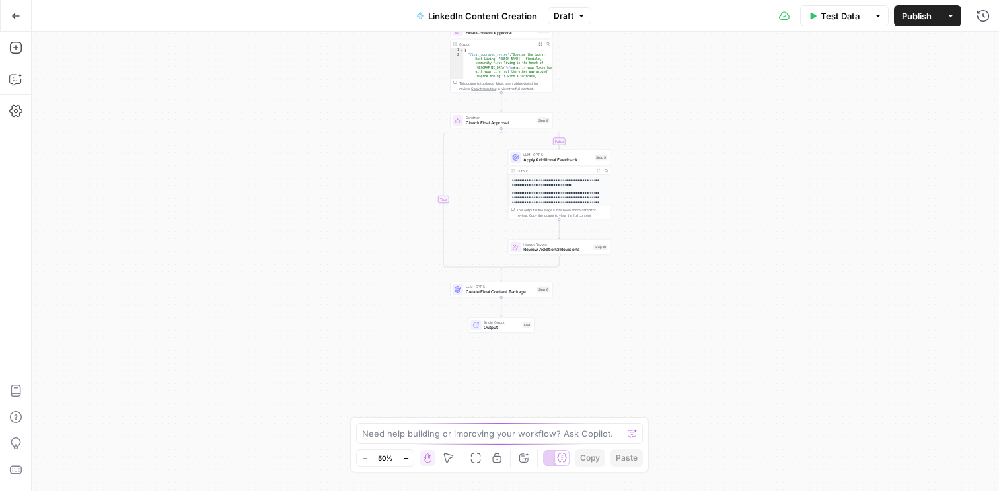
drag, startPoint x: 710, startPoint y: 303, endPoint x: 695, endPoint y: 137, distance: 165.8
click at [695, 137] on div "**********" at bounding box center [515, 261] width 967 height 459
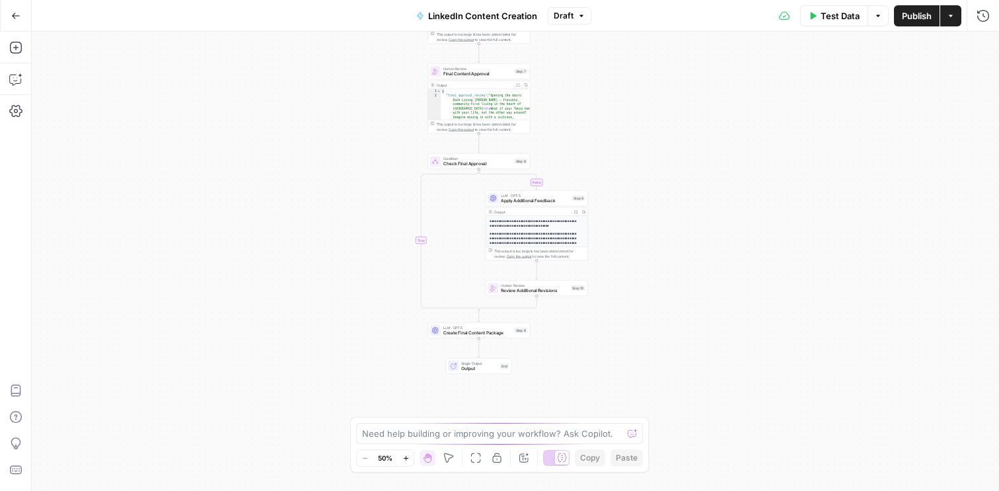
drag, startPoint x: 681, startPoint y: 152, endPoint x: 658, endPoint y: 194, distance: 47.3
click at [658, 194] on div "**********" at bounding box center [515, 261] width 967 height 459
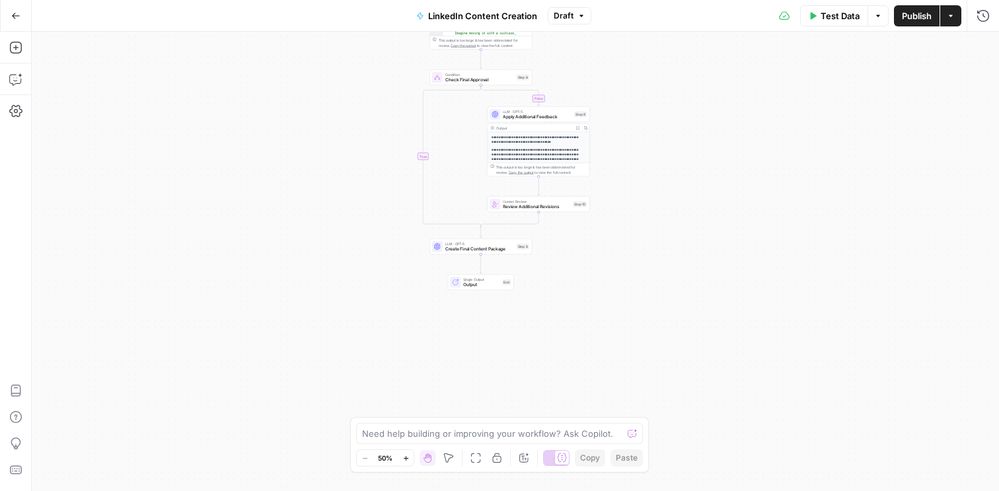
drag, startPoint x: 650, startPoint y: 213, endPoint x: 652, endPoint y: 130, distance: 83.9
click at [652, 130] on div "**********" at bounding box center [515, 261] width 967 height 459
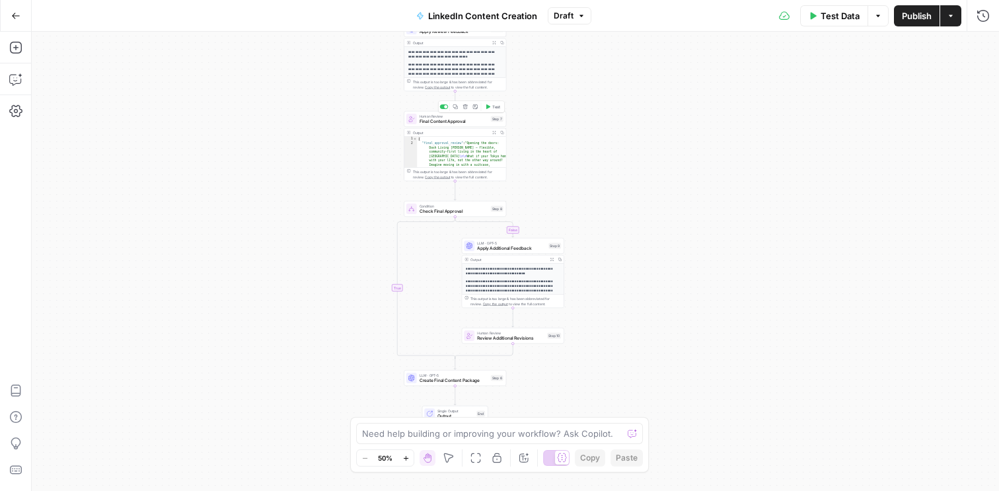
click at [446, 123] on span "Final Content Approval" at bounding box center [454, 121] width 69 height 7
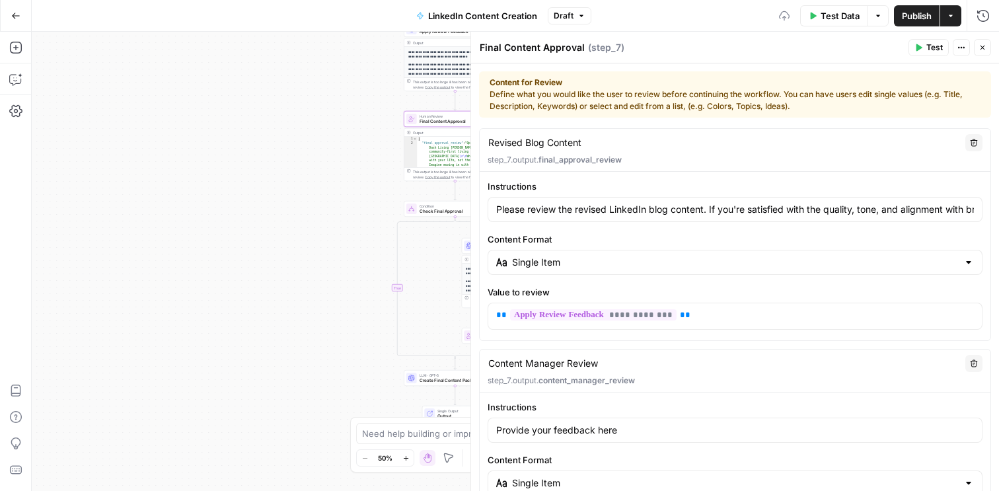
scroll to position [126, 0]
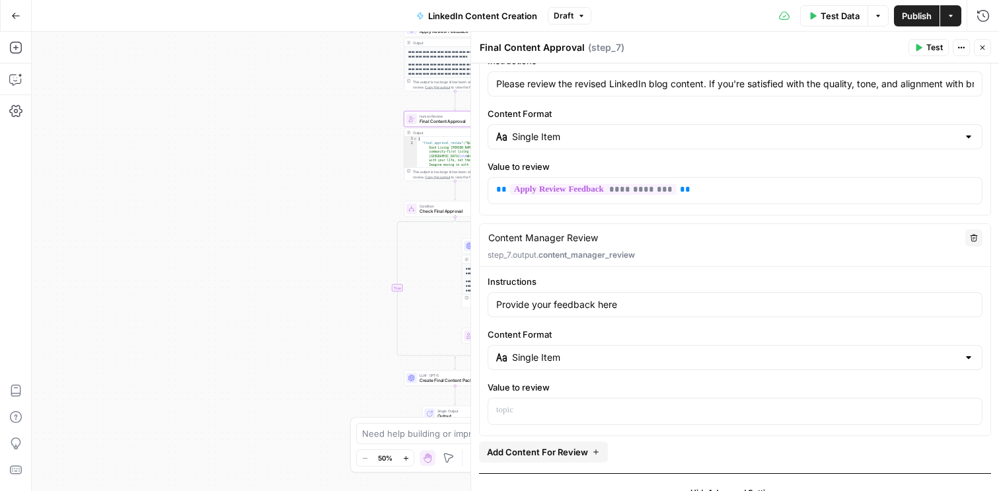
click at [985, 51] on icon "button" at bounding box center [983, 48] width 8 height 8
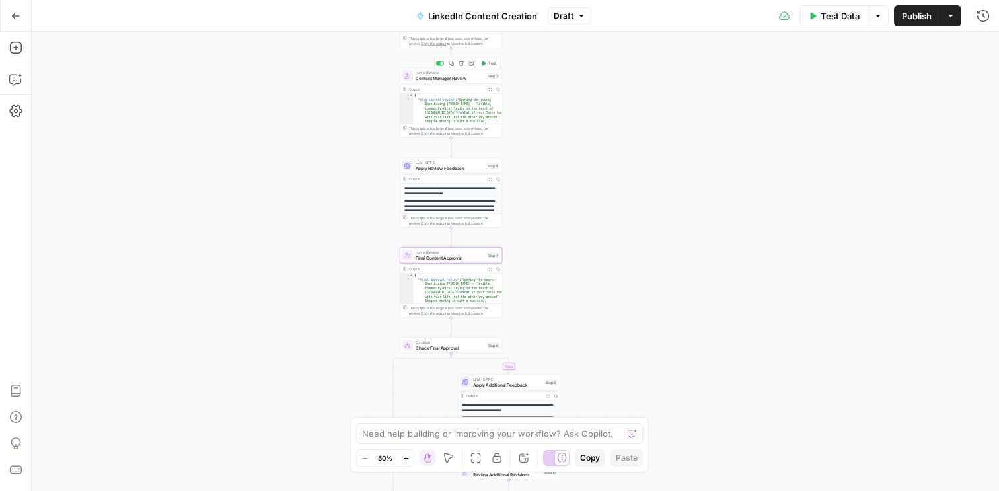
click at [451, 78] on span "Content Manager Review" at bounding box center [450, 78] width 69 height 7
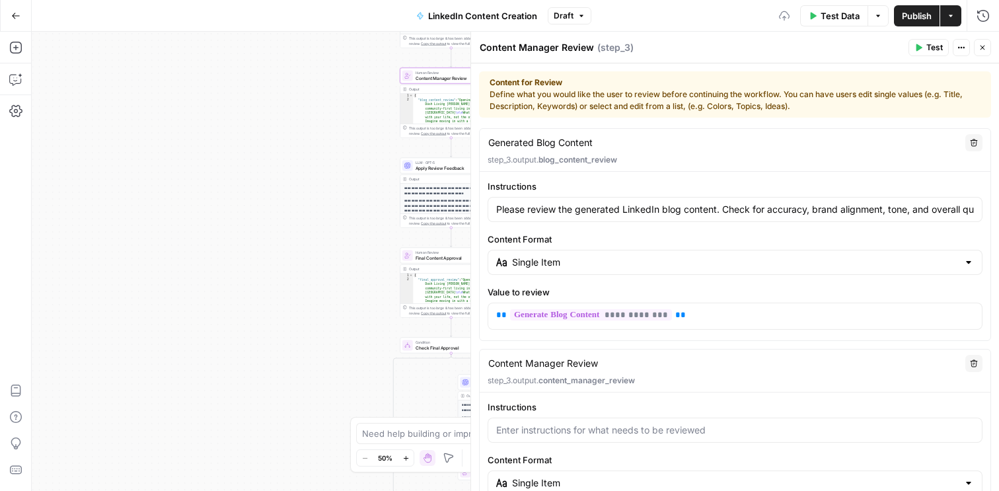
click at [932, 52] on span "Test" at bounding box center [934, 48] width 17 height 12
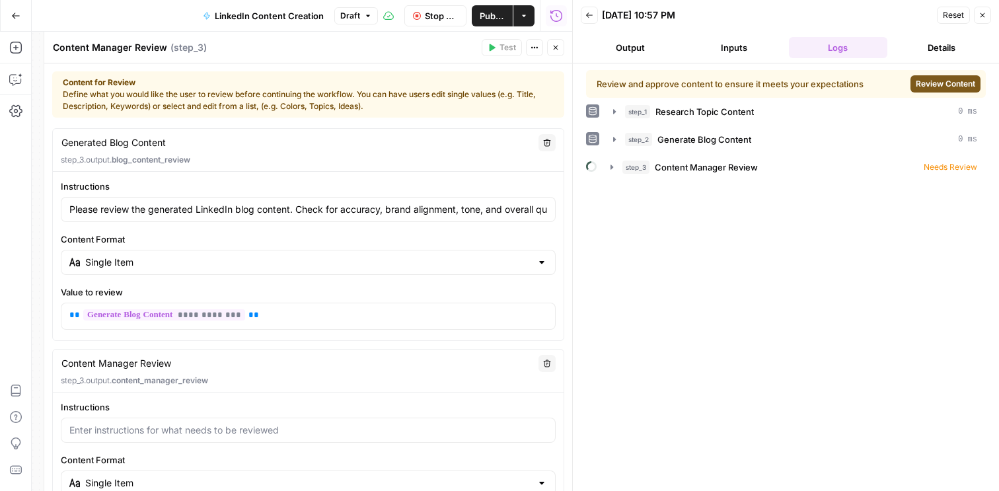
click at [921, 91] on button "Review Content" at bounding box center [946, 83] width 70 height 17
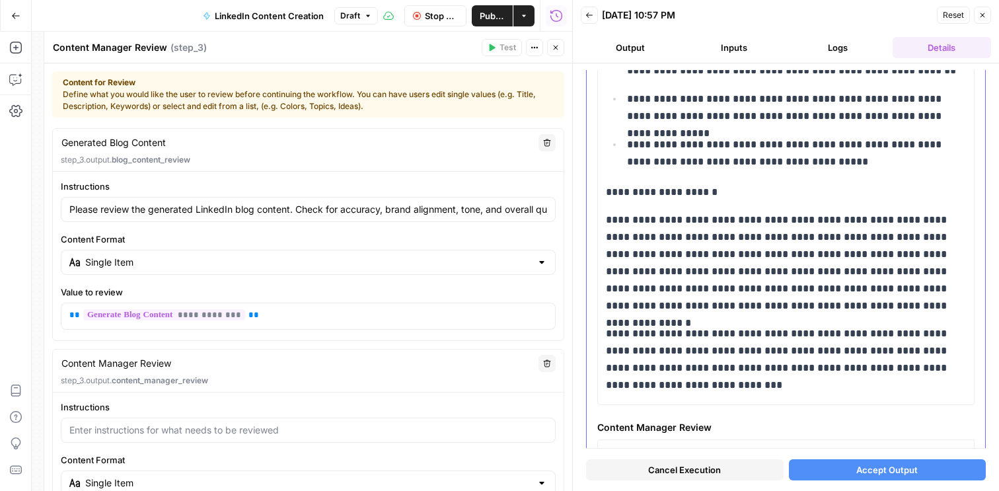
scroll to position [5900, 0]
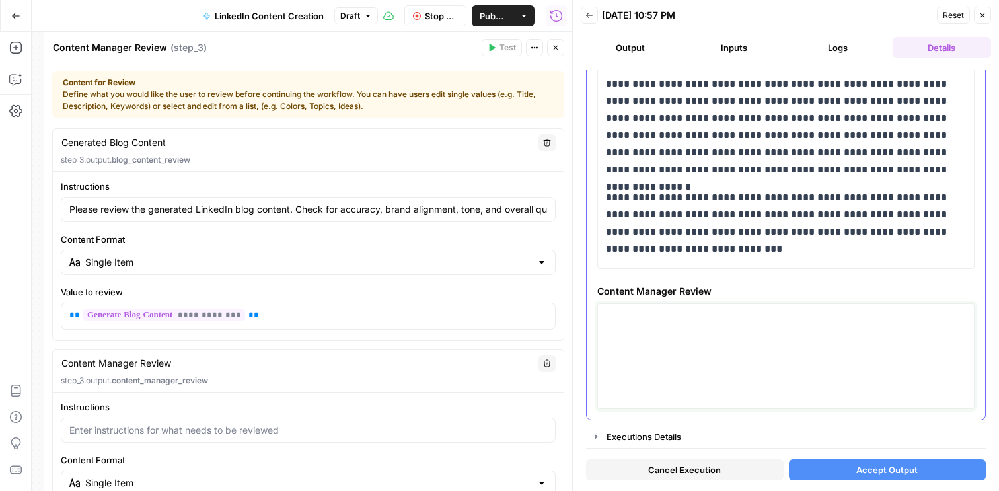
click at [708, 330] on textarea at bounding box center [786, 356] width 360 height 94
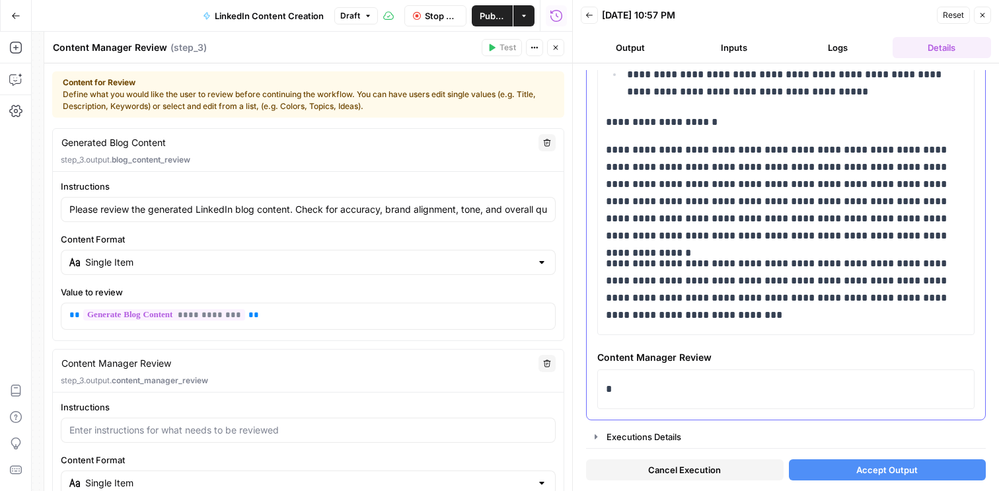
scroll to position [5834, 0]
click at [644, 399] on div "*" at bounding box center [786, 389] width 360 height 28
click at [895, 474] on span "Accept Output" at bounding box center [886, 469] width 61 height 13
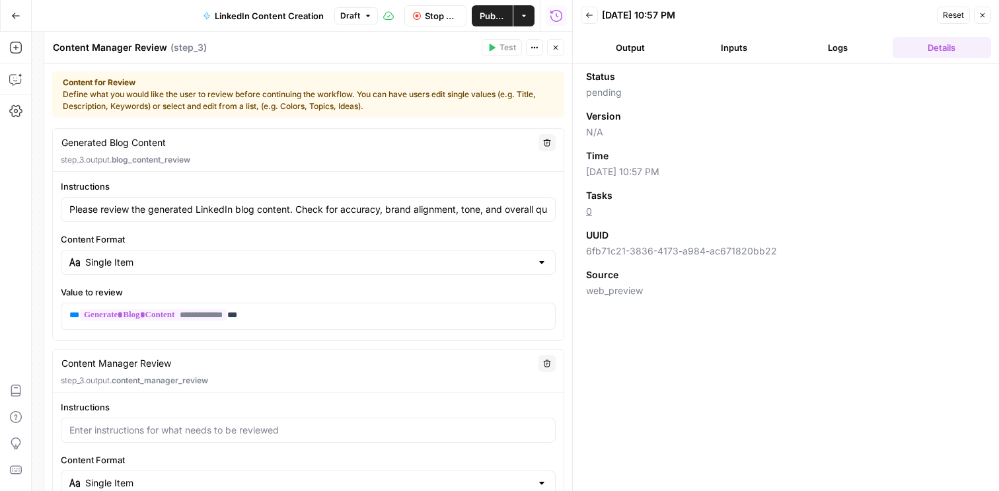
click at [984, 21] on button "Close" at bounding box center [982, 15] width 17 height 17
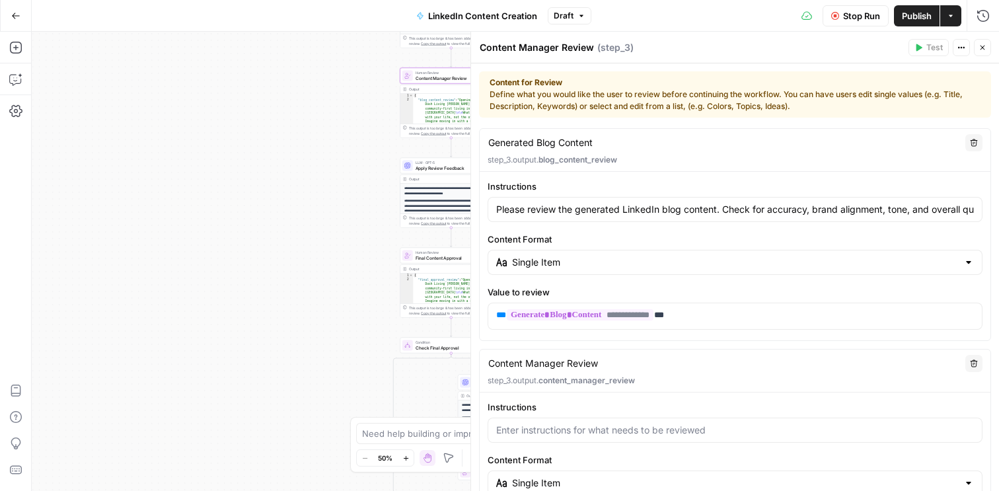
click at [987, 50] on button "Close" at bounding box center [982, 47] width 17 height 17
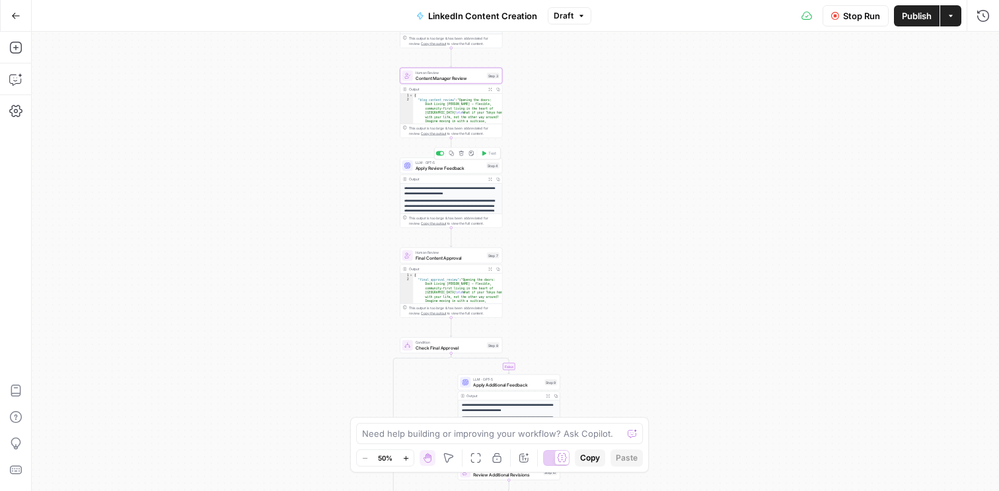
click at [428, 170] on span "Apply Review Feedback" at bounding box center [450, 168] width 69 height 7
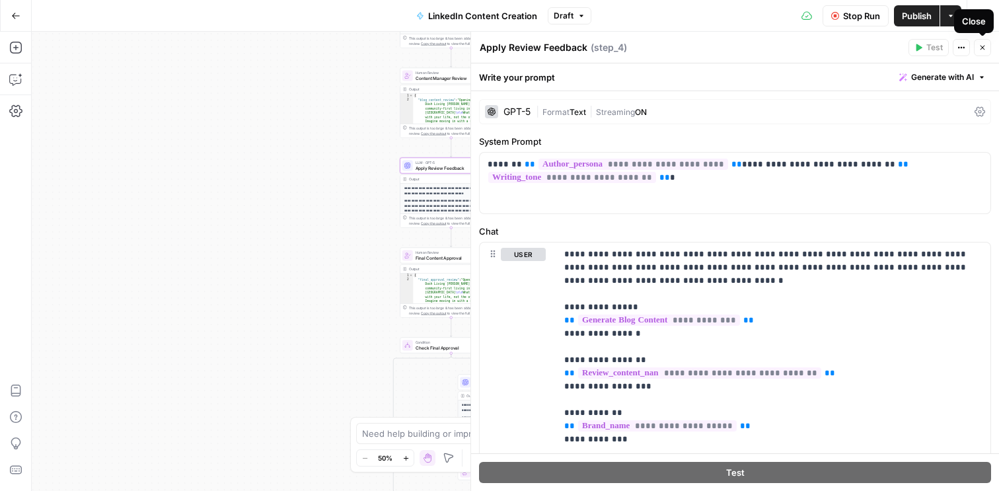
click at [981, 52] on button "Close" at bounding box center [982, 47] width 17 height 17
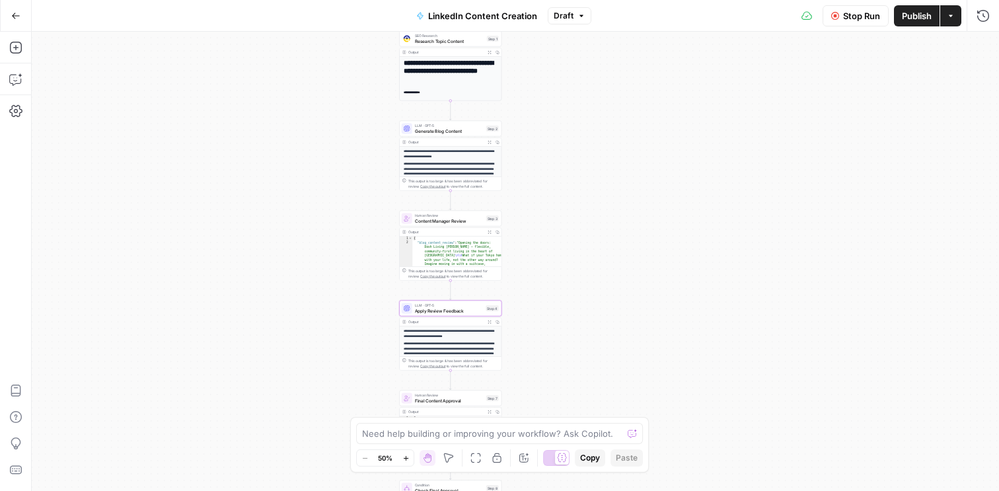
drag, startPoint x: 710, startPoint y: 155, endPoint x: 710, endPoint y: 272, distance: 117.0
click at [710, 273] on div "**********" at bounding box center [515, 261] width 967 height 459
type textarea "**********"
click at [472, 217] on span "Content Manager Review" at bounding box center [449, 220] width 69 height 7
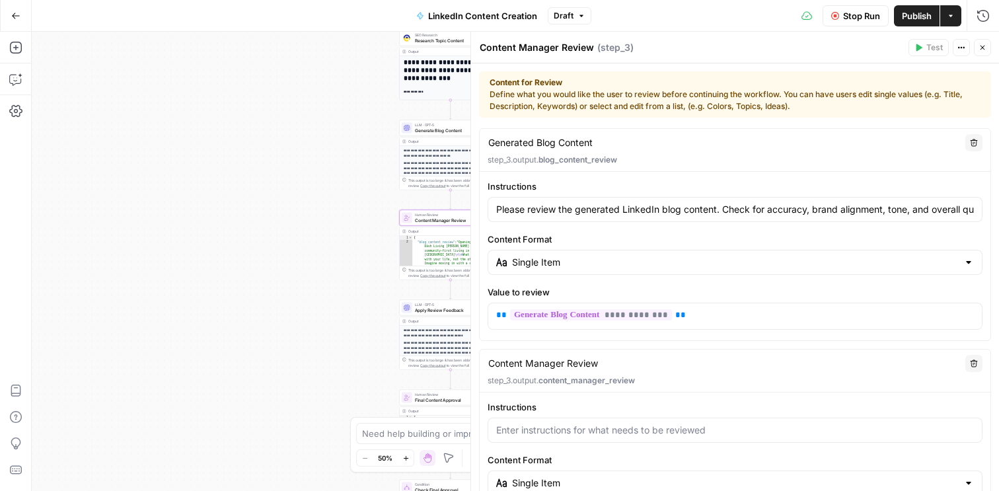
click at [977, 48] on button "Close" at bounding box center [982, 47] width 17 height 17
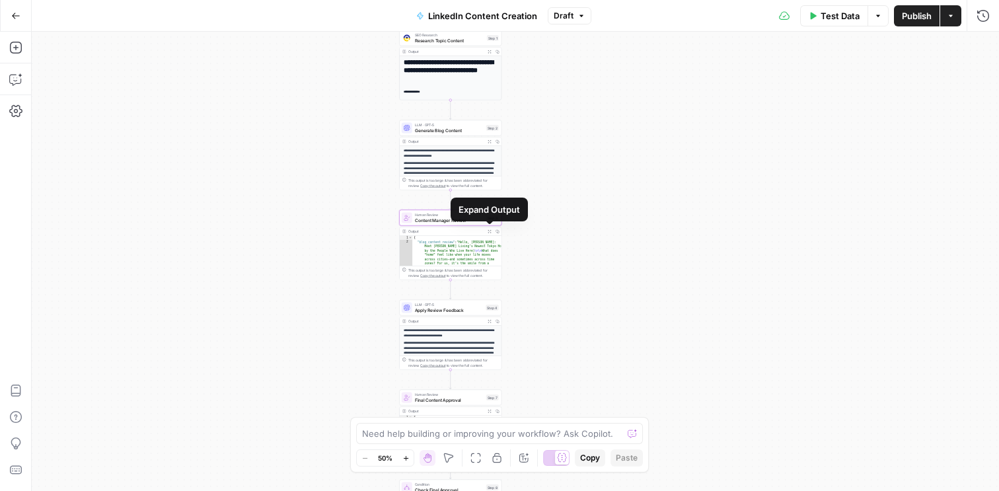
click at [490, 231] on icon "button" at bounding box center [490, 231] width 4 height 4
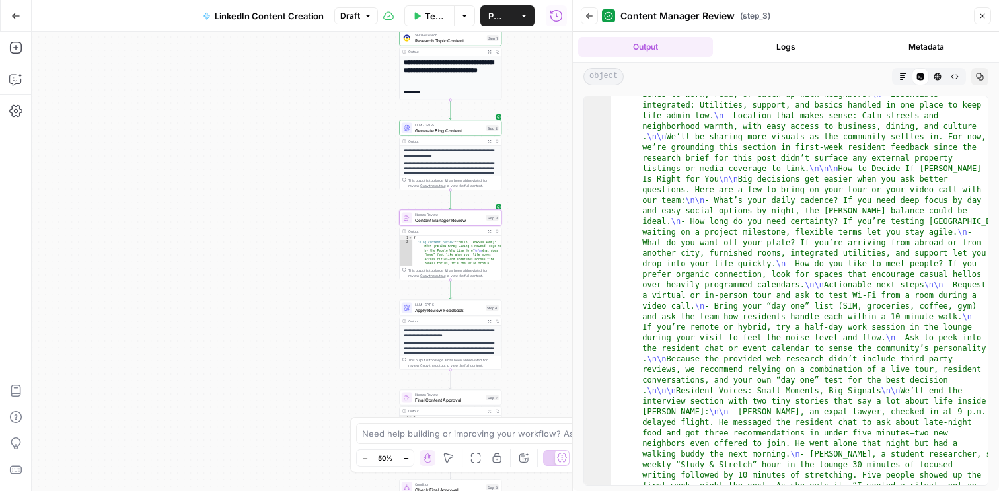
scroll to position [2043, 0]
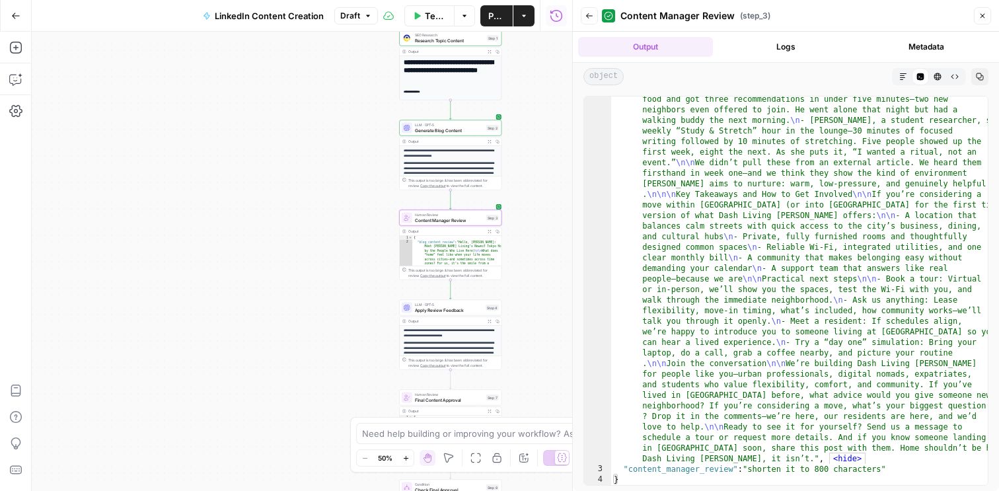
click at [593, 17] on icon "button" at bounding box center [589, 16] width 8 height 8
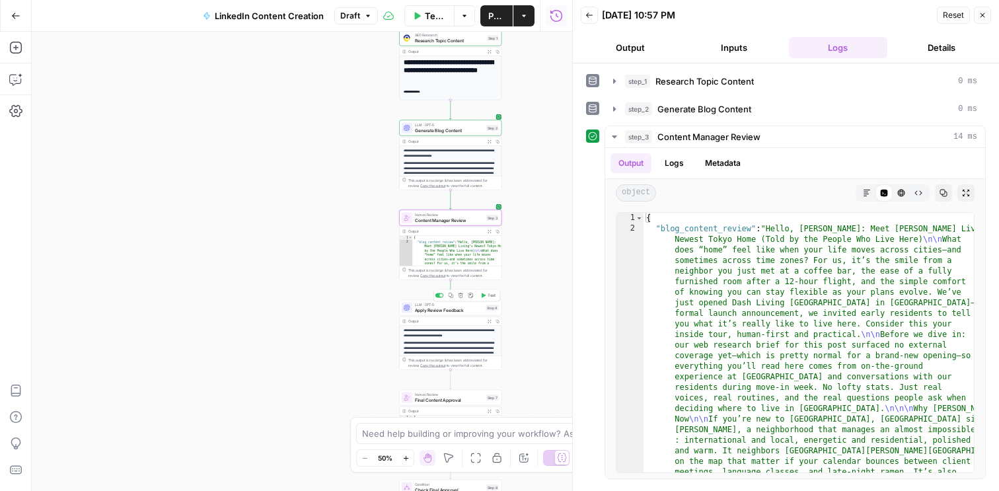
click at [446, 309] on span "Apply Review Feedback" at bounding box center [449, 310] width 69 height 7
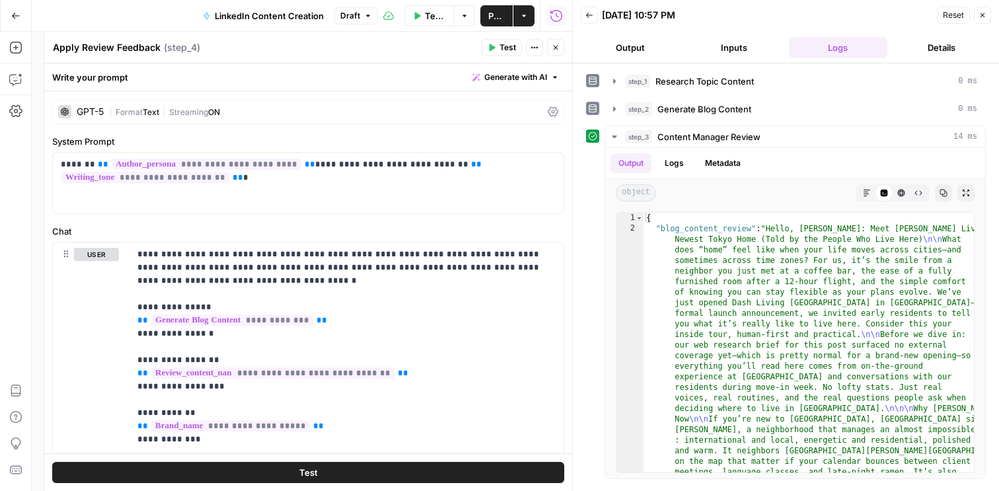
click at [500, 46] on span "Test" at bounding box center [508, 48] width 17 height 12
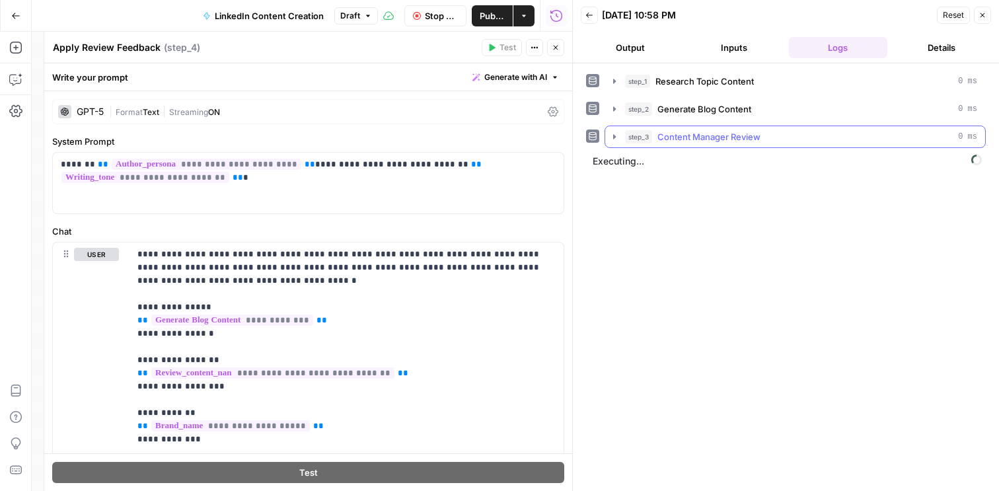
click at [617, 141] on icon "button" at bounding box center [614, 137] width 11 height 11
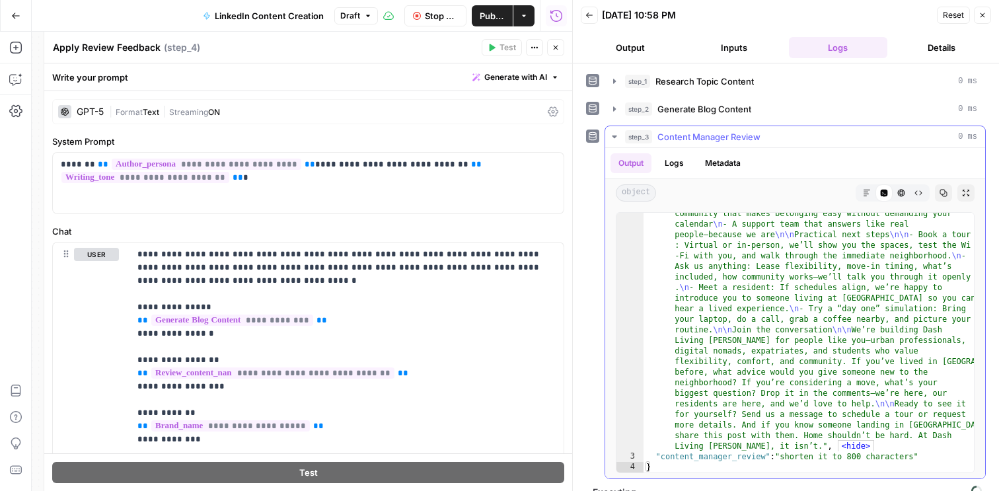
scroll to position [19, 0]
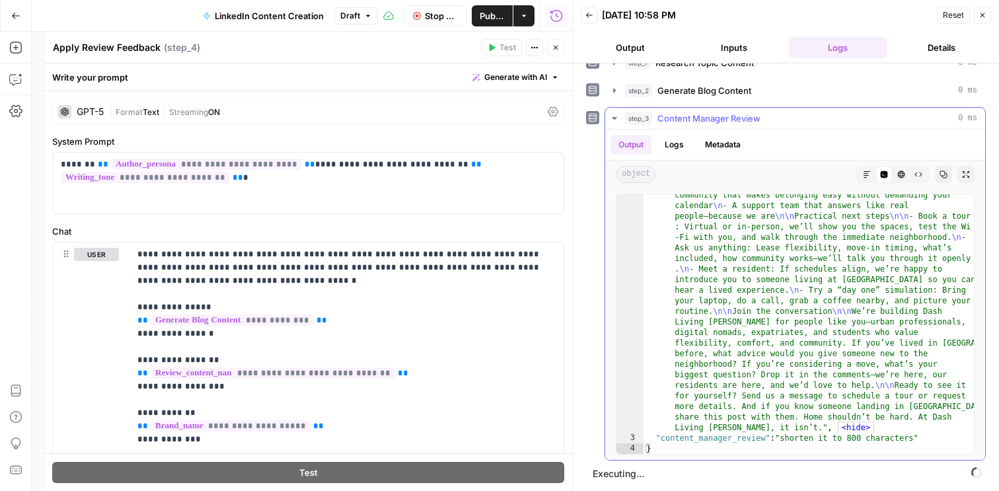
click at [613, 117] on icon "button" at bounding box center [614, 118] width 5 height 3
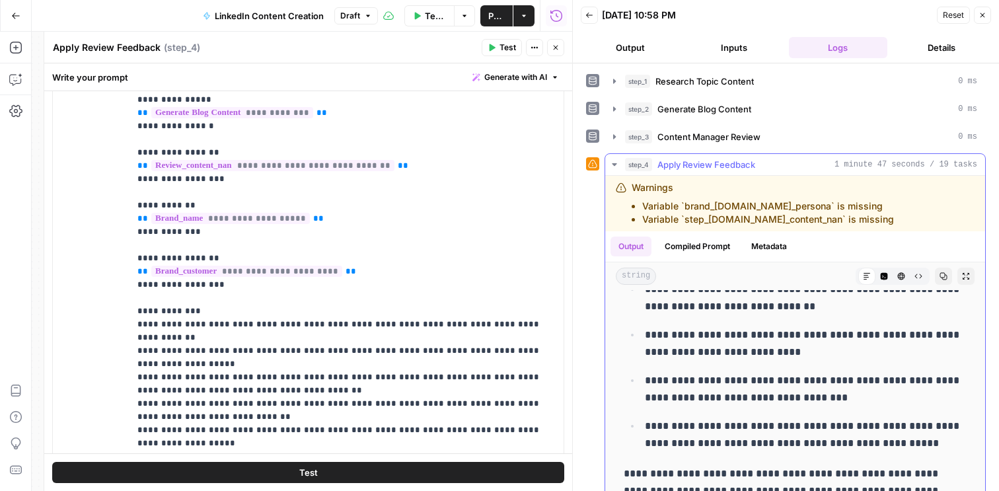
scroll to position [4375, 0]
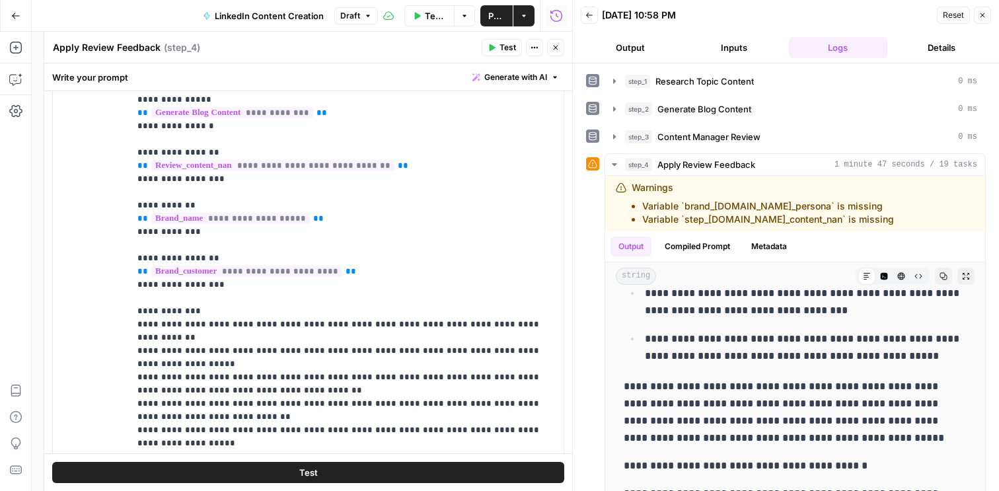
click at [982, 12] on icon "button" at bounding box center [983, 15] width 8 height 8
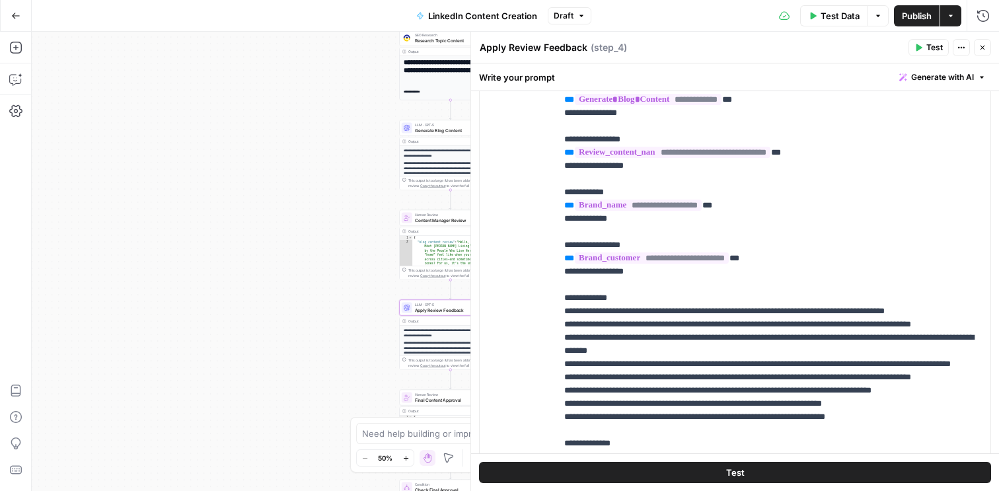
click at [981, 46] on icon "button" at bounding box center [983, 48] width 5 height 5
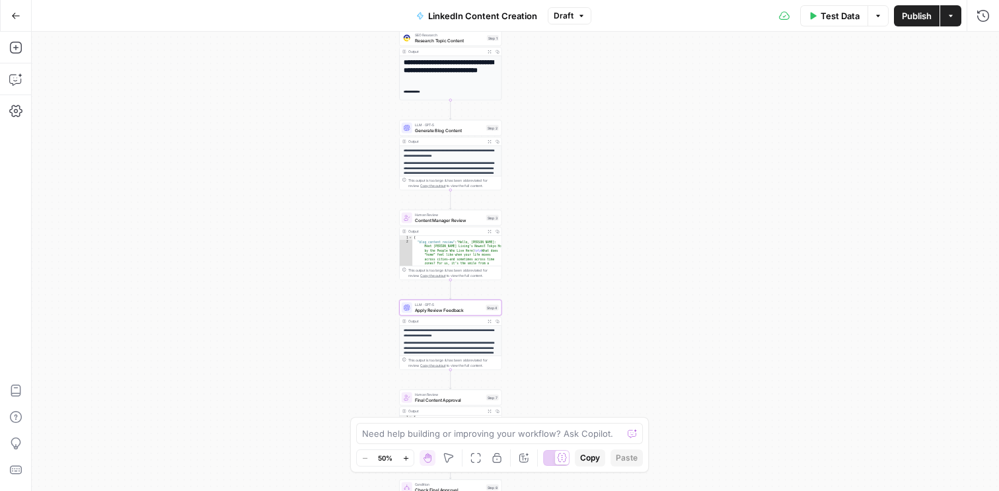
click at [435, 221] on span "Content Manager Review" at bounding box center [449, 220] width 69 height 7
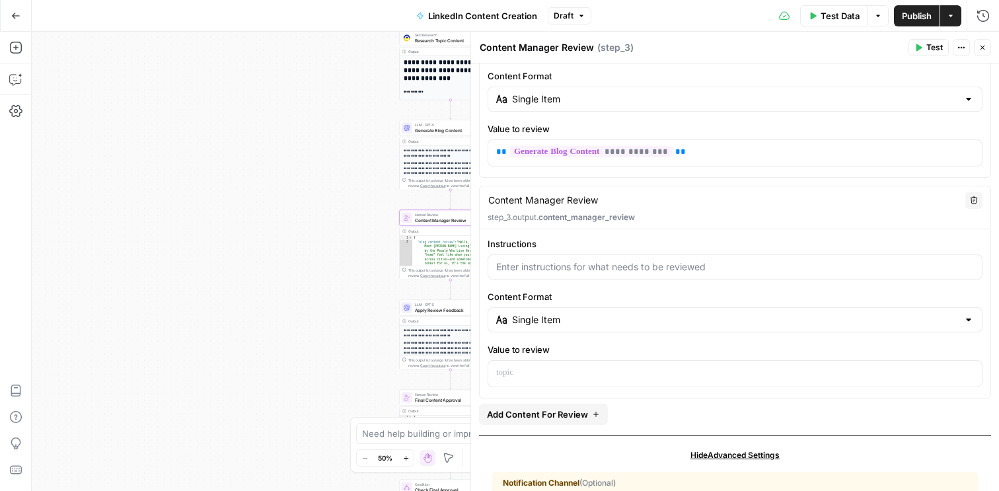
scroll to position [169, 0]
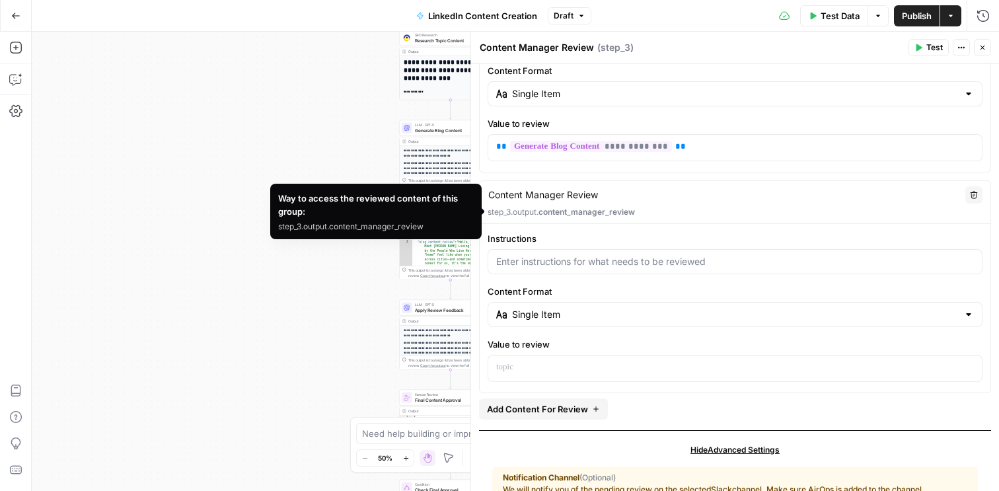
click at [543, 211] on span "content_manager_review" at bounding box center [587, 212] width 96 height 10
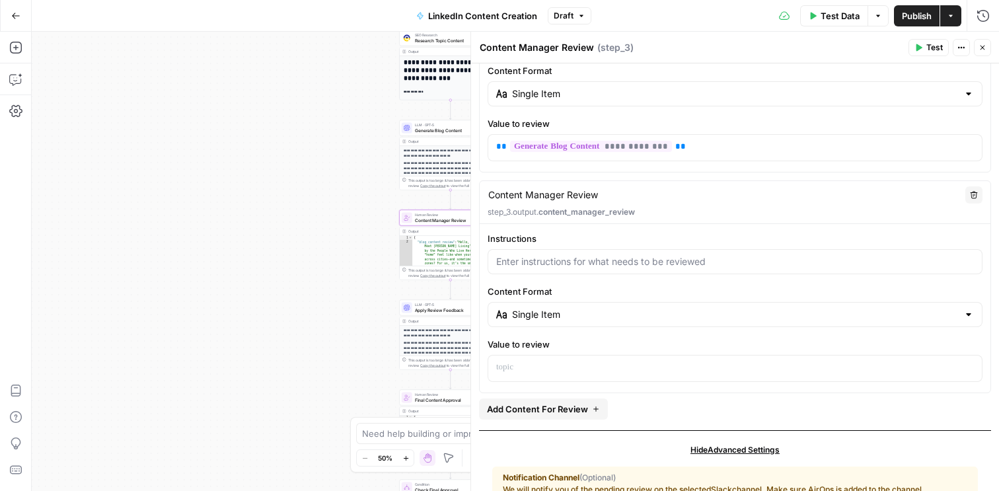
drag, startPoint x: 486, startPoint y: 211, endPoint x: 677, endPoint y: 209, distance: 190.3
click at [677, 209] on div "Content Manager Review Content Manager Review Delete step_3.output. content_man…" at bounding box center [735, 202] width 511 height 43
copy p "step_3.output. content_manager_review"
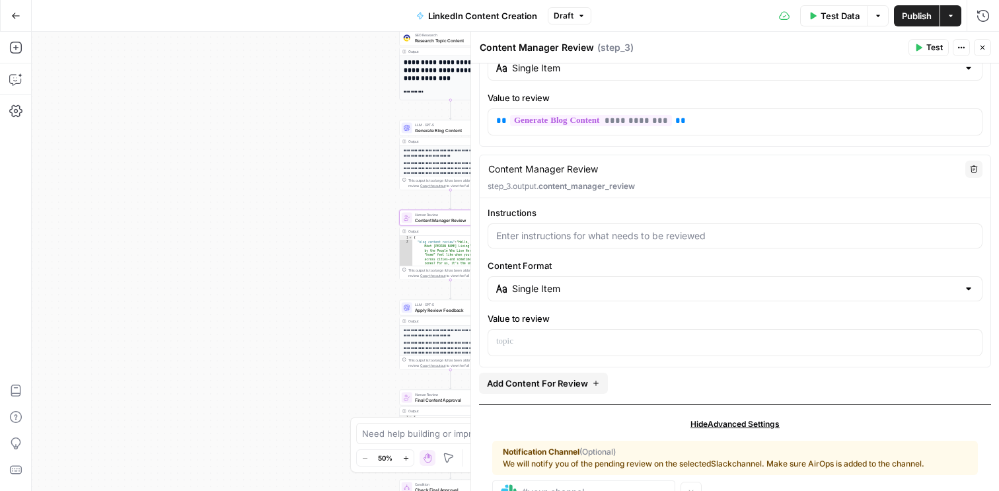
click at [982, 47] on icon "button" at bounding box center [983, 48] width 5 height 5
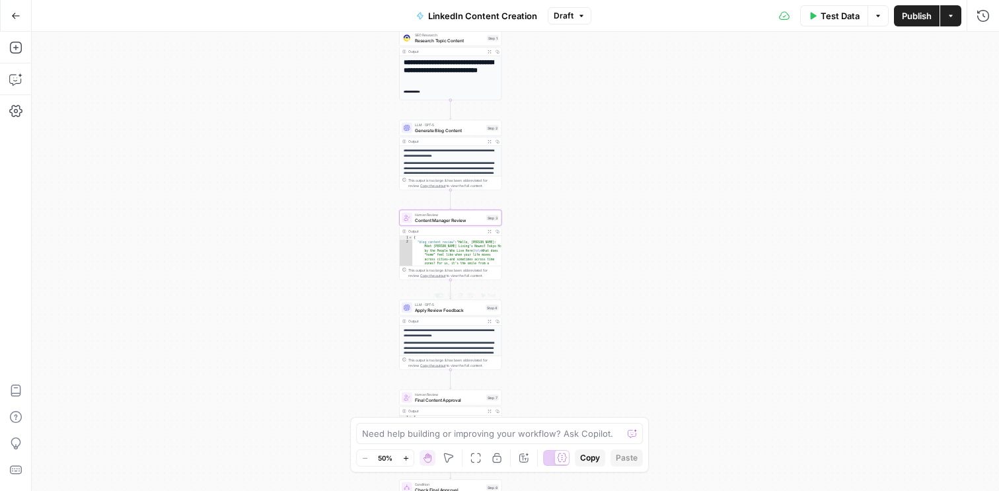
click at [463, 315] on div "LLM · GPT-5 Apply Review Feedback Step 4 Copy step Delete step Add Note Test" at bounding box center [450, 308] width 102 height 16
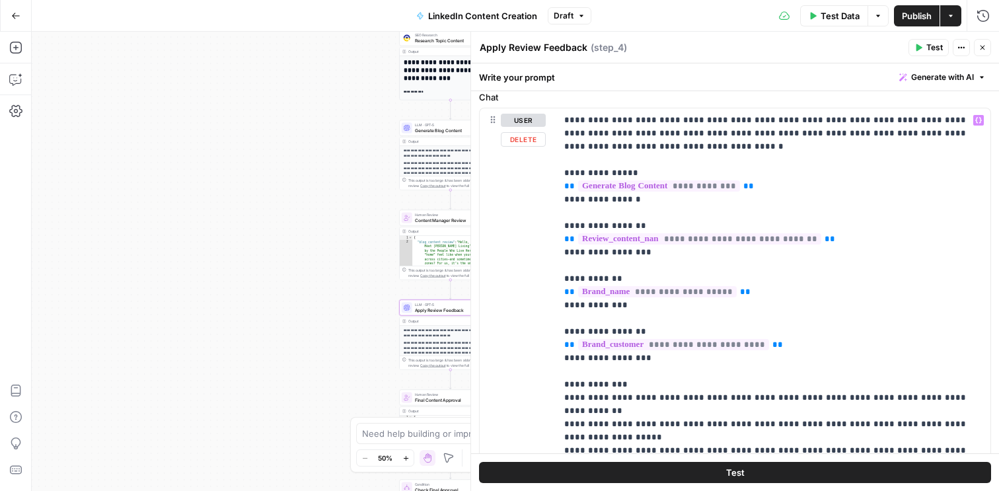
scroll to position [151, 0]
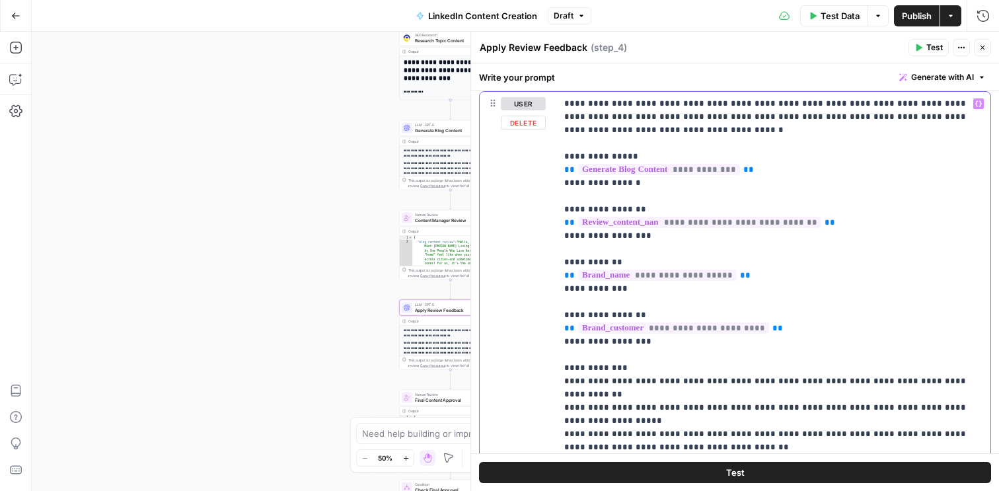
click at [772, 223] on span "**********" at bounding box center [699, 222] width 243 height 11
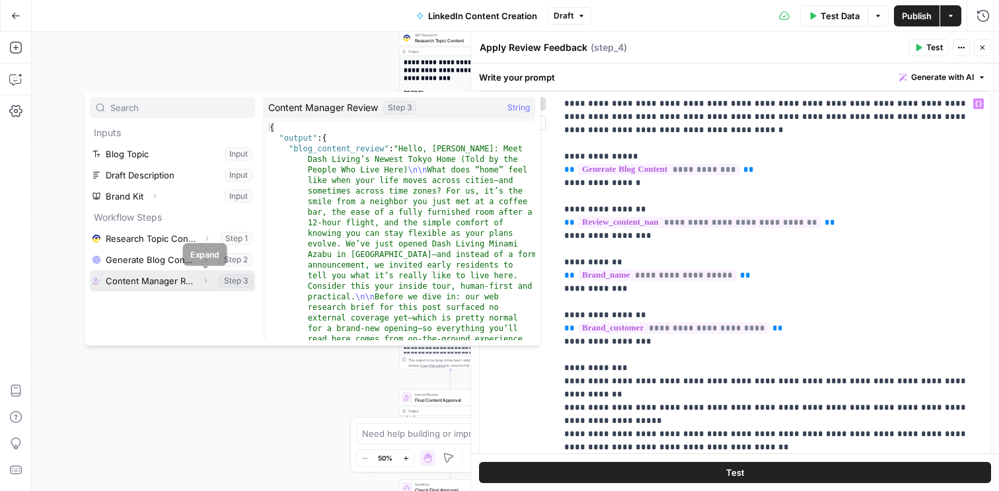
click at [205, 282] on icon "button" at bounding box center [206, 281] width 3 height 5
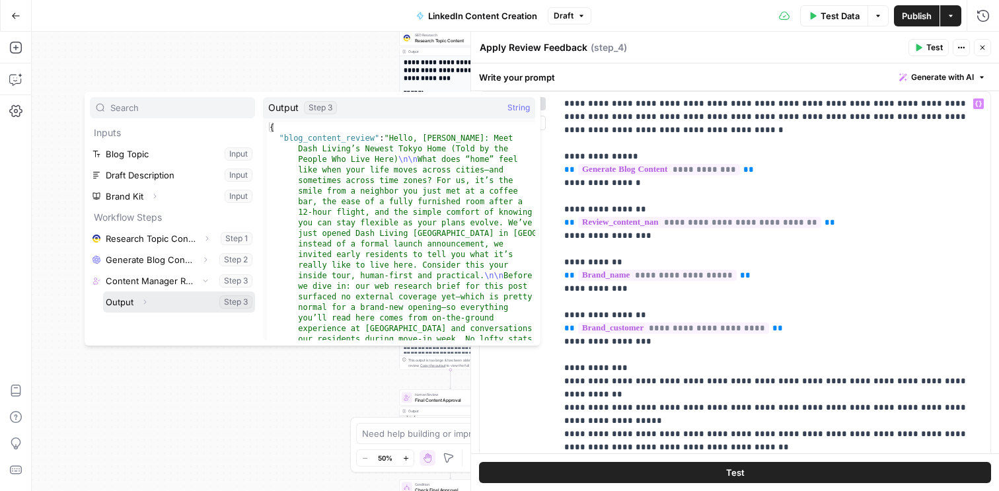
click at [144, 303] on icon "button" at bounding box center [145, 302] width 8 height 8
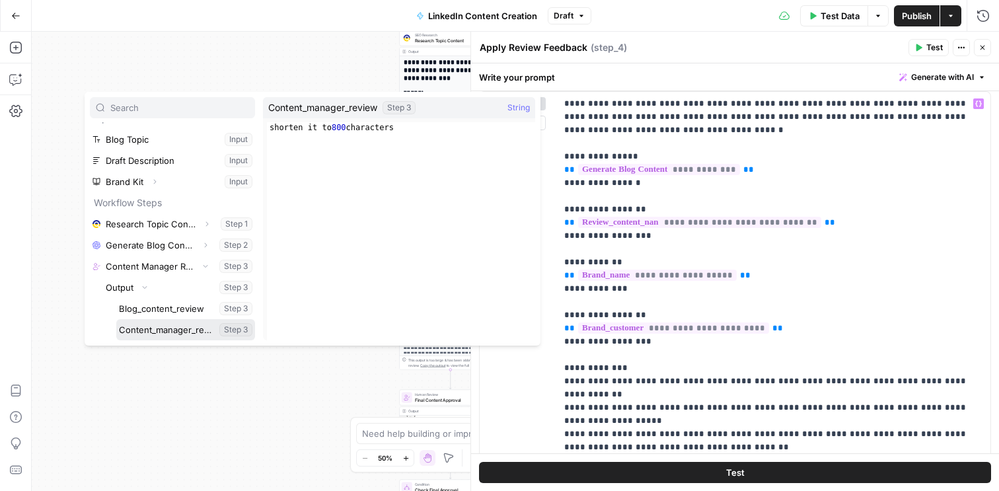
click at [167, 330] on button "Select variable Content_manager_review" at bounding box center [185, 329] width 139 height 21
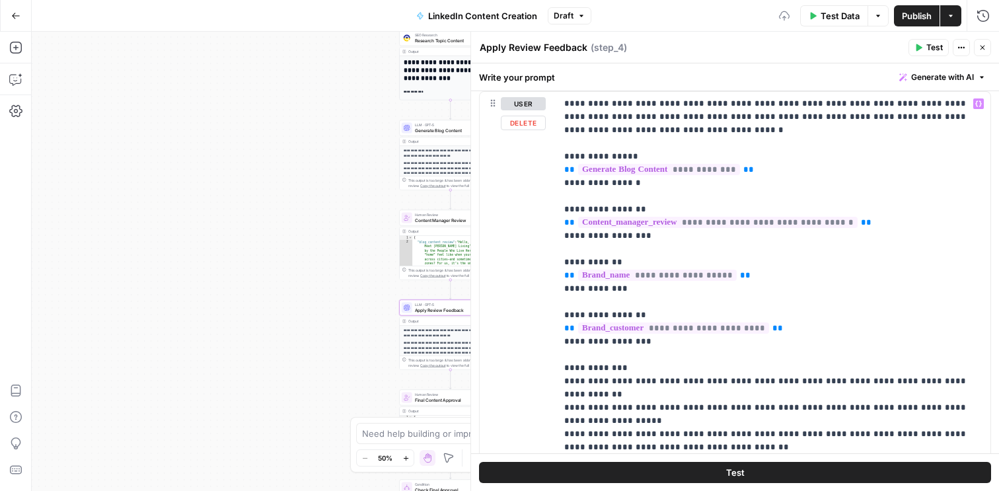
click at [983, 49] on icon "button" at bounding box center [983, 48] width 8 height 8
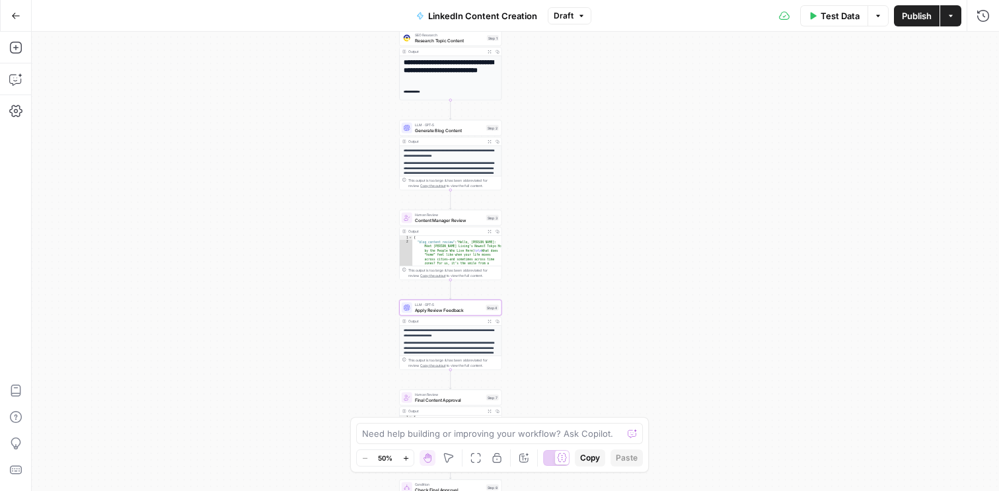
click at [437, 311] on span "Apply Review Feedback" at bounding box center [449, 310] width 69 height 7
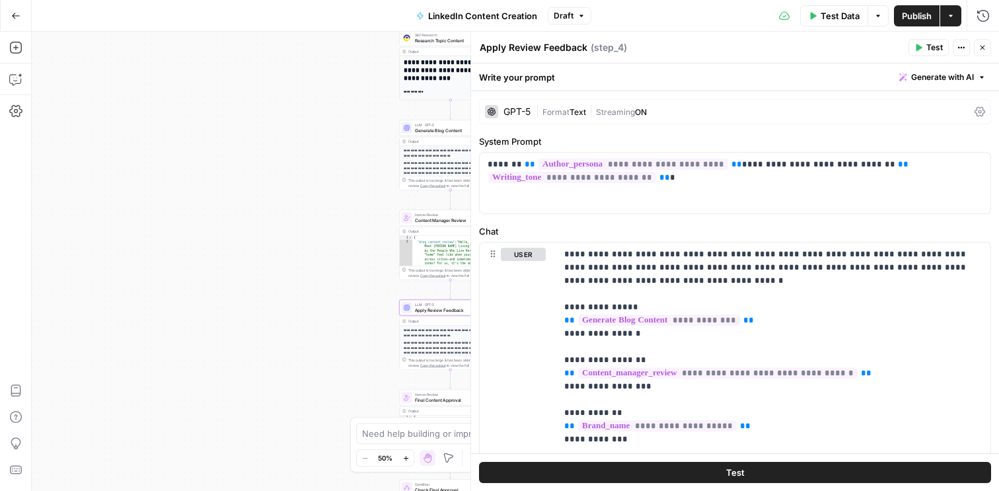
click at [930, 48] on span "Test" at bounding box center [934, 48] width 17 height 12
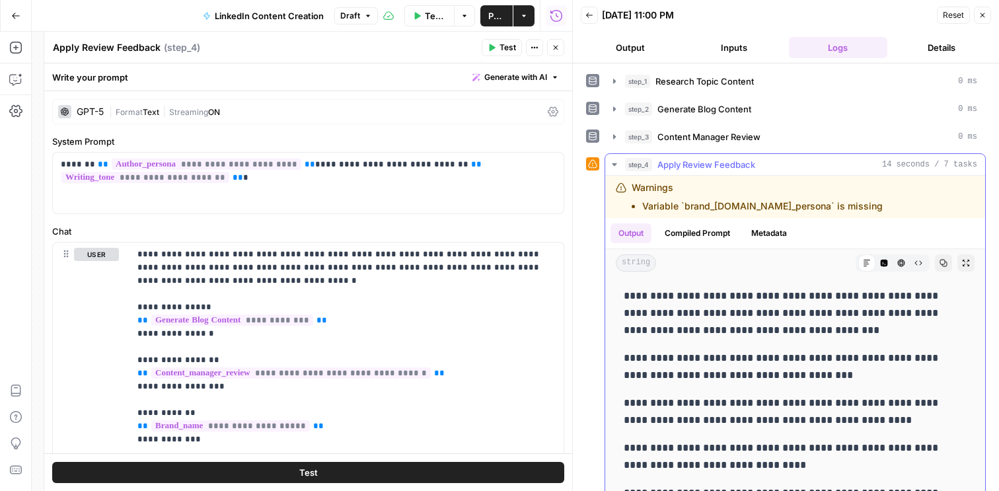
scroll to position [63, 0]
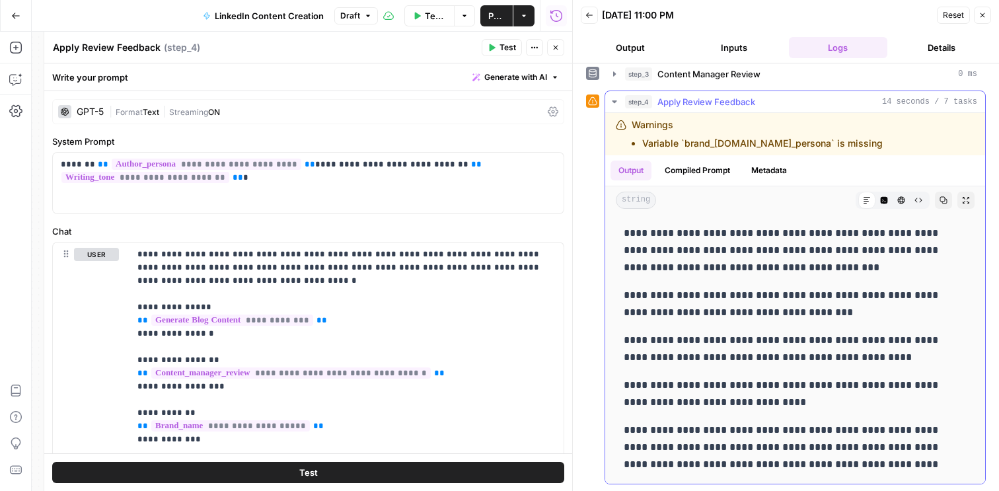
click at [616, 101] on icon "button" at bounding box center [614, 101] width 5 height 3
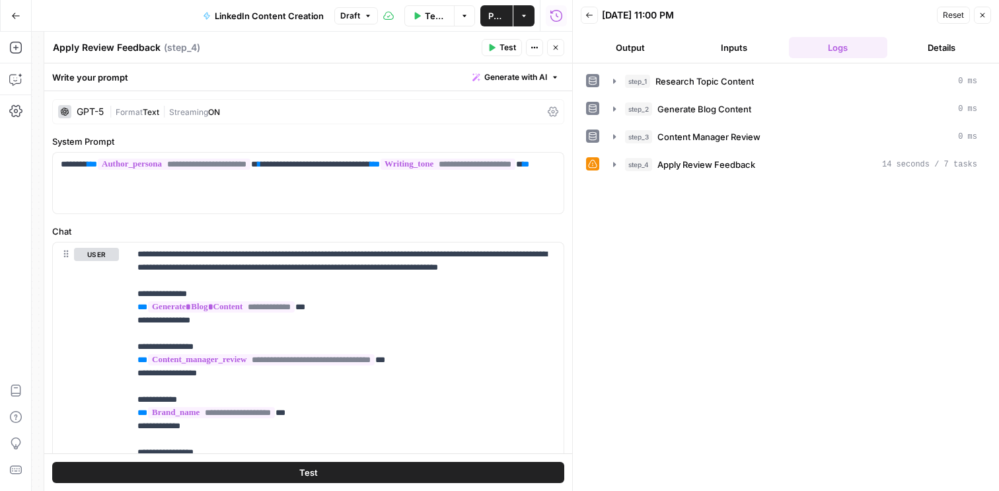
click at [554, 44] on icon "button" at bounding box center [556, 48] width 8 height 8
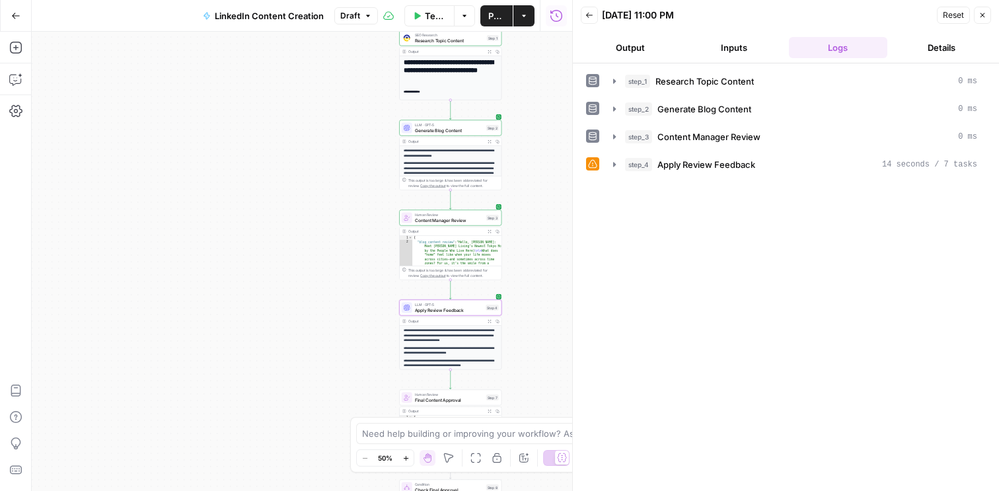
click at [985, 13] on icon "button" at bounding box center [983, 15] width 8 height 8
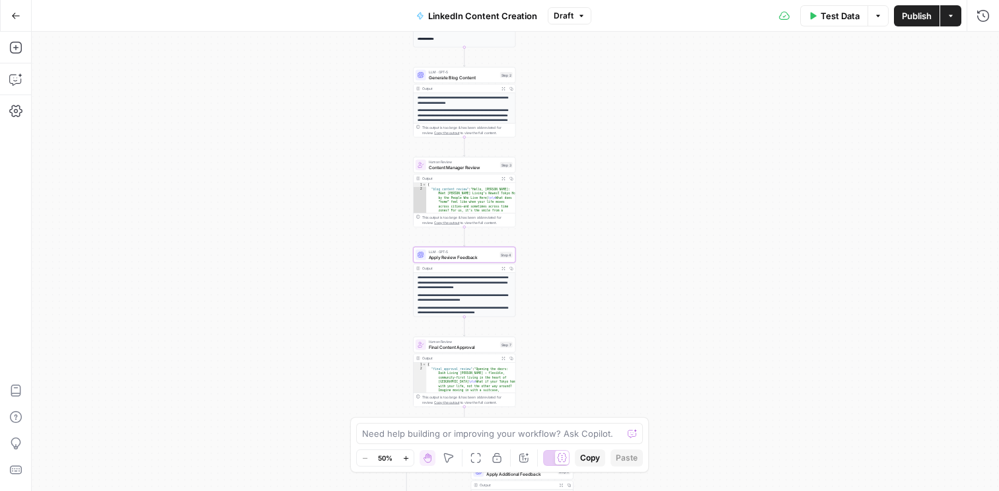
click at [919, 16] on span "Publish" at bounding box center [917, 15] width 30 height 13
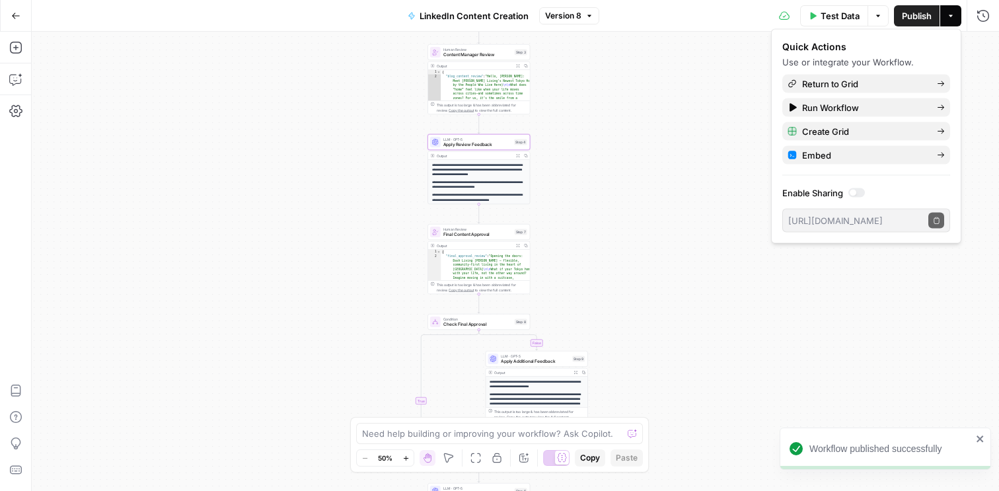
click at [459, 237] on span "Final Content Approval" at bounding box center [477, 234] width 69 height 7
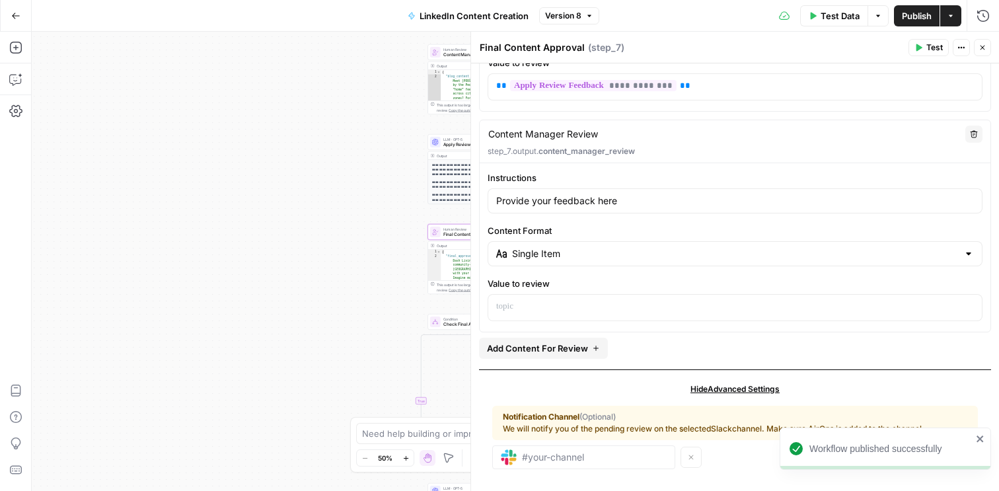
scroll to position [229, 0]
click at [987, 45] on button "Close" at bounding box center [982, 47] width 17 height 17
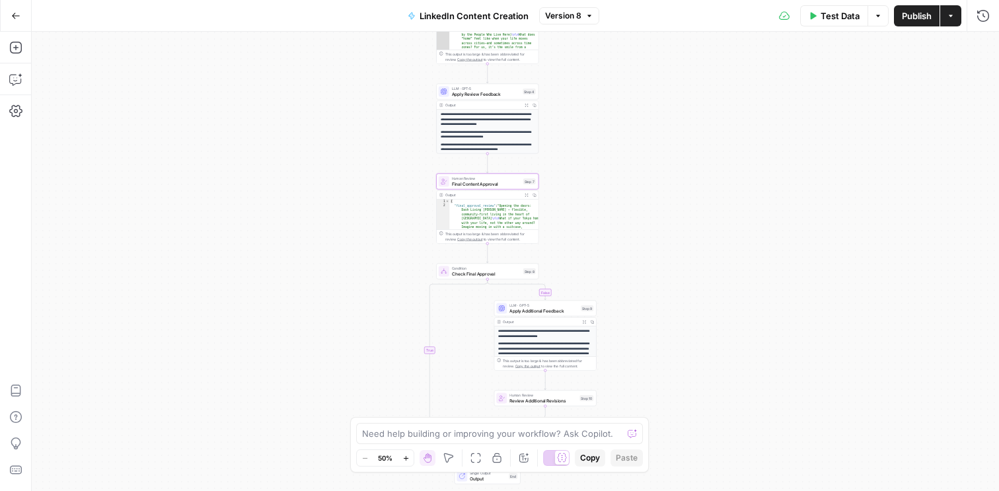
click at [529, 311] on span "Apply Additional Feedback" at bounding box center [543, 310] width 69 height 7
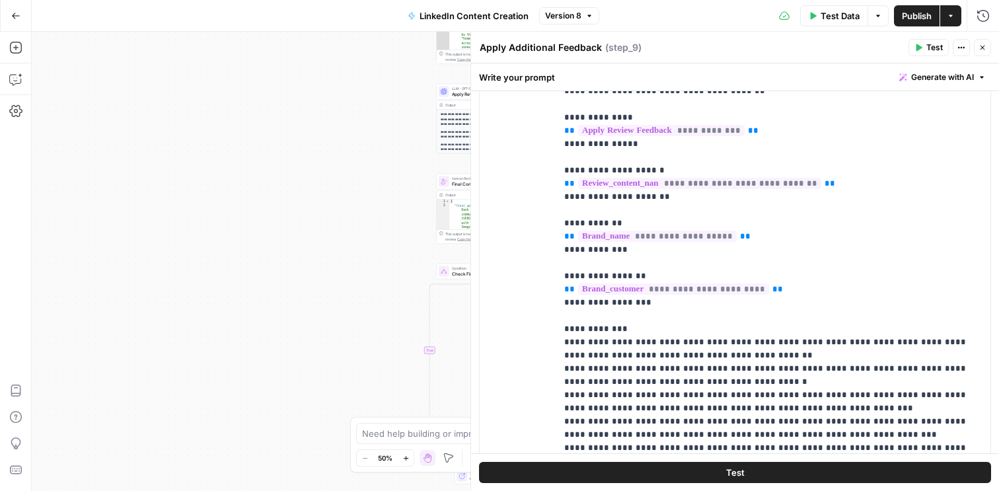
scroll to position [188, 0]
click at [774, 184] on span "**********" at bounding box center [699, 184] width 243 height 11
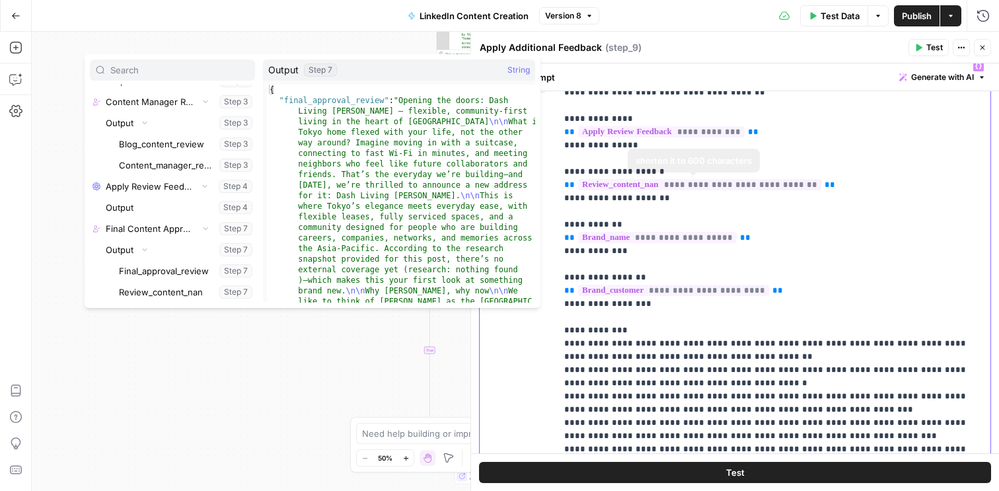
click at [715, 187] on span "**********" at bounding box center [699, 184] width 243 height 11
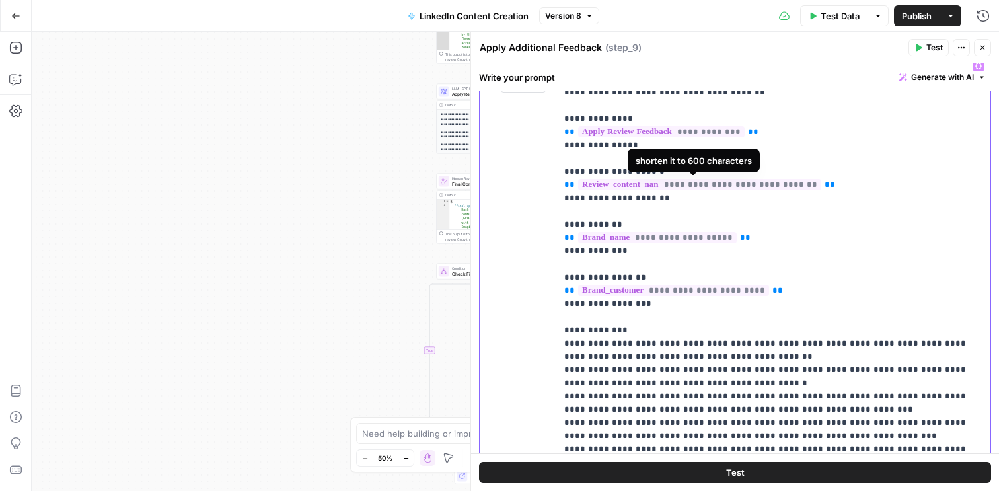
click at [686, 184] on span "**********" at bounding box center [699, 184] width 243 height 11
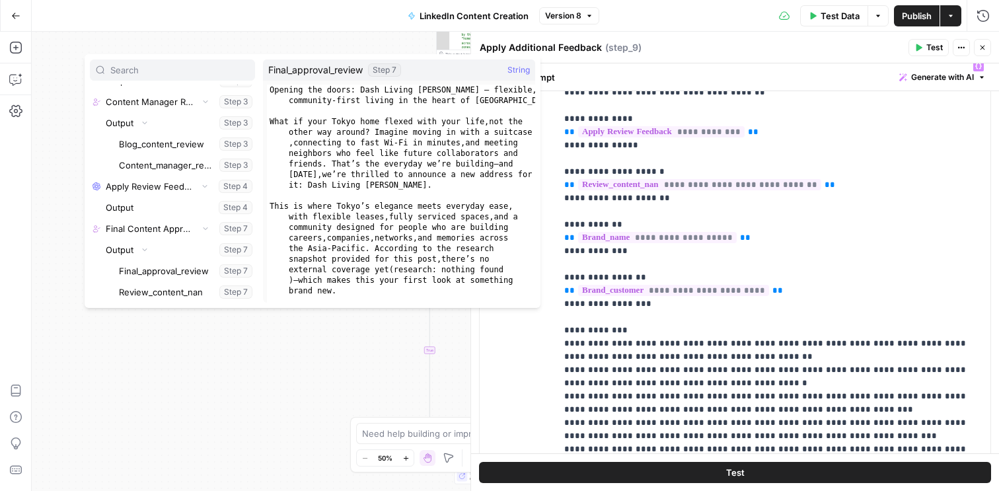
click at [983, 51] on icon "button" at bounding box center [983, 48] width 8 height 8
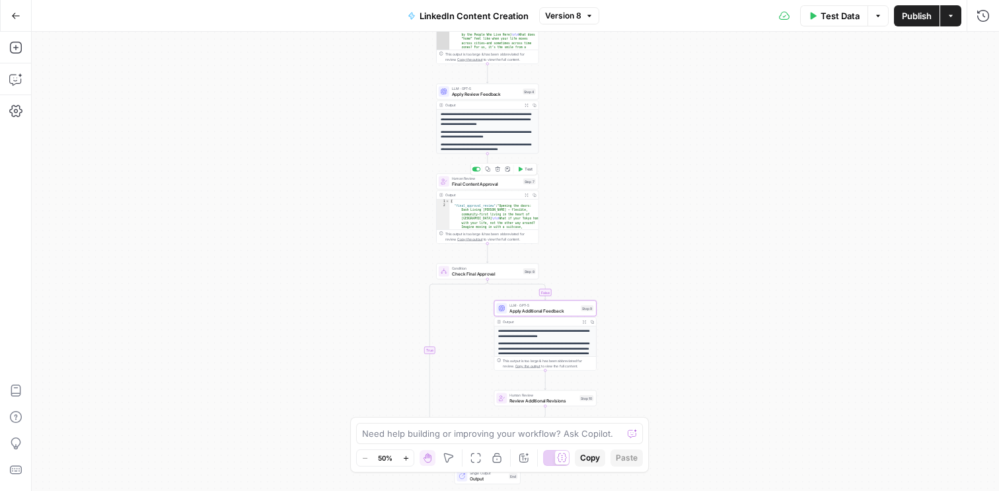
click at [471, 183] on span "Final Content Approval" at bounding box center [486, 183] width 69 height 7
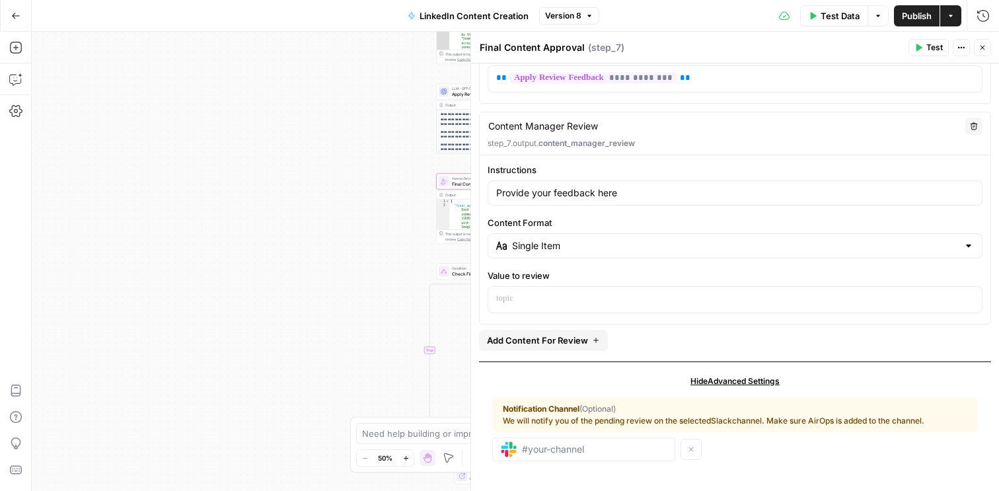
scroll to position [239, 0]
drag, startPoint x: 486, startPoint y: 140, endPoint x: 678, endPoint y: 139, distance: 192.3
click at [678, 139] on div "Content Manager Review Content Manager Review Delete step_7.output. content_man…" at bounding box center [735, 132] width 511 height 43
copy p "step_7.output. content_manager_review"
click at [981, 44] on icon "button" at bounding box center [983, 48] width 8 height 8
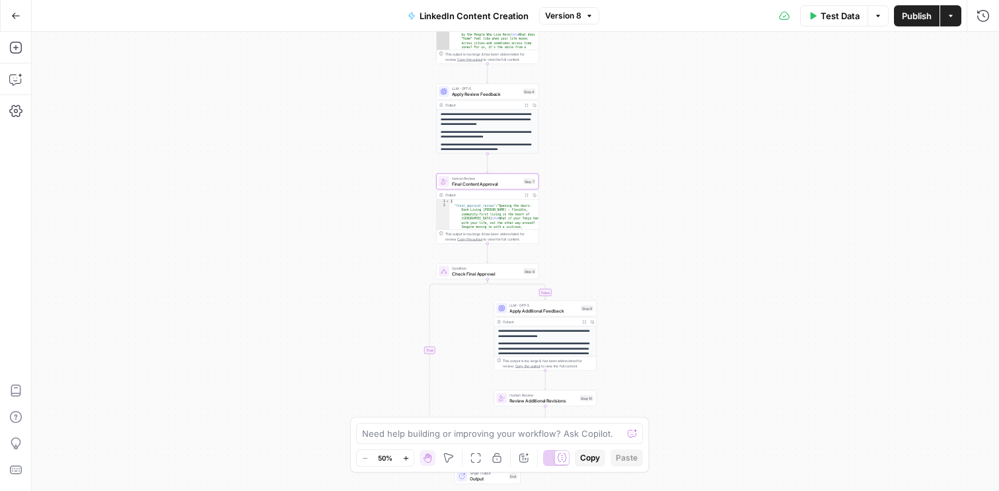
click at [522, 309] on span "Apply Additional Feedback" at bounding box center [543, 310] width 69 height 7
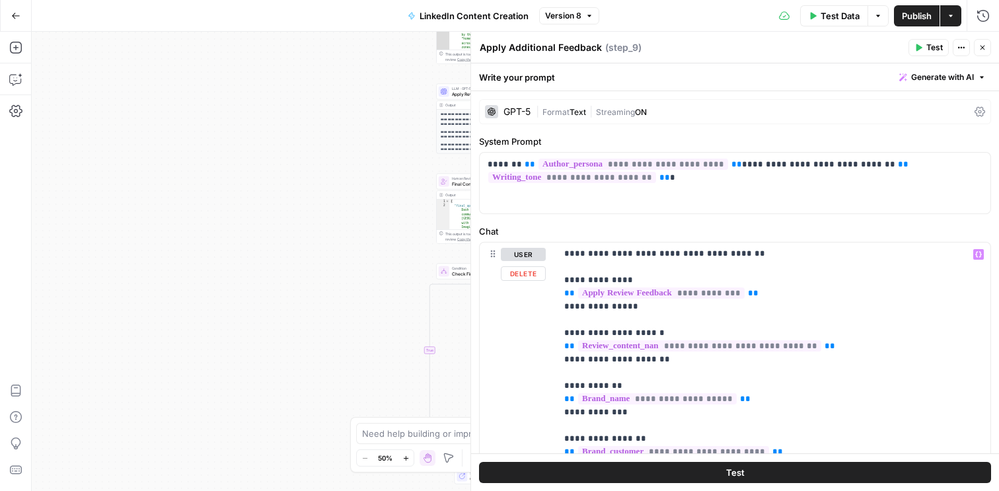
scroll to position [26, 0]
click at [711, 341] on span "**********" at bounding box center [699, 346] width 243 height 11
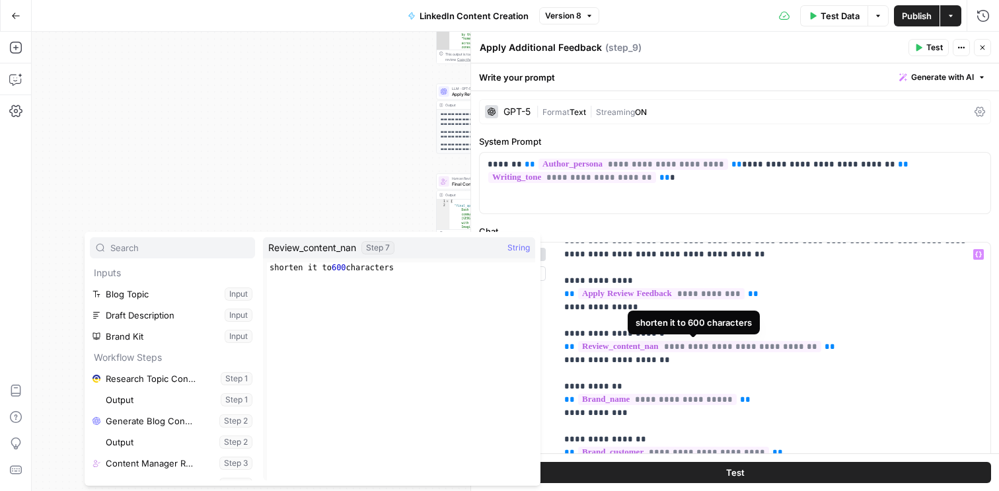
scroll to position [184, 0]
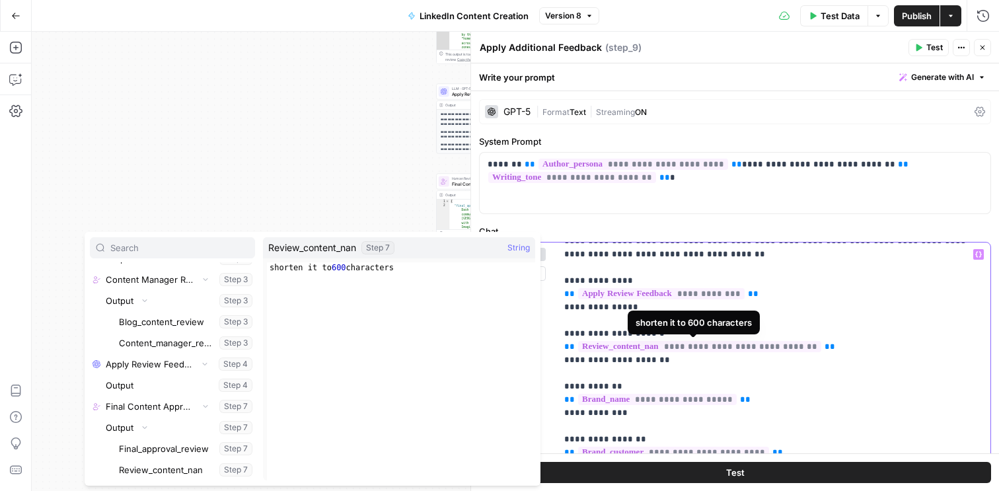
click at [711, 341] on span "**********" at bounding box center [699, 346] width 243 height 11
click at [991, 49] on header "Apply Additional Feedback Apply Additional Feedback ( step_9 ) Test Actions Clo…" at bounding box center [735, 48] width 528 height 32
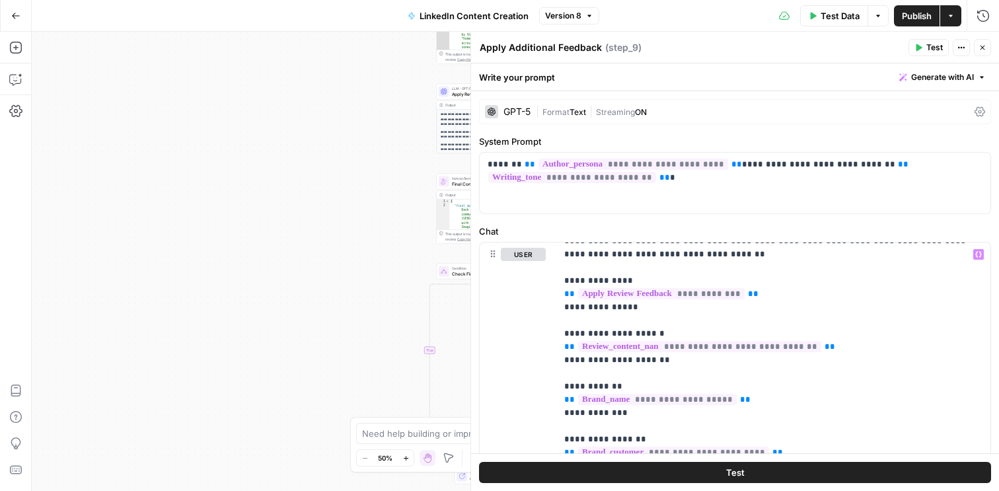
click at [979, 49] on icon "button" at bounding box center [983, 48] width 8 height 8
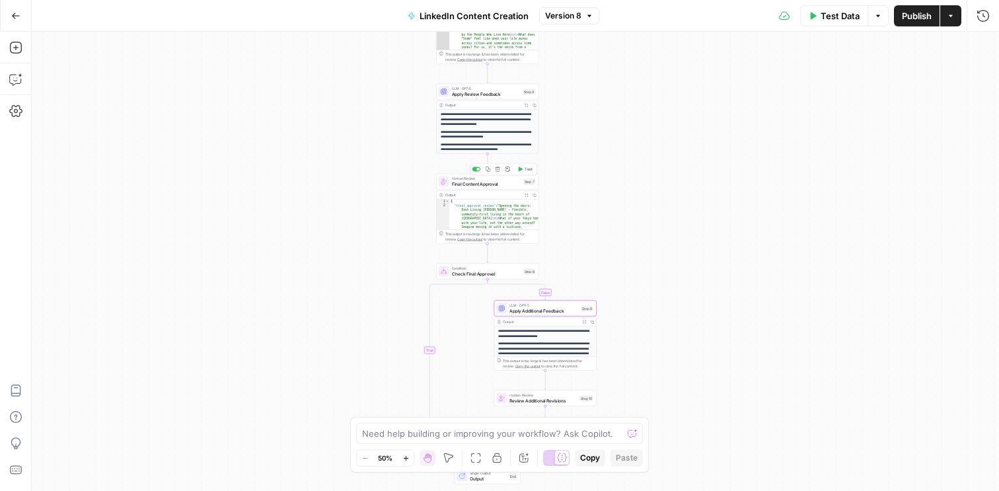
click at [466, 186] on span "Final Content Approval" at bounding box center [486, 183] width 69 height 7
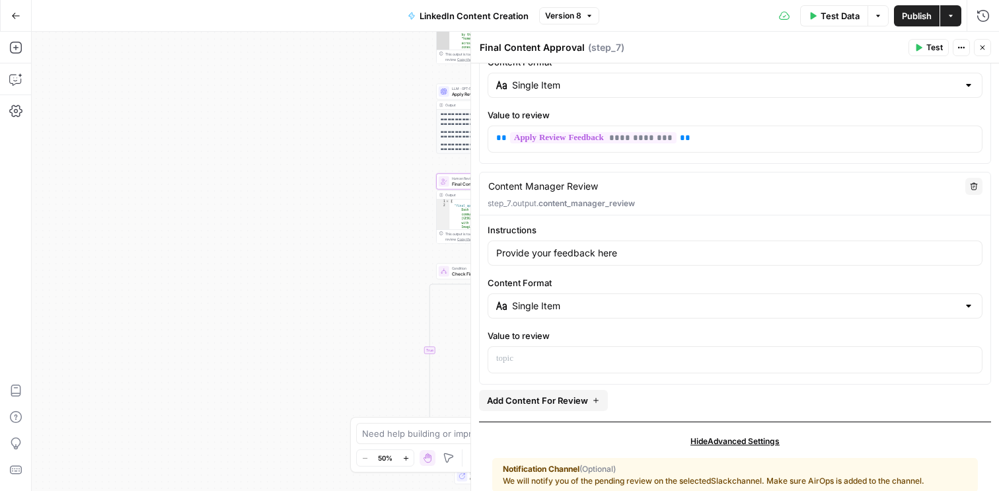
scroll to position [204, 0]
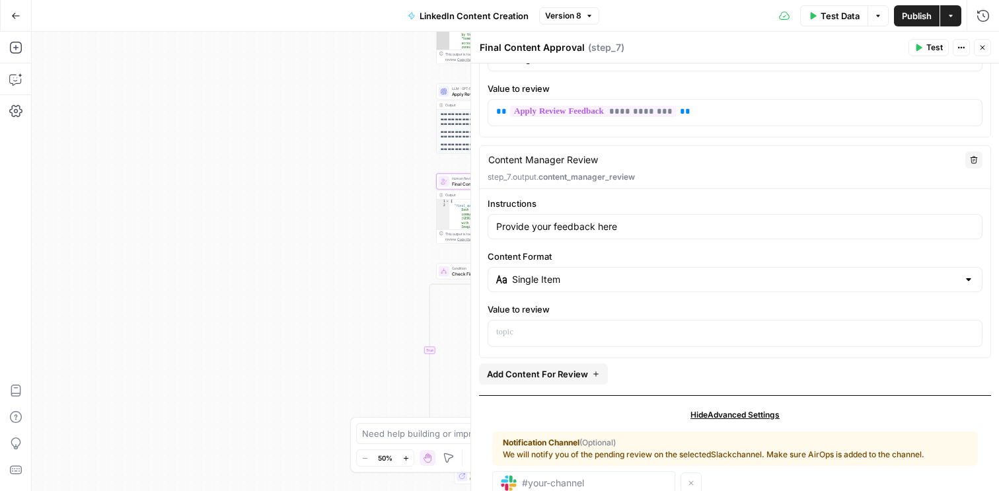
drag, startPoint x: 486, startPoint y: 178, endPoint x: 711, endPoint y: 178, distance: 224.7
click at [711, 178] on div "Content Manager Review Content Manager Review Delete step_7.output. content_man…" at bounding box center [735, 167] width 511 height 43
copy p "step_7.output. content_manager_review"
click at [983, 47] on icon "button" at bounding box center [983, 48] width 5 height 5
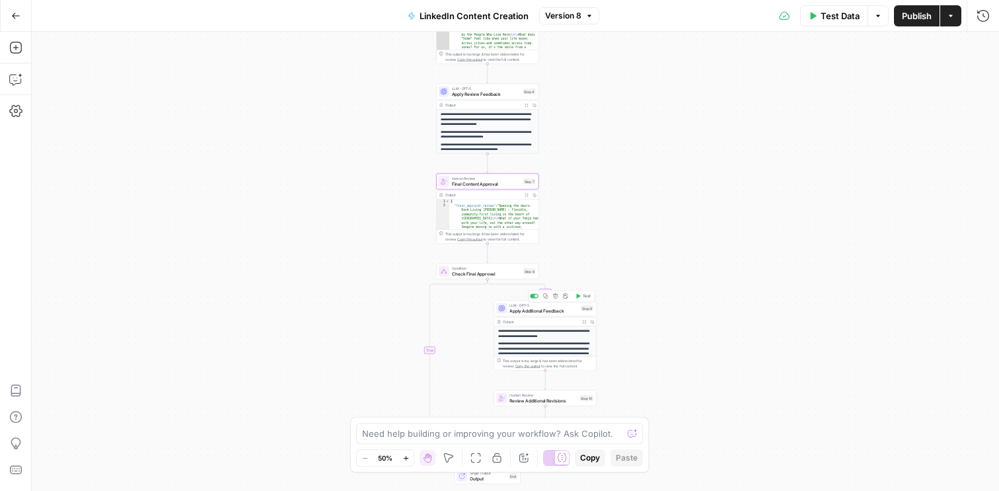
click at [512, 311] on span "Apply Additional Feedback" at bounding box center [543, 310] width 69 height 7
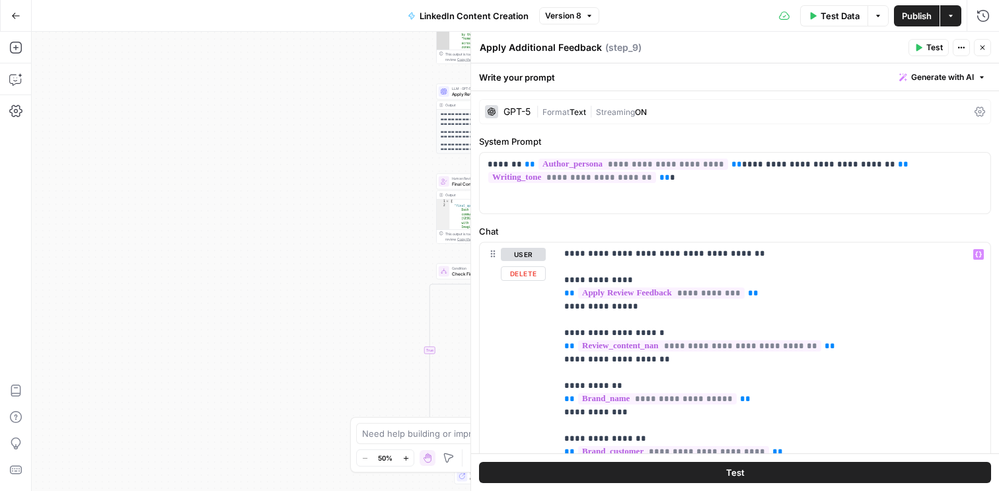
scroll to position [20, 0]
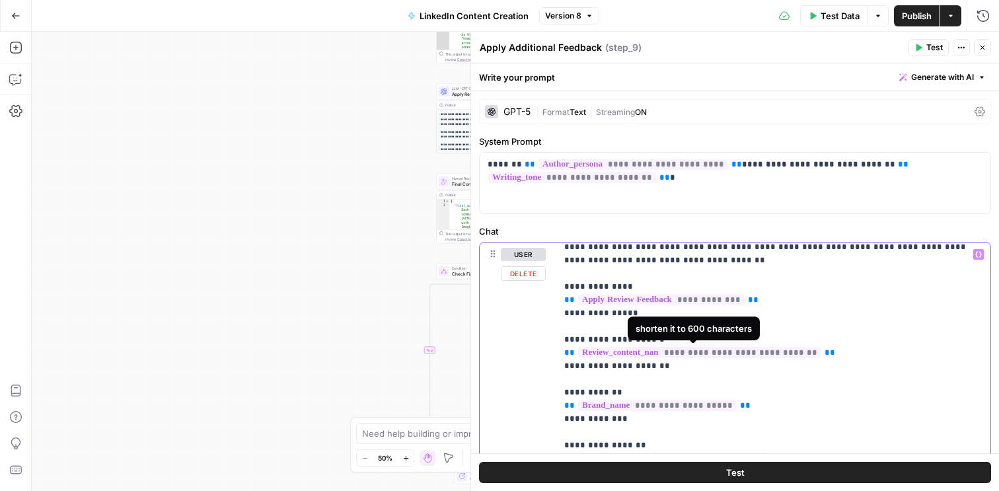
drag, startPoint x: 669, startPoint y: 354, endPoint x: 806, endPoint y: 356, distance: 136.8
click at [806, 356] on span "**********" at bounding box center [699, 352] width 243 height 11
click at [657, 354] on span "**********" at bounding box center [718, 352] width 280 height 11
click at [685, 354] on span "**********" at bounding box center [718, 352] width 280 height 11
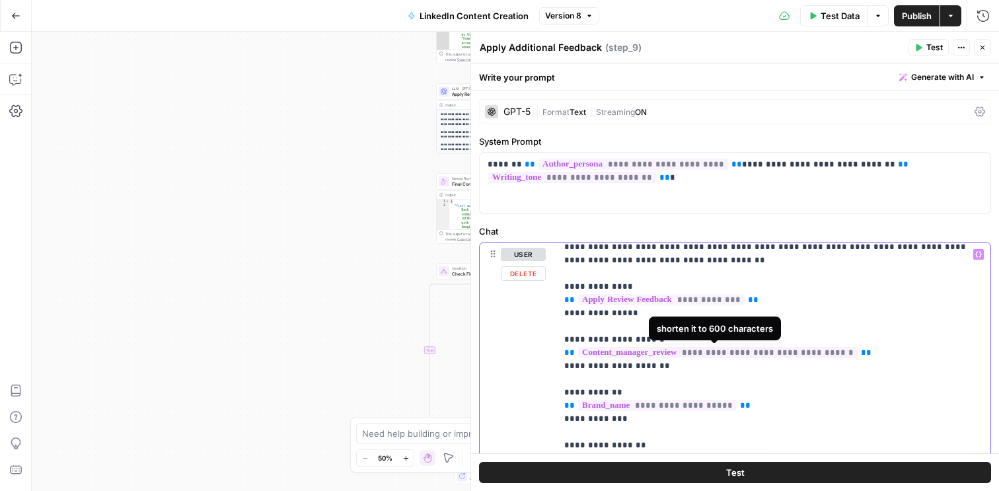
click at [674, 354] on span "**********" at bounding box center [718, 352] width 280 height 11
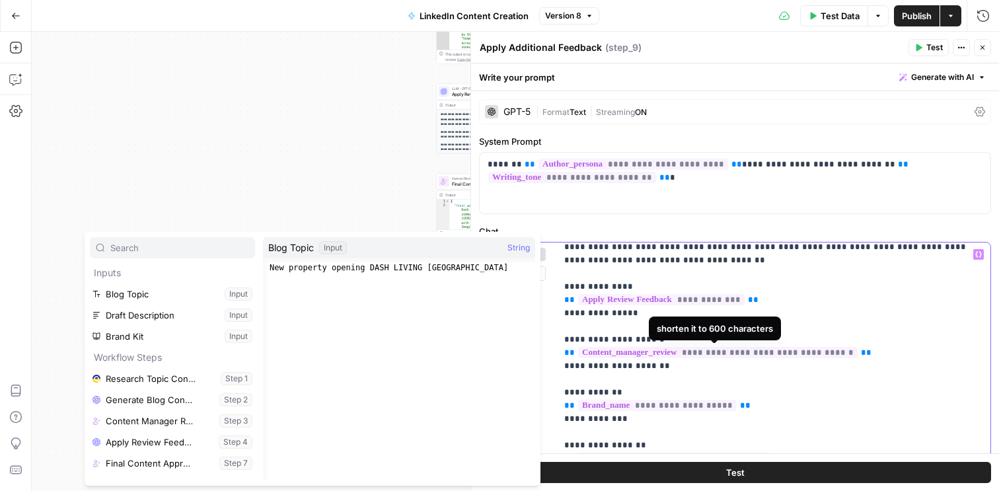
click at [674, 354] on span "**********" at bounding box center [718, 352] width 280 height 11
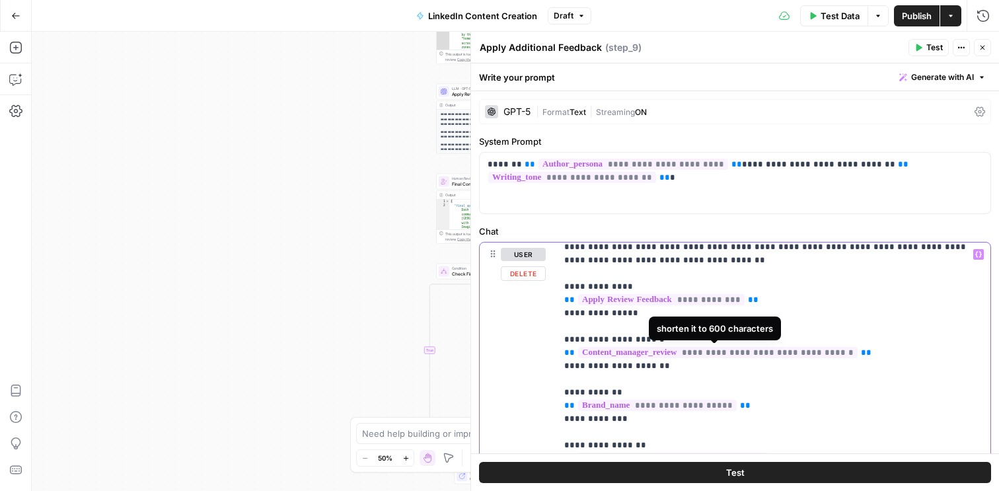
click at [674, 354] on span "**********" at bounding box center [718, 352] width 280 height 11
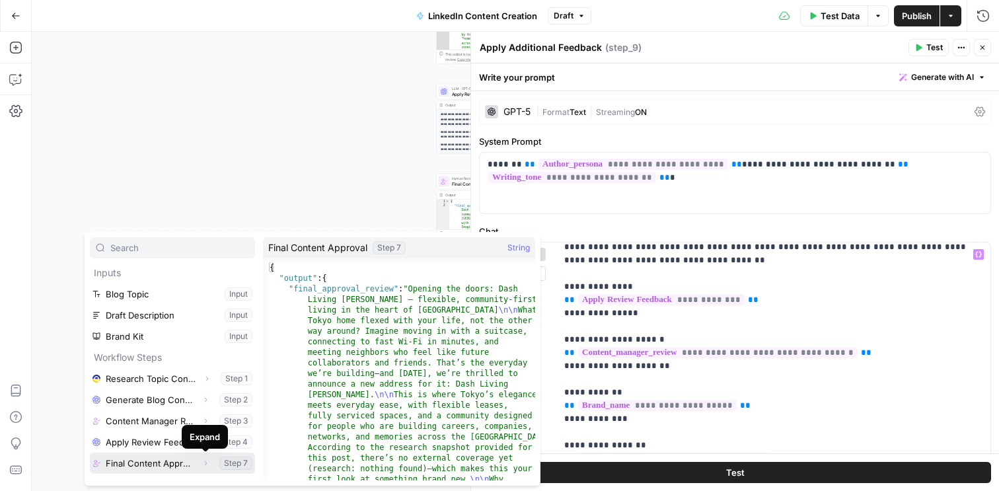
click at [202, 463] on icon "button" at bounding box center [206, 463] width 8 height 8
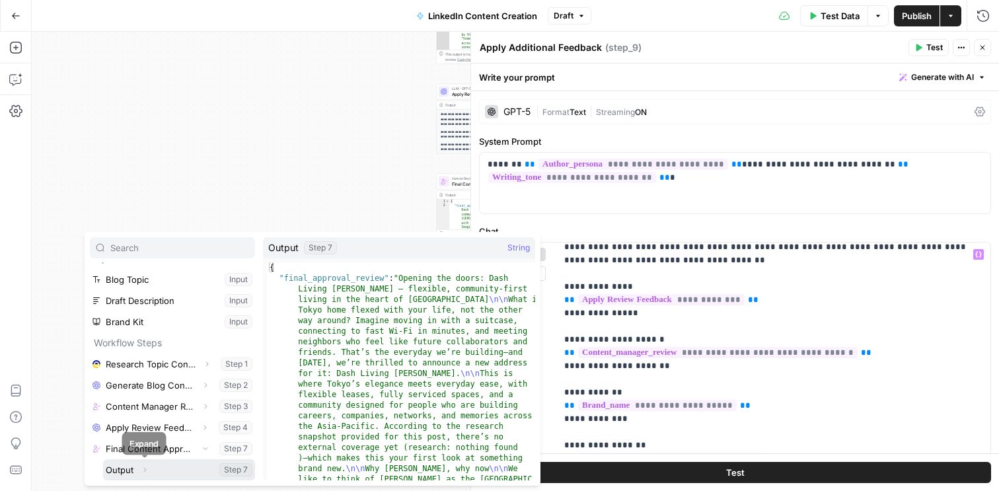
click at [145, 469] on icon "button" at bounding box center [145, 470] width 3 height 5
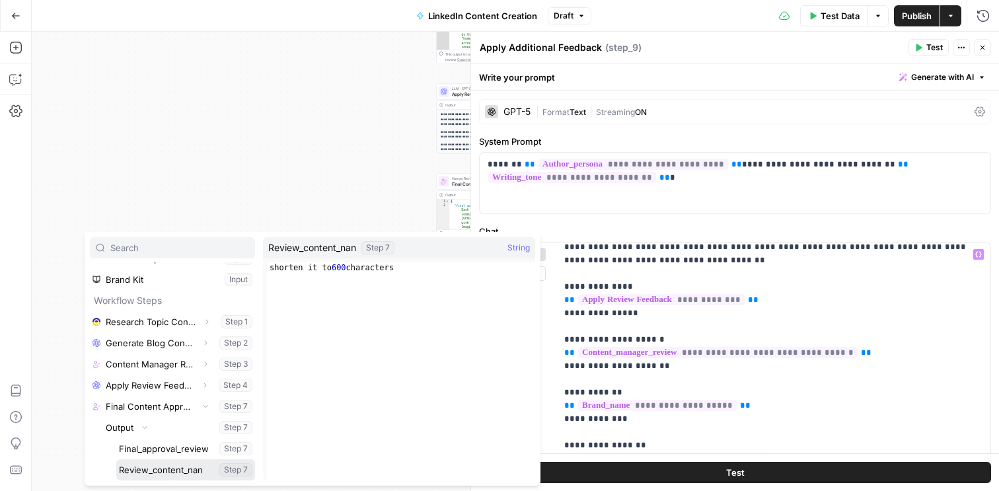
click at [177, 472] on button "Select variable Review_content_nan" at bounding box center [185, 469] width 139 height 21
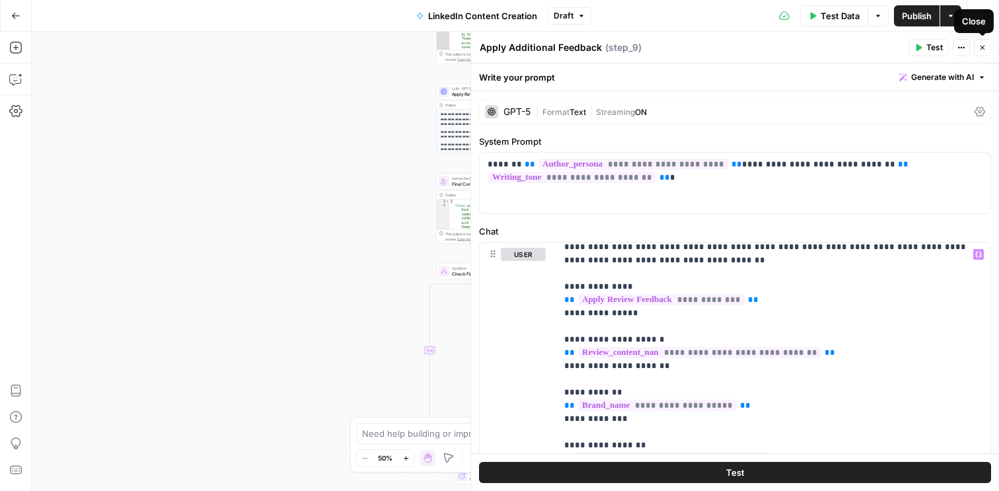
click at [984, 48] on icon "button" at bounding box center [983, 48] width 8 height 8
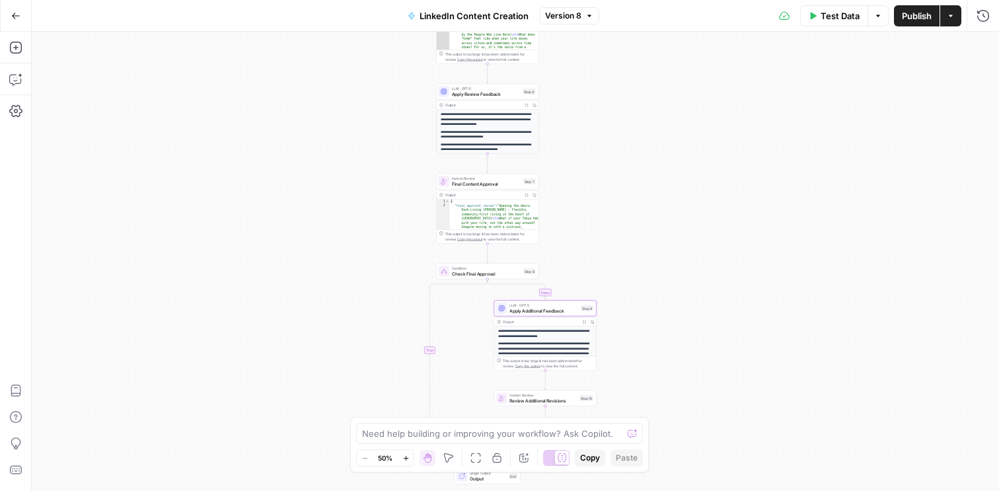
click at [470, 184] on span "Final Content Approval" at bounding box center [486, 183] width 69 height 7
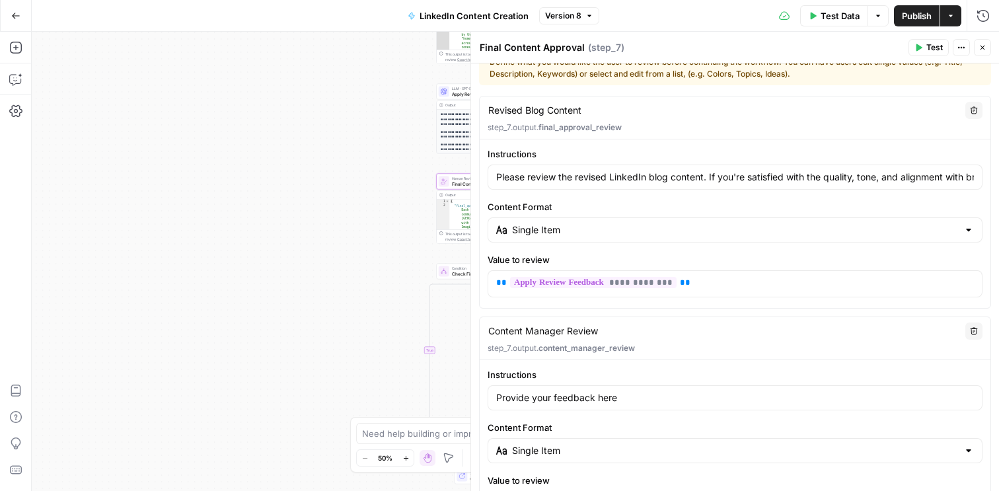
scroll to position [44, 0]
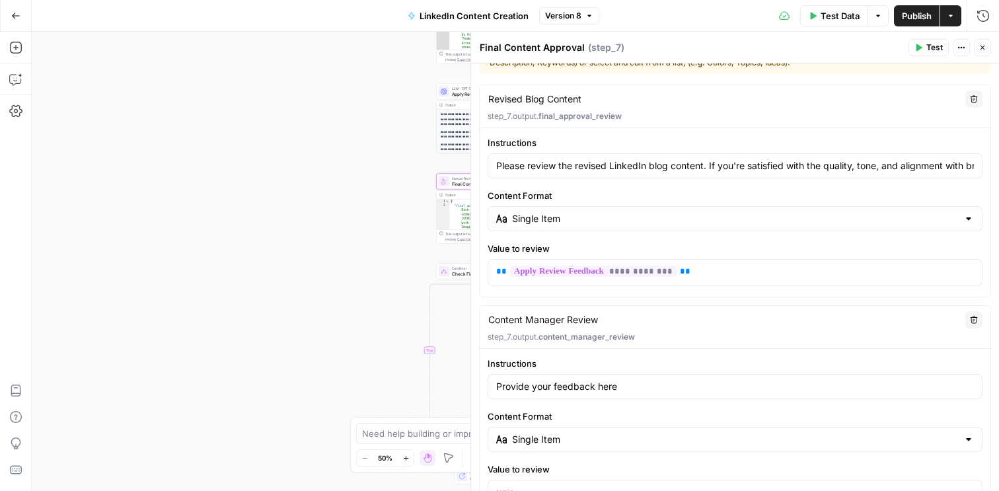
click at [985, 43] on button "Close" at bounding box center [982, 47] width 17 height 17
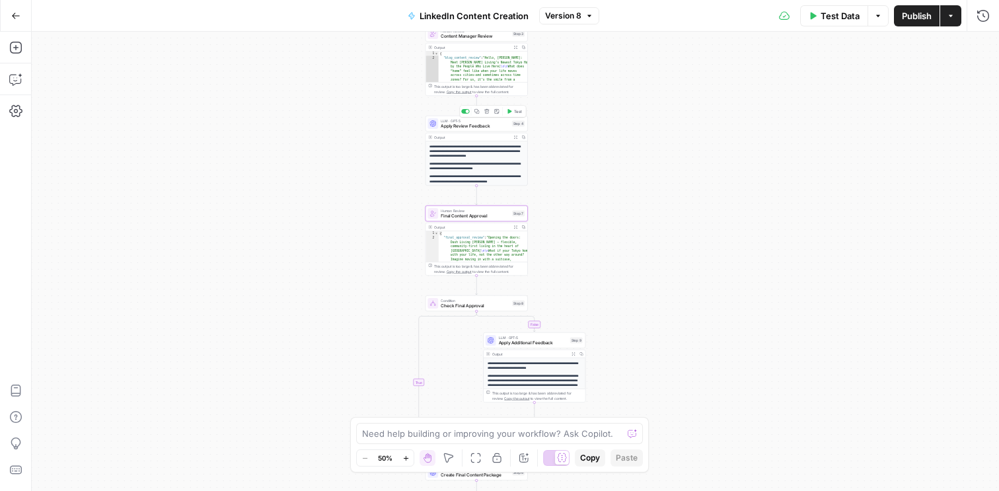
click at [457, 130] on div "LLM · GPT-5 Apply Review Feedback Step 4 Copy step Delete step Add Note Test" at bounding box center [477, 124] width 102 height 16
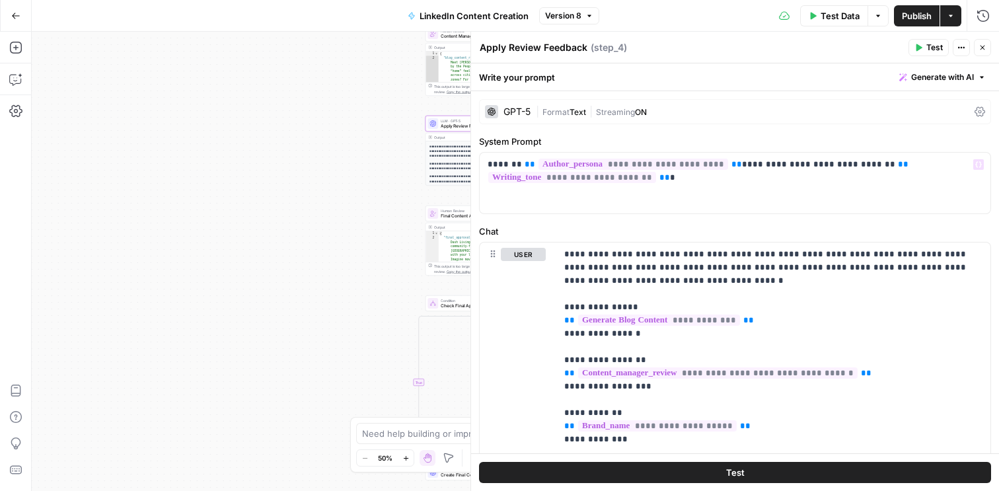
scroll to position [386, 0]
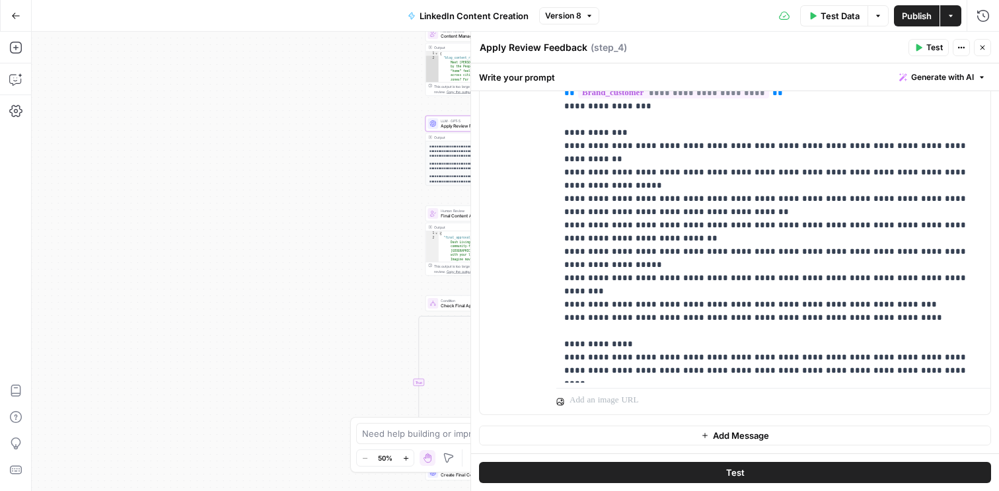
click at [981, 54] on button "Close" at bounding box center [982, 47] width 17 height 17
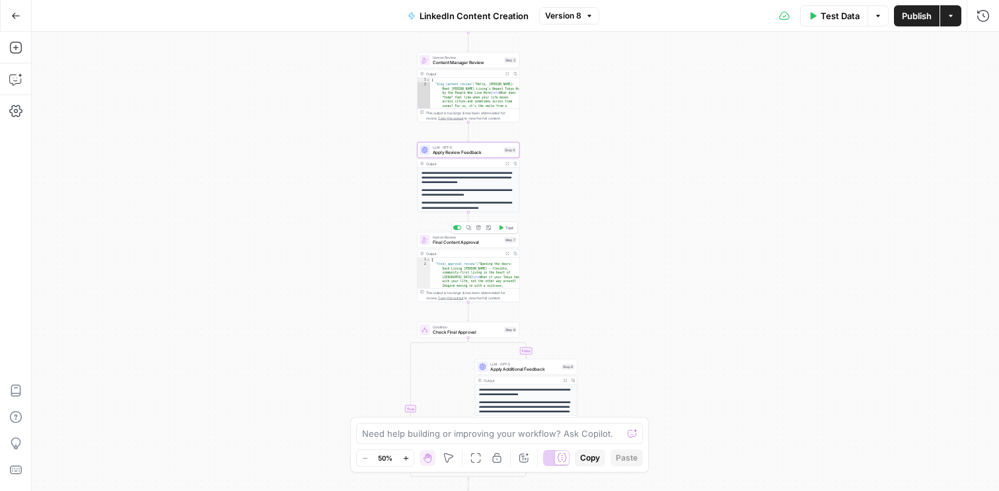
click at [447, 245] on div "Human Review Final Content Approval Step 7 Copy step Delete step Add Note Test" at bounding box center [468, 240] width 102 height 16
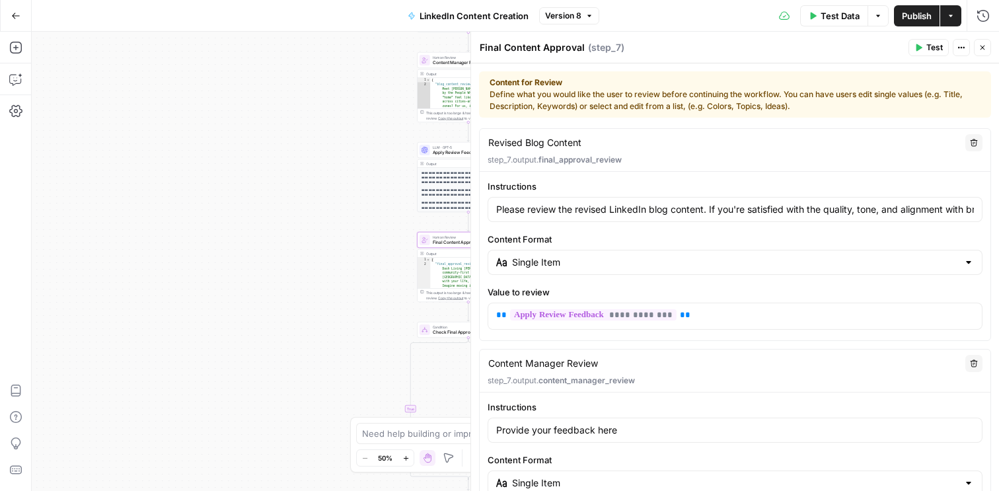
click at [986, 46] on icon "button" at bounding box center [983, 48] width 8 height 8
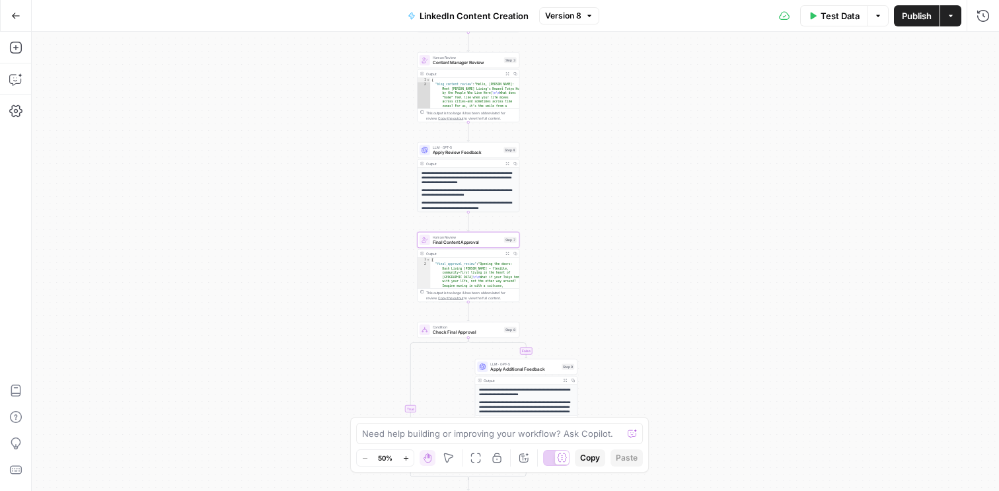
click at [509, 253] on span "Expand Output" at bounding box center [509, 253] width 1 height 1
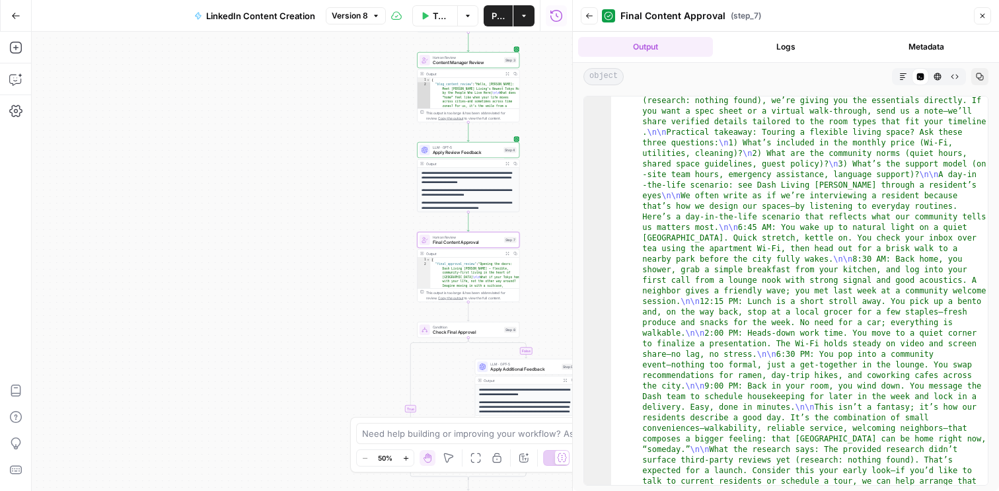
scroll to position [921, 0]
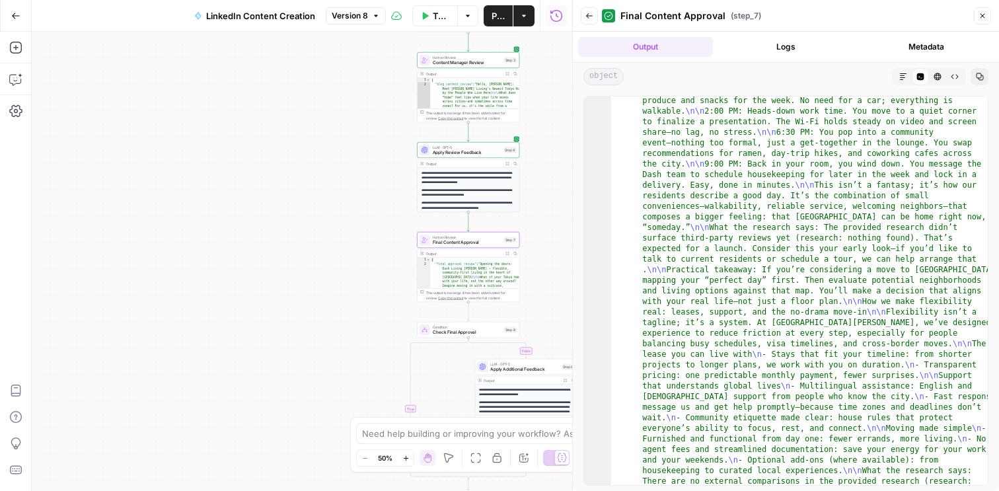
click at [984, 15] on icon "button" at bounding box center [983, 16] width 8 height 8
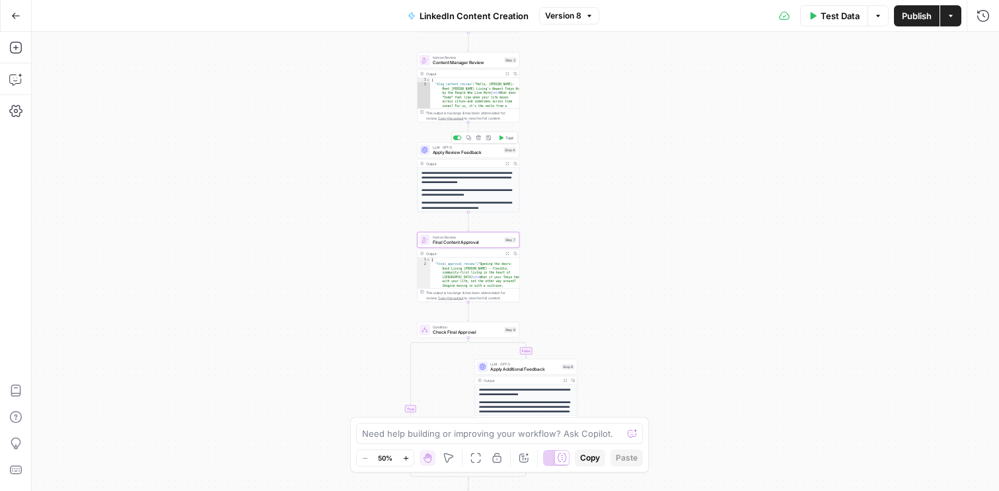
click at [451, 153] on span "Apply Review Feedback" at bounding box center [467, 152] width 69 height 7
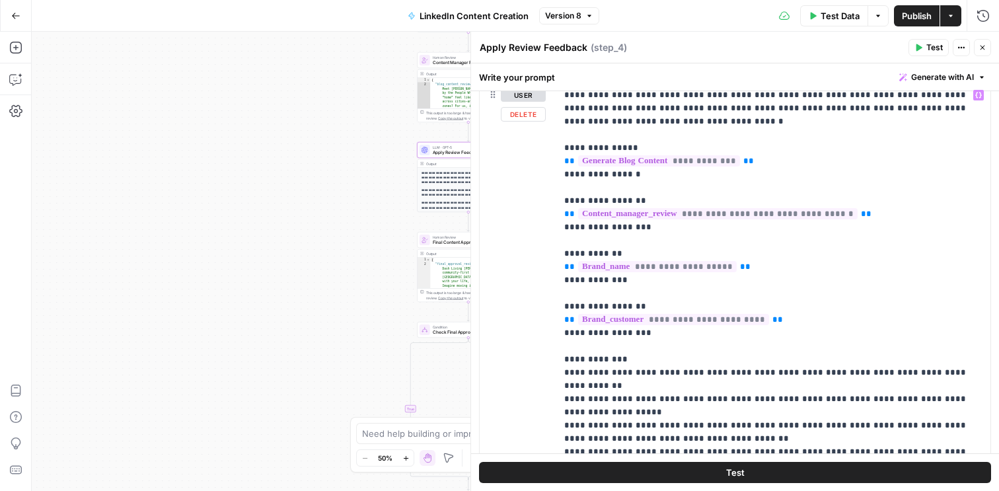
scroll to position [147, 0]
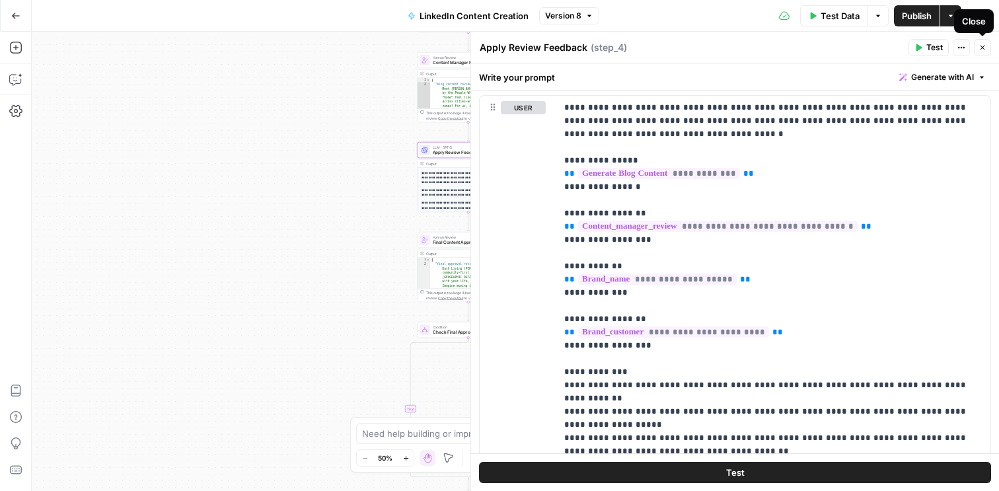
click at [984, 47] on icon "button" at bounding box center [983, 48] width 8 height 8
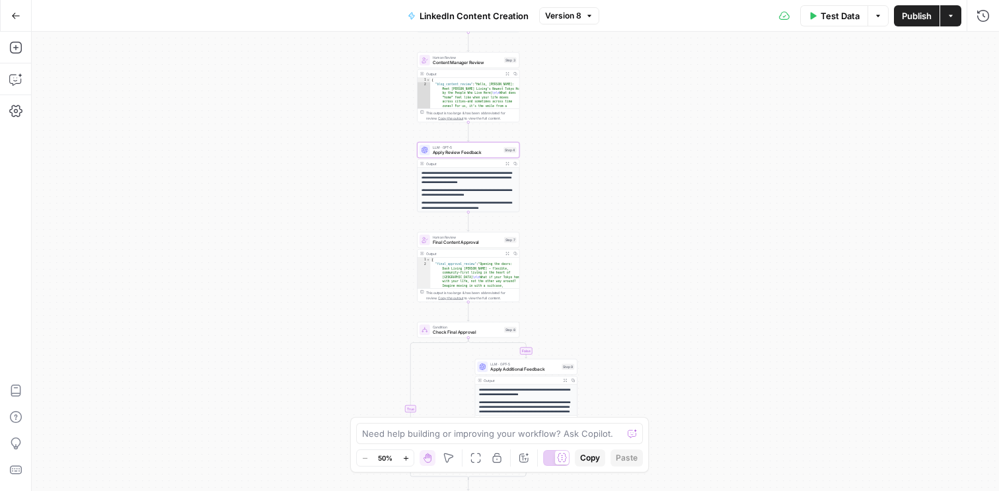
click at [451, 186] on div "**********" at bounding box center [469, 208] width 102 height 80
click at [506, 161] on button "Expand Output" at bounding box center [508, 164] width 8 height 8
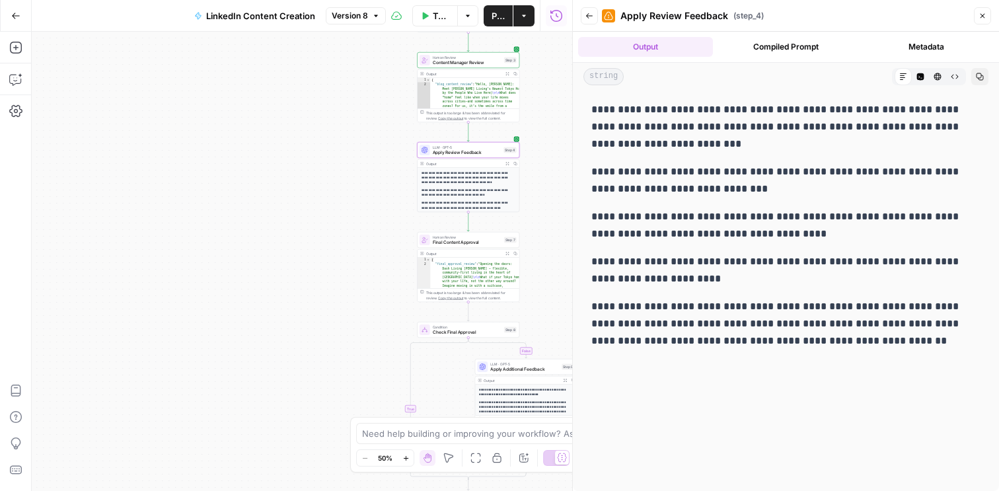
scroll to position [0, 0]
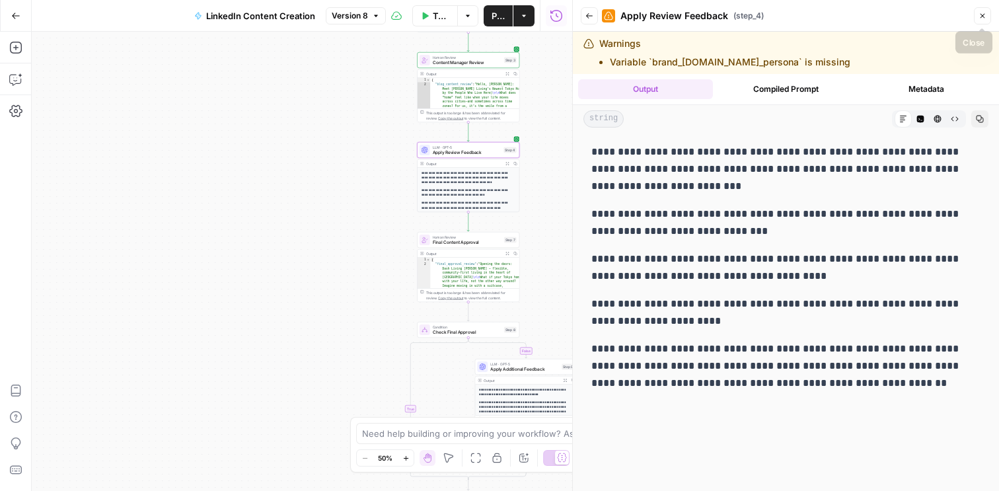
click at [987, 17] on button "Close" at bounding box center [982, 15] width 17 height 17
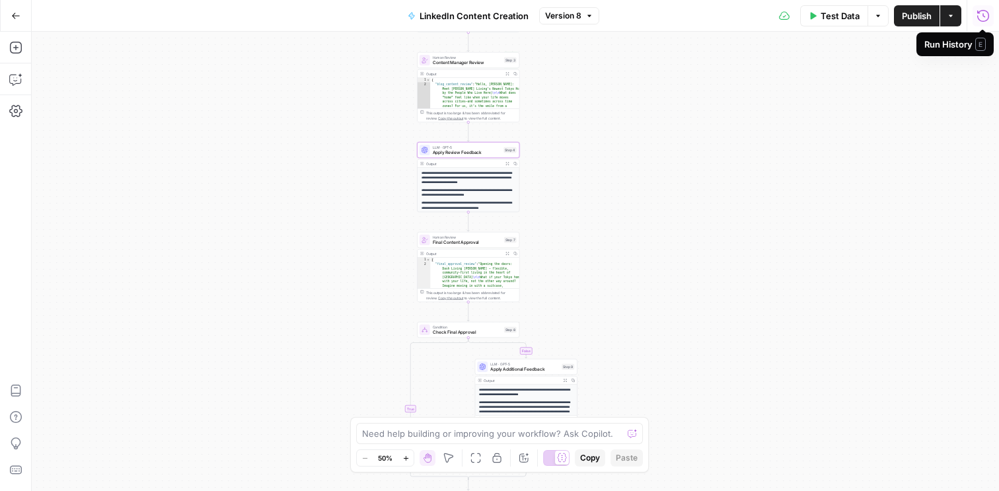
click at [444, 239] on span "Final Content Approval" at bounding box center [467, 242] width 69 height 7
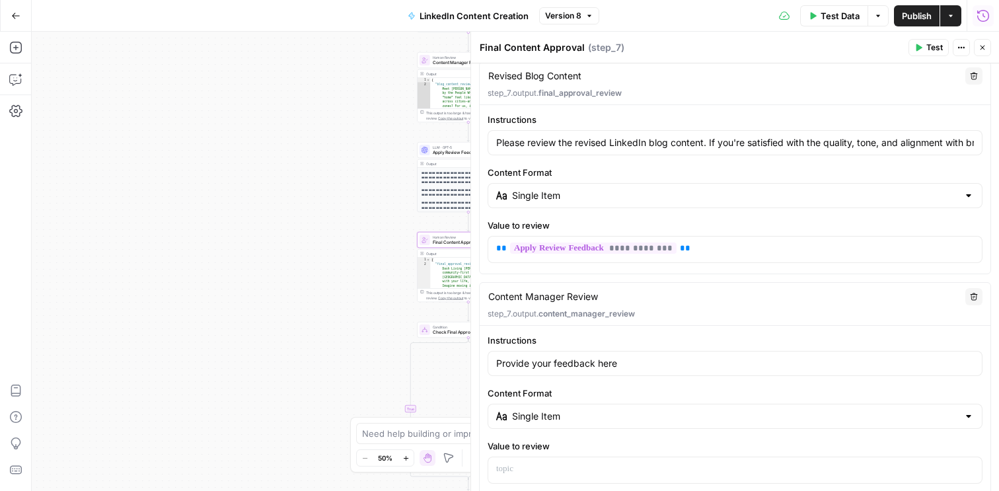
scroll to position [73, 0]
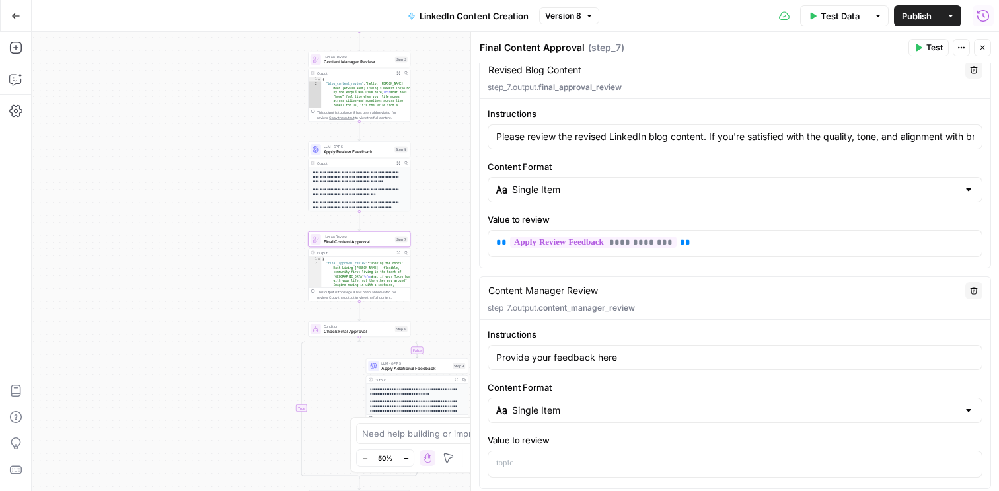
drag, startPoint x: 373, startPoint y: 194, endPoint x: 264, endPoint y: 193, distance: 109.0
click at [264, 193] on div "**********" at bounding box center [515, 261] width 967 height 459
click at [930, 46] on span "Test" at bounding box center [934, 48] width 17 height 12
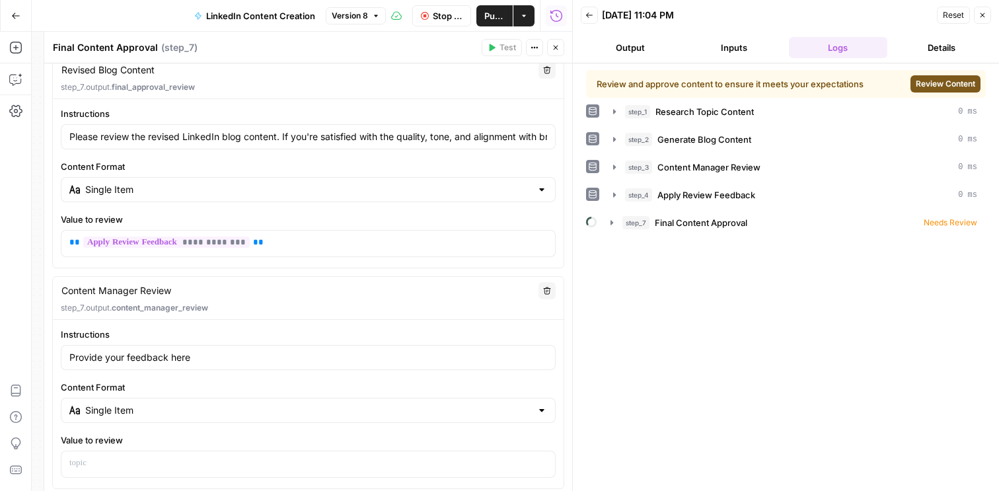
click at [942, 78] on span "Review Content" at bounding box center [945, 84] width 59 height 12
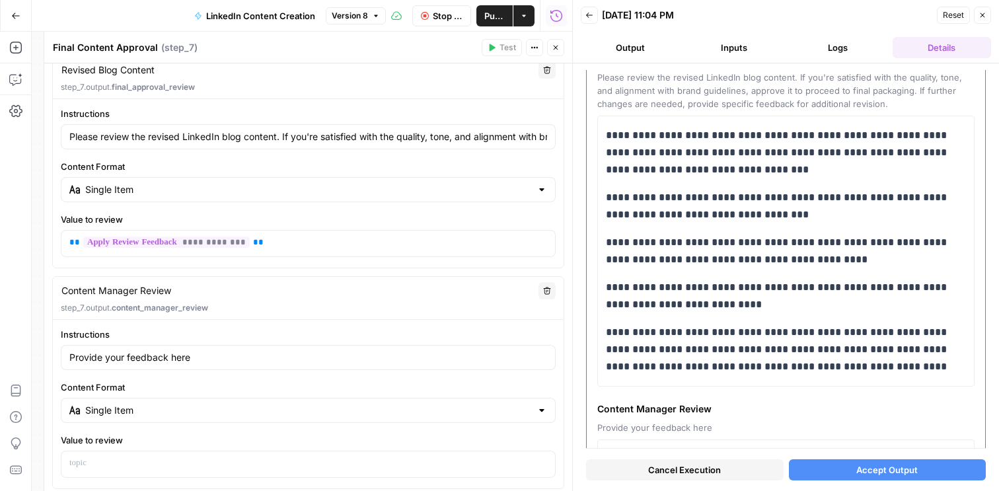
scroll to position [216, 0]
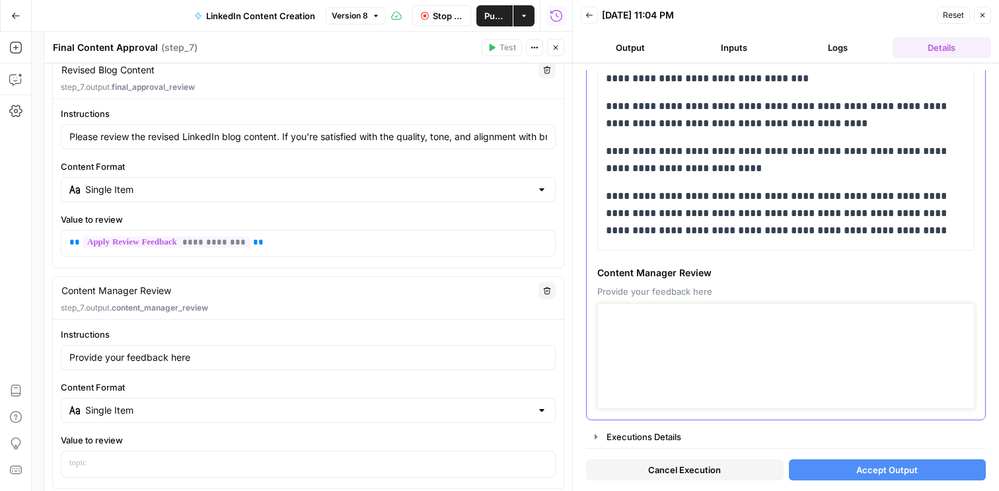
click at [675, 383] on textarea at bounding box center [786, 356] width 360 height 94
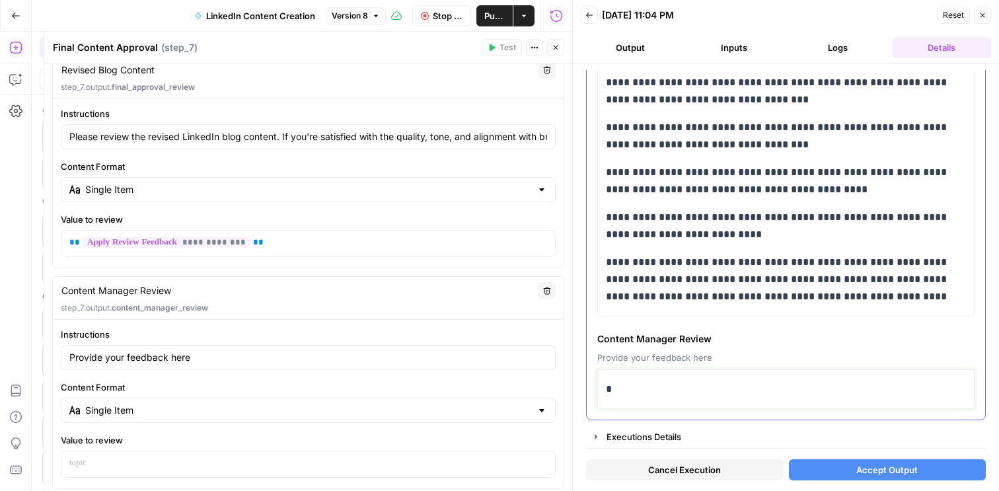
click at [660, 383] on p "*" at bounding box center [786, 389] width 360 height 17
click at [876, 458] on div "Cancel Execution Accept Output" at bounding box center [786, 467] width 400 height 36
click at [875, 470] on span "Accept Output" at bounding box center [886, 469] width 61 height 13
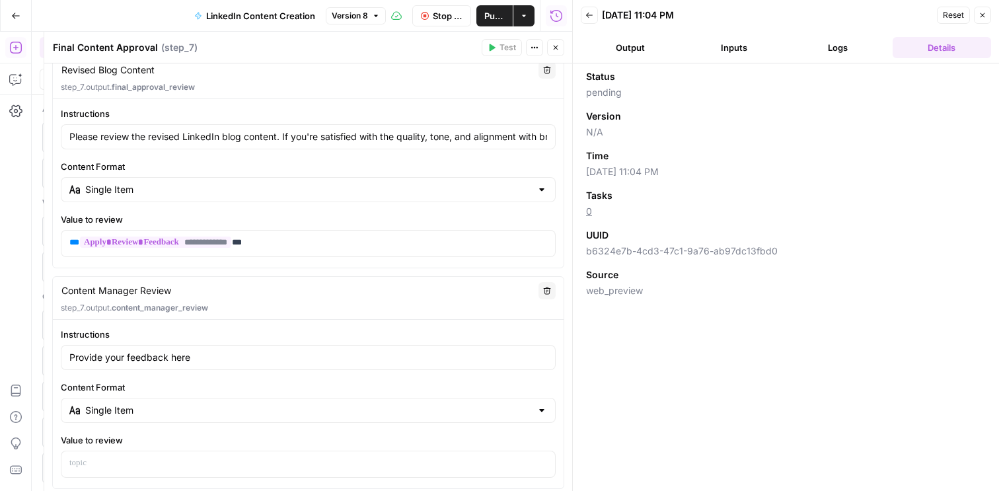
click at [981, 15] on icon "button" at bounding box center [983, 15] width 5 height 5
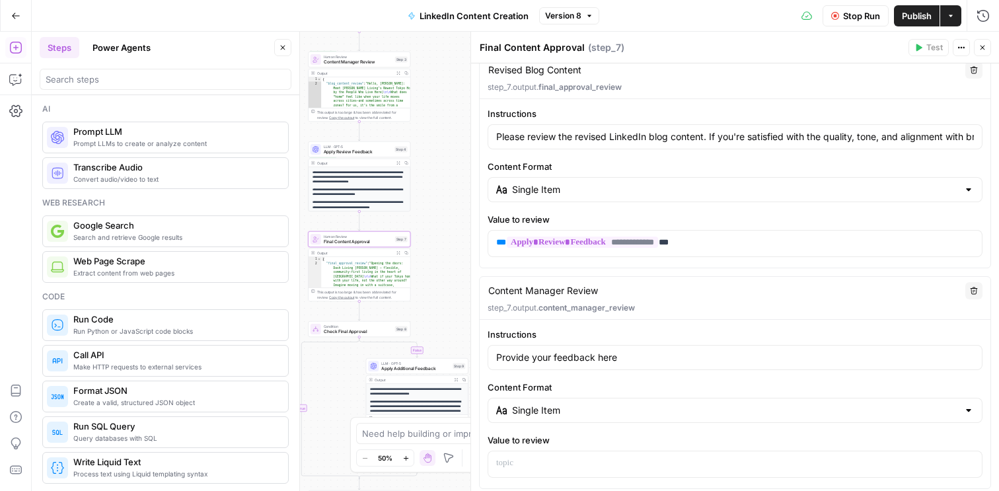
click at [979, 48] on icon "button" at bounding box center [983, 48] width 8 height 8
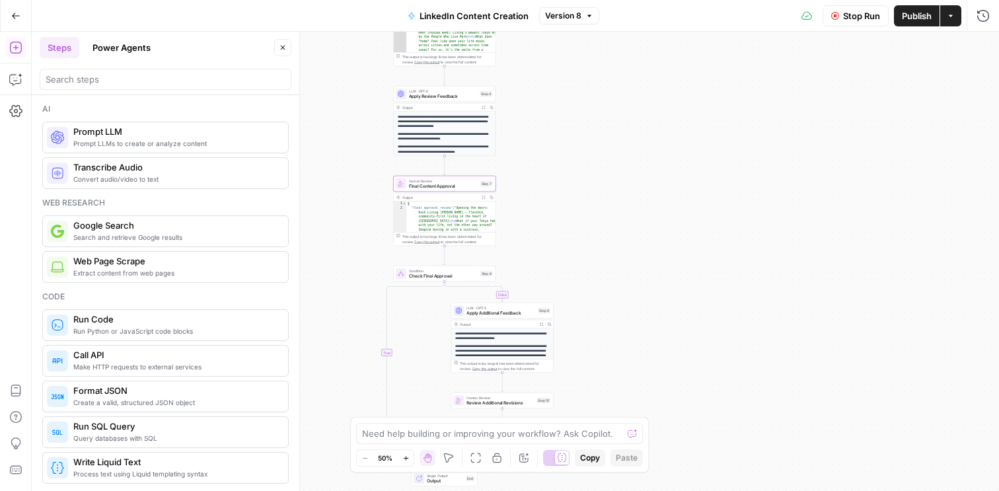
drag, startPoint x: 603, startPoint y: 269, endPoint x: 659, endPoint y: 235, distance: 65.5
click at [659, 235] on div "**********" at bounding box center [515, 261] width 967 height 459
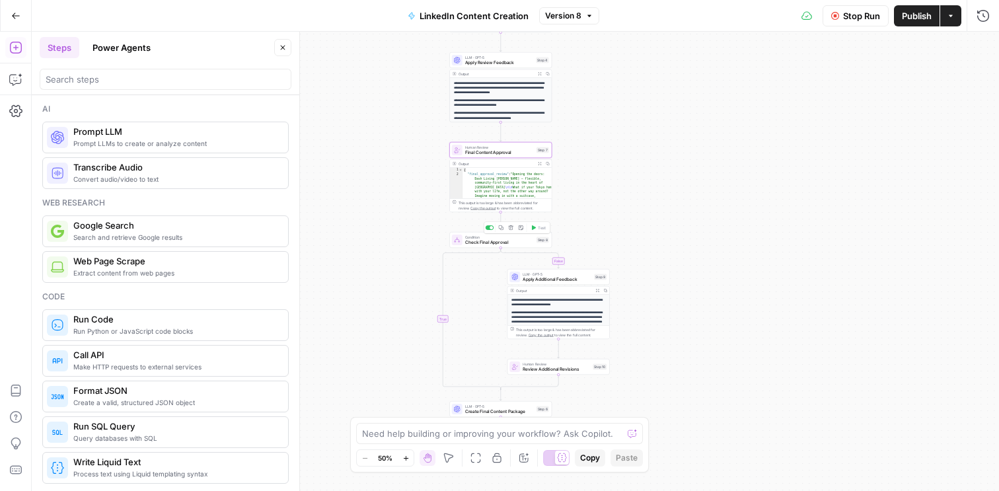
click at [503, 245] on span "Check Final Approval" at bounding box center [499, 242] width 69 height 7
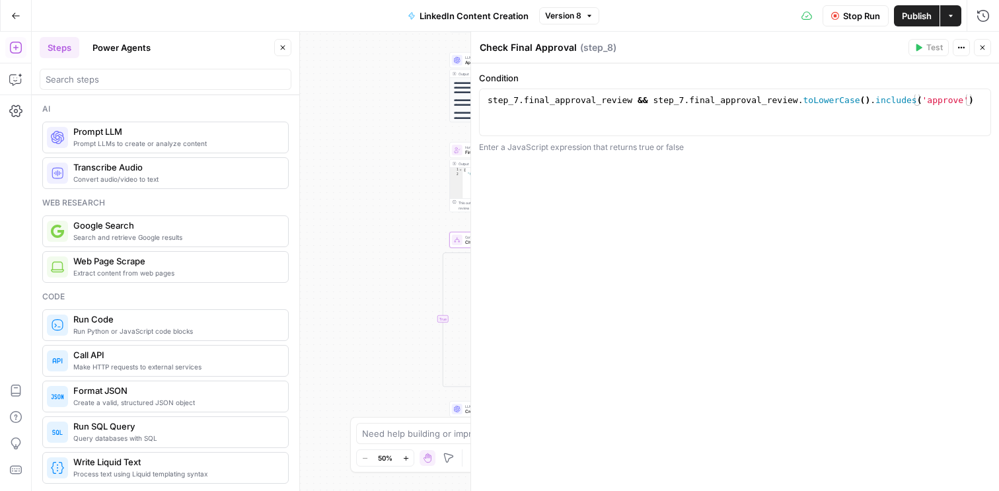
click at [979, 47] on icon "button" at bounding box center [983, 48] width 8 height 8
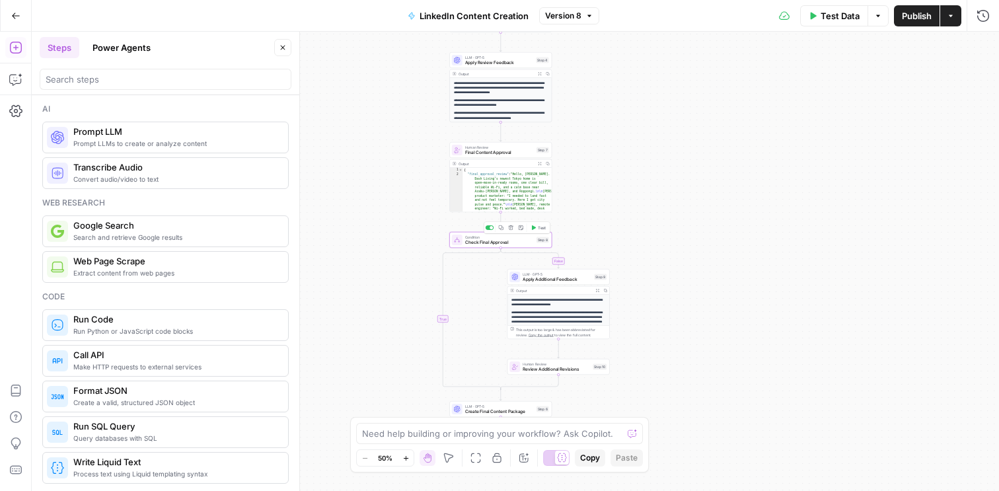
click at [543, 227] on span "Test" at bounding box center [542, 228] width 8 height 6
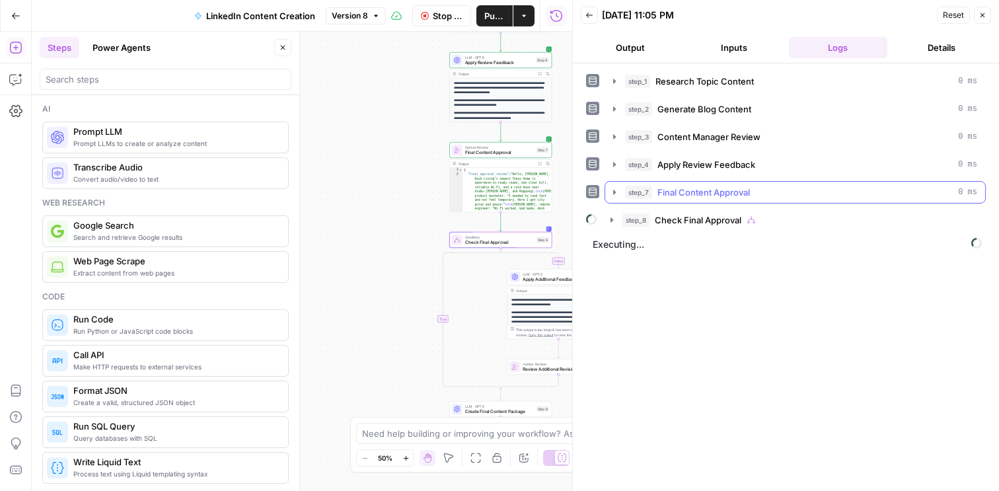
click at [613, 192] on icon "button" at bounding box center [614, 192] width 3 height 5
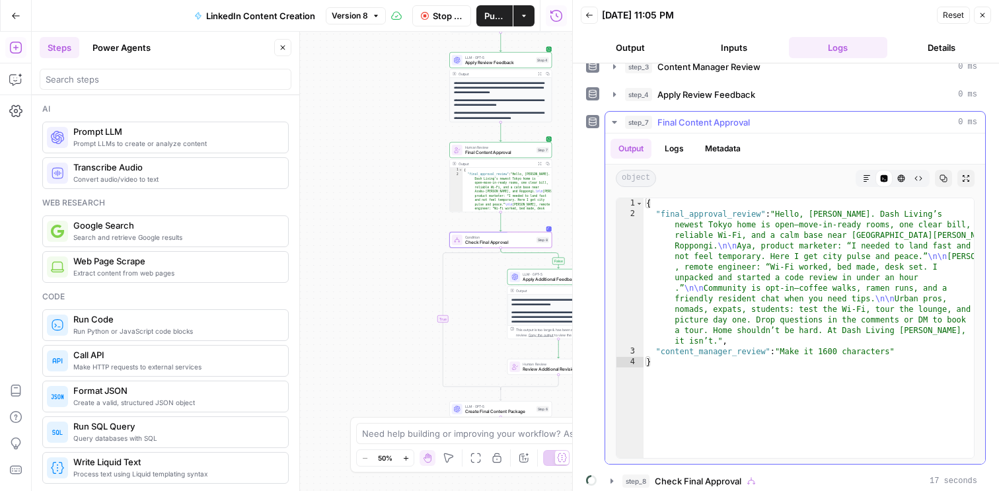
scroll to position [108, 0]
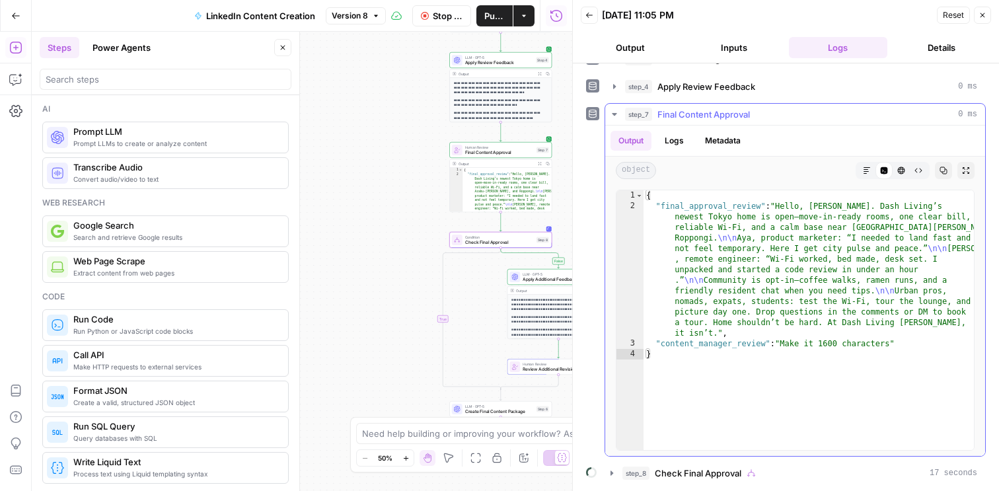
click at [613, 114] on icon "button" at bounding box center [614, 114] width 5 height 3
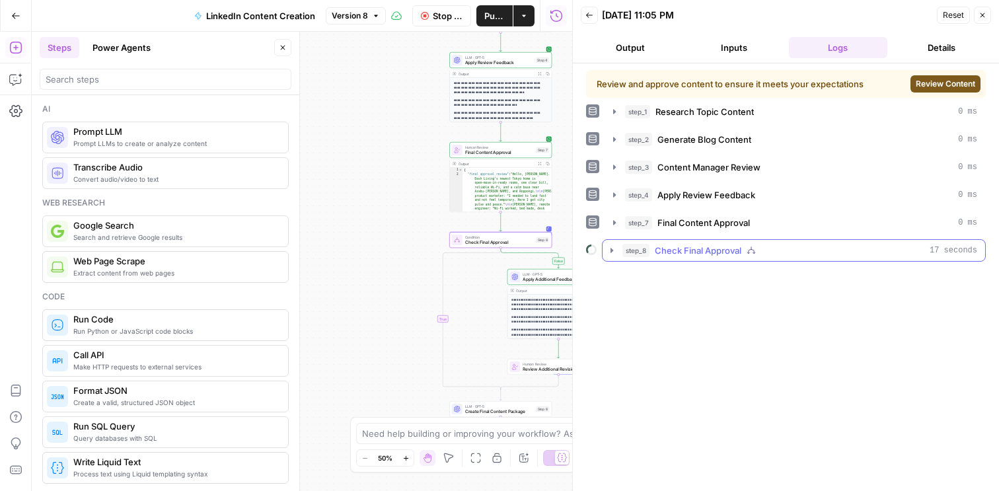
click at [698, 252] on span "Check Final Approval" at bounding box center [698, 250] width 87 height 13
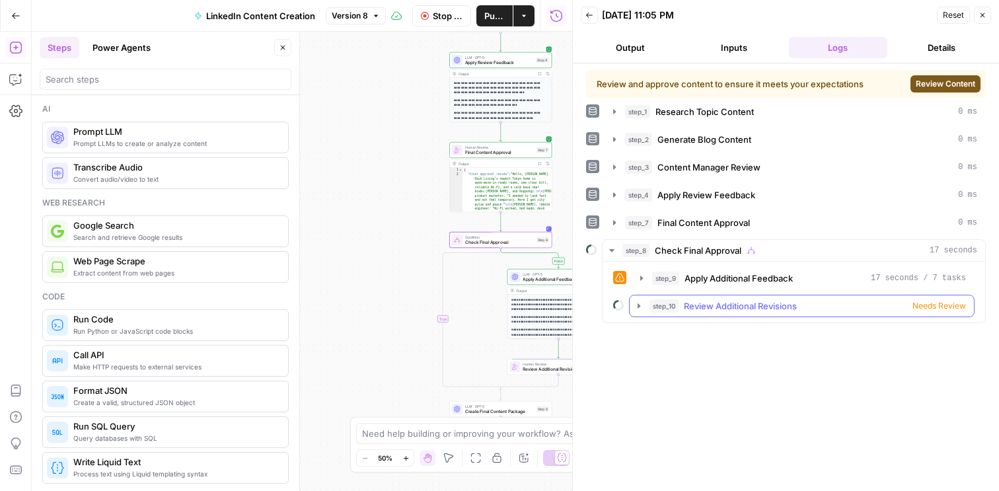
click at [741, 307] on span "Review Additional Revisions" at bounding box center [740, 305] width 113 height 13
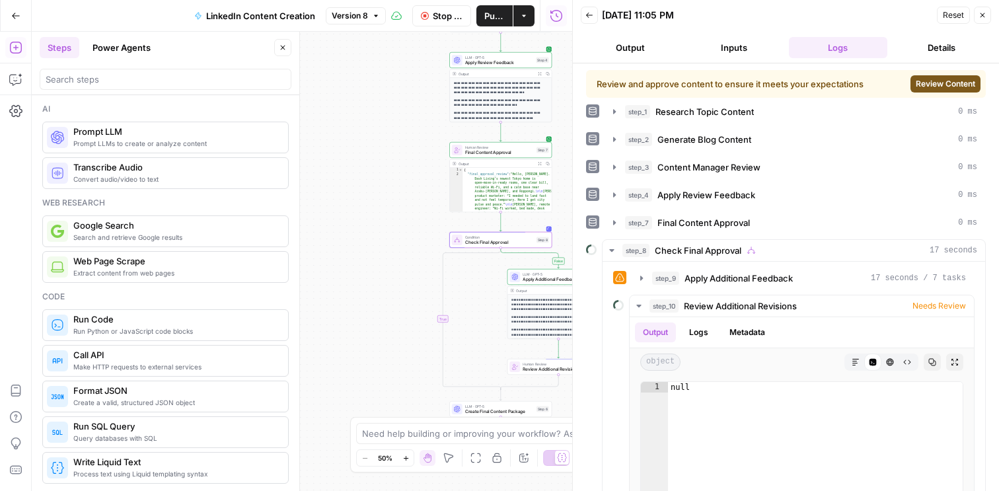
click at [938, 81] on span "Review Content" at bounding box center [945, 84] width 59 height 12
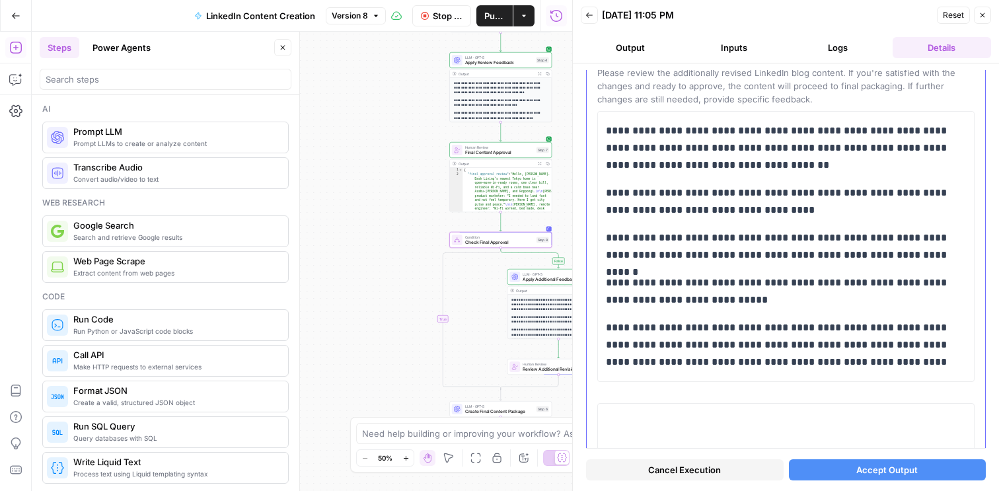
scroll to position [184, 0]
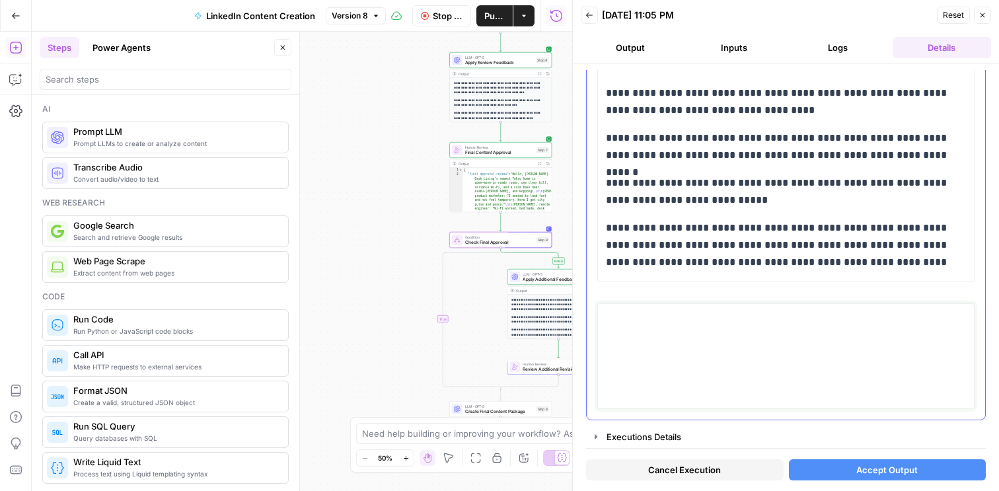
click at [736, 356] on textarea at bounding box center [786, 356] width 360 height 94
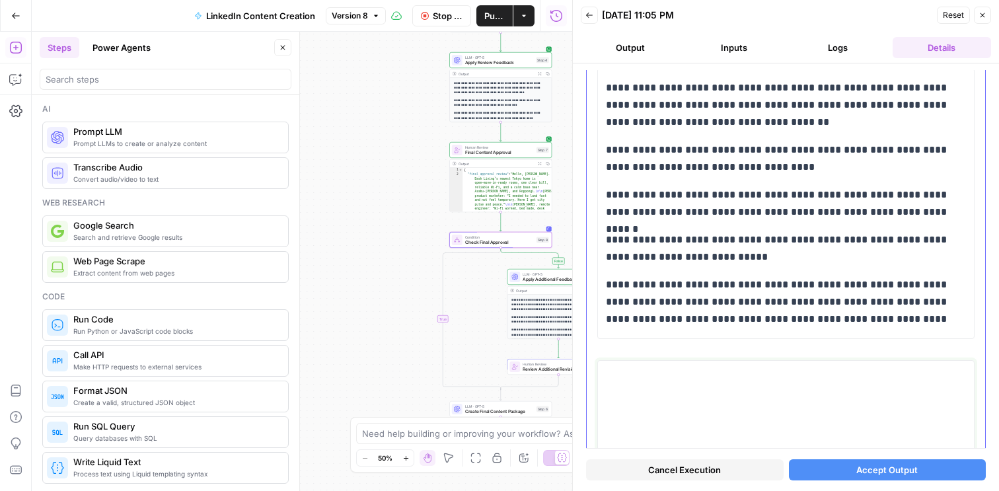
scroll to position [0, 0]
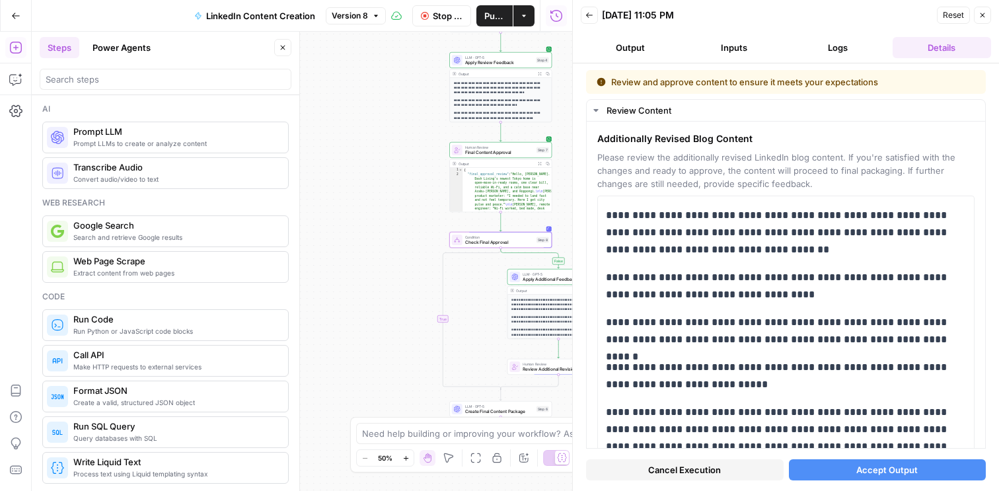
click at [988, 18] on button "Close" at bounding box center [982, 15] width 17 height 17
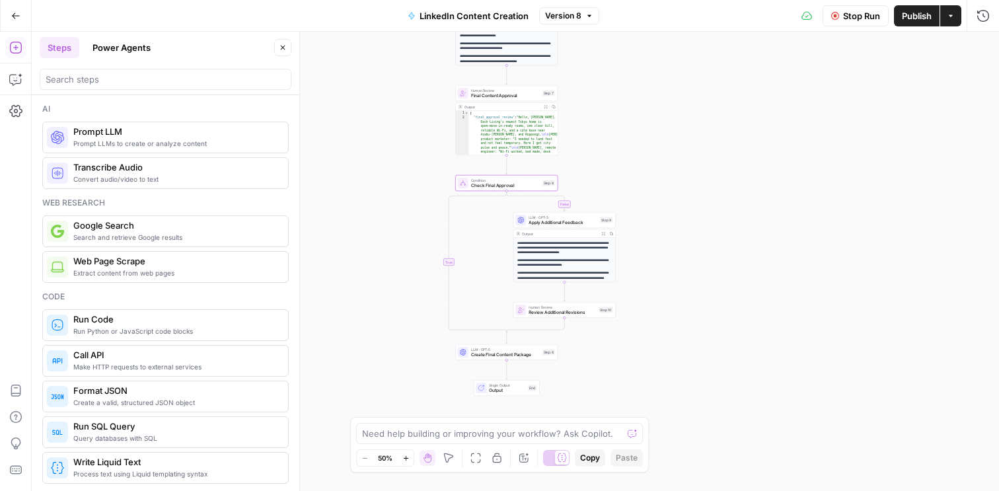
drag, startPoint x: 689, startPoint y: 295, endPoint x: 695, endPoint y: 238, distance: 57.1
click at [695, 238] on div "**********" at bounding box center [515, 261] width 967 height 459
click at [561, 315] on span "Review Additional Revisions" at bounding box center [562, 312] width 67 height 7
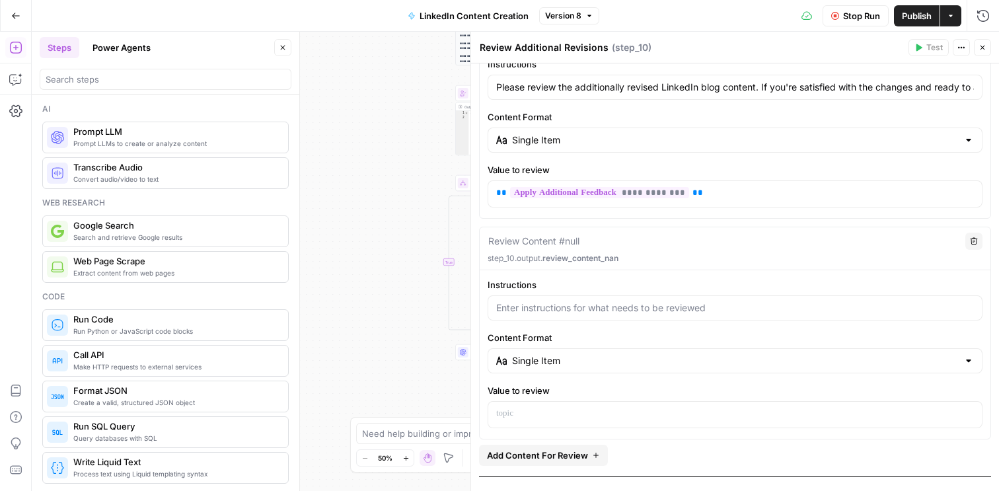
scroll to position [239, 0]
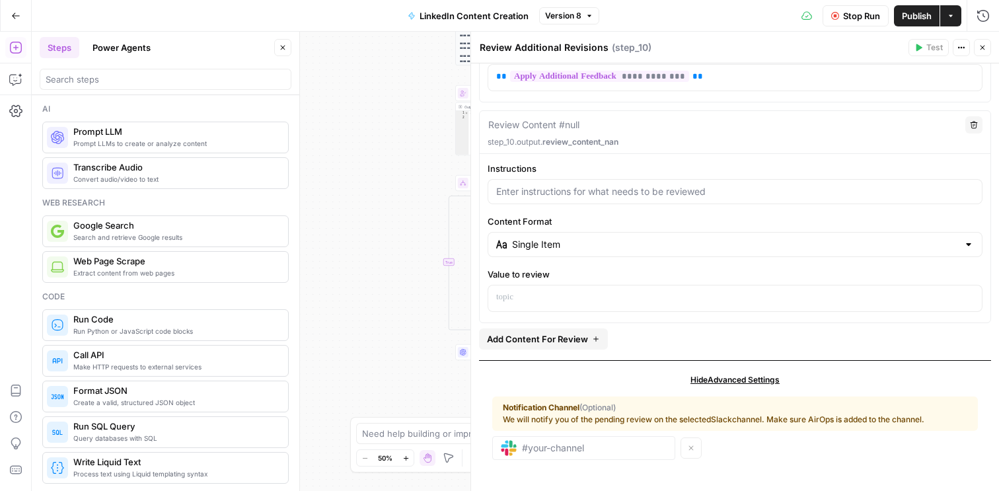
click at [985, 47] on icon "button" at bounding box center [983, 48] width 8 height 8
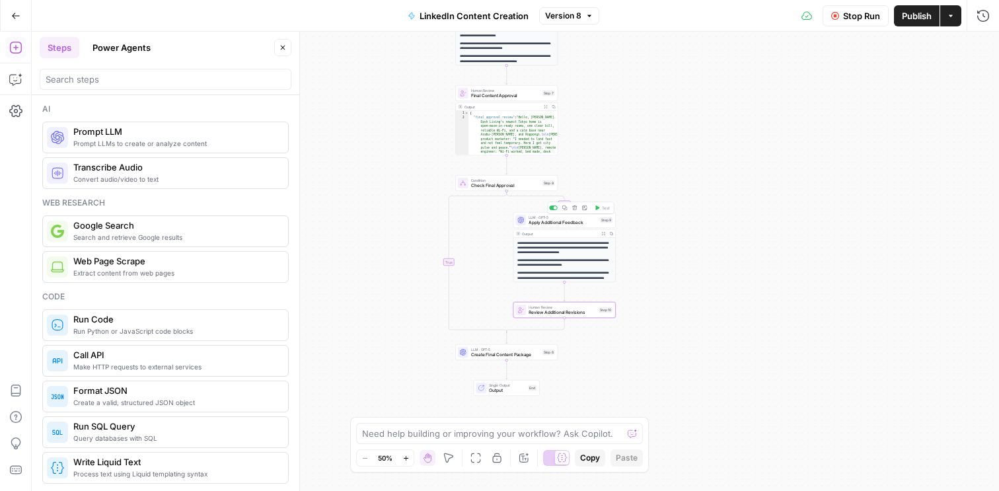
click at [535, 221] on span "Apply Additional Feedback" at bounding box center [563, 222] width 69 height 7
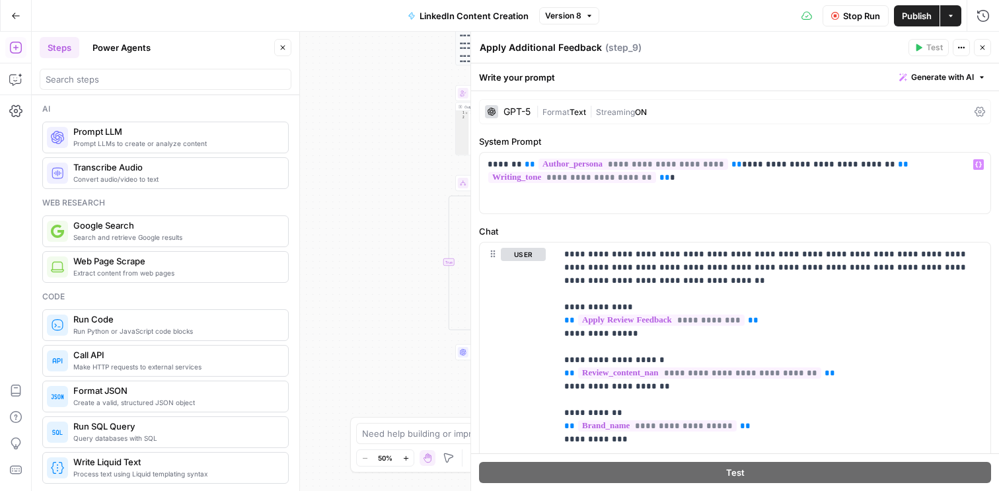
scroll to position [27, 0]
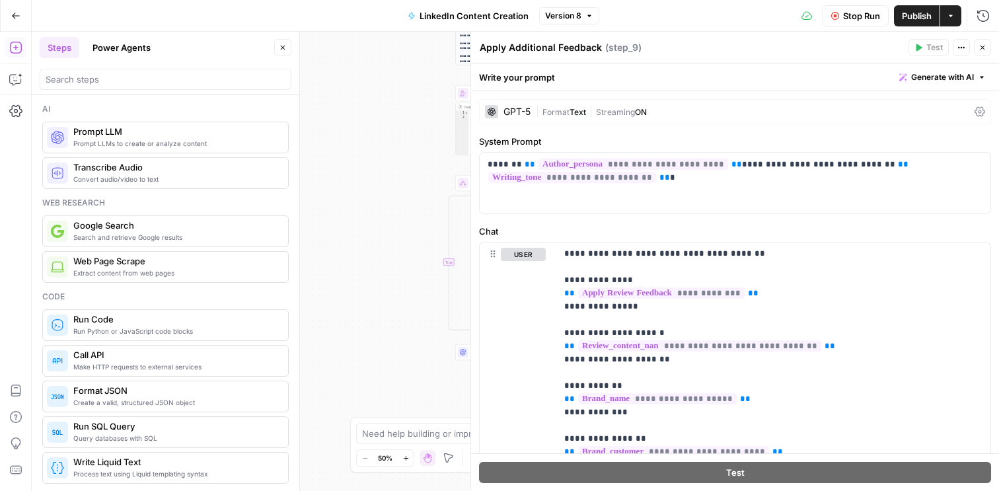
click at [982, 49] on span "E" at bounding box center [980, 44] width 11 height 13
click at [987, 47] on button "Close" at bounding box center [982, 47] width 17 height 17
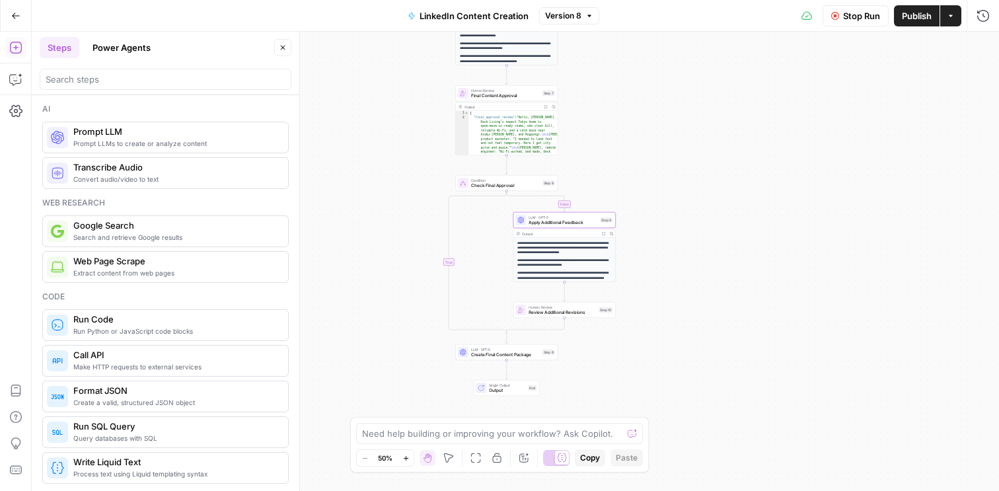
click at [496, 190] on div "Condition Check Final Approval Step 8 Copy step Delete step Add Note Test" at bounding box center [506, 183] width 102 height 16
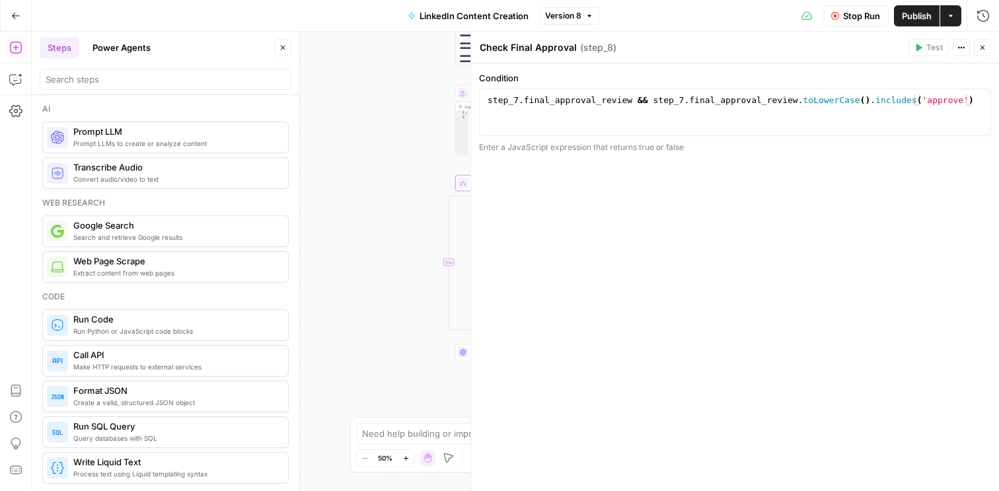
click at [981, 44] on icon "button" at bounding box center [983, 48] width 8 height 8
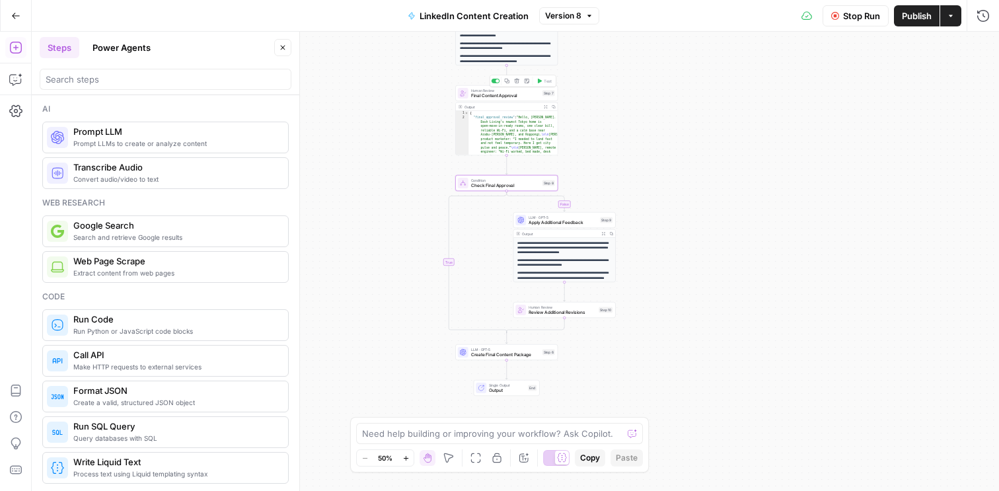
click at [490, 98] on span "Final Content Approval" at bounding box center [505, 96] width 69 height 7
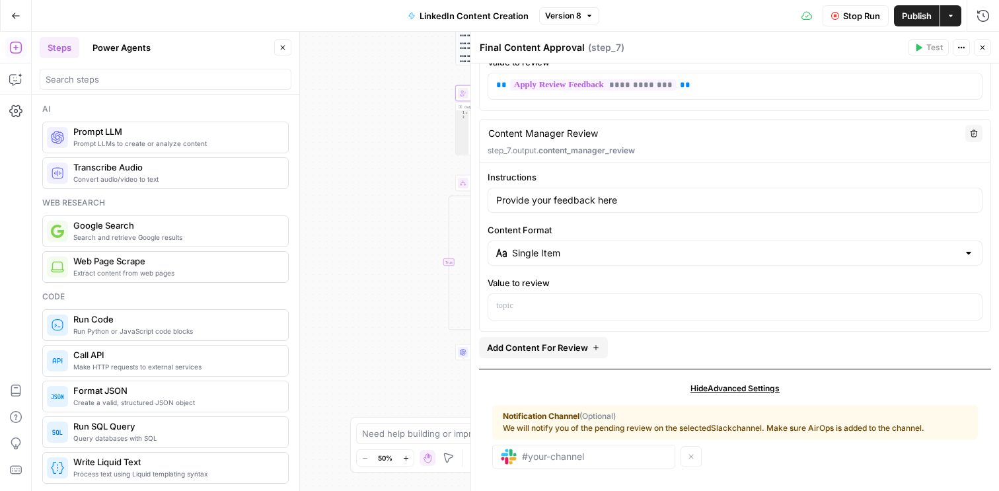
scroll to position [239, 0]
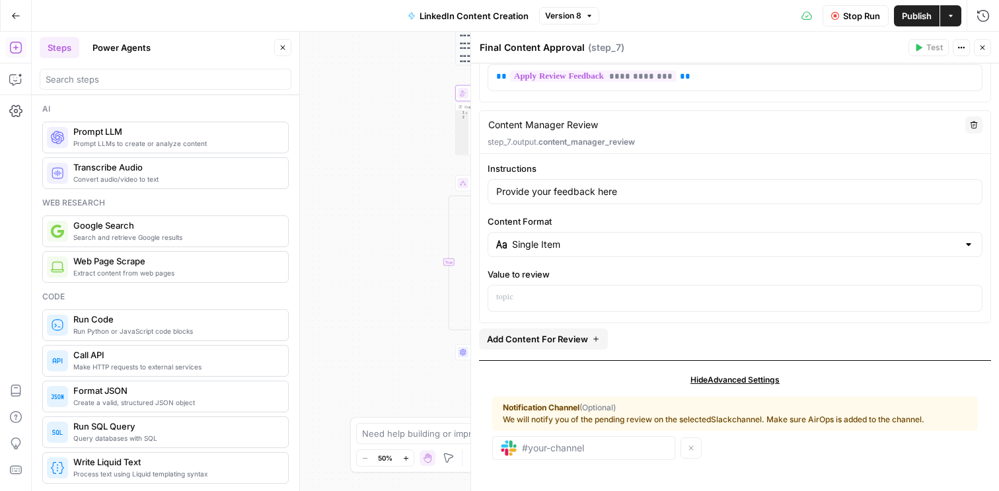
click at [491, 126] on textarea "Content Manager Review" at bounding box center [543, 124] width 110 height 13
click at [985, 49] on icon "button" at bounding box center [983, 48] width 8 height 8
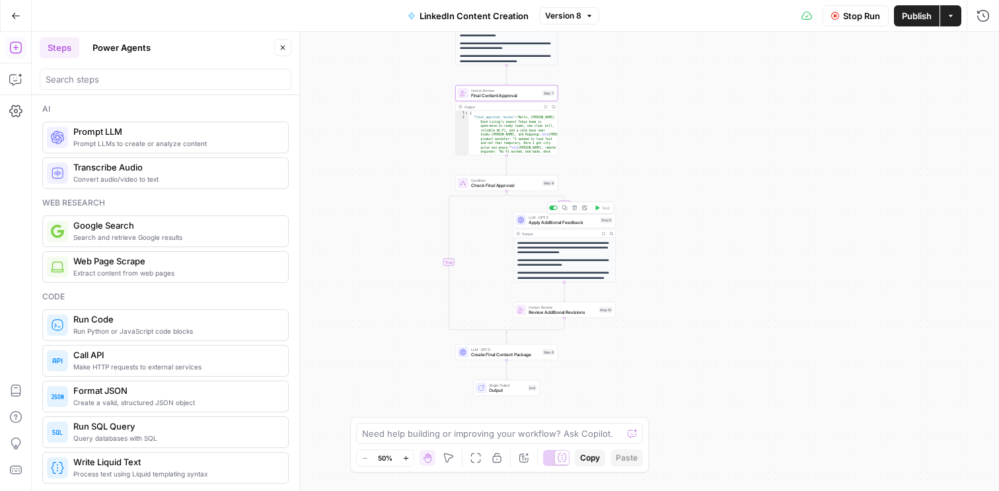
click at [565, 223] on span "Apply Additional Feedback" at bounding box center [563, 222] width 69 height 7
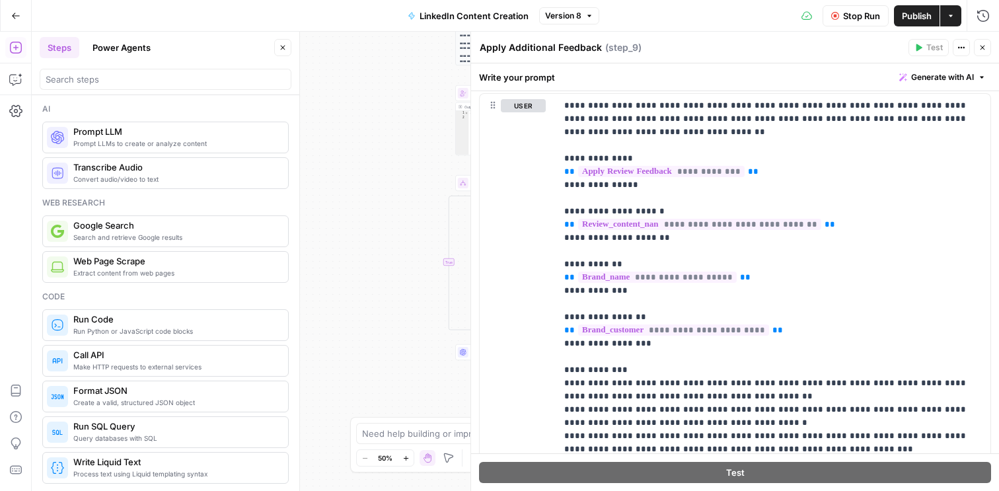
scroll to position [155, 0]
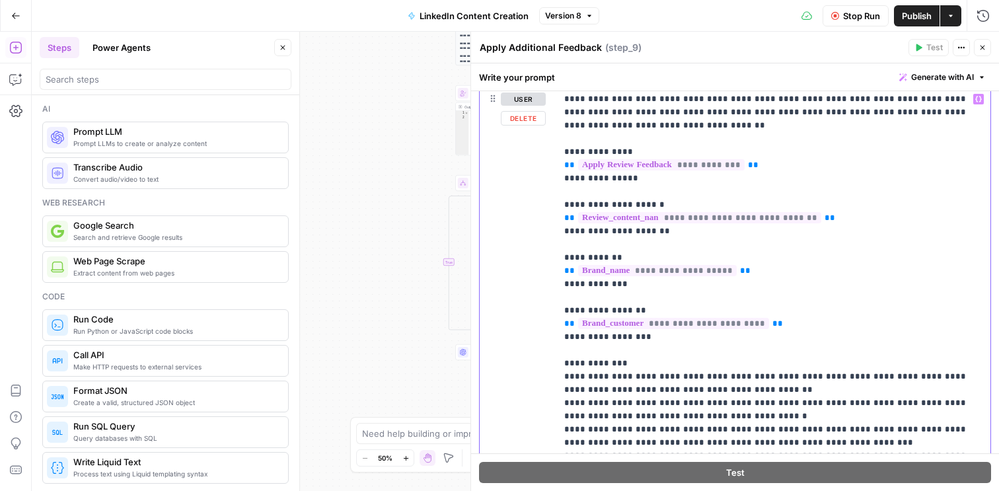
click at [581, 219] on span "**********" at bounding box center [699, 217] width 243 height 11
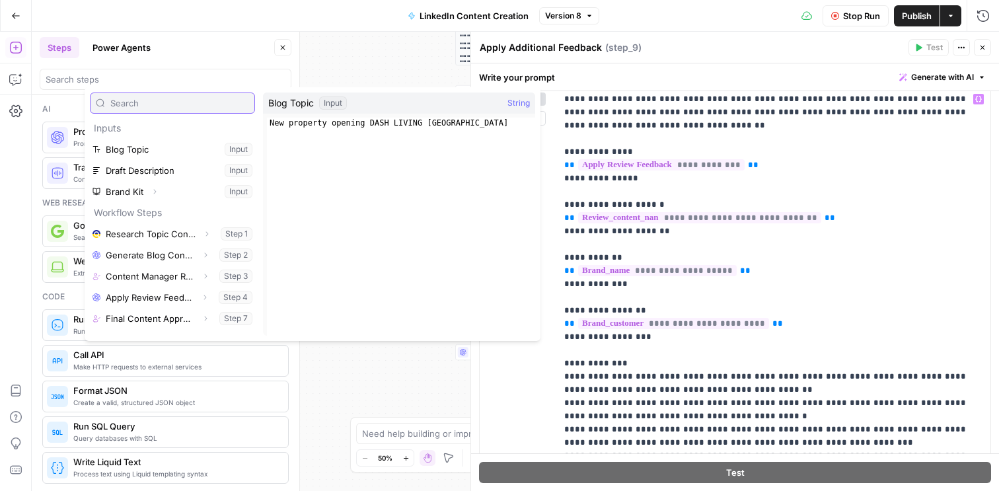
paste input "Content Manager Review"
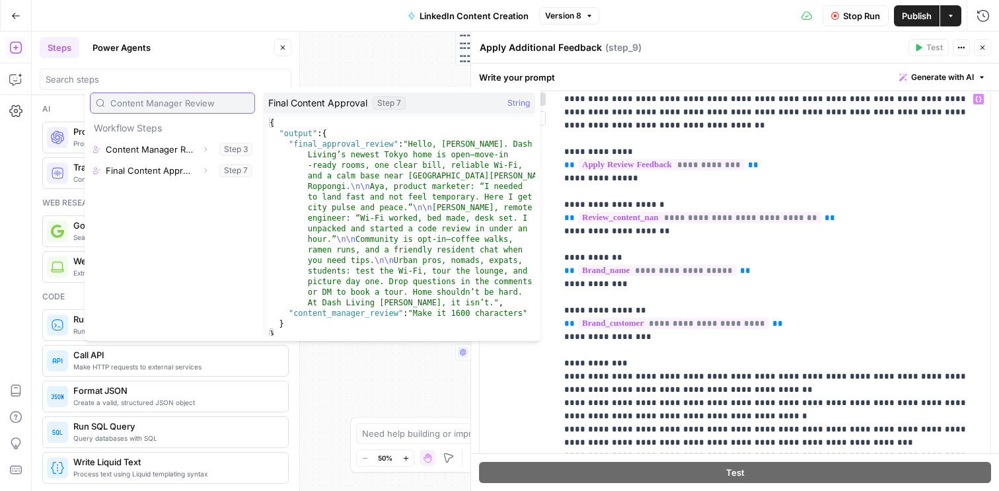
type input "Content Manager Review"
click at [206, 170] on icon "button" at bounding box center [206, 171] width 8 height 8
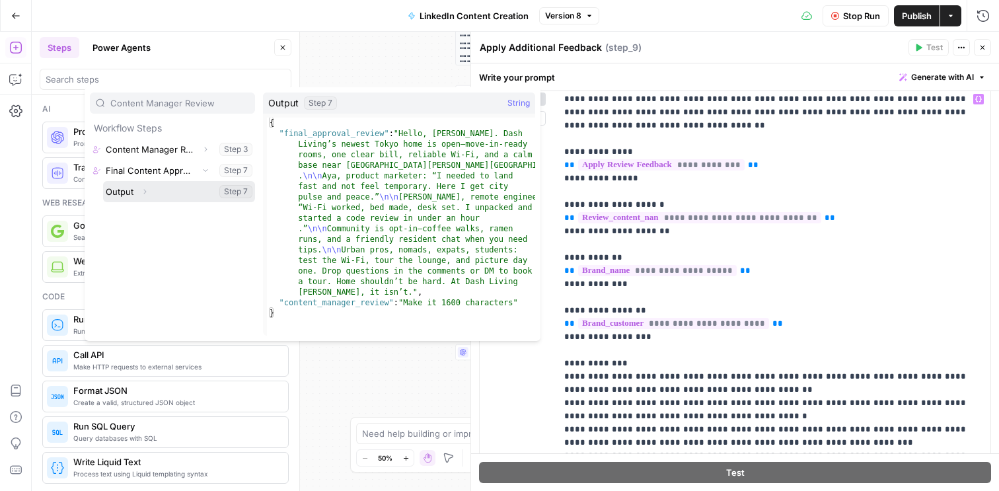
click at [151, 192] on button "Expand" at bounding box center [144, 191] width 17 height 17
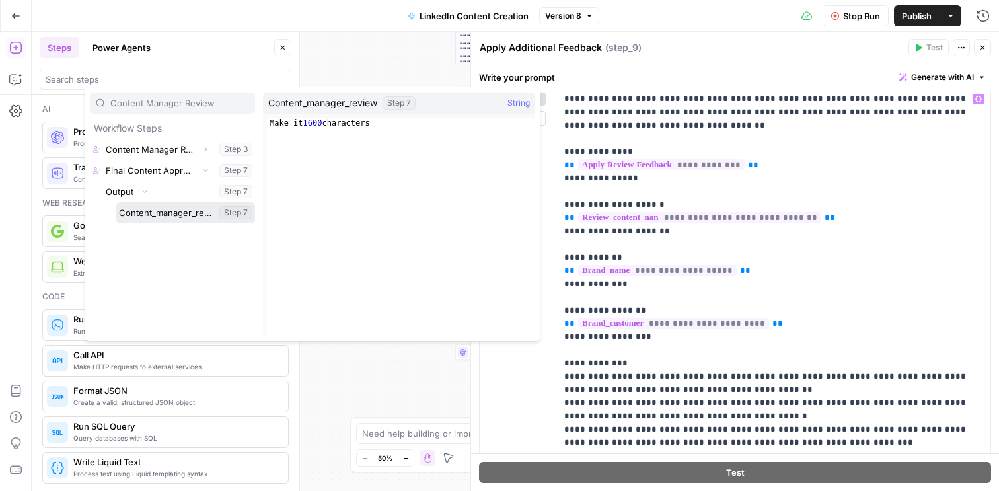
click at [157, 213] on button "Select variable Content_manager_review" at bounding box center [185, 212] width 139 height 21
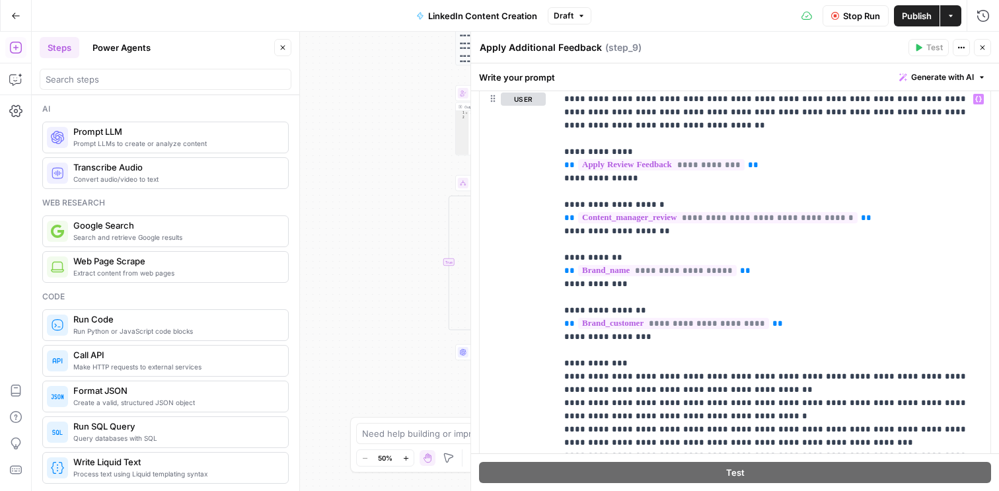
click at [984, 48] on icon "button" at bounding box center [983, 48] width 8 height 8
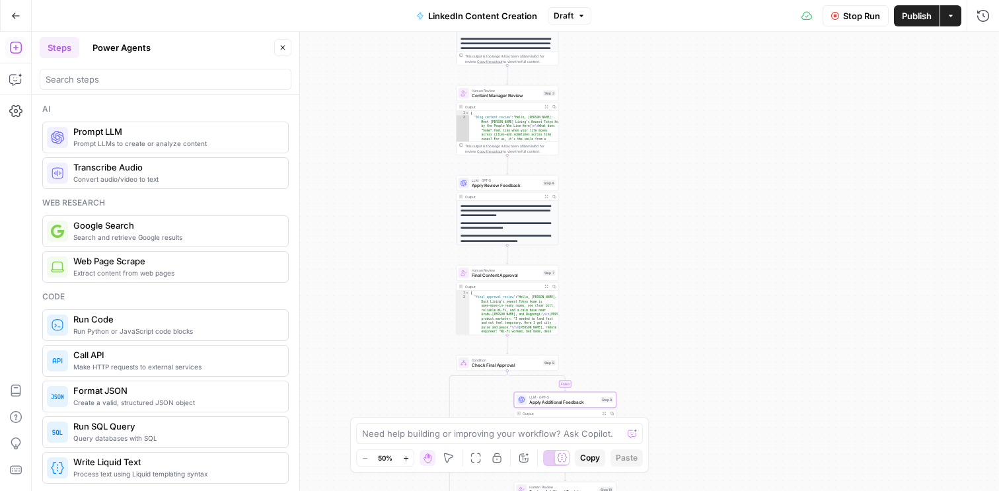
drag, startPoint x: 721, startPoint y: 149, endPoint x: 722, endPoint y: 329, distance: 179.7
click at [722, 329] on div "**********" at bounding box center [515, 261] width 967 height 459
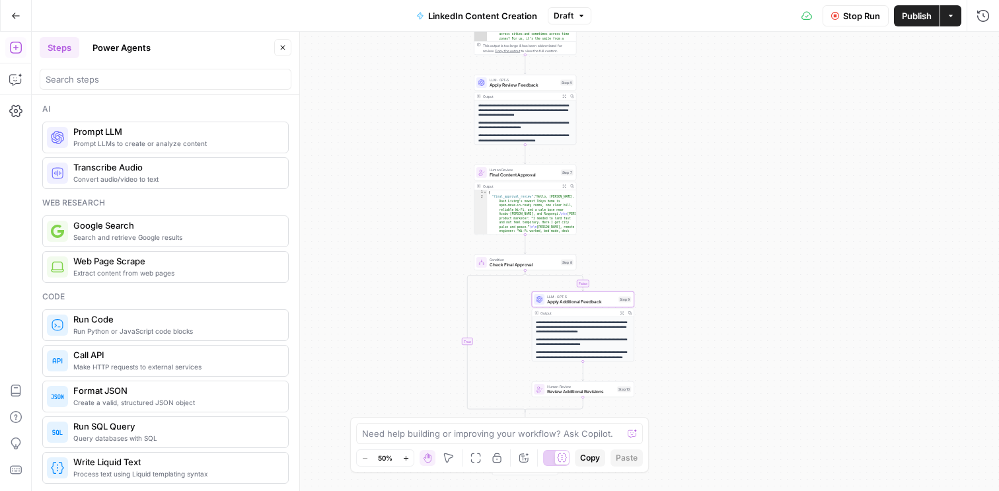
drag, startPoint x: 671, startPoint y: 209, endPoint x: 692, endPoint y: 74, distance: 136.4
click at [692, 74] on div "**********" at bounding box center [515, 261] width 967 height 459
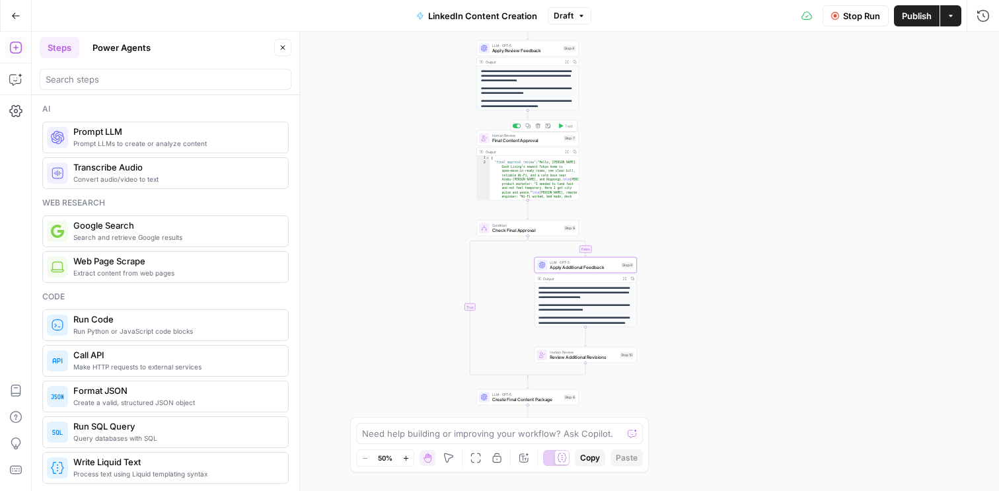
click at [510, 141] on span "Final Content Approval" at bounding box center [526, 140] width 69 height 7
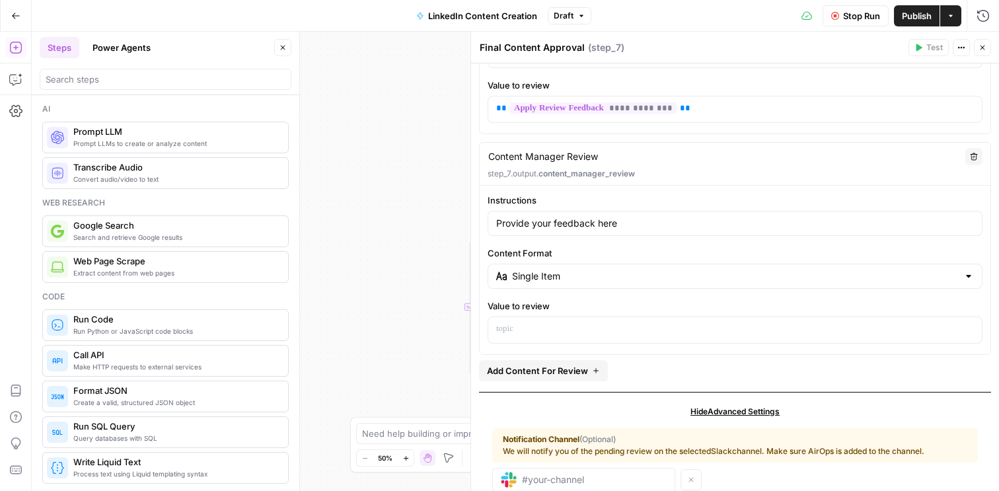
scroll to position [239, 0]
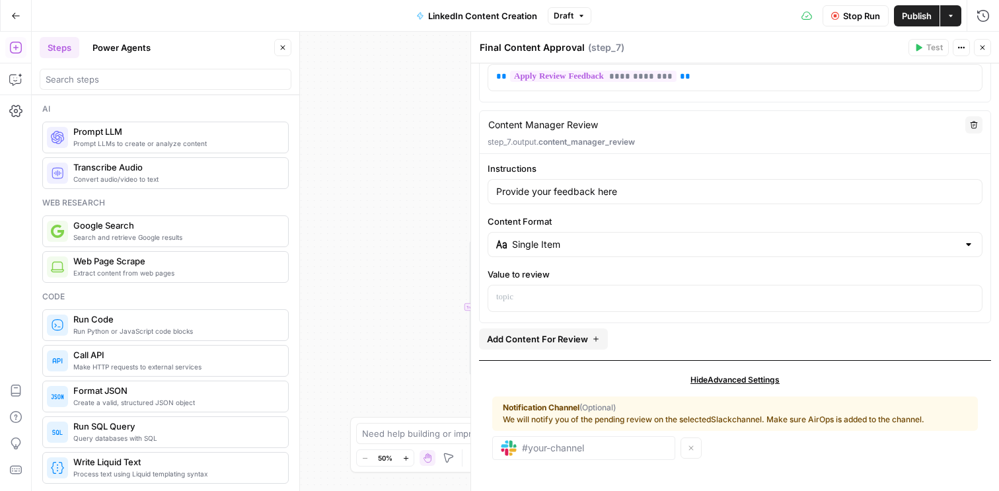
click at [987, 40] on button "Close" at bounding box center [982, 47] width 17 height 17
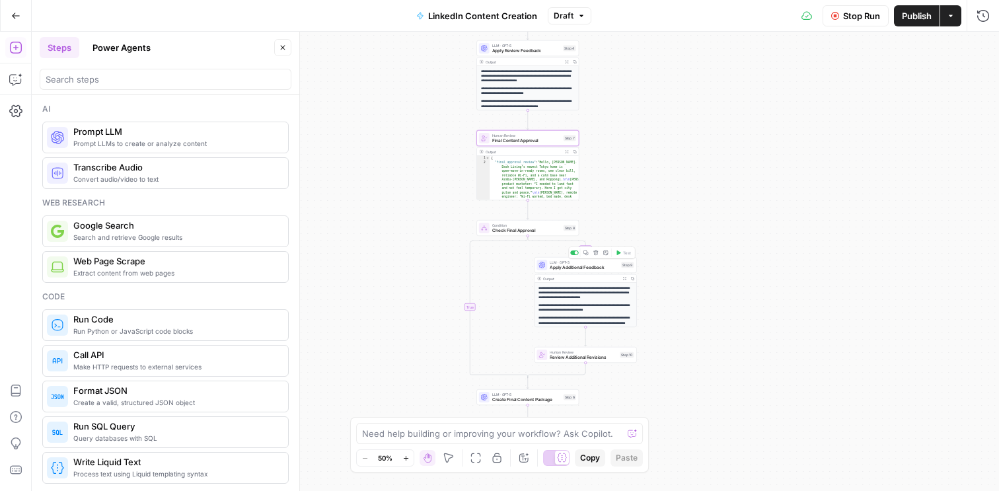
click at [572, 272] on div "LLM · GPT-5 Apply Additional Feedback Step 9 Copy step Delete step Add Note Test" at bounding box center [586, 265] width 102 height 16
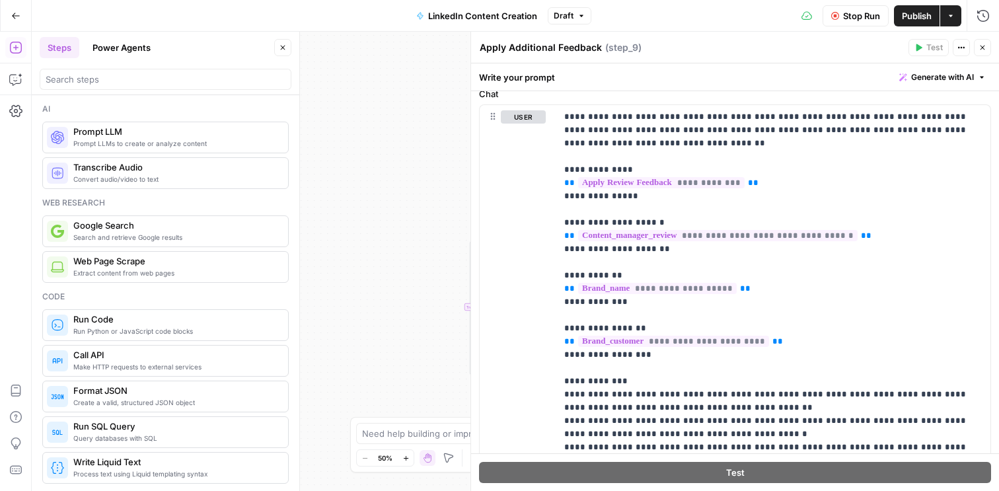
scroll to position [150, 0]
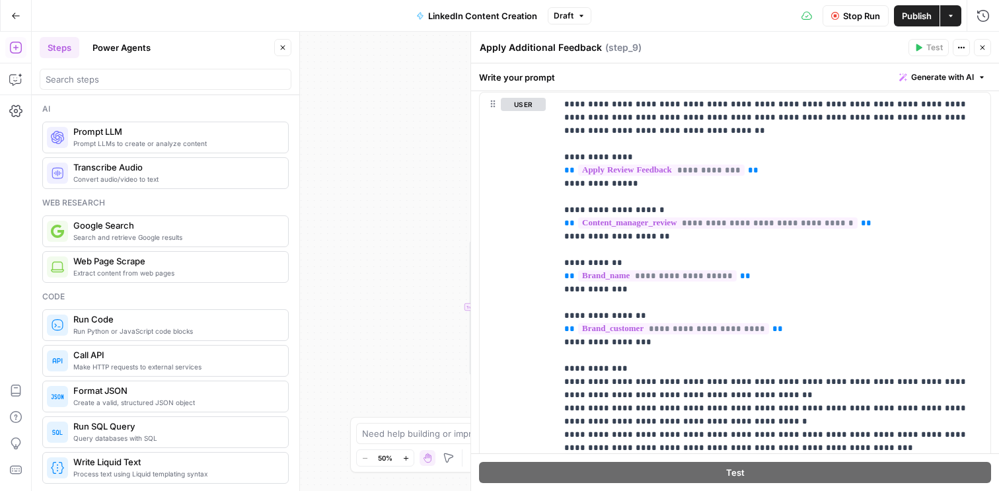
click at [984, 40] on button "Close" at bounding box center [982, 47] width 17 height 17
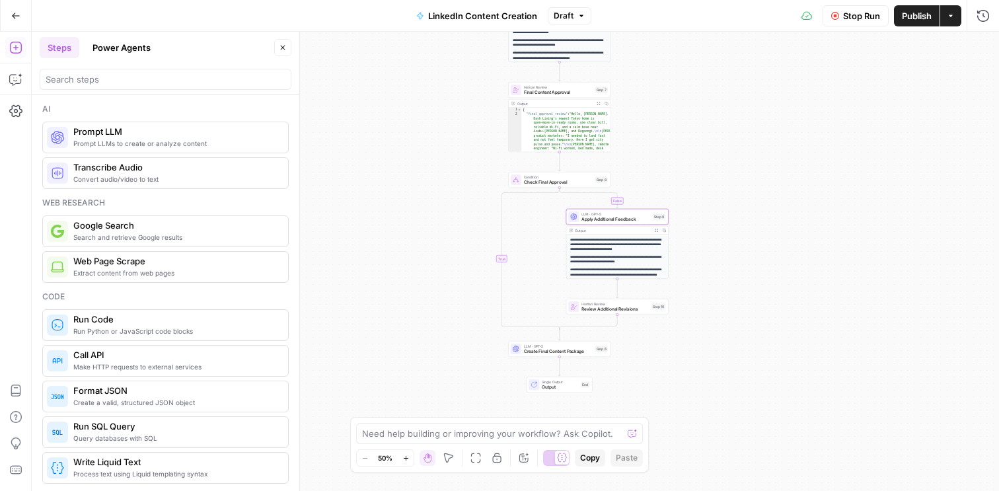
drag, startPoint x: 761, startPoint y: 173, endPoint x: 792, endPoint y: 126, distance: 57.2
click at [792, 126] on div "**********" at bounding box center [515, 261] width 967 height 459
click at [563, 187] on div "Condition Check Final Approval Step 8 Copy step Delete step Add Note Test" at bounding box center [559, 180] width 102 height 16
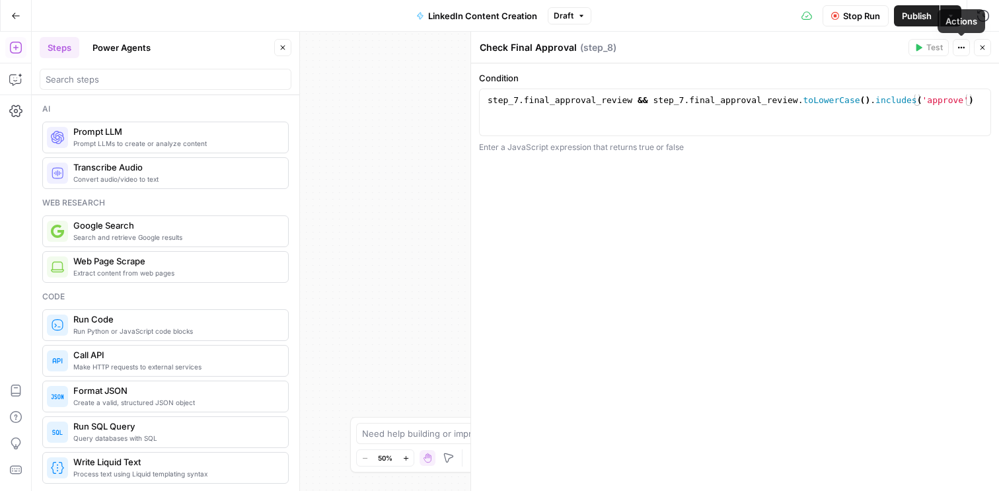
click at [981, 42] on button "Close" at bounding box center [982, 47] width 17 height 17
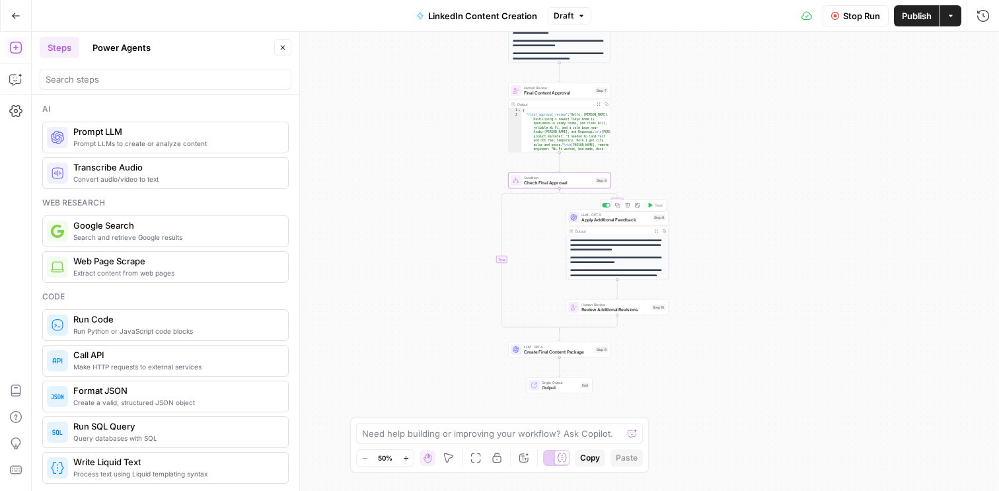
click at [603, 219] on span "Apply Additional Feedback" at bounding box center [616, 220] width 69 height 7
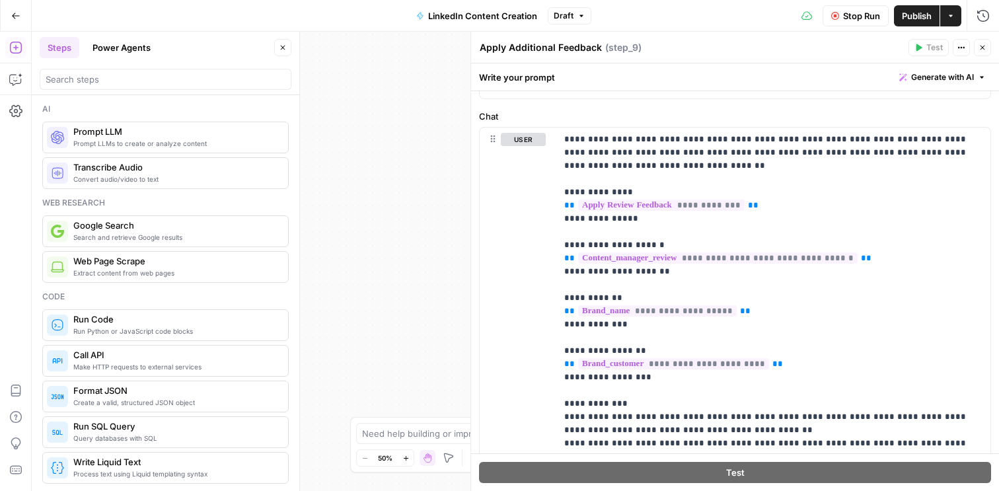
scroll to position [128, 0]
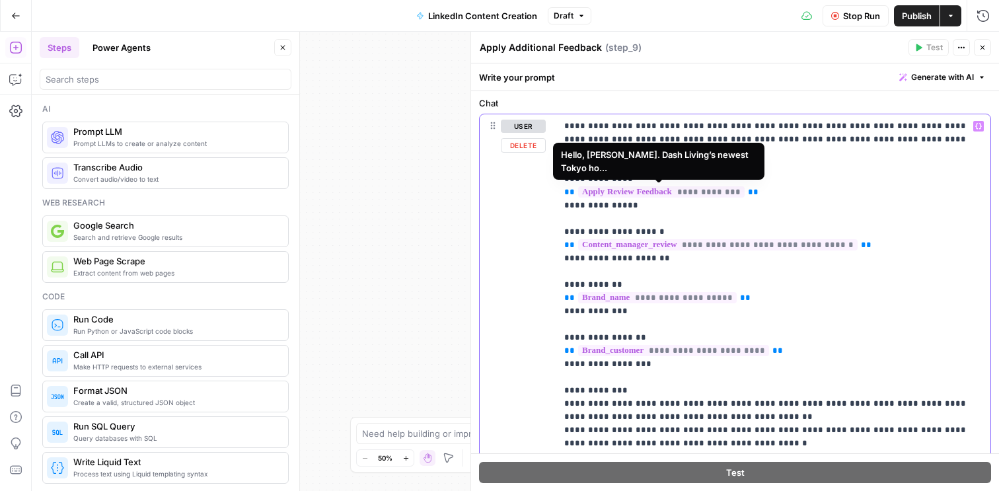
click at [643, 194] on span "**********" at bounding box center [661, 191] width 167 height 11
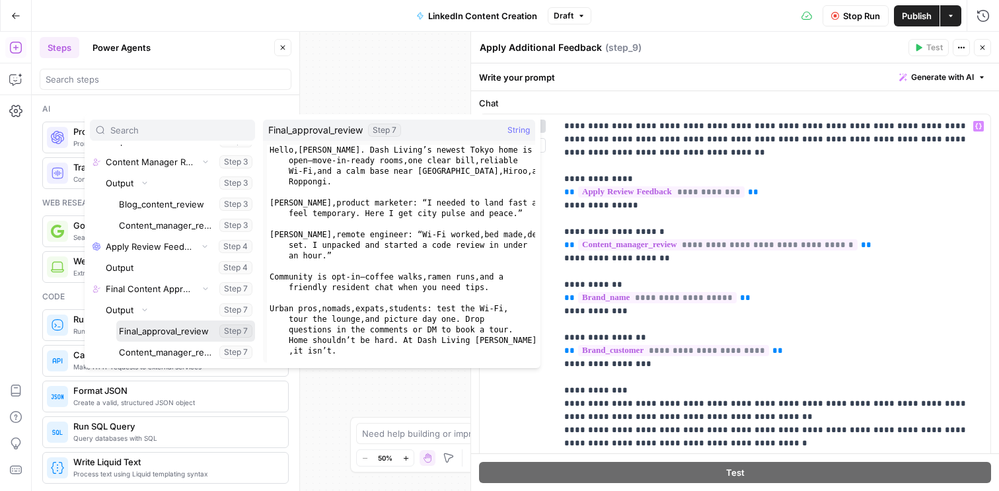
click at [181, 326] on button "Select variable Final_approval_review" at bounding box center [185, 330] width 139 height 21
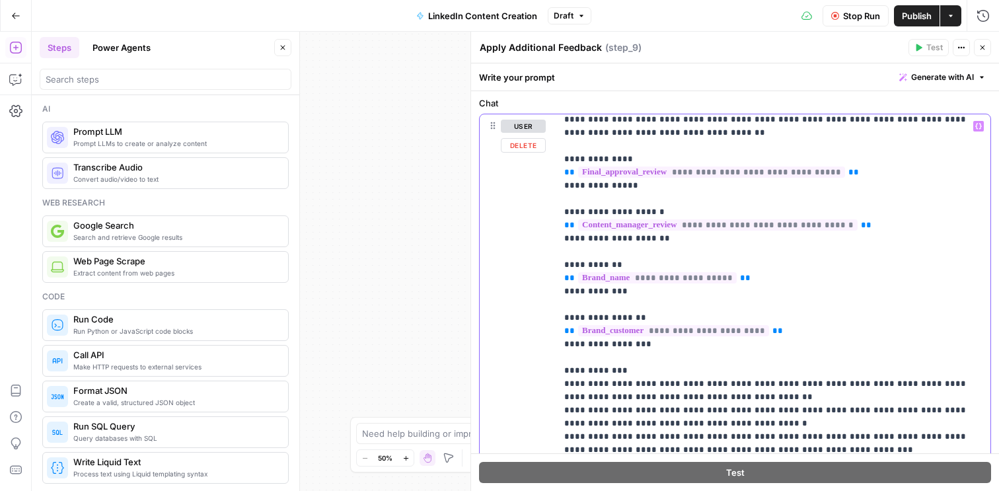
scroll to position [27, 0]
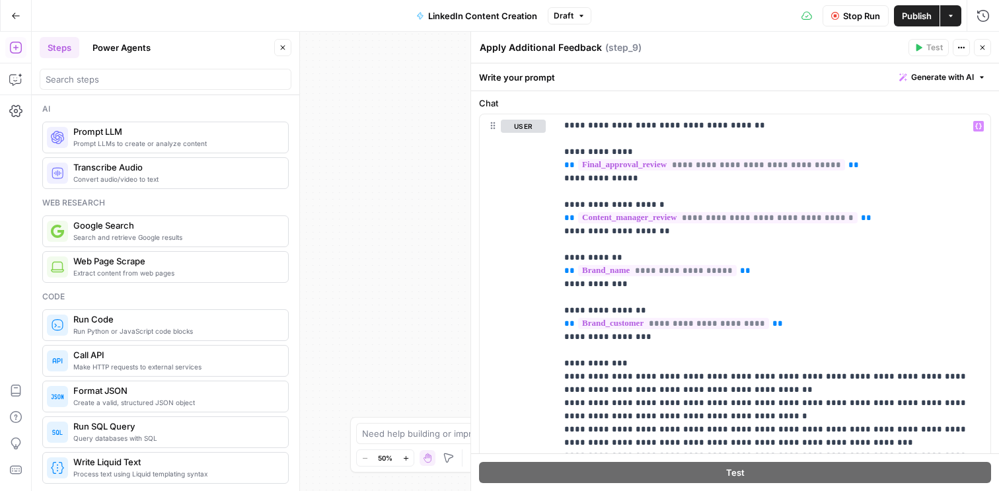
click at [988, 46] on button "Close" at bounding box center [982, 47] width 17 height 17
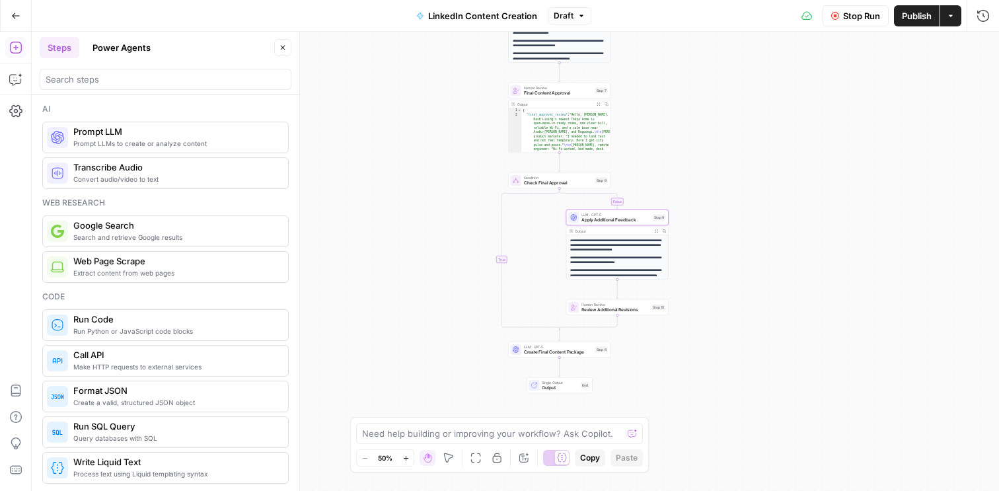
click at [917, 20] on span "Publish" at bounding box center [917, 15] width 30 height 13
click at [725, 272] on div "**********" at bounding box center [515, 261] width 967 height 459
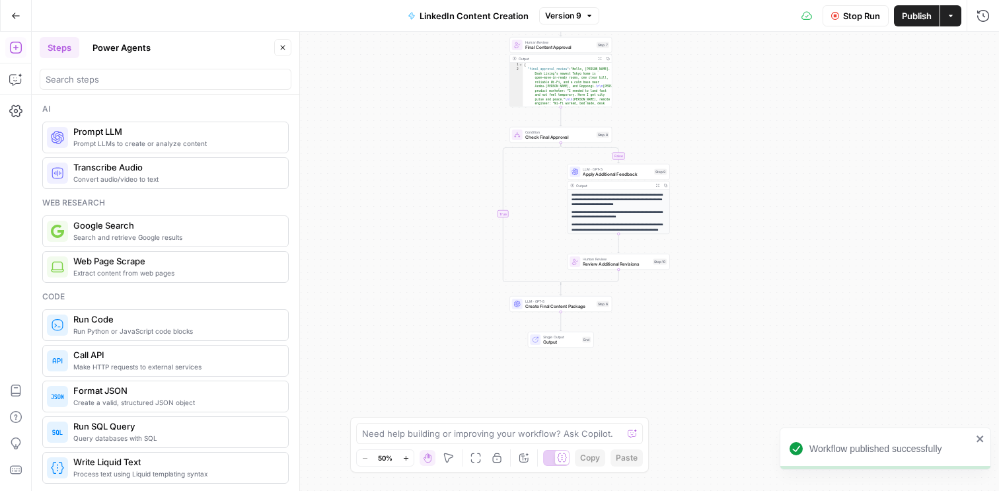
drag, startPoint x: 741, startPoint y: 293, endPoint x: 742, endPoint y: 248, distance: 45.0
click at [742, 248] on div "**********" at bounding box center [515, 261] width 967 height 459
click at [802, 220] on div "**********" at bounding box center [515, 261] width 967 height 459
click at [917, 20] on span "Publish" at bounding box center [917, 15] width 30 height 13
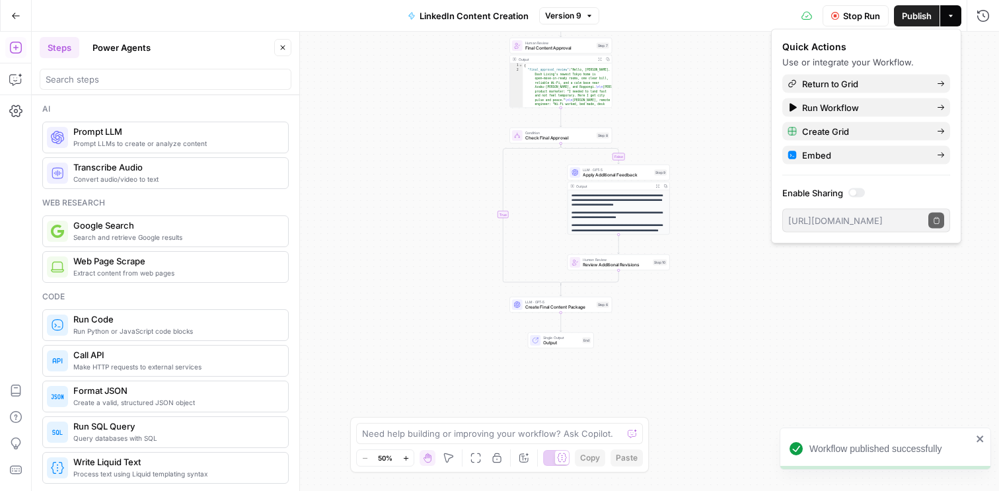
click at [704, 178] on div "**********" at bounding box center [515, 261] width 967 height 459
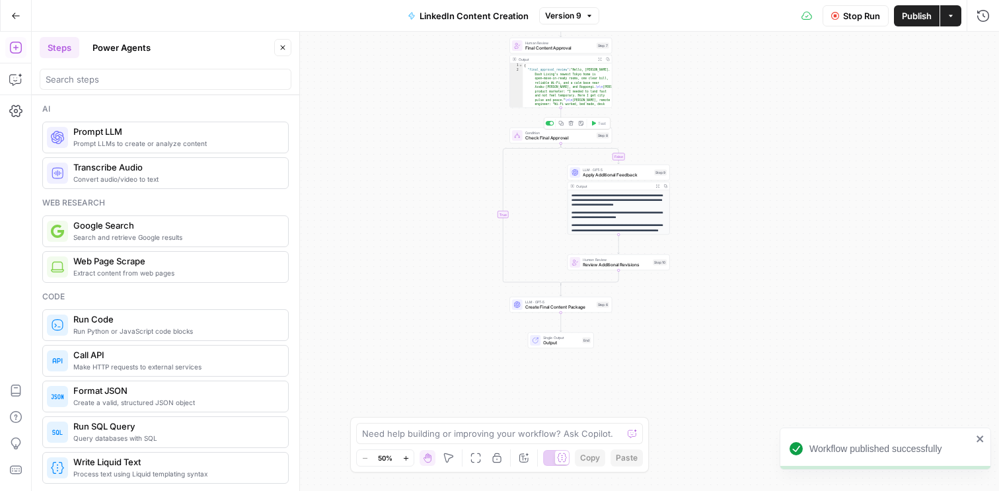
click at [554, 139] on span "Check Final Approval" at bounding box center [559, 138] width 69 height 7
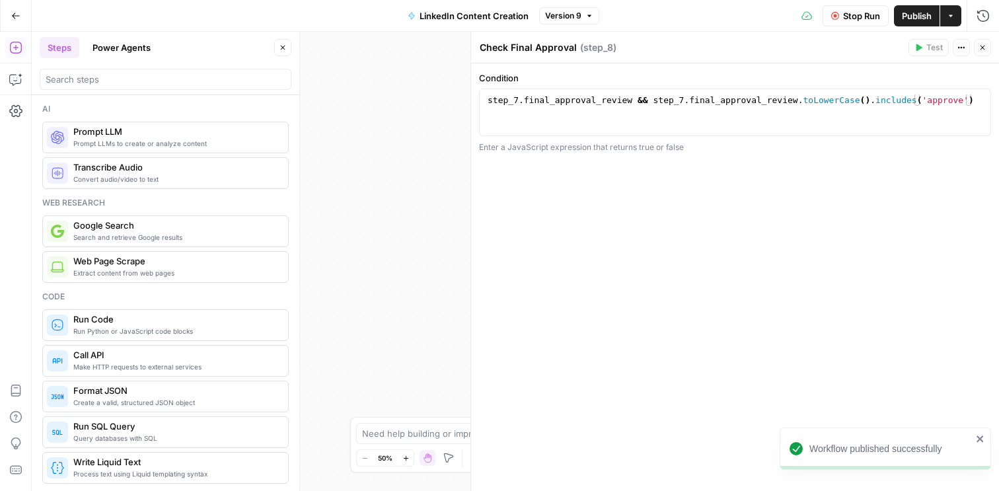
click at [979, 46] on icon "button" at bounding box center [983, 48] width 8 height 8
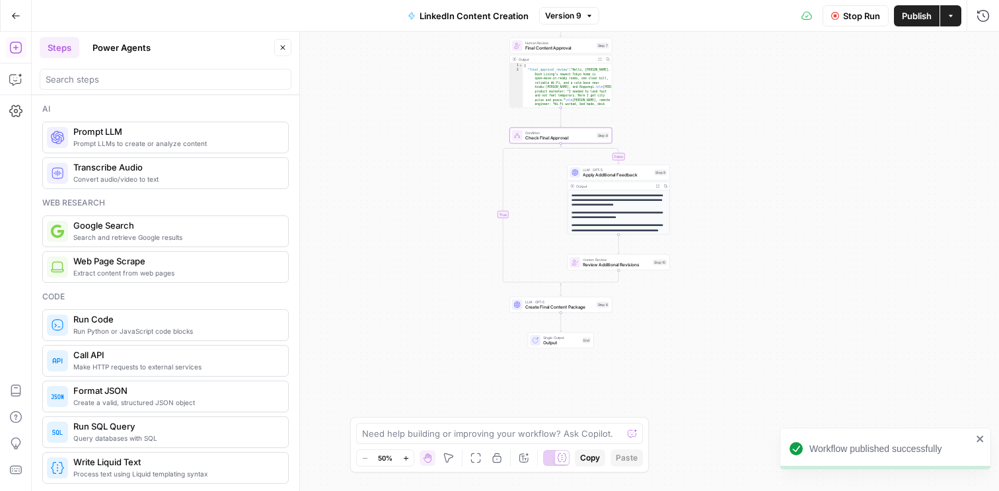
click at [781, 192] on div "**********" at bounding box center [515, 261] width 967 height 459
